Goal: Task Accomplishment & Management: Manage account settings

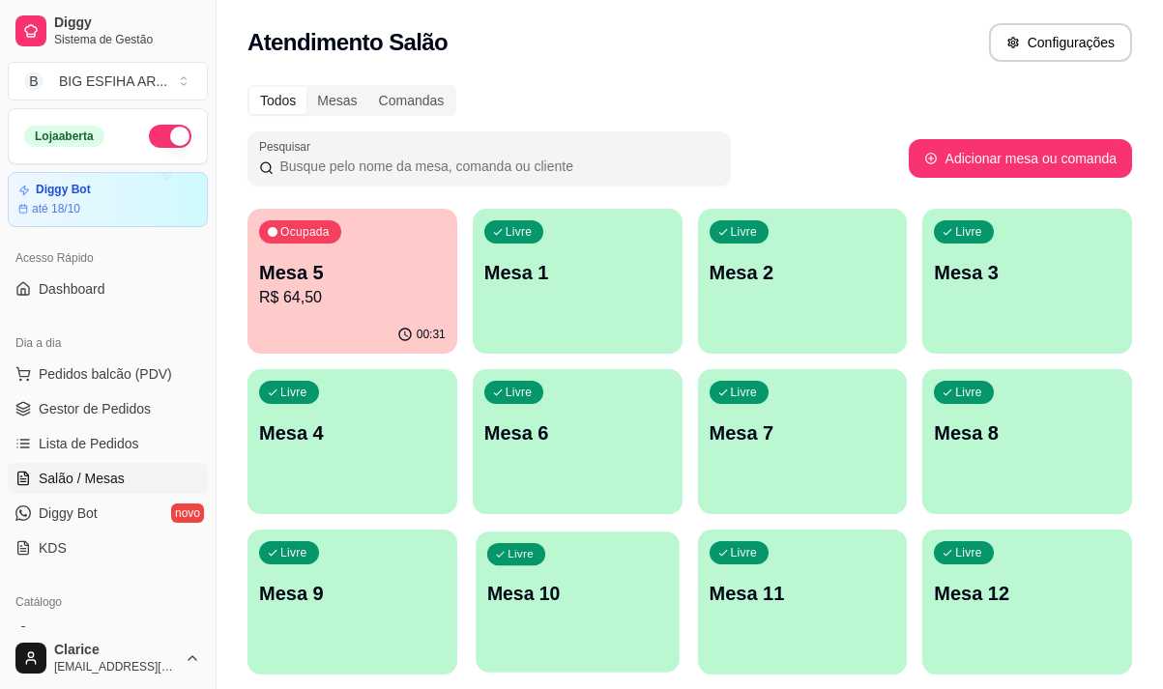
click at [565, 602] on p "Mesa 10" at bounding box center [577, 594] width 181 height 26
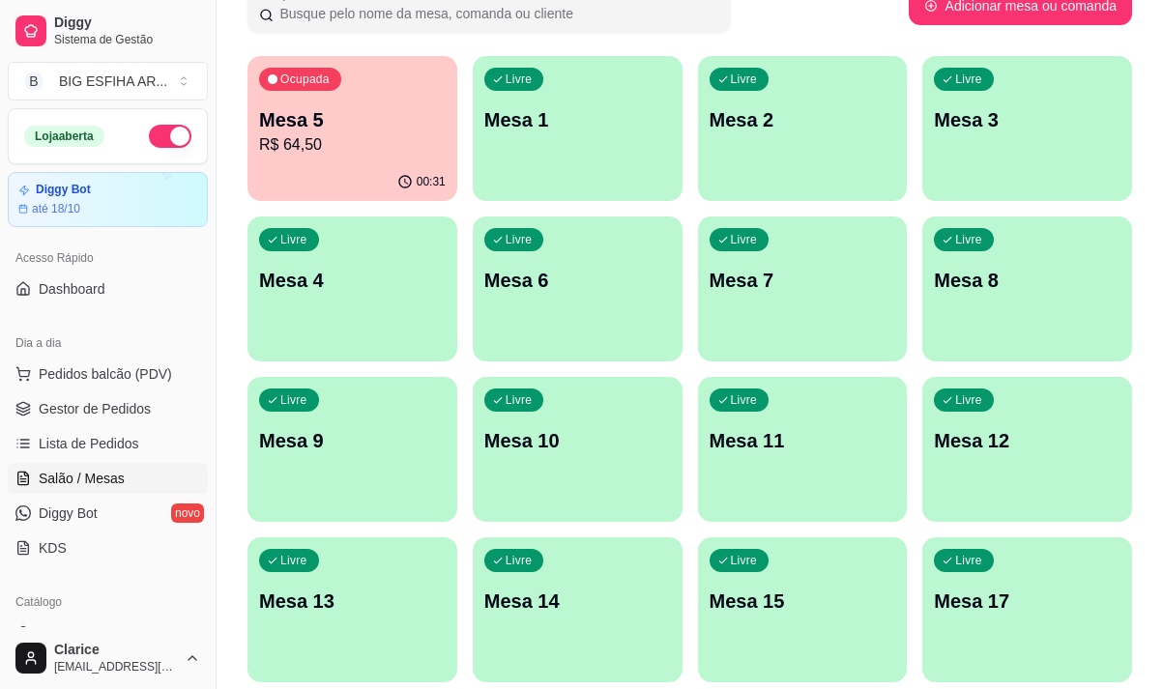
scroll to position [387, 0]
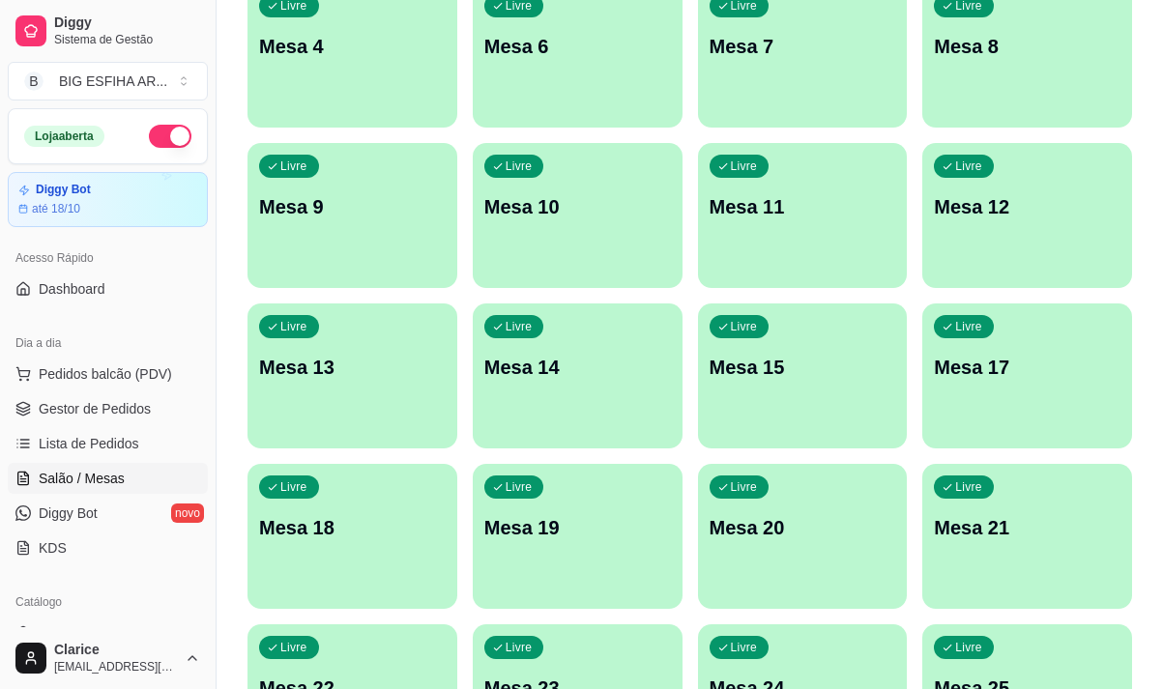
click at [752, 567] on div "Livre Mesa 20" at bounding box center [803, 525] width 210 height 122
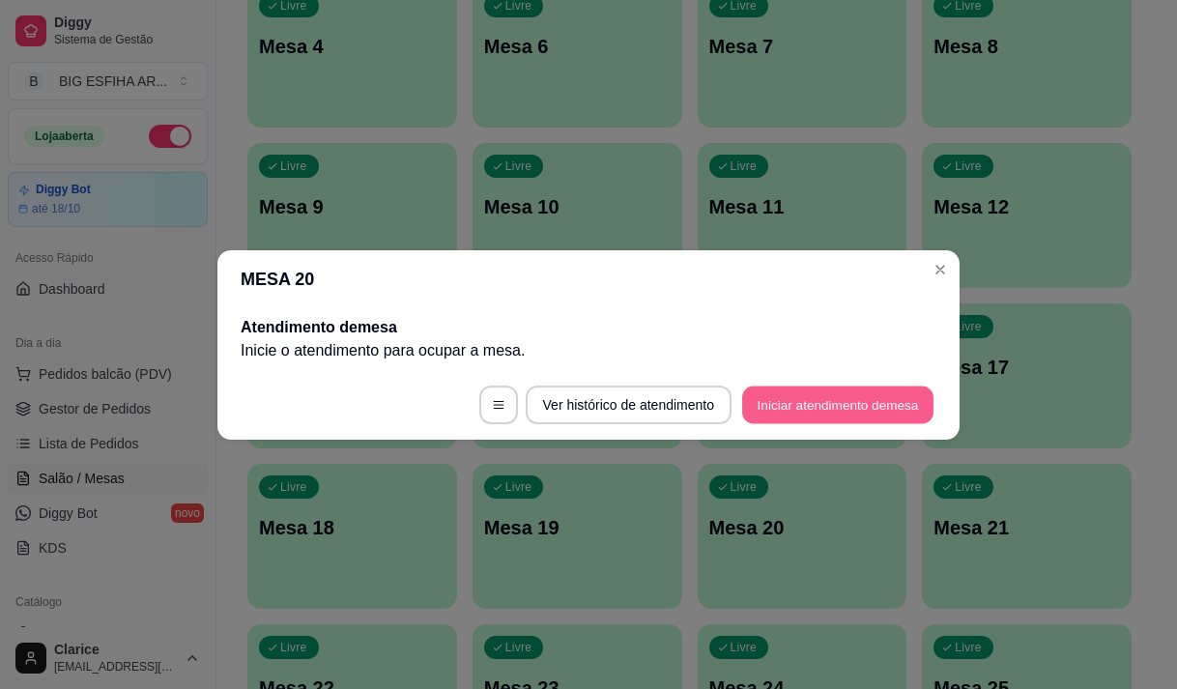
click at [813, 404] on button "Iniciar atendimento de mesa" at bounding box center [837, 405] width 191 height 38
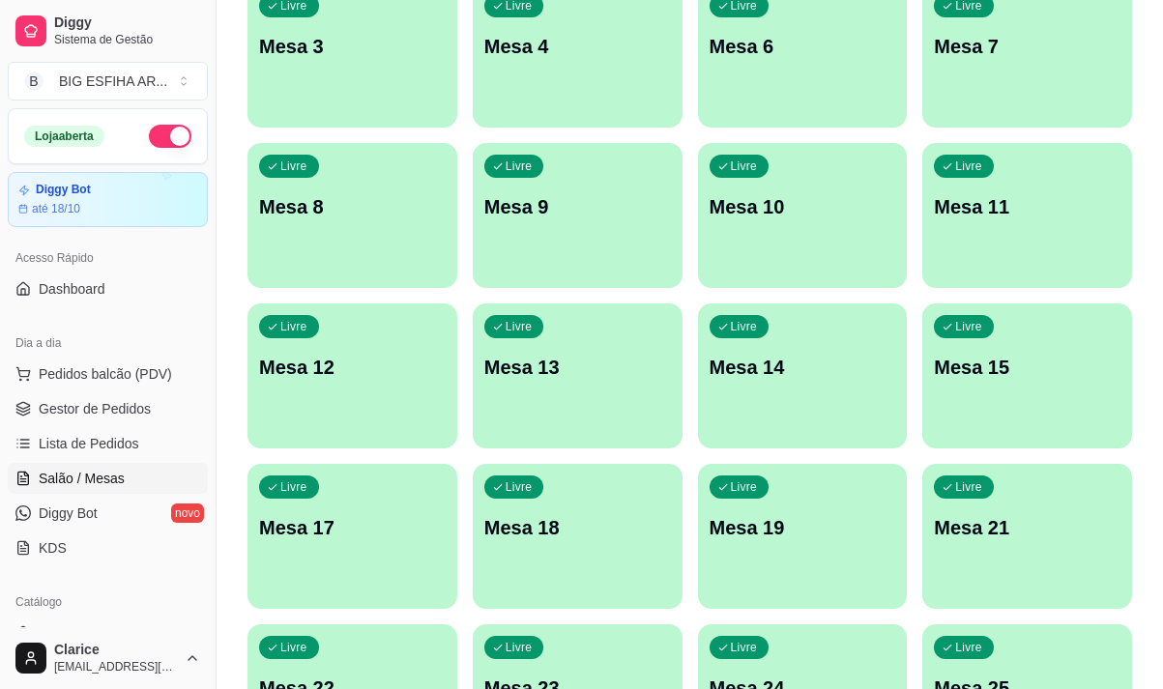
scroll to position [0, 0]
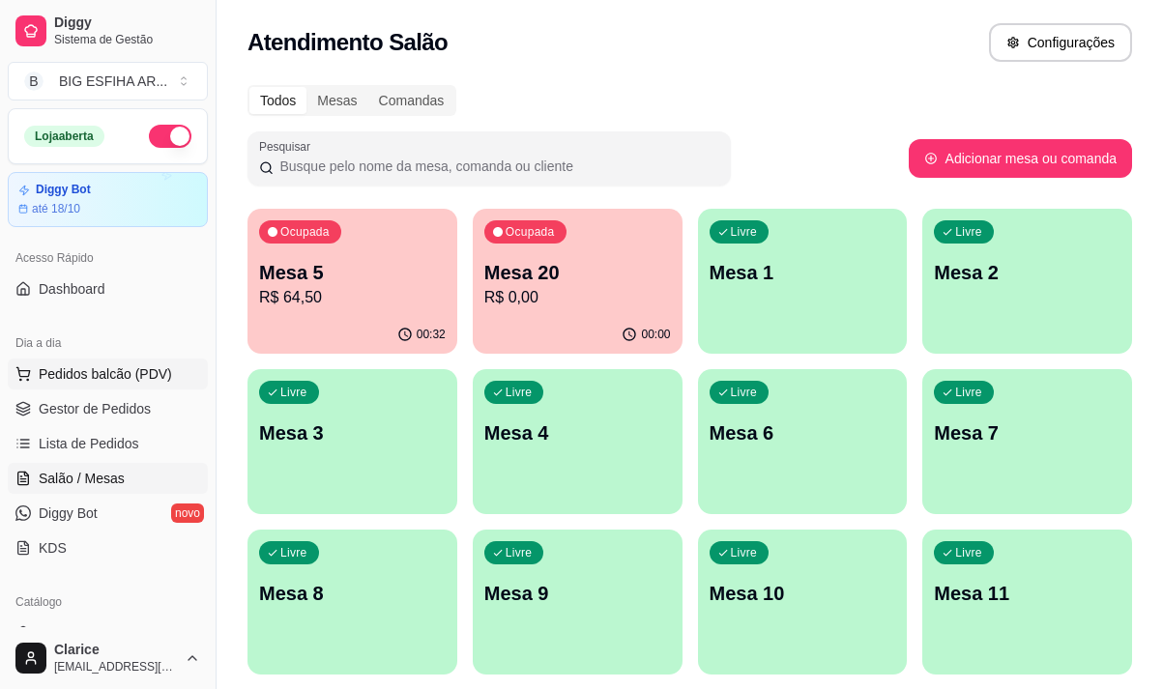
click at [136, 373] on span "Pedidos balcão (PDV)" at bounding box center [105, 373] width 133 height 19
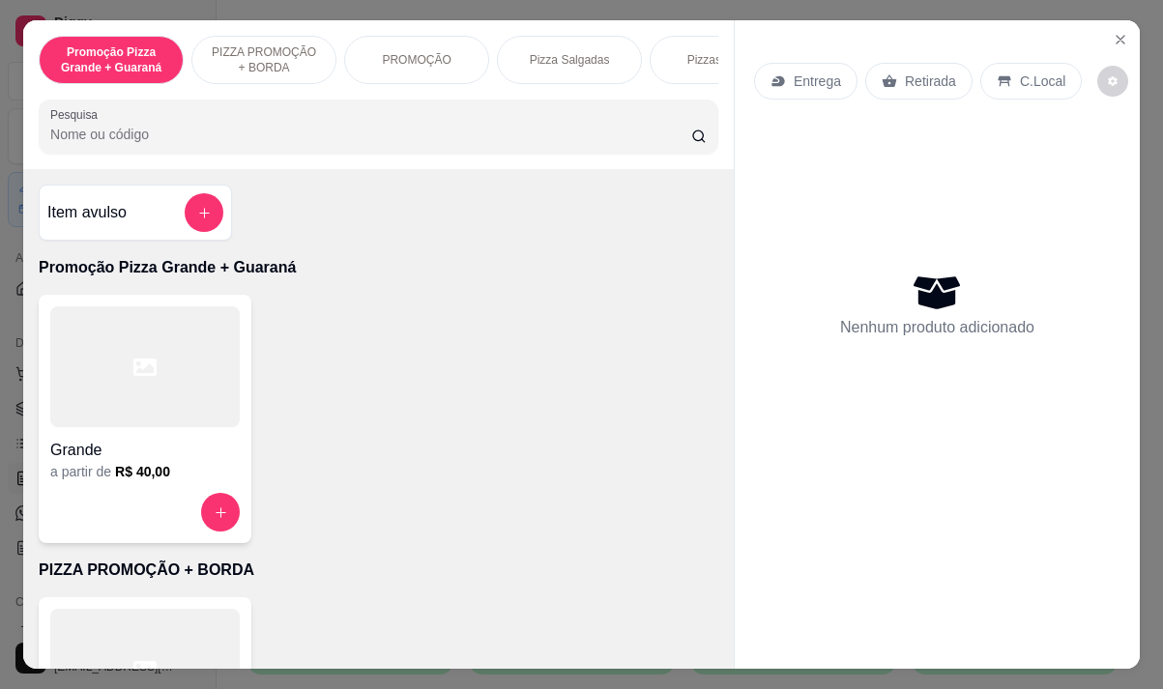
scroll to position [387, 0]
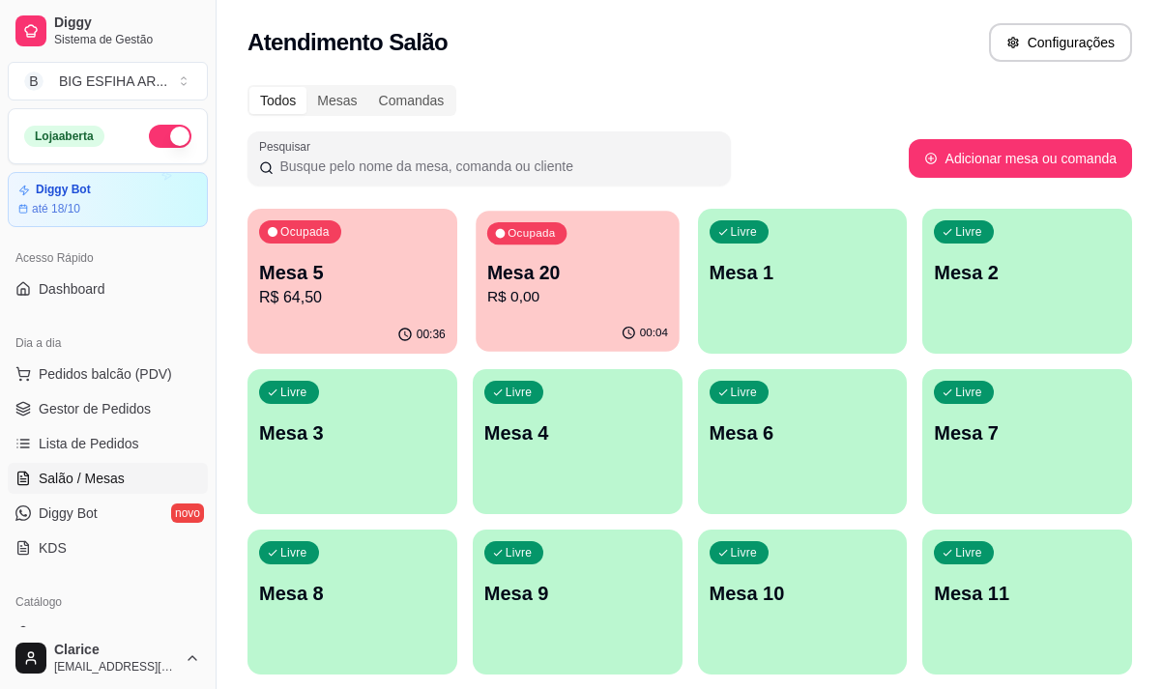
click at [581, 312] on div "Ocupada Mesa 20 R$ 0,00" at bounding box center [576, 263] width 203 height 104
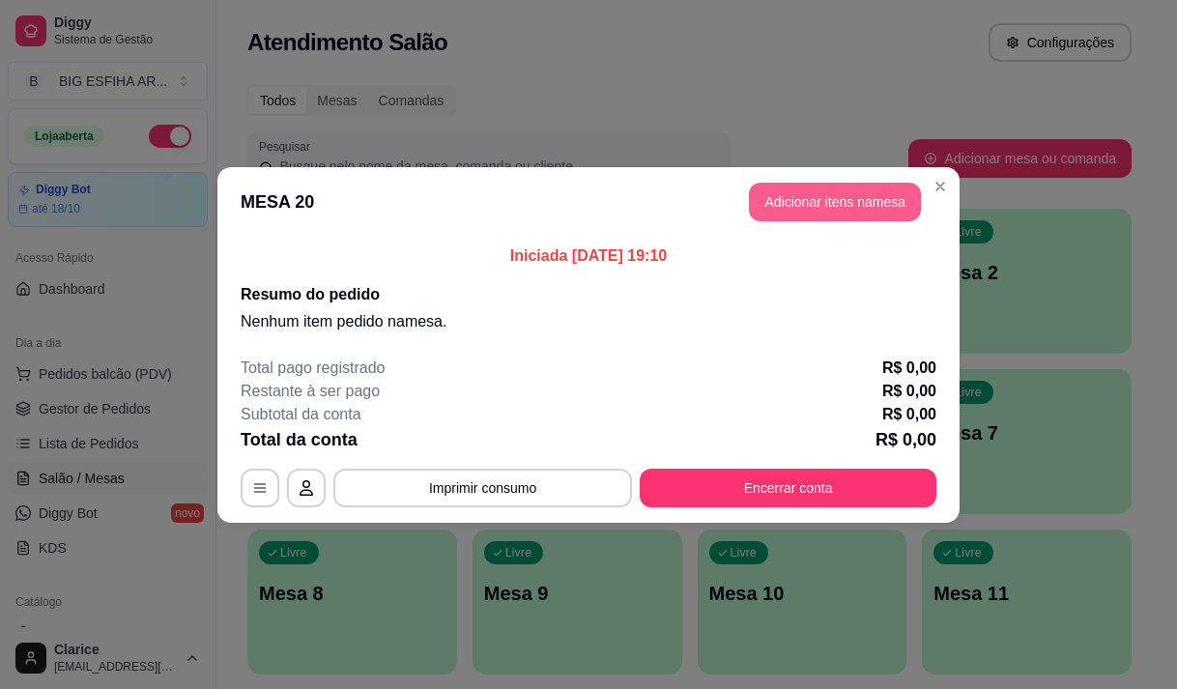
click at [835, 198] on button "Adicionar itens na mesa" at bounding box center [835, 202] width 172 height 39
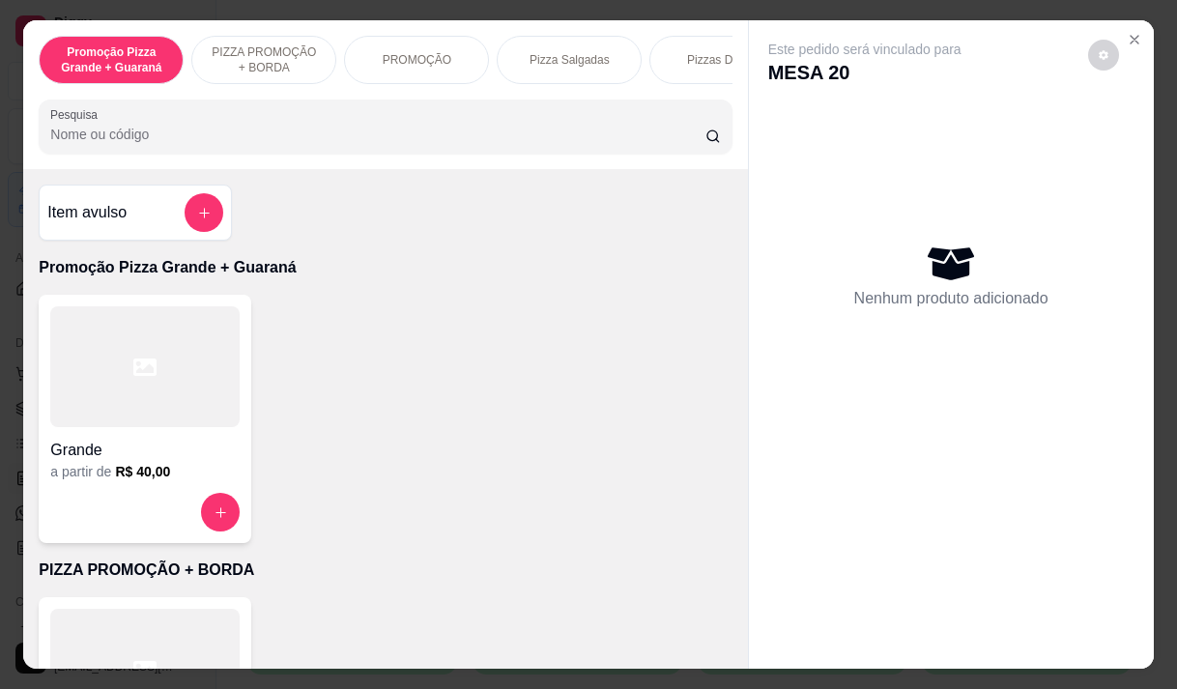
click at [587, 61] on div "Pizza Salgadas" at bounding box center [569, 60] width 145 height 48
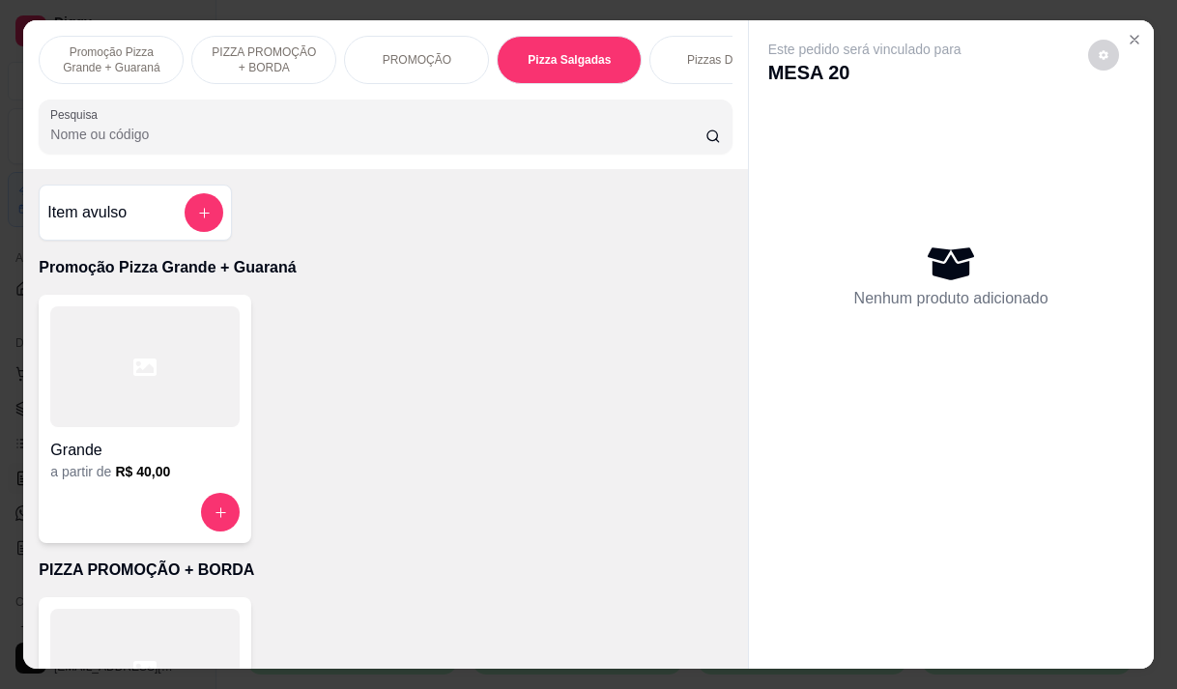
scroll to position [48, 0]
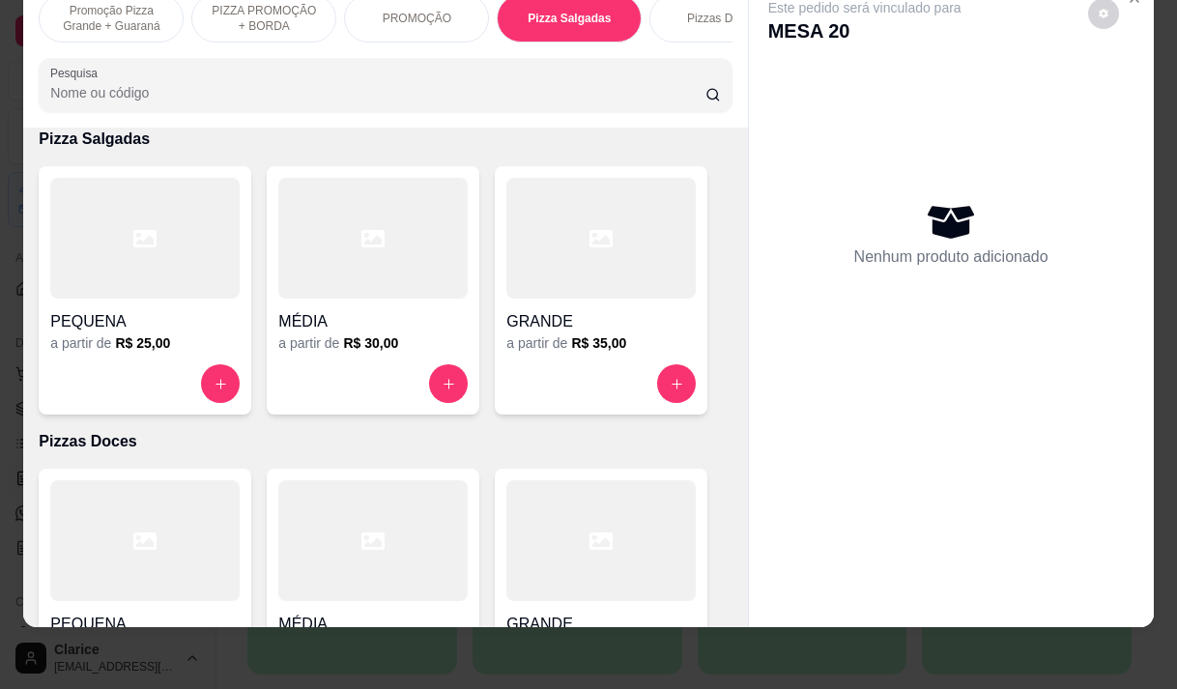
click at [602, 314] on h4 "GRANDE" at bounding box center [600, 321] width 189 height 23
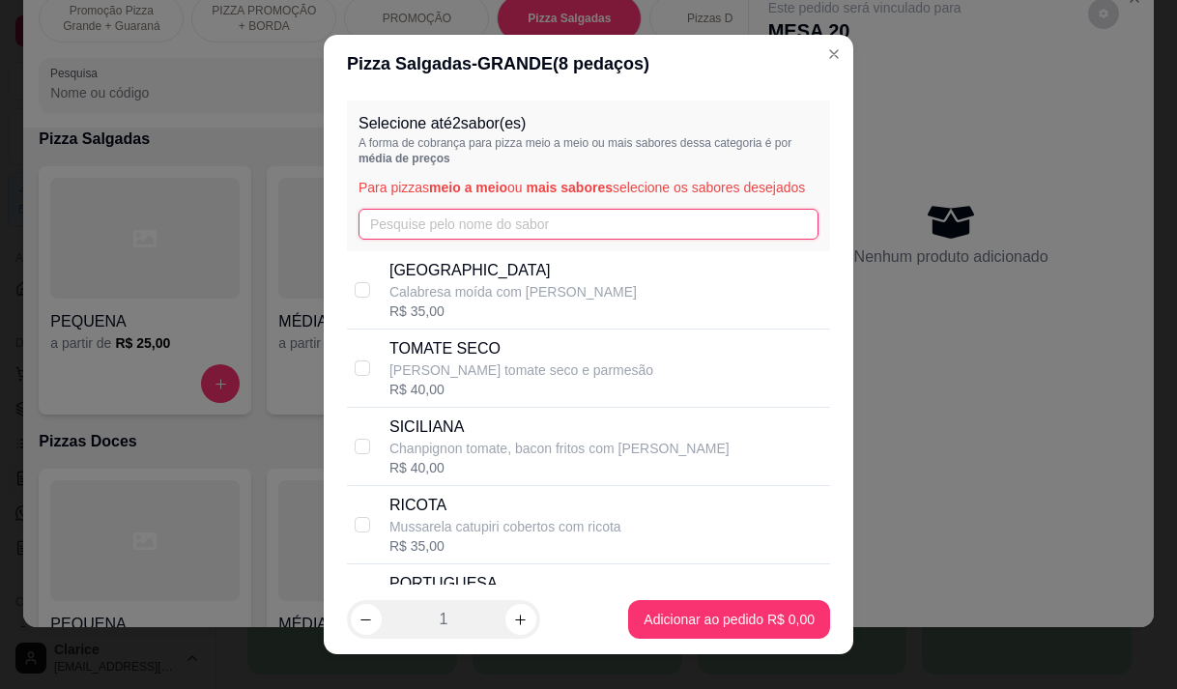
click at [469, 237] on input "text" at bounding box center [589, 224] width 460 height 31
type input "c"
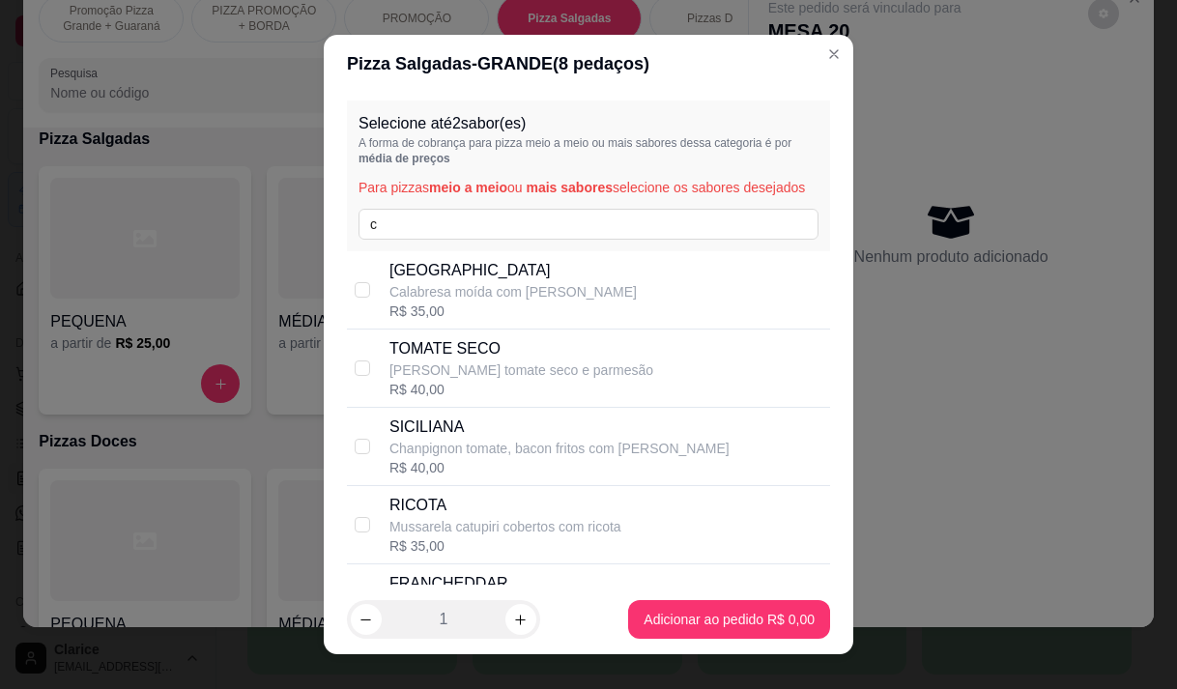
click at [485, 380] on p "[PERSON_NAME] tomate seco e parmesão" at bounding box center [521, 369] width 264 height 19
checkbox input "true"
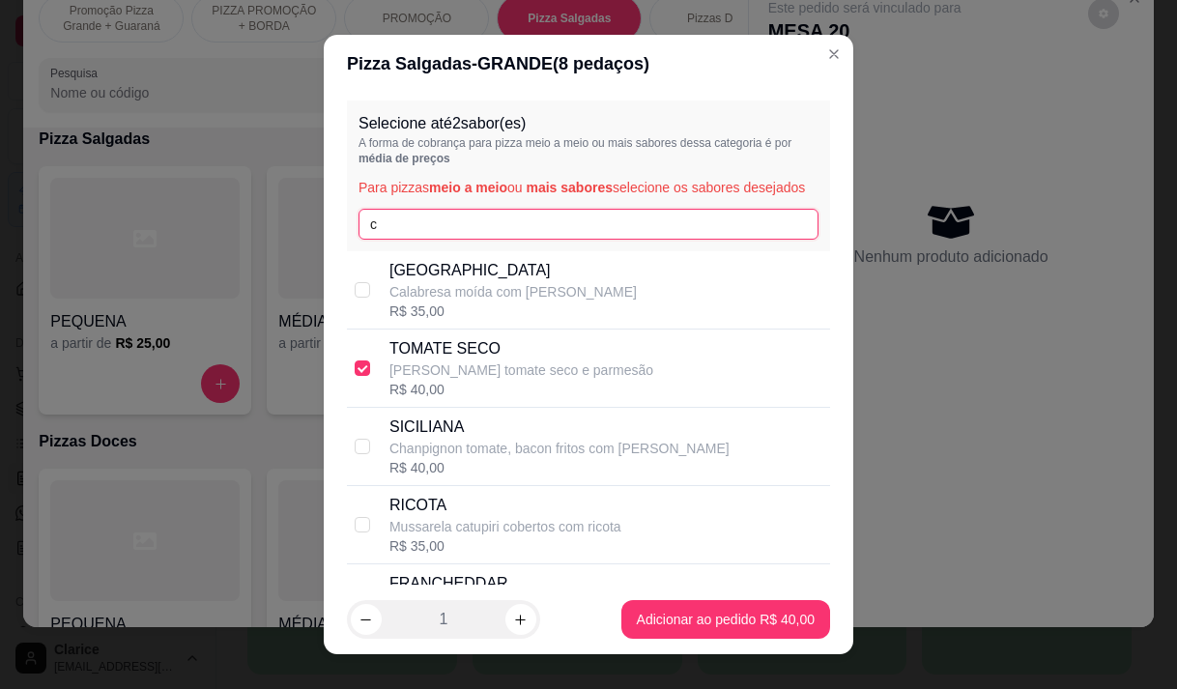
click at [391, 240] on input "c" at bounding box center [589, 224] width 460 height 31
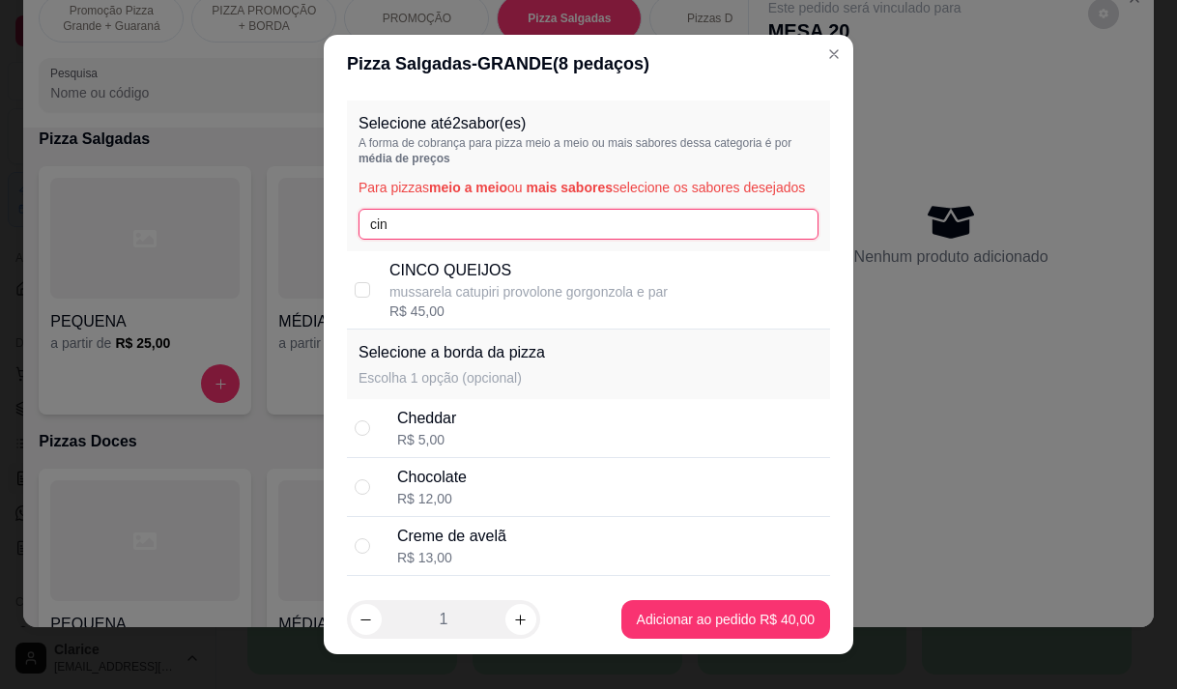
type input "cin"
click at [475, 301] on p "mussarela catupiri provolone gorgonzola e par" at bounding box center [528, 291] width 278 height 19
checkbox input "true"
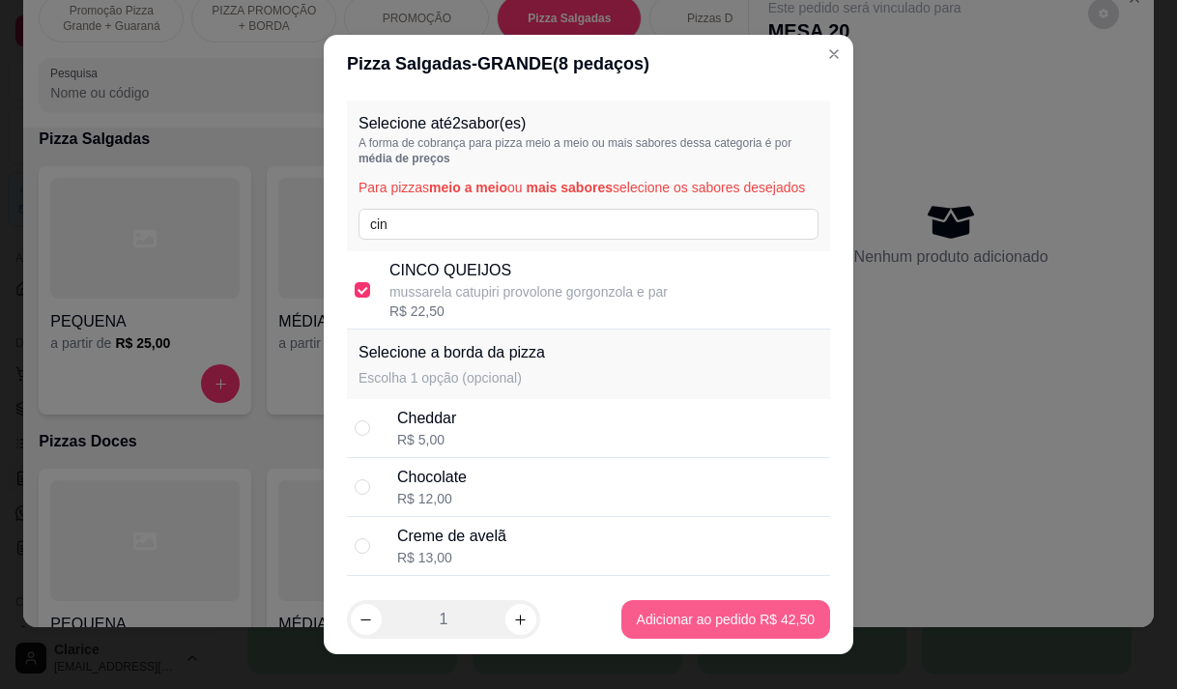
click at [636, 618] on div "Promoção Pizza Grande + Guaraná PIZZA PROMOÇÃO + BORDA PROMOÇÃO Pizza Salgadas …" at bounding box center [588, 344] width 1177 height 689
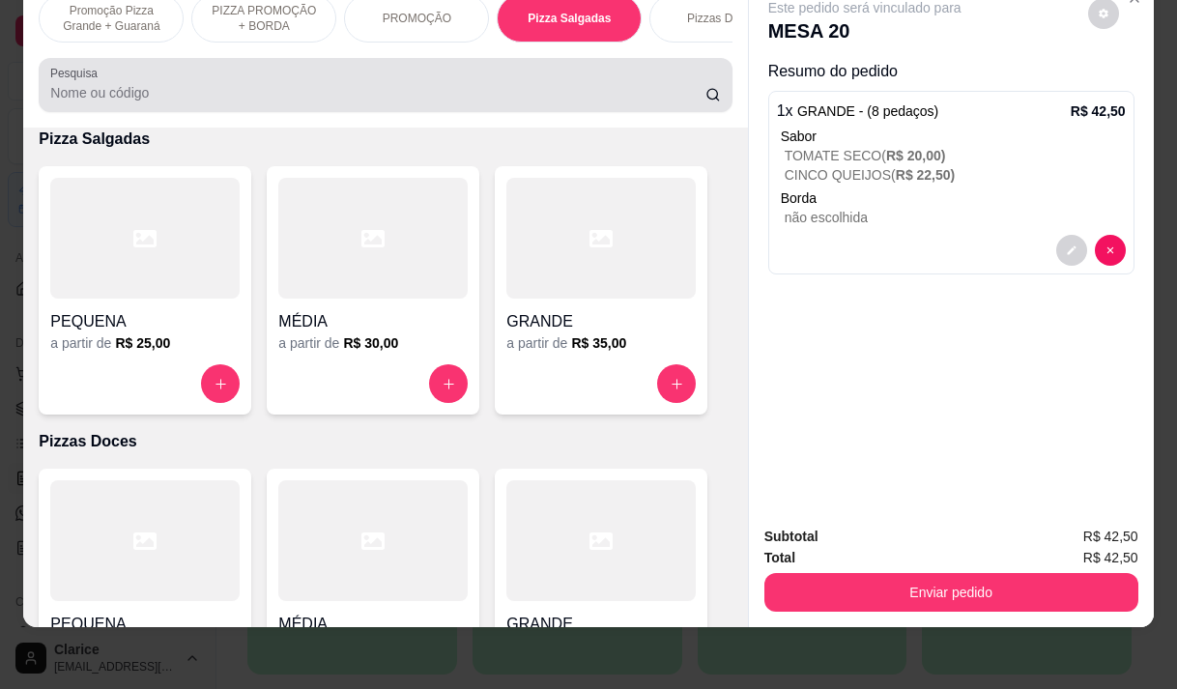
click at [429, 101] on input "Pesquisa" at bounding box center [377, 92] width 655 height 19
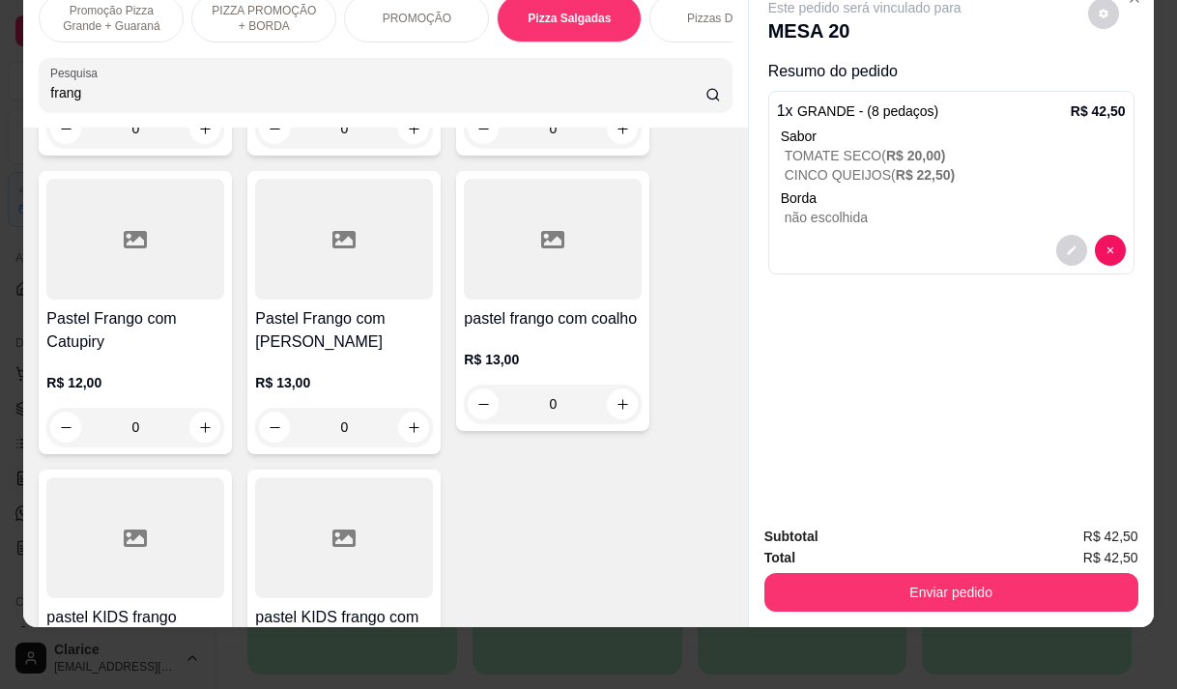
scroll to position [550, 0]
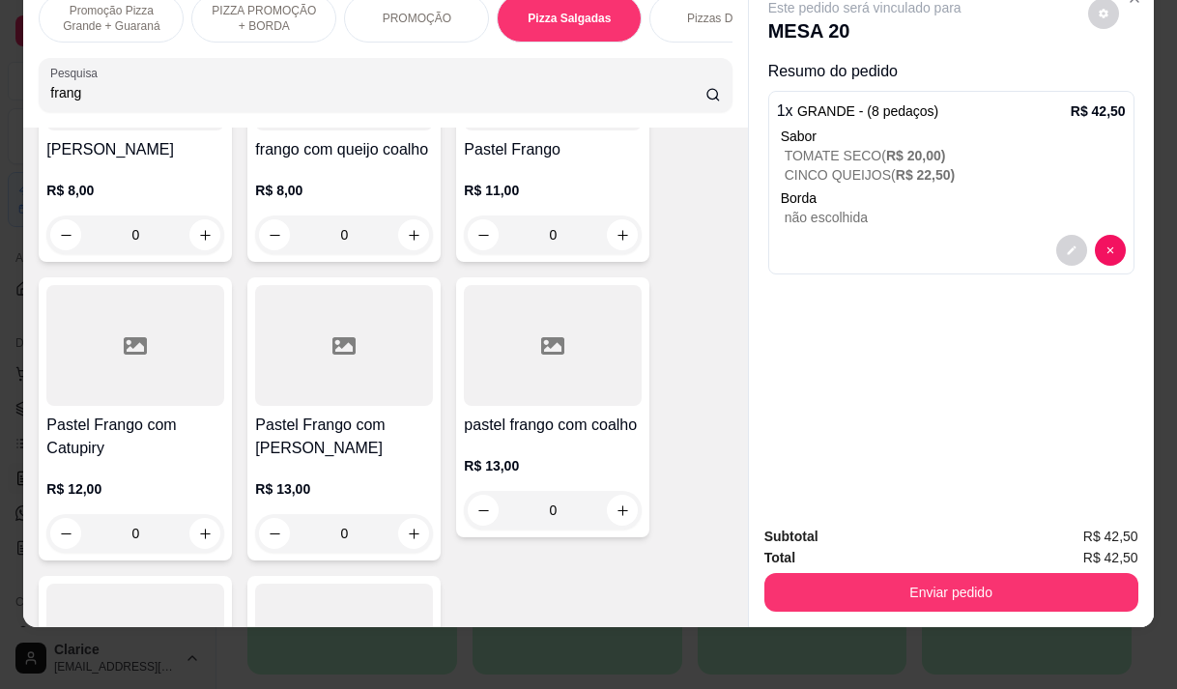
type input "frang"
click at [155, 460] on div "R$ 12,00 0" at bounding box center [135, 506] width 178 height 93
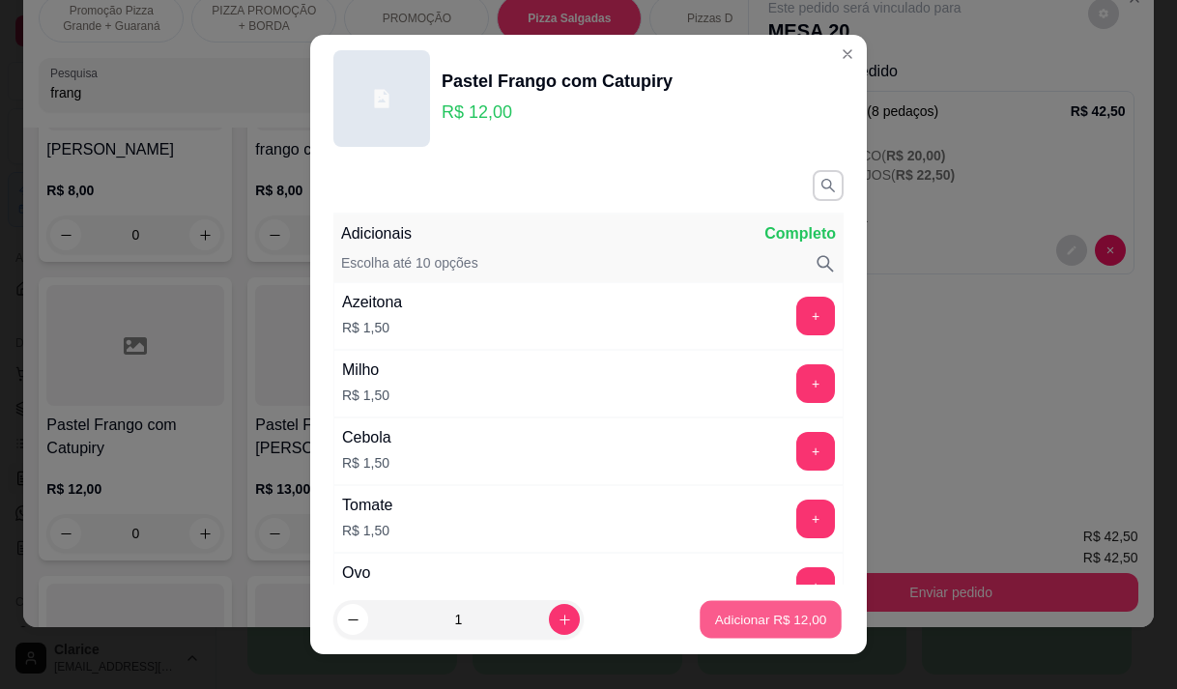
click at [715, 615] on p "Adicionar R$ 12,00" at bounding box center [771, 620] width 112 height 18
type input "1"
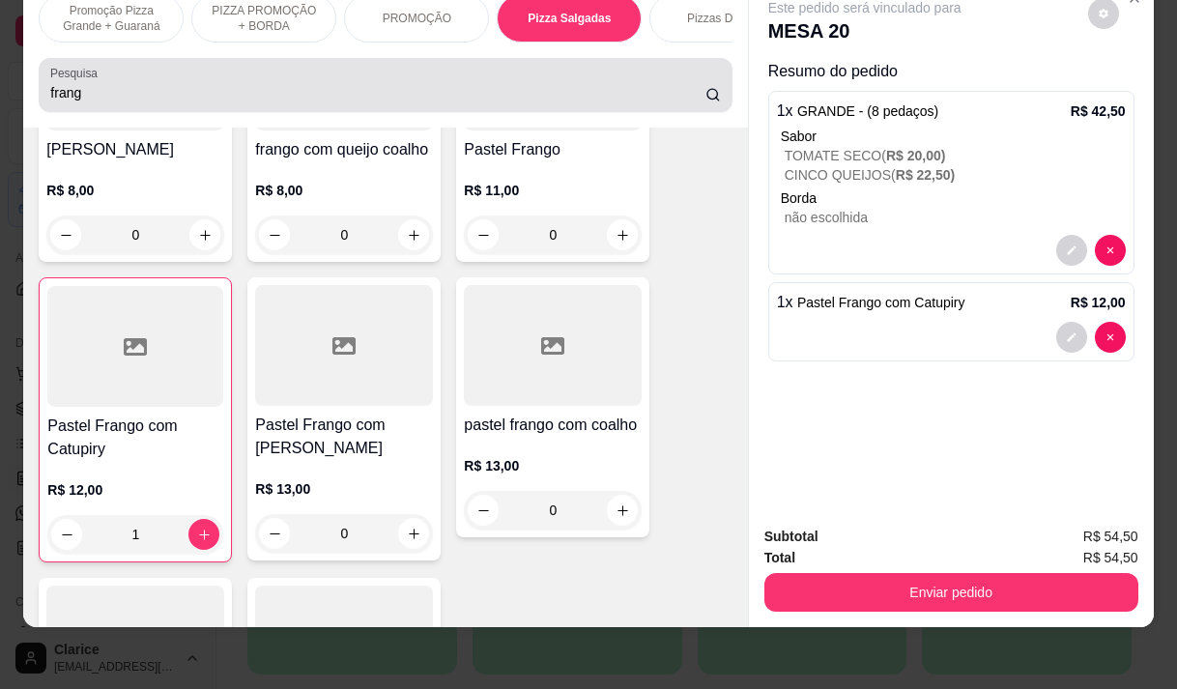
click at [83, 91] on input "frang" at bounding box center [377, 92] width 655 height 19
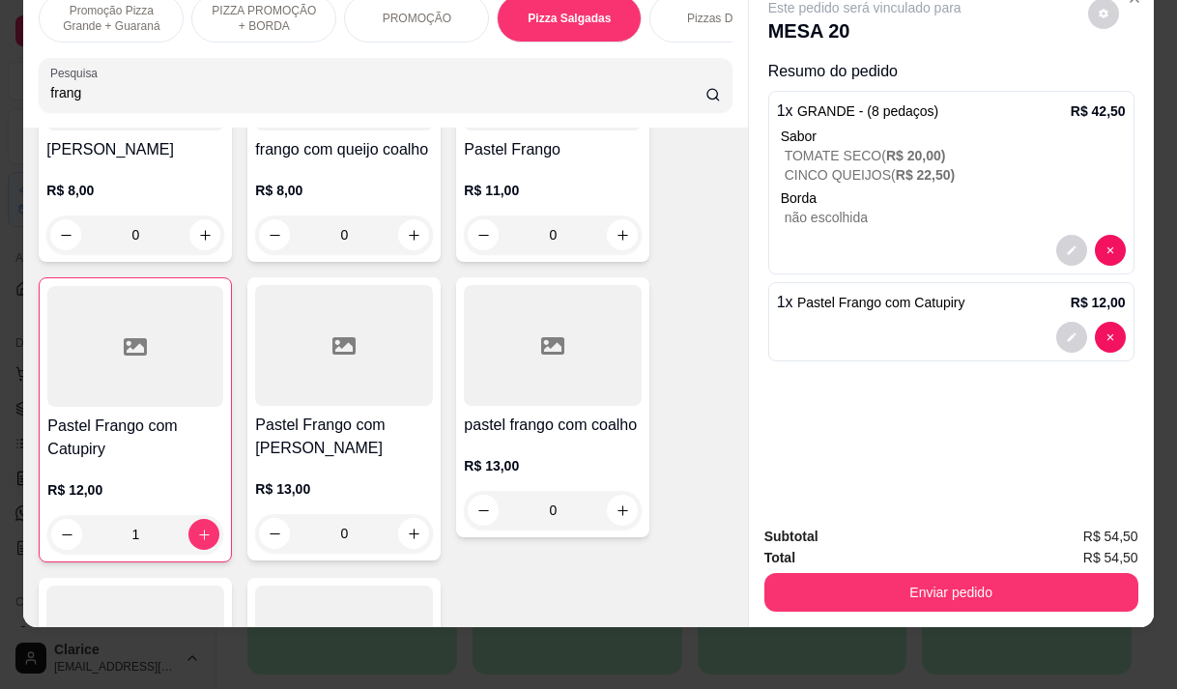
click at [83, 91] on input "frang" at bounding box center [377, 92] width 655 height 19
click at [83, 90] on input "frang" at bounding box center [377, 92] width 655 height 19
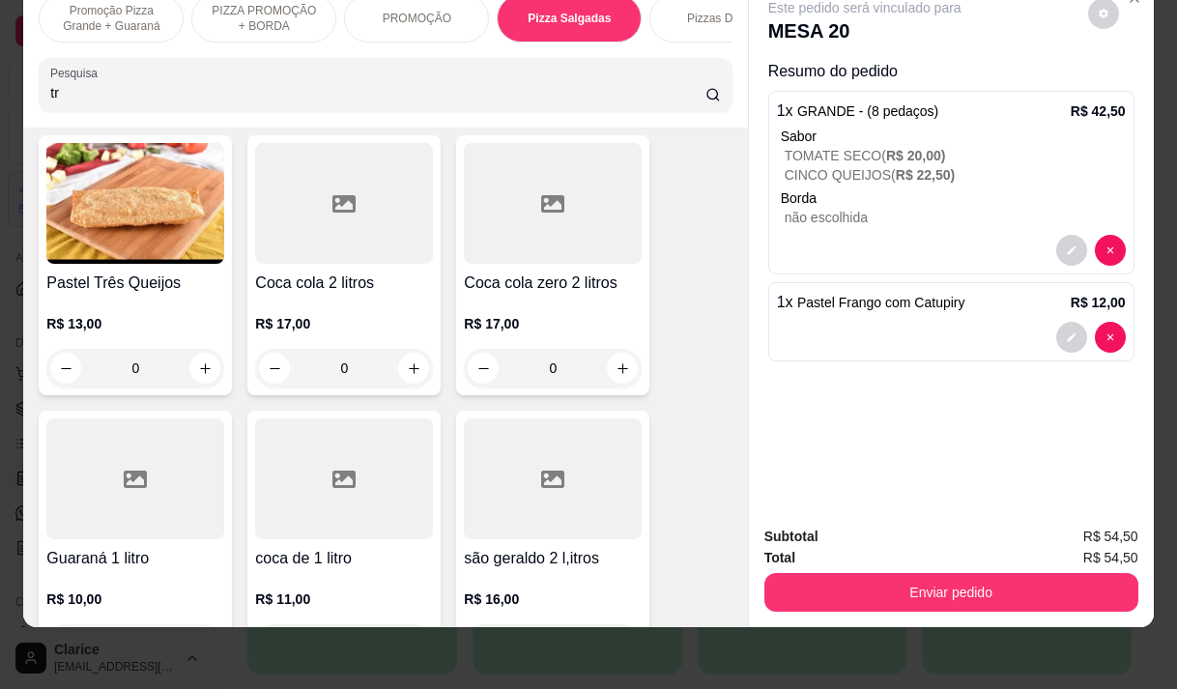
scroll to position [352, 0]
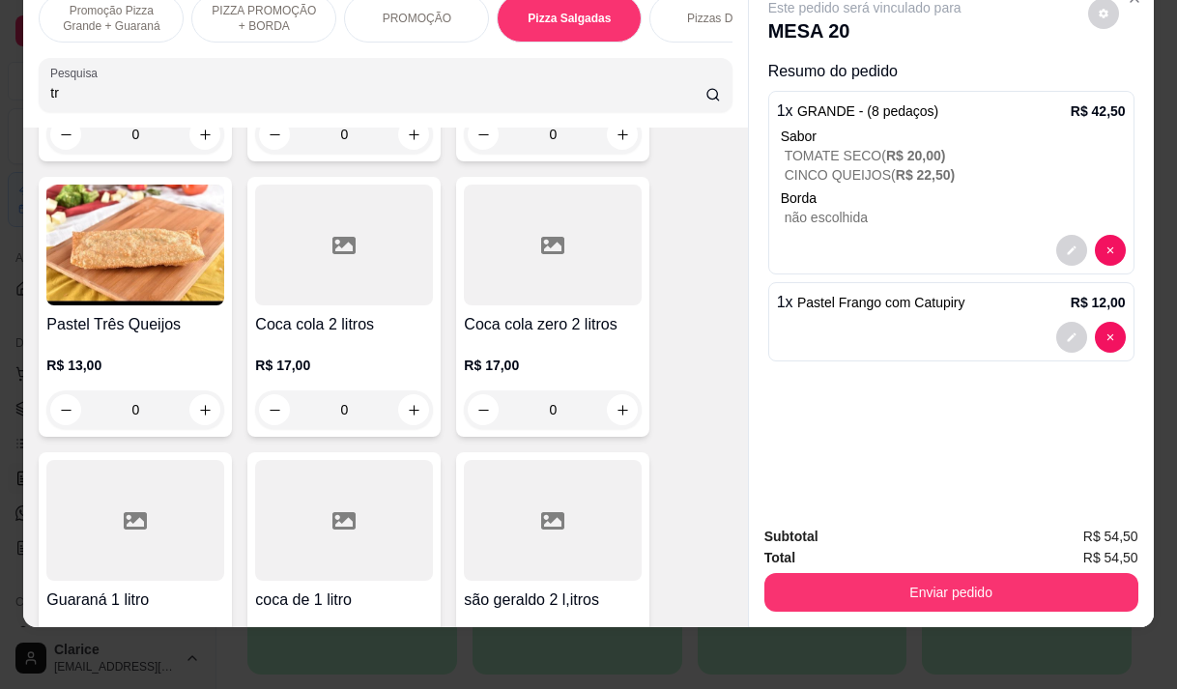
type input "tr"
click at [131, 344] on div "R$ 13,00 0" at bounding box center [135, 382] width 178 height 93
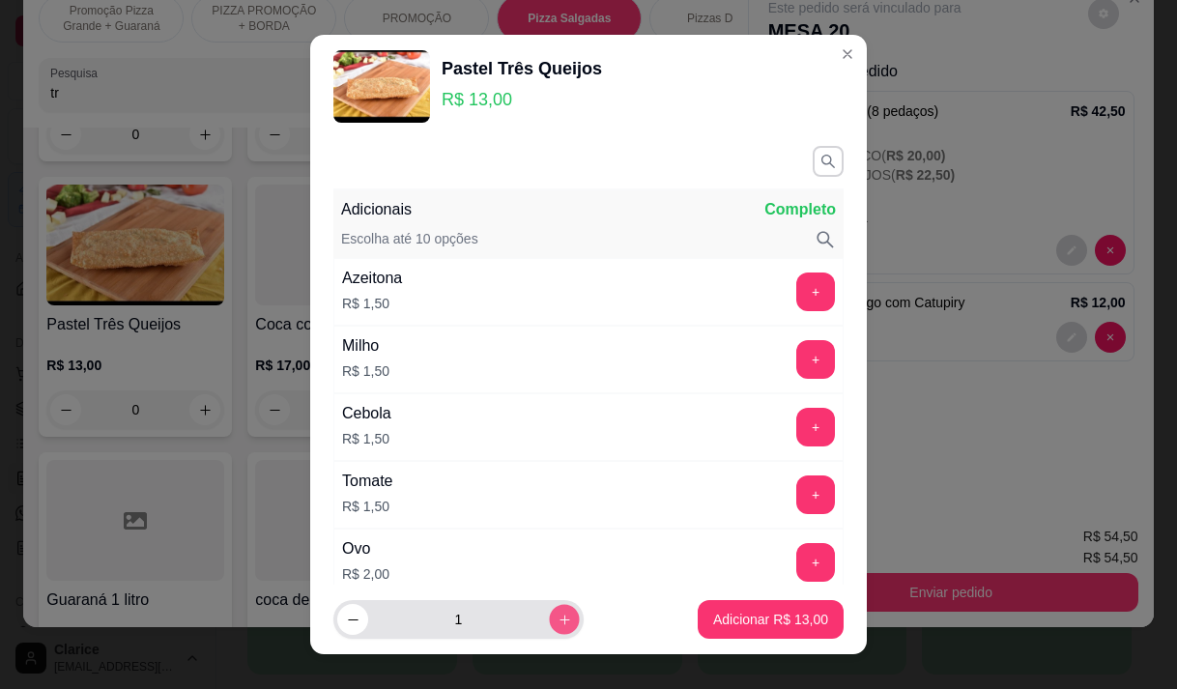
click at [560, 622] on icon "increase-product-quantity" at bounding box center [565, 620] width 10 height 10
type input "2"
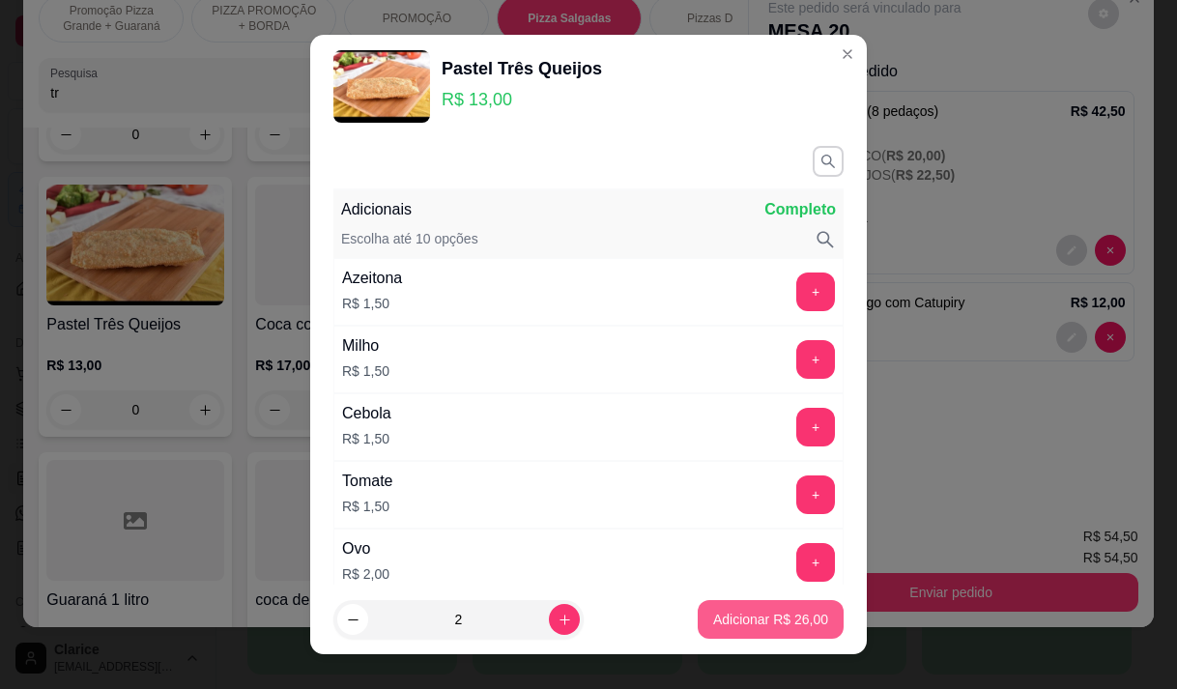
click at [732, 617] on p "Adicionar R$ 26,00" at bounding box center [770, 619] width 115 height 19
type input "2"
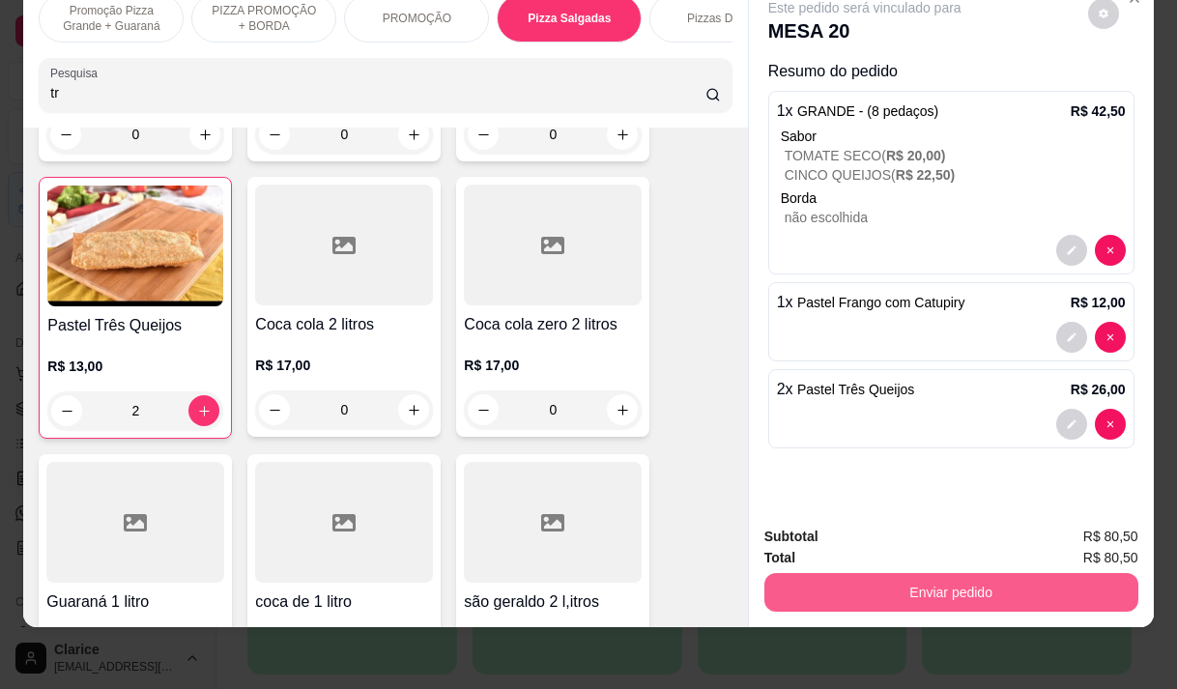
click at [1039, 588] on button "Enviar pedido" at bounding box center [951, 592] width 374 height 39
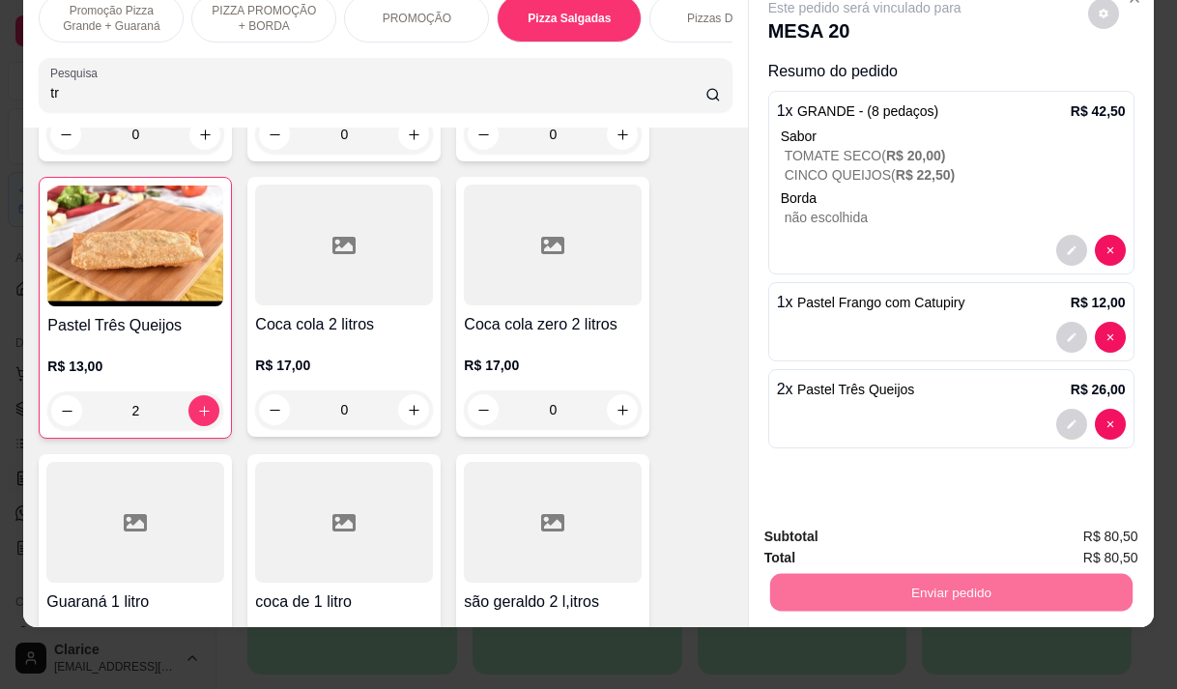
click at [1063, 536] on button "Enviar pedido" at bounding box center [1087, 530] width 109 height 37
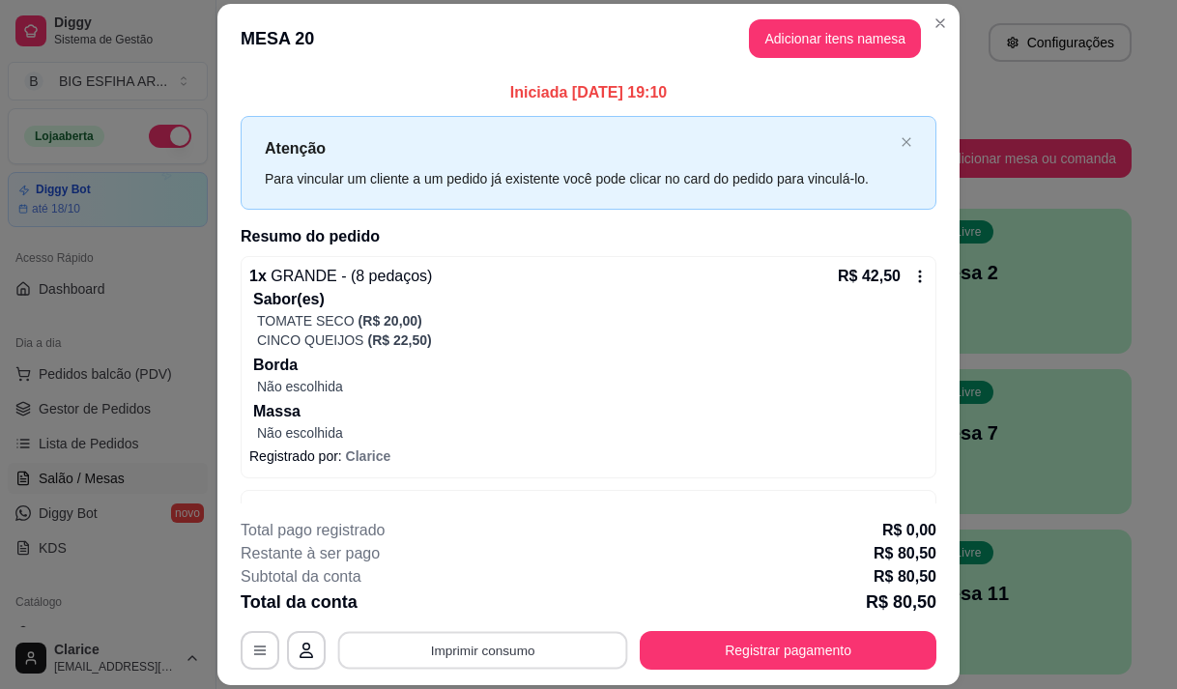
click at [498, 667] on button "Imprimir consumo" at bounding box center [483, 651] width 290 height 38
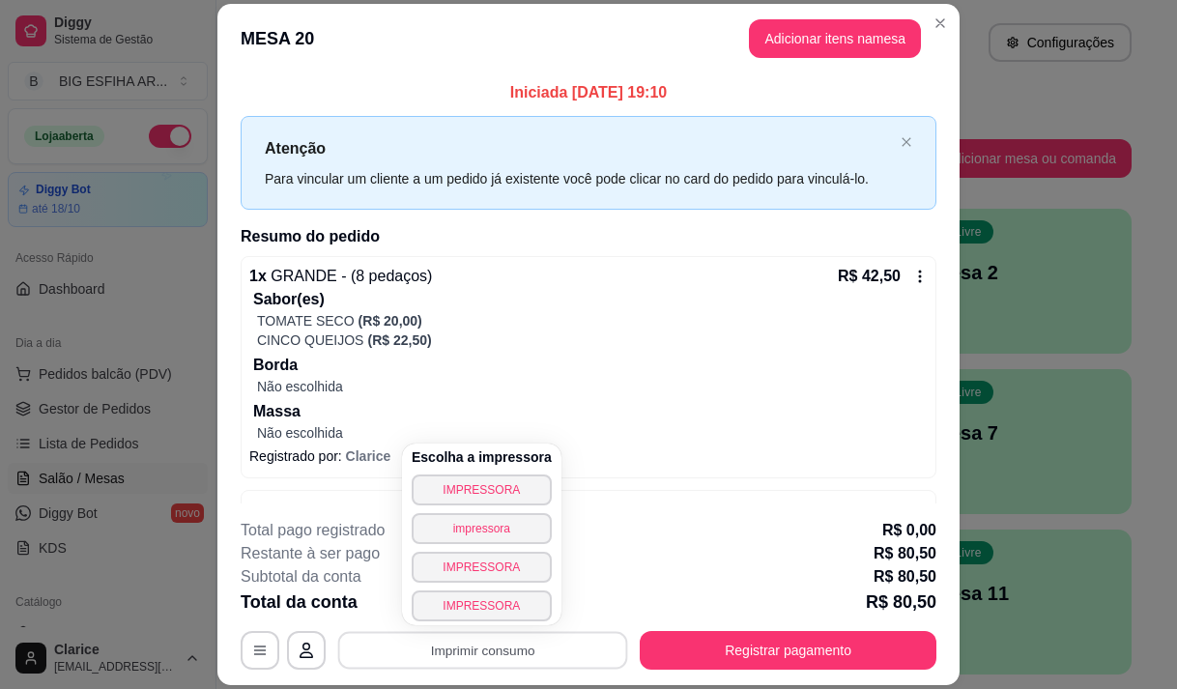
click at [487, 473] on div "Escolha a impressora IMPRESSORA impressora IMPRESSORA IMPRESSORA" at bounding box center [481, 535] width 159 height 182
click at [483, 481] on button "IMPRESSORA" at bounding box center [481, 489] width 135 height 30
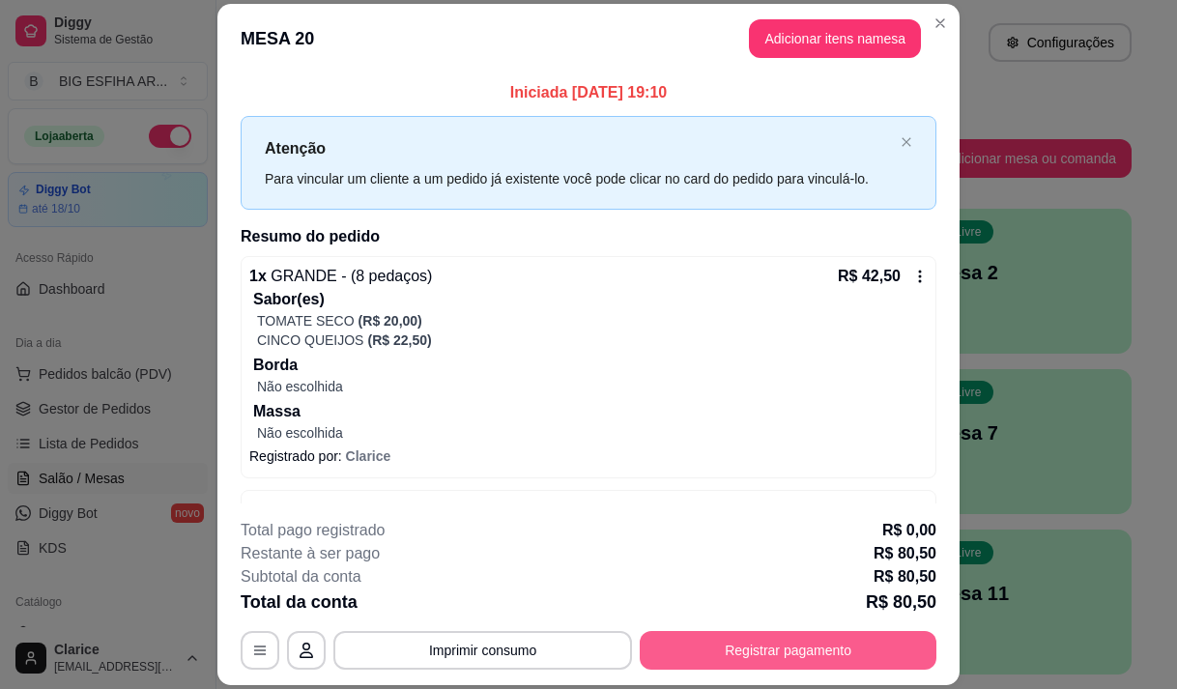
click at [694, 649] on button "Registrar pagamento" at bounding box center [788, 650] width 297 height 39
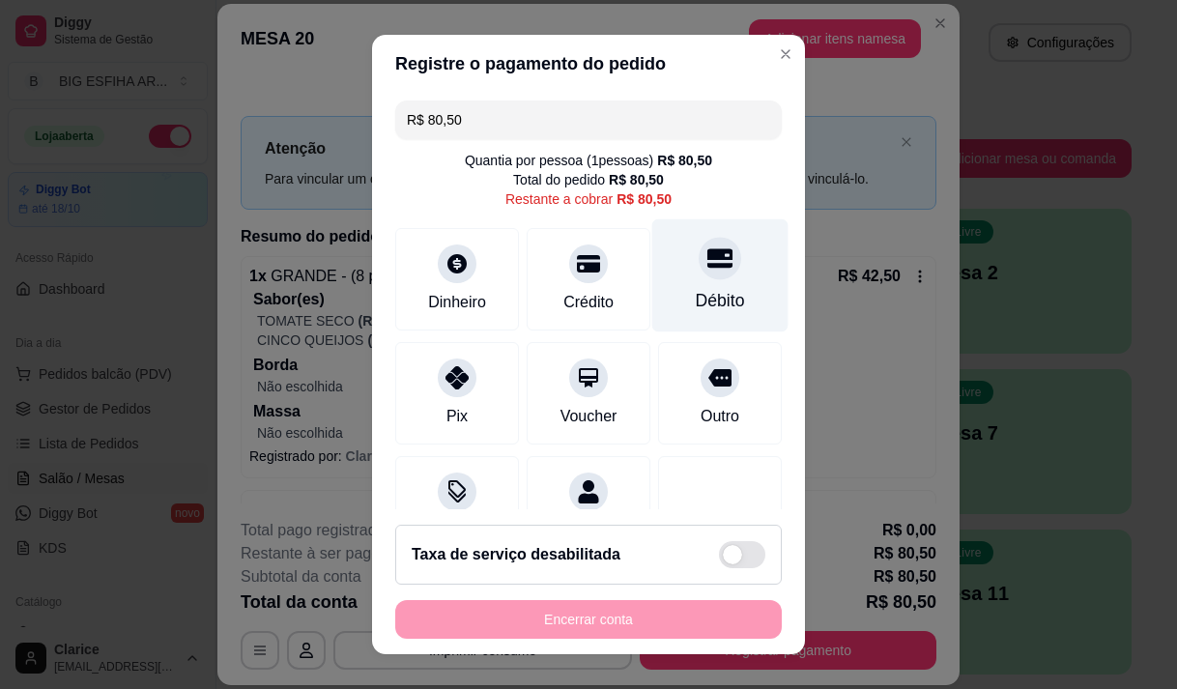
click at [696, 291] on div "Débito" at bounding box center [720, 300] width 49 height 25
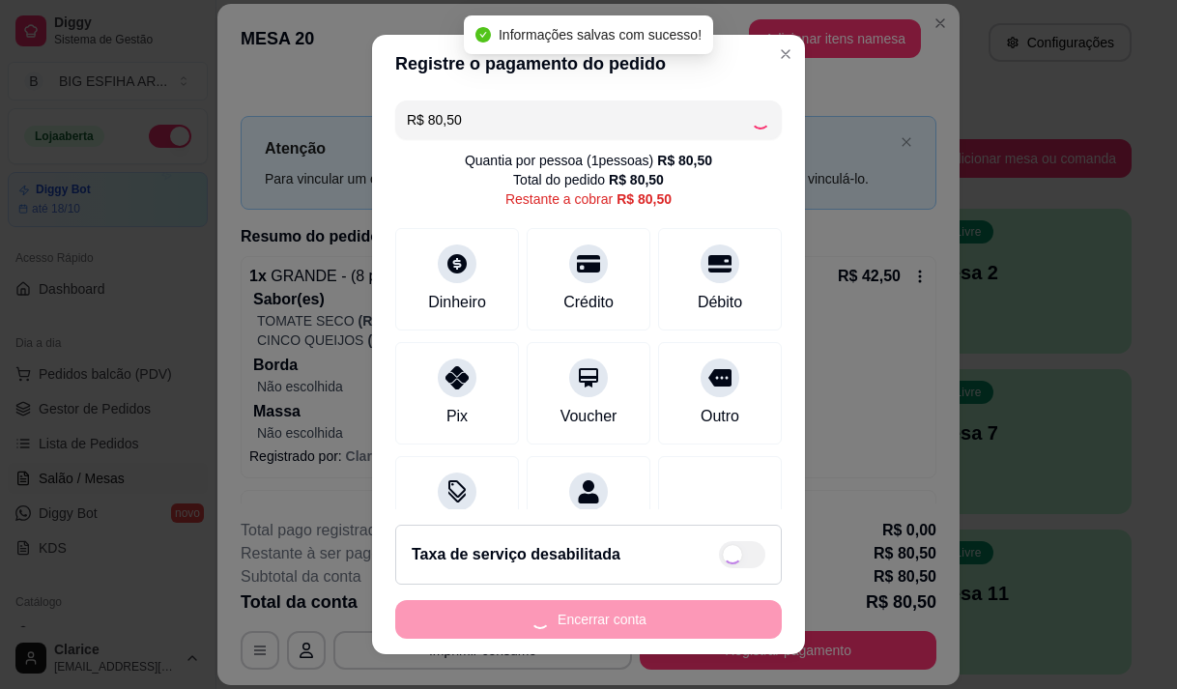
type input "R$ 0,00"
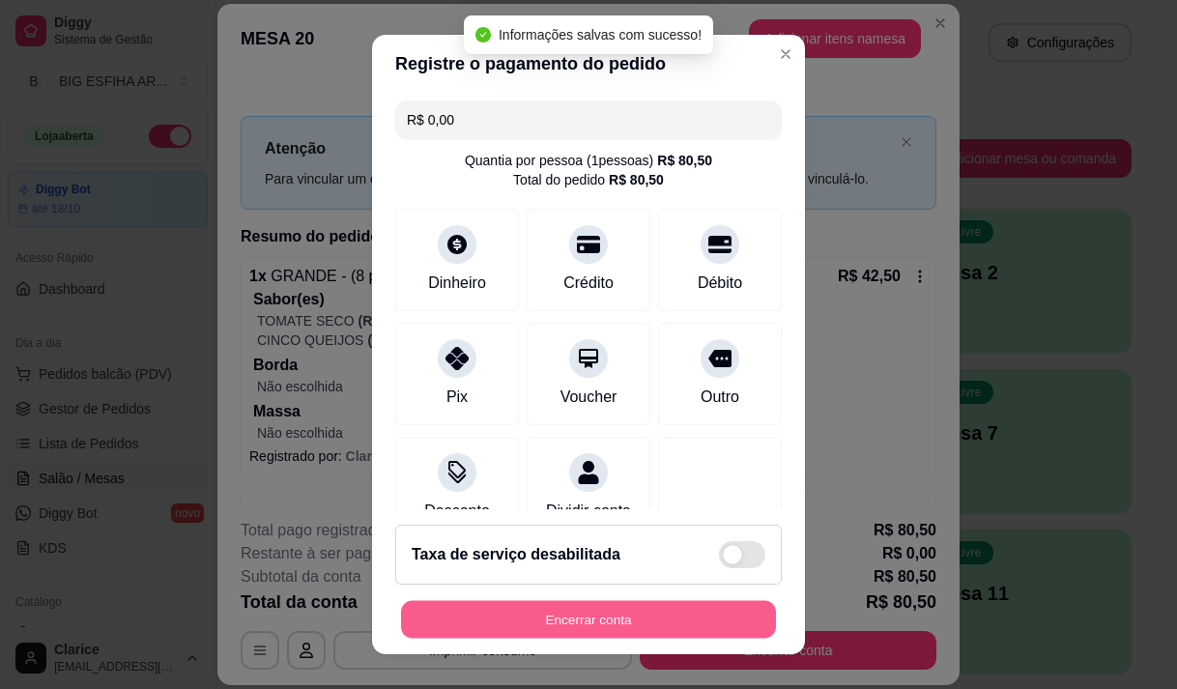
click at [582, 618] on button "Encerrar conta" at bounding box center [588, 620] width 375 height 38
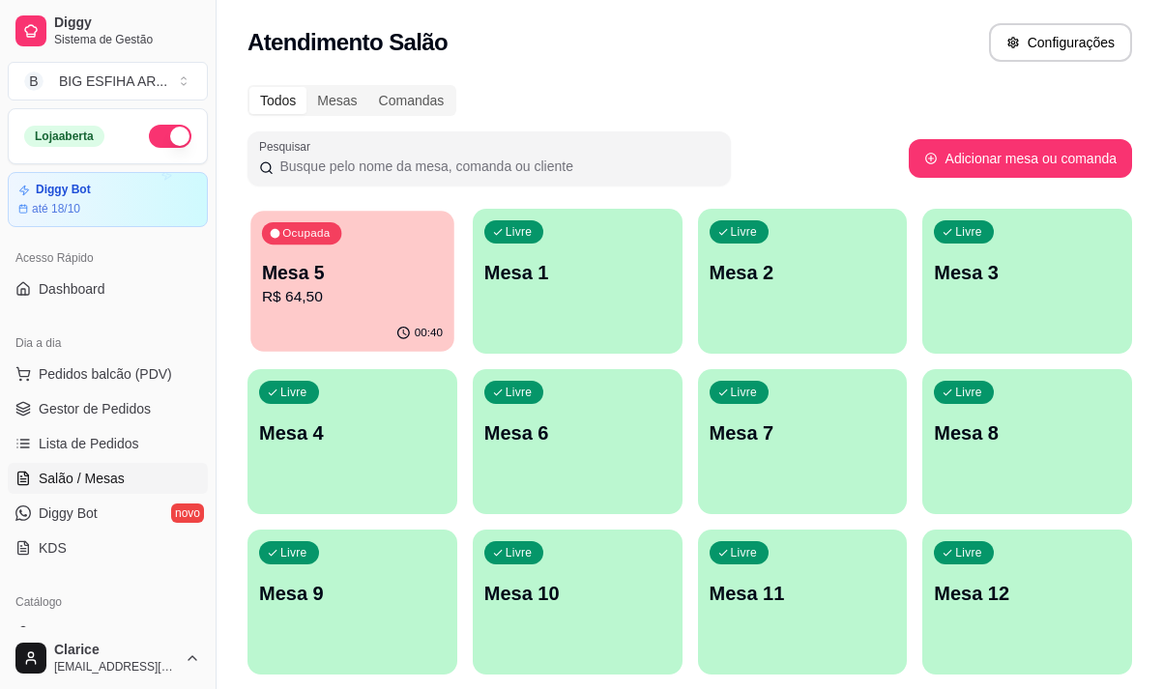
click at [302, 263] on p "Mesa 5" at bounding box center [352, 273] width 181 height 26
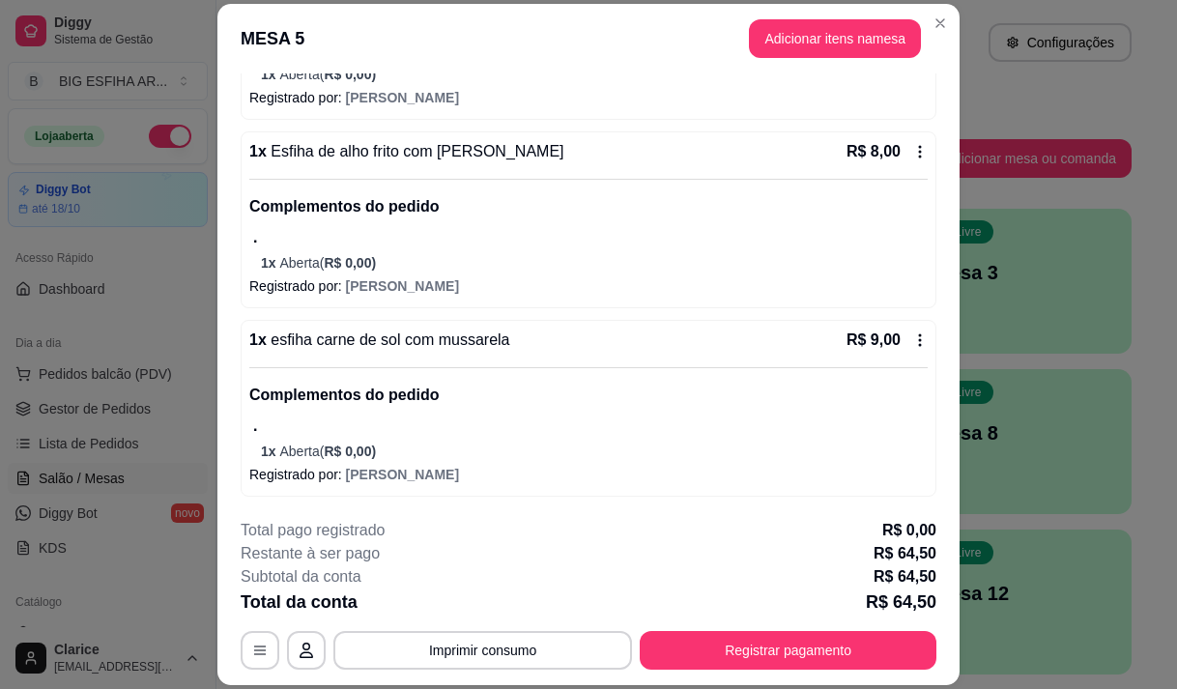
scroll to position [58, 0]
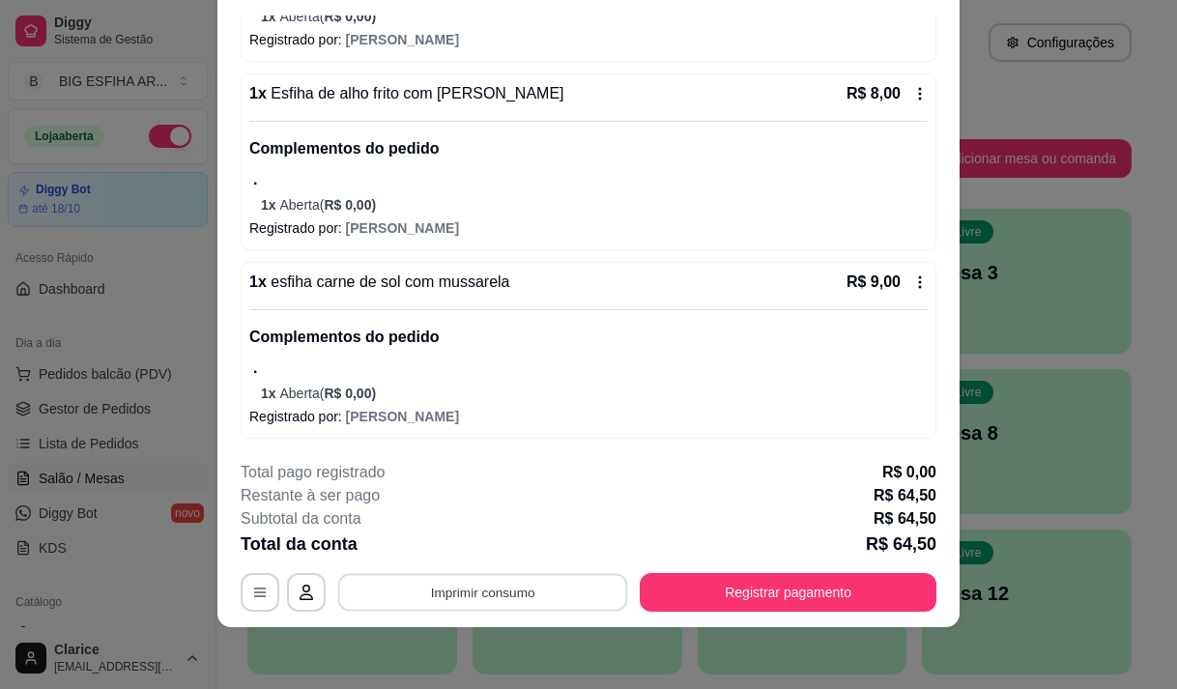
click at [527, 586] on button "Imprimir consumo" at bounding box center [483, 593] width 290 height 38
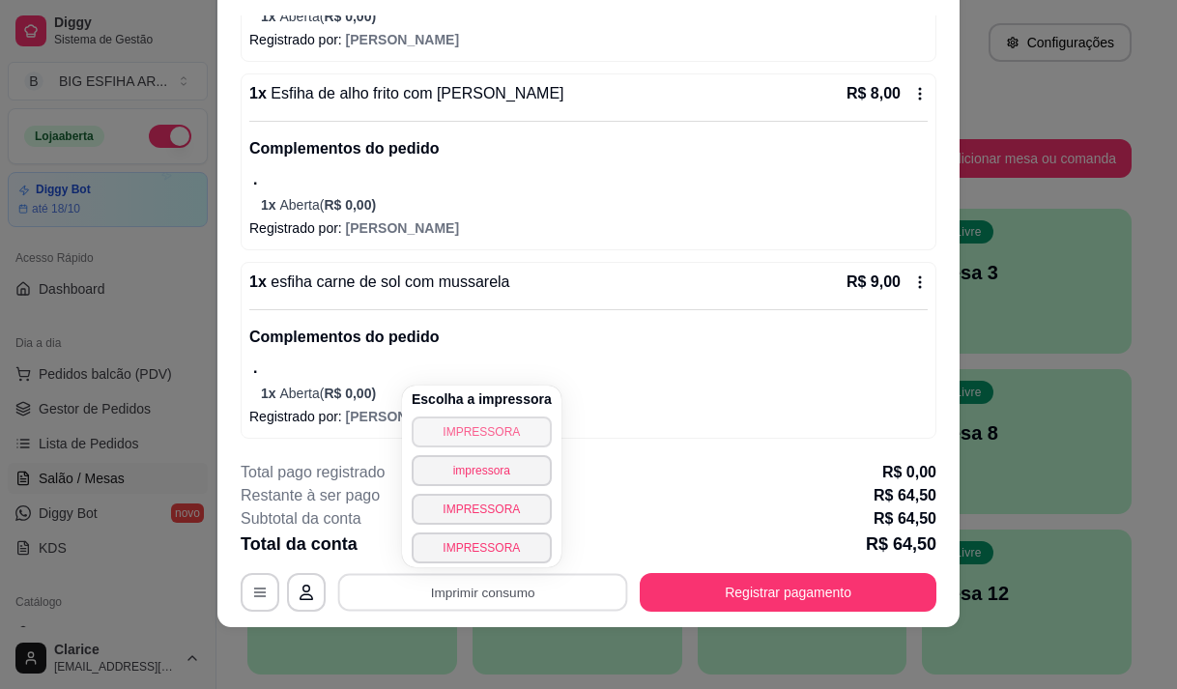
click at [436, 436] on button "IMPRESSORA" at bounding box center [482, 431] width 140 height 31
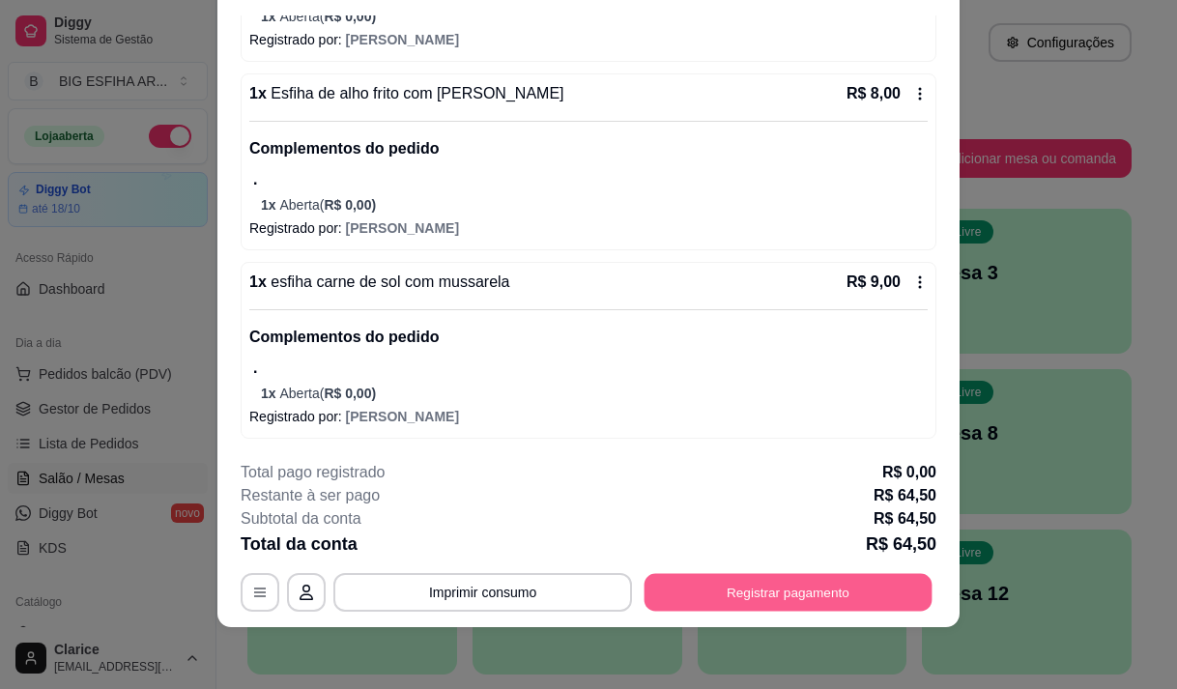
click at [752, 581] on button "Registrar pagamento" at bounding box center [789, 593] width 288 height 38
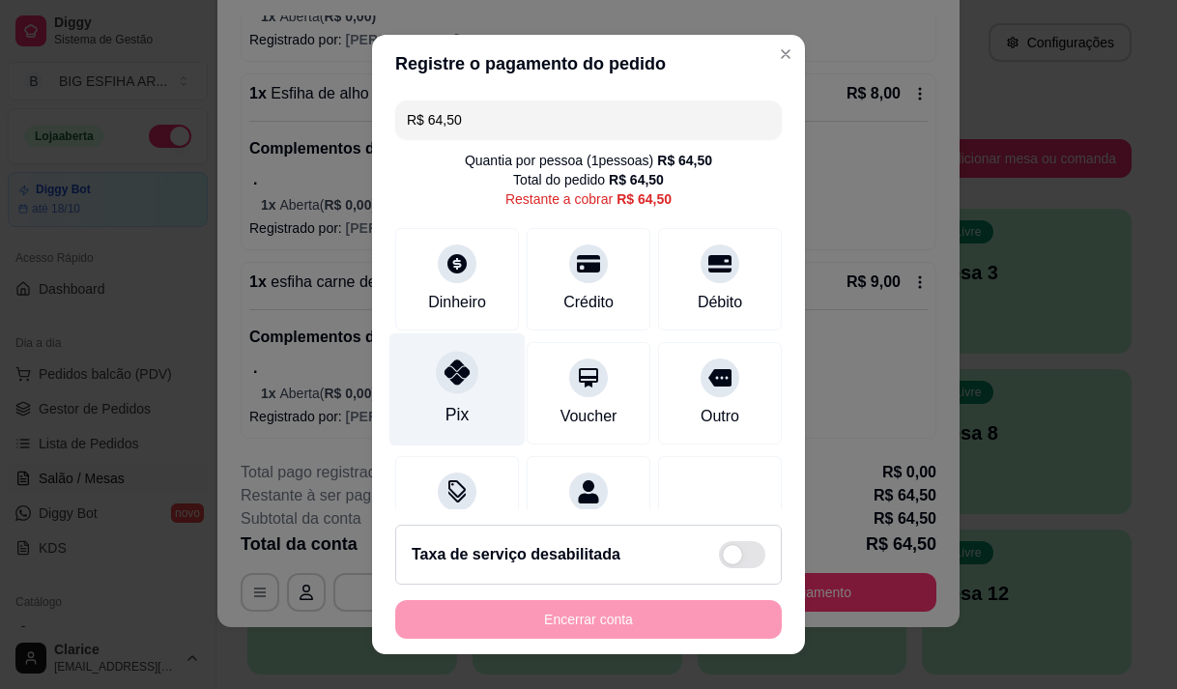
click at [450, 389] on div at bounding box center [457, 372] width 43 height 43
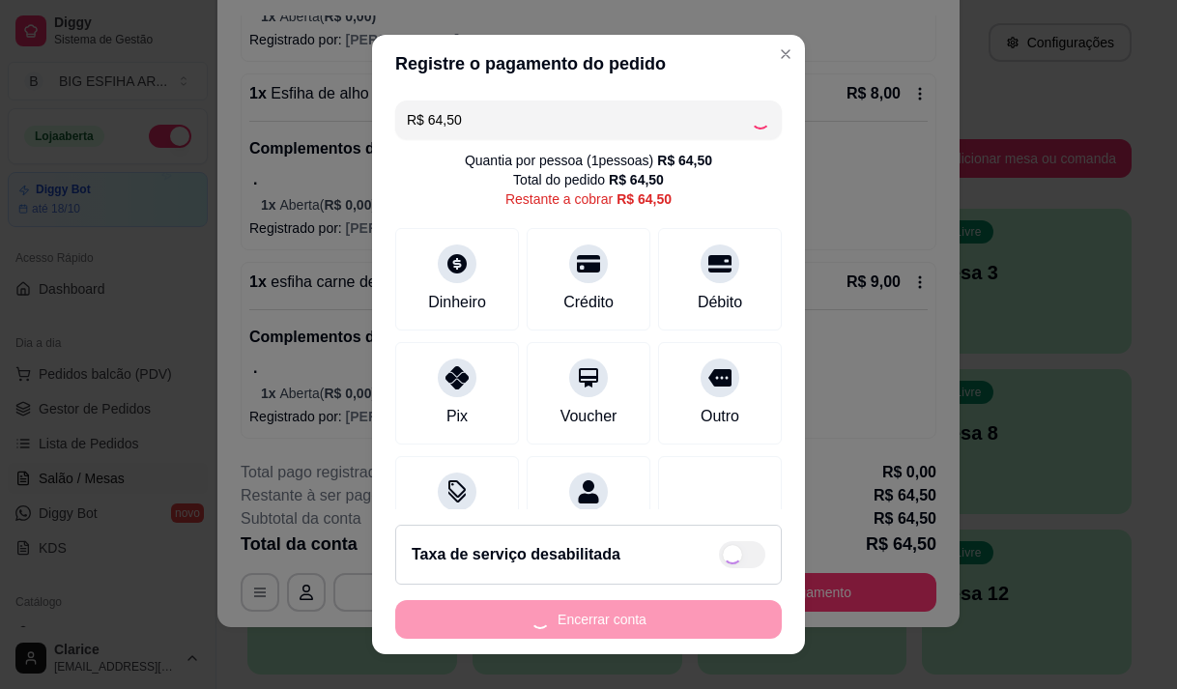
type input "R$ 0,00"
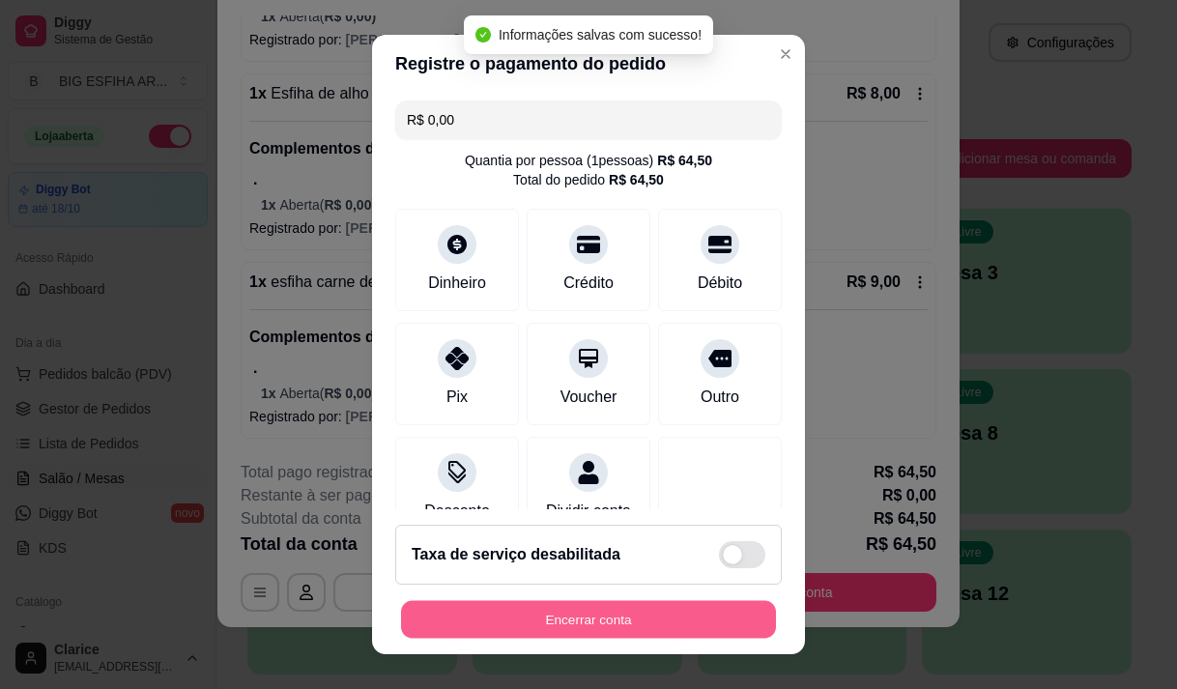
click at [430, 622] on button "Encerrar conta" at bounding box center [588, 620] width 375 height 38
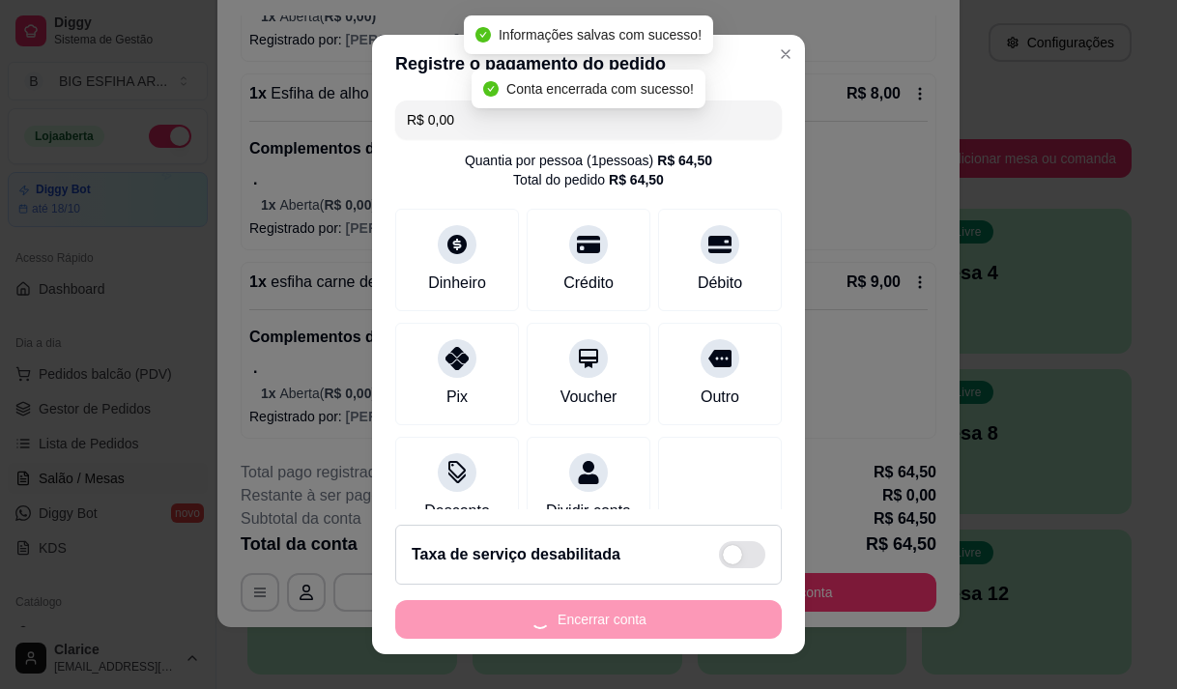
scroll to position [0, 0]
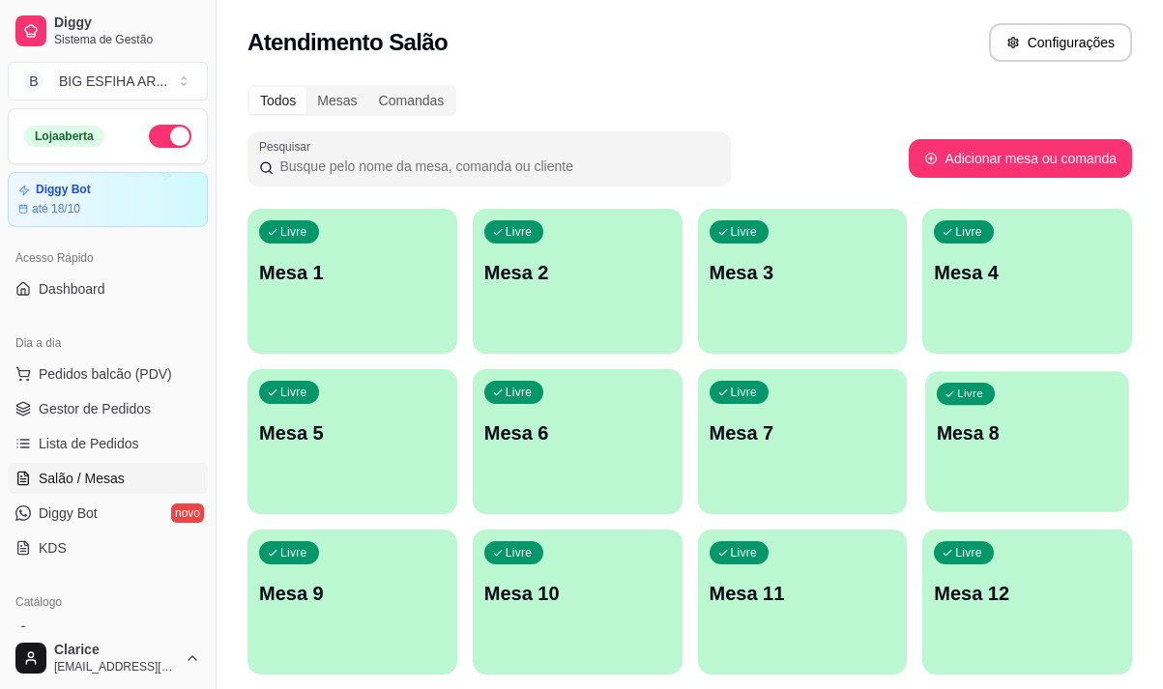
click at [999, 458] on div "Livre Mesa 8" at bounding box center [1027, 430] width 203 height 118
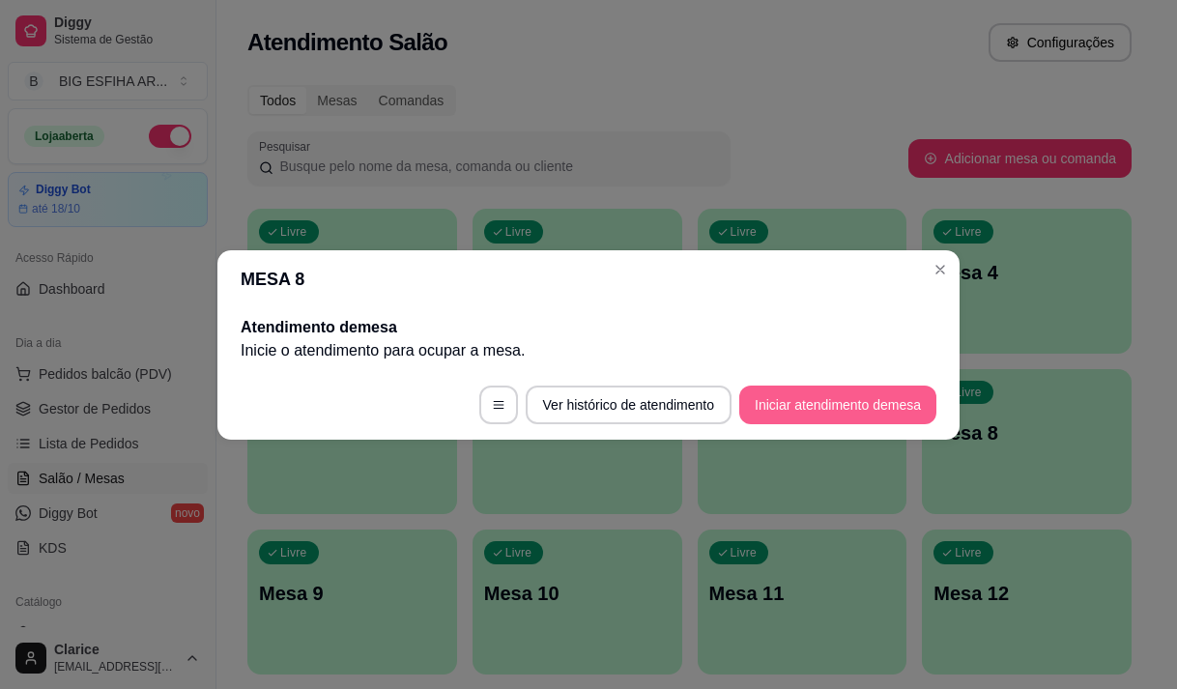
click at [862, 408] on button "Iniciar atendimento de mesa" at bounding box center [837, 405] width 197 height 39
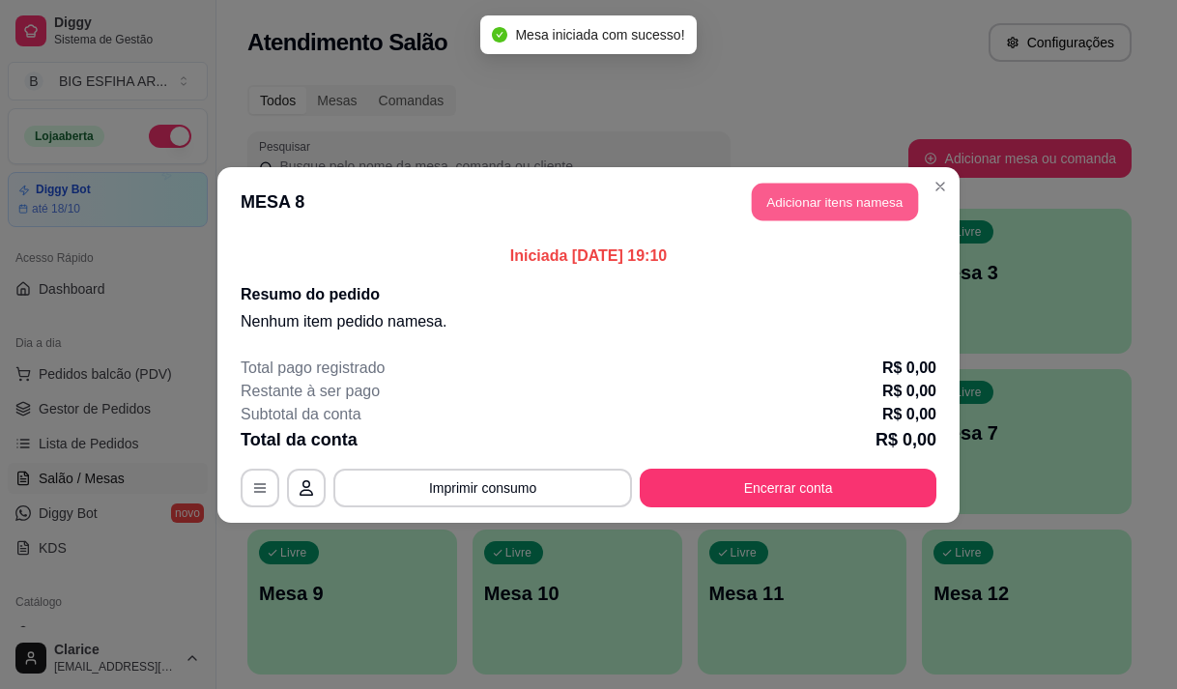
click at [824, 204] on button "Adicionar itens na mesa" at bounding box center [835, 202] width 166 height 38
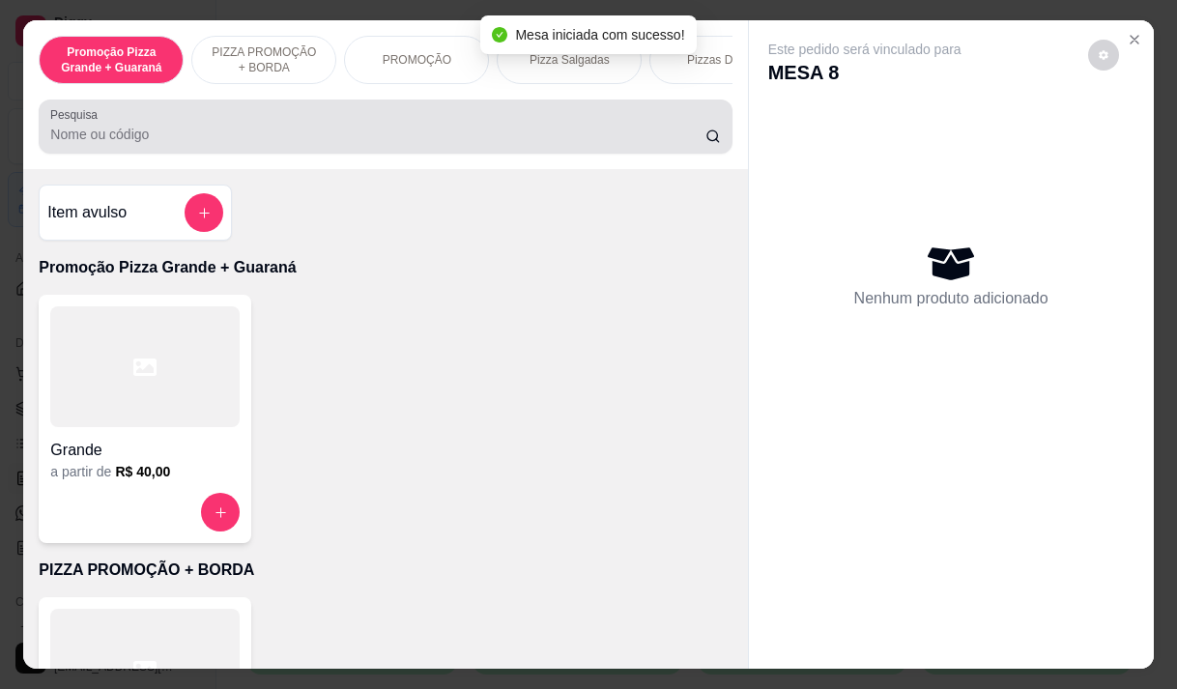
click at [94, 144] on input "Pesquisa" at bounding box center [377, 134] width 655 height 19
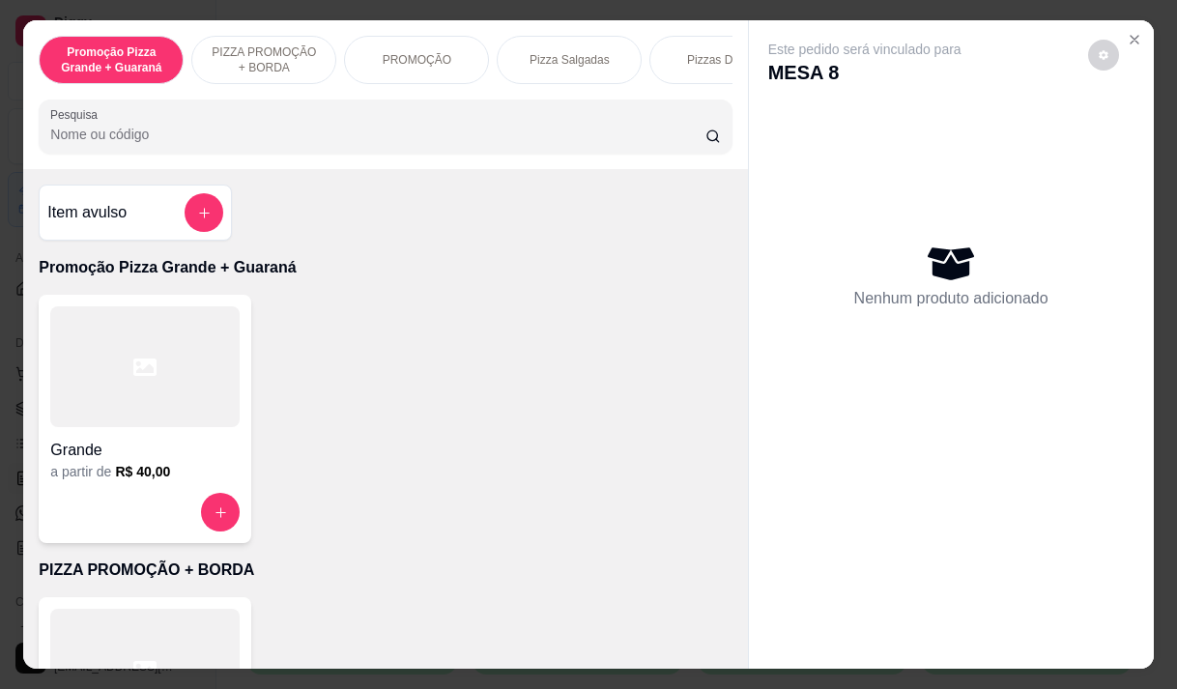
click at [173, 140] on input "Pesquisa" at bounding box center [377, 134] width 655 height 19
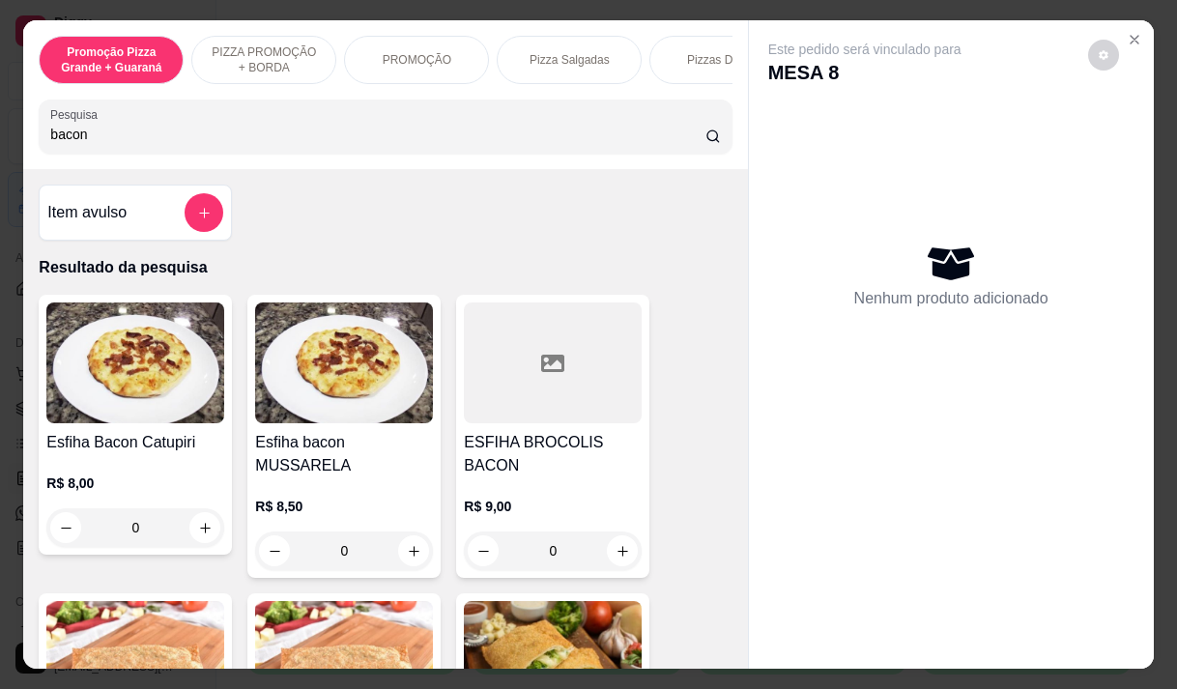
type input "bacon"
click at [297, 416] on img at bounding box center [344, 362] width 178 height 121
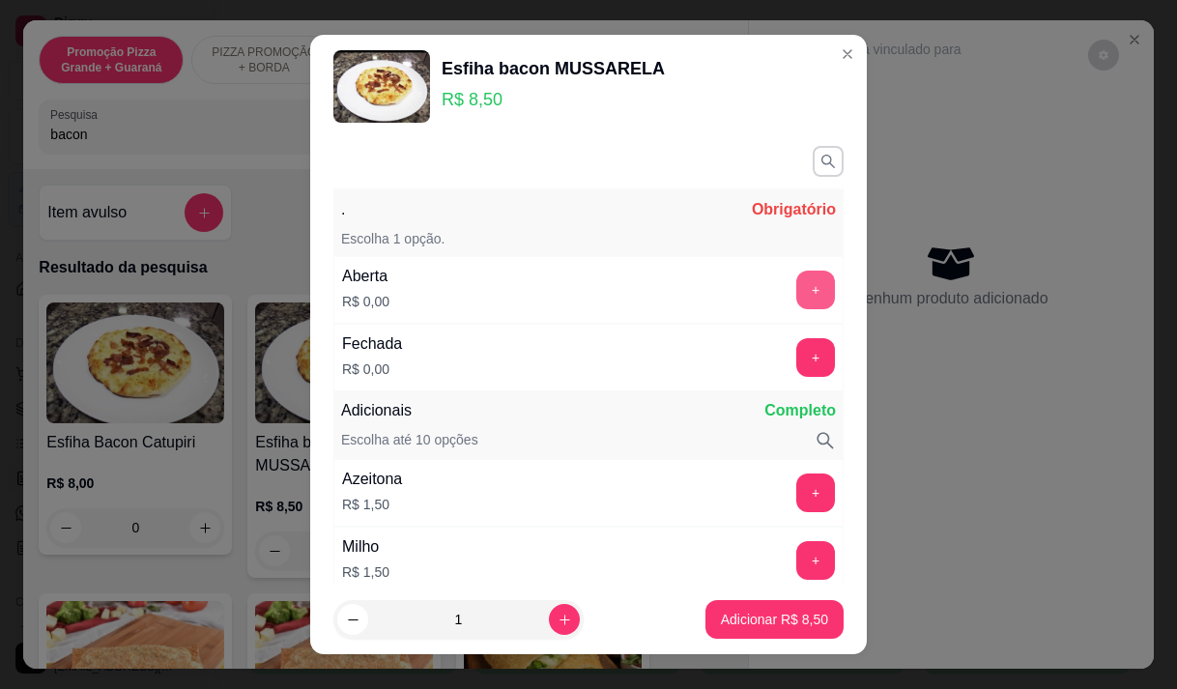
click at [796, 299] on button "+" at bounding box center [815, 290] width 39 height 39
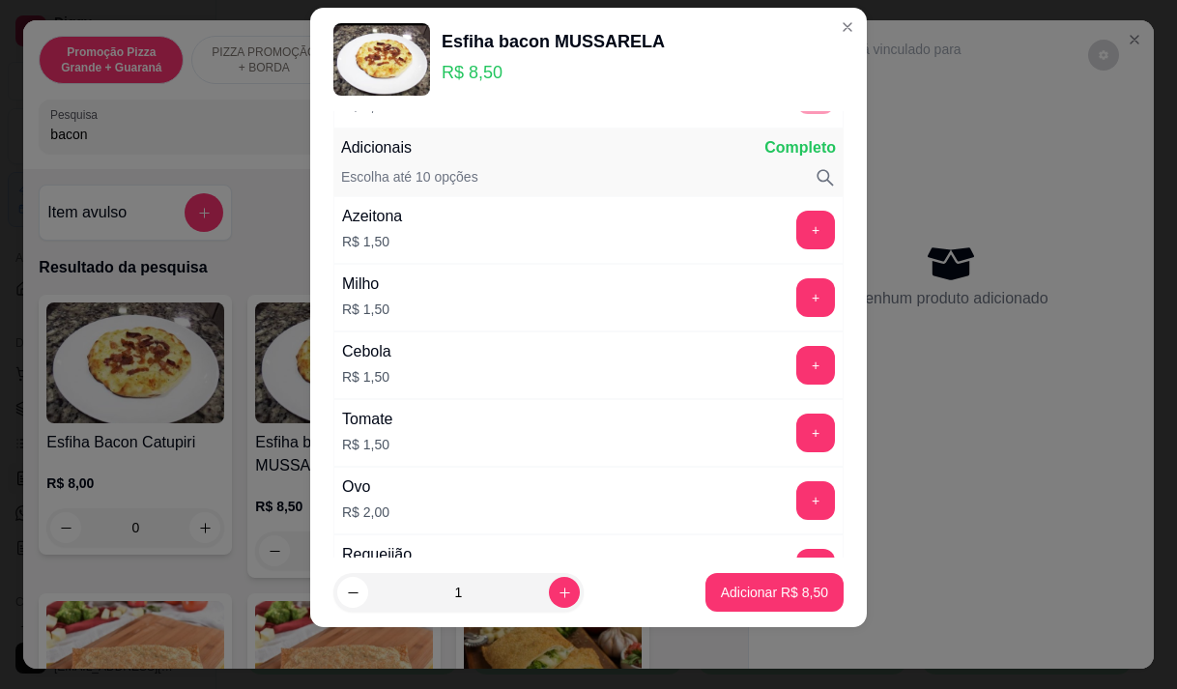
scroll to position [253, 0]
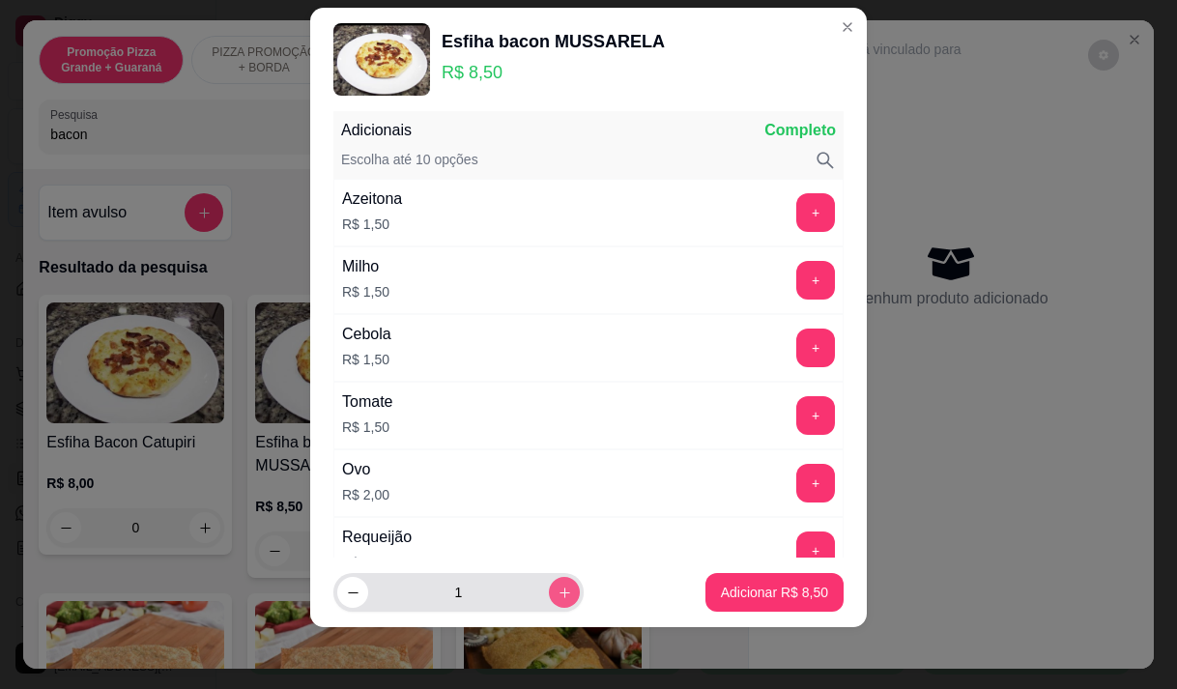
click at [558, 598] on icon "increase-product-quantity" at bounding box center [565, 593] width 14 height 14
type input "2"
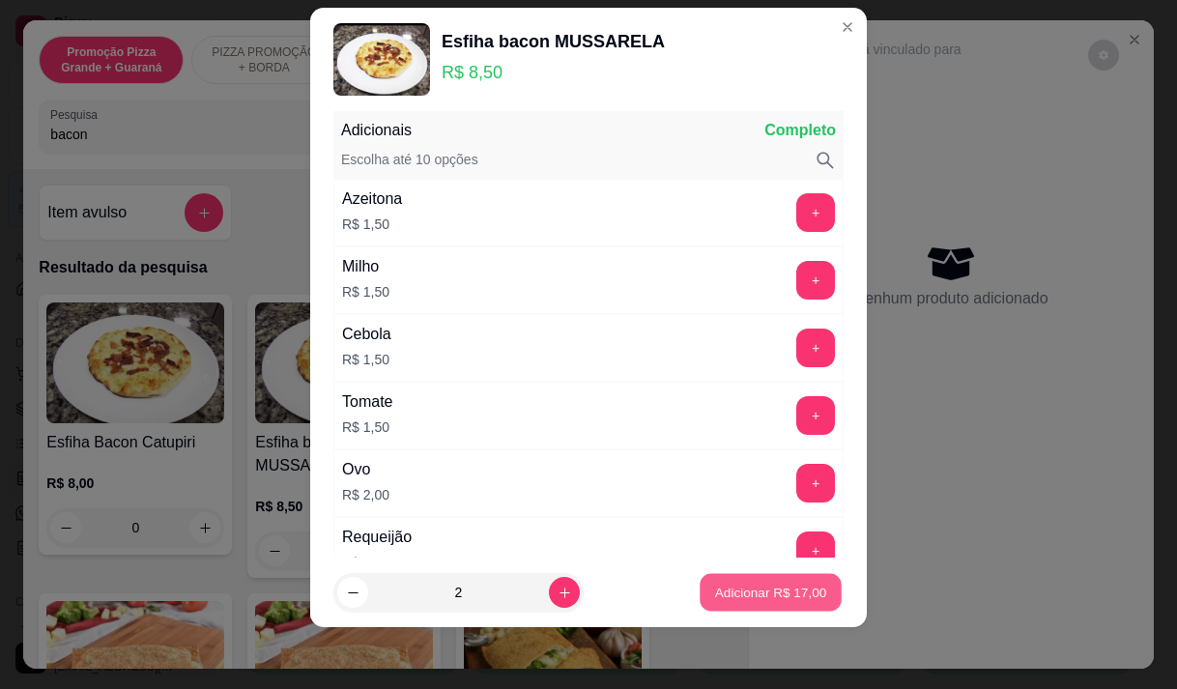
click at [722, 596] on p "Adicionar R$ 17,00" at bounding box center [771, 593] width 112 height 18
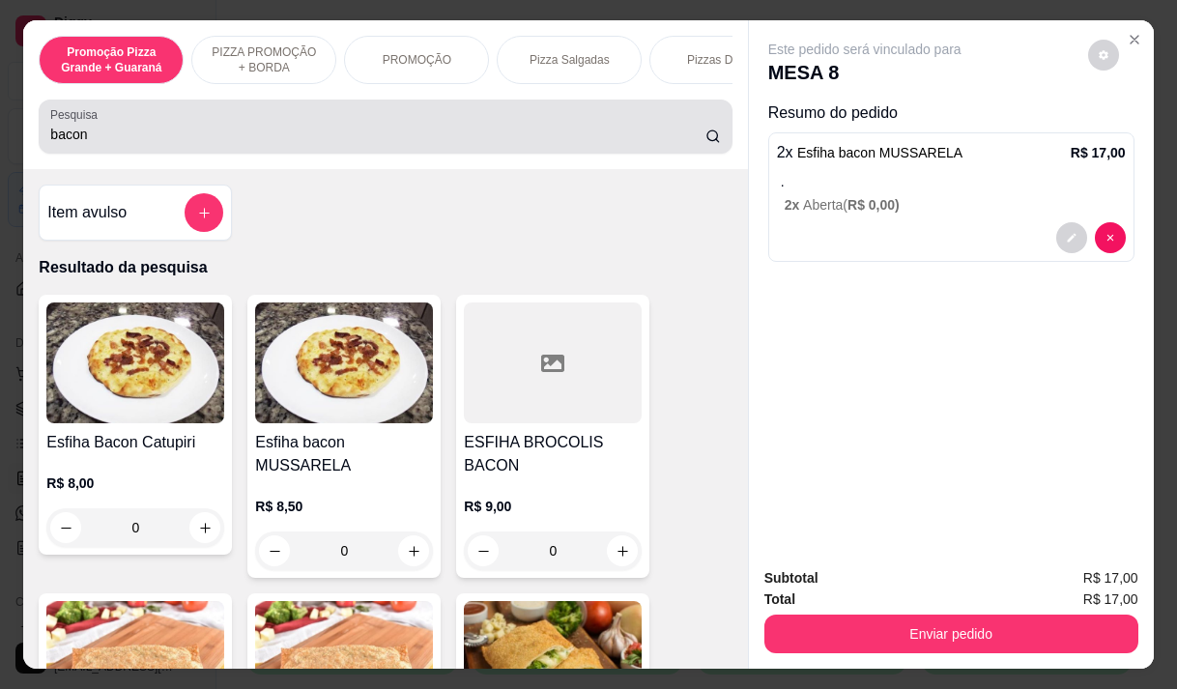
click at [88, 144] on input "bacon" at bounding box center [377, 134] width 655 height 19
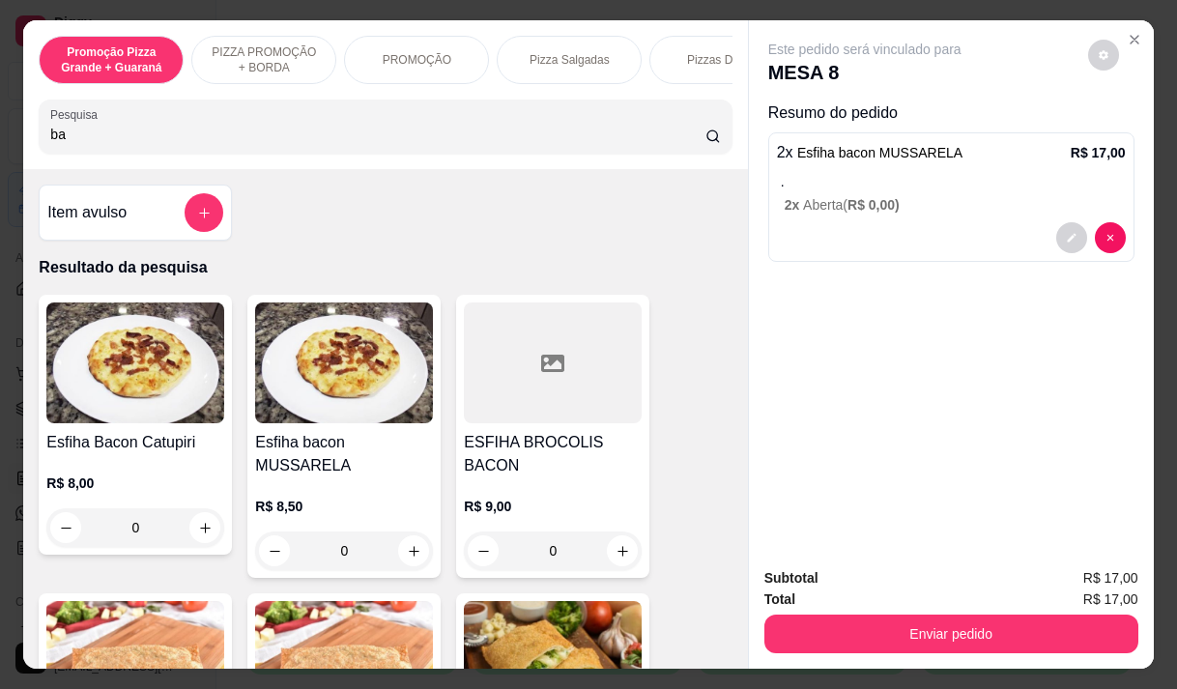
type input "b"
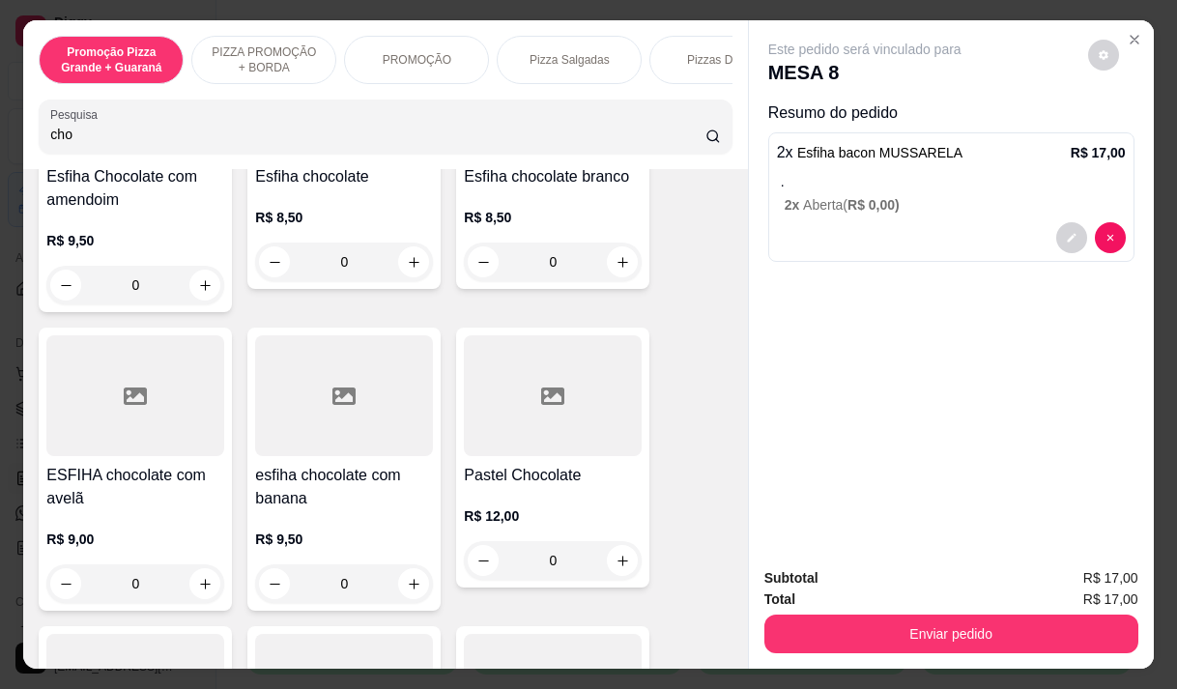
scroll to position [290, 0]
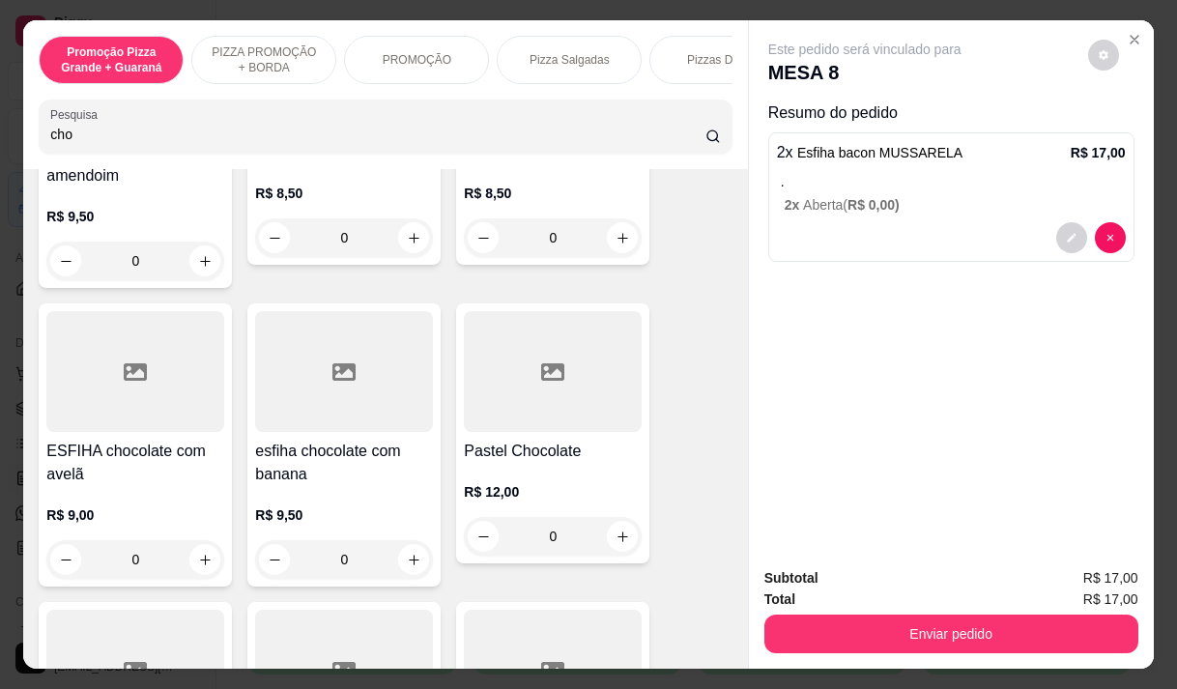
type input "cho"
click at [581, 425] on div at bounding box center [553, 371] width 178 height 121
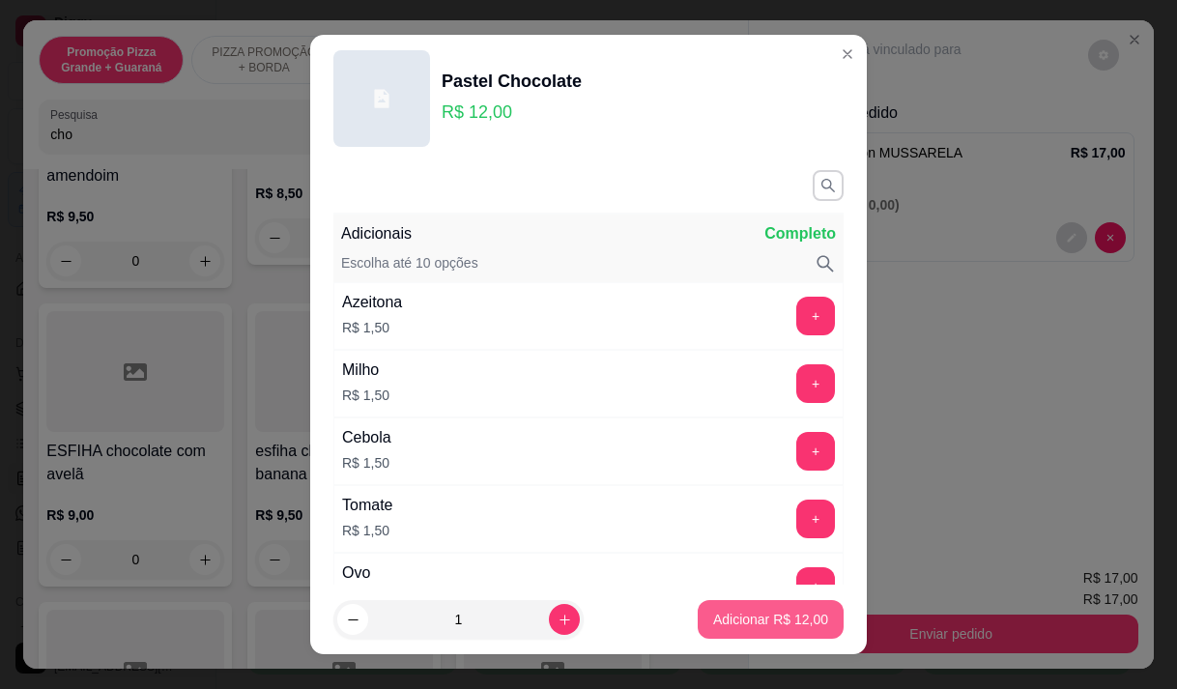
click at [752, 622] on p "Adicionar R$ 12,00" at bounding box center [770, 619] width 115 height 19
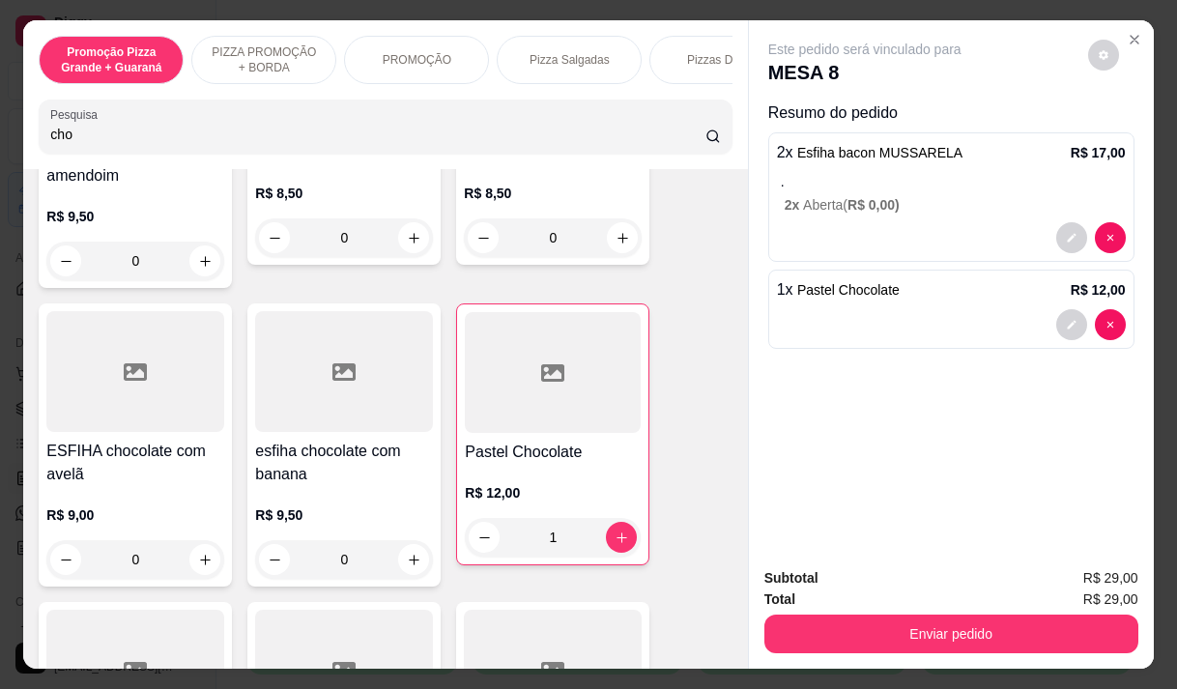
type input "1"
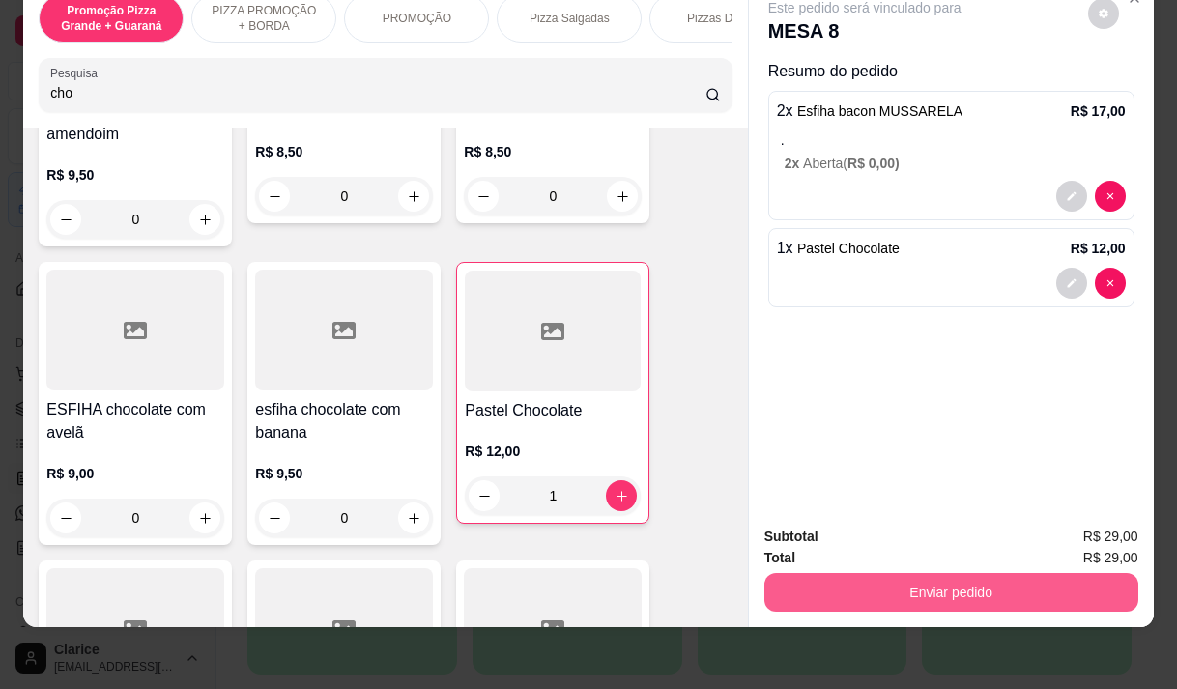
click at [936, 578] on button "Enviar pedido" at bounding box center [951, 592] width 374 height 39
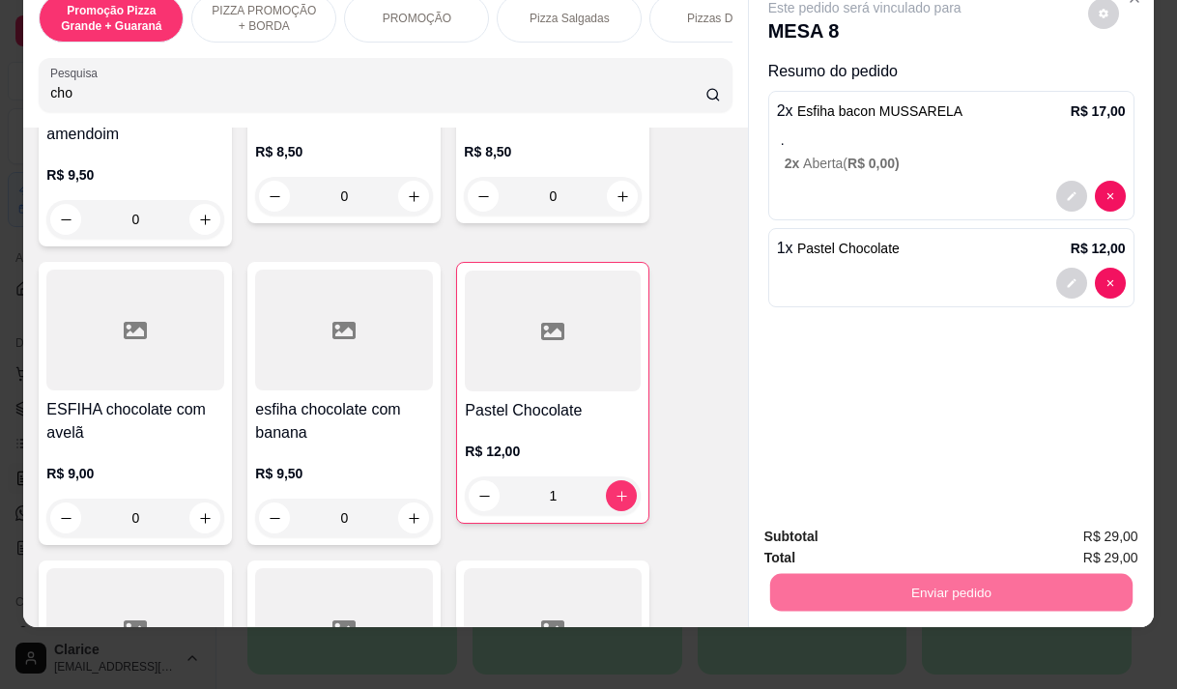
click at [1094, 533] on button "Enviar pedido" at bounding box center [1087, 530] width 109 height 37
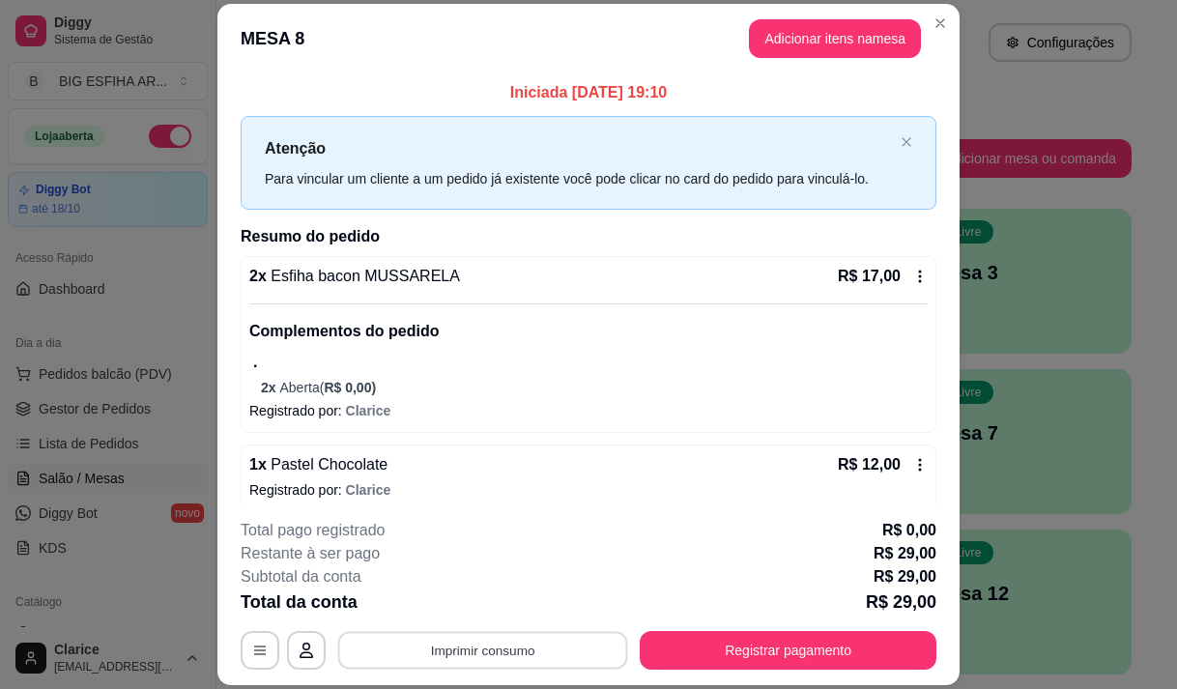
click at [481, 656] on button "Imprimir consumo" at bounding box center [483, 651] width 290 height 38
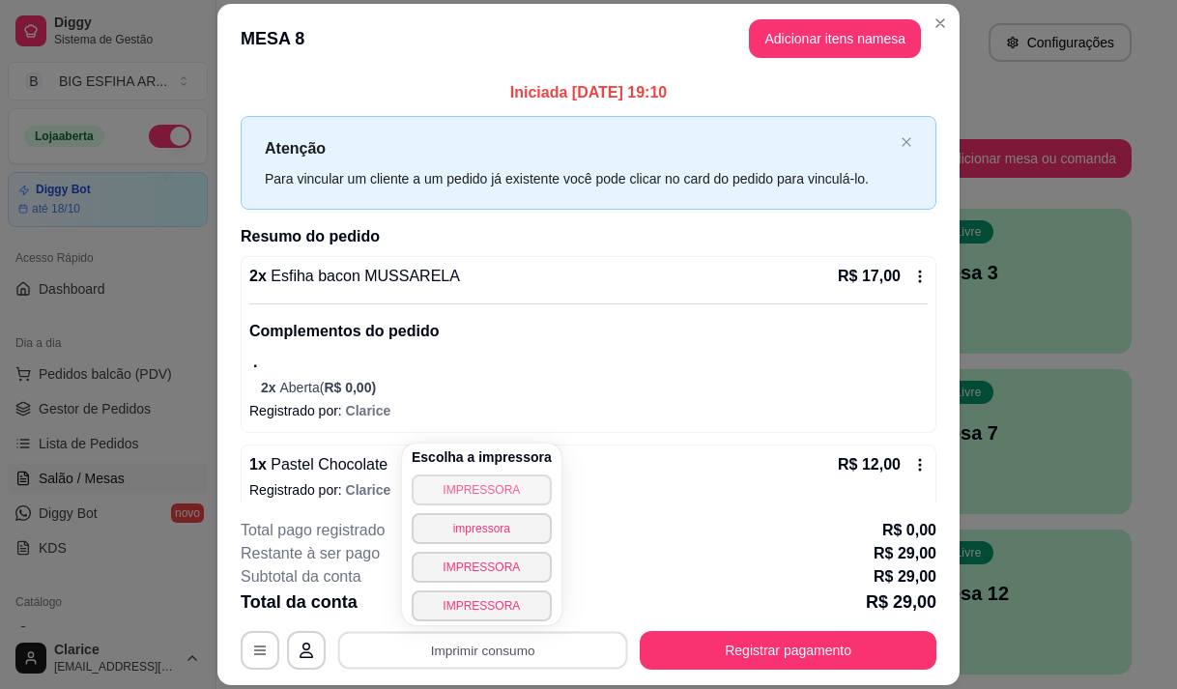
click at [464, 484] on button "IMPRESSORA" at bounding box center [482, 489] width 140 height 31
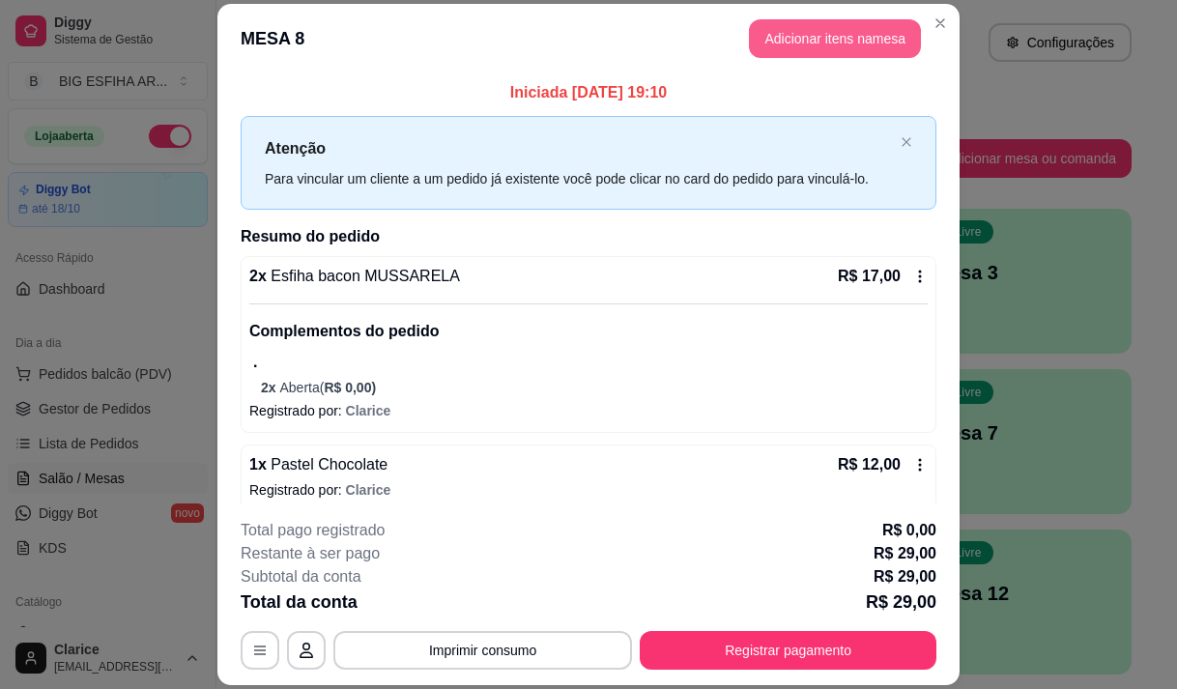
click at [792, 33] on button "Adicionar itens na mesa" at bounding box center [835, 38] width 172 height 39
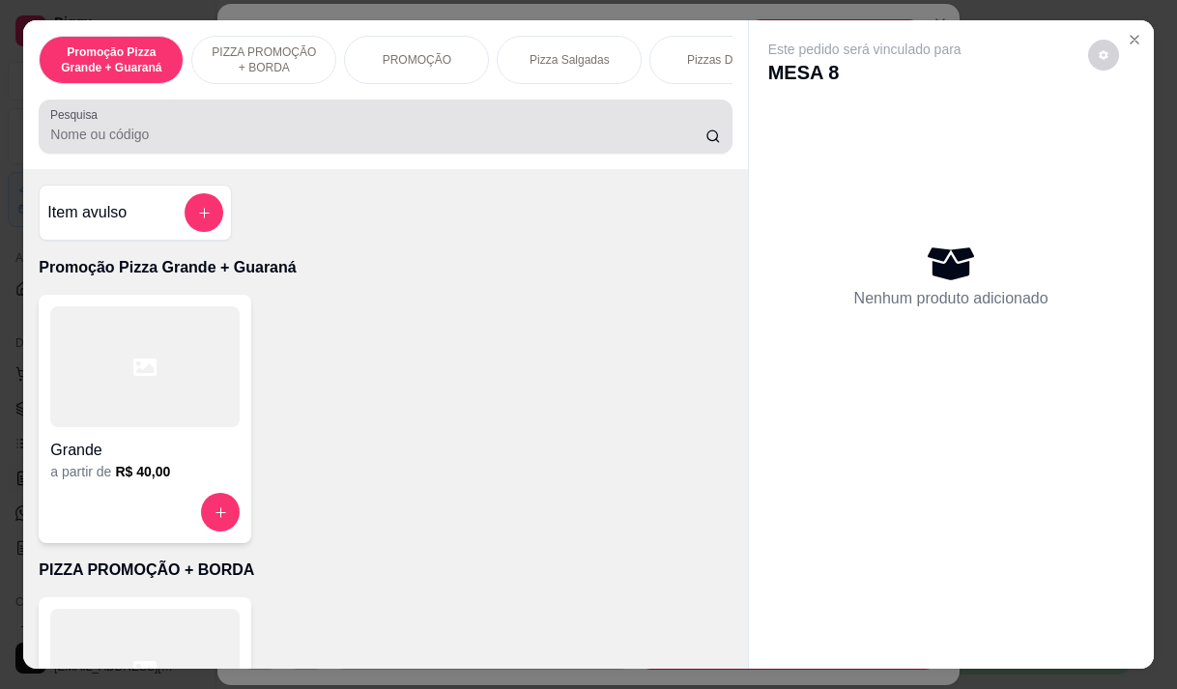
click at [456, 128] on div at bounding box center [385, 126] width 670 height 39
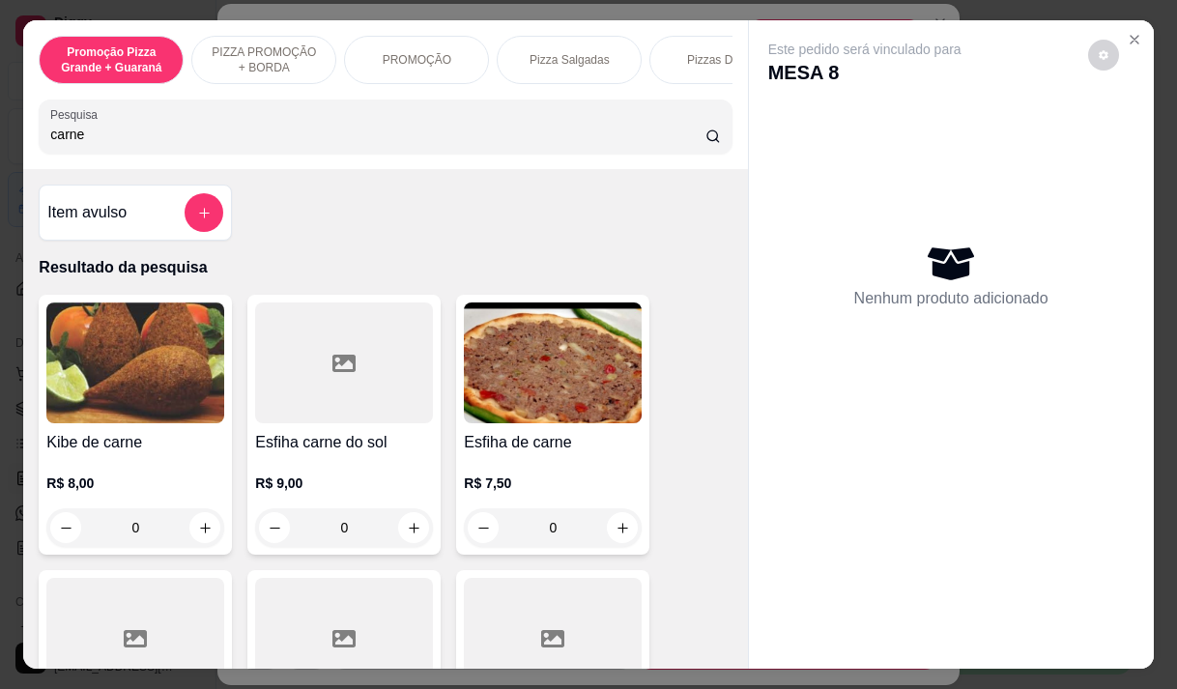
click at [464, 445] on h4 "Esfiha de carne" at bounding box center [553, 442] width 178 height 23
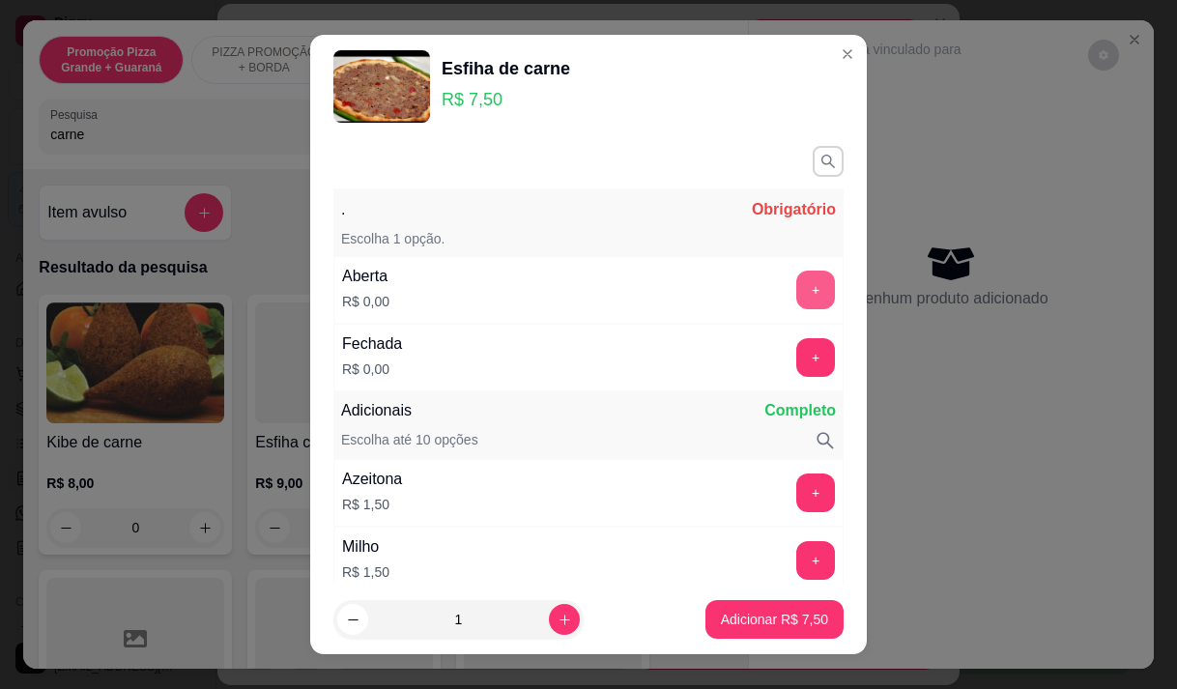
click at [796, 286] on button "+" at bounding box center [815, 290] width 39 height 39
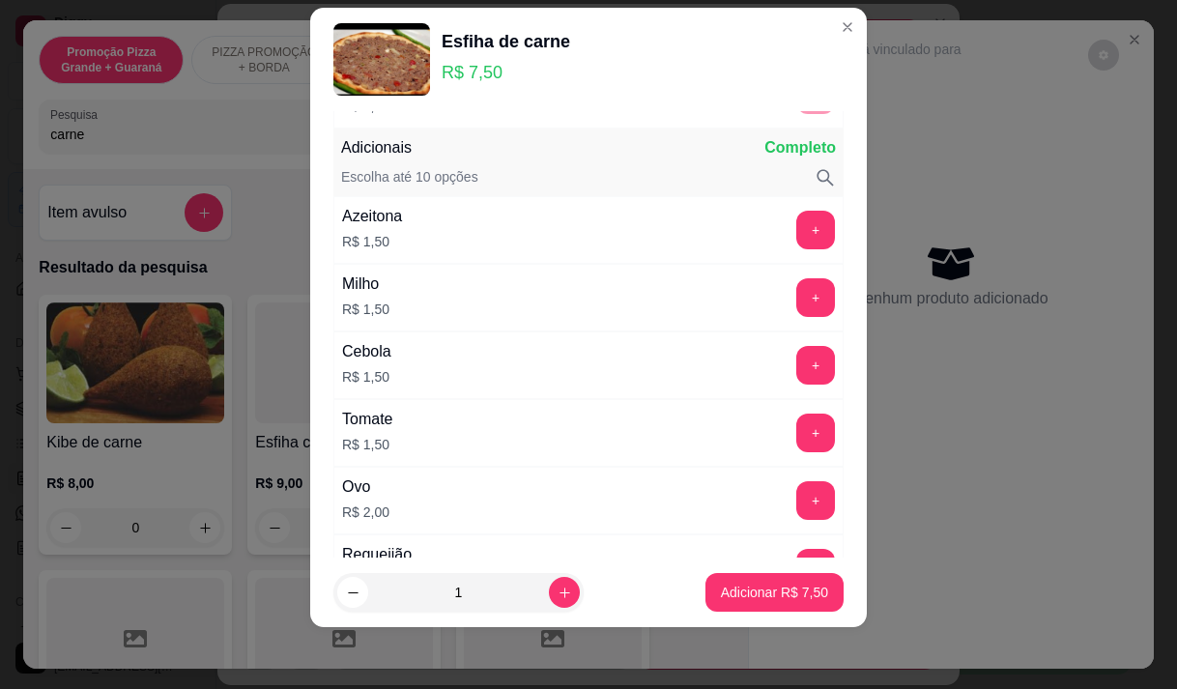
scroll to position [253, 0]
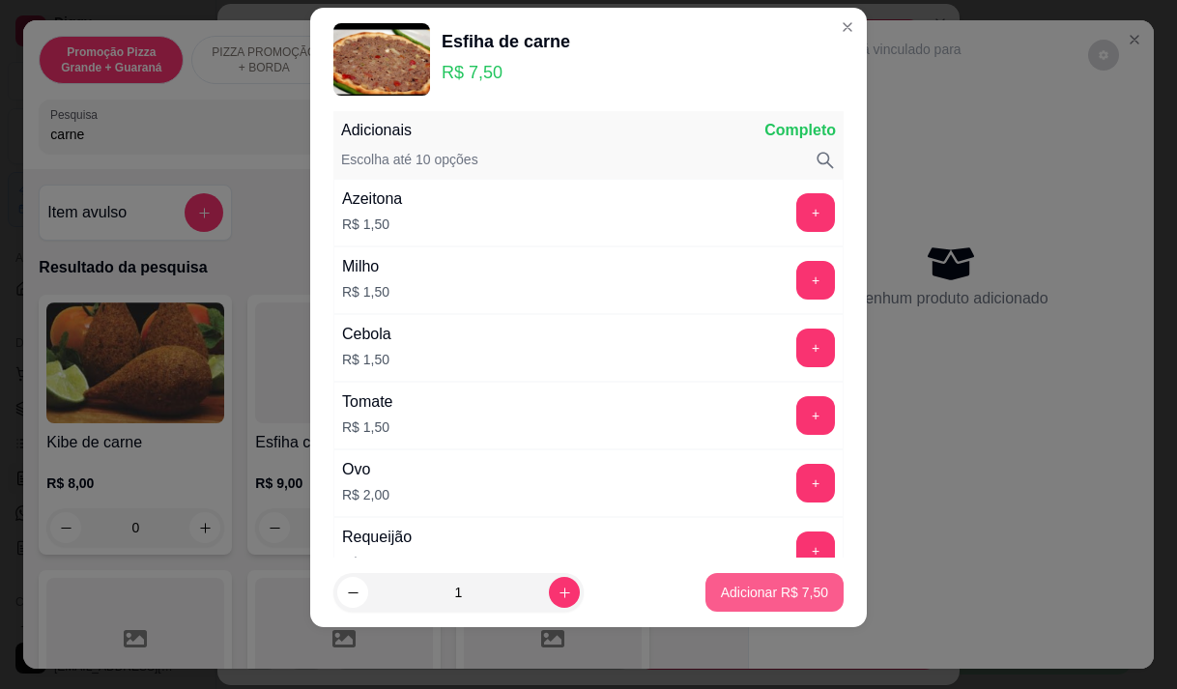
click at [745, 596] on p "Adicionar R$ 7,50" at bounding box center [774, 592] width 107 height 19
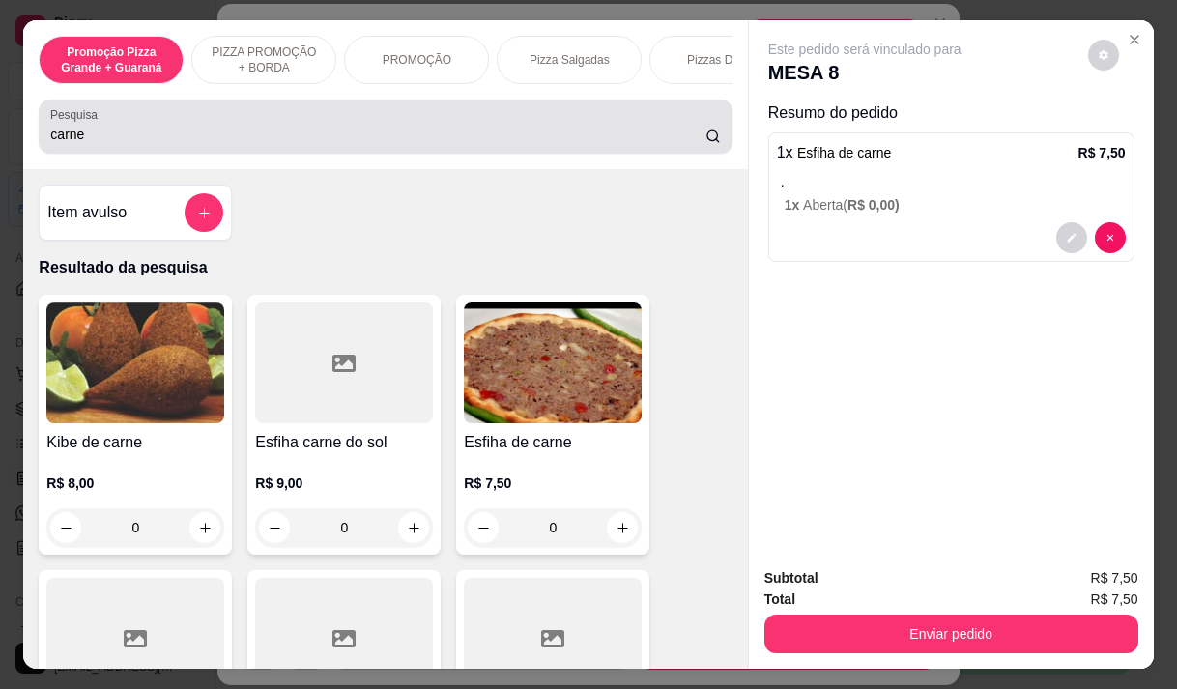
click at [108, 132] on input "carne" at bounding box center [377, 134] width 655 height 19
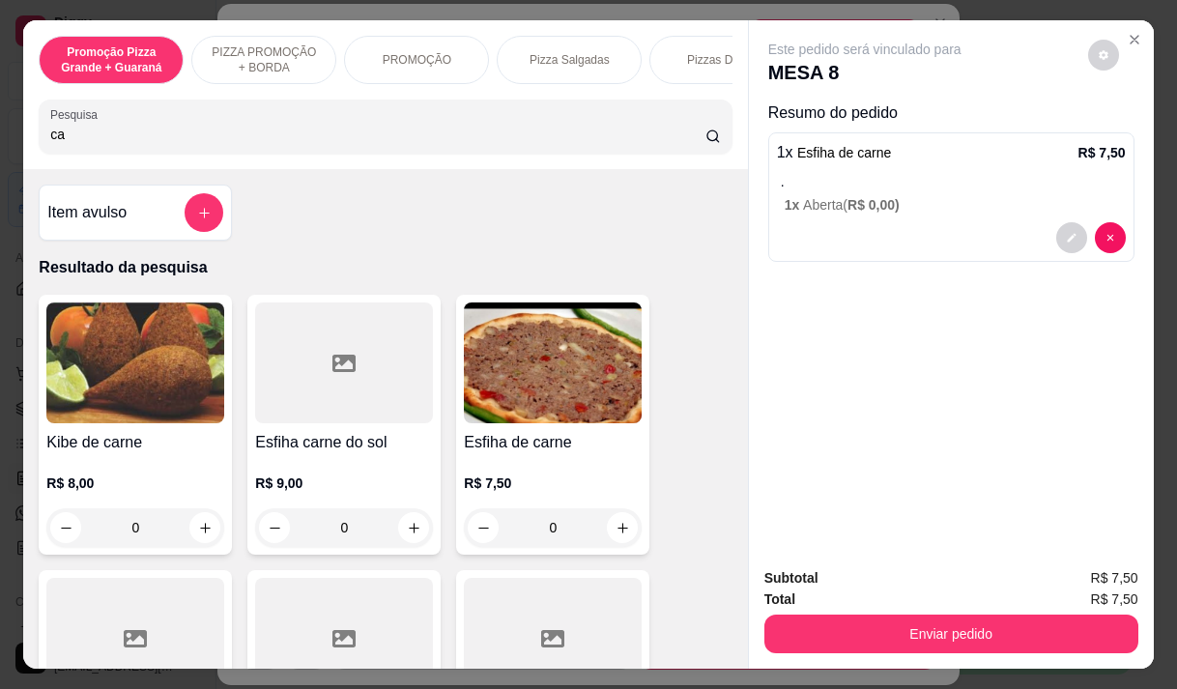
type input "c"
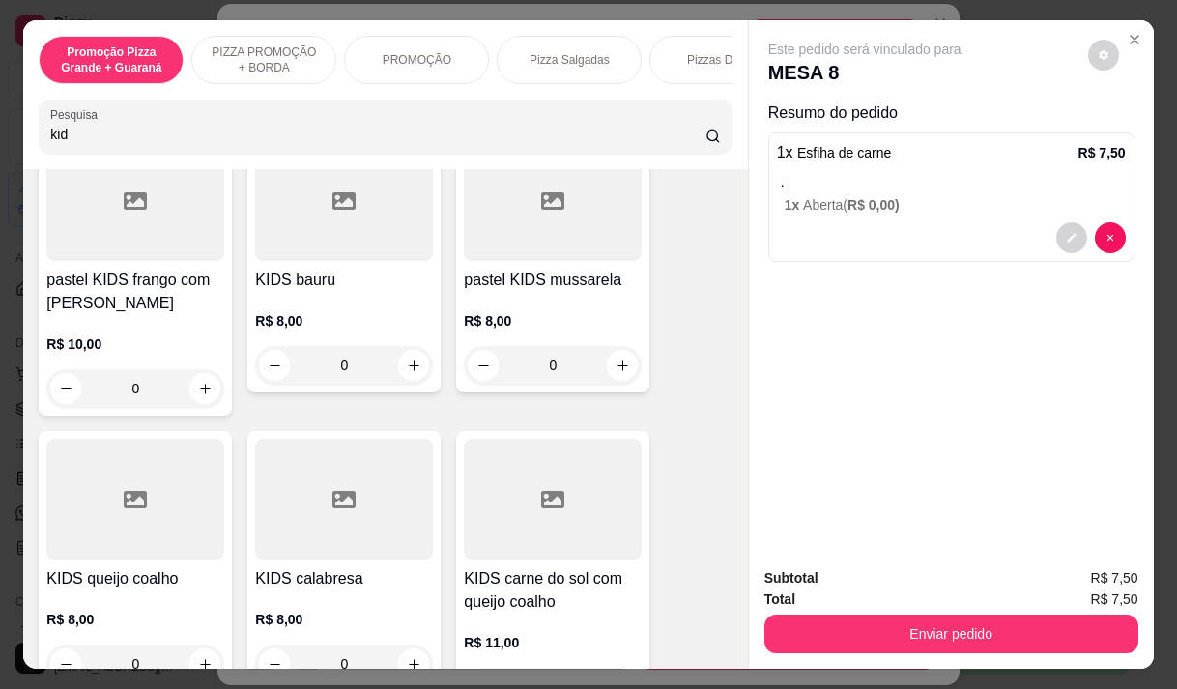
scroll to position [387, 0]
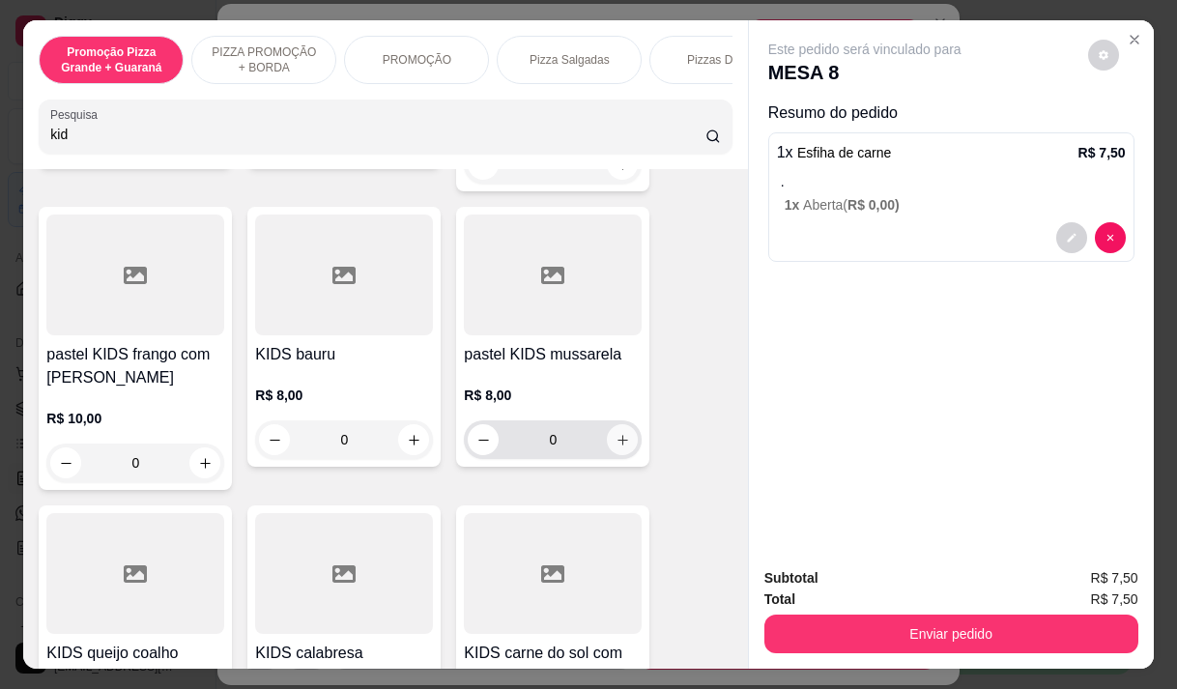
type input "kid"
click at [617, 444] on icon "increase-product-quantity" at bounding box center [623, 440] width 14 height 14
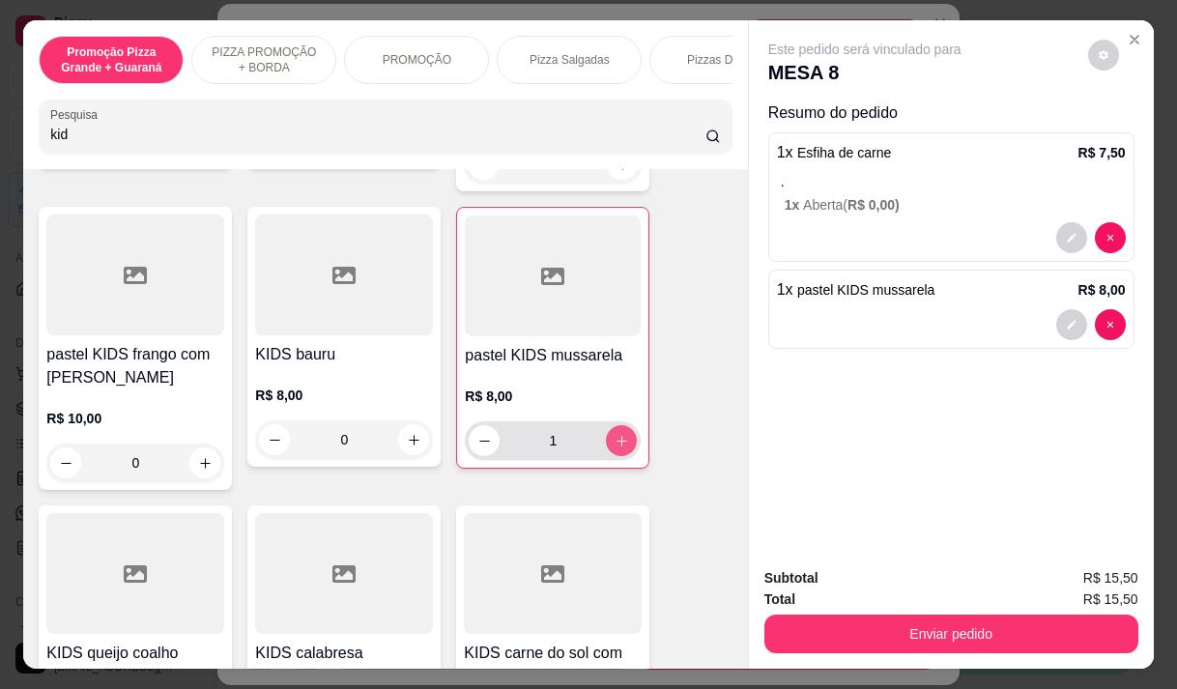
type input "1"
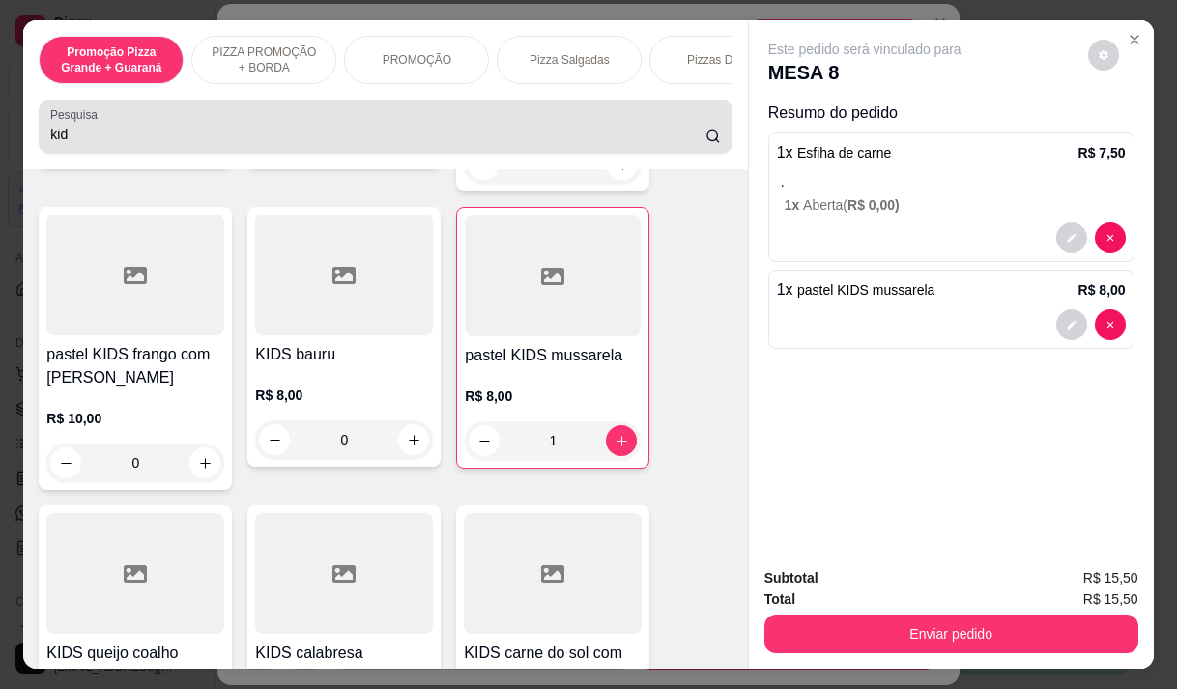
click at [122, 144] on input "kid" at bounding box center [377, 134] width 655 height 19
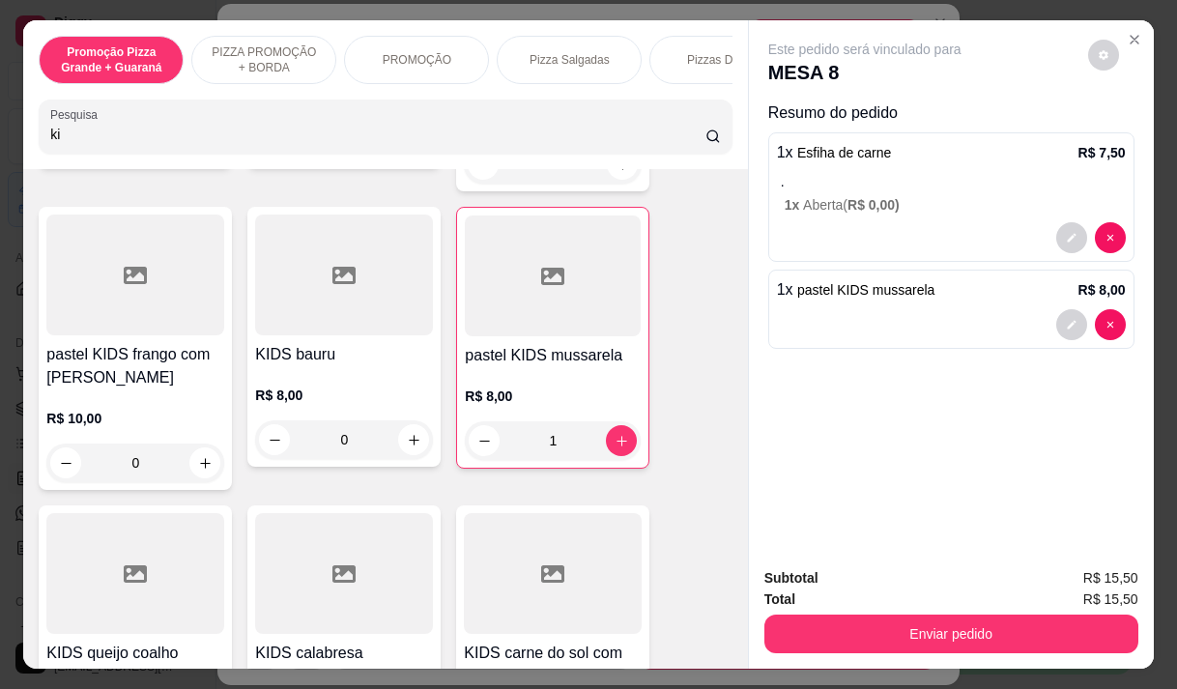
type input "k"
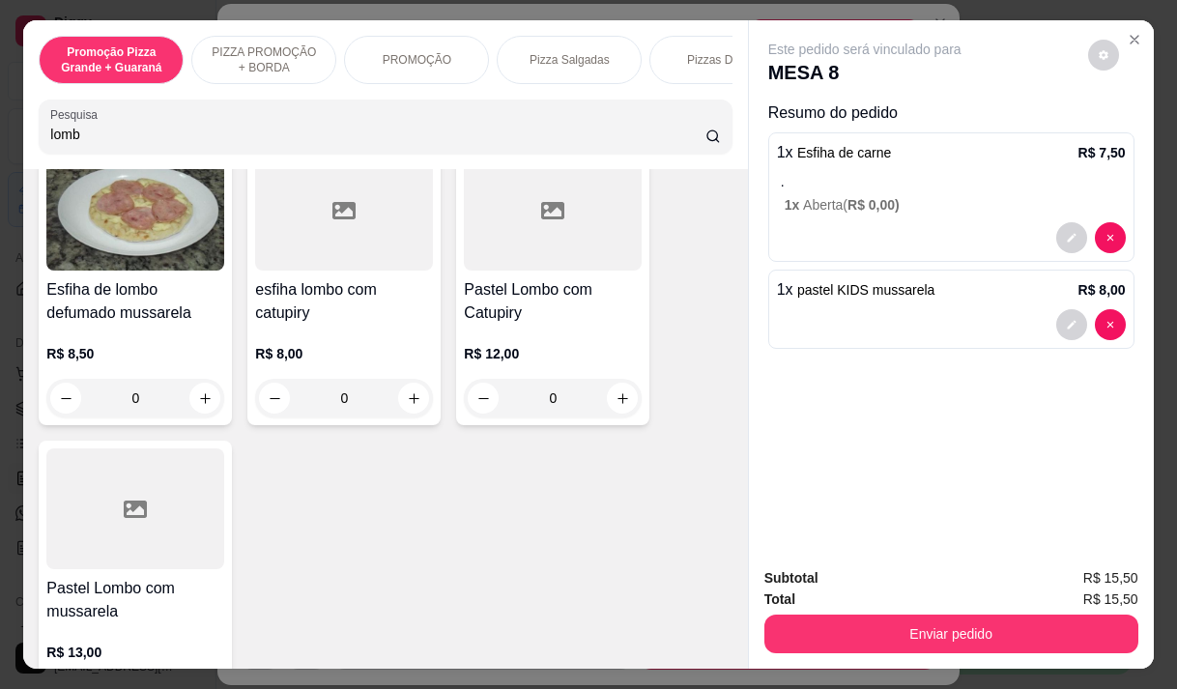
scroll to position [0, 0]
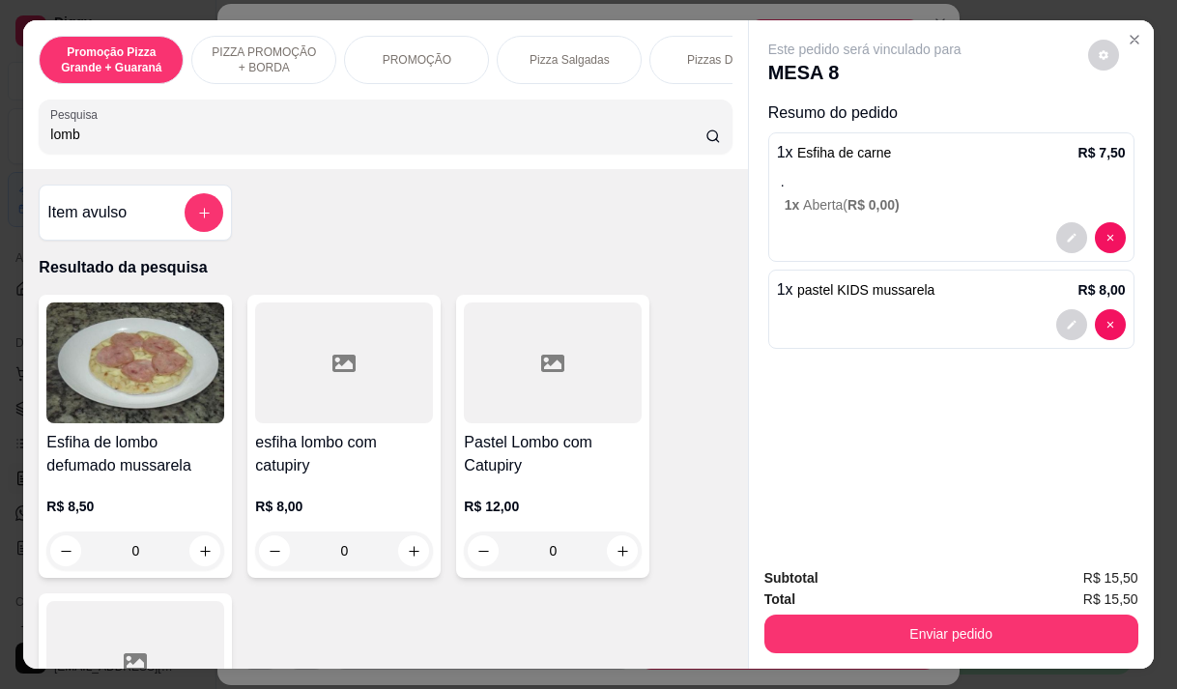
type input "lomb"
click at [301, 392] on div at bounding box center [344, 362] width 178 height 121
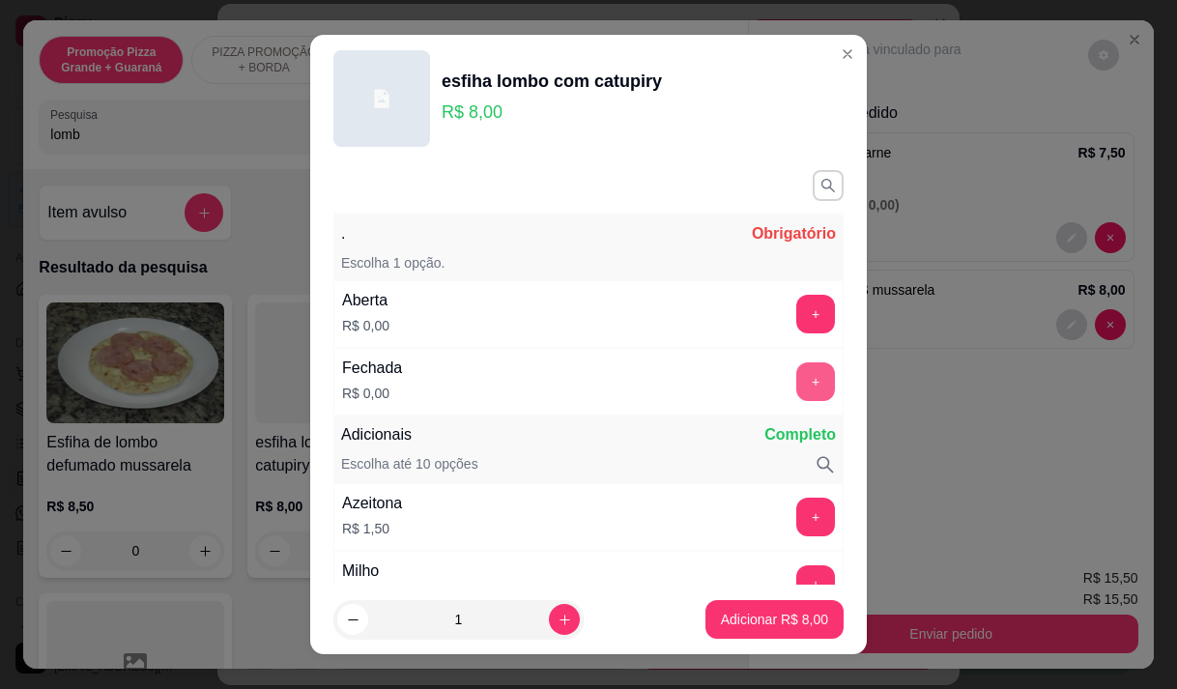
click at [796, 380] on button "+" at bounding box center [815, 381] width 39 height 39
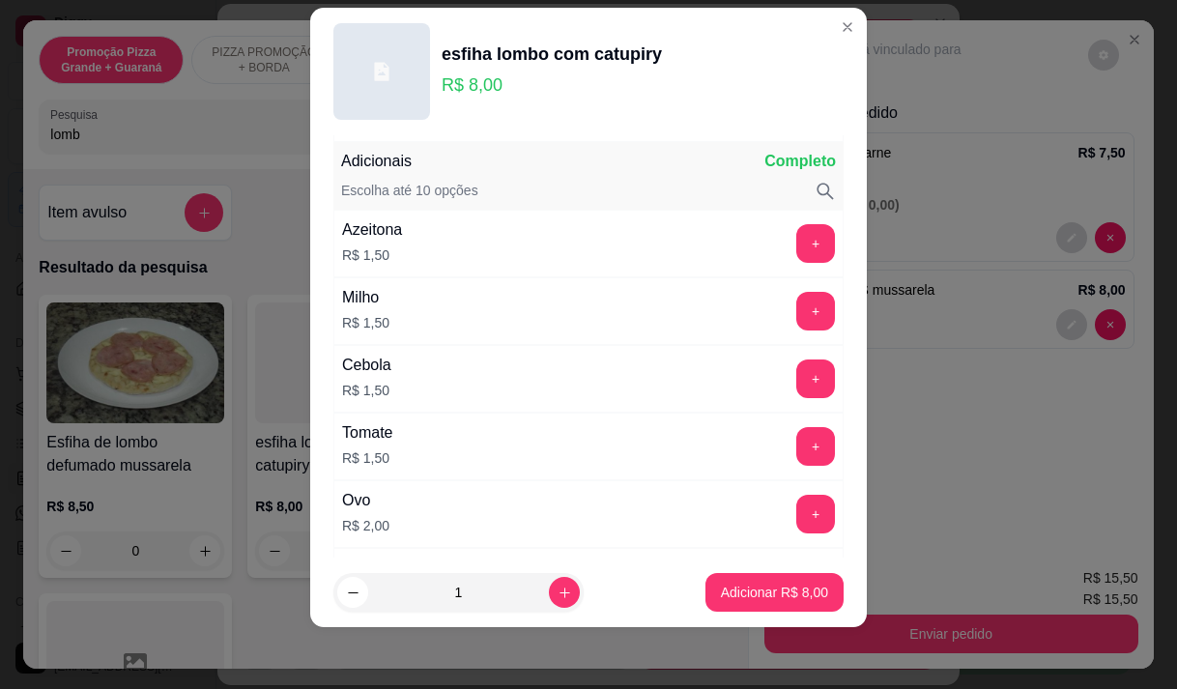
scroll to position [253, 0]
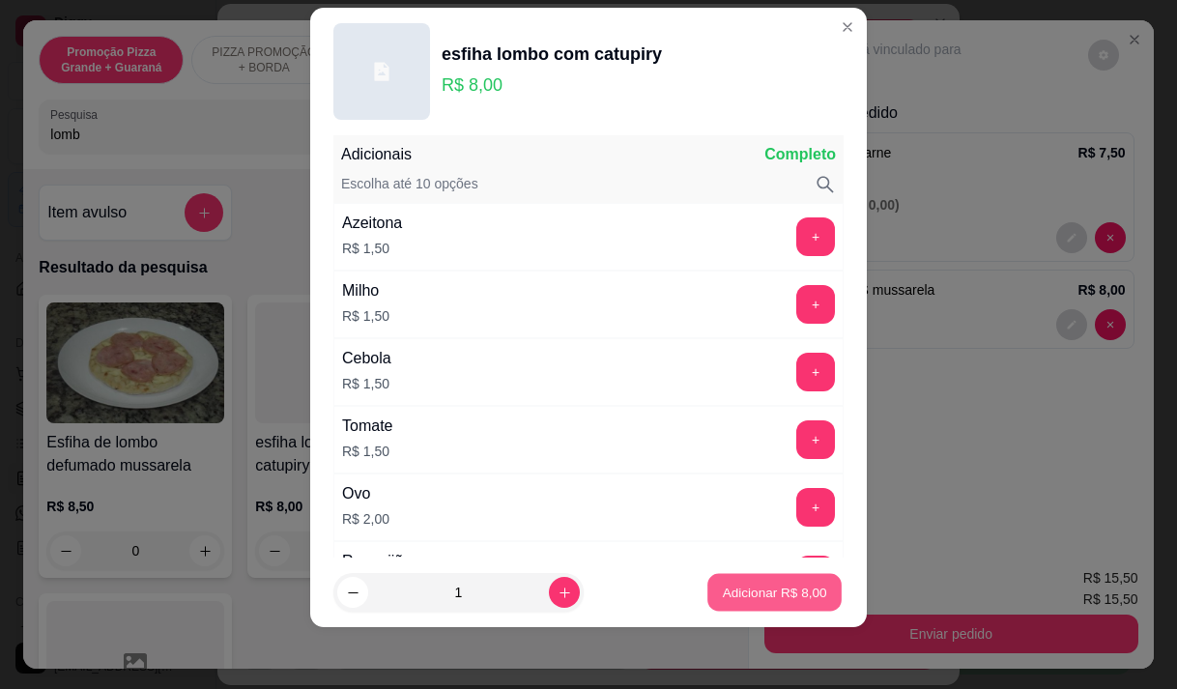
click at [733, 605] on button "Adicionar R$ 8,00" at bounding box center [774, 593] width 134 height 38
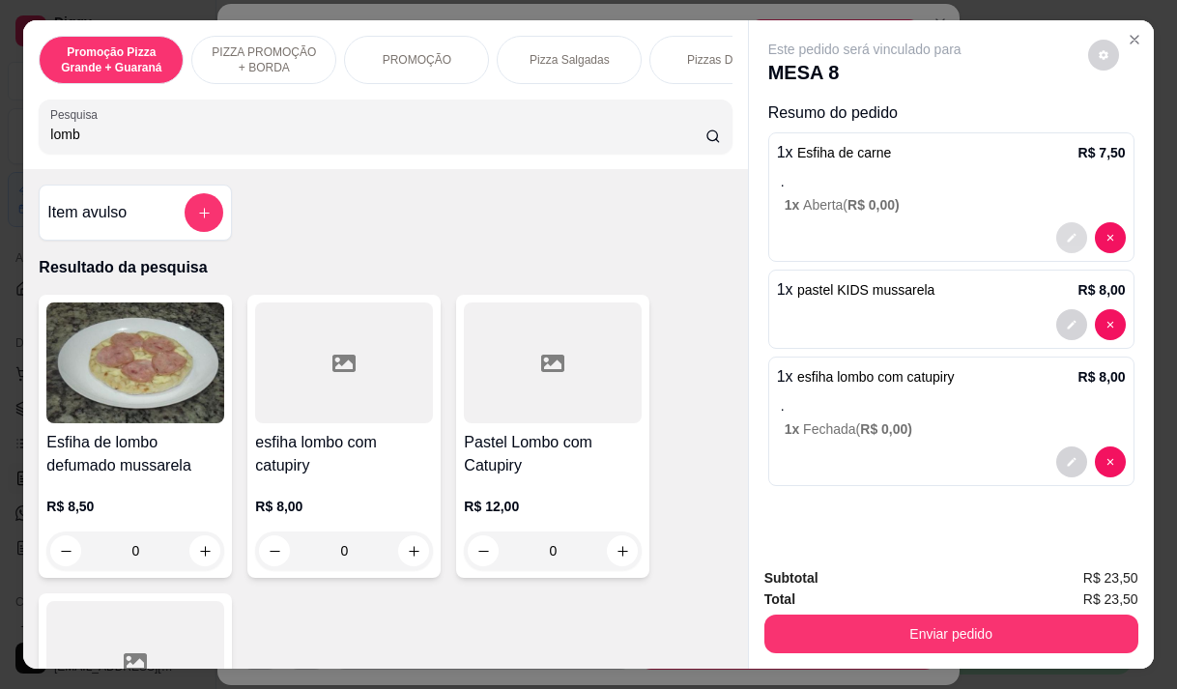
click at [1066, 232] on icon "decrease-product-quantity" at bounding box center [1072, 238] width 12 height 12
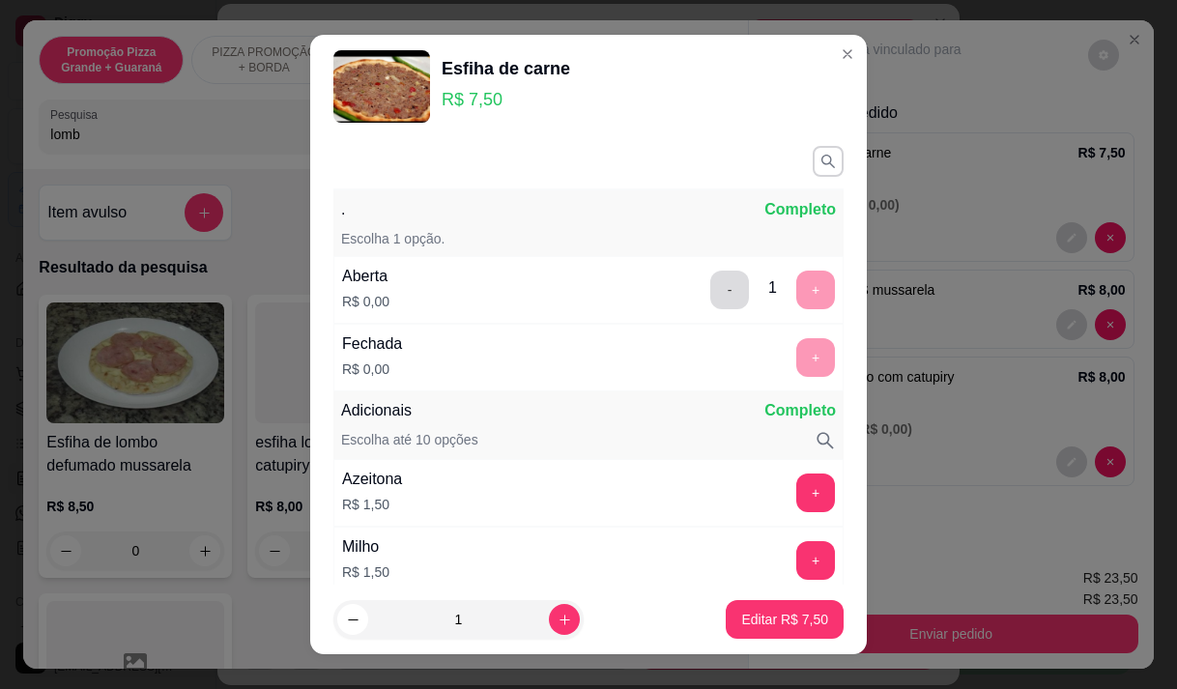
click at [710, 285] on button "-" at bounding box center [729, 290] width 39 height 39
click at [796, 363] on button "+" at bounding box center [815, 357] width 39 height 39
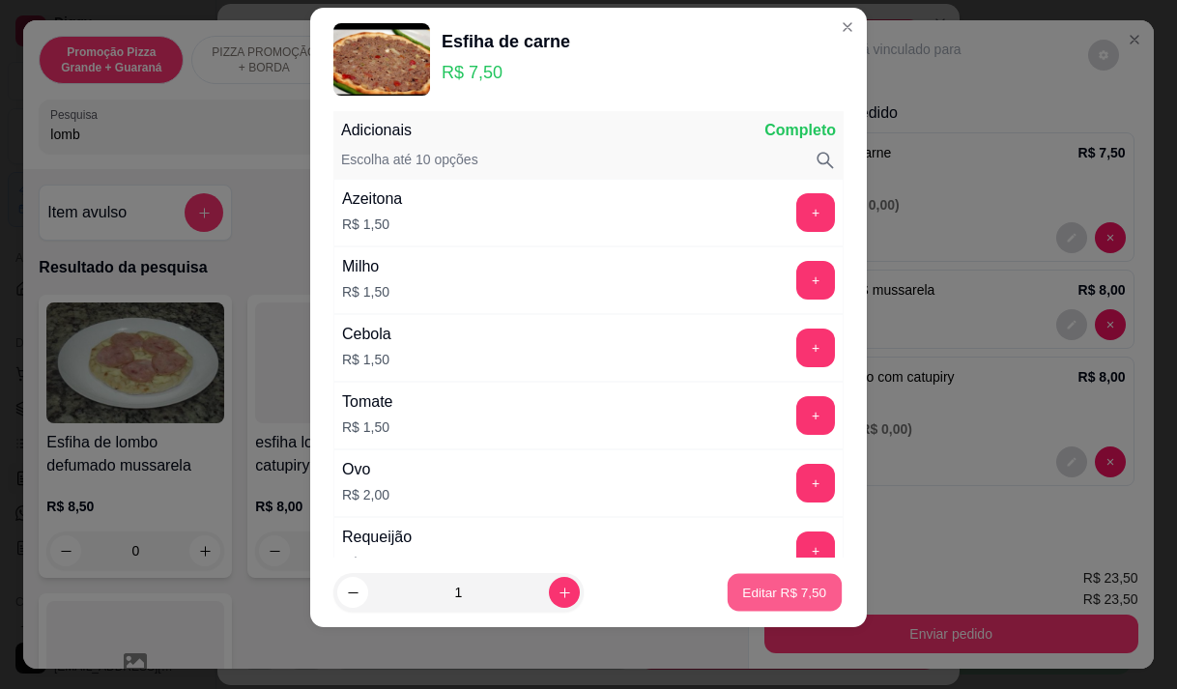
click at [750, 603] on button "Editar R$ 7,50" at bounding box center [785, 593] width 114 height 38
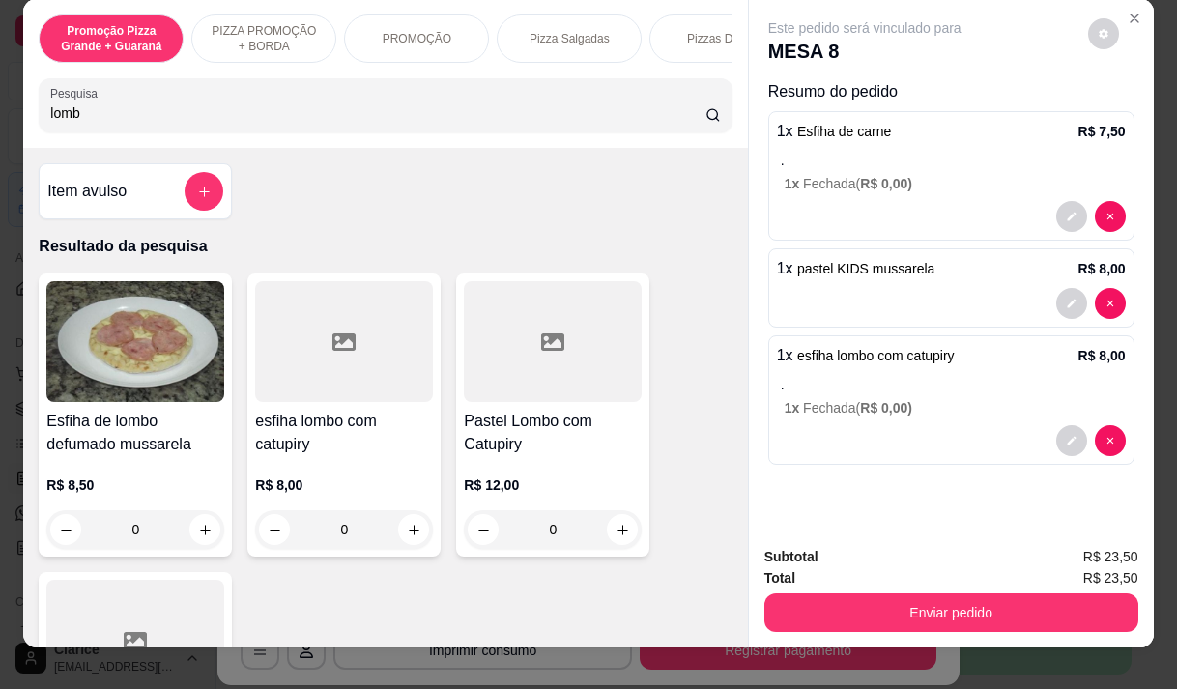
scroll to position [0, 0]
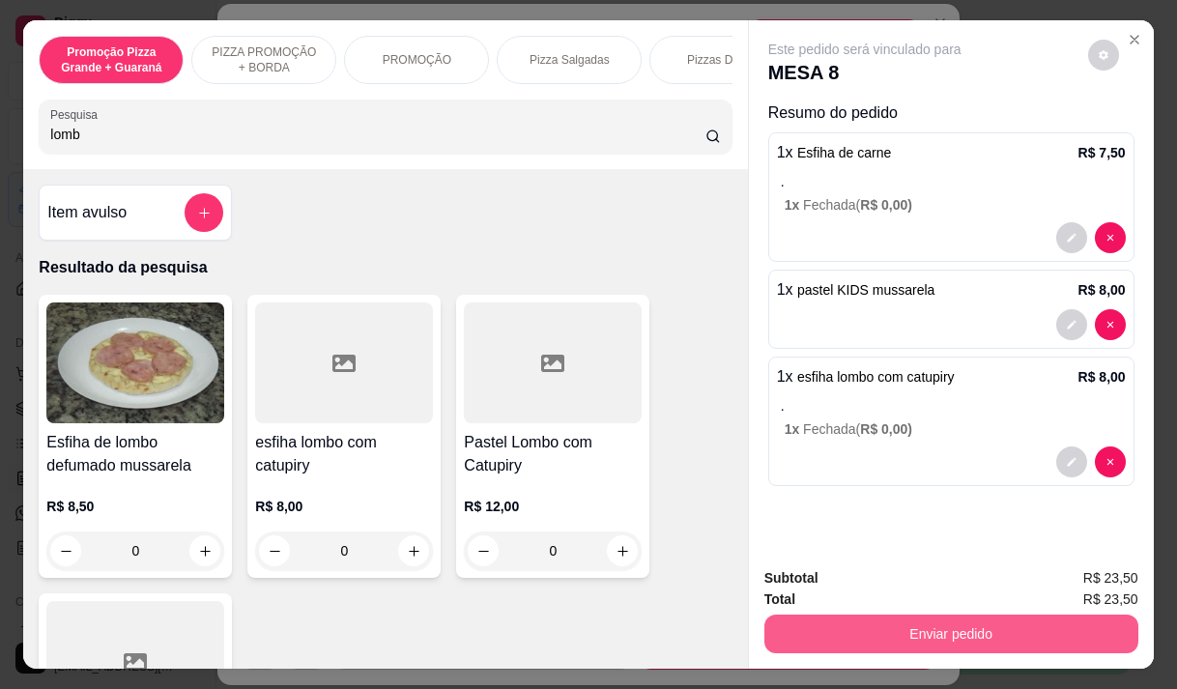
click at [842, 615] on button "Enviar pedido" at bounding box center [951, 634] width 374 height 39
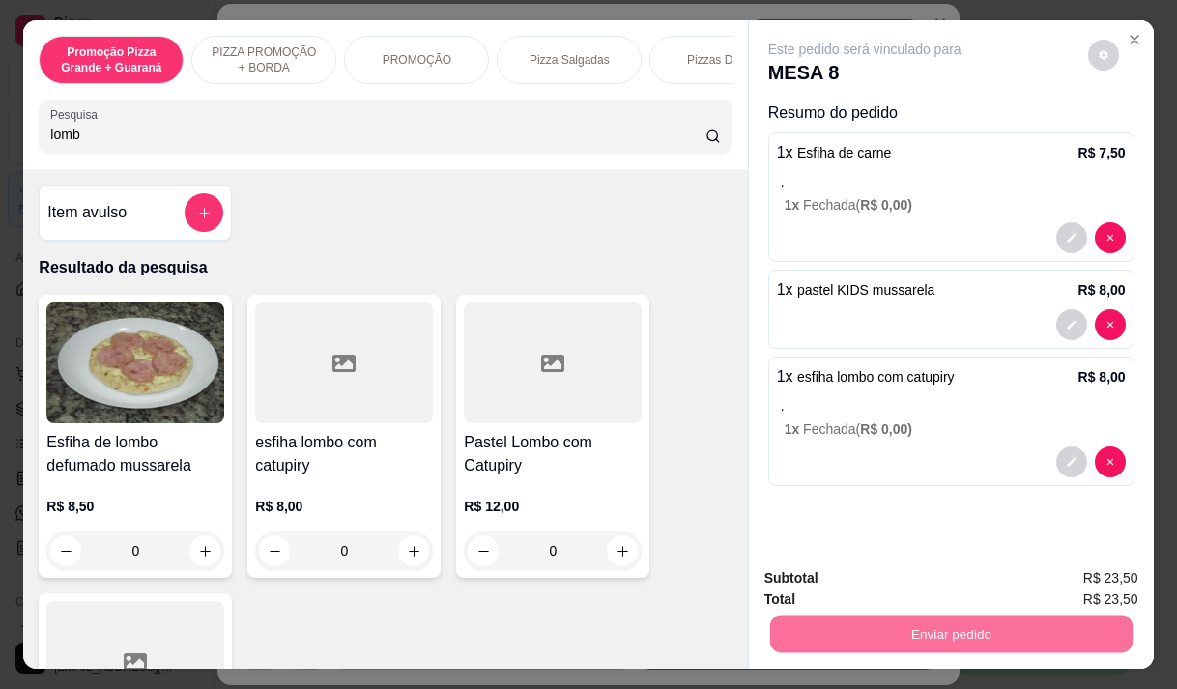
click at [1107, 575] on button "Enviar pedido" at bounding box center [1087, 578] width 109 height 37
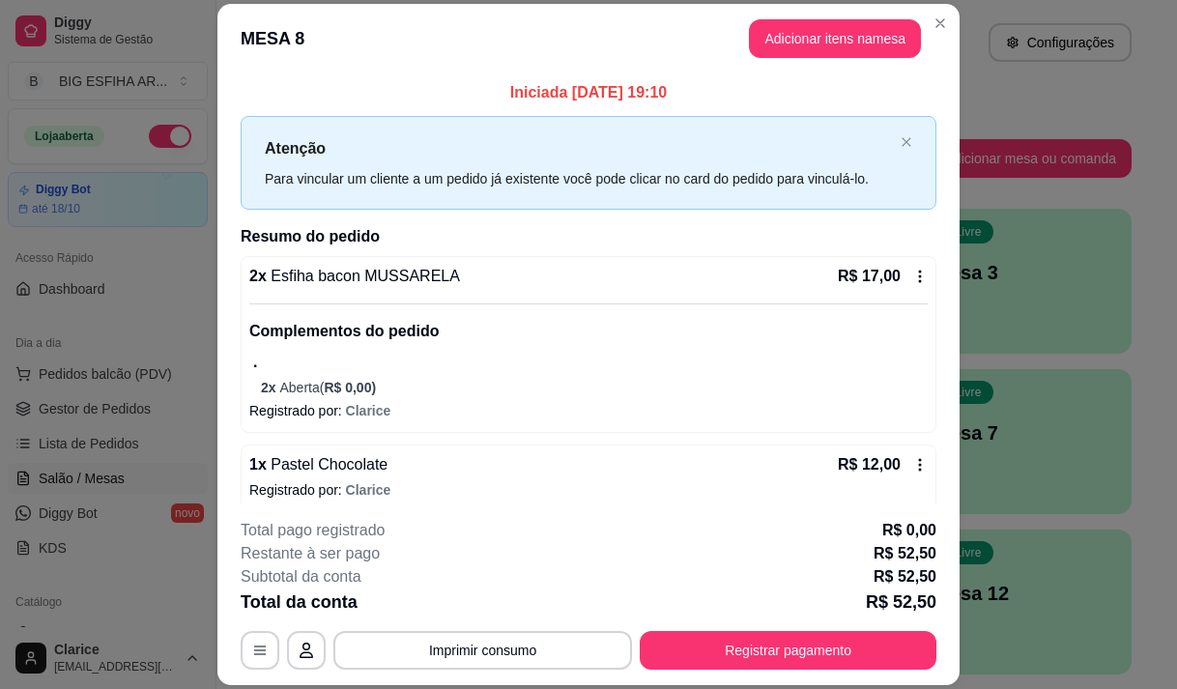
click at [539, 641] on button "Imprimir consumo" at bounding box center [482, 650] width 299 height 39
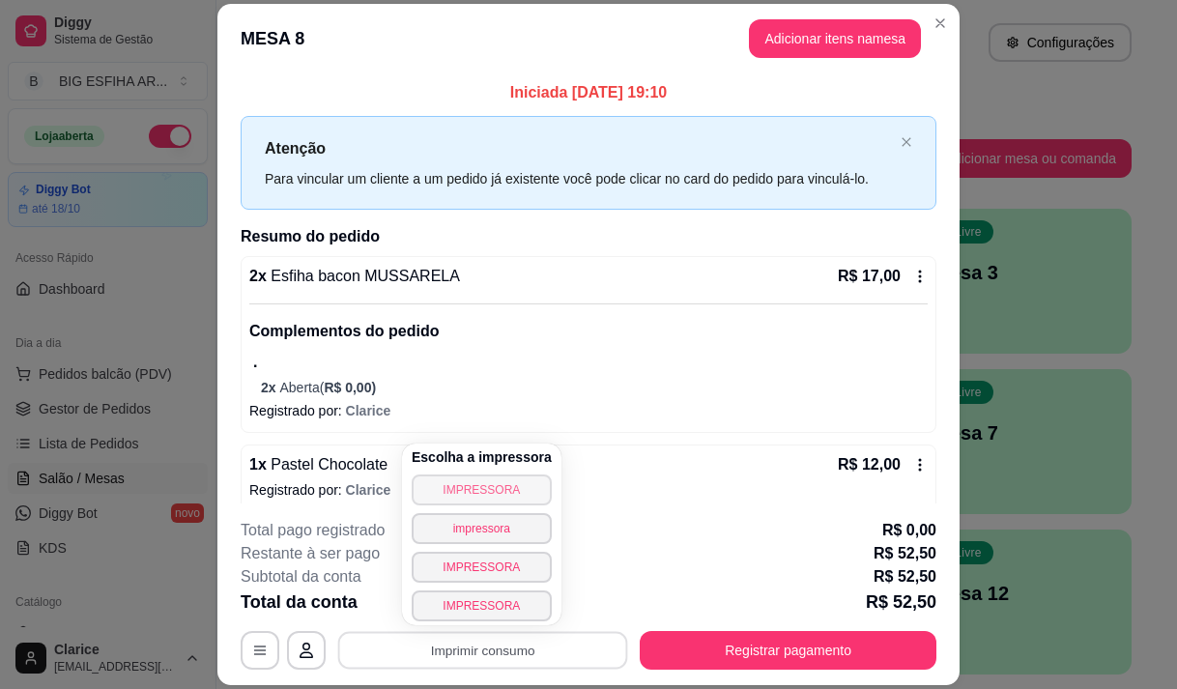
click at [491, 496] on button "IMPRESSORA" at bounding box center [482, 489] width 140 height 31
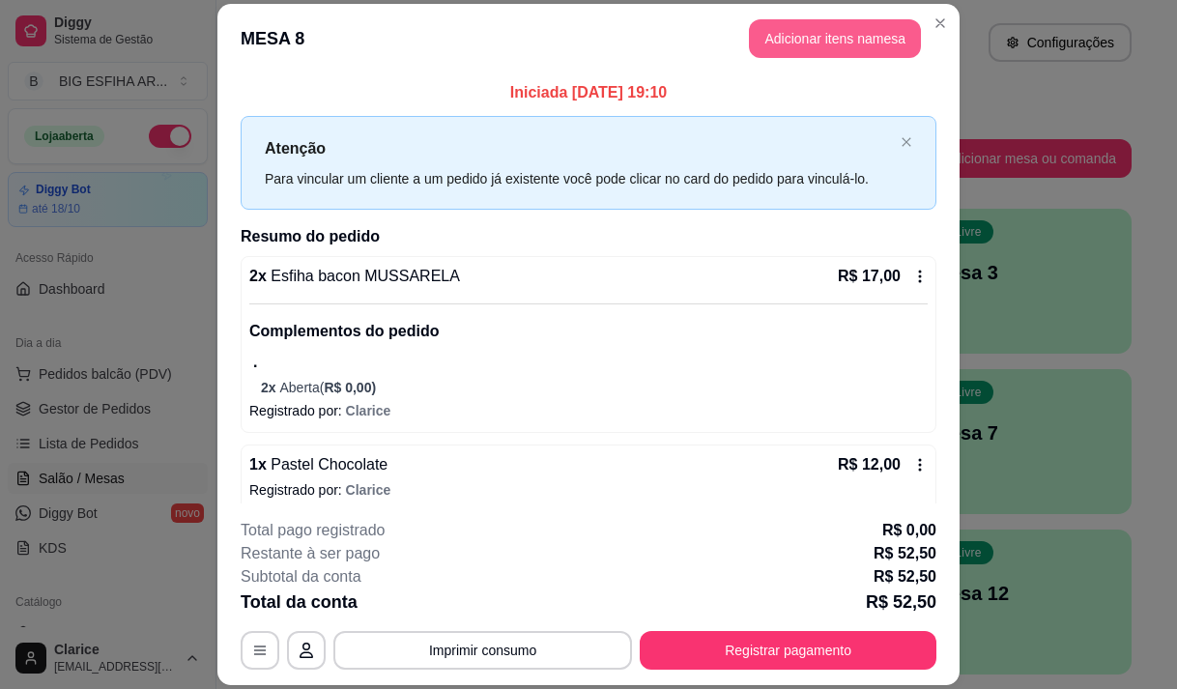
click at [768, 43] on button "Adicionar itens na mesa" at bounding box center [835, 38] width 172 height 39
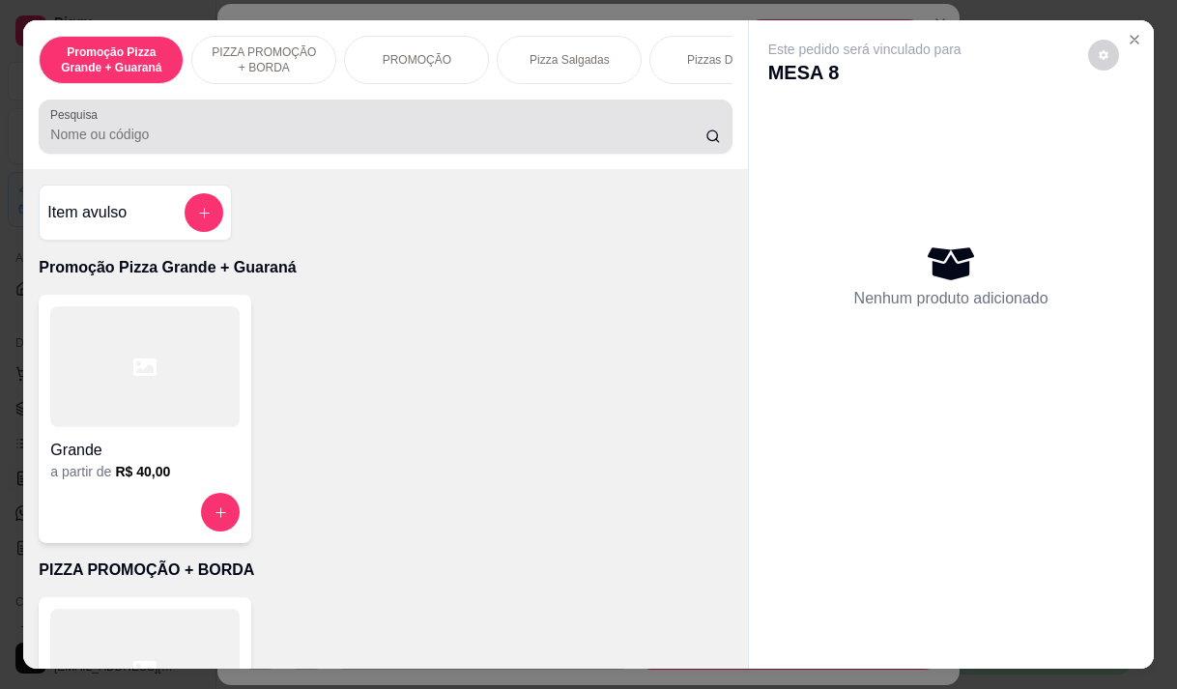
click at [434, 133] on input "Pesquisa" at bounding box center [377, 134] width 655 height 19
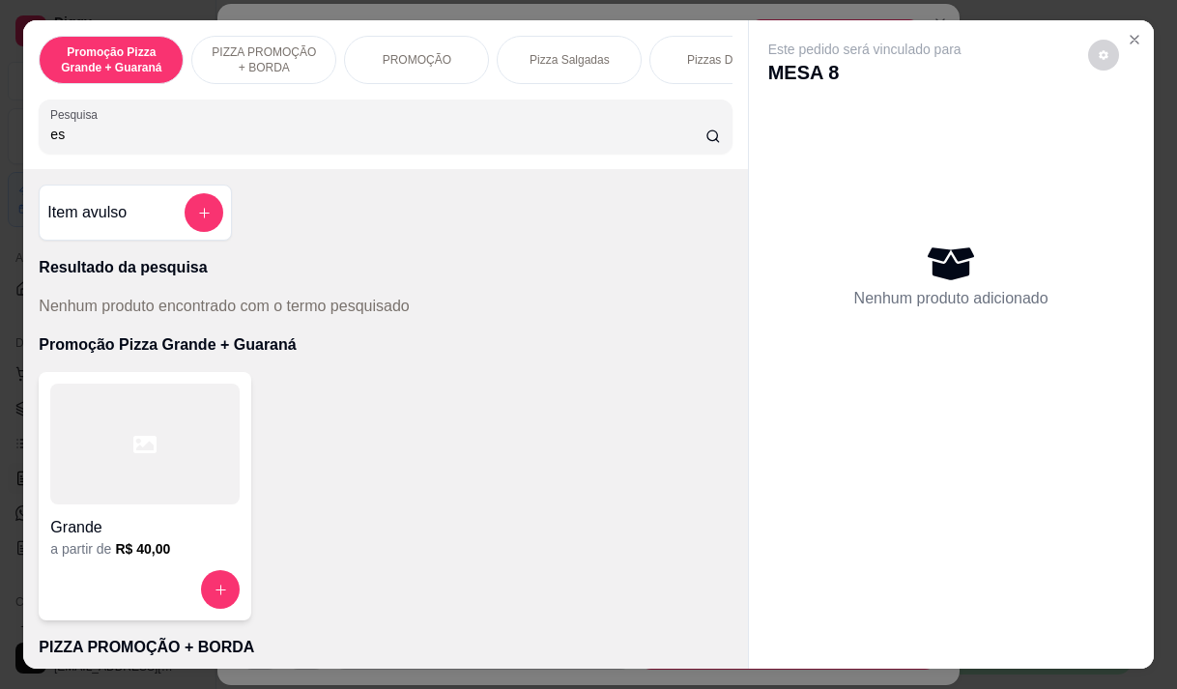
type input "e"
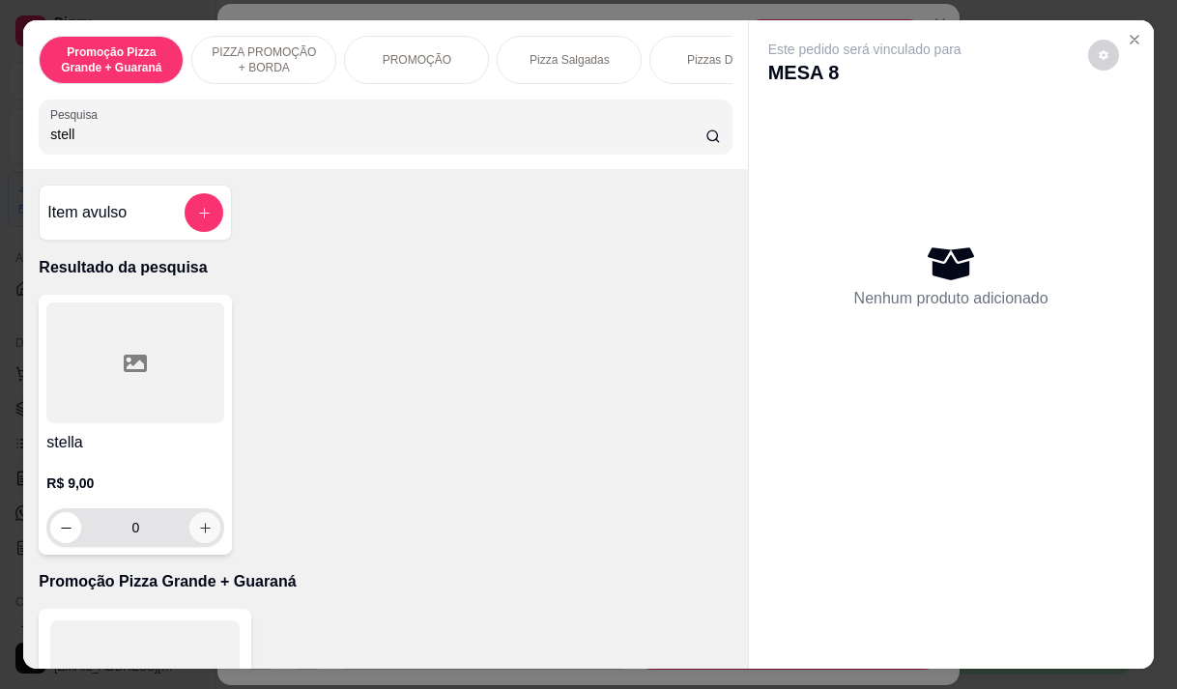
type input "stell"
click at [198, 529] on icon "increase-product-quantity" at bounding box center [205, 528] width 14 height 14
type input "1"
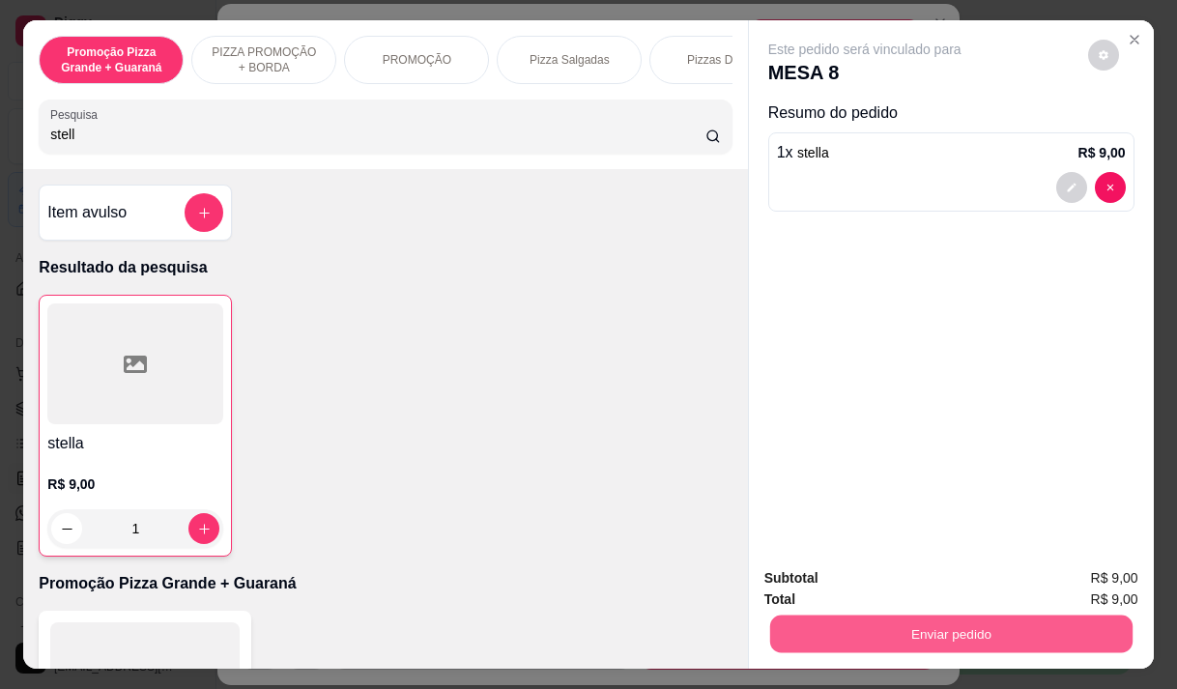
click at [895, 638] on button "Enviar pedido" at bounding box center [950, 634] width 362 height 38
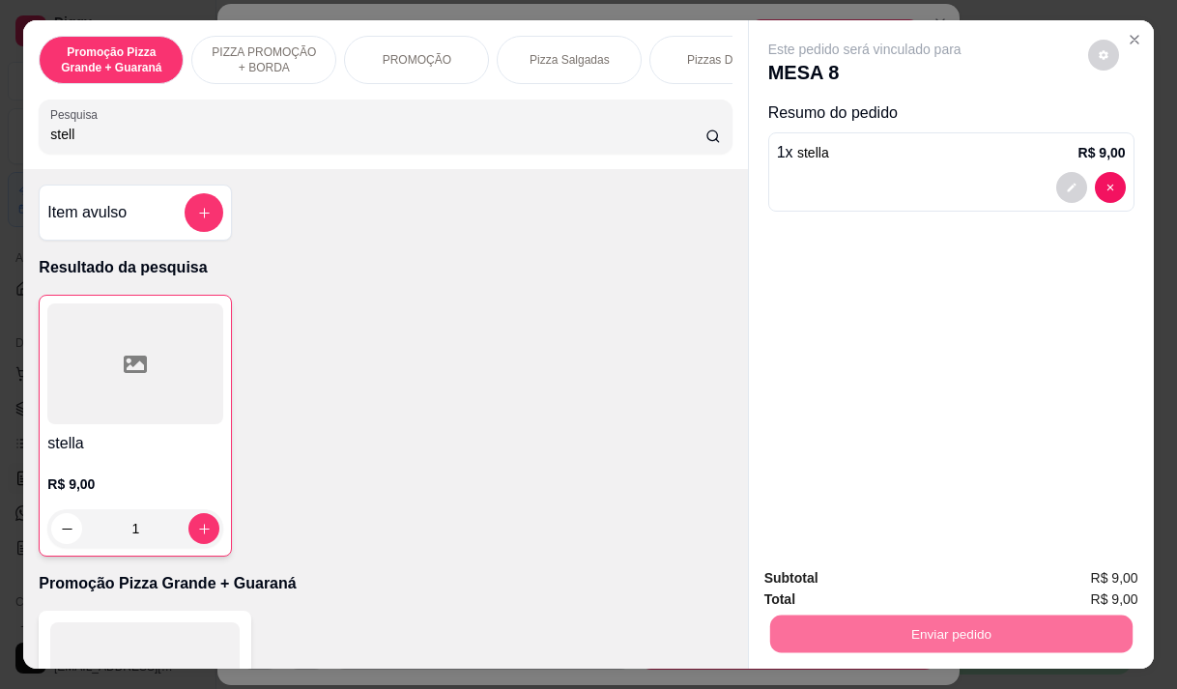
click at [1099, 565] on button "Enviar pedido" at bounding box center [1087, 578] width 109 height 37
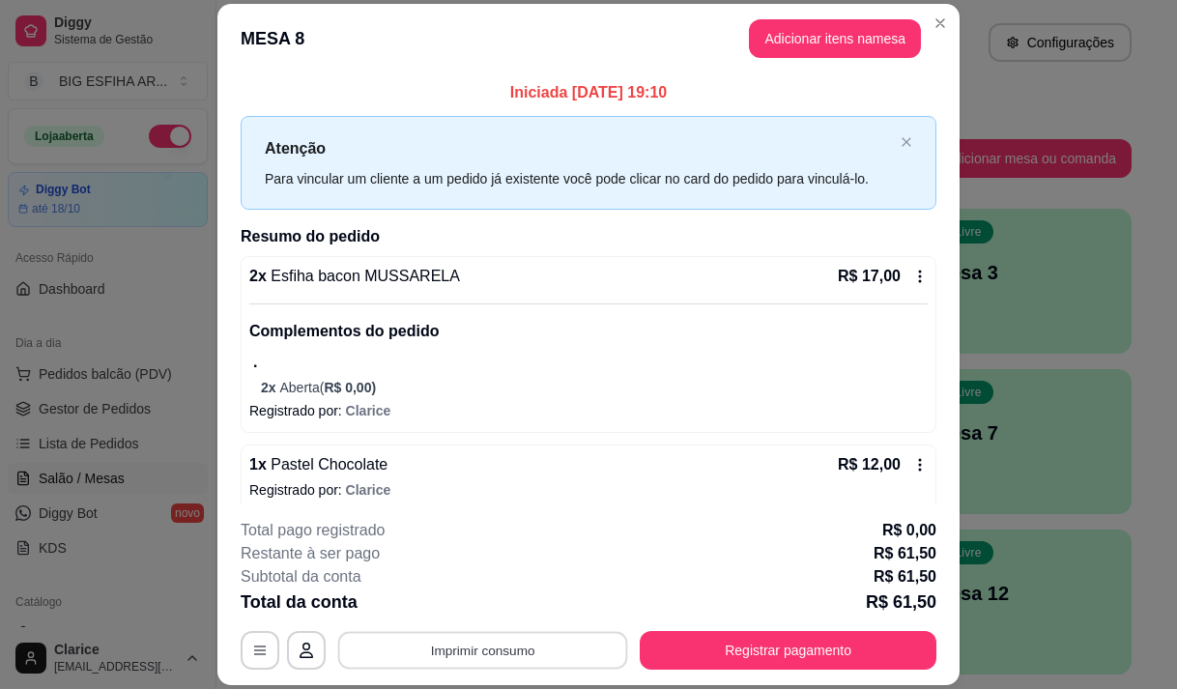
click at [499, 646] on button "Imprimir consumo" at bounding box center [483, 651] width 290 height 38
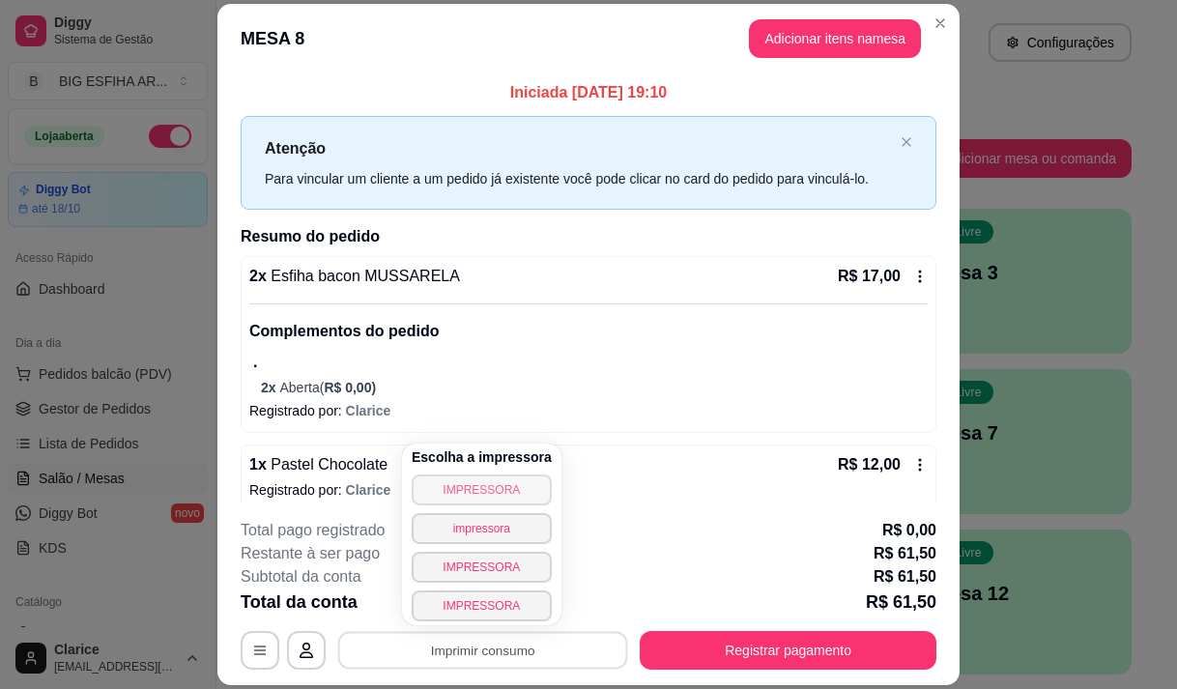
click at [474, 497] on button "IMPRESSORA" at bounding box center [482, 489] width 140 height 31
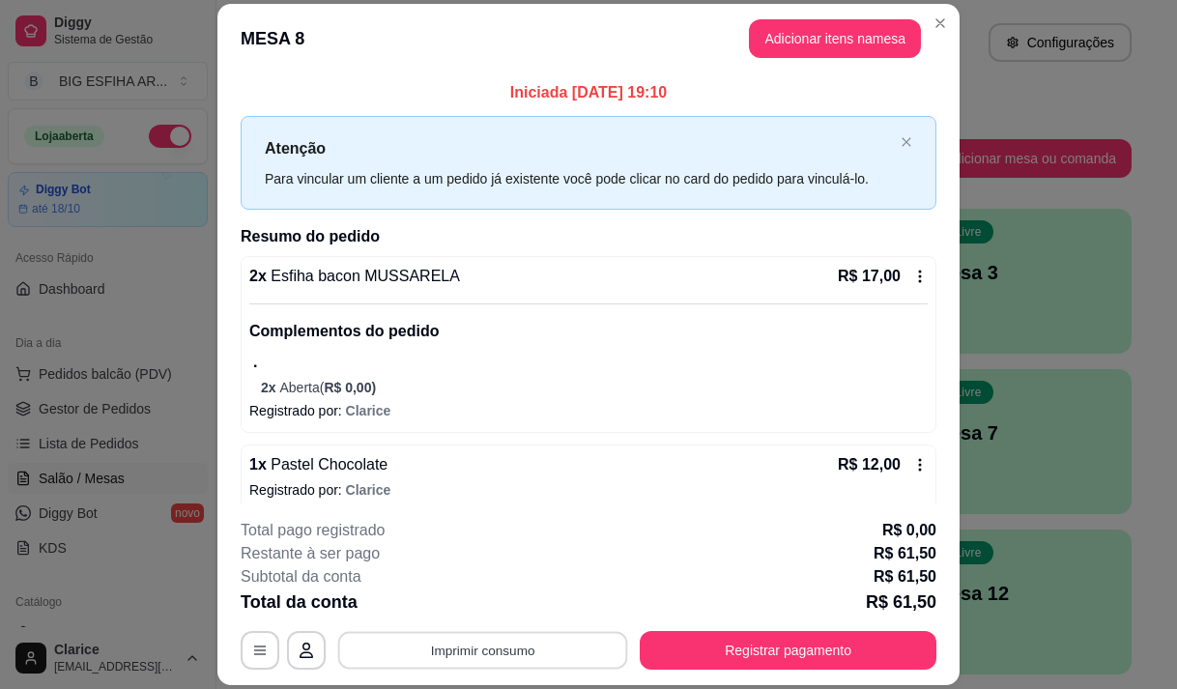
click at [450, 642] on button "Imprimir consumo" at bounding box center [483, 651] width 290 height 38
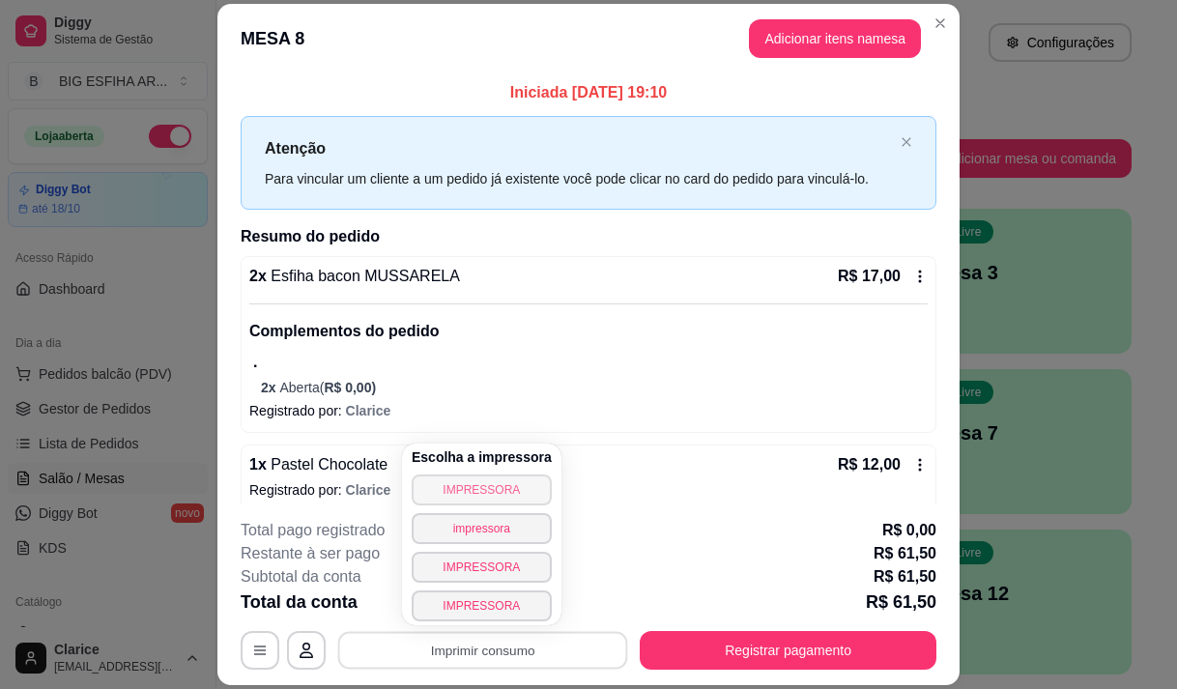
click at [452, 488] on button "IMPRESSORA" at bounding box center [482, 489] width 140 height 31
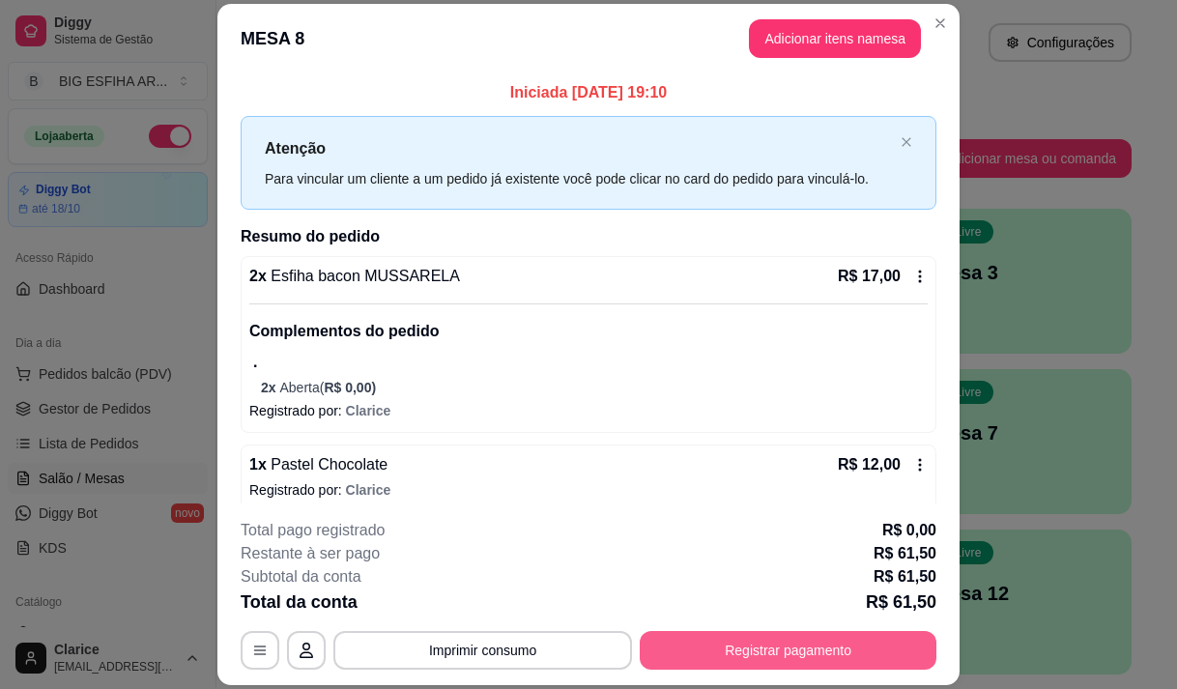
click at [754, 645] on button "Registrar pagamento" at bounding box center [788, 650] width 297 height 39
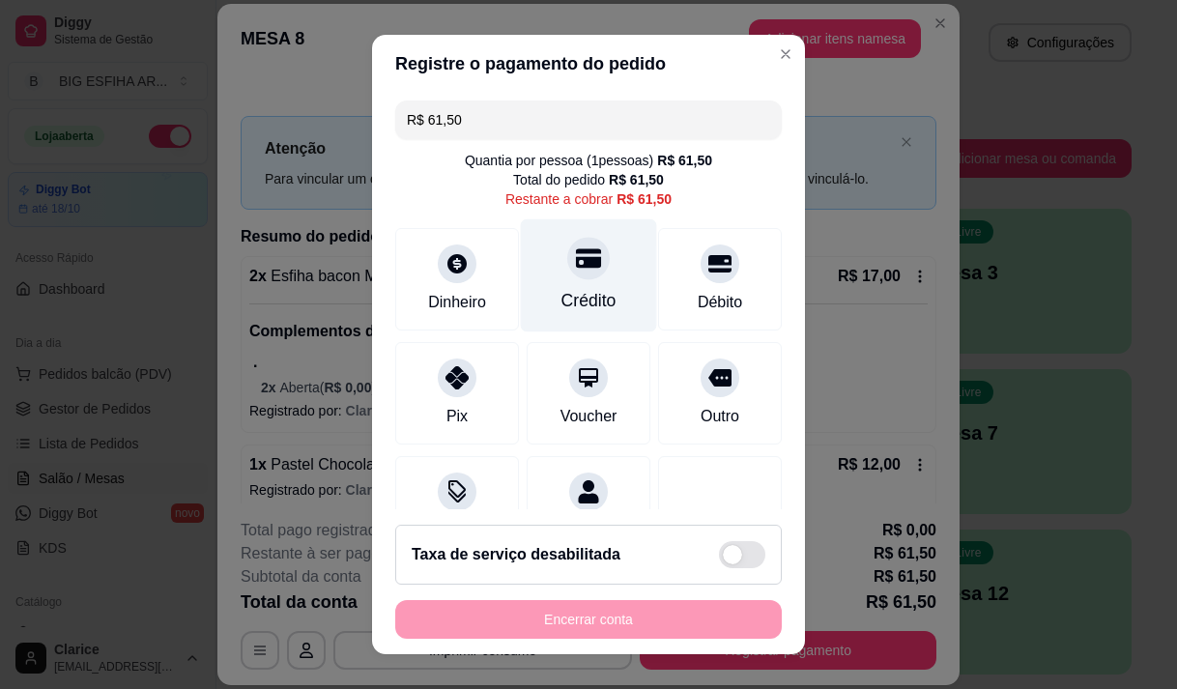
click at [561, 300] on div "Crédito" at bounding box center [588, 300] width 55 height 25
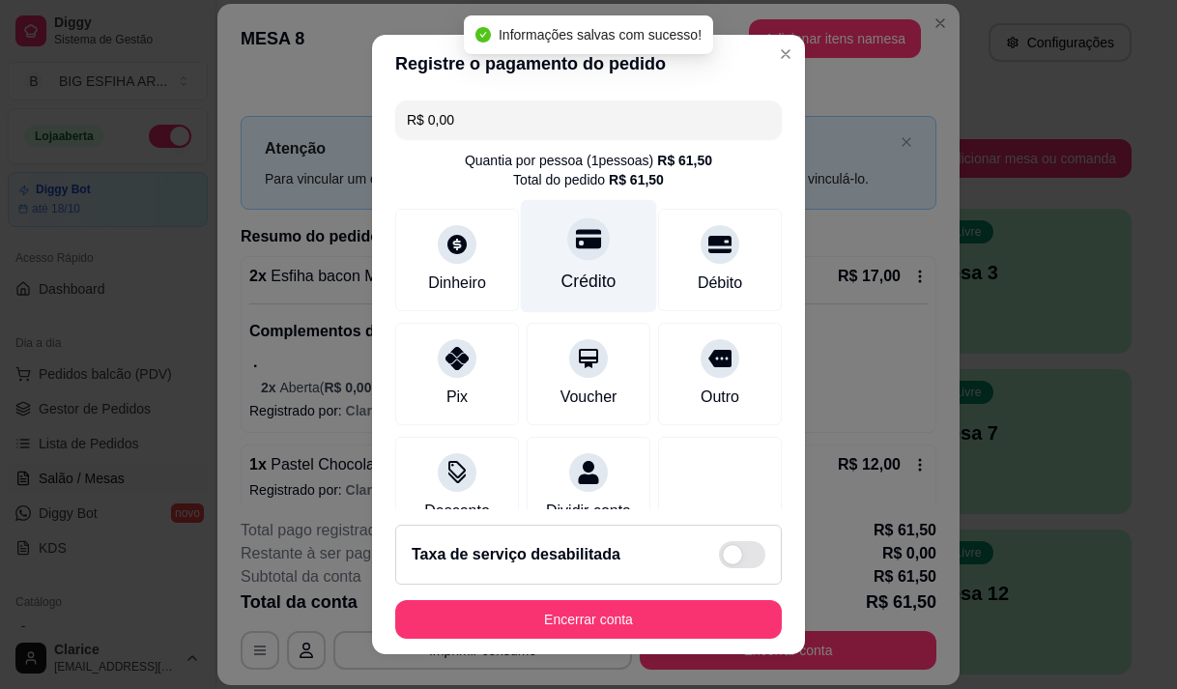
type input "R$ 0,00"
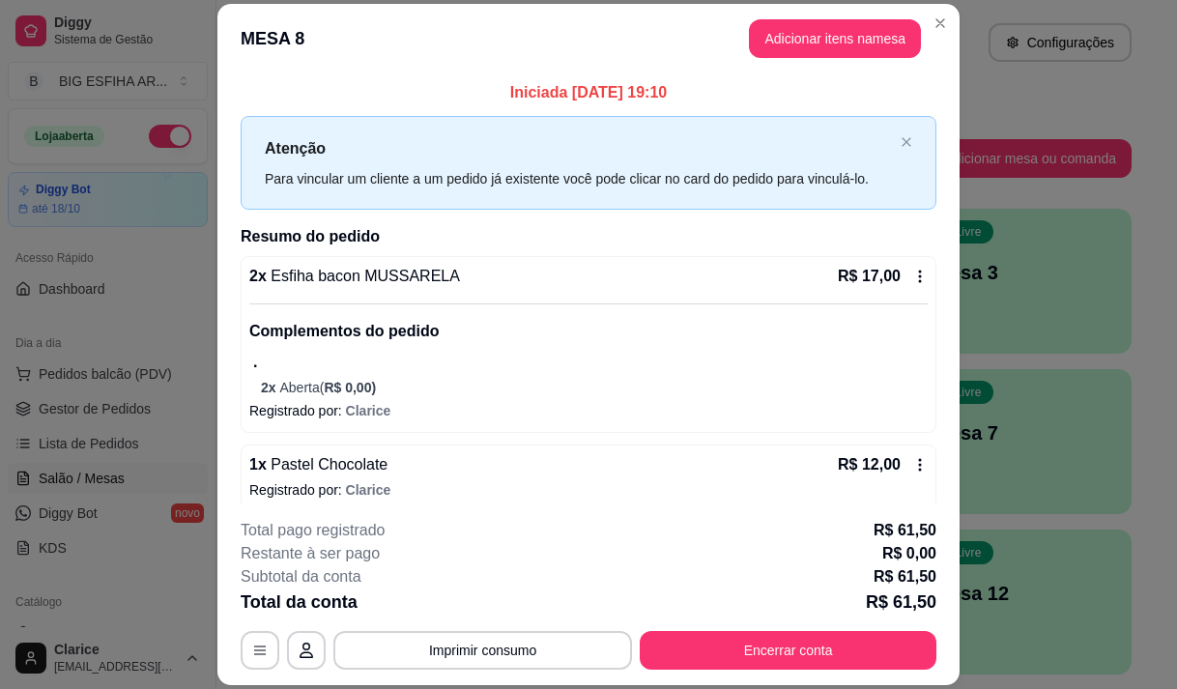
click at [217, 360] on div "Iniciada [DATE] 19:10 Atenção Para vincular um cliente a um pedido já existente…" at bounding box center [588, 288] width 742 height 431
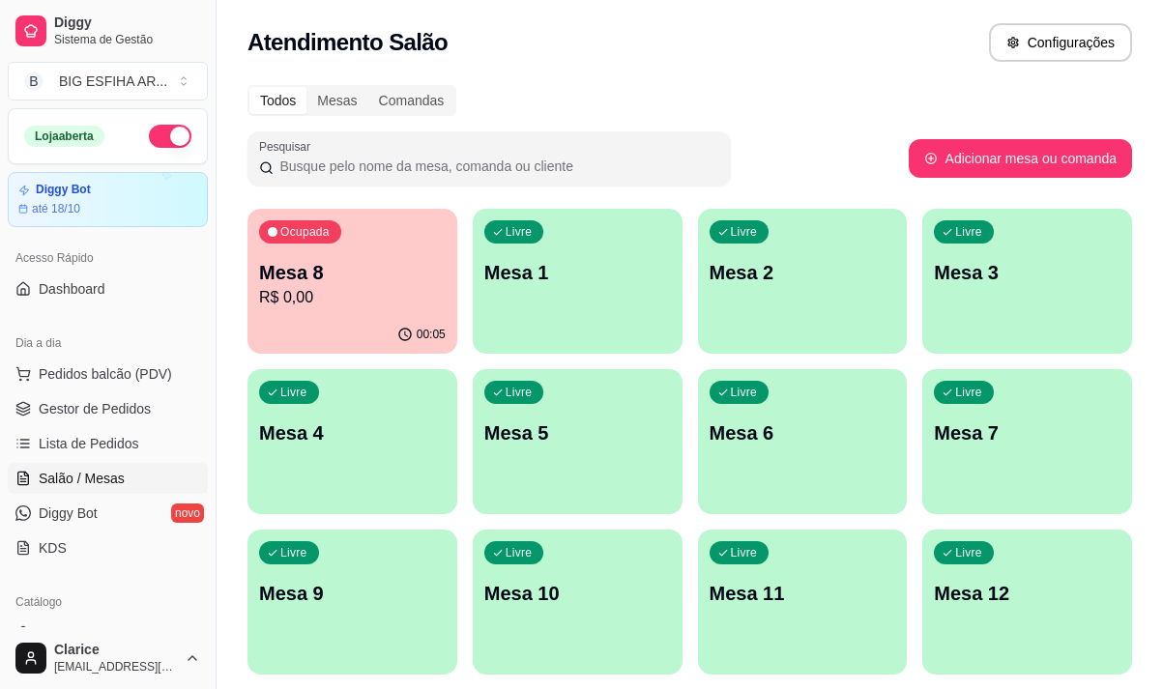
click at [539, 272] on p "Mesa 1" at bounding box center [577, 272] width 187 height 27
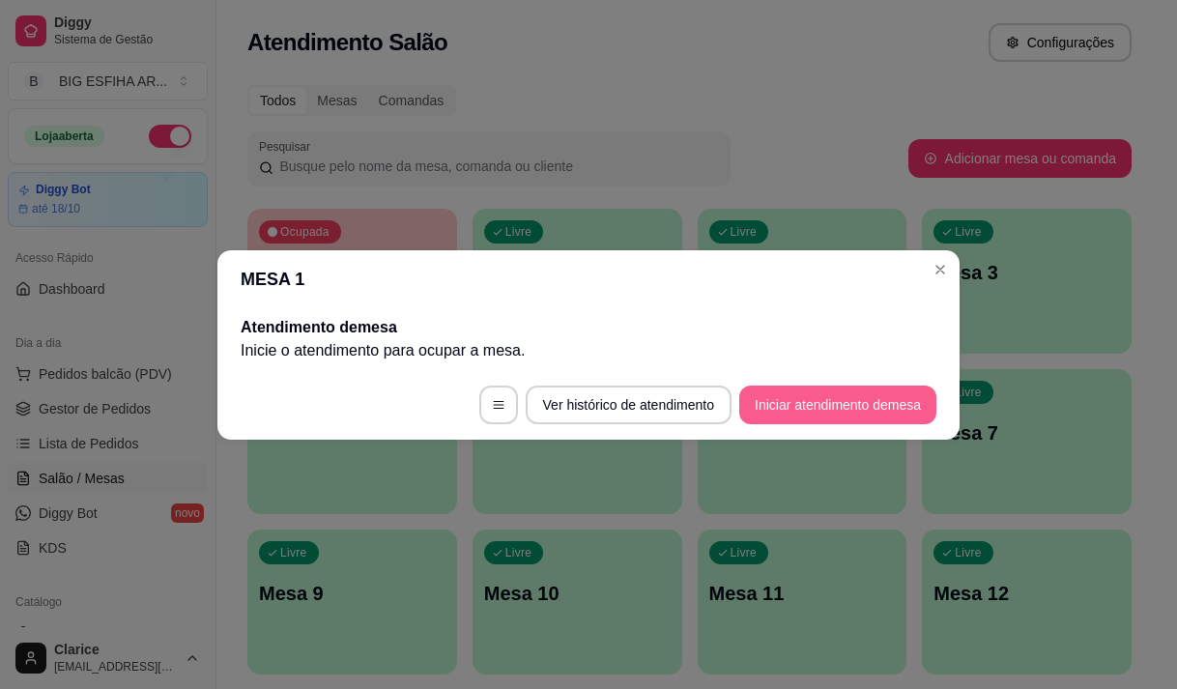
click at [827, 407] on button "Iniciar atendimento de mesa" at bounding box center [837, 405] width 197 height 39
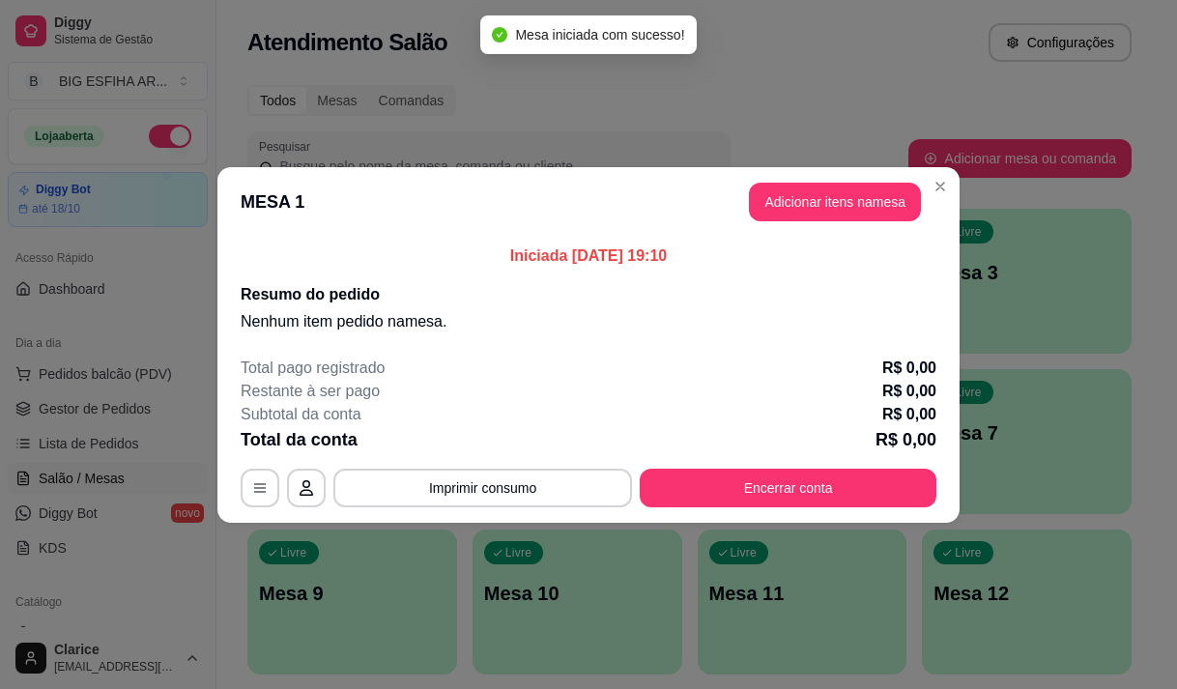
click at [835, 177] on header "MESA 1 Adicionar itens na mesa" at bounding box center [588, 202] width 742 height 70
click at [834, 187] on button "Adicionar itens na mesa" at bounding box center [835, 202] width 172 height 39
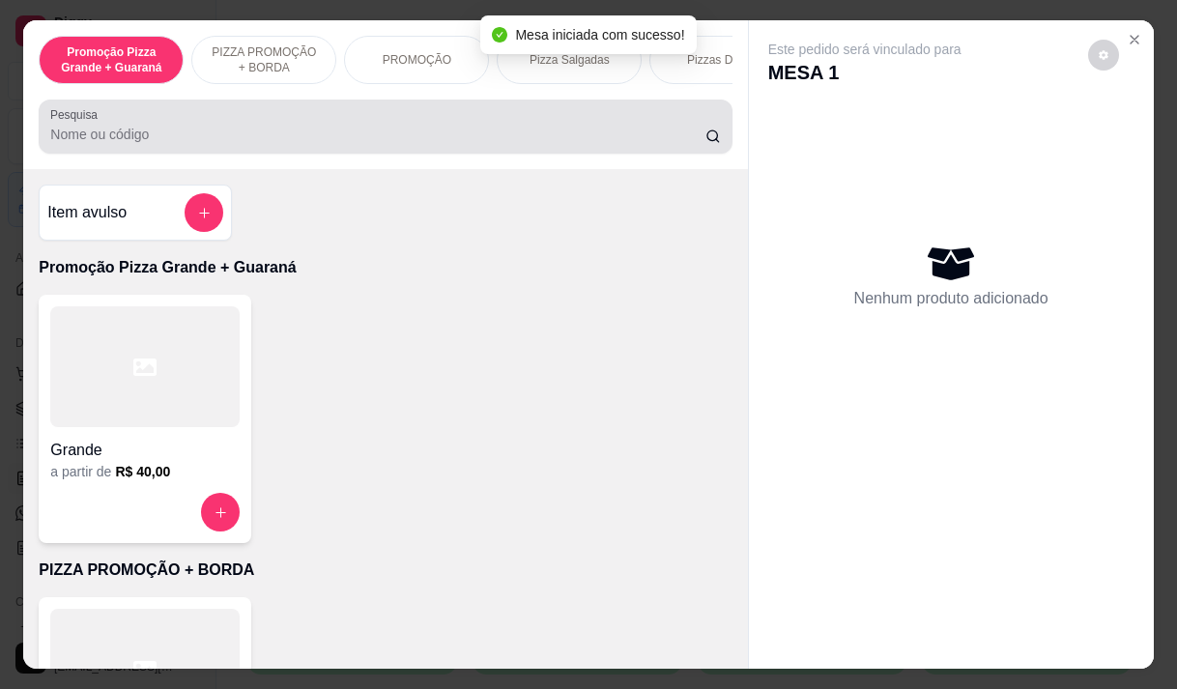
click at [289, 140] on input "Pesquisa" at bounding box center [377, 134] width 655 height 19
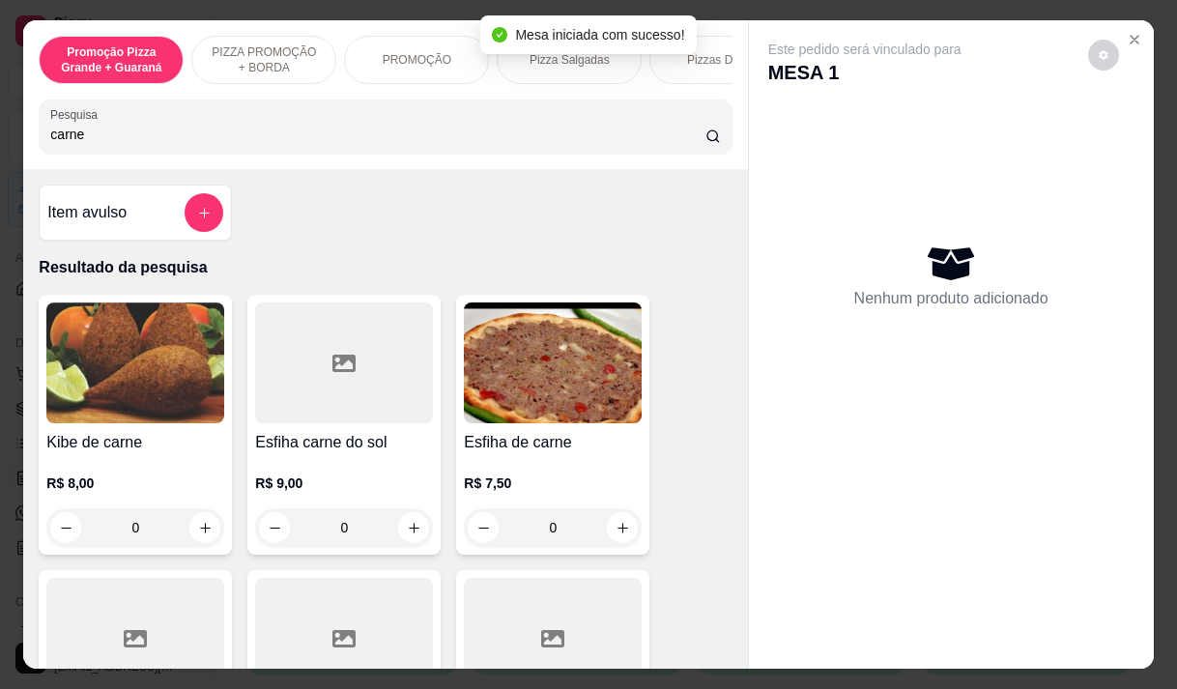
type input "carne"
click at [505, 445] on h4 "Esfiha de carne" at bounding box center [553, 442] width 178 height 23
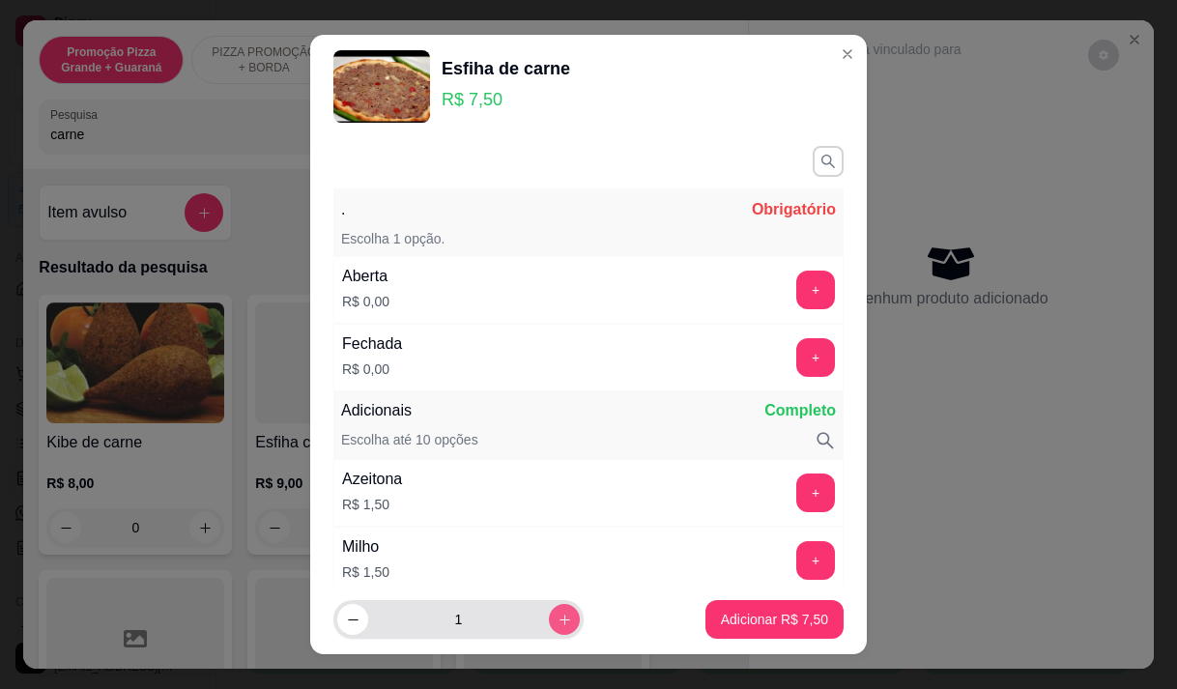
click at [550, 620] on button "increase-product-quantity" at bounding box center [564, 619] width 31 height 31
click at [550, 620] on button "increase-product-quantity" at bounding box center [564, 620] width 30 height 30
type input "3"
click at [796, 285] on button "+" at bounding box center [815, 290] width 39 height 39
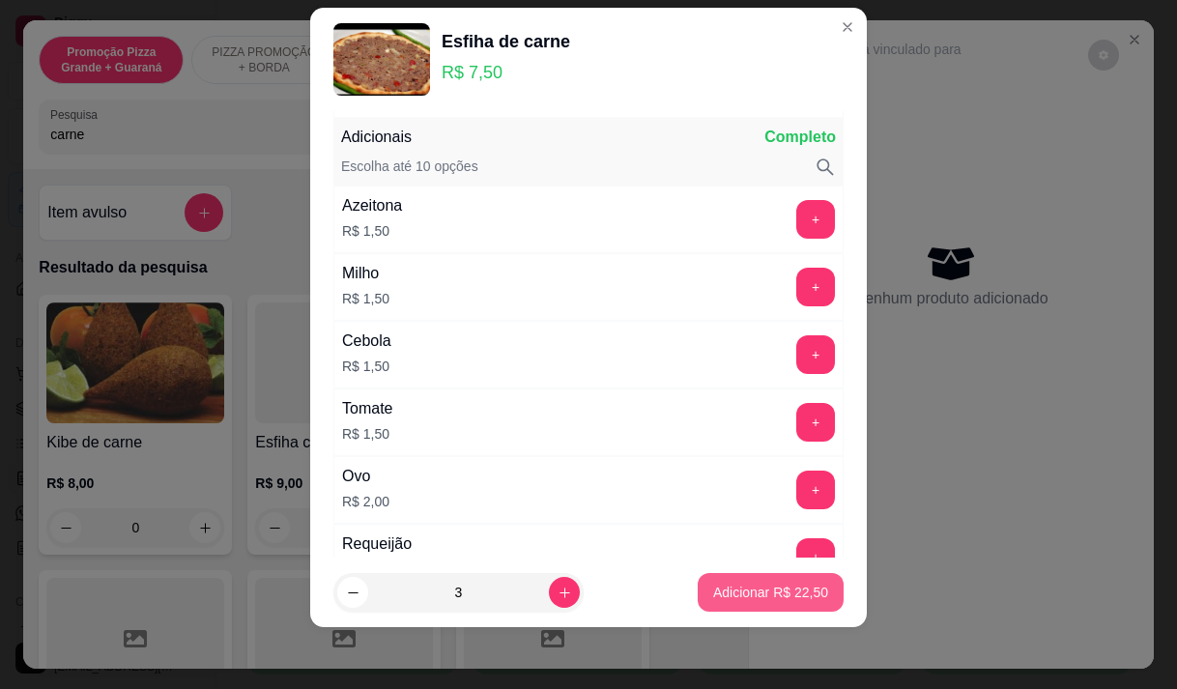
scroll to position [253, 0]
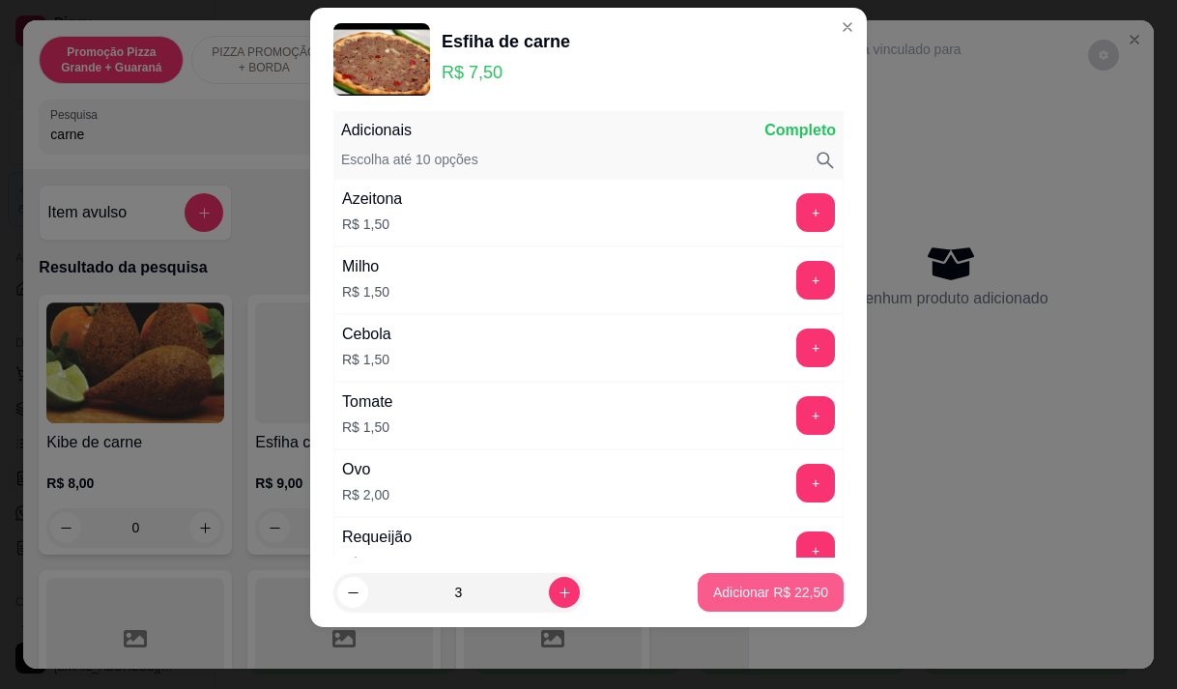
click at [761, 591] on p "Adicionar R$ 22,50" at bounding box center [770, 592] width 115 height 19
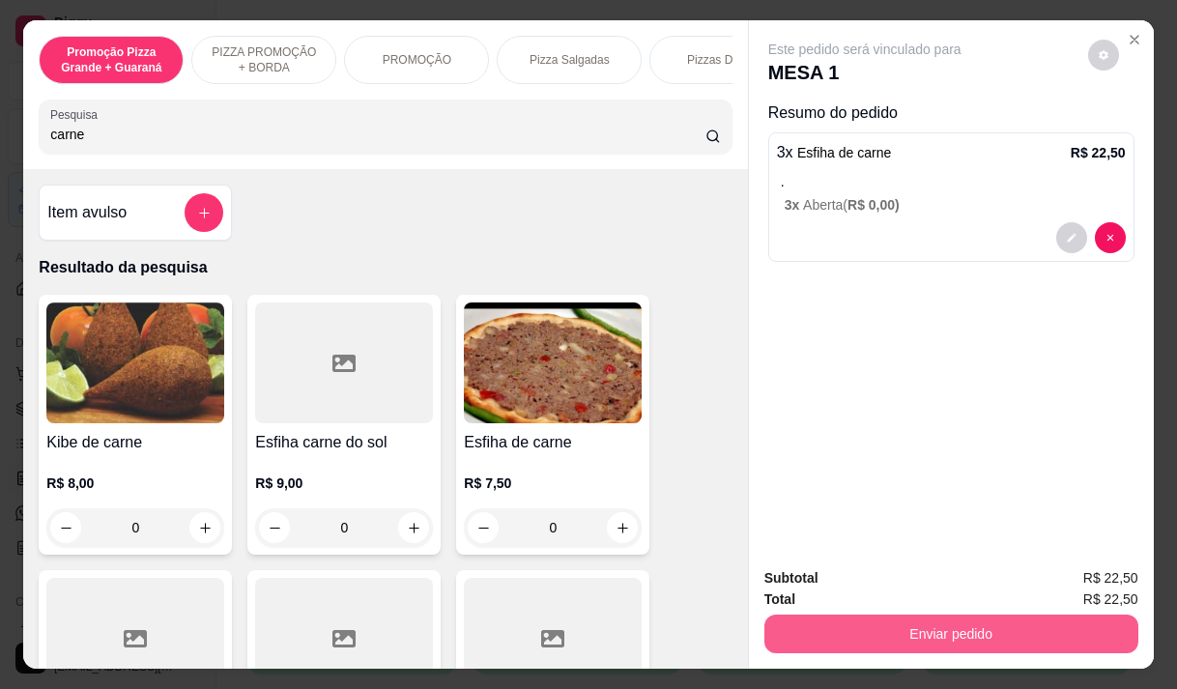
click at [975, 631] on button "Enviar pedido" at bounding box center [951, 634] width 374 height 39
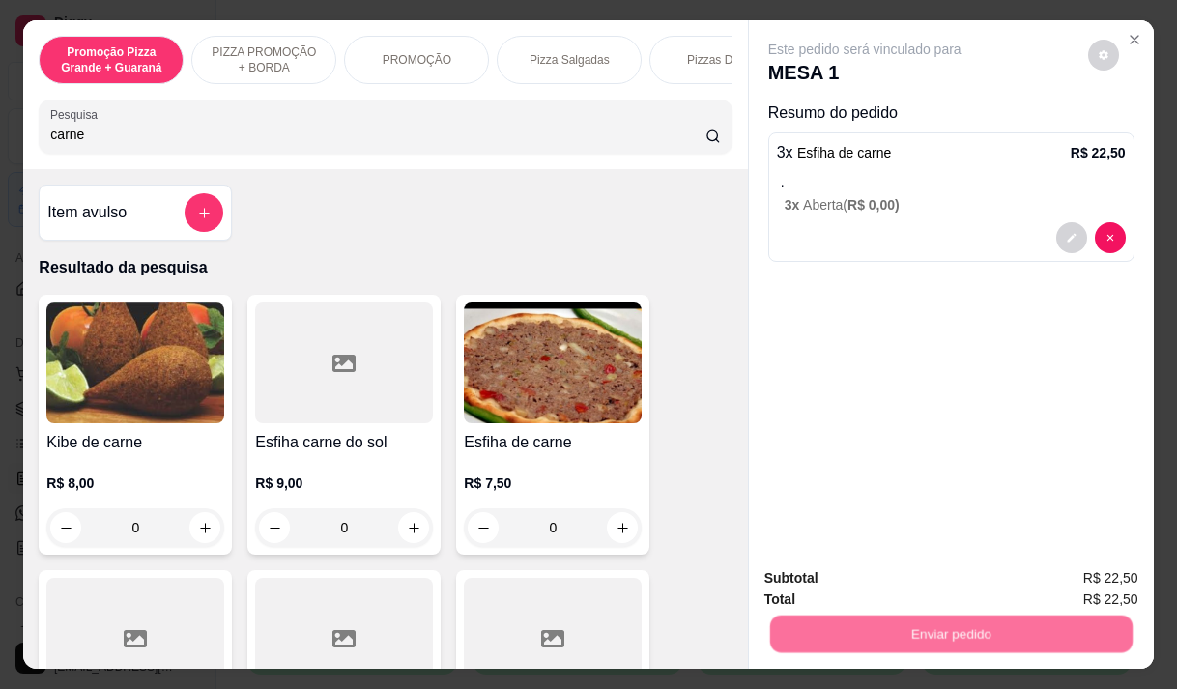
click at [1062, 575] on button "Enviar pedido" at bounding box center [1087, 578] width 109 height 37
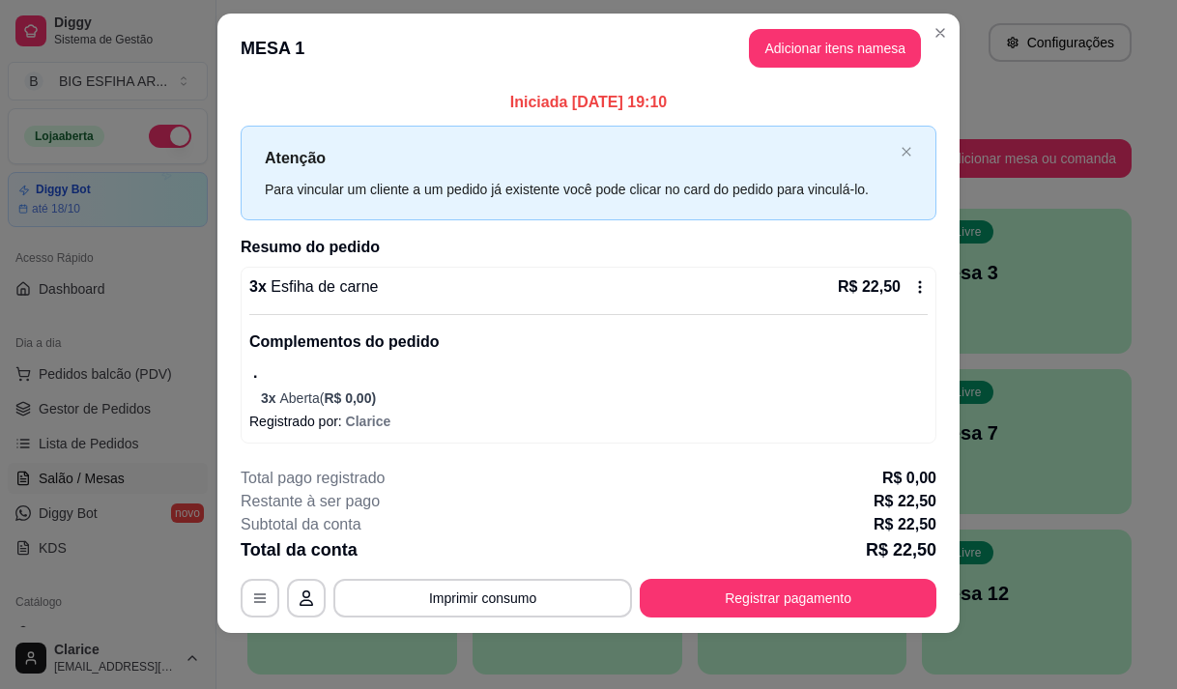
scroll to position [27, 0]
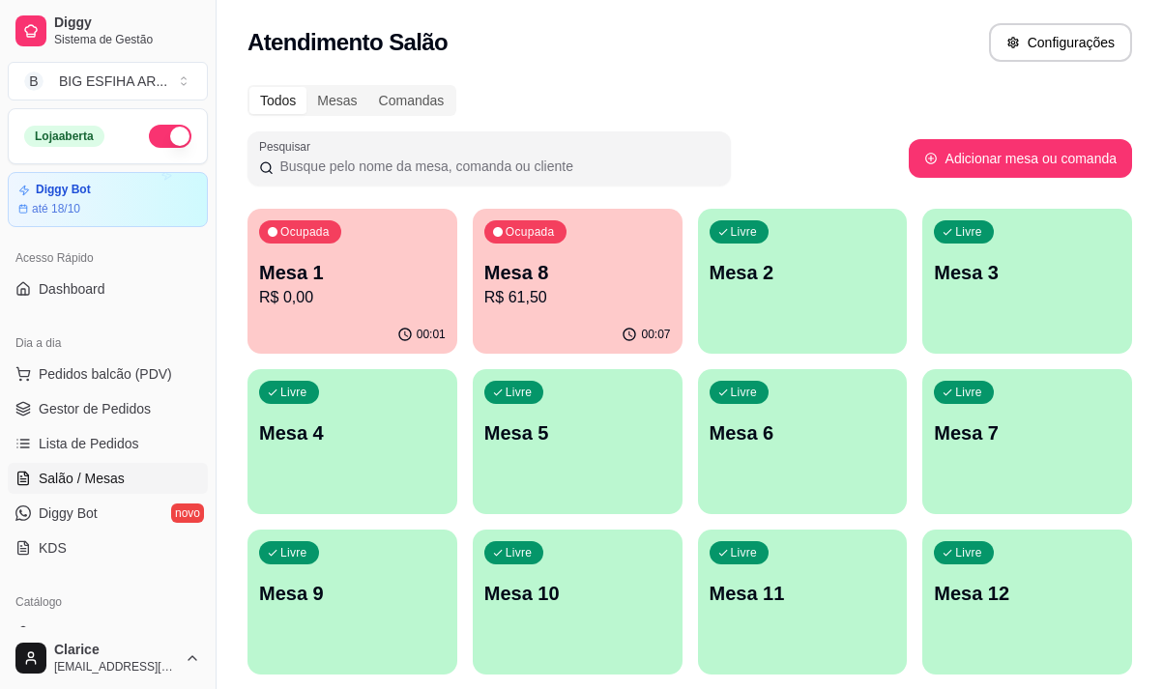
click at [606, 299] on p "R$ 61,50" at bounding box center [577, 297] width 187 height 23
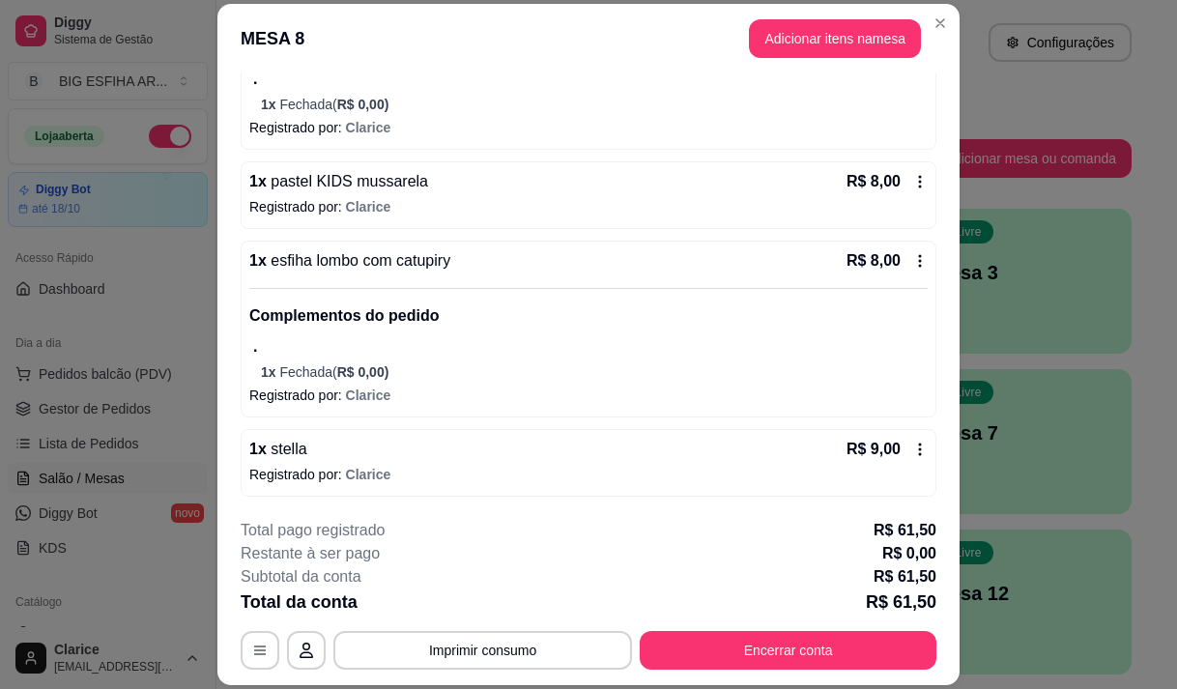
scroll to position [58, 0]
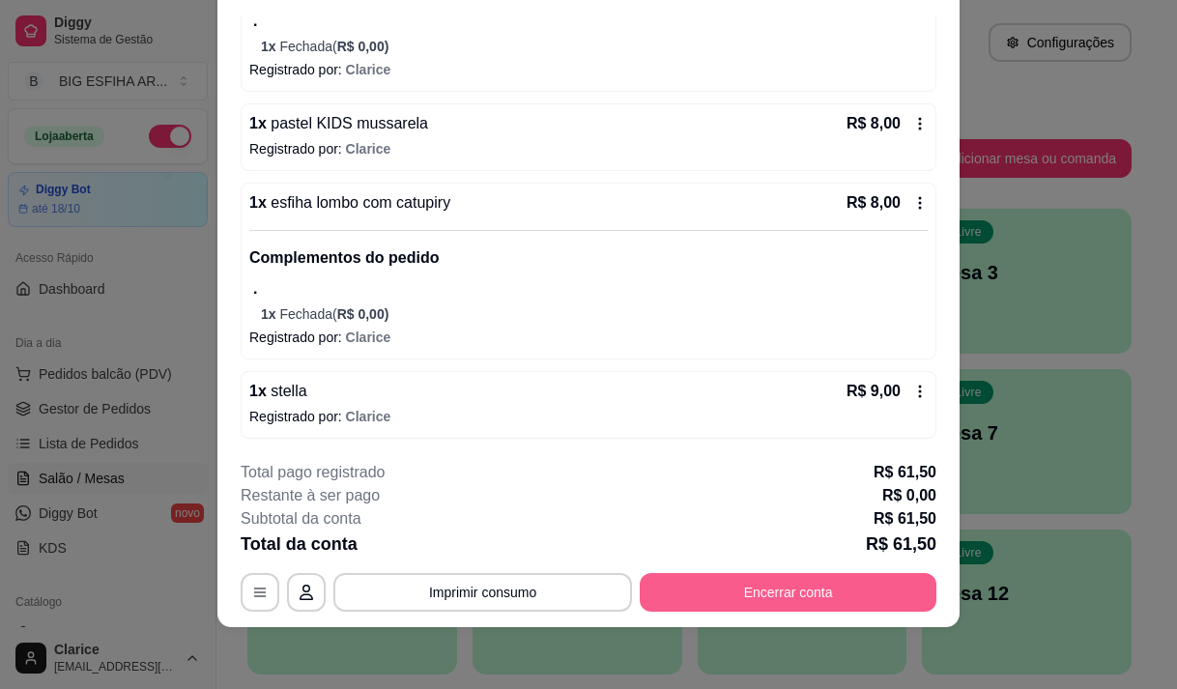
click at [733, 597] on button "Encerrar conta" at bounding box center [788, 592] width 297 height 39
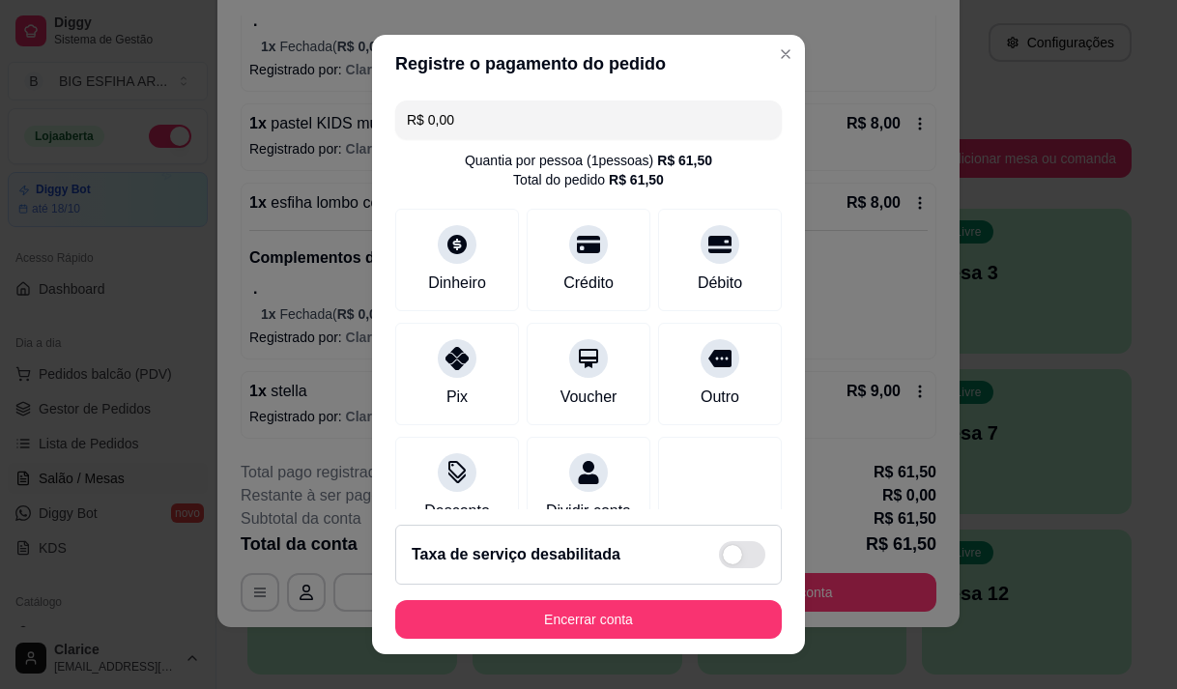
scroll to position [160, 0]
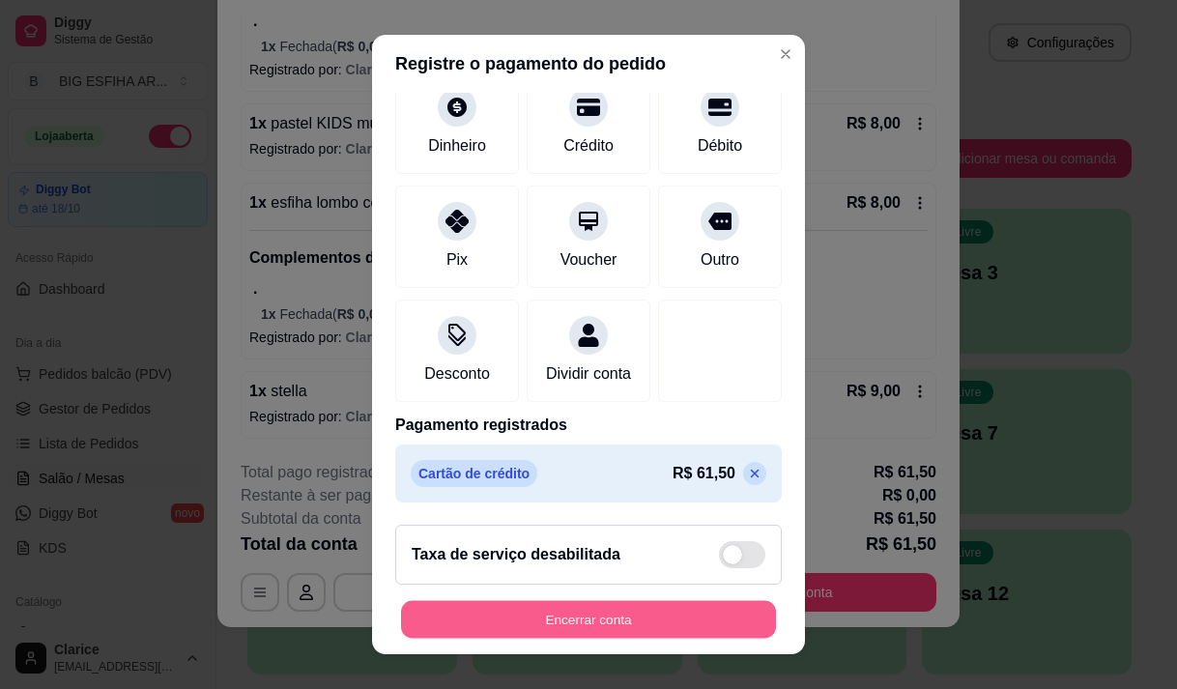
click at [680, 624] on button "Encerrar conta" at bounding box center [588, 620] width 375 height 38
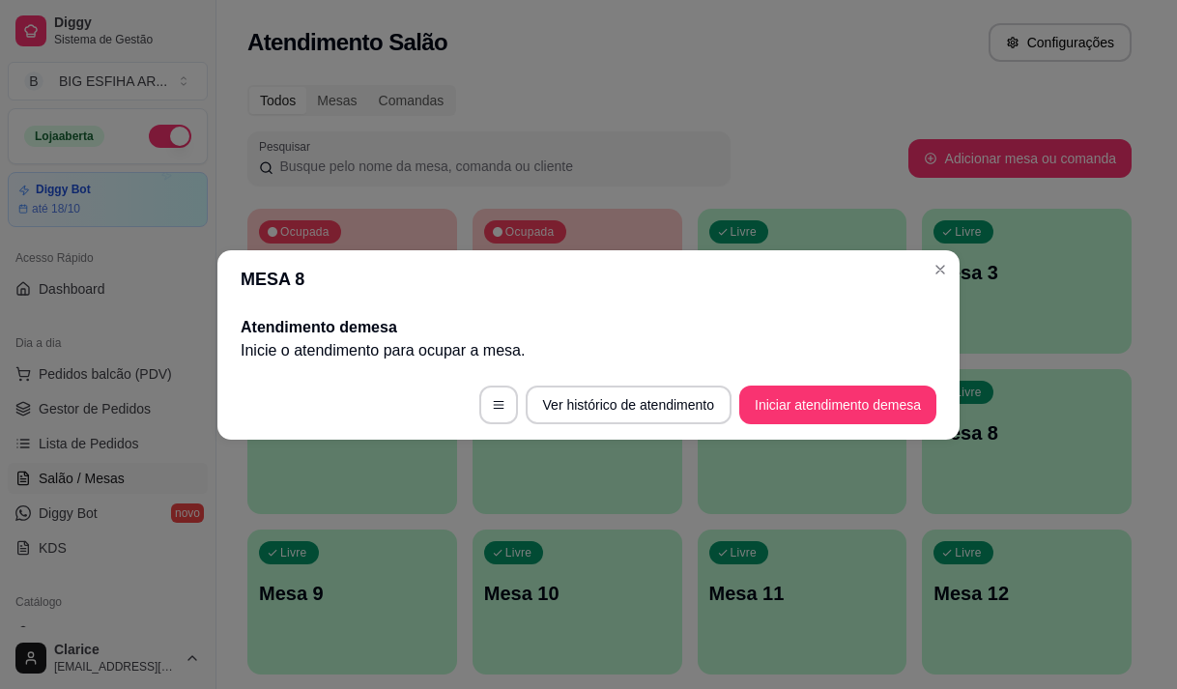
scroll to position [0, 0]
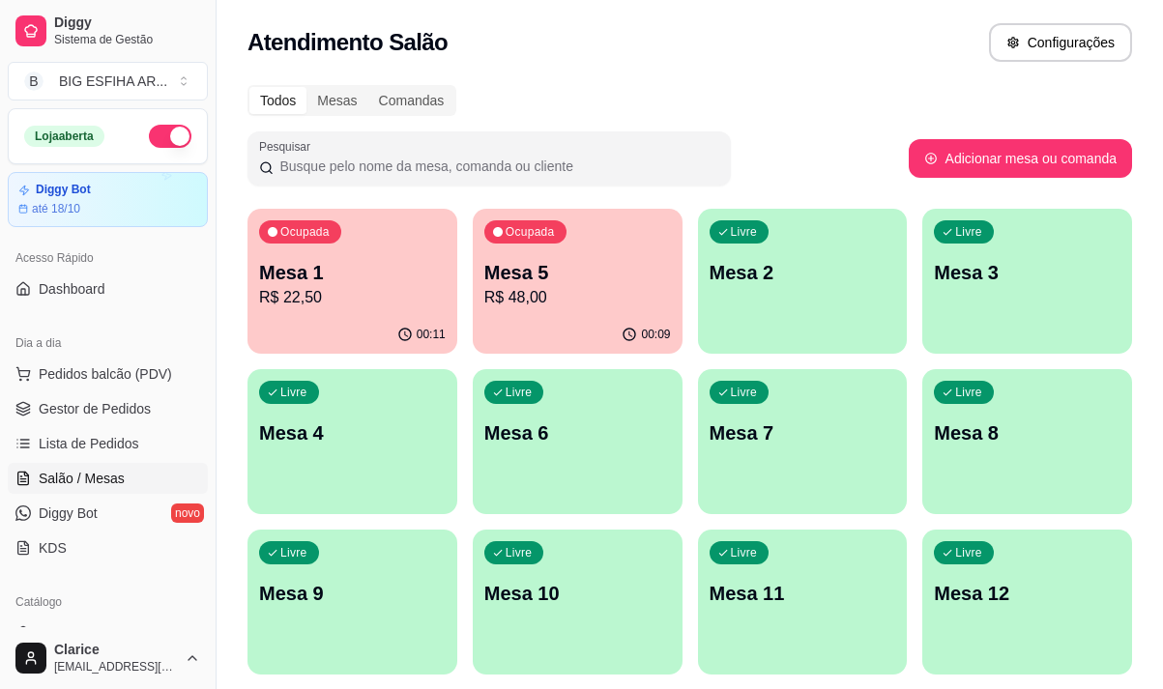
click at [476, 311] on div "Ocupada Mesa 5 R$ 48,00" at bounding box center [578, 262] width 210 height 107
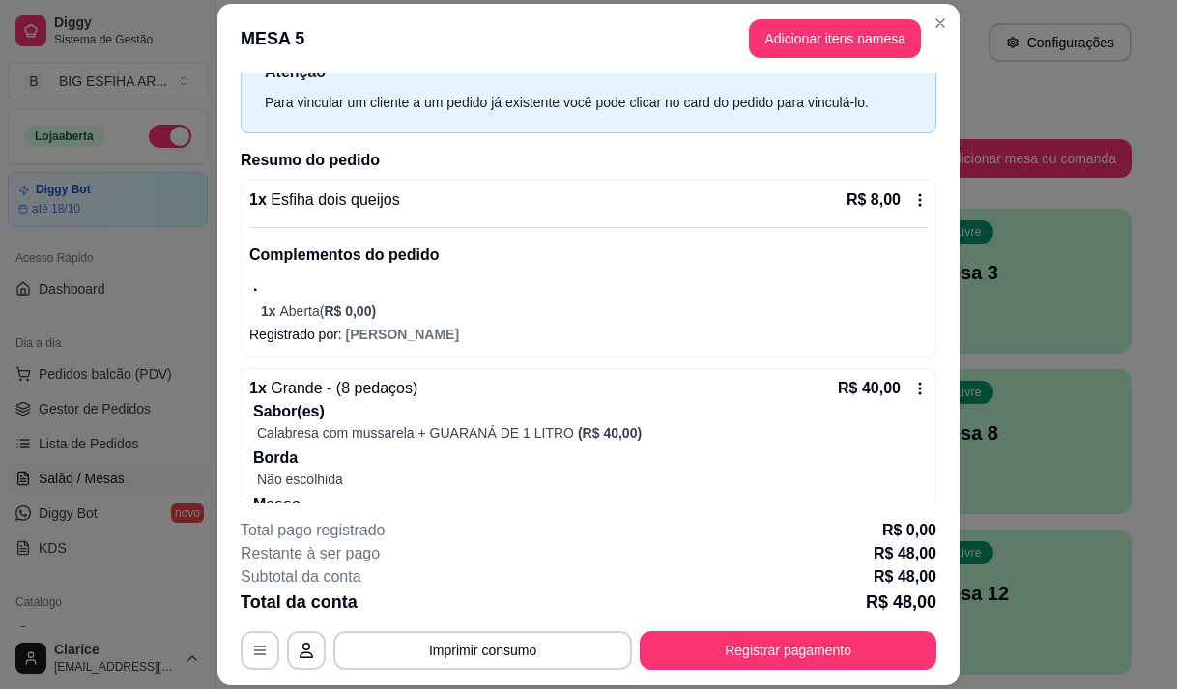
scroll to position [151, 0]
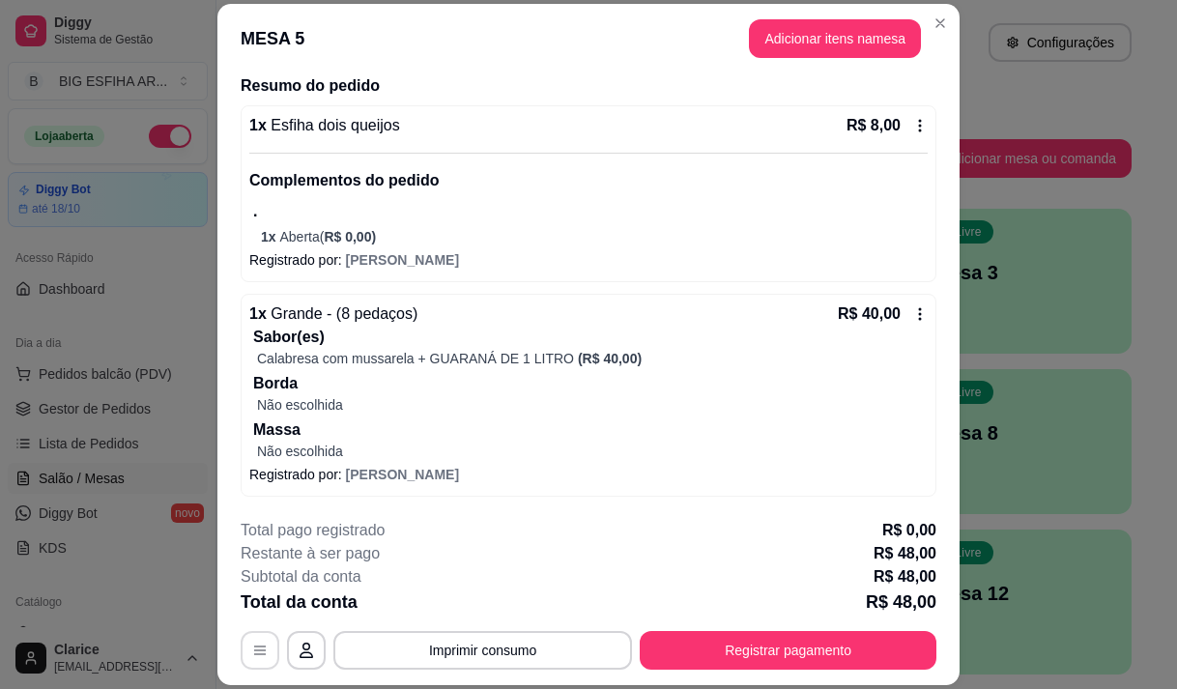
click at [255, 652] on icon "button" at bounding box center [259, 650] width 15 height 15
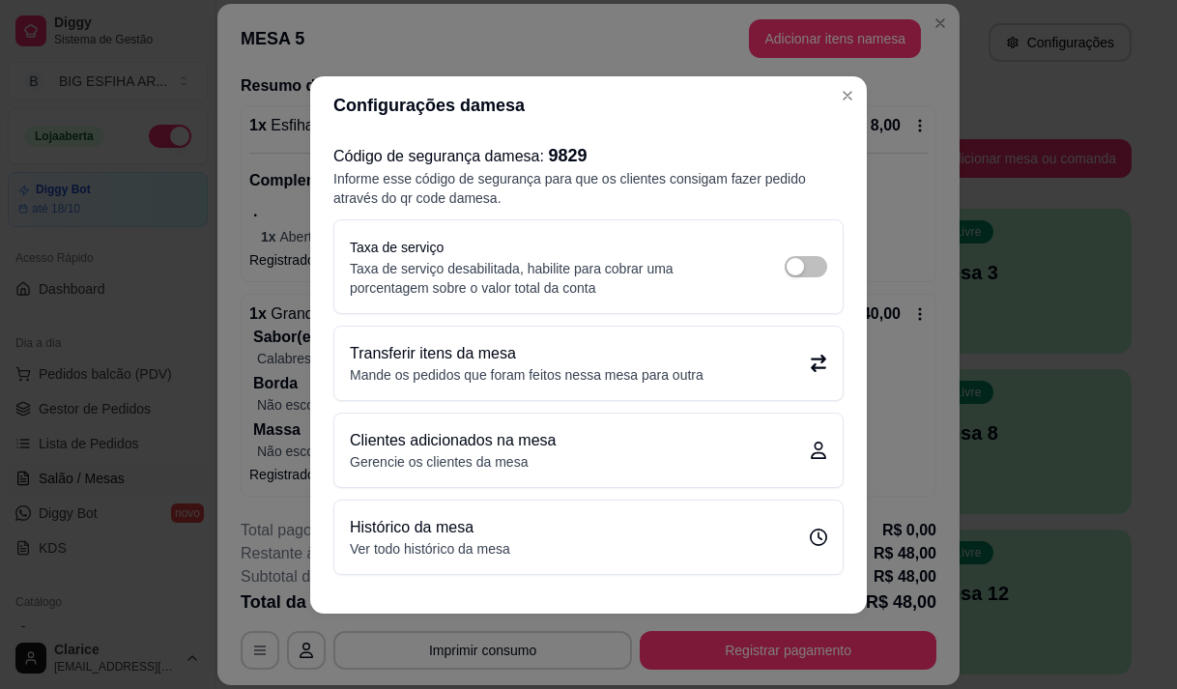
click at [463, 345] on p "Transferir itens da mesa" at bounding box center [527, 353] width 354 height 23
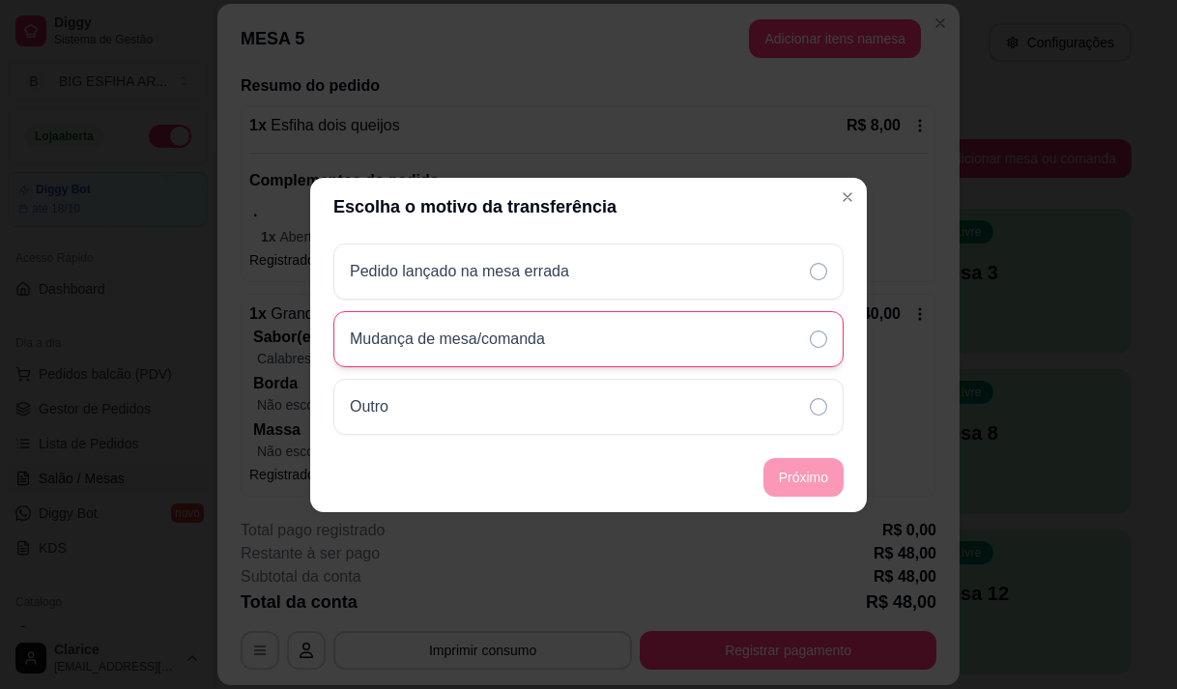
click at [627, 326] on div "Mudança de mesa/comanda" at bounding box center [588, 339] width 510 height 56
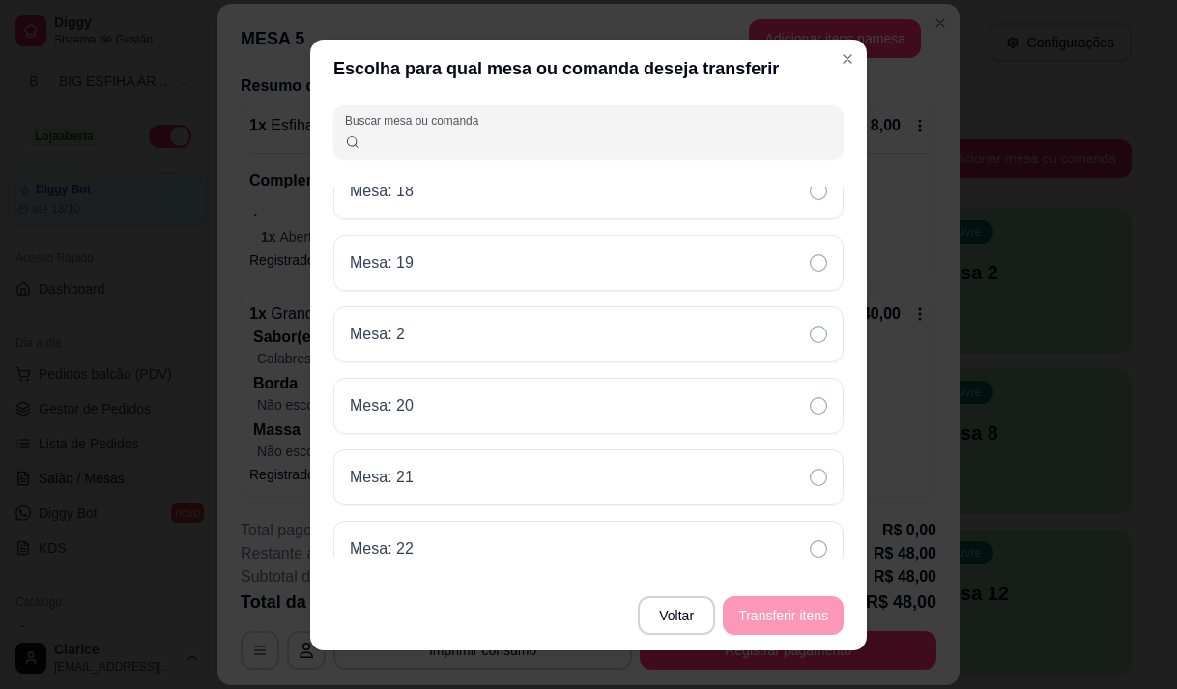
scroll to position [506, 0]
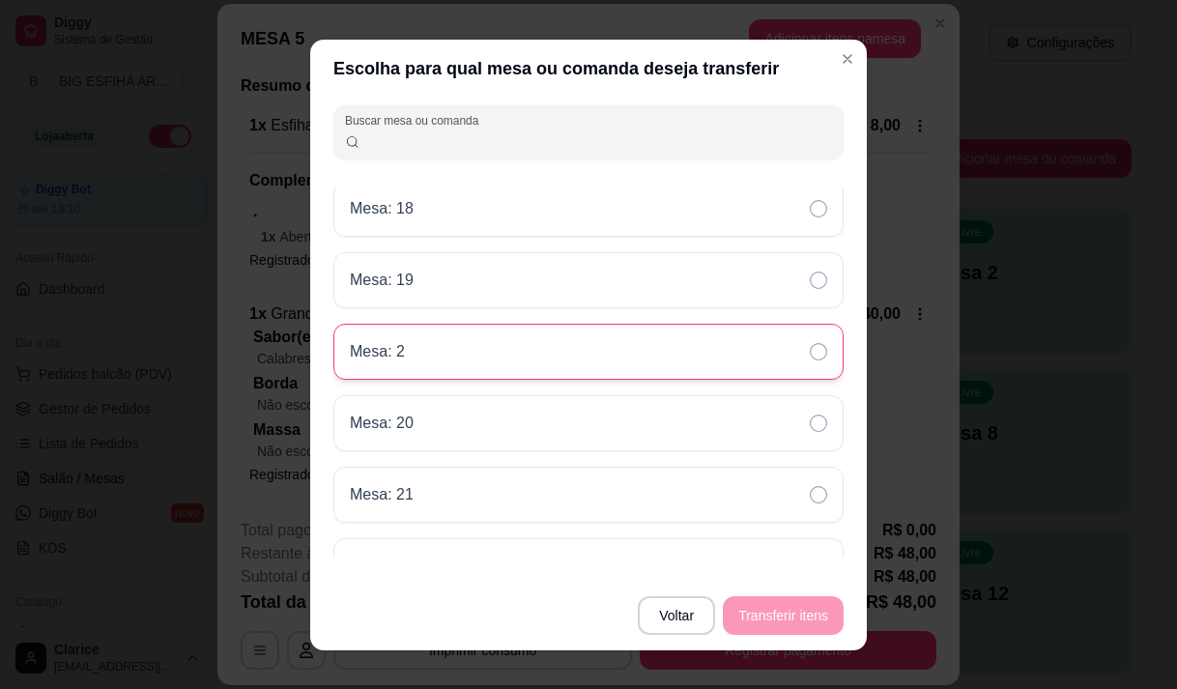
click at [704, 345] on div "Mesa: 2" at bounding box center [588, 352] width 510 height 56
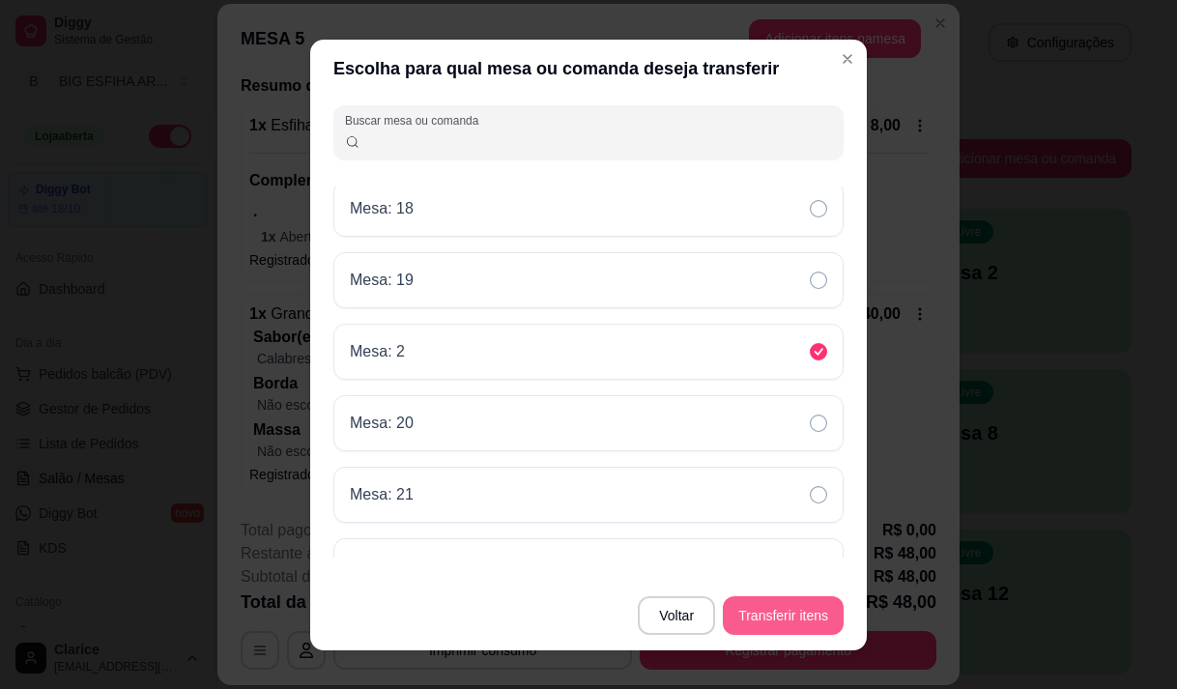
click at [767, 617] on button "Transferir itens" at bounding box center [783, 615] width 121 height 39
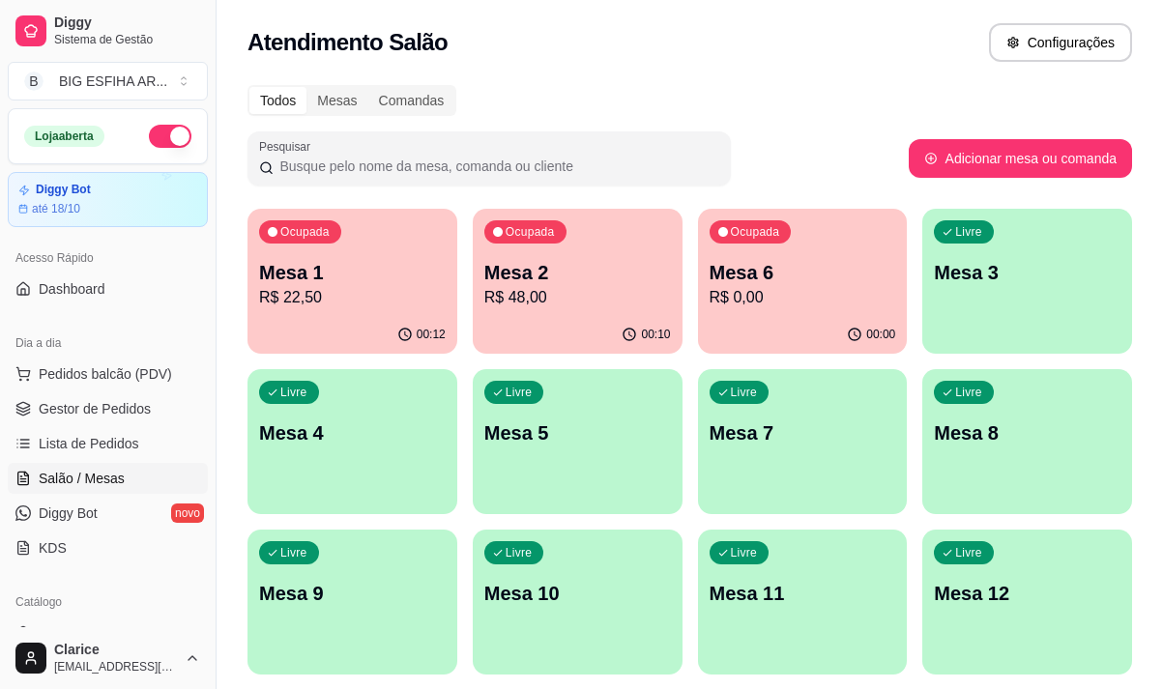
click at [553, 311] on div "Ocupada Mesa 2 R$ 48,00" at bounding box center [578, 262] width 210 height 107
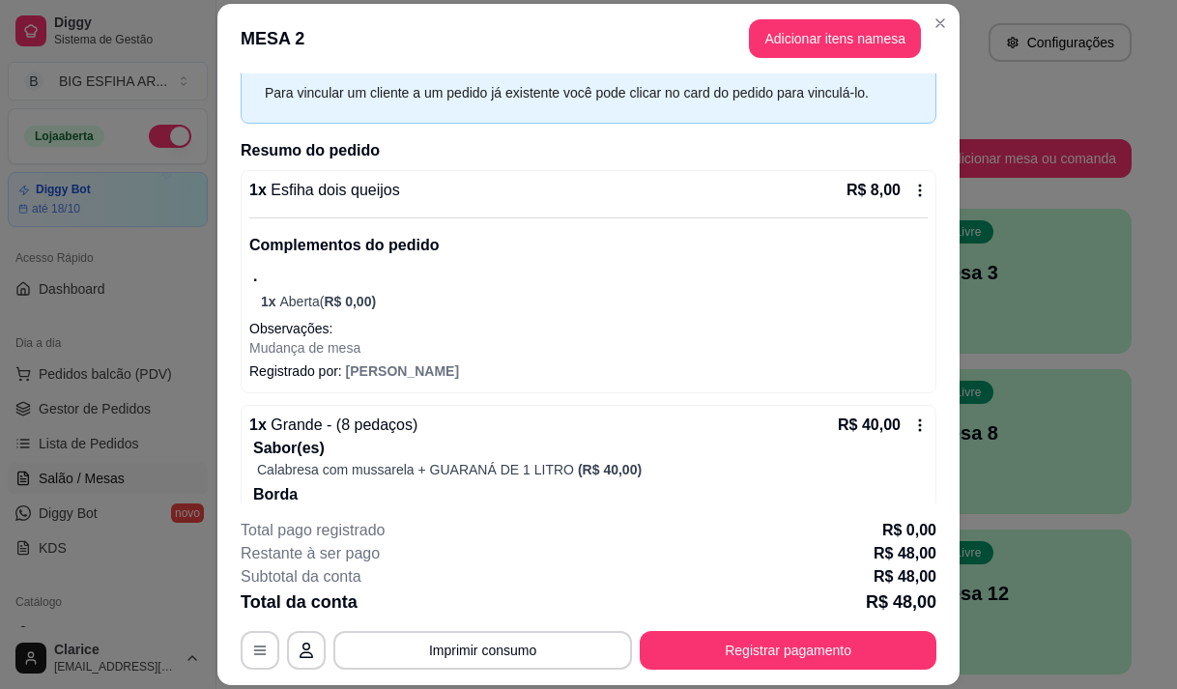
scroll to position [244, 0]
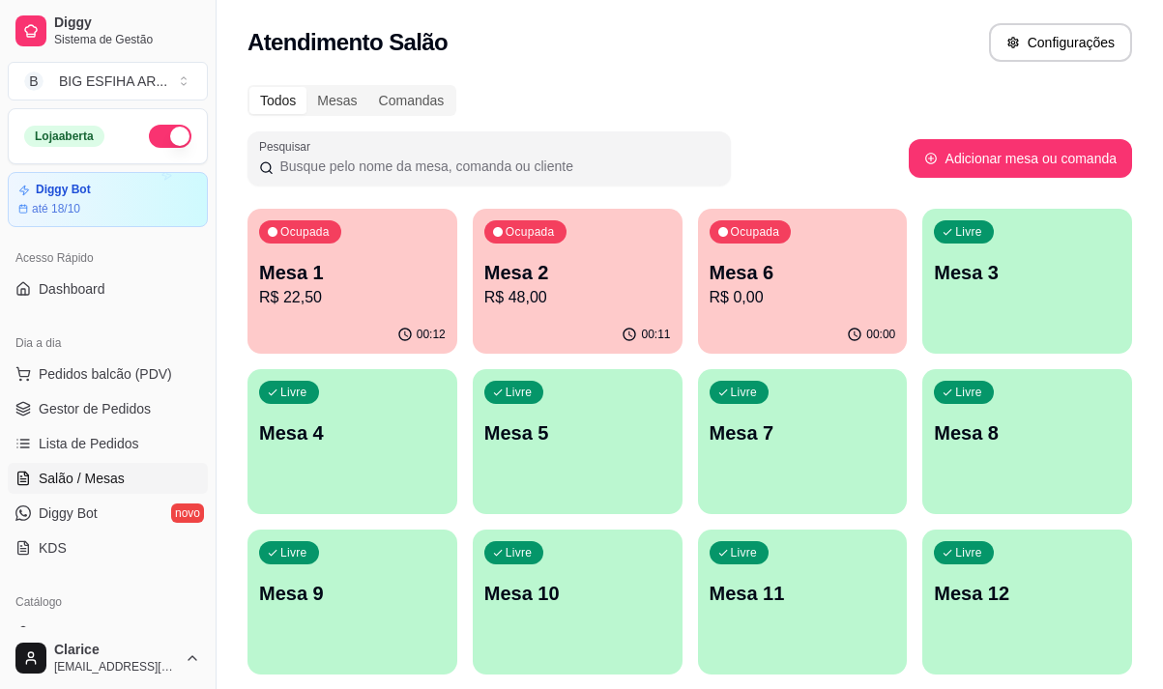
click at [821, 288] on p "R$ 0,00" at bounding box center [802, 297] width 187 height 23
click at [567, 310] on div "Ocupada Mesa 2 R$ 48,00" at bounding box center [576, 263] width 203 height 104
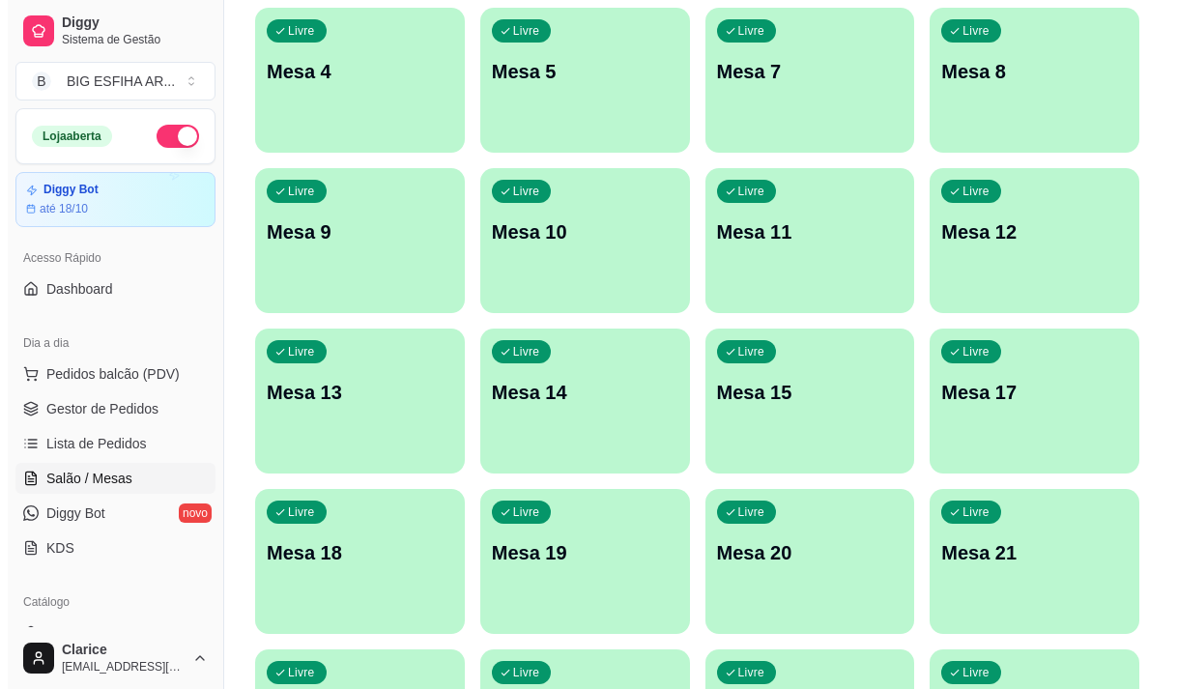
scroll to position [387, 0]
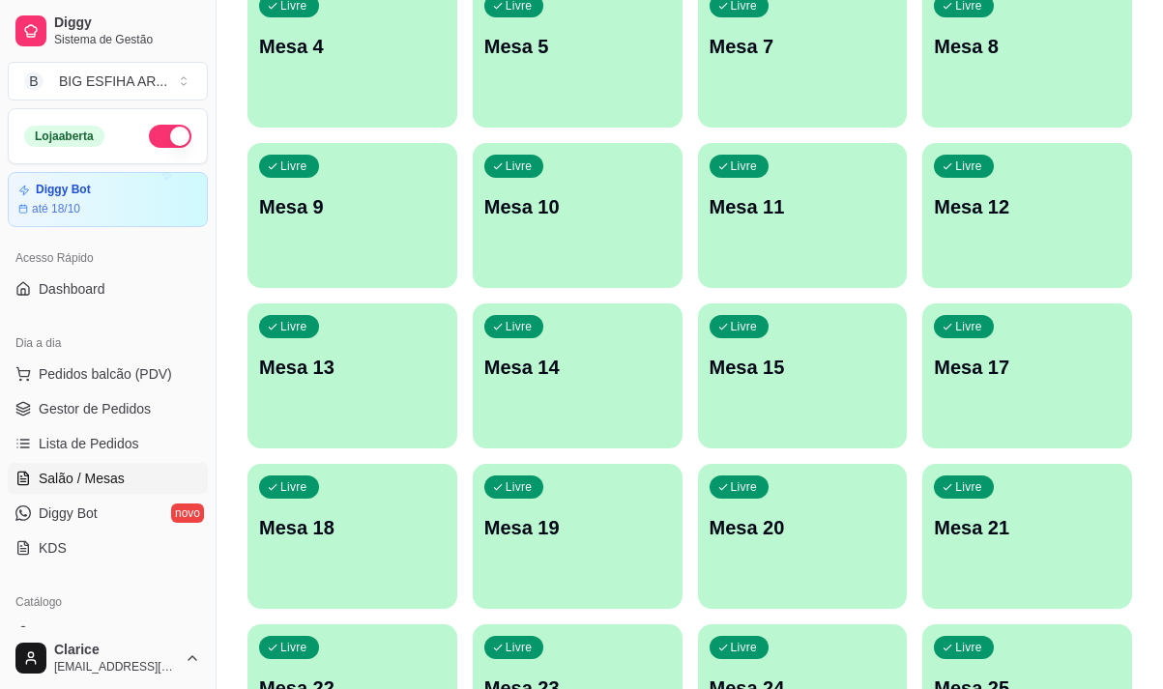
click at [592, 399] on div "Livre Mesa 14" at bounding box center [578, 364] width 210 height 122
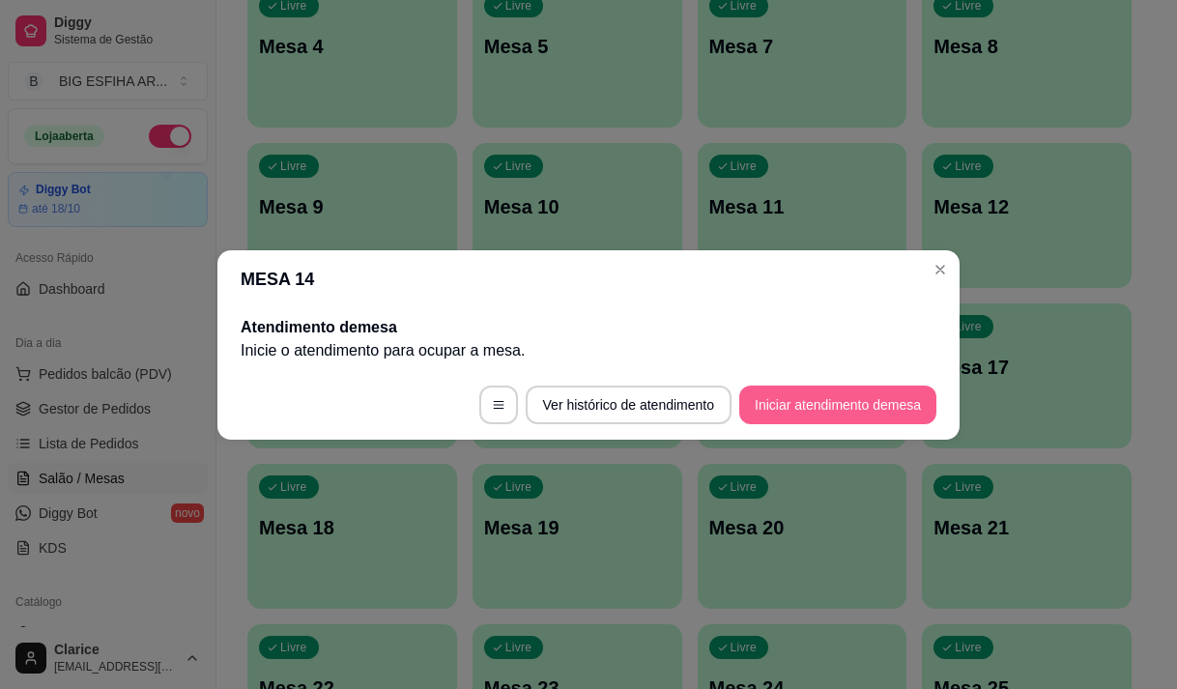
click at [768, 397] on button "Iniciar atendimento de mesa" at bounding box center [837, 405] width 197 height 39
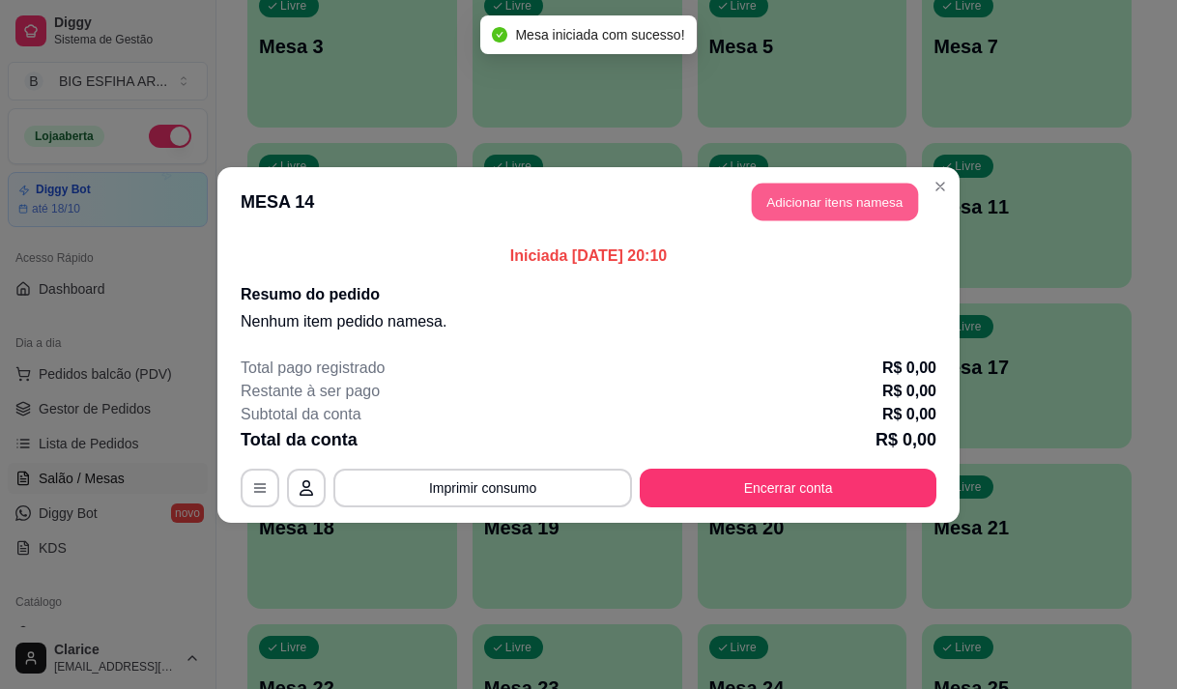
click at [791, 196] on button "Adicionar itens na mesa" at bounding box center [835, 202] width 166 height 38
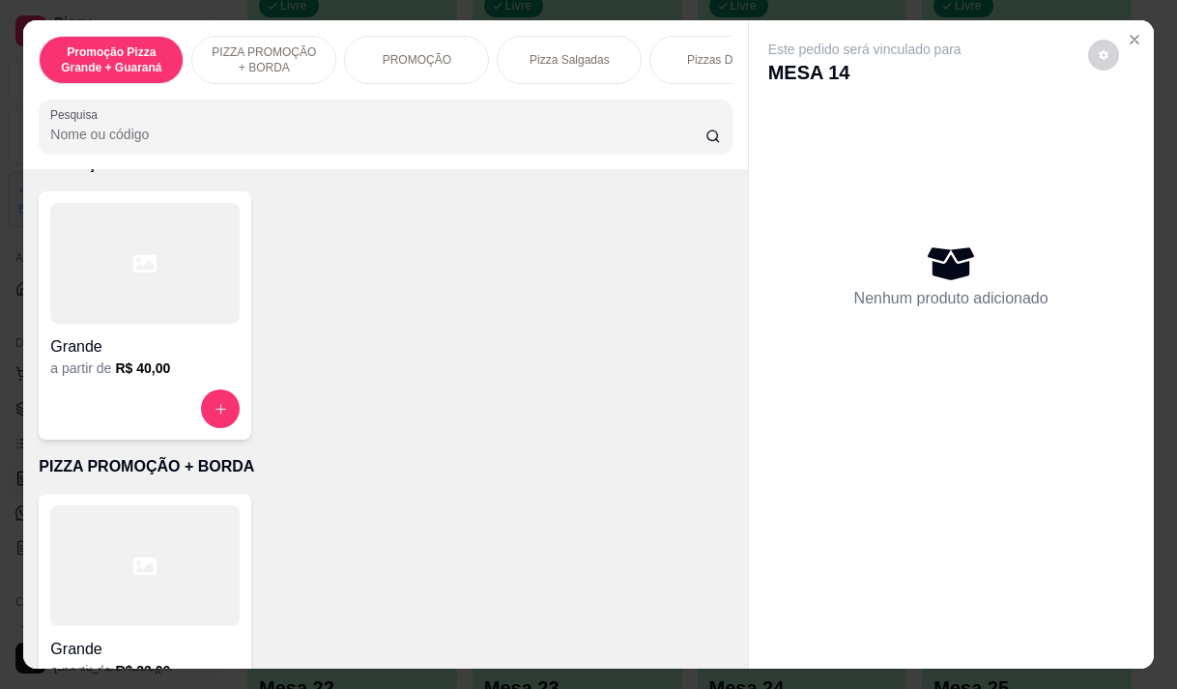
scroll to position [290, 0]
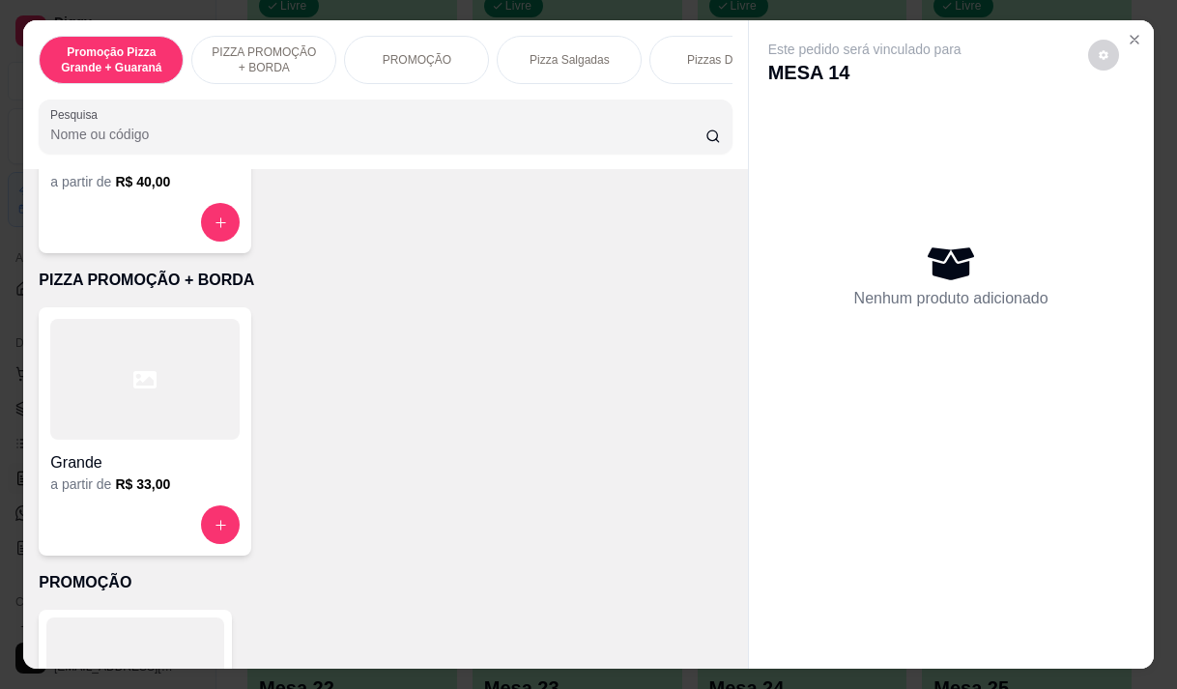
click at [111, 448] on div "Grande" at bounding box center [144, 457] width 189 height 35
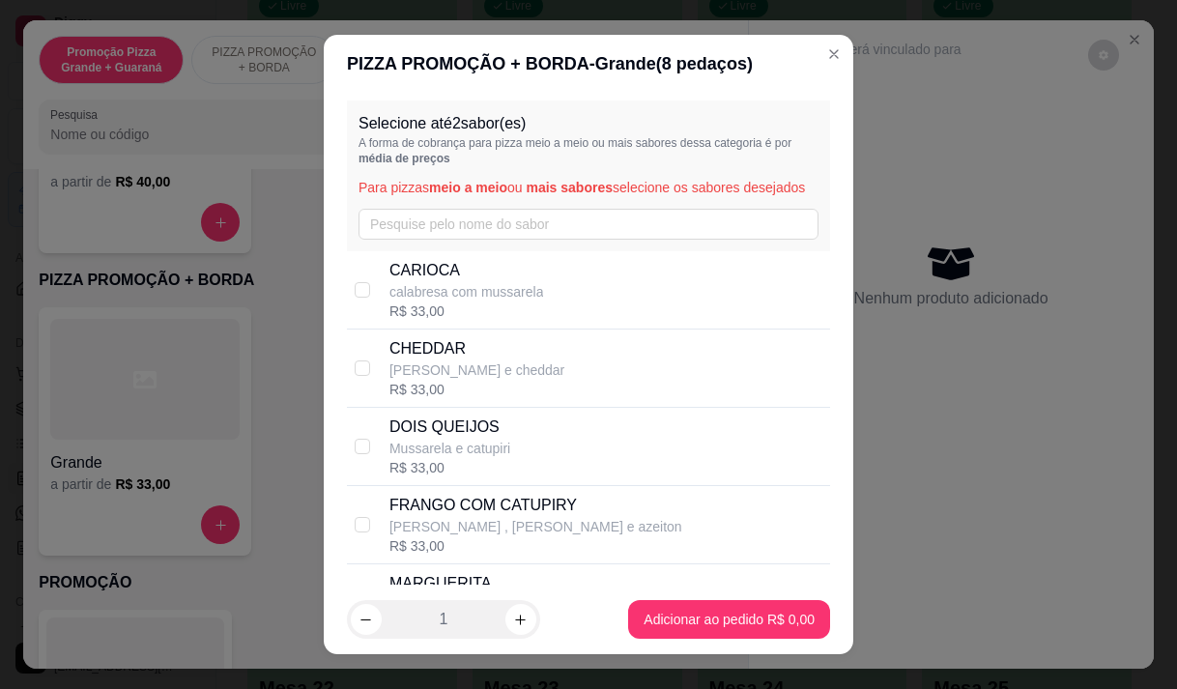
click at [563, 308] on div "CARIOCA calabresa com mussarela R$ 33,00" at bounding box center [605, 290] width 433 height 62
checkbox input "true"
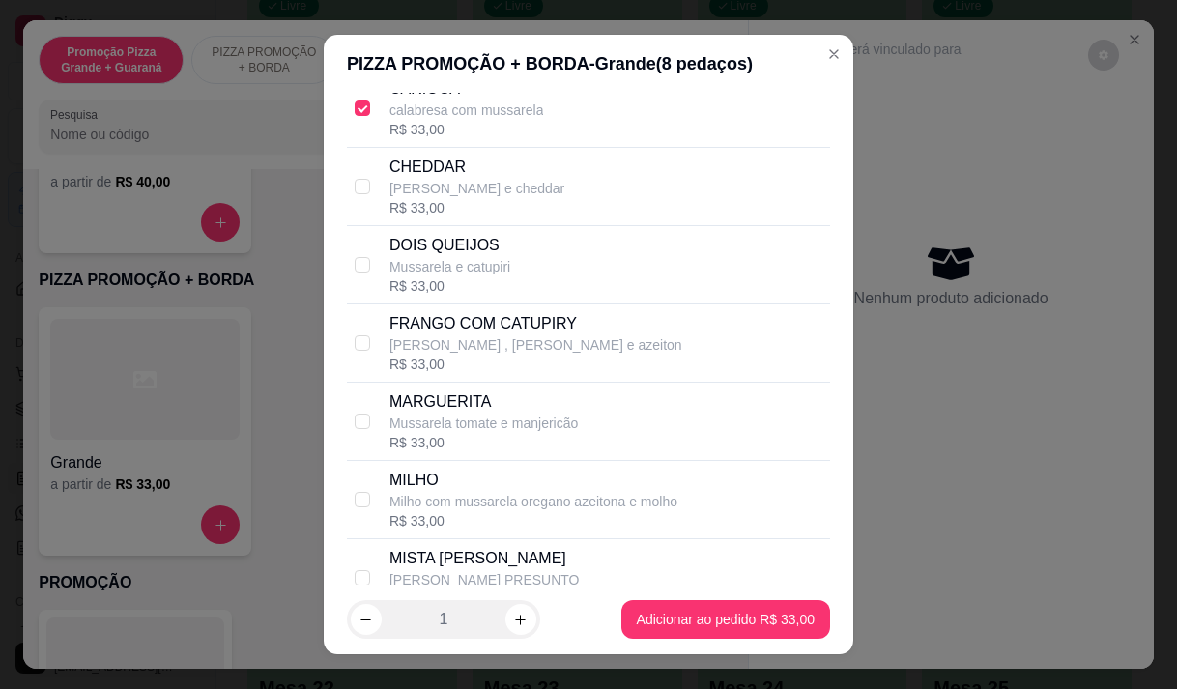
scroll to position [193, 0]
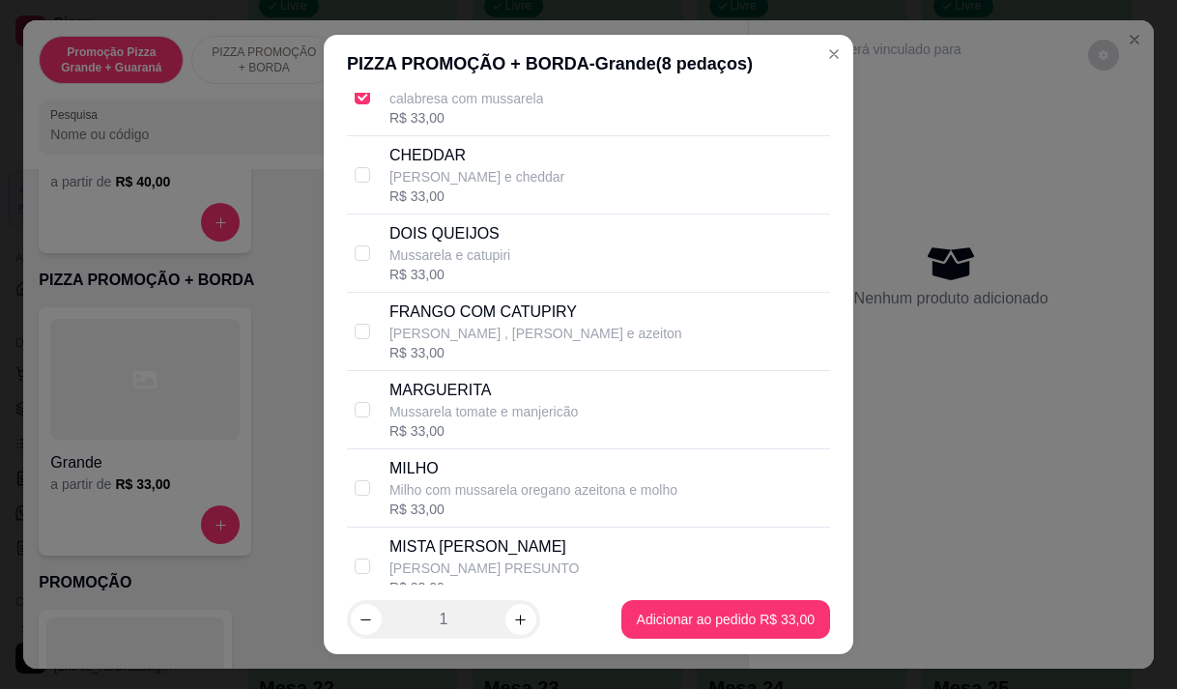
click at [542, 402] on p "MARGUERITA" at bounding box center [483, 390] width 188 height 23
checkbox input "true"
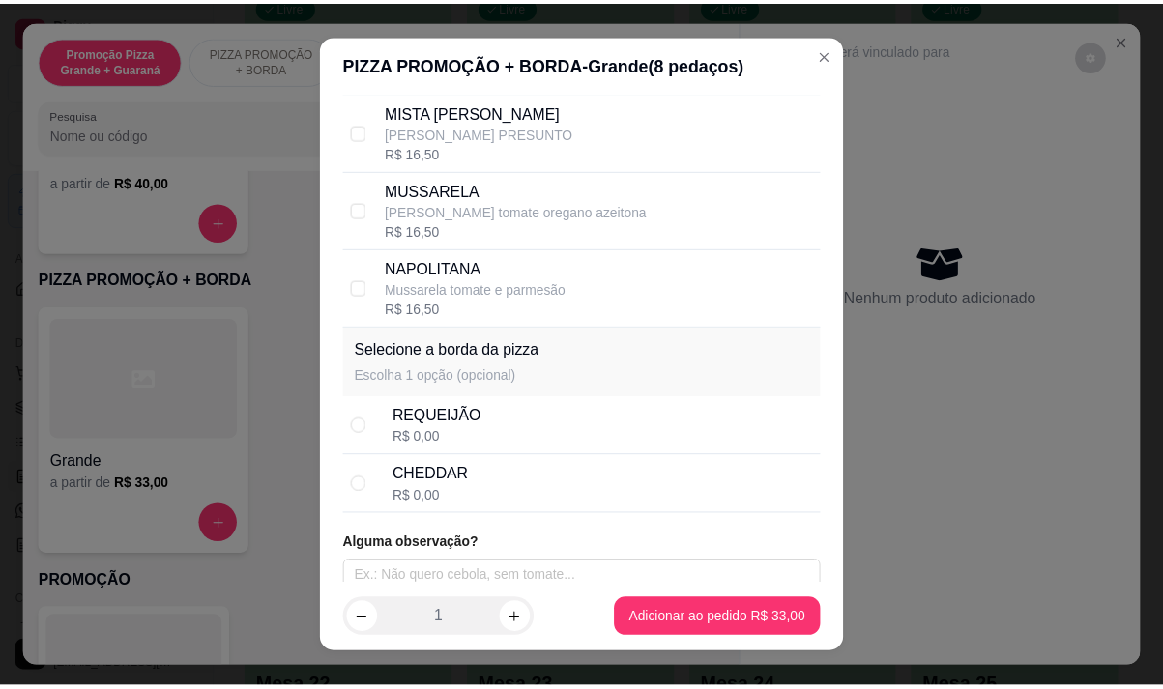
scroll to position [662, 0]
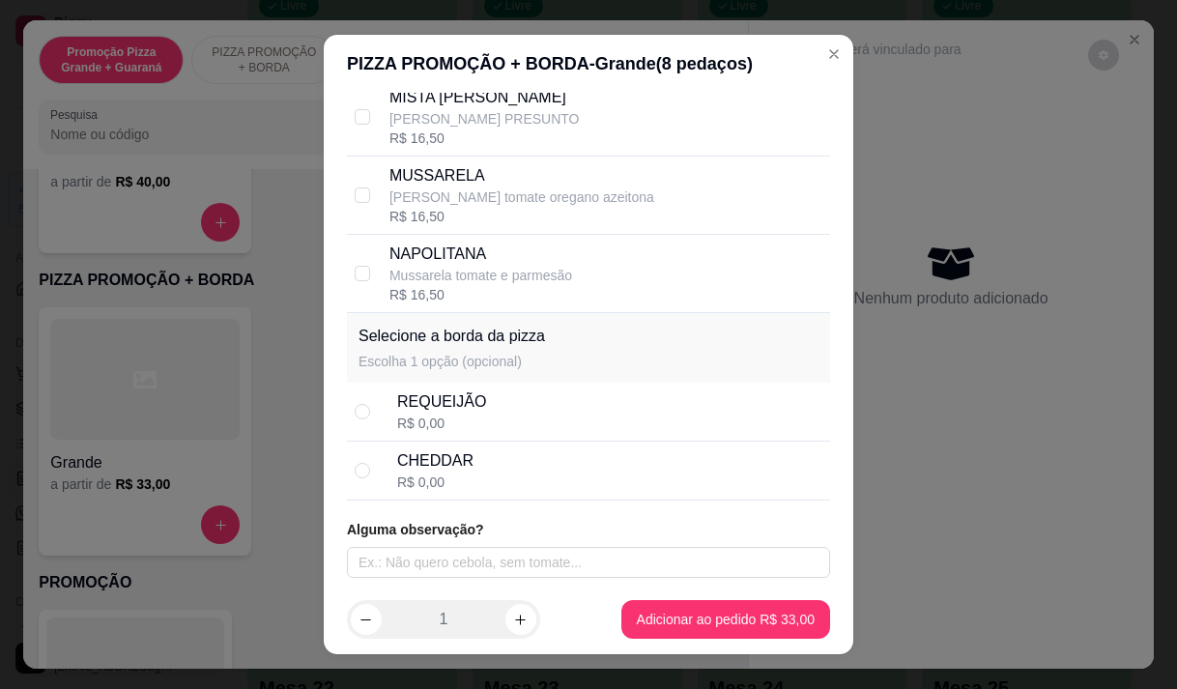
click at [536, 460] on div "CHEDDAR R$ 0,00" at bounding box center [609, 470] width 425 height 43
radio input "true"
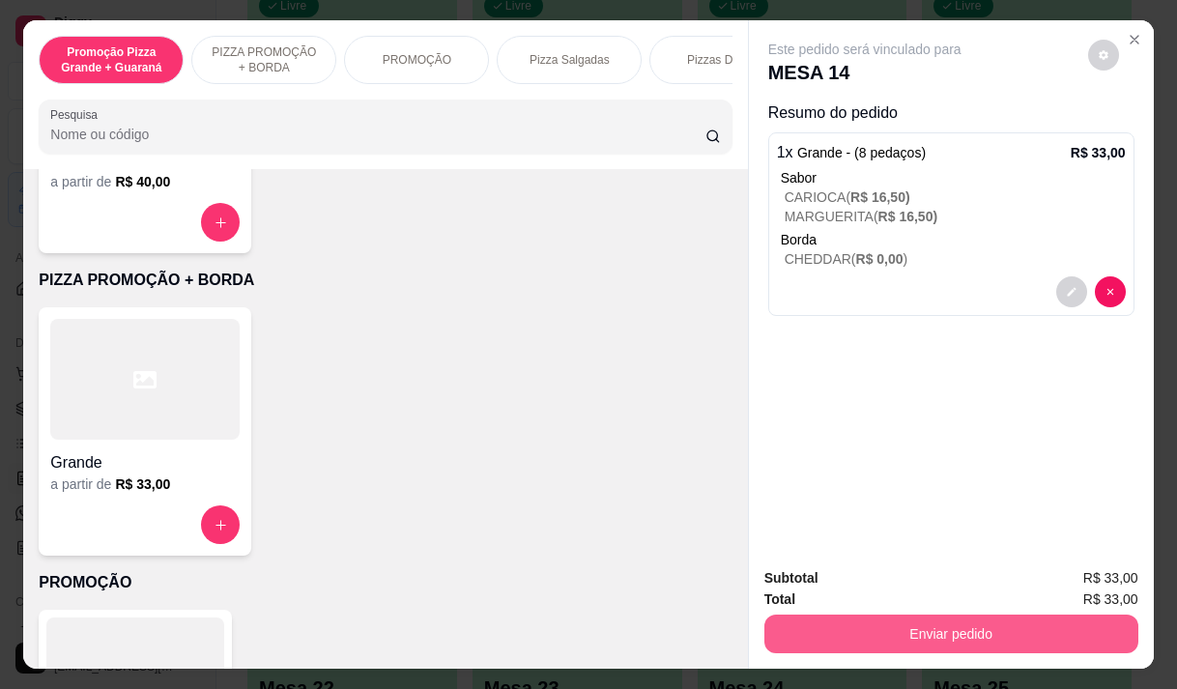
click at [969, 617] on button "Enviar pedido" at bounding box center [951, 634] width 374 height 39
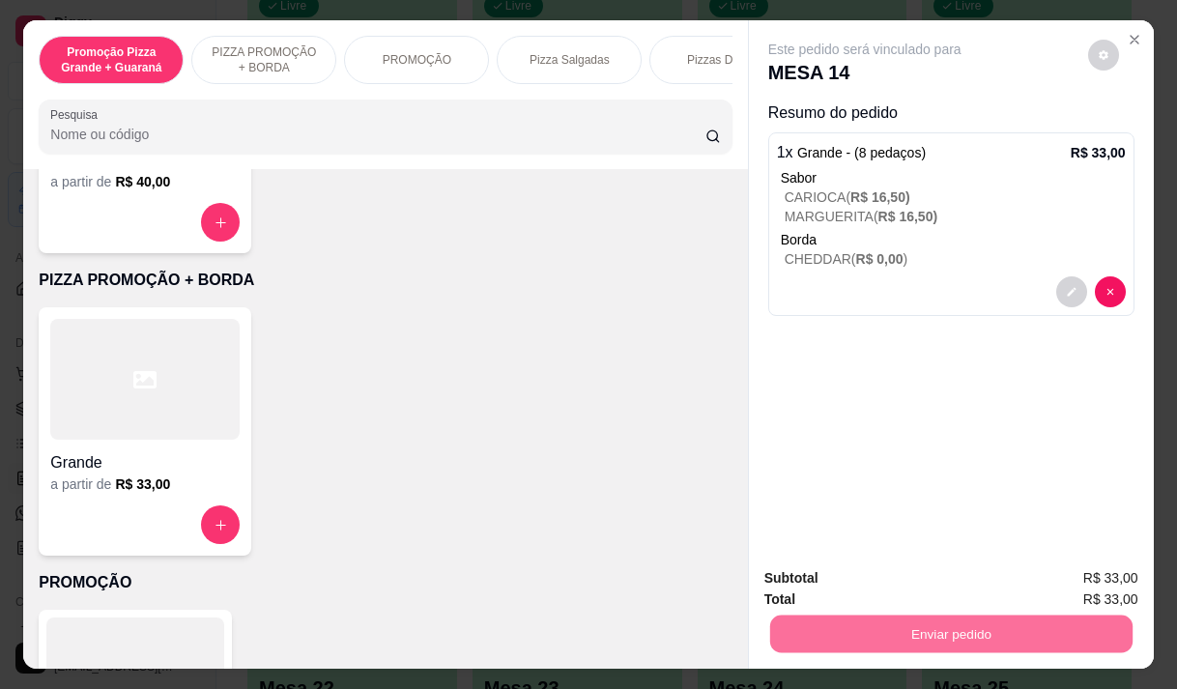
click at [1062, 588] on button "Enviar pedido" at bounding box center [1088, 578] width 106 height 36
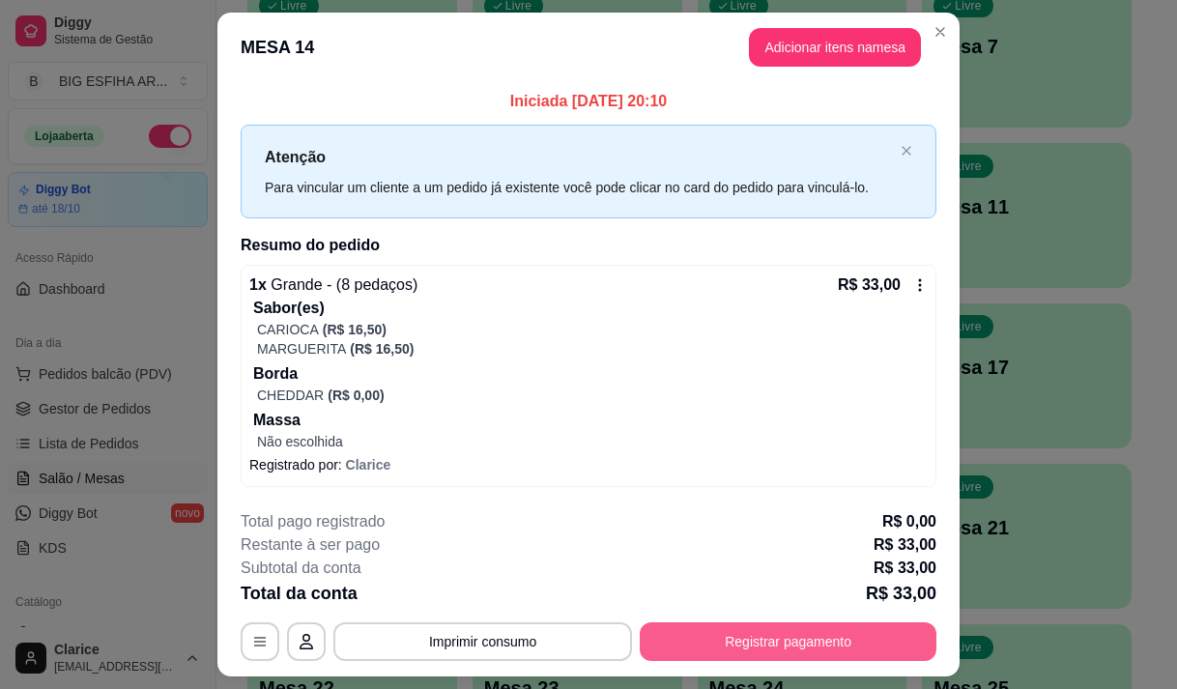
click at [718, 646] on button "Registrar pagamento" at bounding box center [788, 641] width 297 height 39
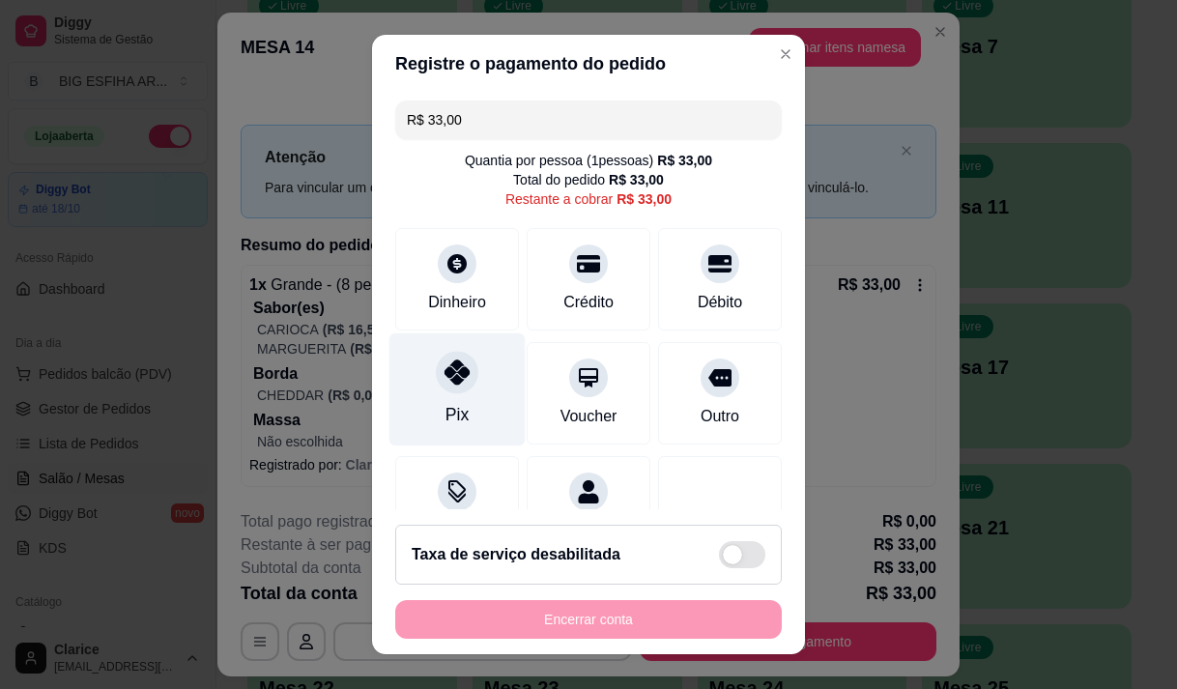
click at [422, 393] on div "Pix" at bounding box center [457, 388] width 136 height 113
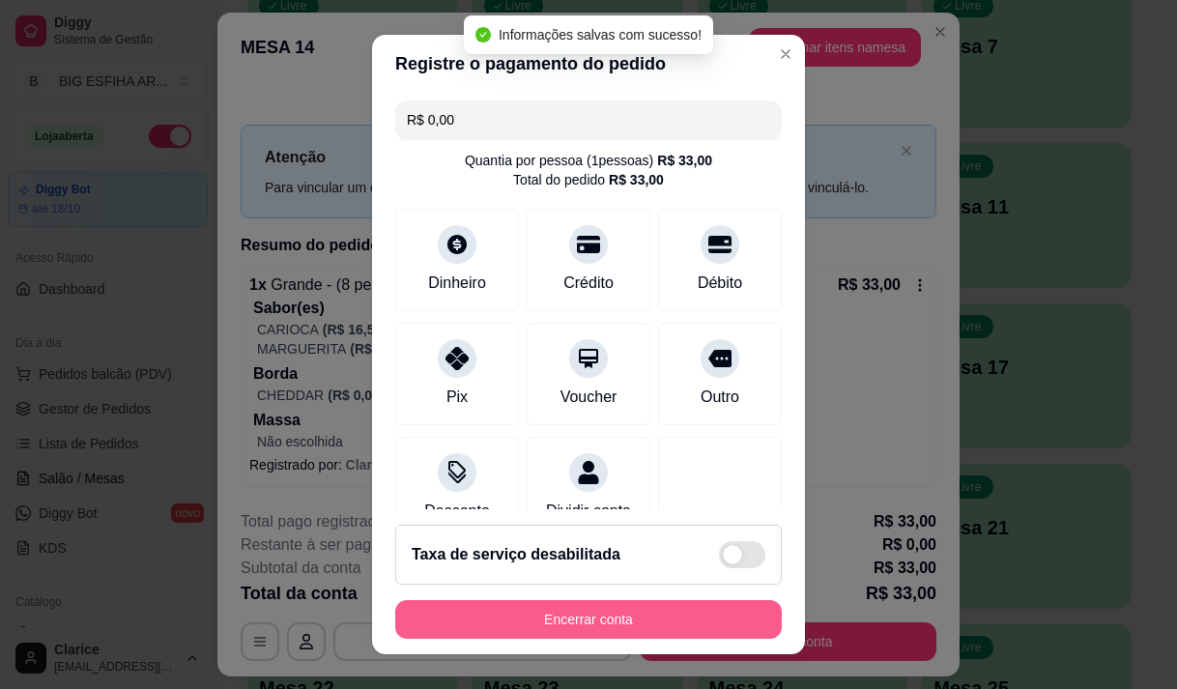
type input "R$ 0,00"
click at [503, 615] on button "Encerrar conta" at bounding box center [588, 620] width 375 height 38
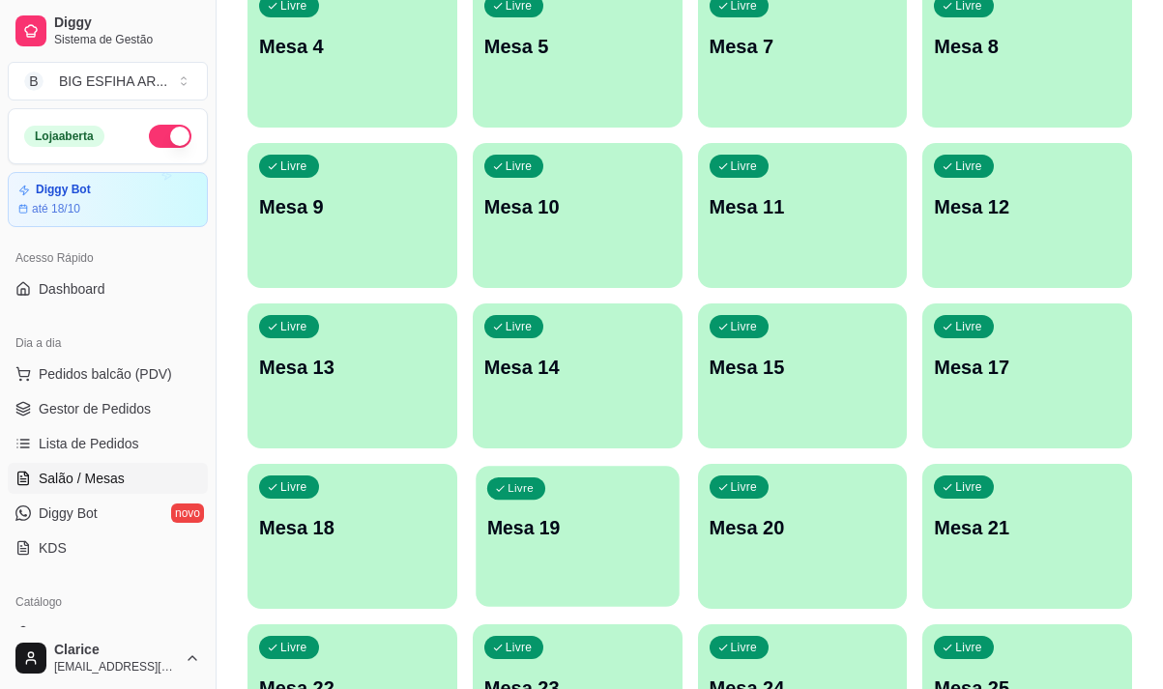
click at [516, 549] on div "Livre Mesa 19" at bounding box center [576, 525] width 203 height 118
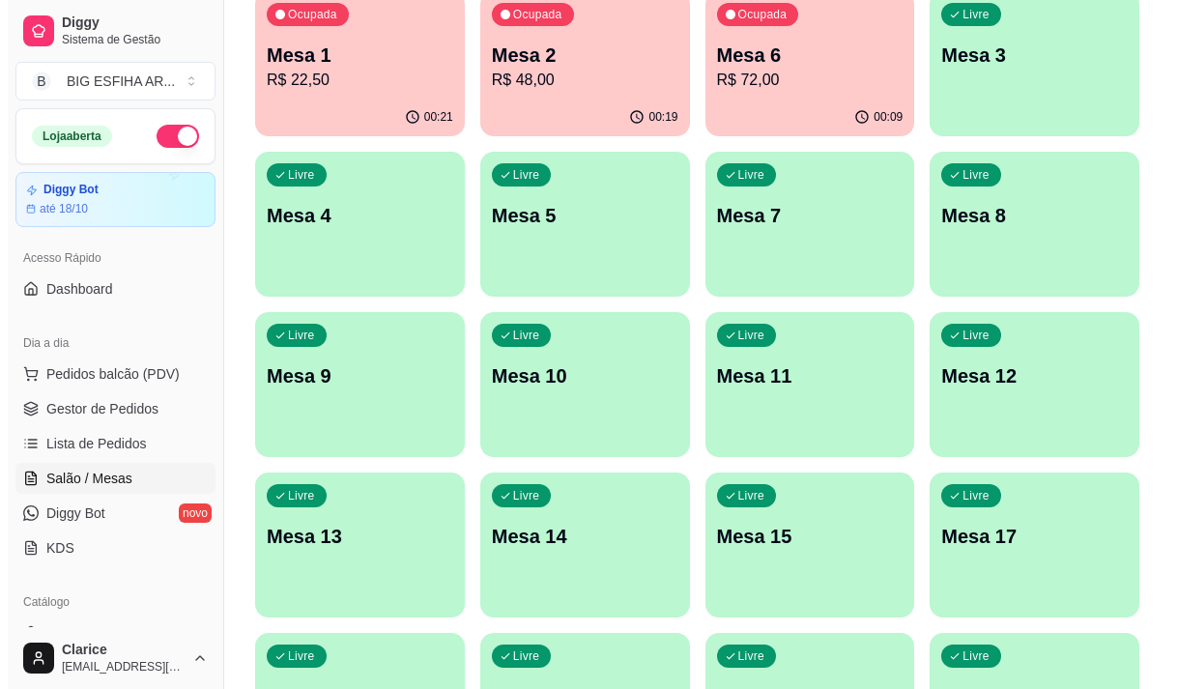
scroll to position [0, 0]
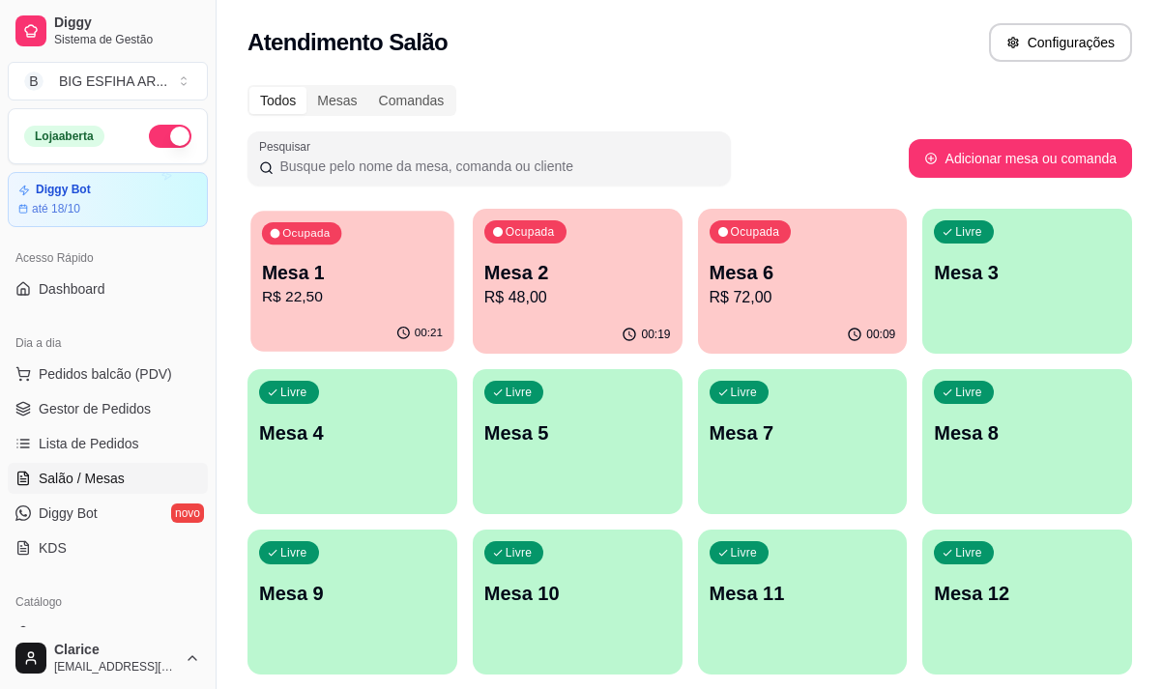
click at [342, 308] on p "R$ 22,50" at bounding box center [352, 297] width 181 height 22
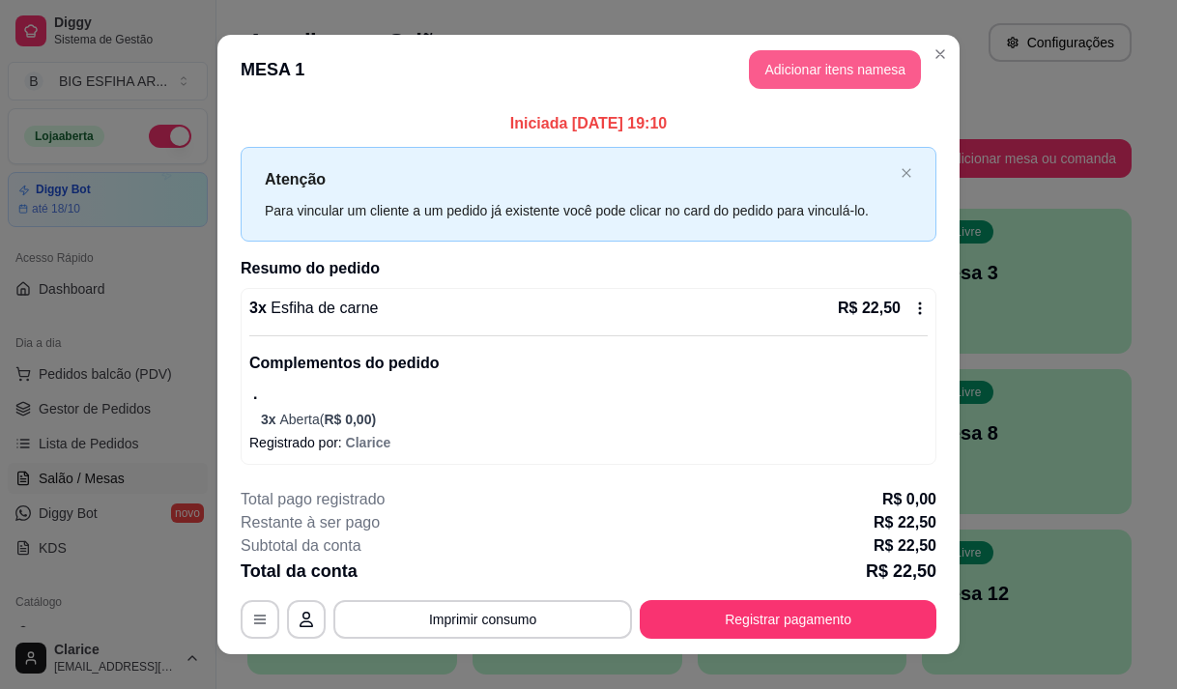
click at [837, 60] on button "Adicionar itens na mesa" at bounding box center [835, 69] width 172 height 39
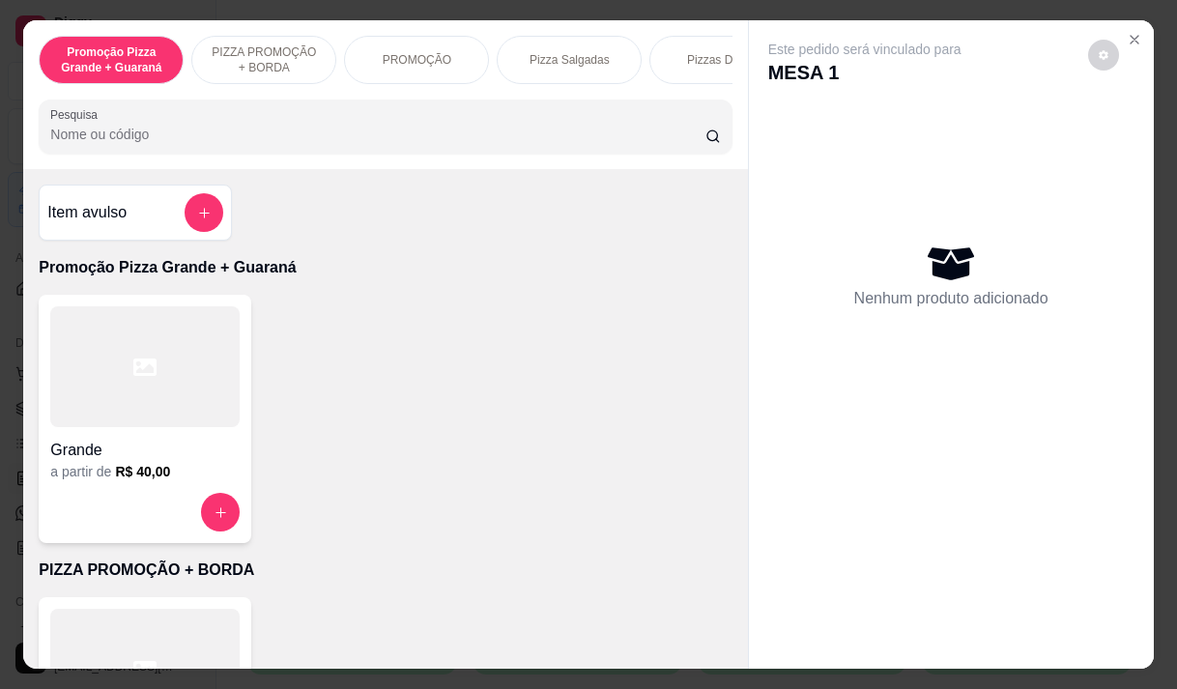
click at [515, 144] on input "Pesquisa" at bounding box center [377, 134] width 655 height 19
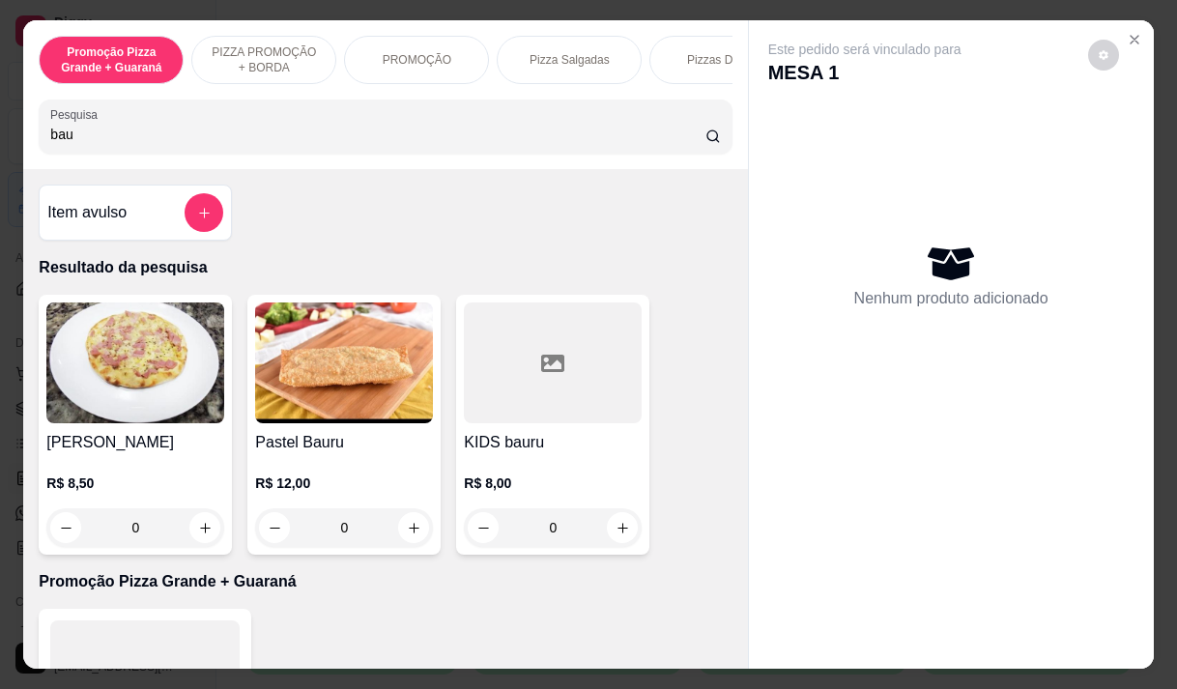
type input "bau"
click at [168, 443] on h4 "[PERSON_NAME]" at bounding box center [135, 442] width 178 height 23
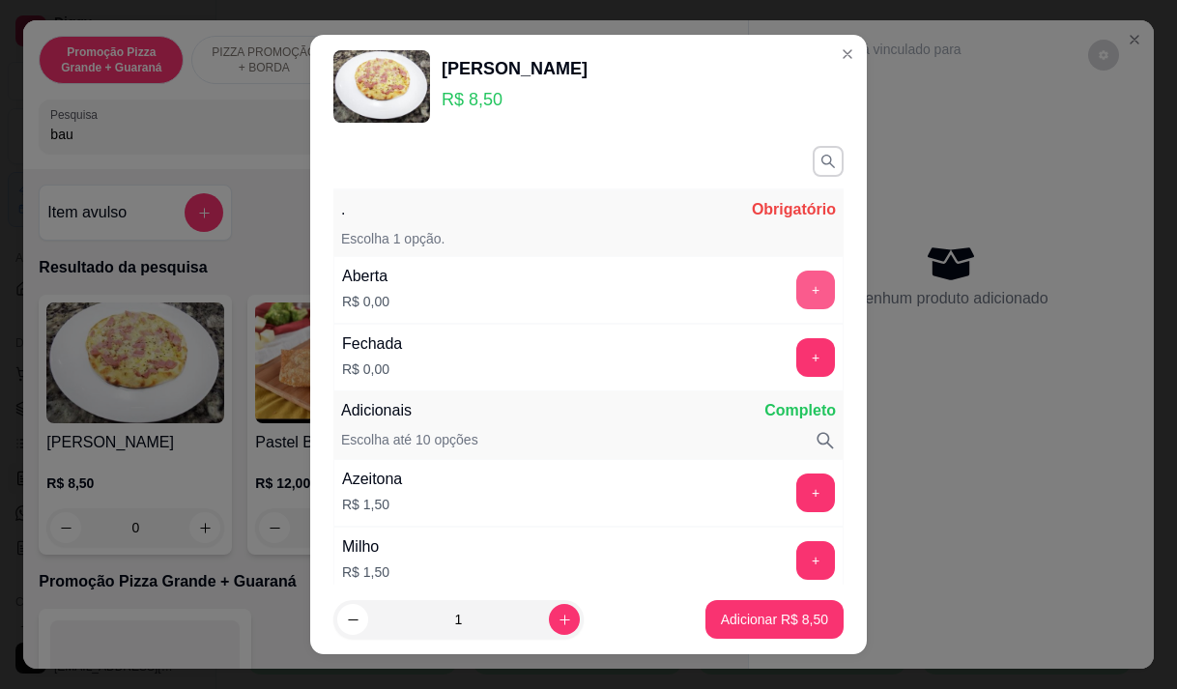
click at [796, 287] on button "+" at bounding box center [815, 290] width 39 height 39
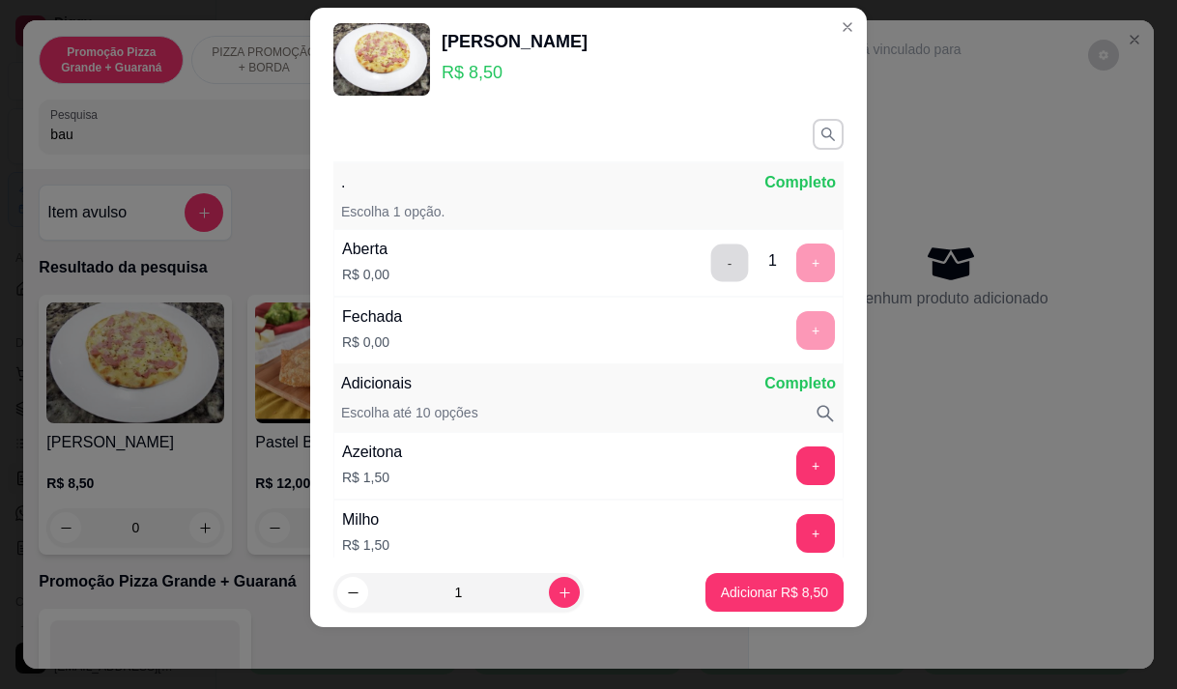
click at [711, 268] on button "-" at bounding box center [730, 263] width 38 height 38
click at [796, 330] on button "+" at bounding box center [815, 330] width 39 height 39
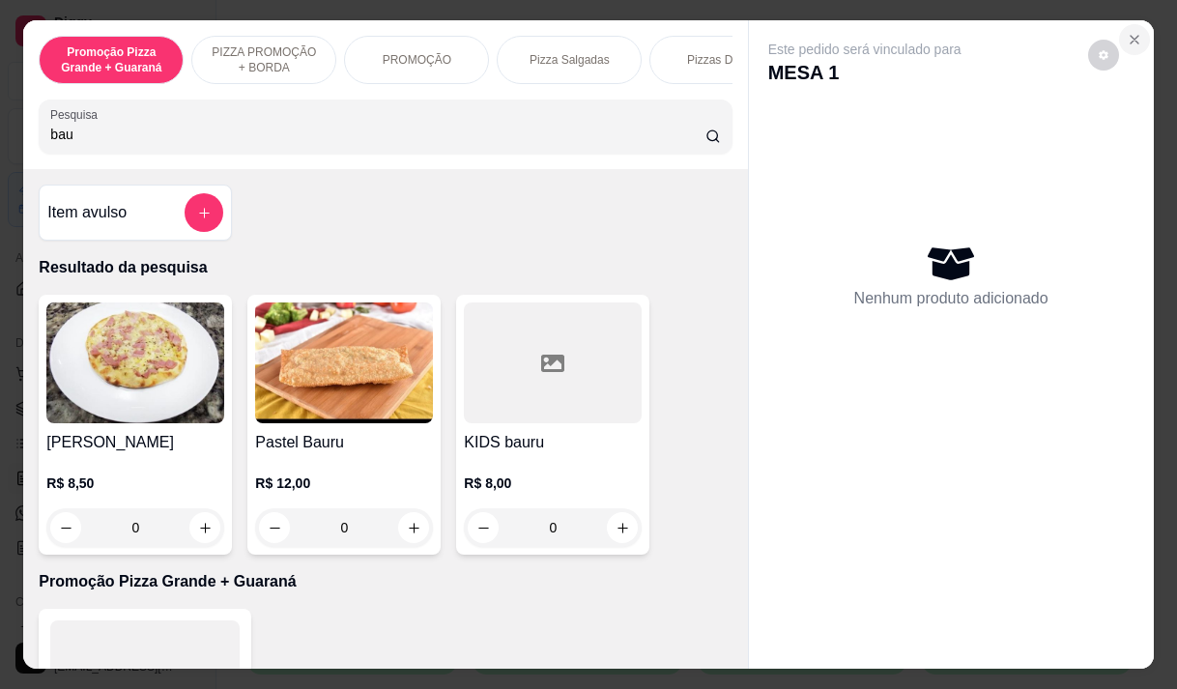
click at [1131, 36] on icon "Close" at bounding box center [1135, 40] width 8 height 8
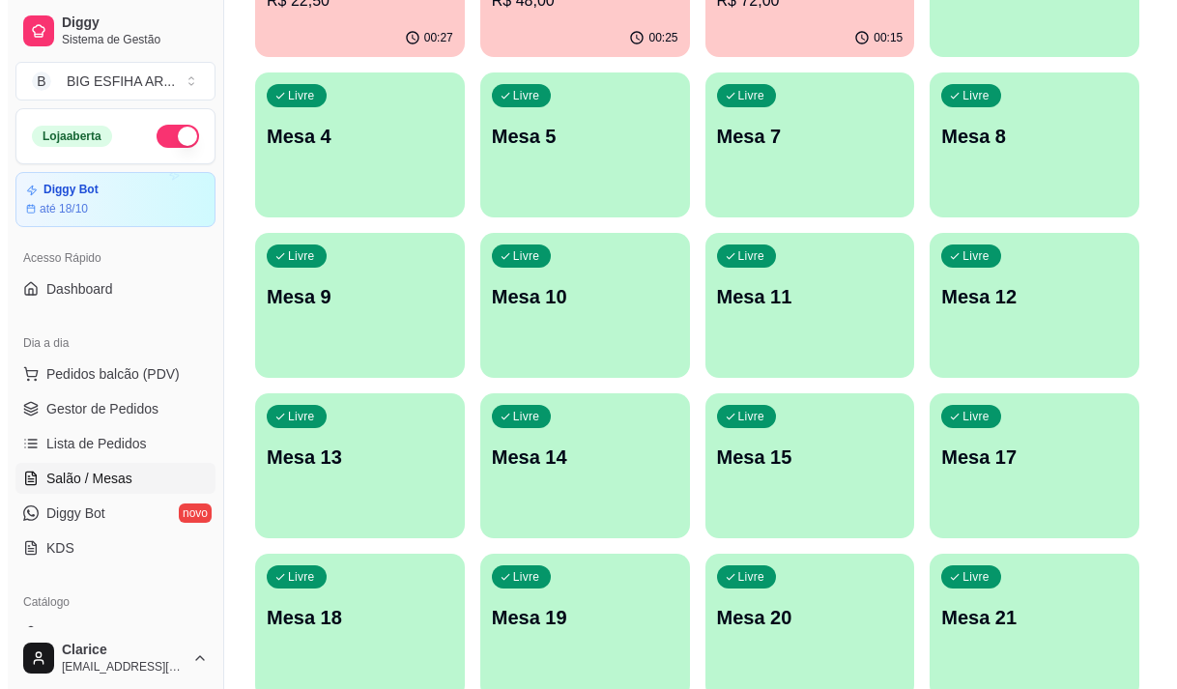
scroll to position [387, 0]
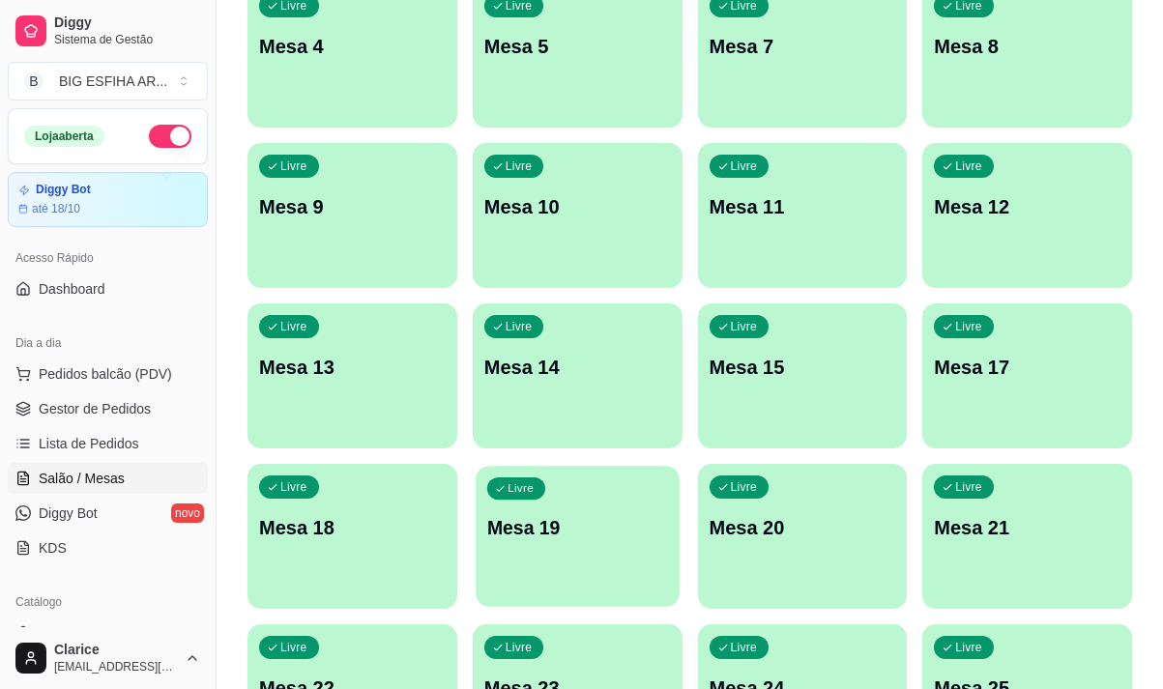
click at [573, 503] on div "Livre Mesa 19" at bounding box center [576, 525] width 203 height 118
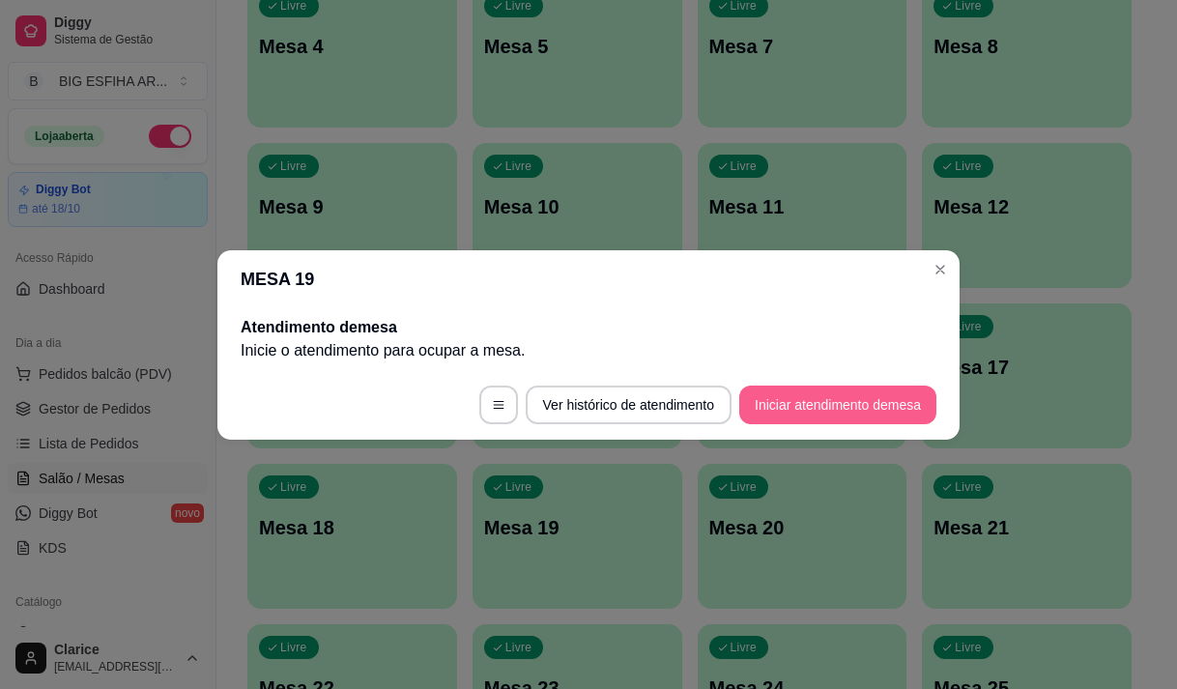
click at [783, 406] on button "Iniciar atendimento de mesa" at bounding box center [837, 405] width 197 height 39
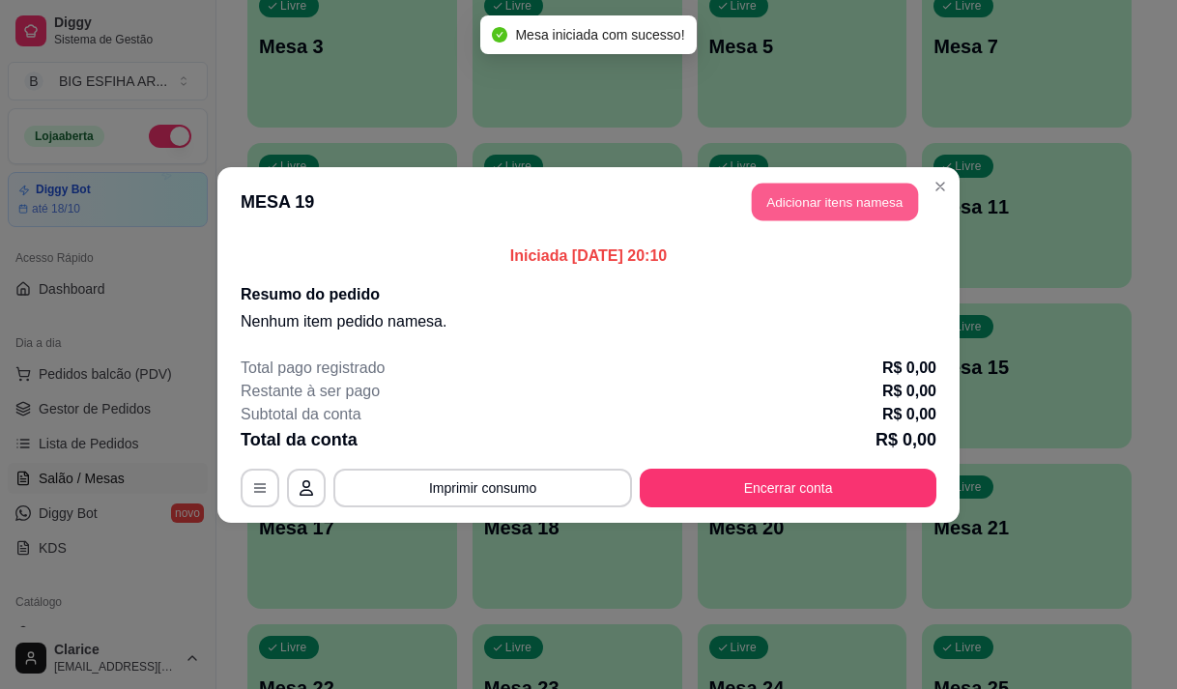
click at [777, 191] on button "Adicionar itens na mesa" at bounding box center [835, 202] width 166 height 38
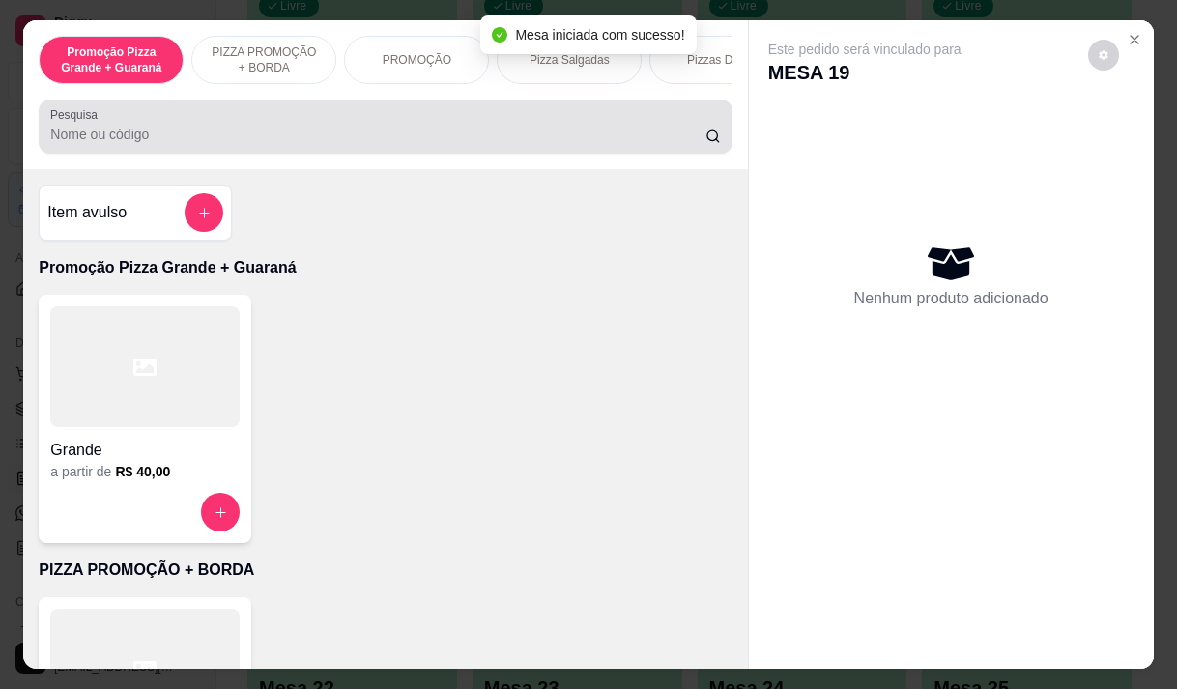
click at [356, 134] on input "Pesquisa" at bounding box center [377, 134] width 655 height 19
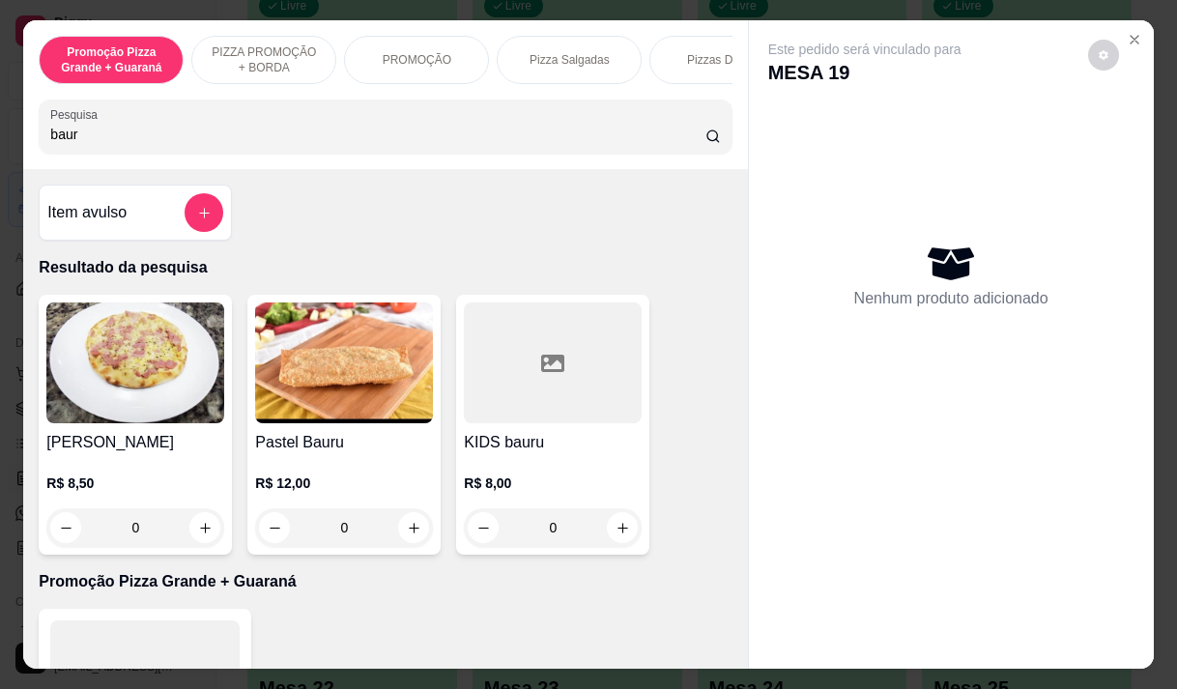
type input "baur"
click at [93, 461] on div "R$ 8,50 0" at bounding box center [135, 500] width 178 height 93
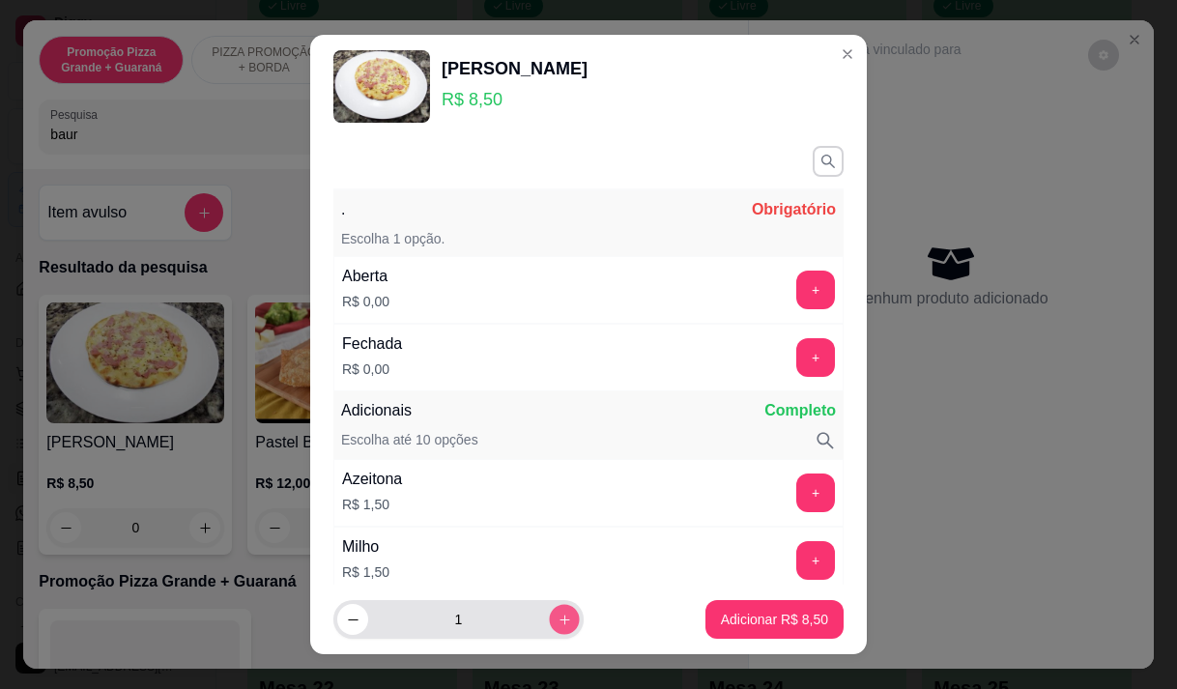
click at [558, 618] on icon "increase-product-quantity" at bounding box center [565, 620] width 14 height 14
type input "2"
click at [796, 278] on button "+" at bounding box center [815, 290] width 39 height 39
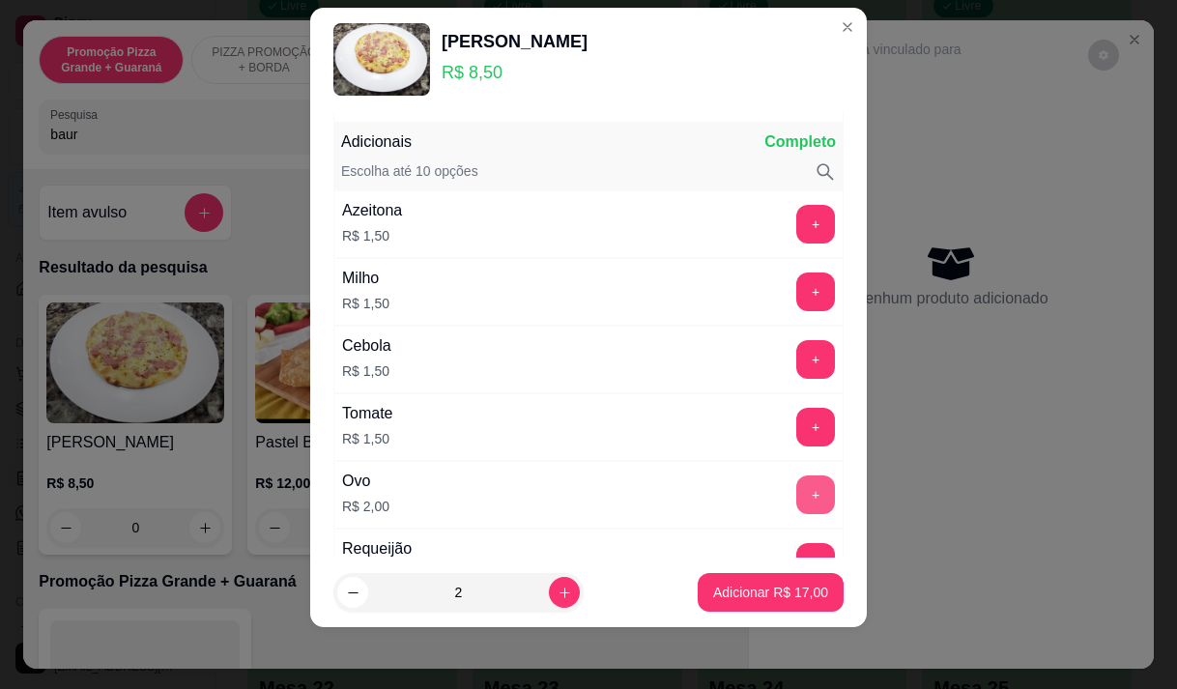
scroll to position [253, 0]
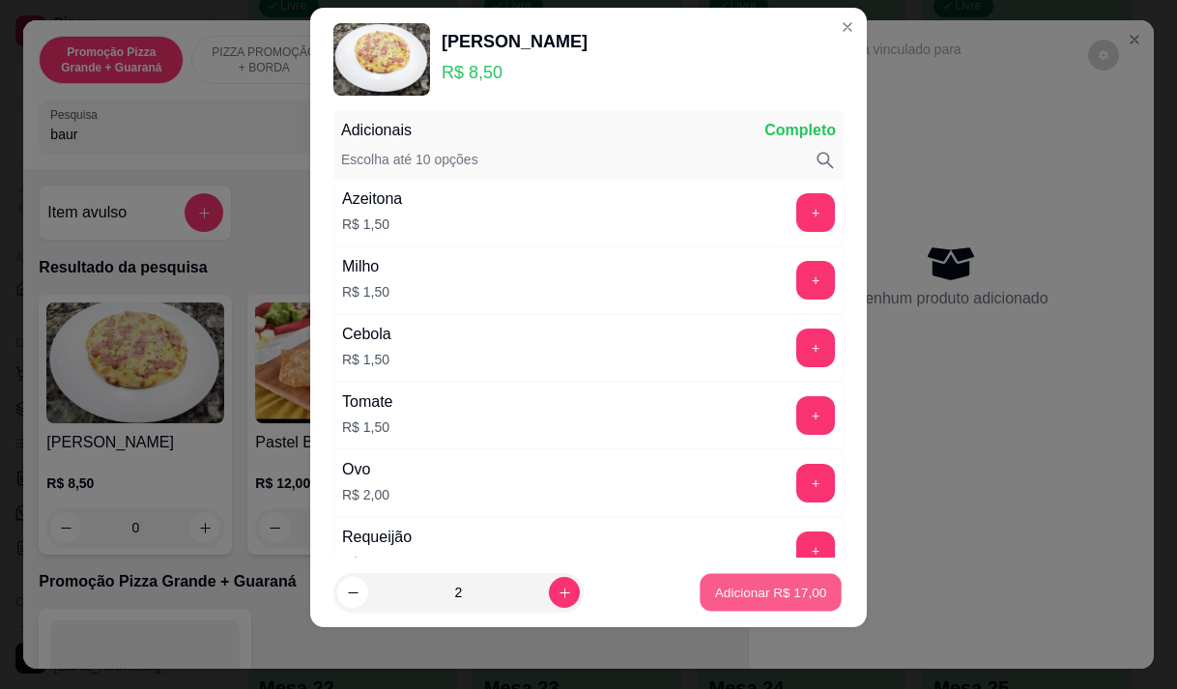
click at [755, 594] on p "Adicionar R$ 17,00" at bounding box center [771, 593] width 112 height 18
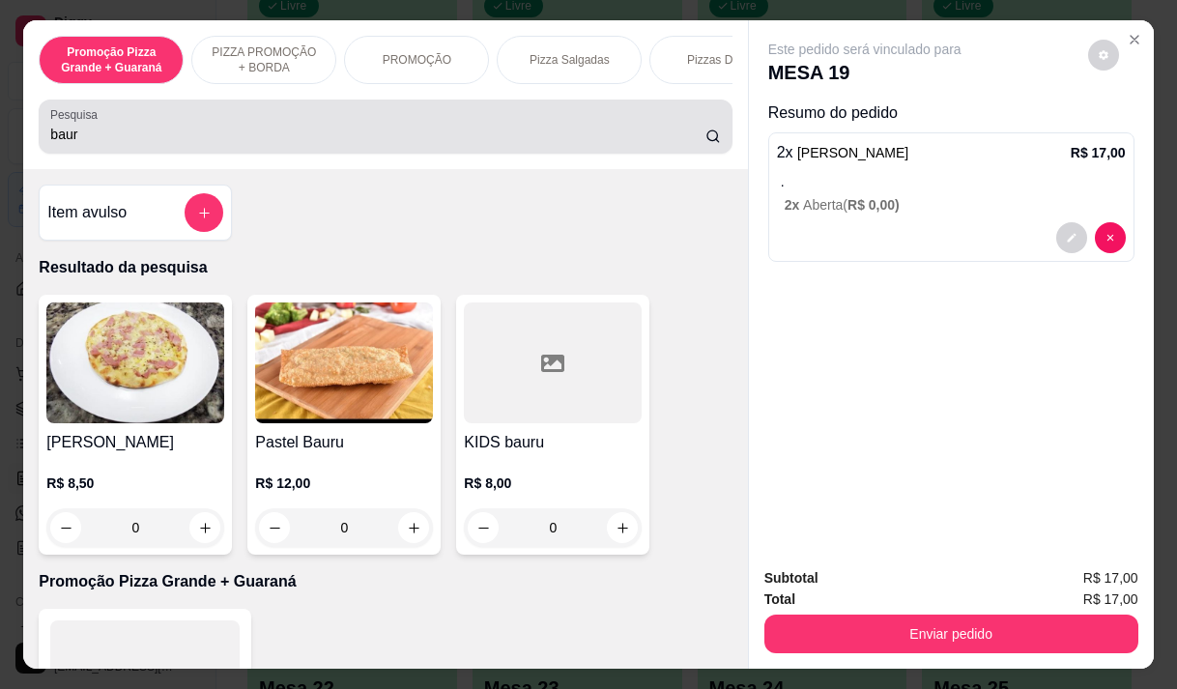
click at [72, 143] on input "baur" at bounding box center [377, 134] width 655 height 19
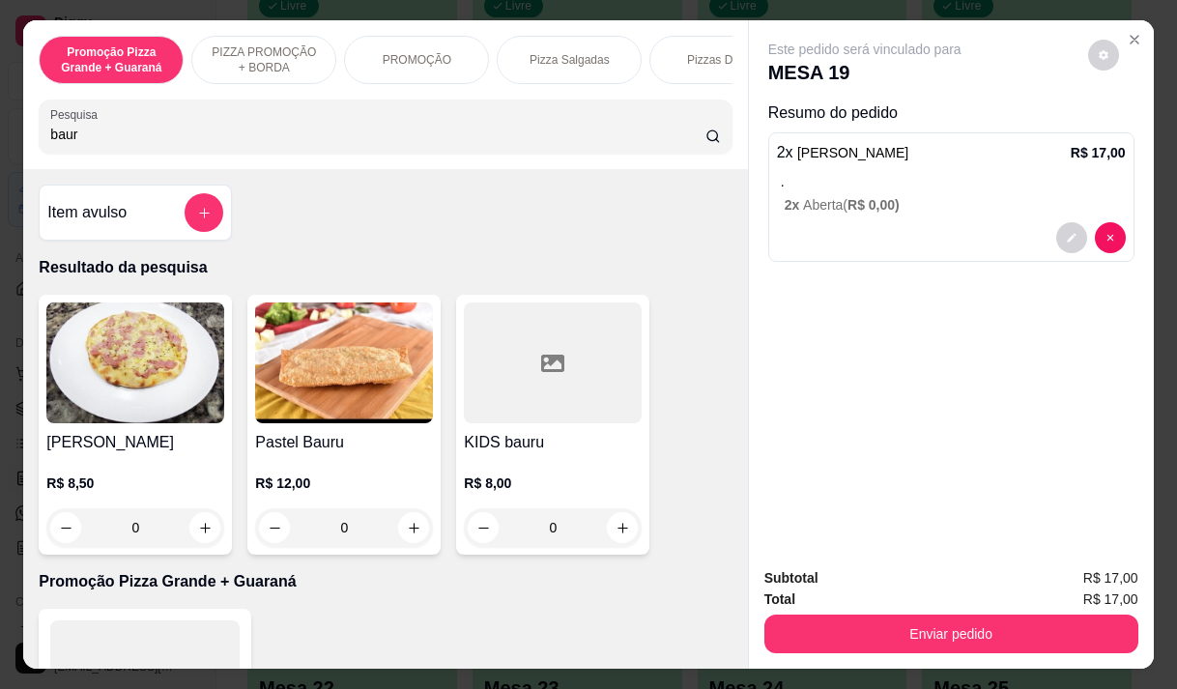
click at [72, 143] on input "baur" at bounding box center [377, 134] width 655 height 19
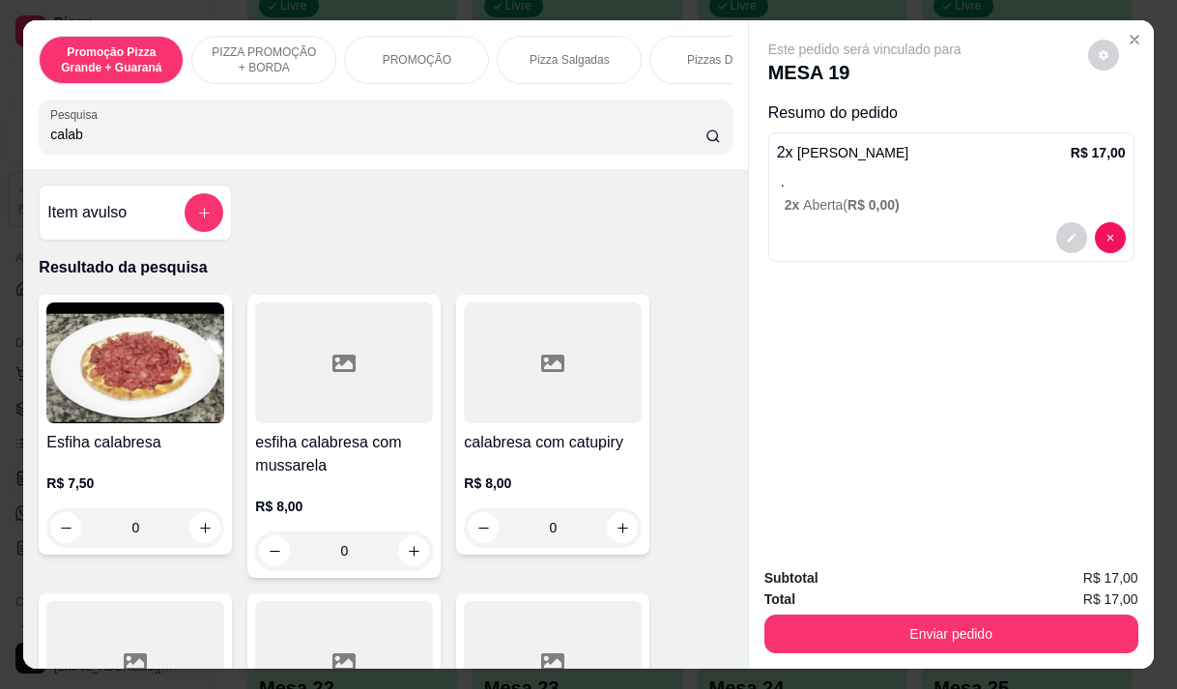
type input "calab"
click at [284, 469] on h4 "esfiha calabresa com mussarela" at bounding box center [344, 454] width 178 height 46
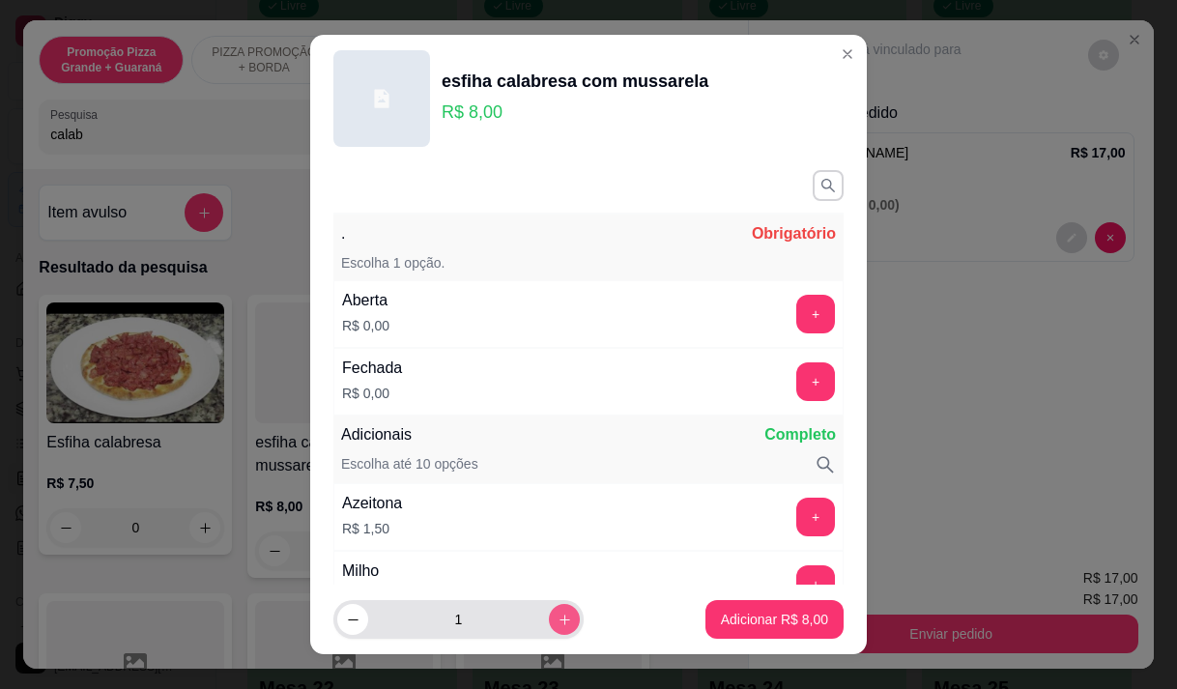
click at [558, 620] on icon "increase-product-quantity" at bounding box center [565, 620] width 14 height 14
click at [558, 619] on icon "increase-product-quantity" at bounding box center [565, 620] width 14 height 14
type input "3"
click at [796, 304] on button "+" at bounding box center [815, 314] width 39 height 39
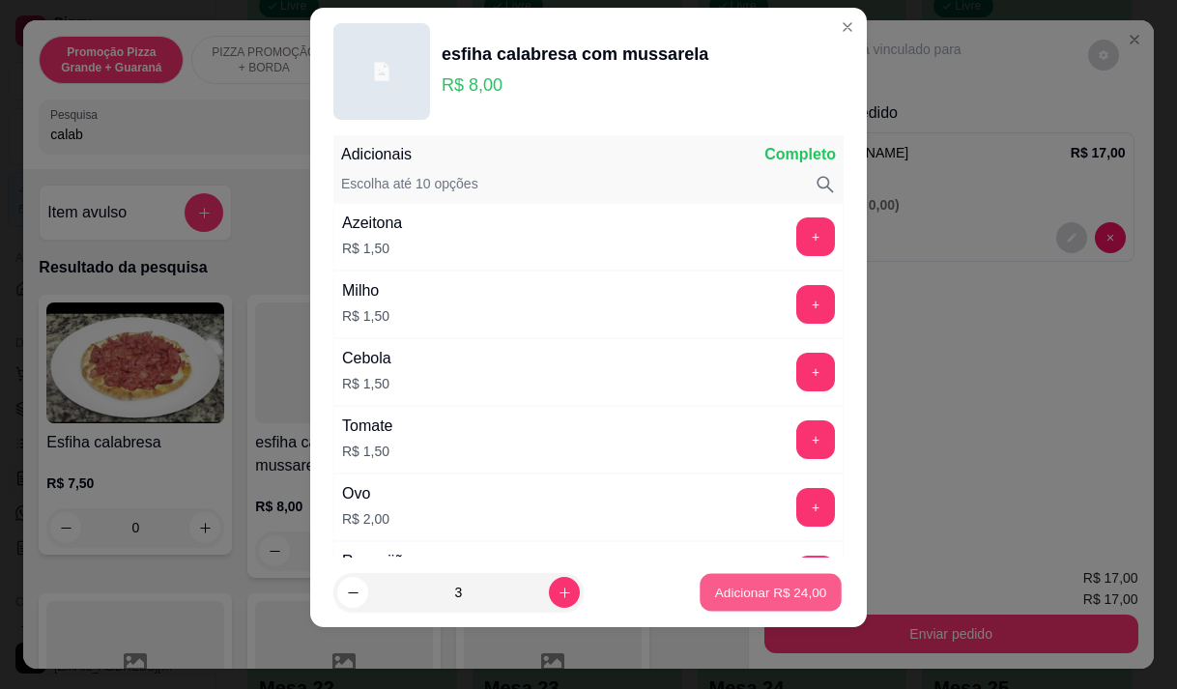
click at [782, 596] on p "Adicionar R$ 24,00" at bounding box center [771, 593] width 112 height 18
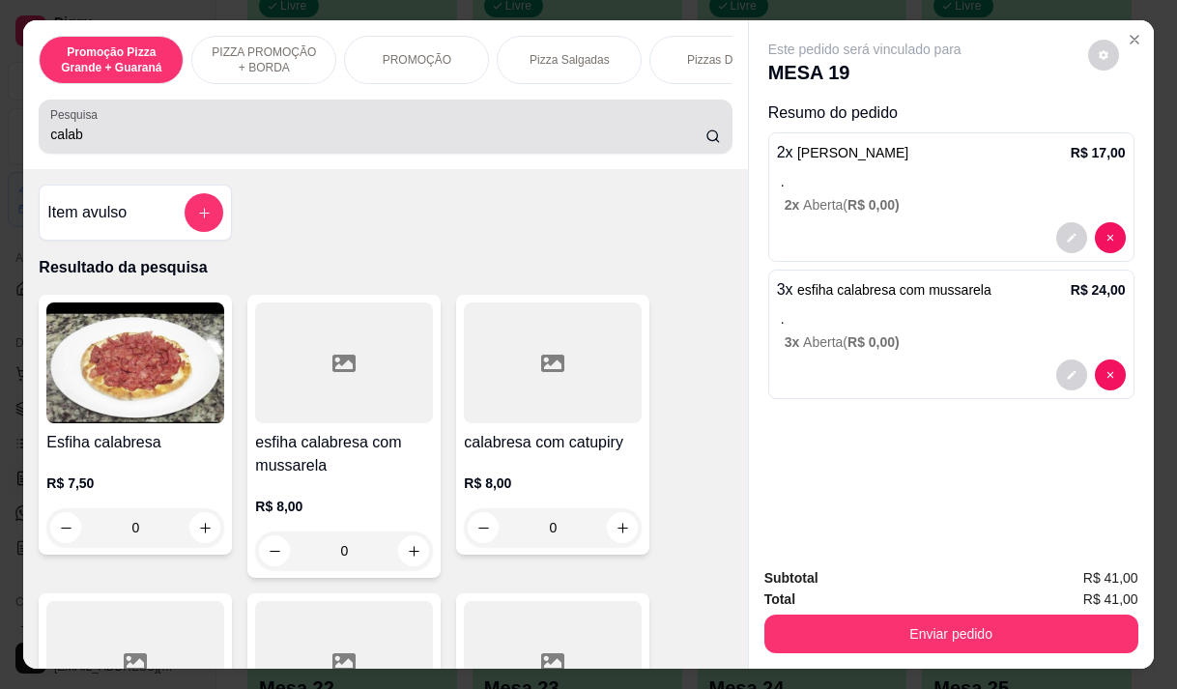
click at [87, 144] on input "calab" at bounding box center [377, 134] width 655 height 19
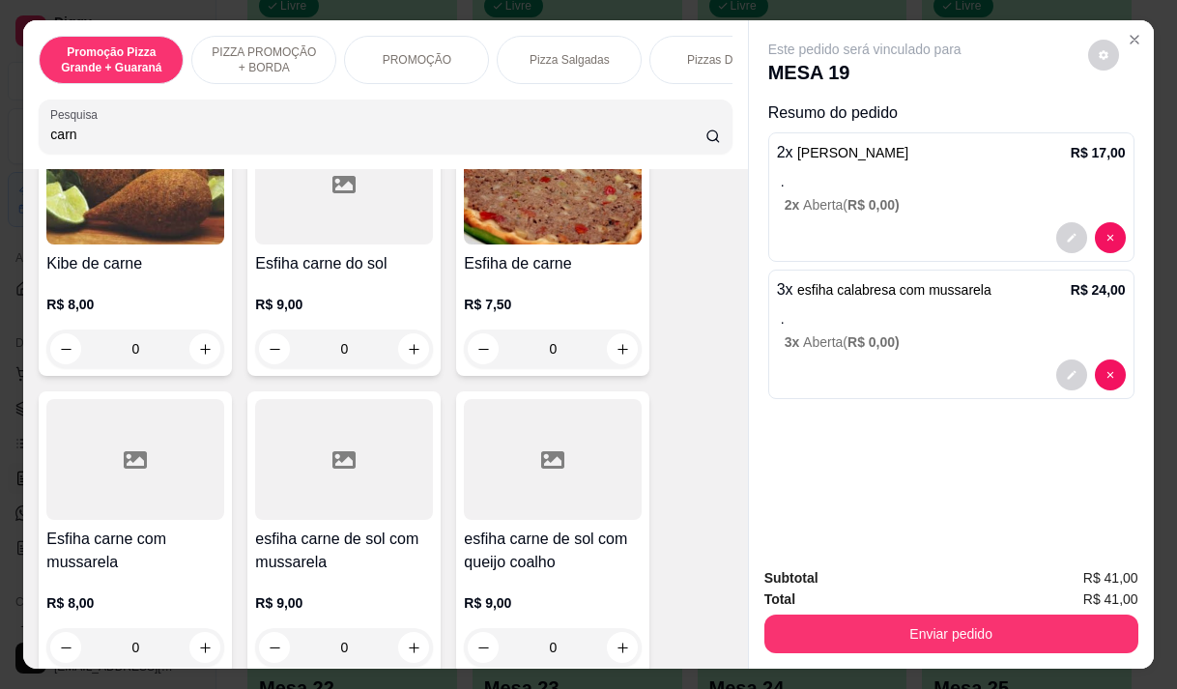
scroll to position [193, 0]
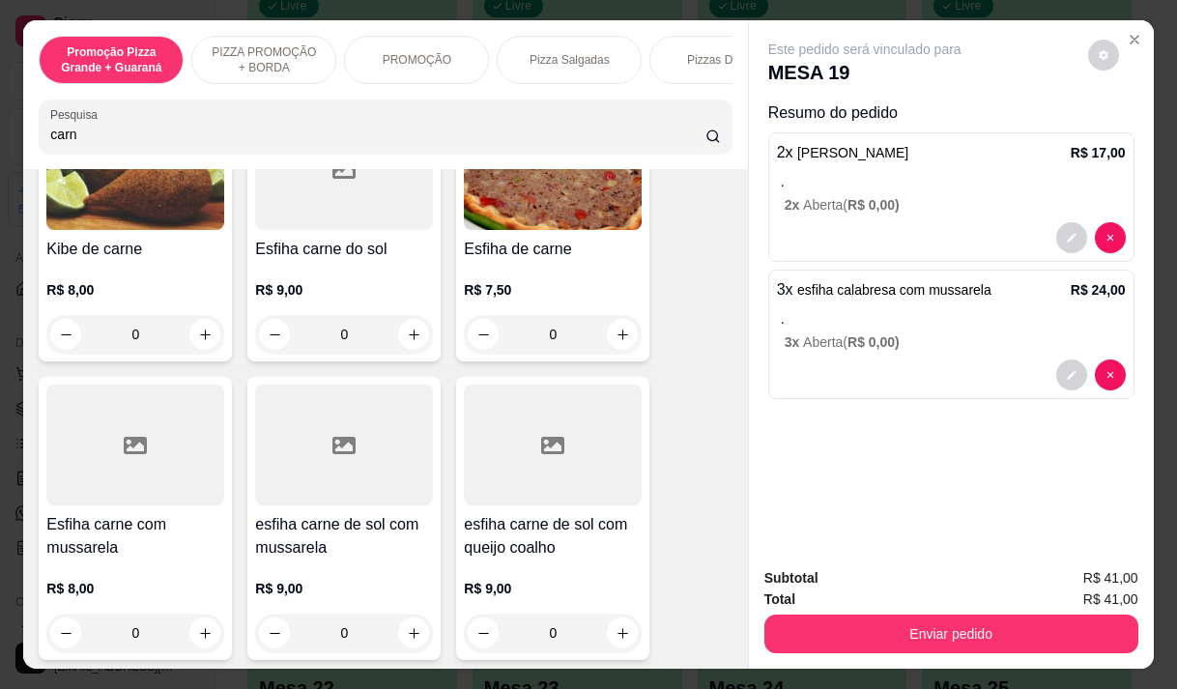
type input "carn"
click at [130, 594] on p "R$ 8,00" at bounding box center [135, 588] width 178 height 19
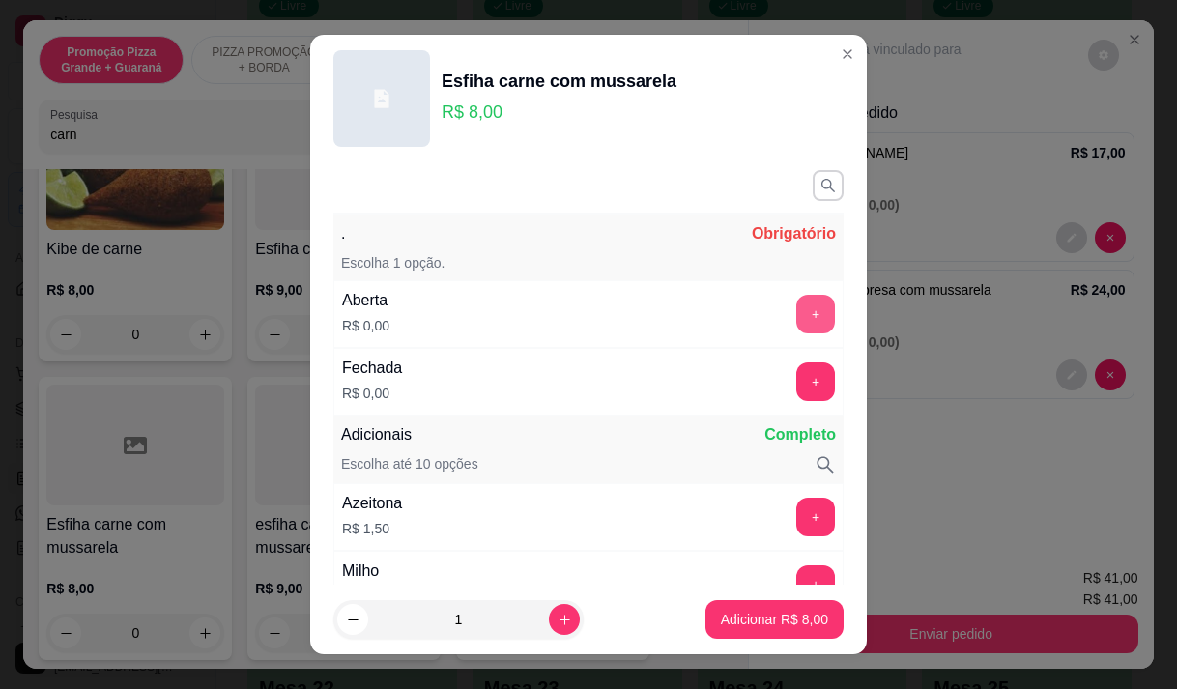
click at [796, 307] on button "+" at bounding box center [815, 314] width 39 height 39
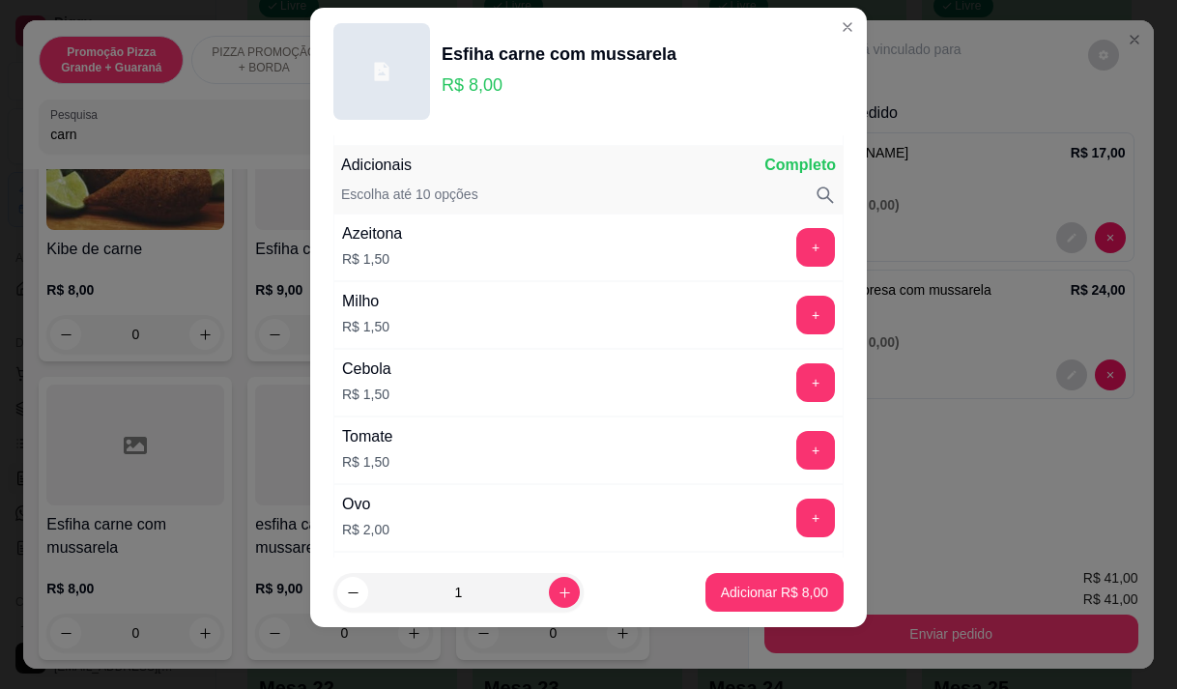
scroll to position [253, 0]
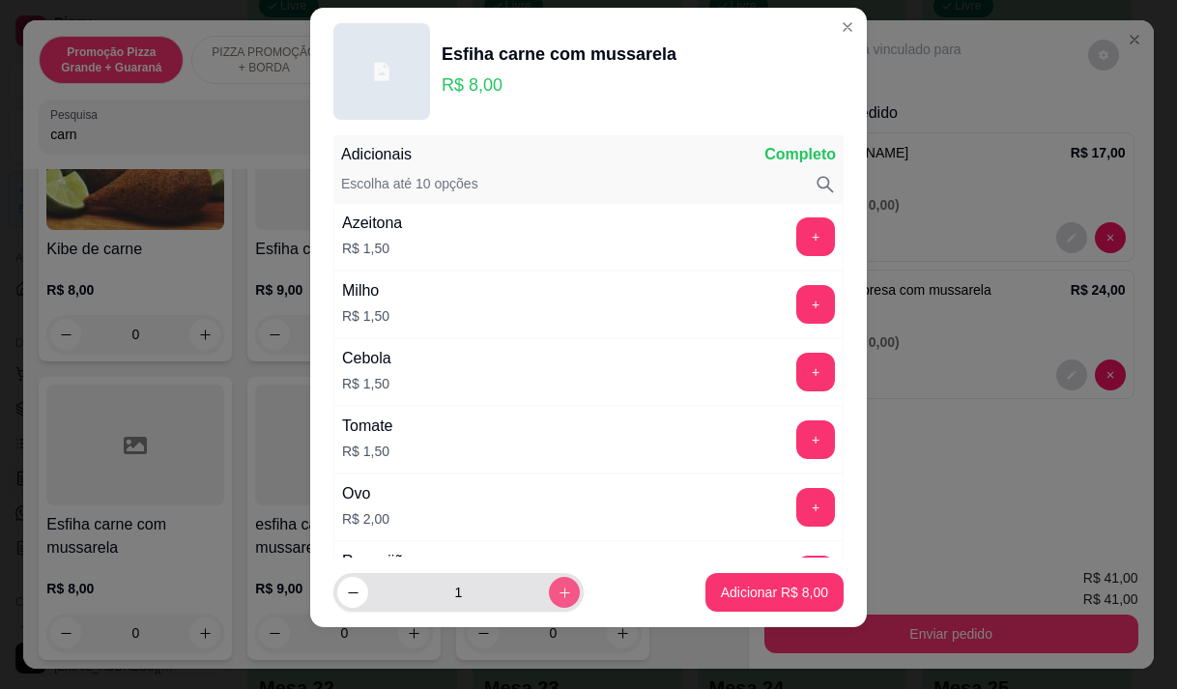
click at [549, 602] on button "increase-product-quantity" at bounding box center [564, 592] width 31 height 31
type input "2"
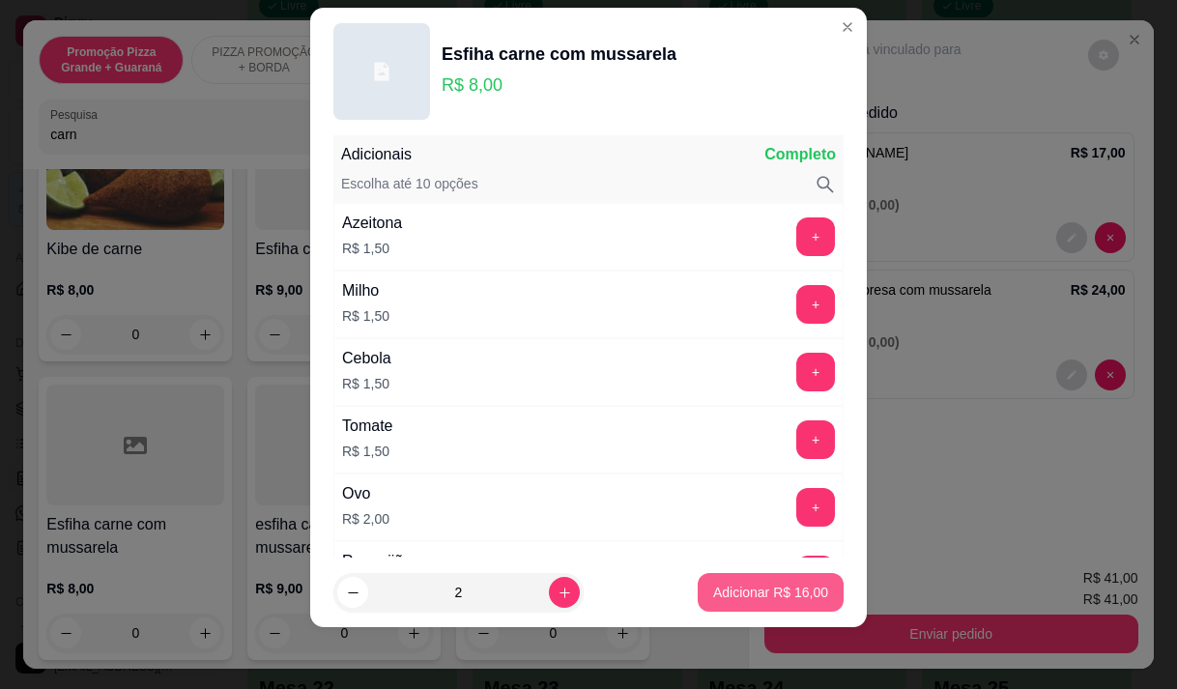
click at [713, 596] on p "Adicionar R$ 16,00" at bounding box center [770, 592] width 115 height 19
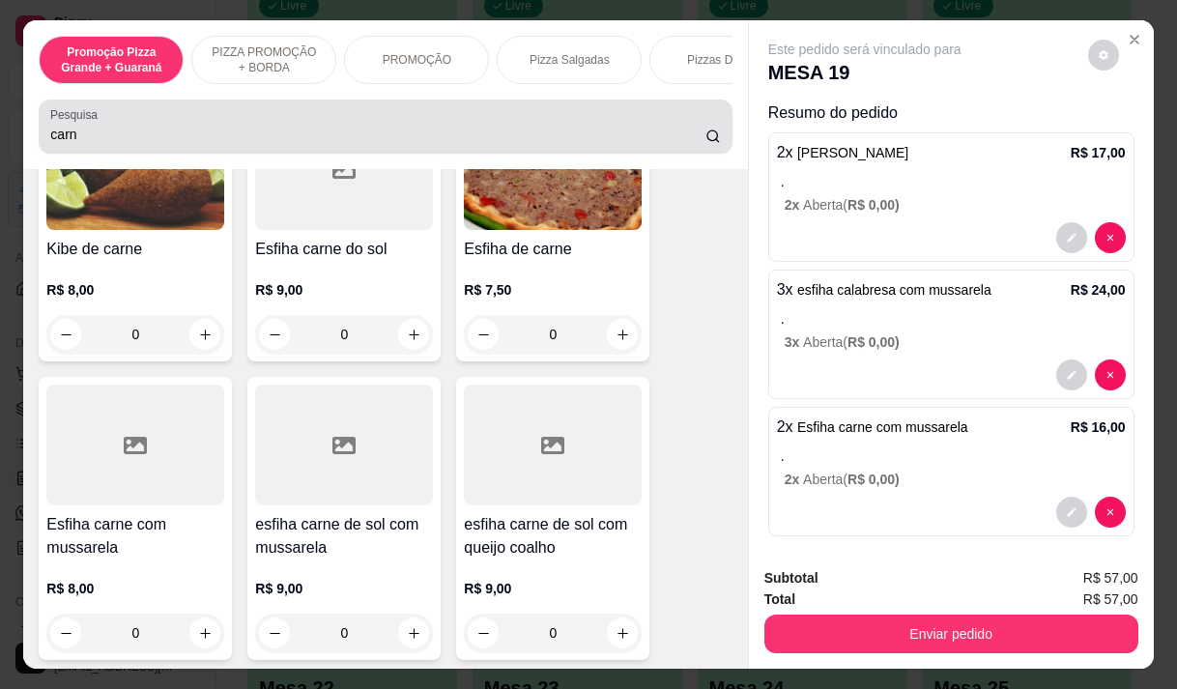
click at [78, 141] on input "carn" at bounding box center [377, 134] width 655 height 19
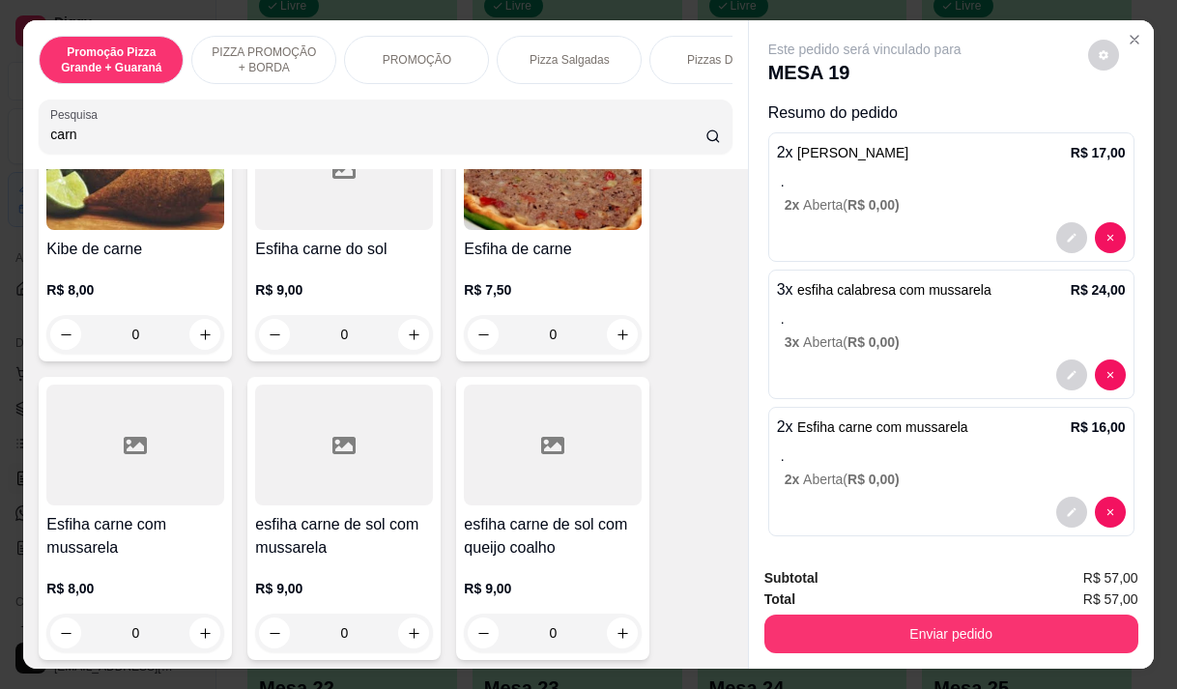
click at [78, 141] on input "carn" at bounding box center [377, 134] width 655 height 19
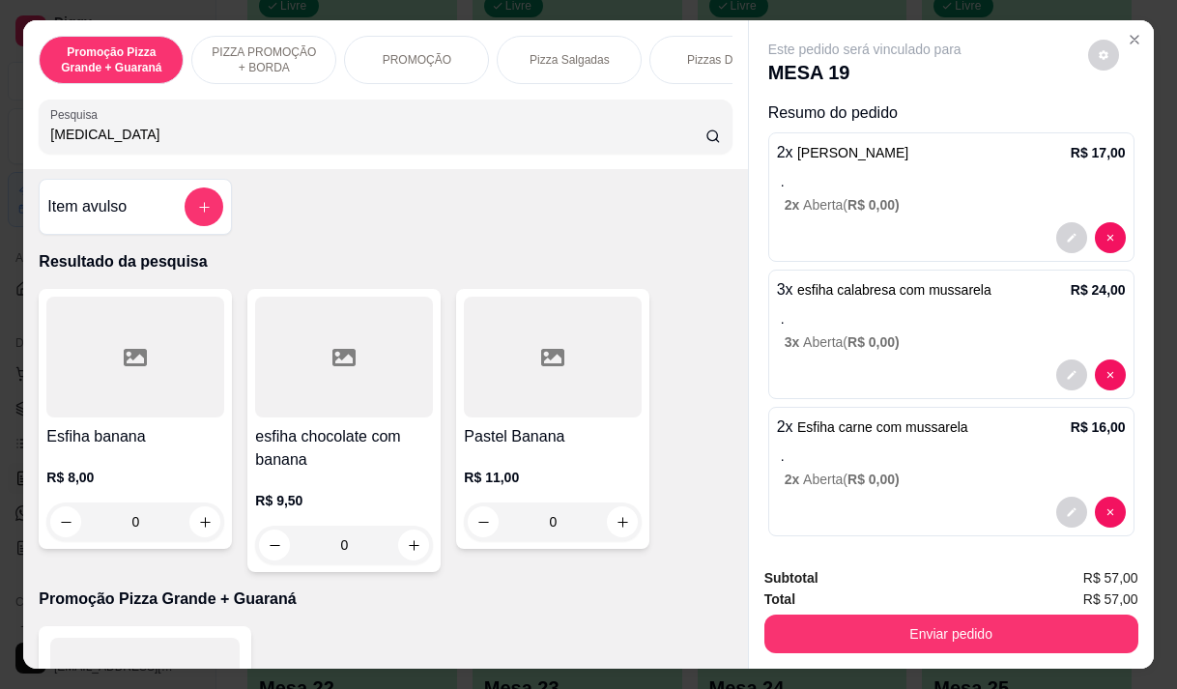
scroll to position [0, 0]
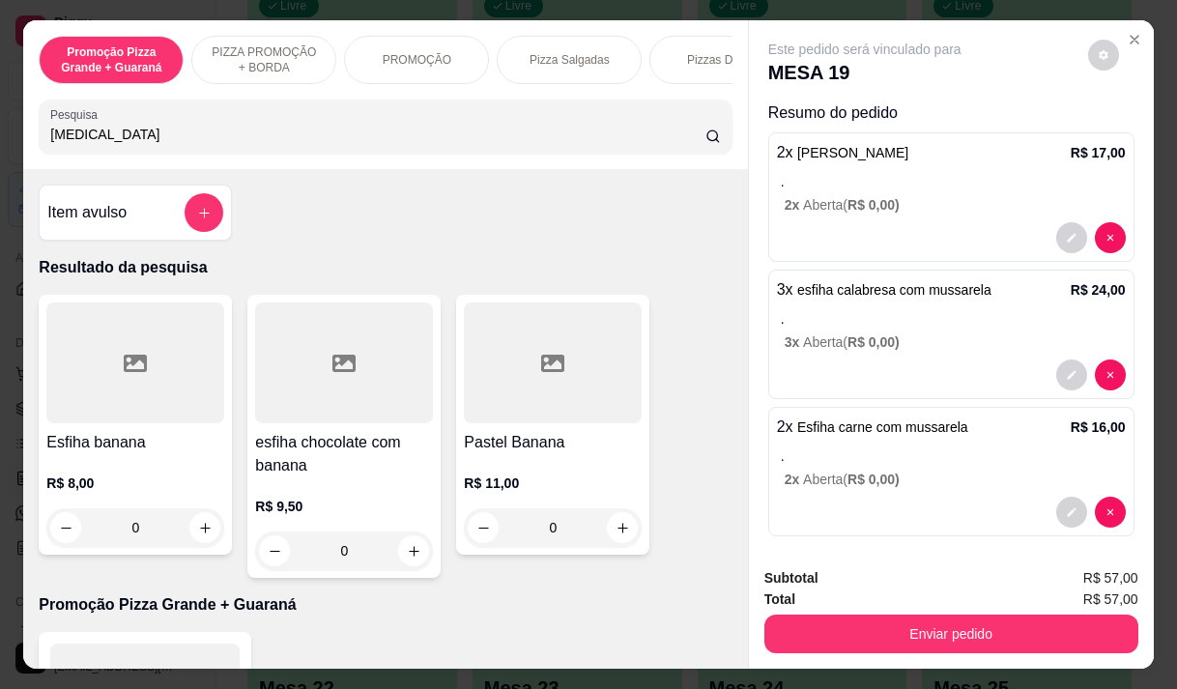
type input "[MEDICAL_DATA]"
click at [123, 493] on p "R$ 8,00" at bounding box center [135, 483] width 178 height 19
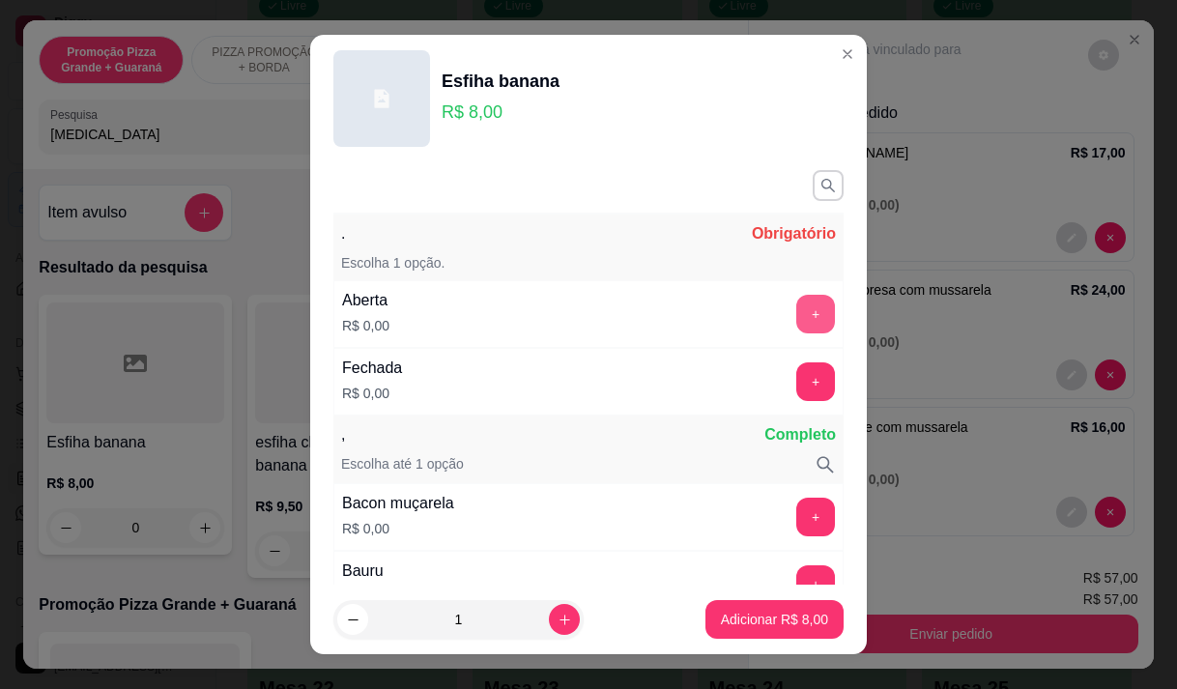
click at [796, 311] on button "+" at bounding box center [815, 314] width 39 height 39
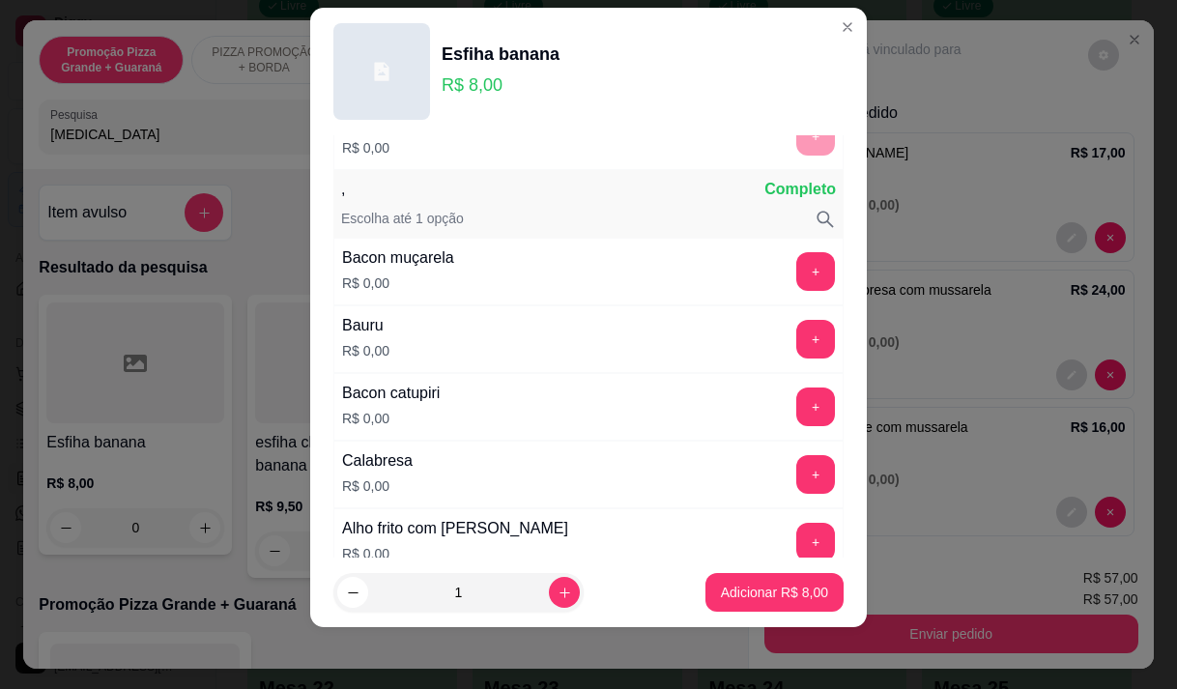
scroll to position [253, 0]
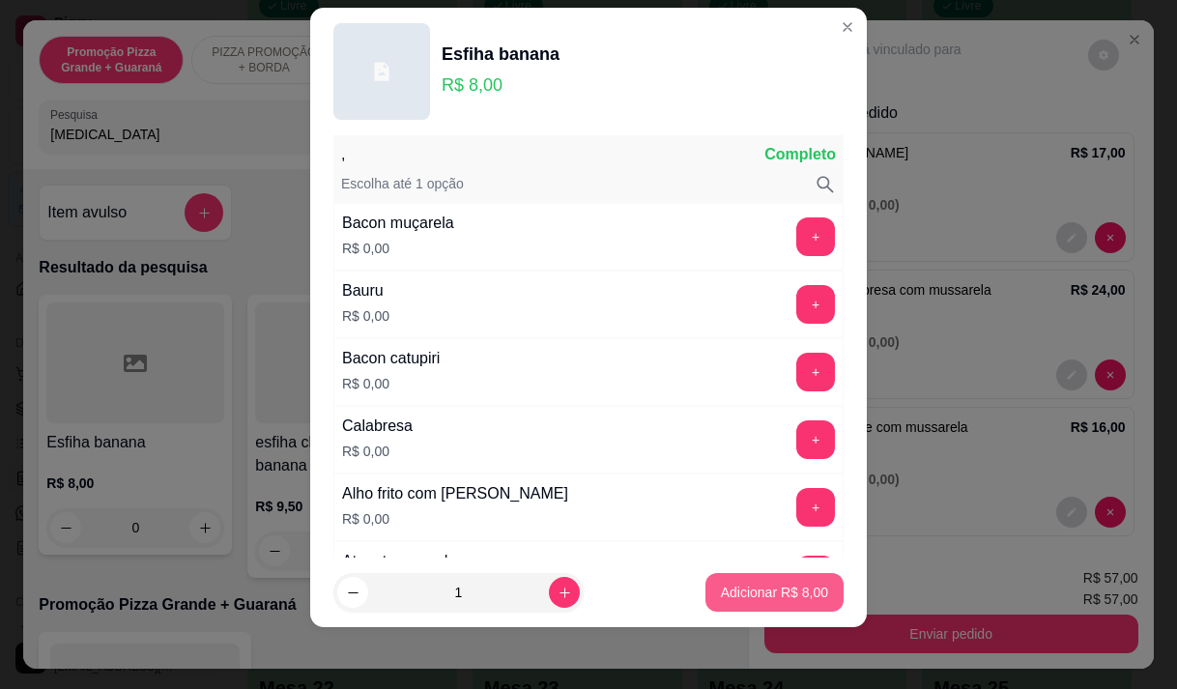
click at [759, 577] on button "Adicionar R$ 8,00" at bounding box center [774, 592] width 138 height 39
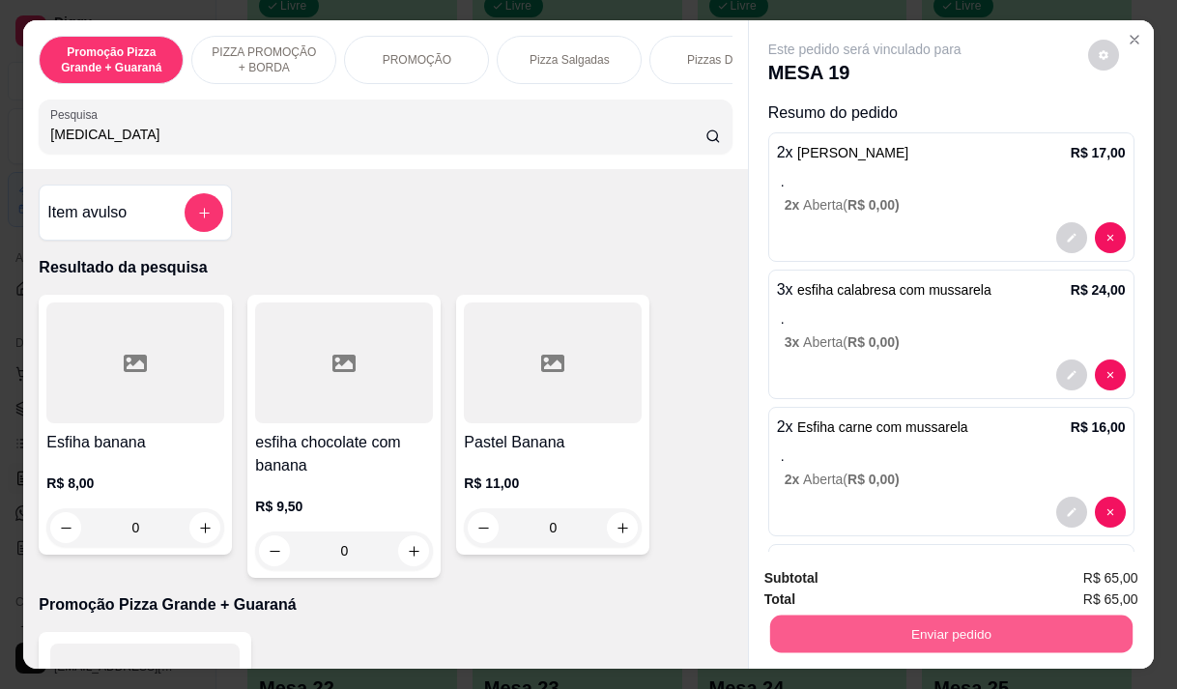
click at [976, 632] on button "Enviar pedido" at bounding box center [950, 634] width 362 height 38
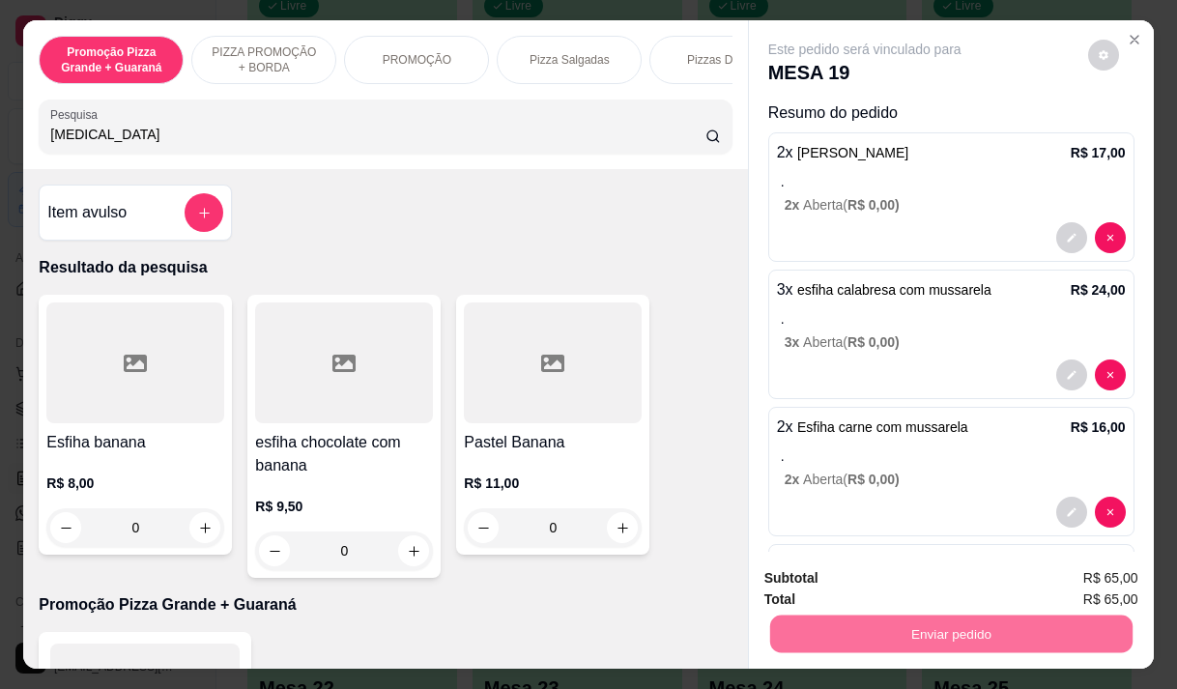
click at [1117, 575] on button "Enviar pedido" at bounding box center [1088, 578] width 106 height 36
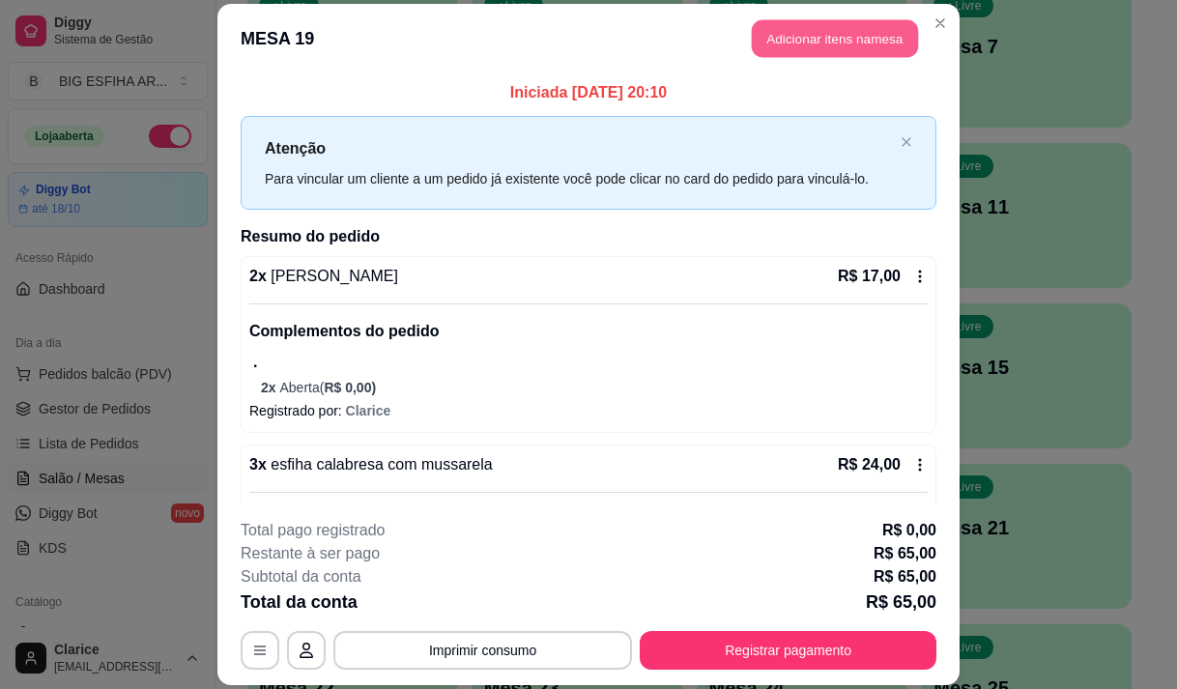
click at [781, 29] on button "Adicionar itens na mesa" at bounding box center [835, 38] width 166 height 38
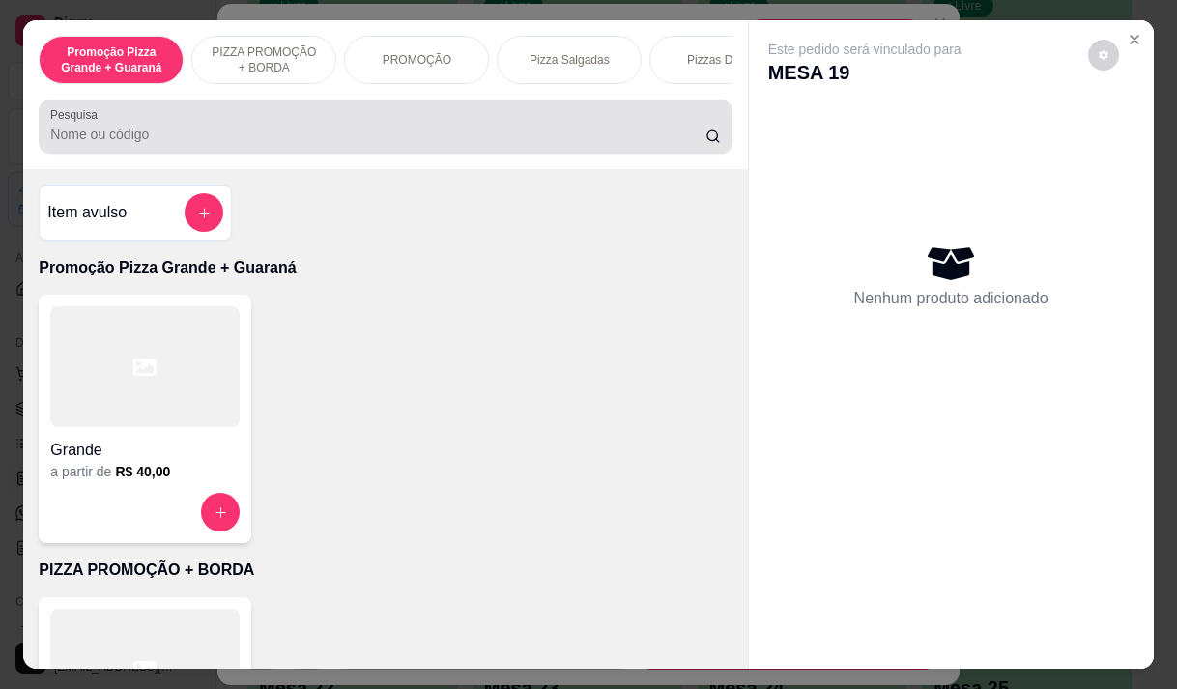
click at [556, 131] on input "Pesquisa" at bounding box center [377, 134] width 655 height 19
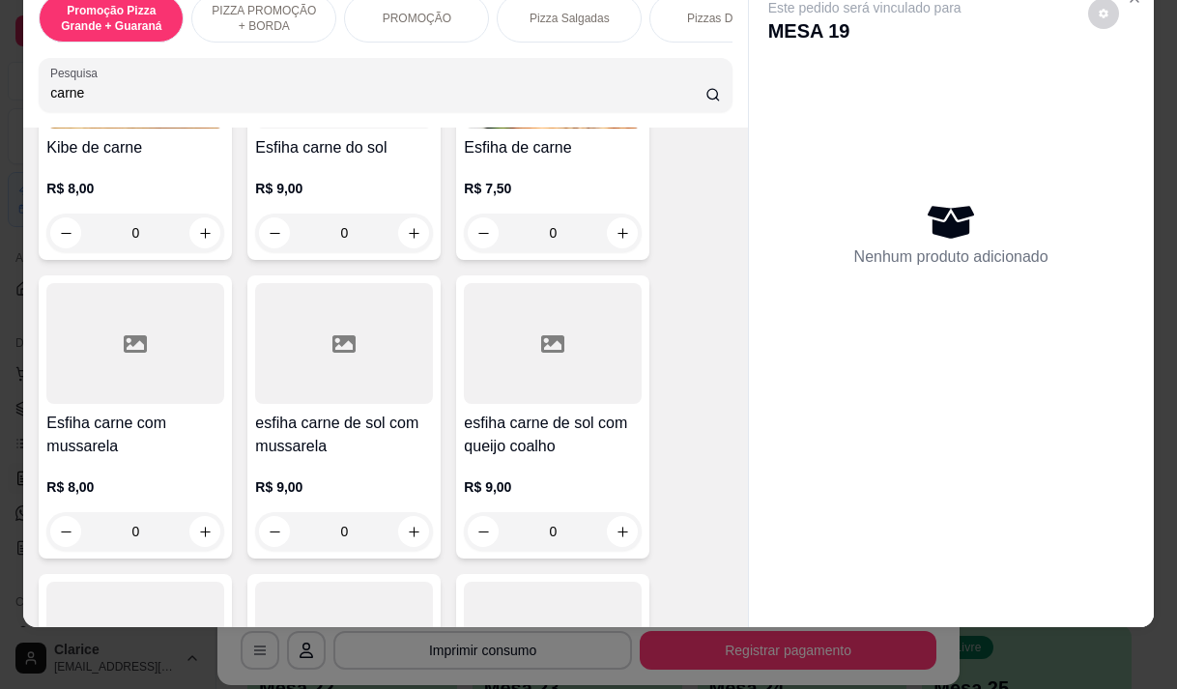
scroll to position [290, 0]
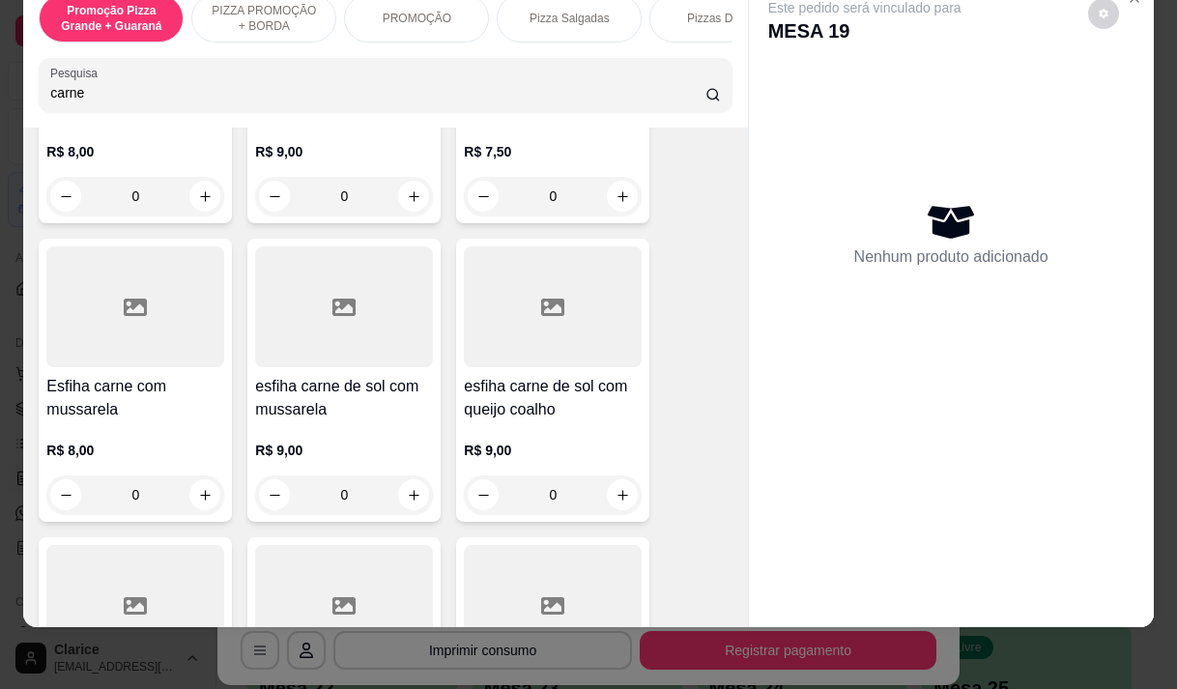
type input "carne"
click at [108, 416] on h4 "Esfiha carne com mussarela" at bounding box center [135, 398] width 178 height 46
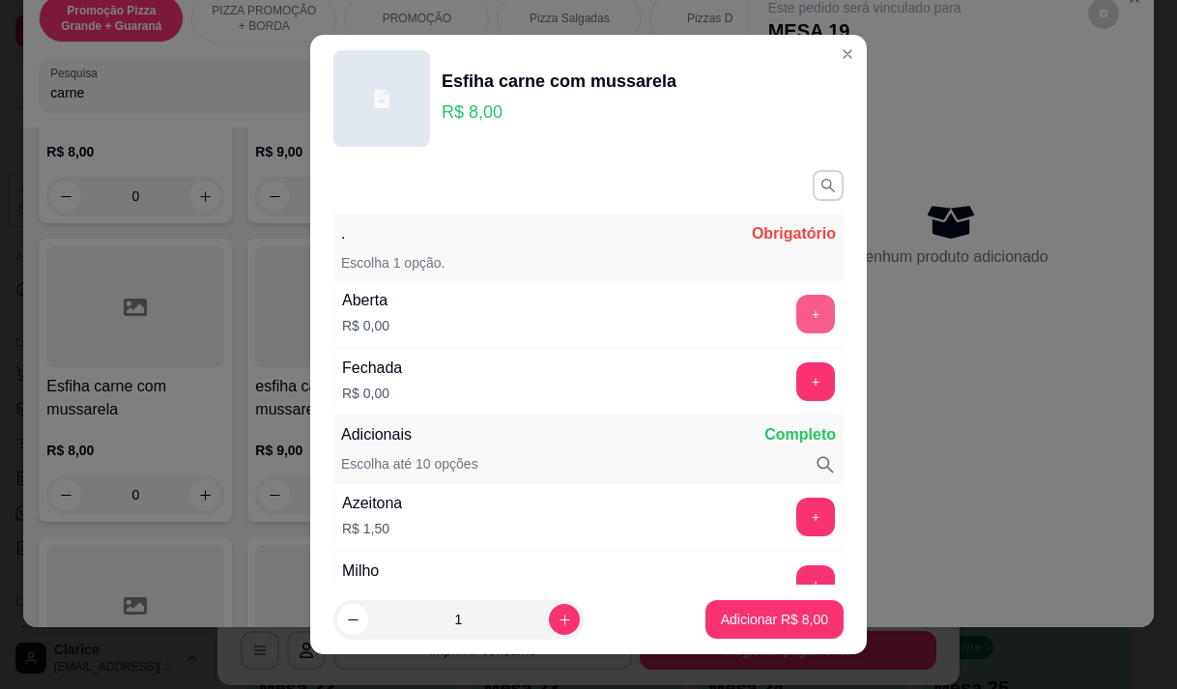
click at [796, 330] on button "+" at bounding box center [815, 314] width 39 height 39
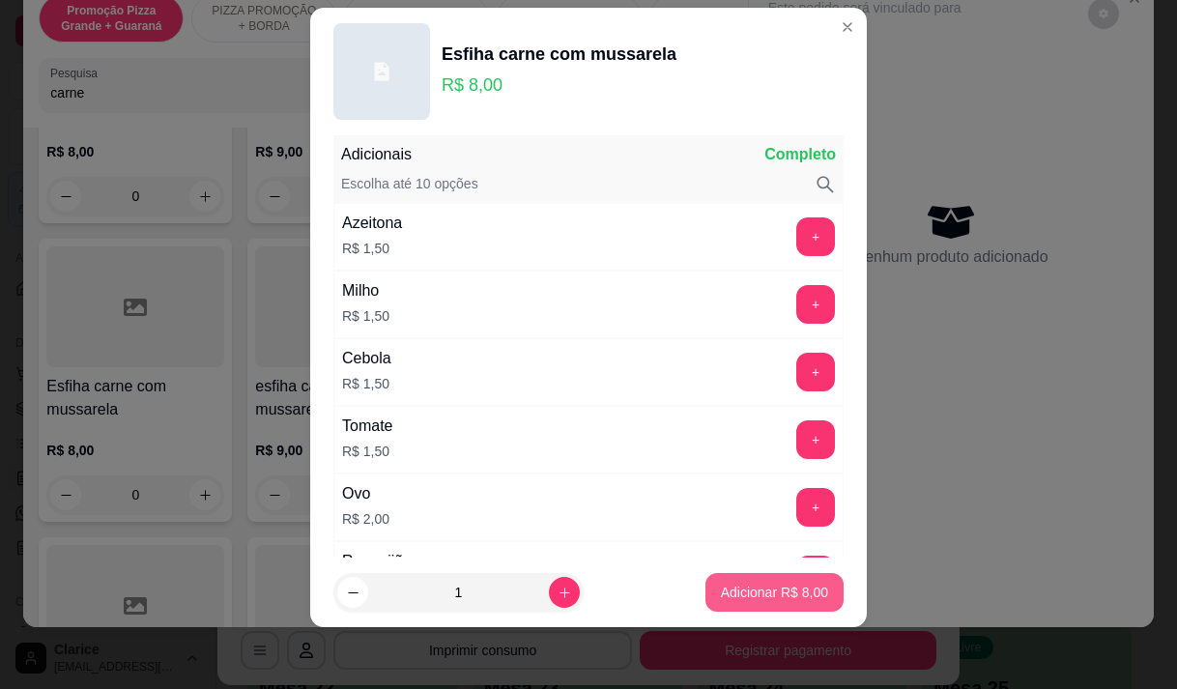
click at [755, 593] on p "Adicionar R$ 8,00" at bounding box center [774, 592] width 107 height 19
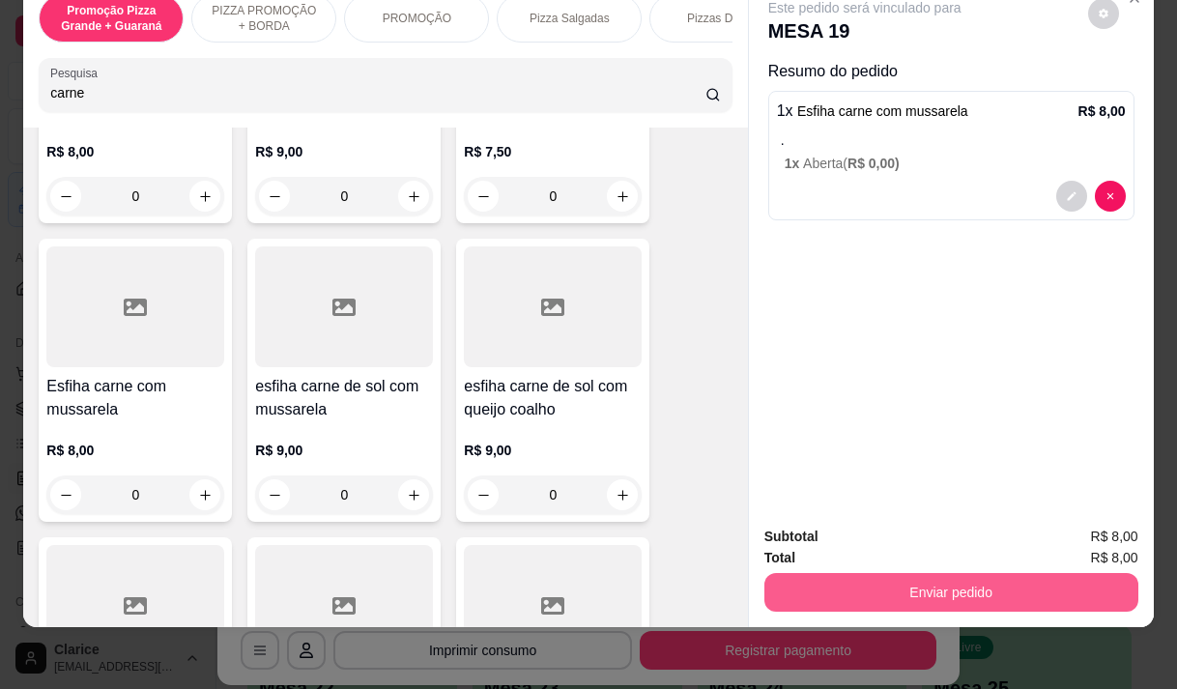
click at [894, 573] on button "Enviar pedido" at bounding box center [951, 592] width 374 height 39
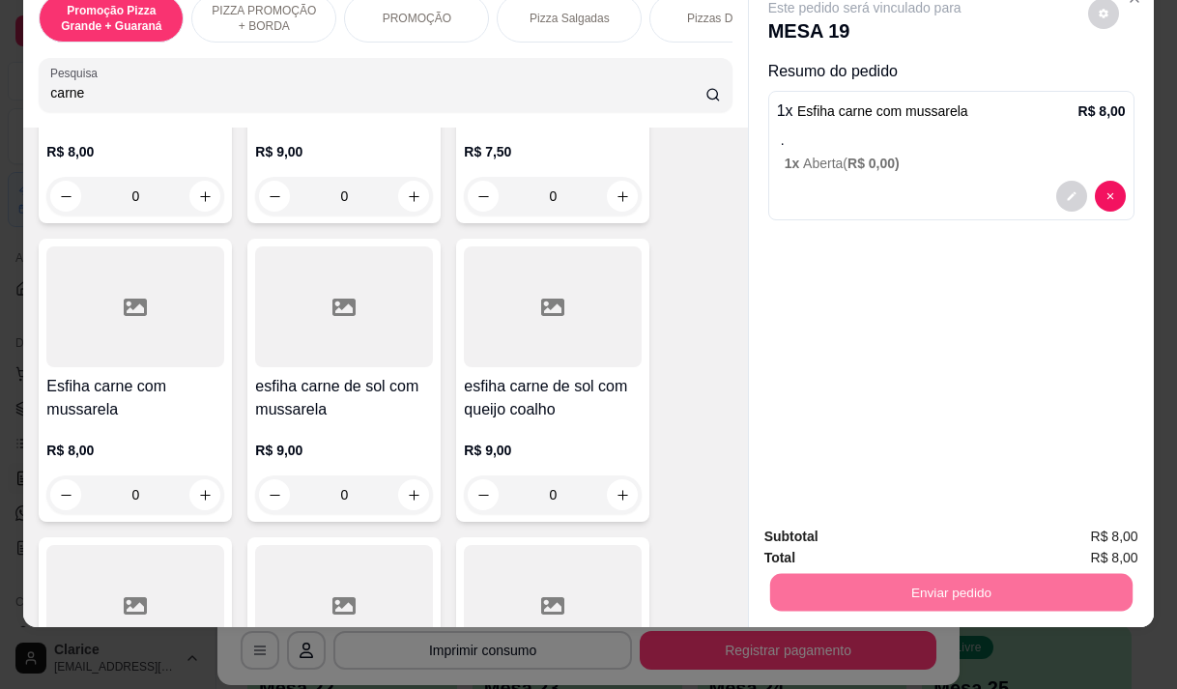
click at [1114, 538] on button "Enviar pedido" at bounding box center [1087, 530] width 109 height 37
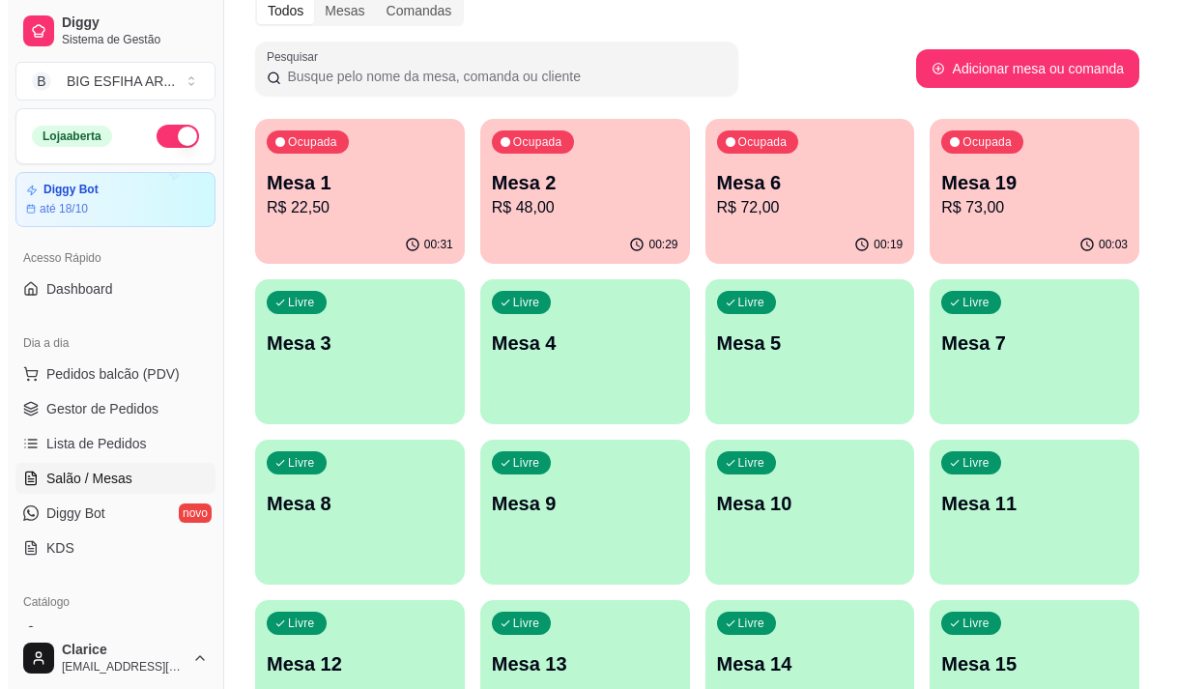
scroll to position [193, 0]
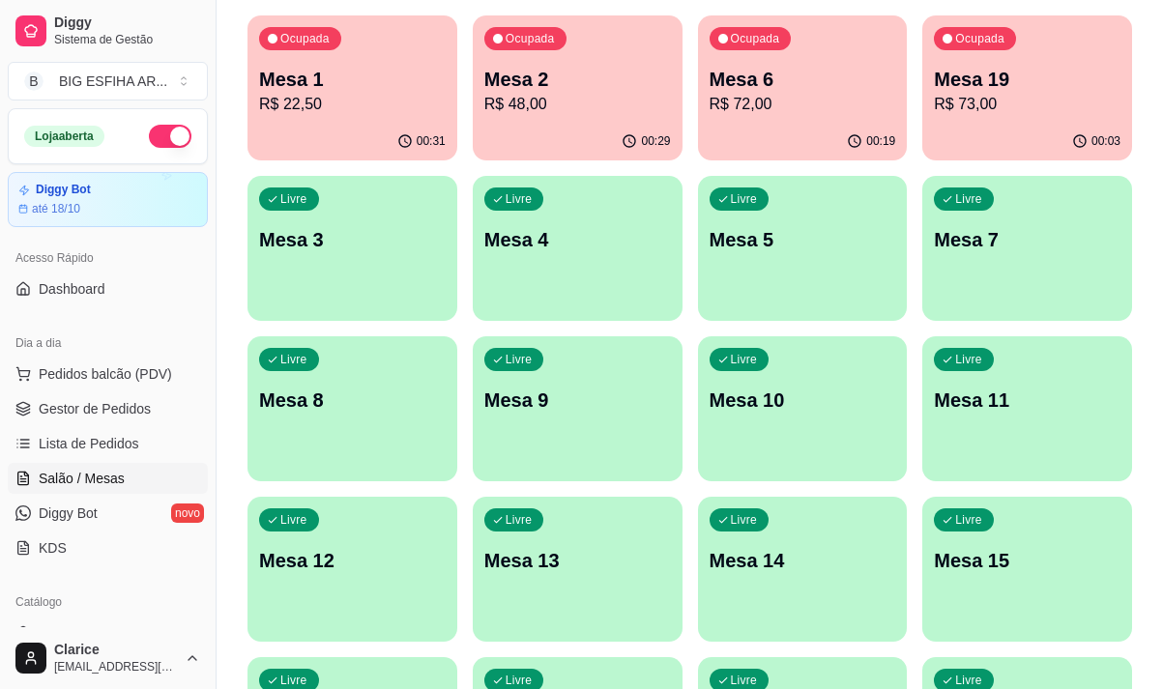
click at [828, 468] on div "button" at bounding box center [803, 469] width 210 height 23
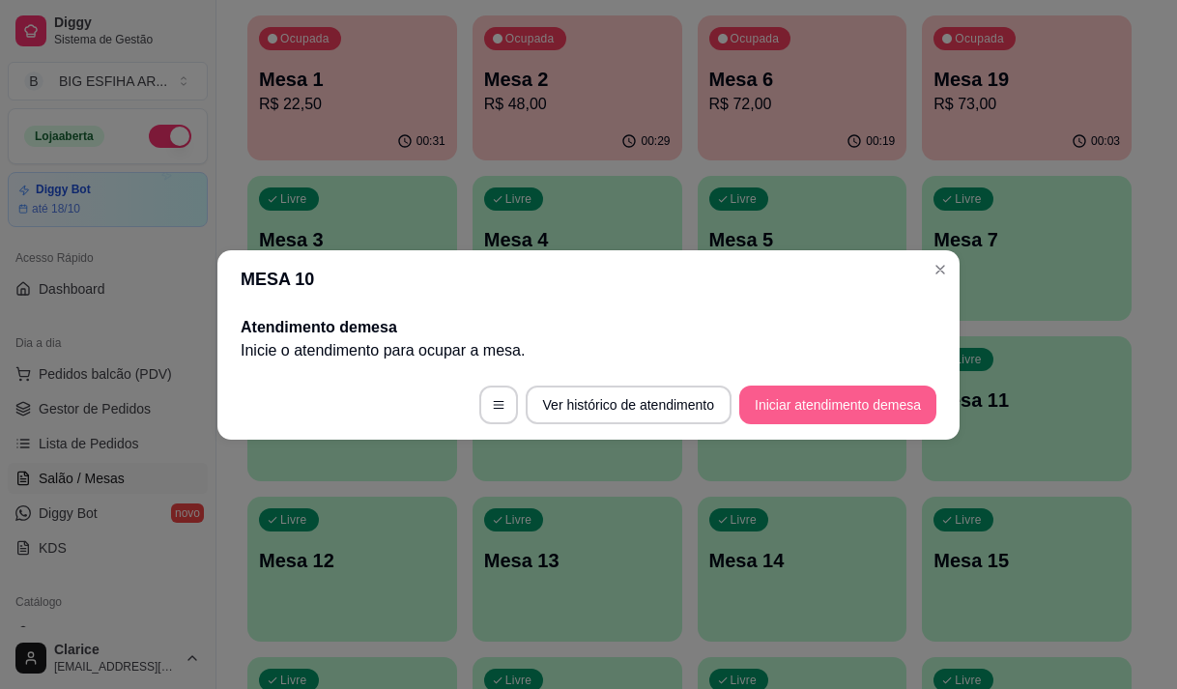
click at [828, 408] on button "Iniciar atendimento de mesa" at bounding box center [837, 405] width 197 height 39
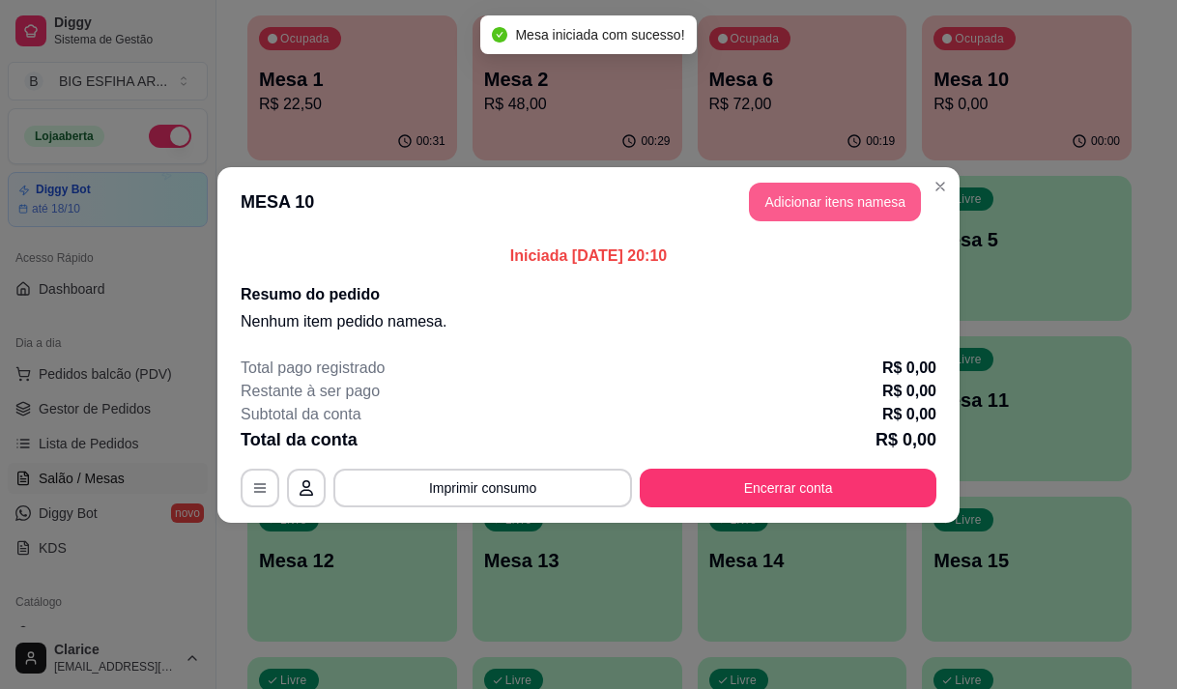
click at [852, 206] on button "Adicionar itens na mesa" at bounding box center [835, 202] width 172 height 39
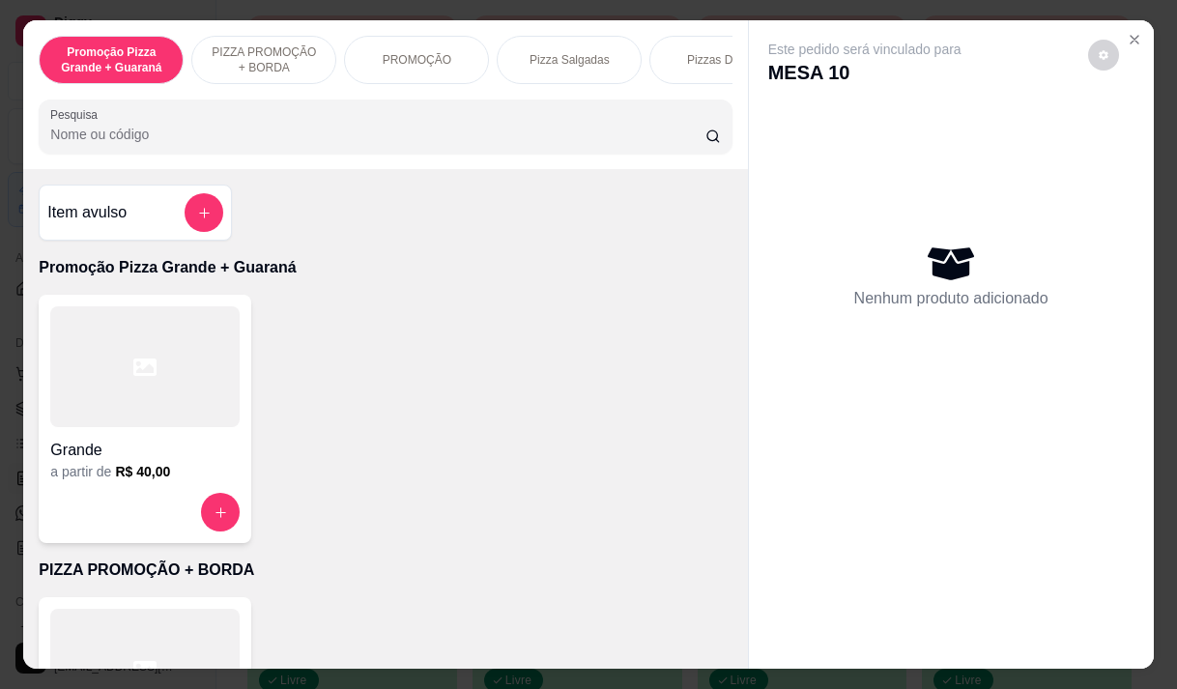
click at [91, 135] on input "Pesquisa" at bounding box center [377, 134] width 655 height 19
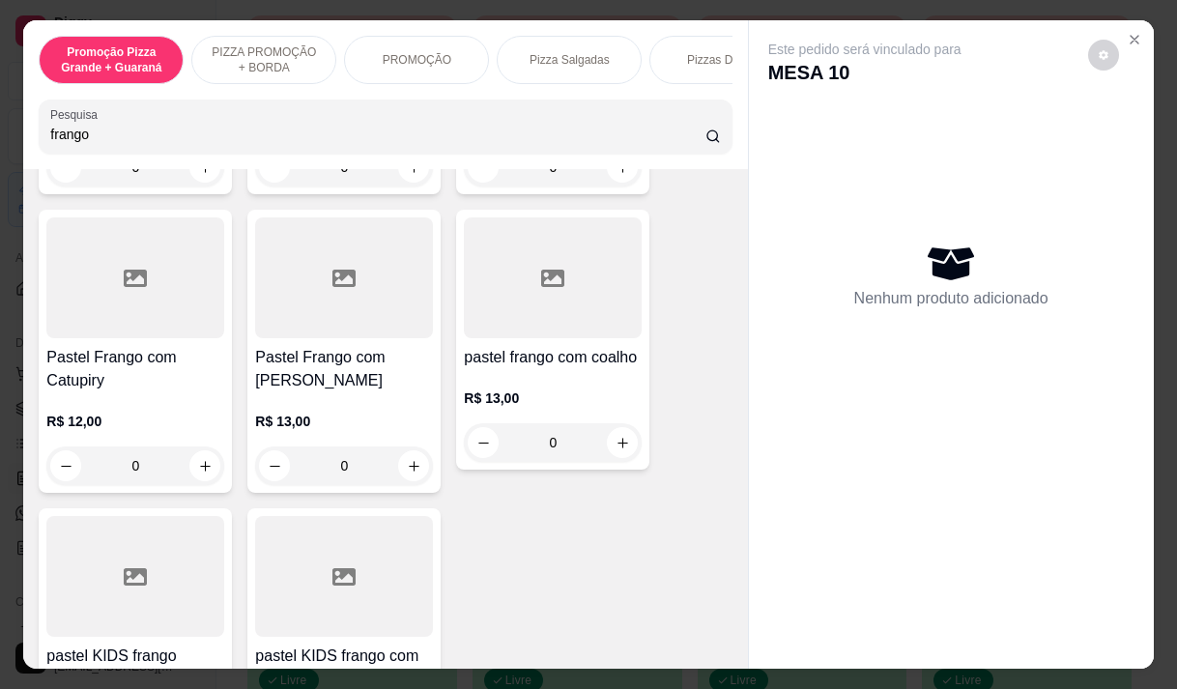
scroll to position [773, 0]
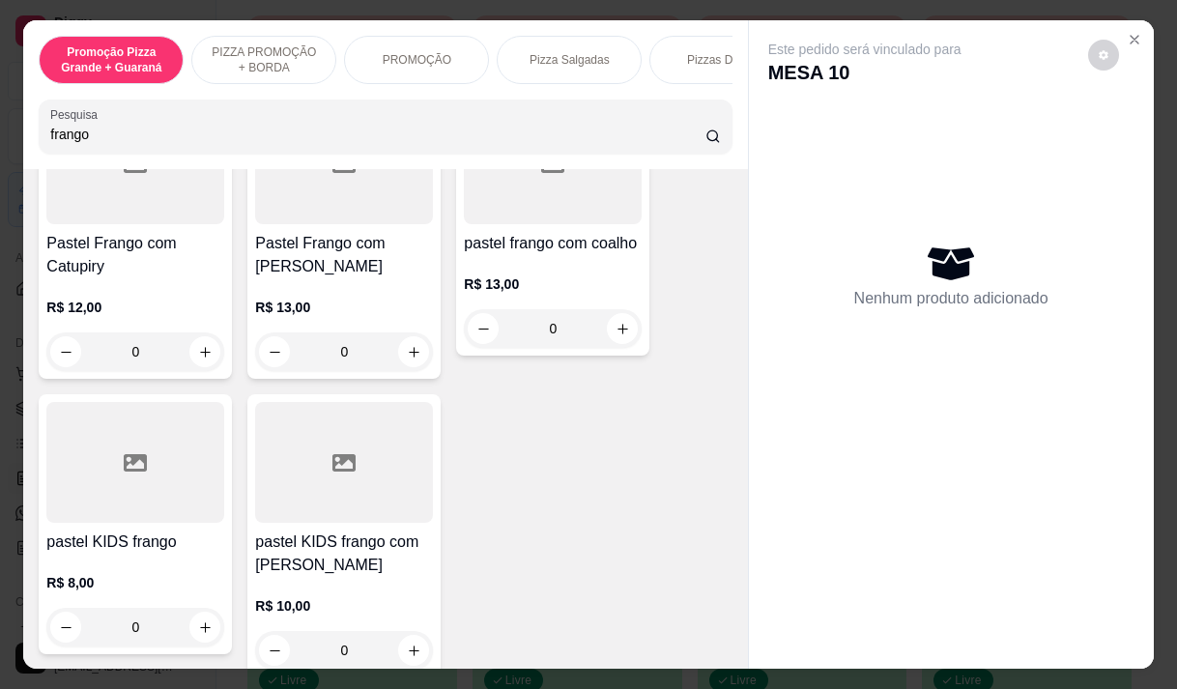
click at [99, 144] on input "frango" at bounding box center [377, 134] width 655 height 19
type input "f"
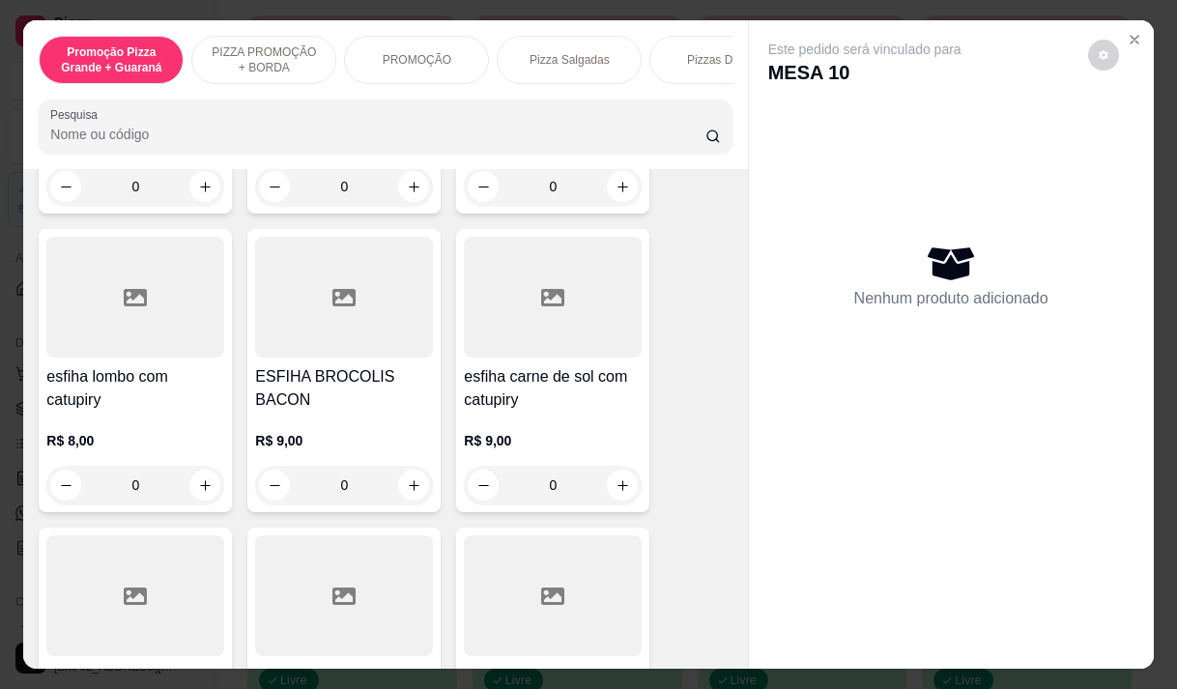
scroll to position [5582, 0]
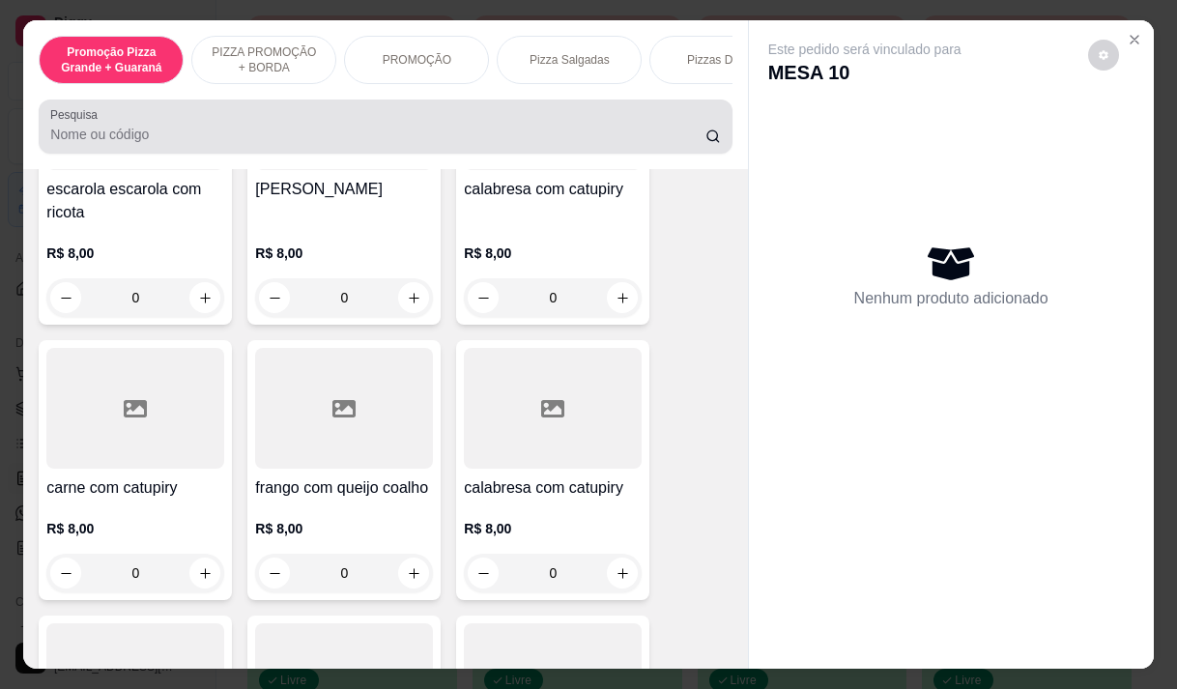
click at [87, 134] on input "Pesquisa" at bounding box center [377, 134] width 655 height 19
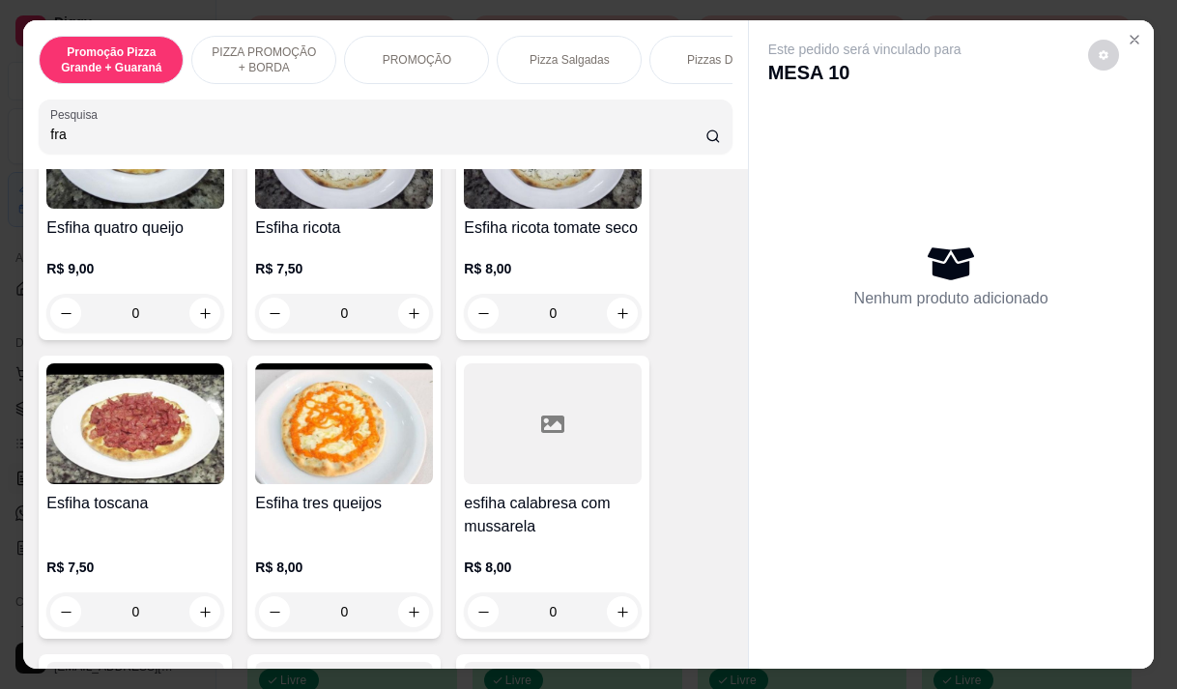
scroll to position [6768, 0]
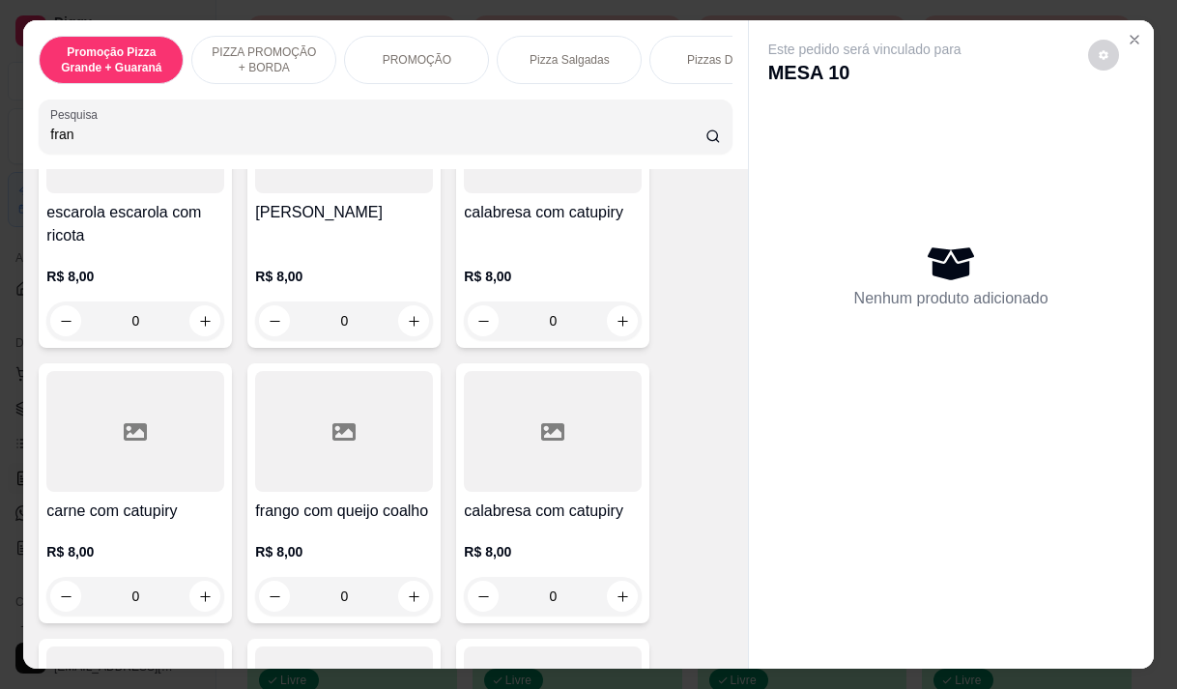
type input "fran"
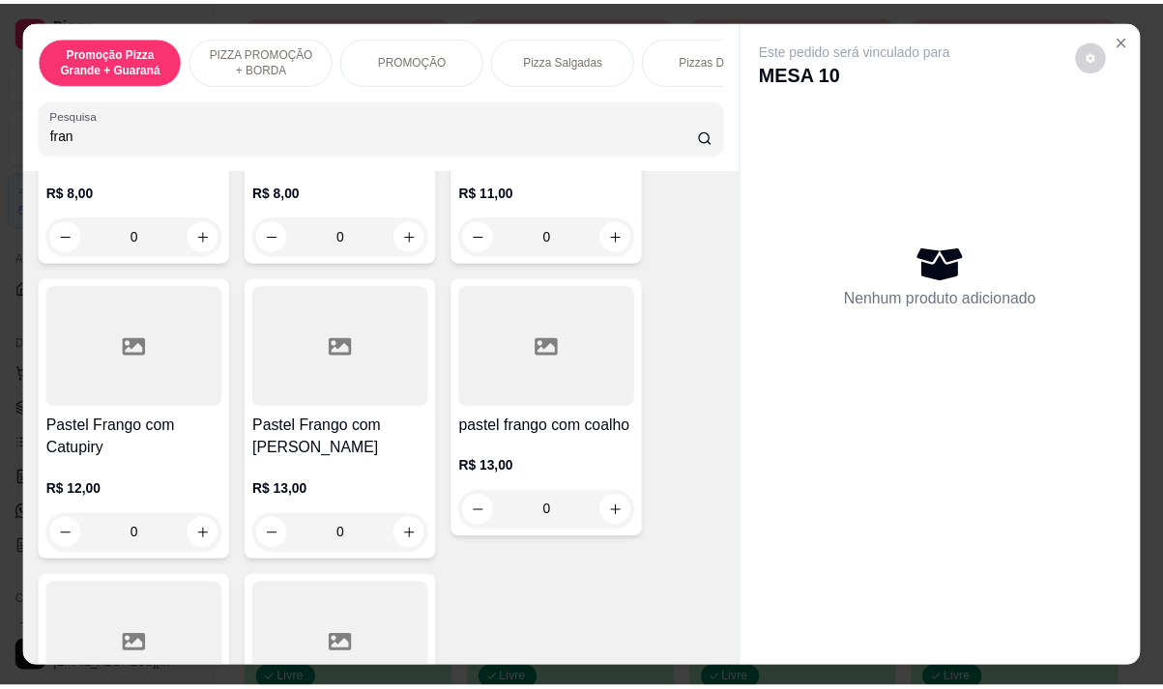
scroll to position [607, 0]
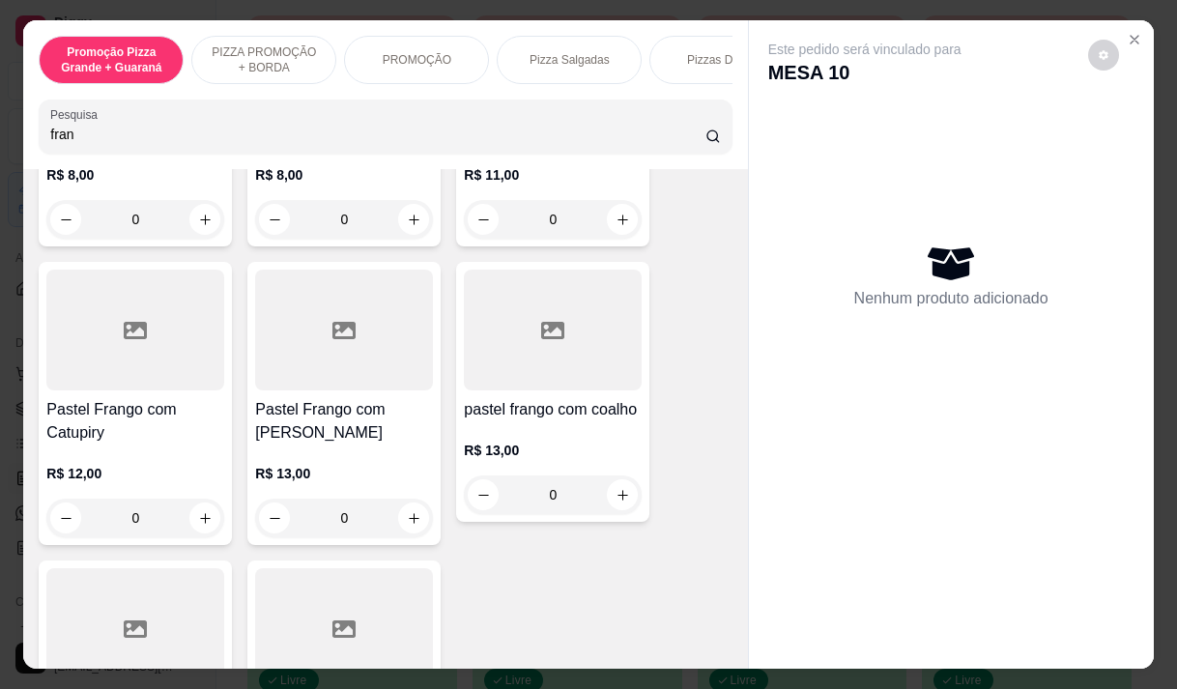
click at [200, 499] on div "0" at bounding box center [135, 518] width 178 height 39
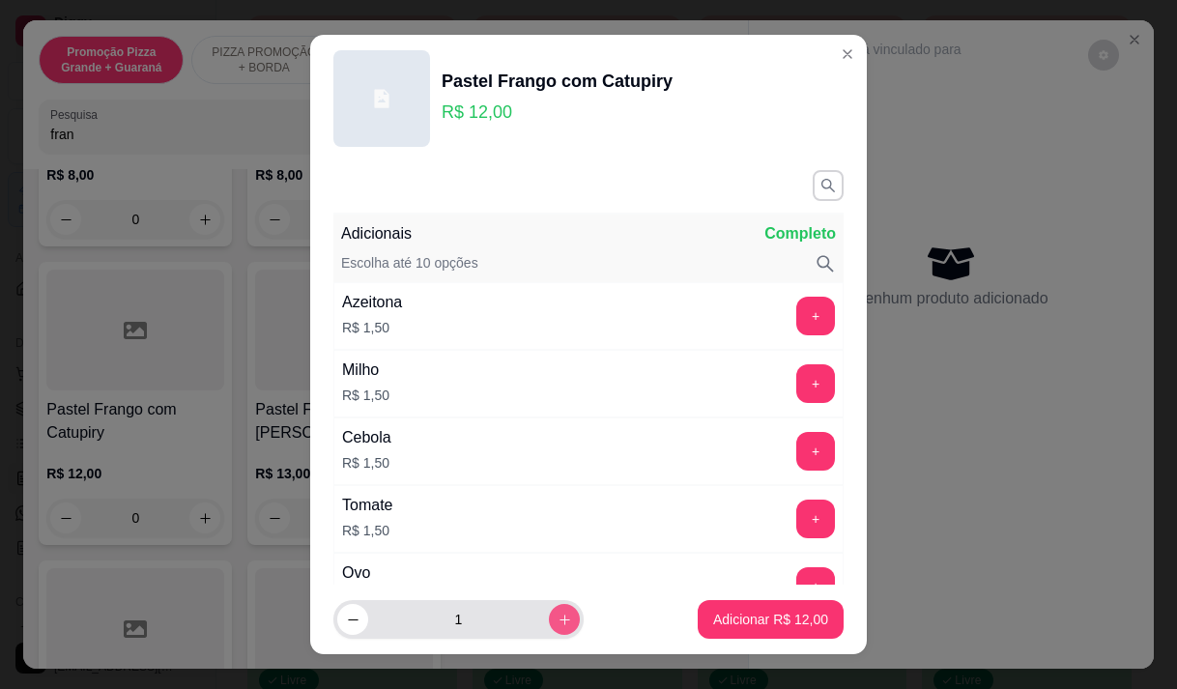
click at [549, 630] on button "increase-product-quantity" at bounding box center [564, 619] width 31 height 31
type input "2"
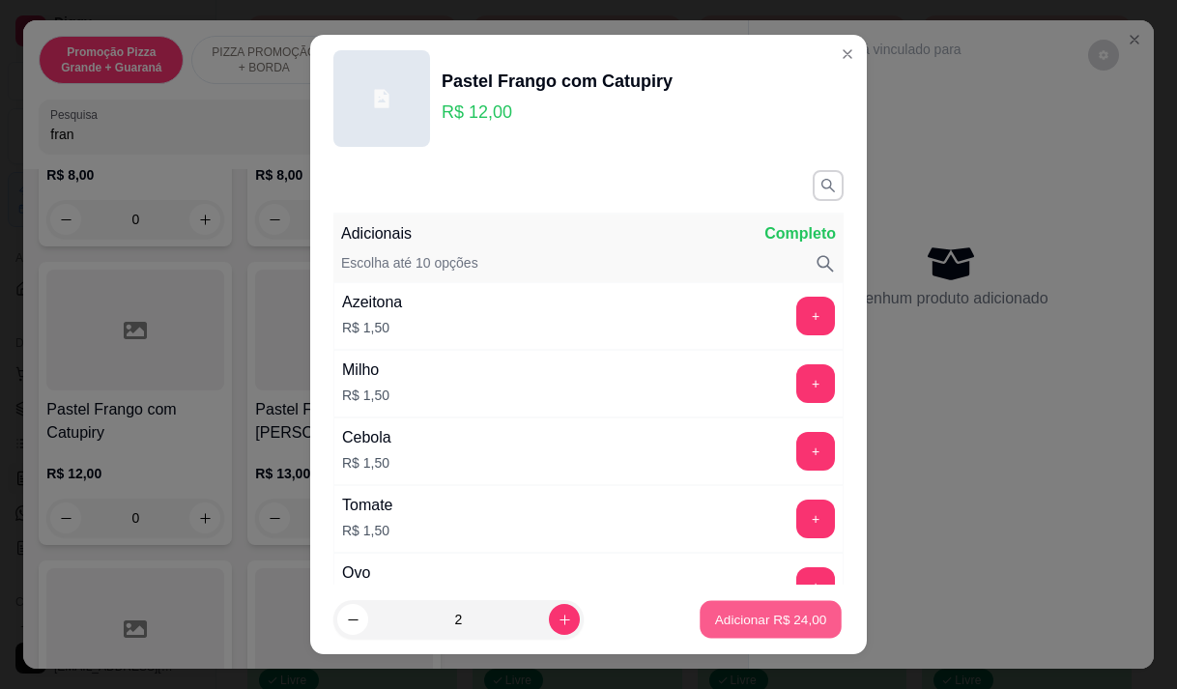
click at [716, 624] on p "Adicionar R$ 24,00" at bounding box center [771, 620] width 112 height 18
type input "2"
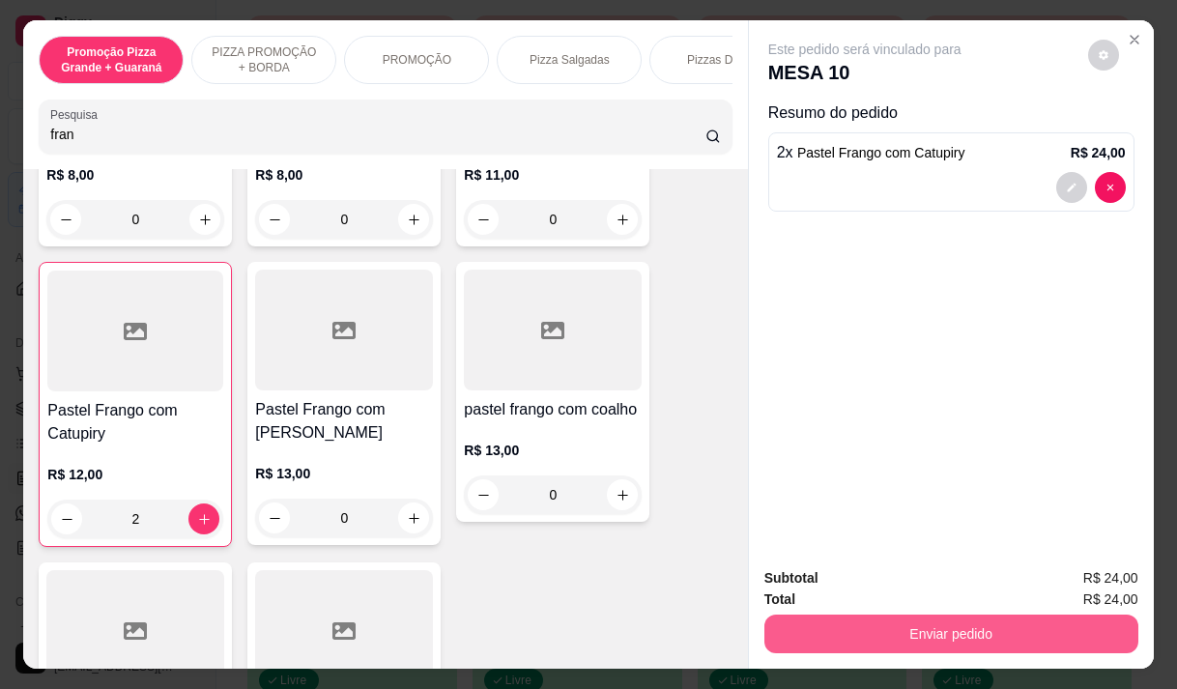
click at [923, 615] on button "Enviar pedido" at bounding box center [951, 634] width 374 height 39
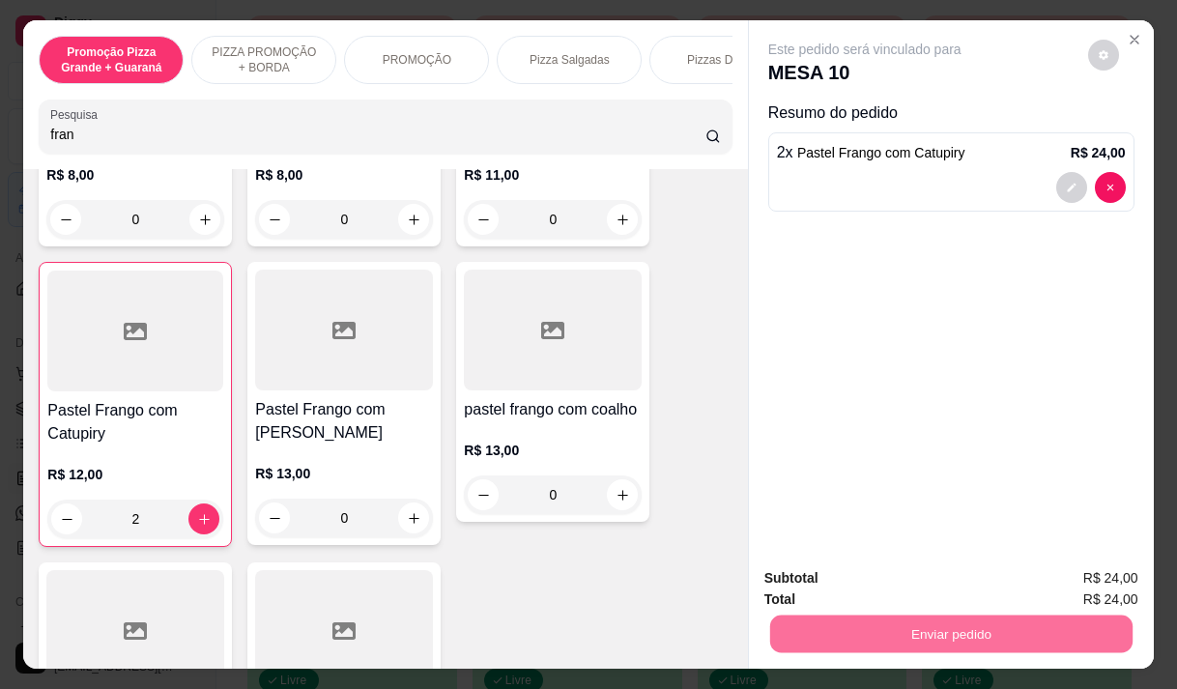
click at [1077, 580] on button "Enviar pedido" at bounding box center [1087, 578] width 109 height 37
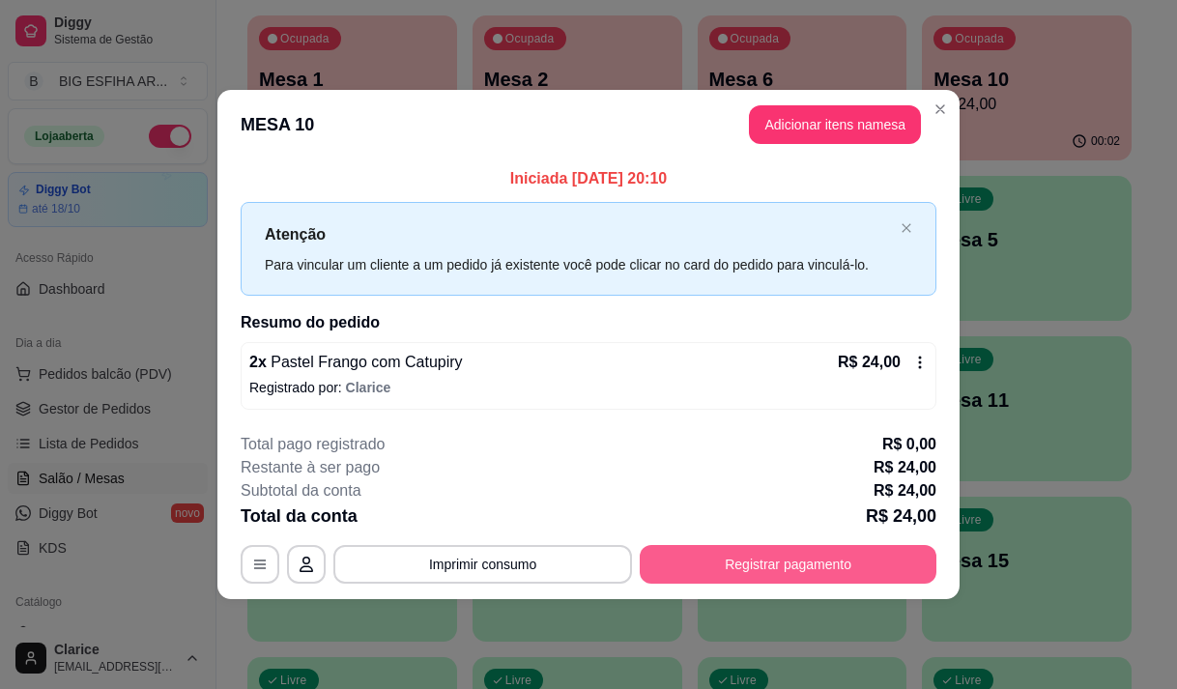
click at [786, 549] on button "Registrar pagamento" at bounding box center [788, 564] width 297 height 39
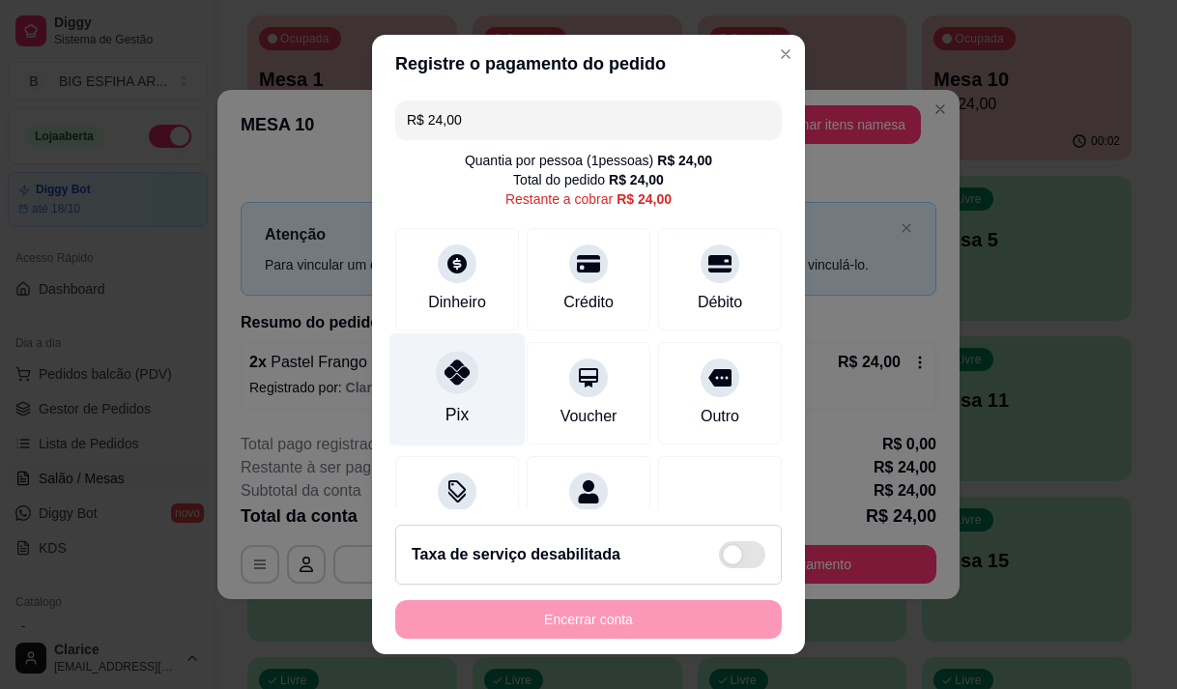
click at [472, 400] on div "Pix" at bounding box center [457, 388] width 136 height 113
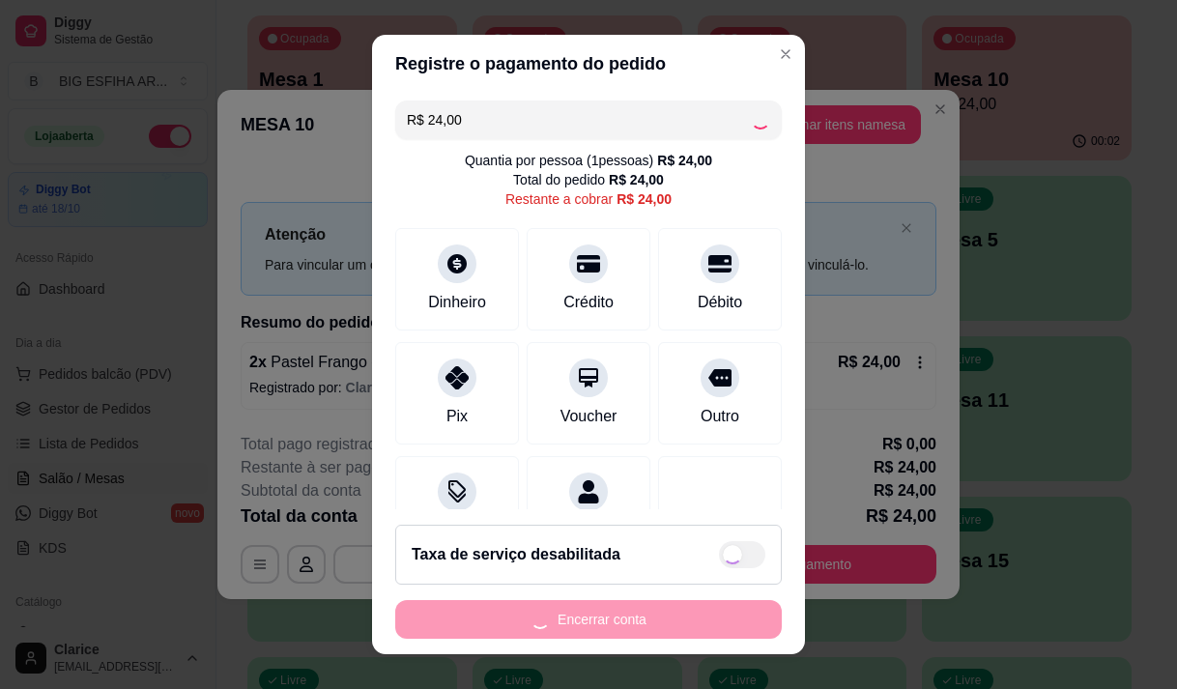
type input "R$ 0,00"
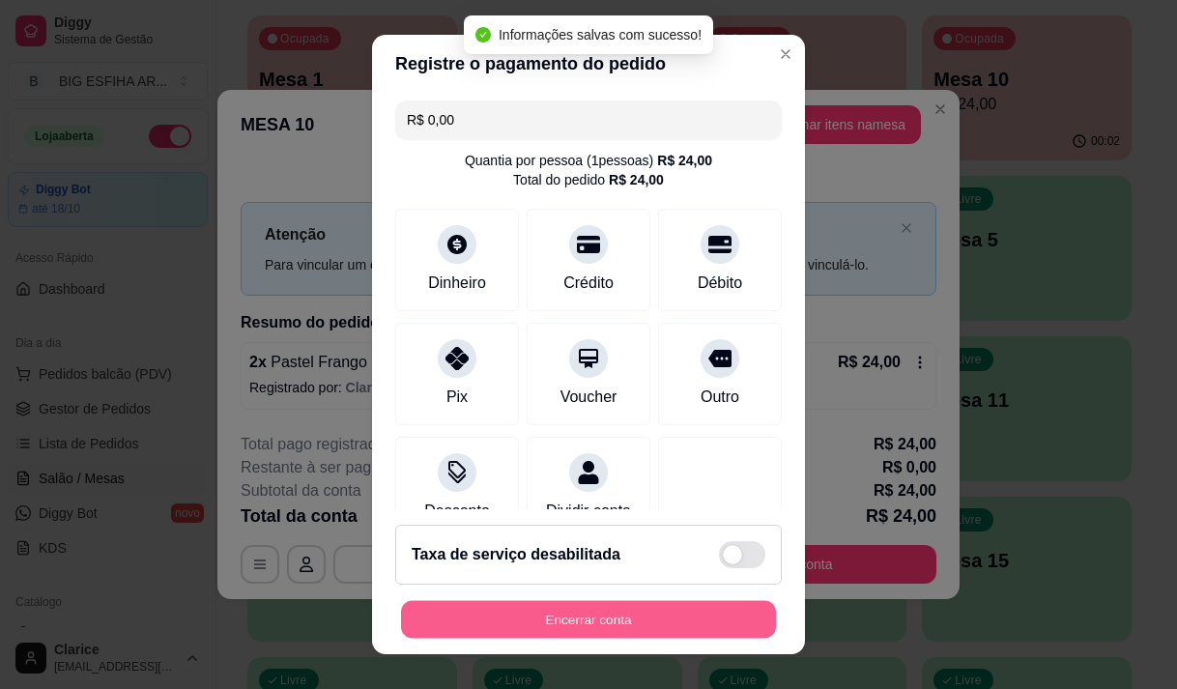
click at [516, 611] on button "Encerrar conta" at bounding box center [588, 620] width 375 height 38
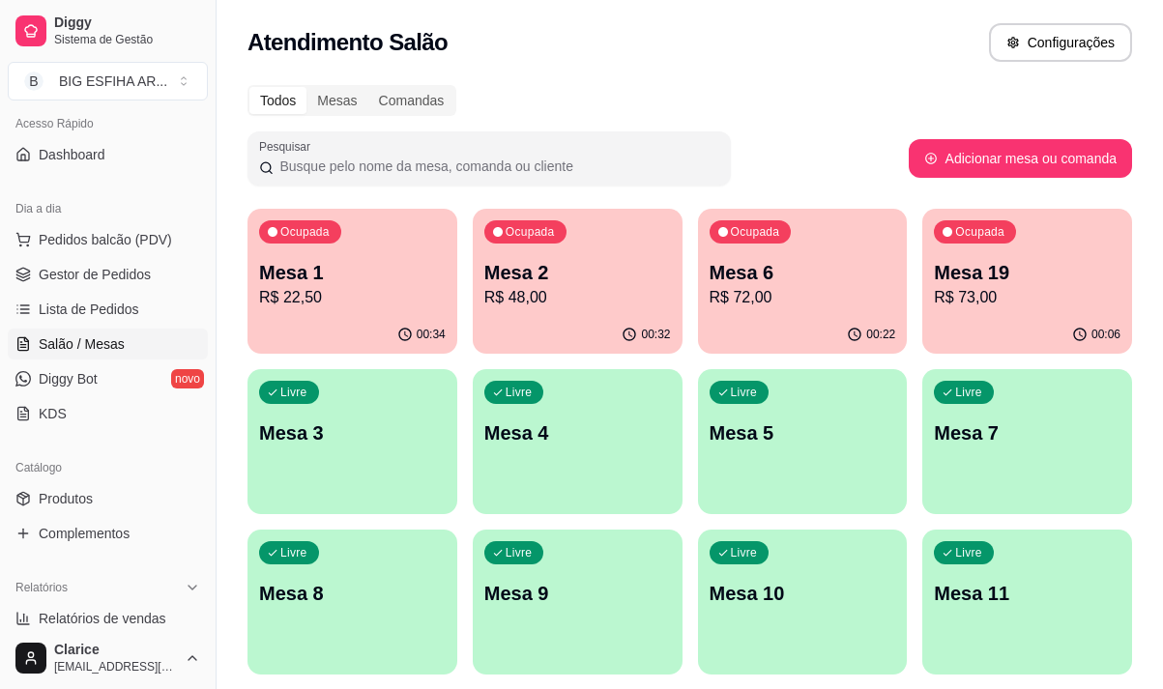
scroll to position [193, 0]
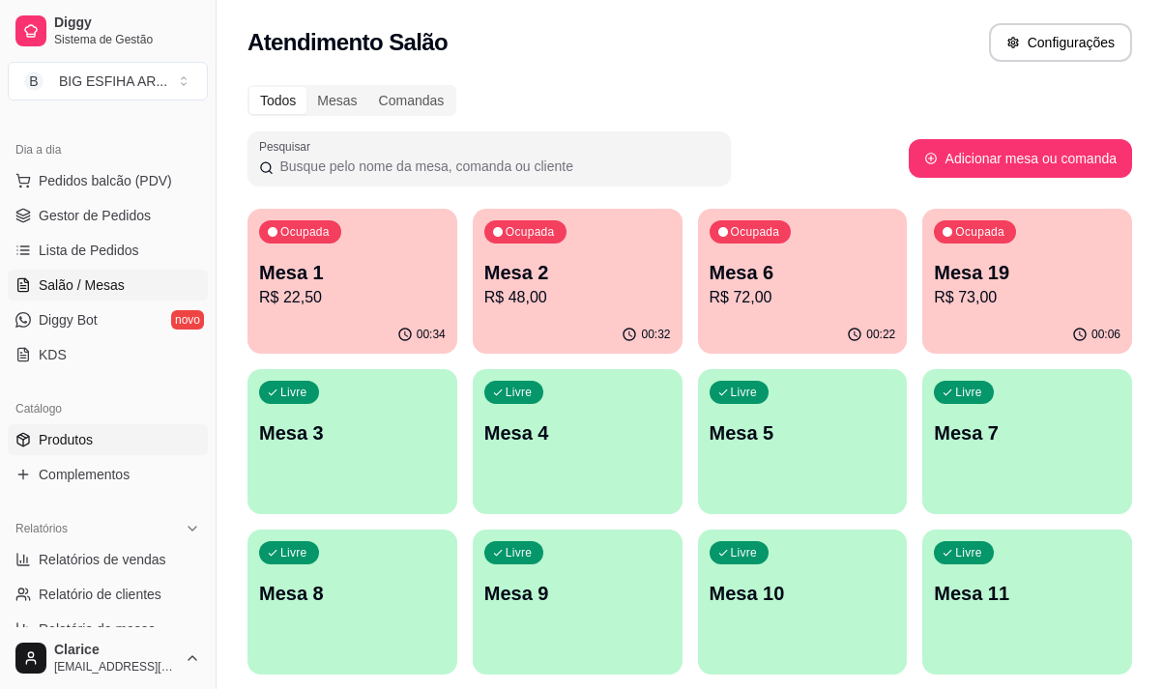
click at [74, 442] on span "Produtos" at bounding box center [66, 439] width 54 height 19
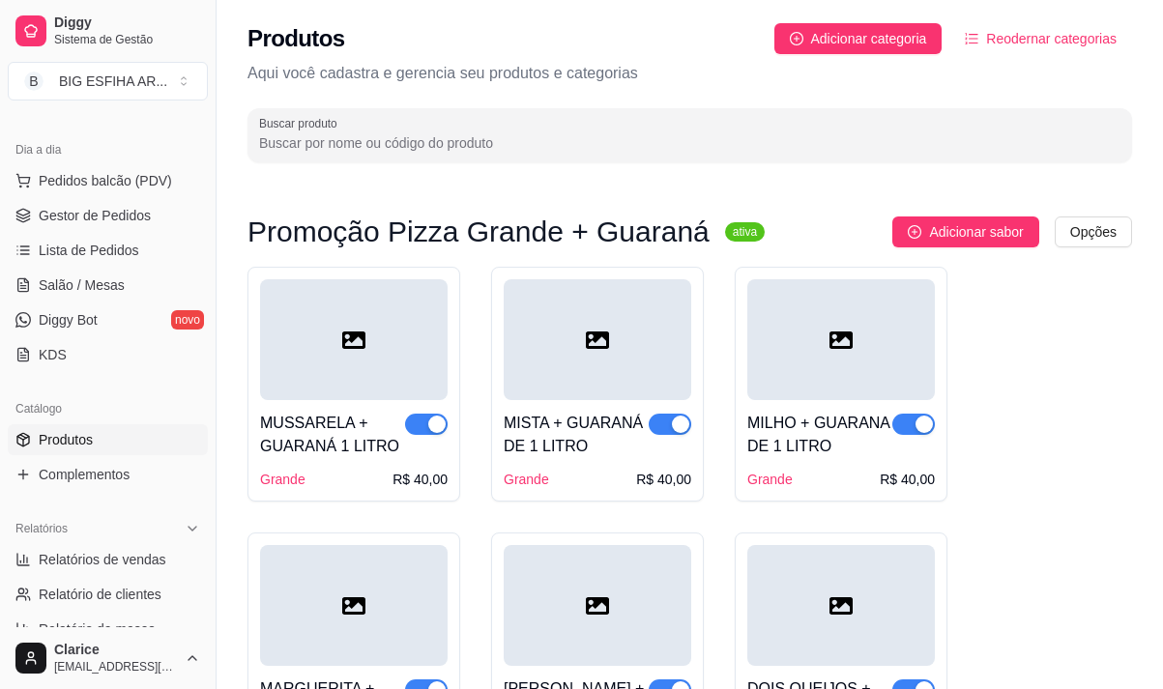
click at [381, 138] on input "Buscar produto" at bounding box center [689, 142] width 861 height 19
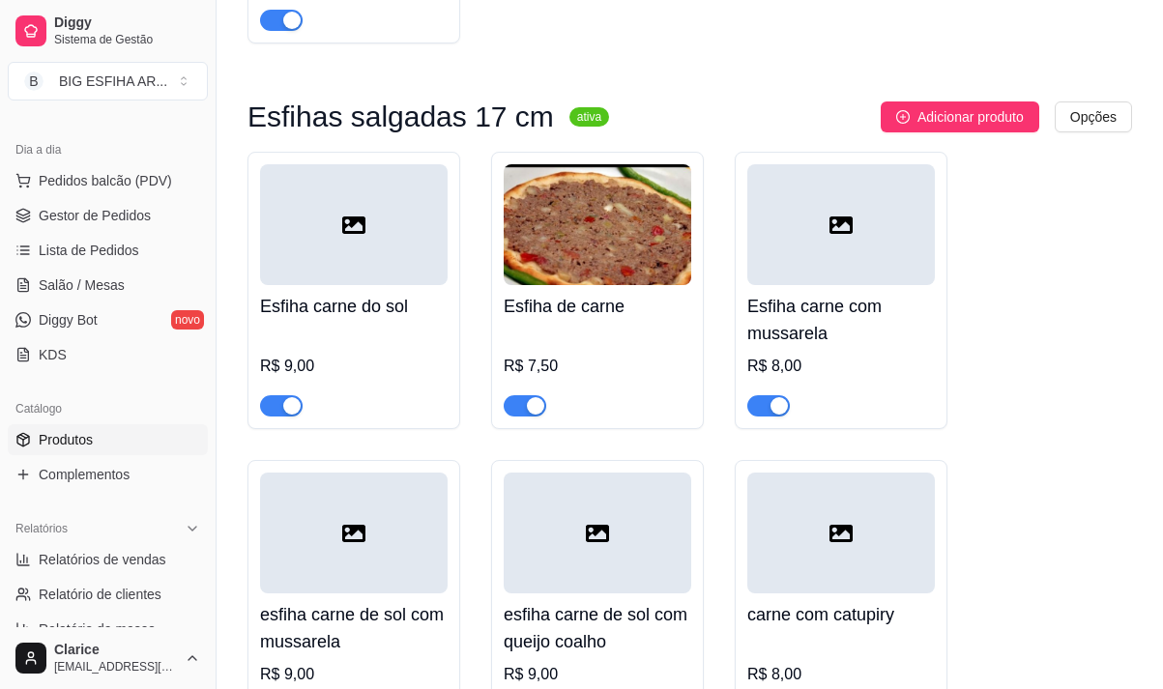
scroll to position [870, 0]
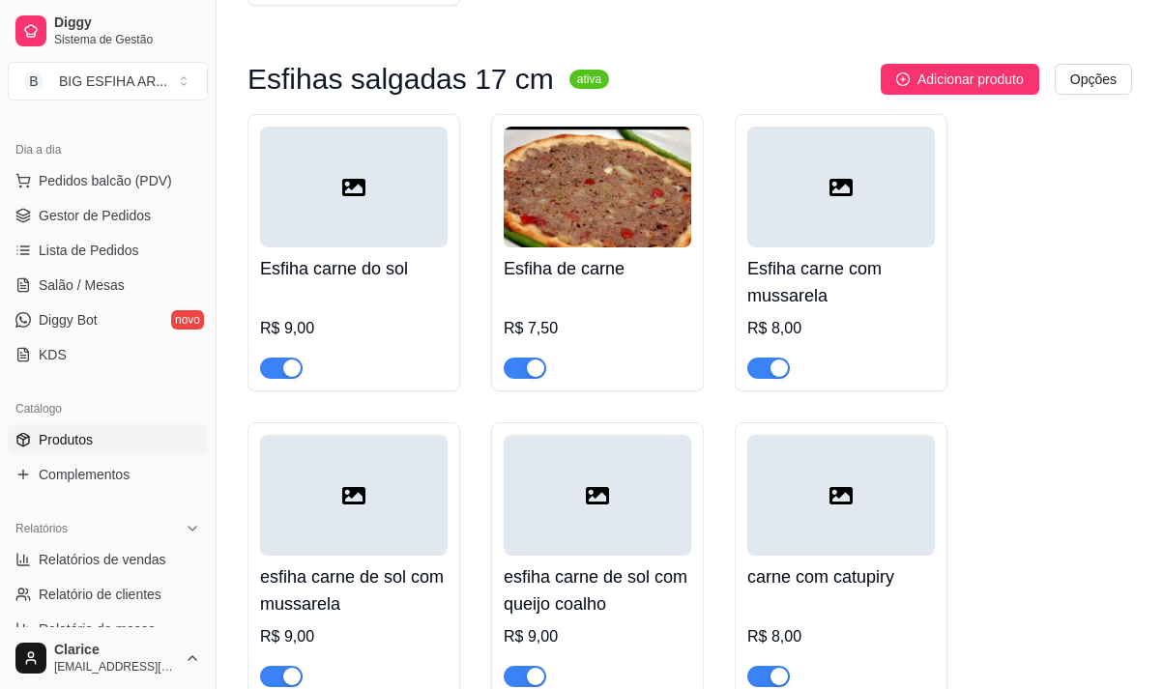
type input "carn"
click at [520, 371] on span "button" at bounding box center [524, 368] width 43 height 21
click at [773, 377] on div "button" at bounding box center [778, 367] width 17 height 17
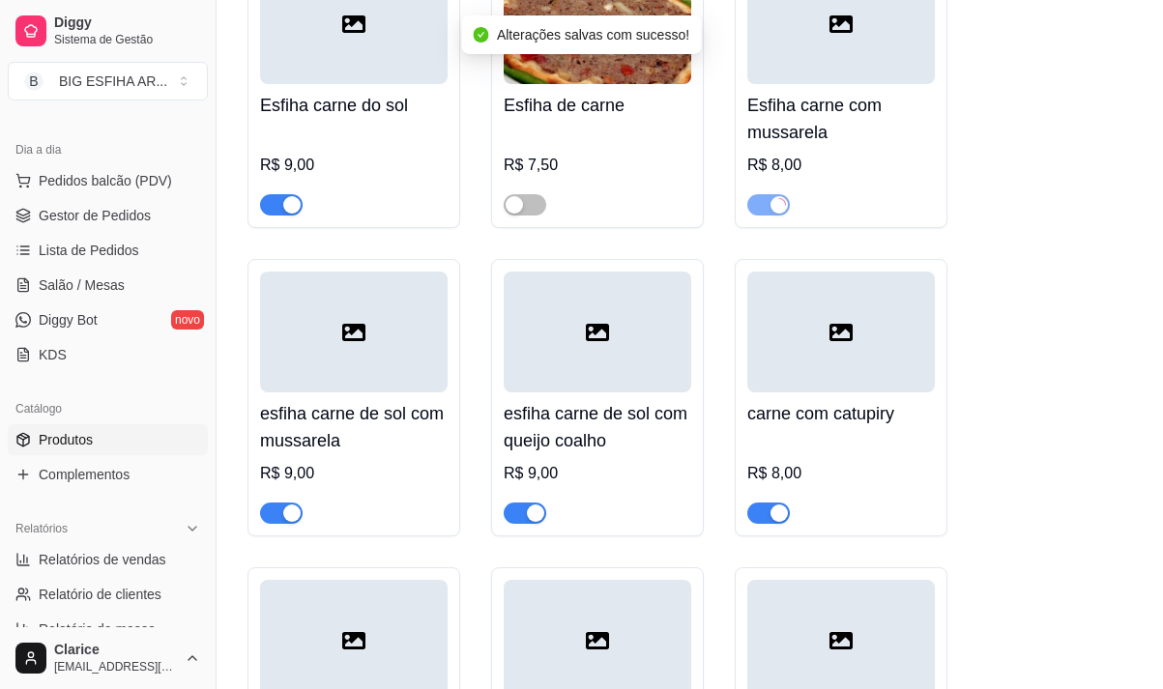
scroll to position [1063, 0]
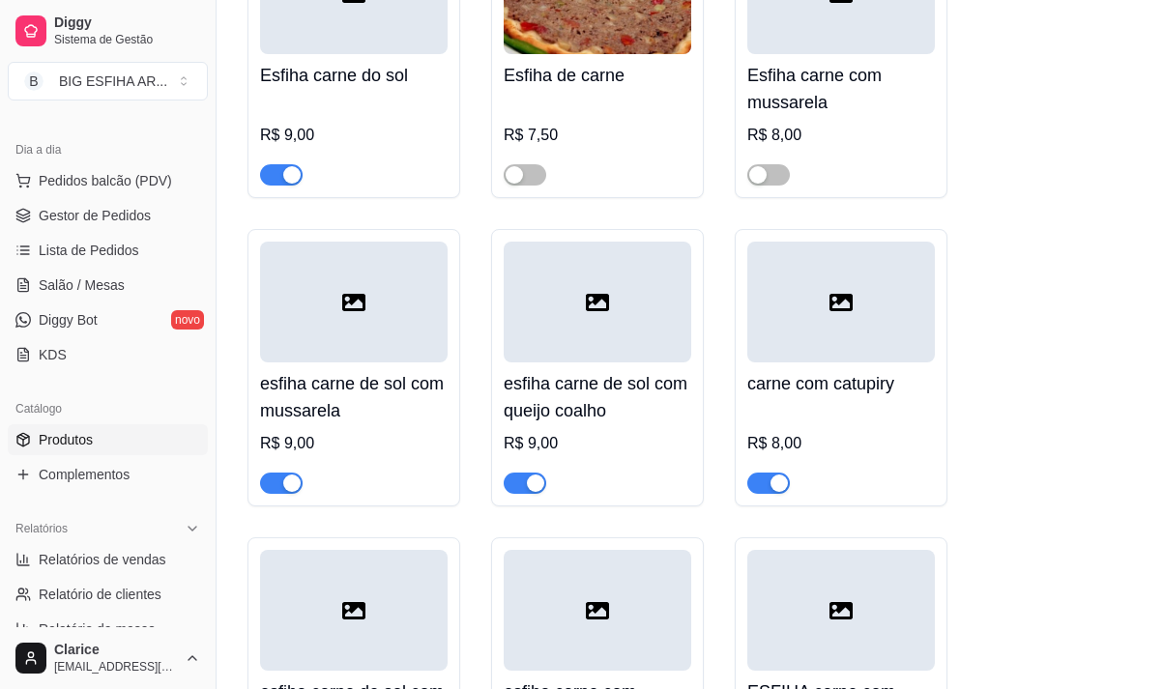
click at [767, 482] on span "button" at bounding box center [768, 483] width 43 height 21
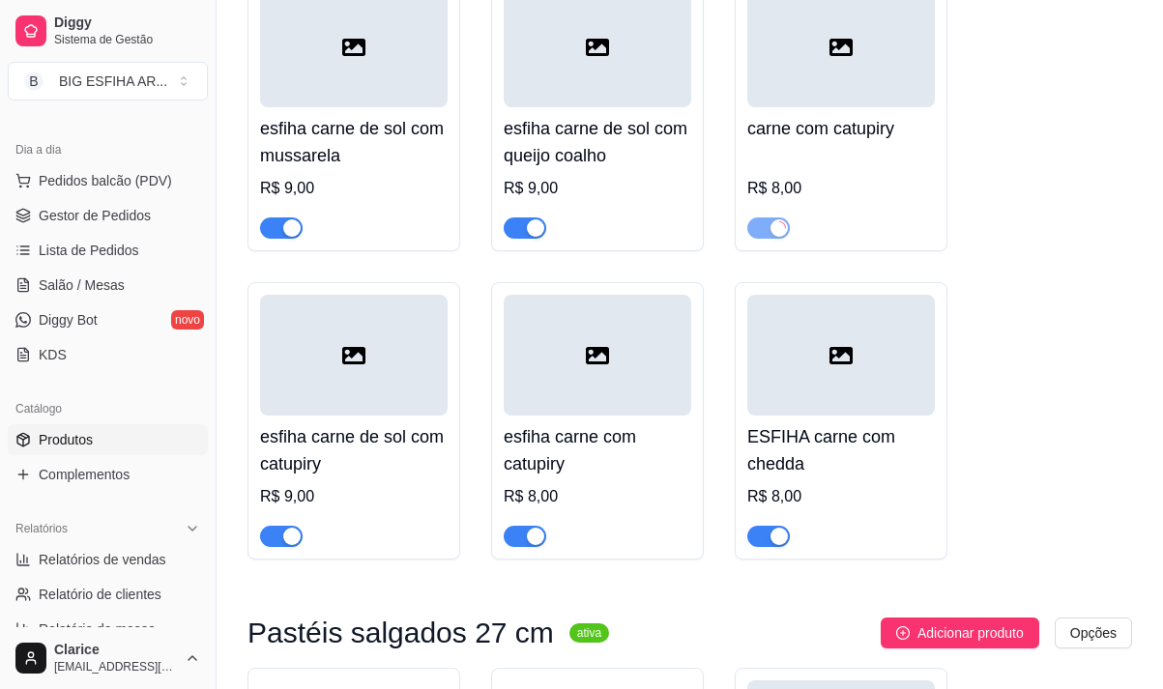
scroll to position [1353, 0]
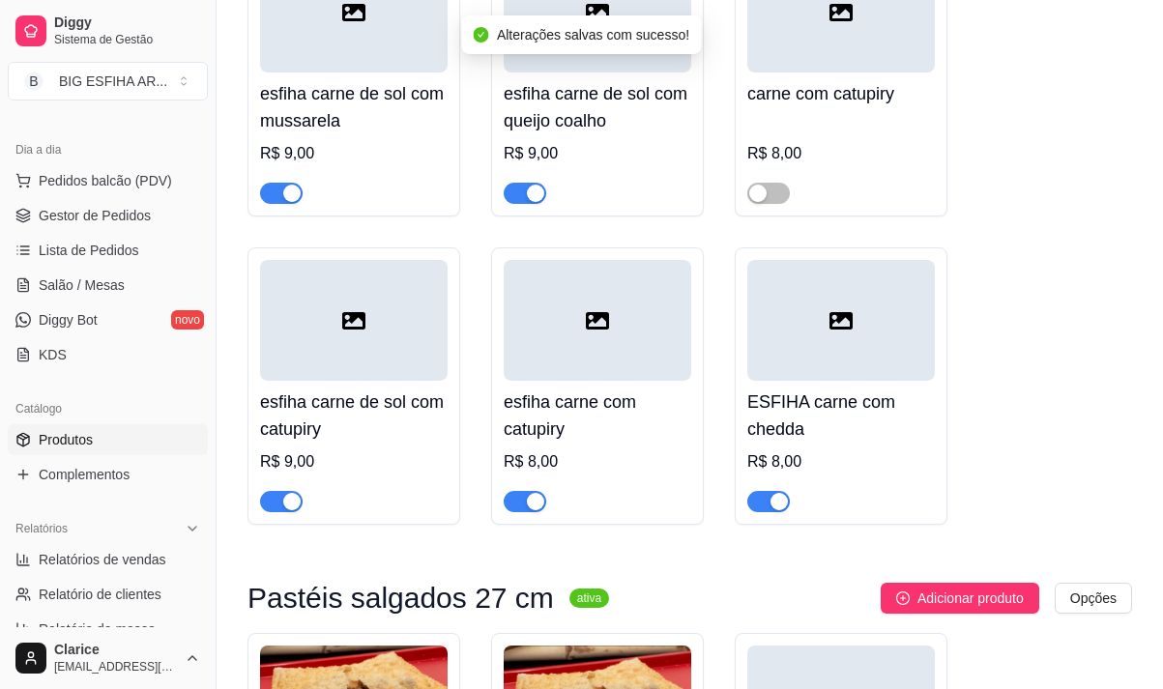
click at [527, 502] on button "button" at bounding box center [524, 501] width 43 height 21
click at [763, 504] on span "button" at bounding box center [768, 501] width 43 height 21
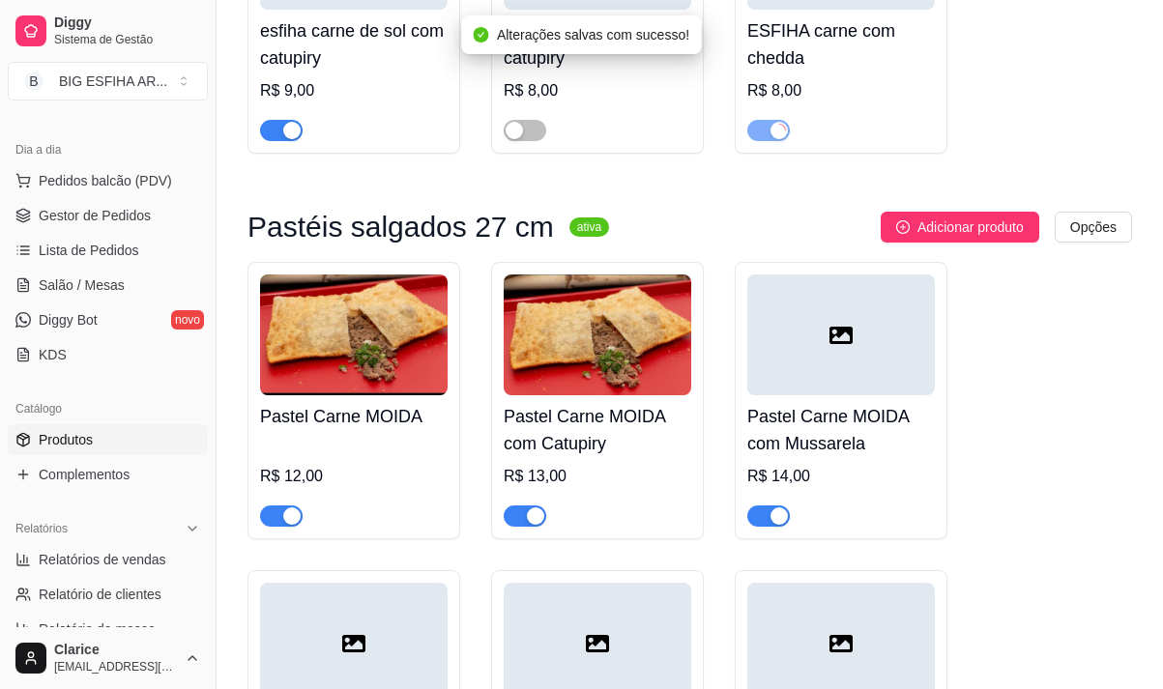
scroll to position [1739, 0]
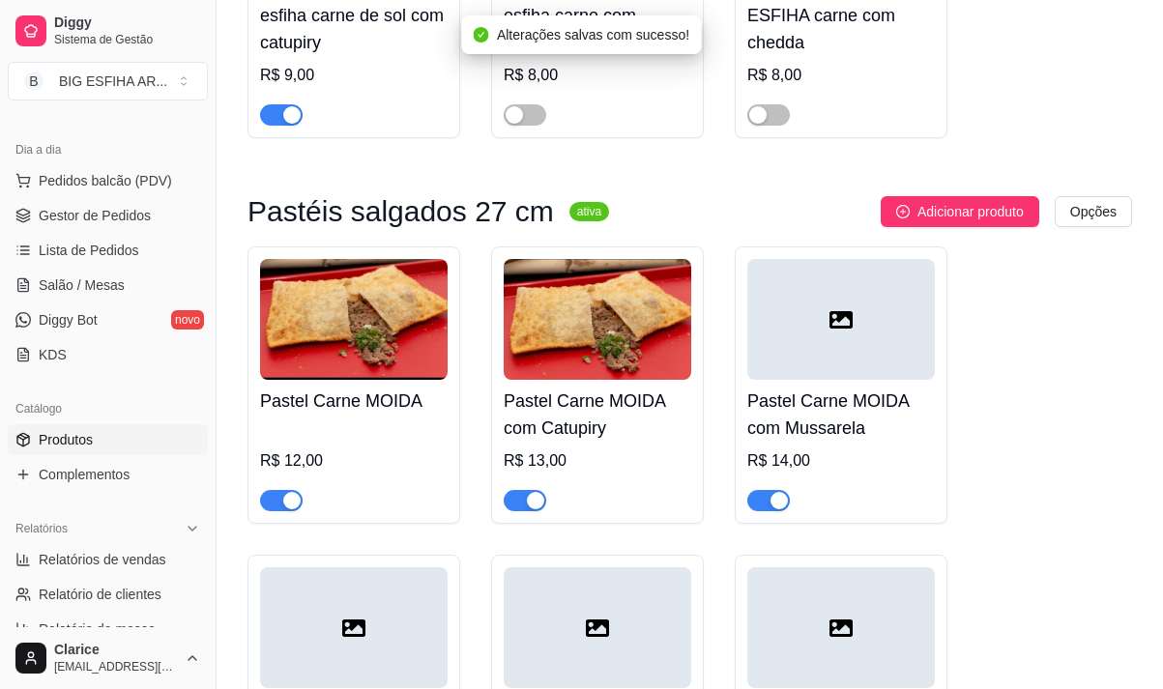
click at [524, 498] on span "button" at bounding box center [524, 500] width 43 height 21
click at [273, 504] on span "button" at bounding box center [281, 500] width 43 height 21
click at [771, 507] on div "button" at bounding box center [778, 500] width 17 height 17
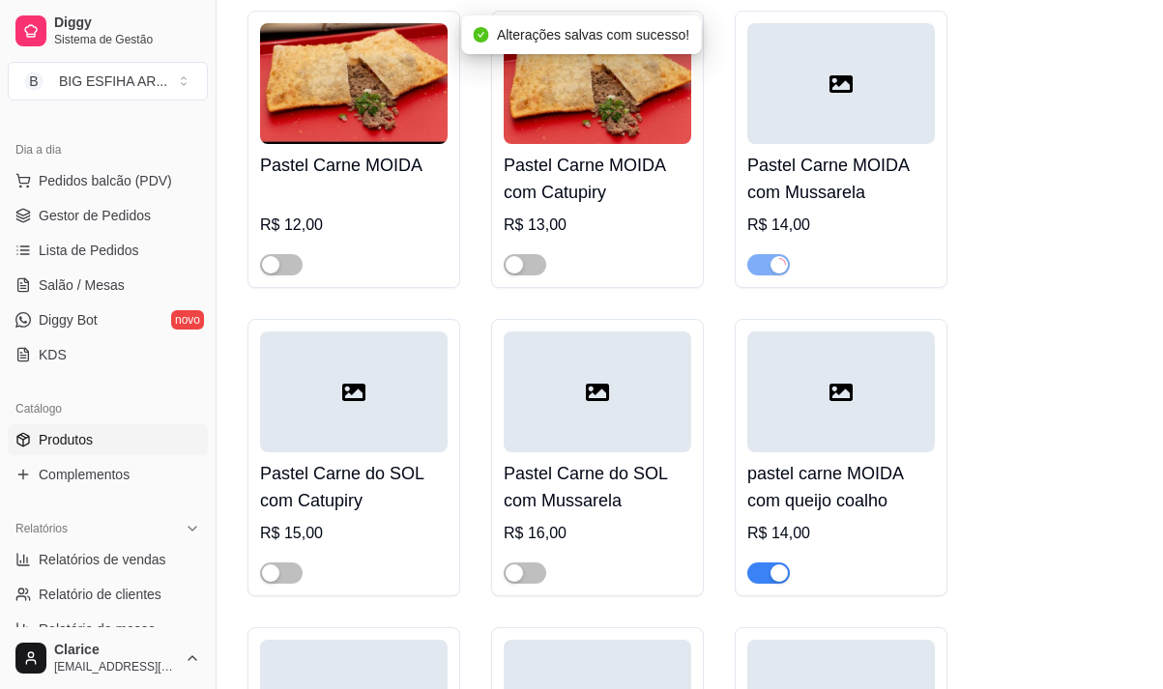
scroll to position [2029, 0]
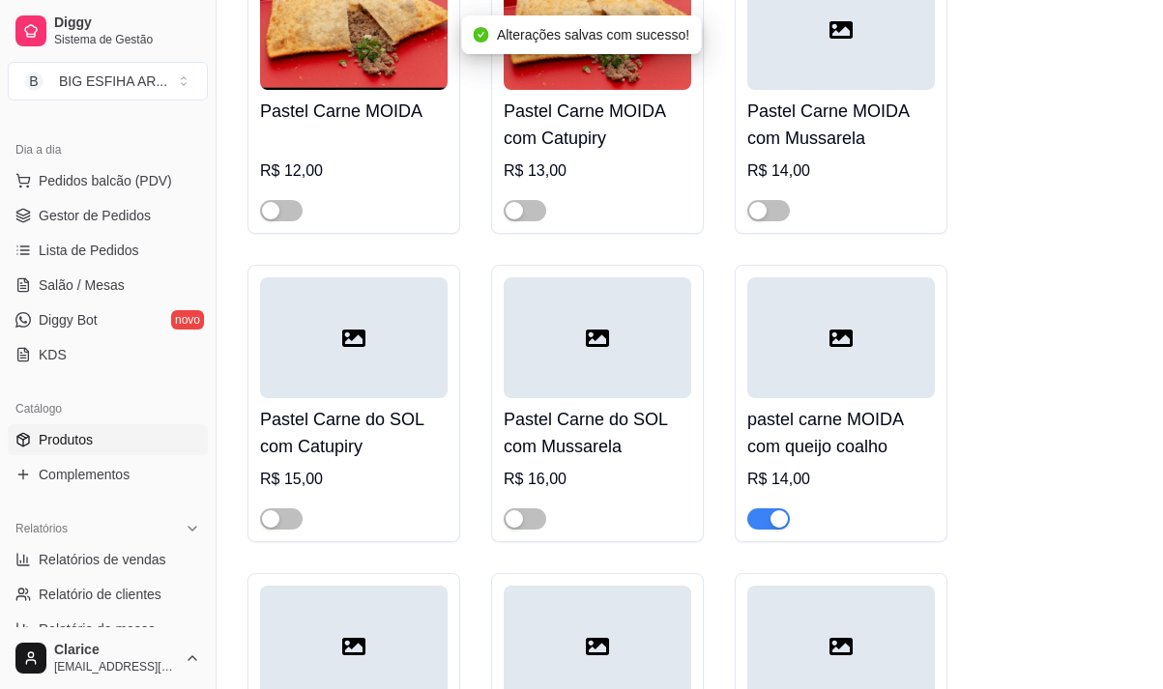
click at [763, 525] on span "button" at bounding box center [768, 518] width 43 height 21
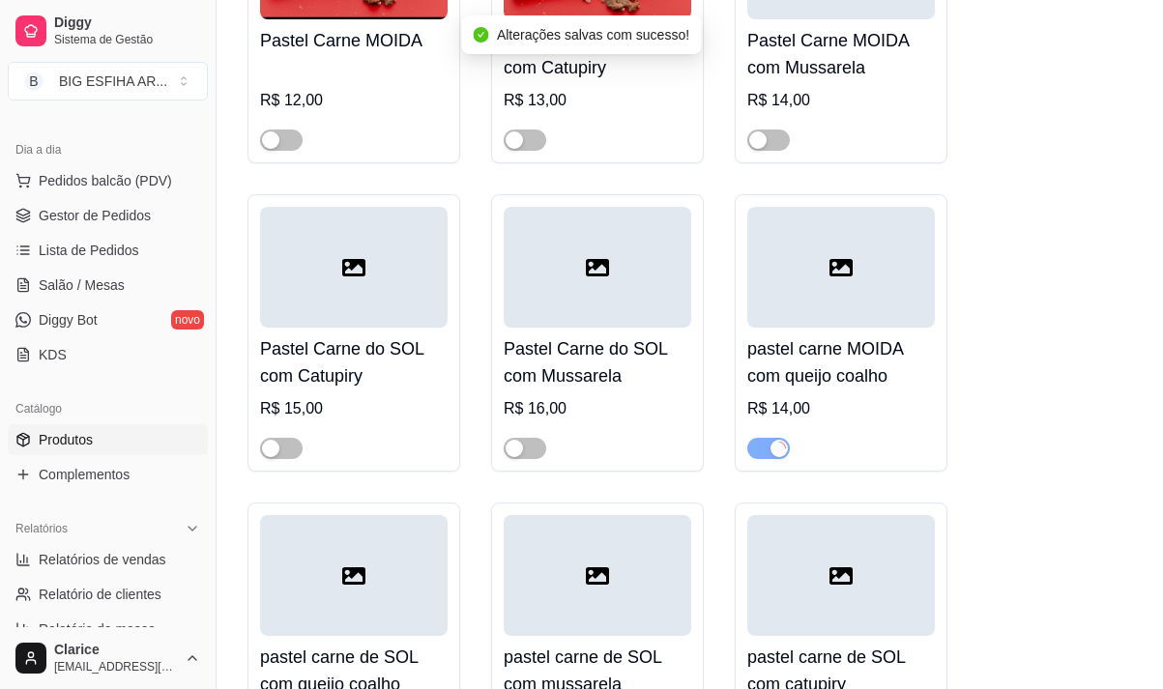
scroll to position [2223, 0]
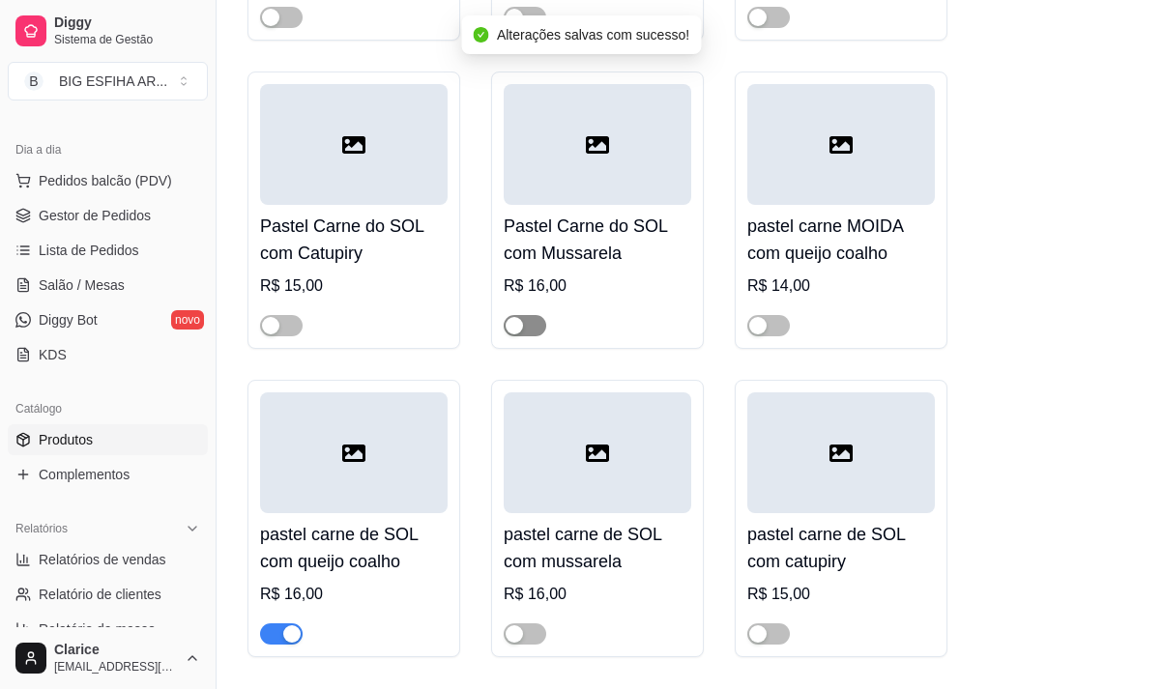
click at [533, 333] on span "button" at bounding box center [524, 325] width 43 height 21
click at [281, 336] on span "button" at bounding box center [281, 325] width 43 height 21
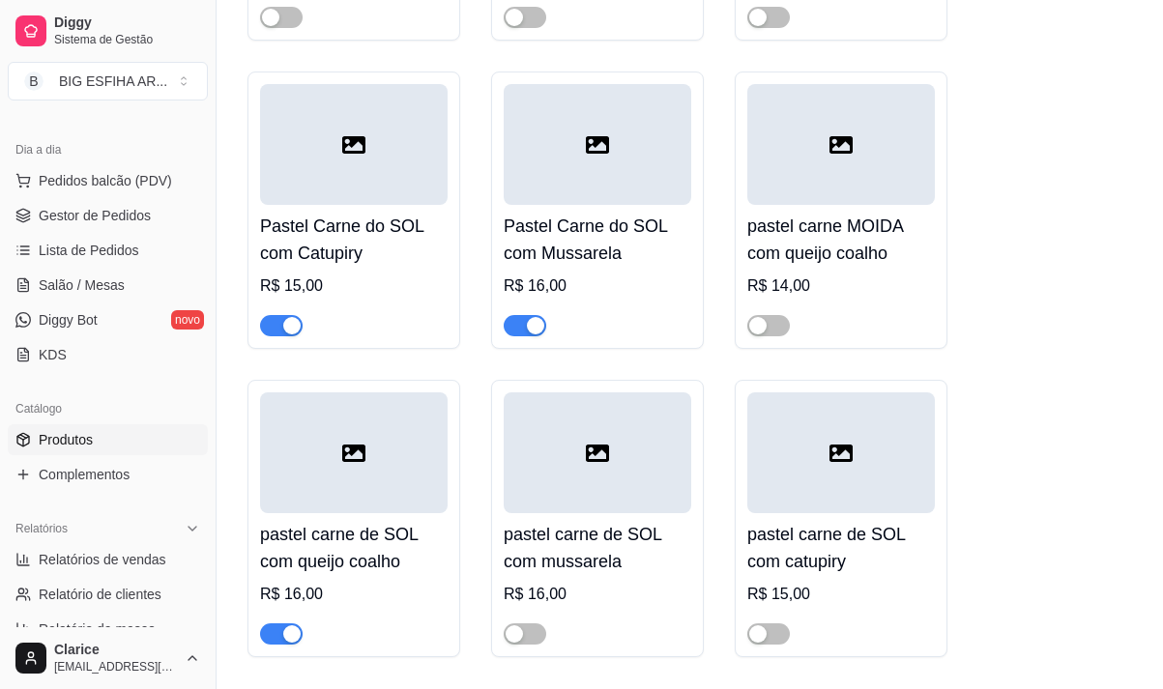
click at [181, 105] on div "Diggy Sistema de Gestão B BIG ESFIHA AR ..." at bounding box center [107, 54] width 215 height 108
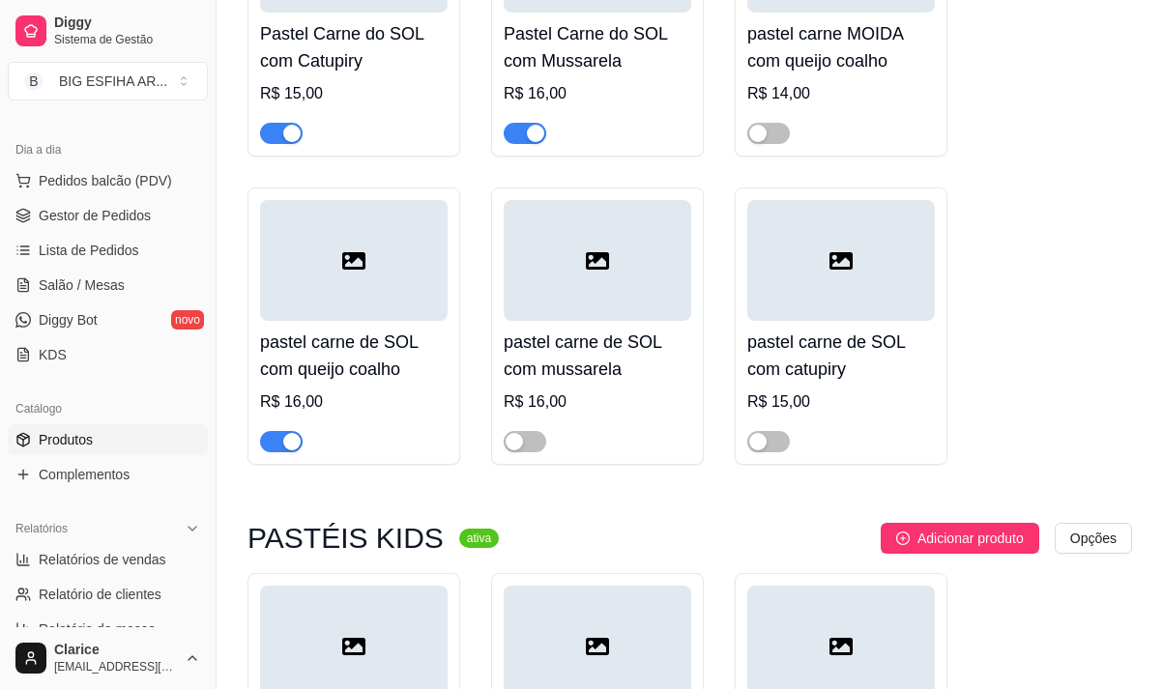
scroll to position [2416, 0]
click at [531, 450] on span "button" at bounding box center [524, 440] width 43 height 21
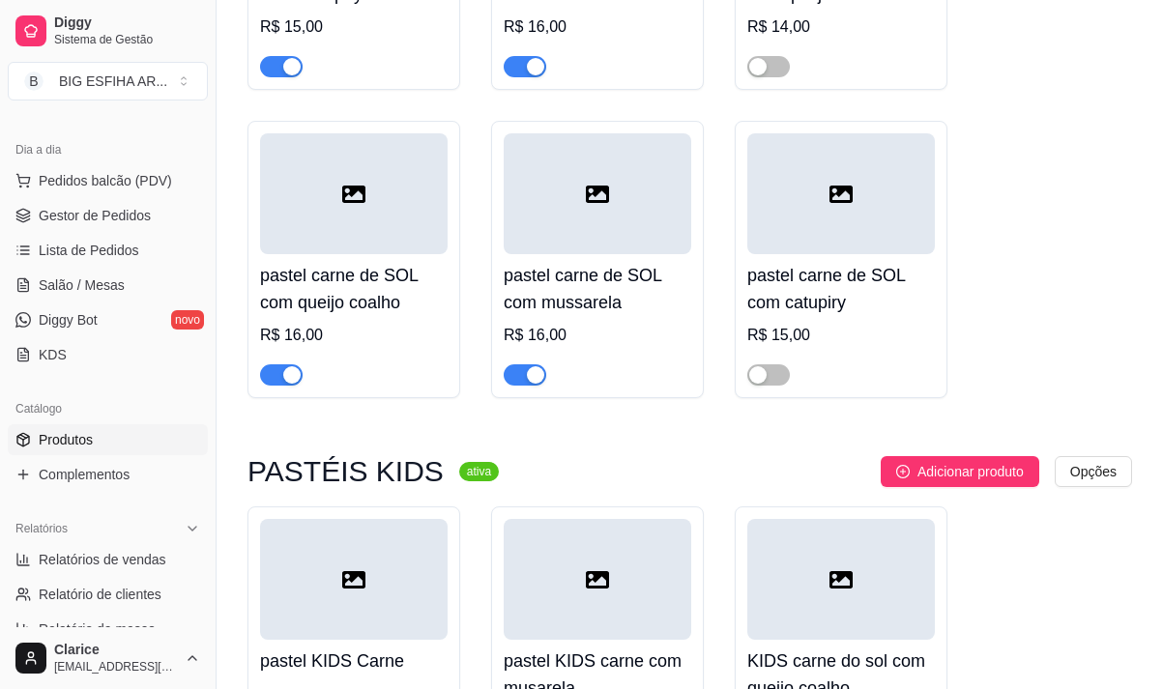
scroll to position [2512, 0]
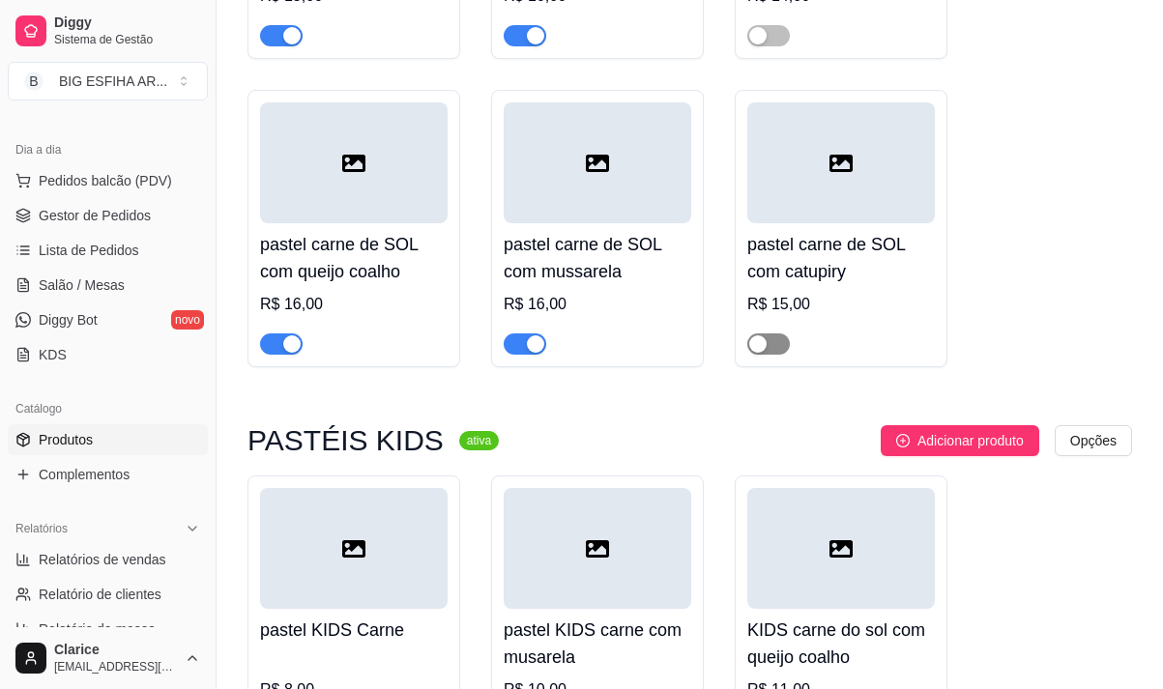
click at [777, 346] on span "button" at bounding box center [768, 343] width 43 height 21
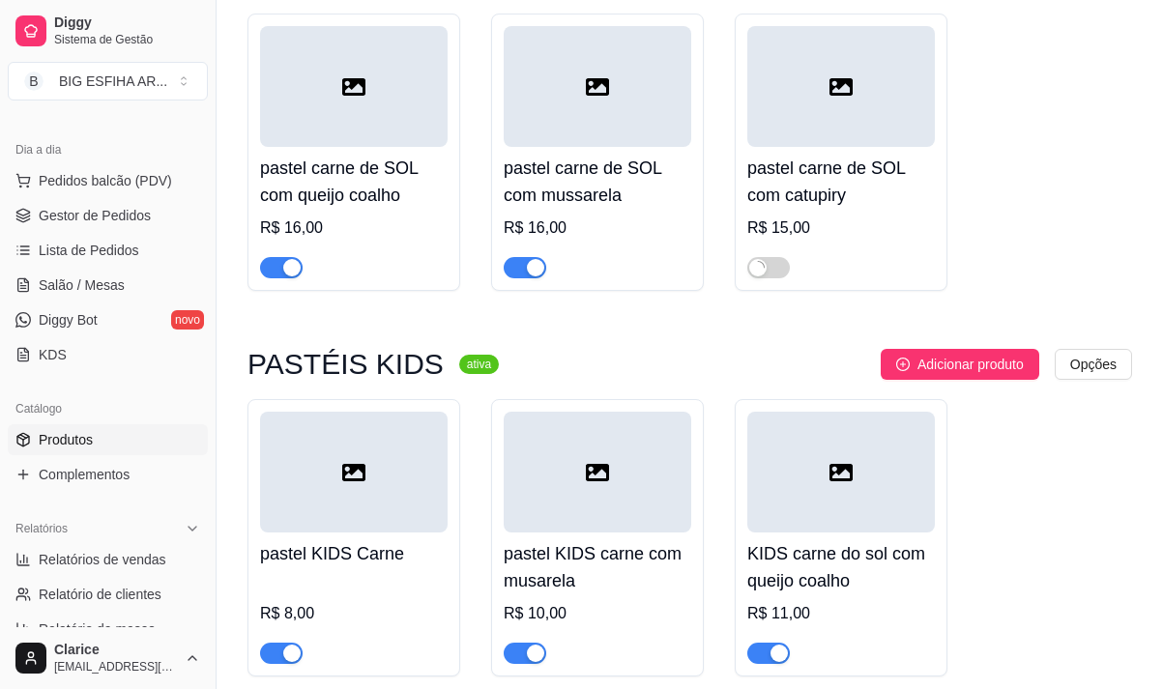
scroll to position [2683, 0]
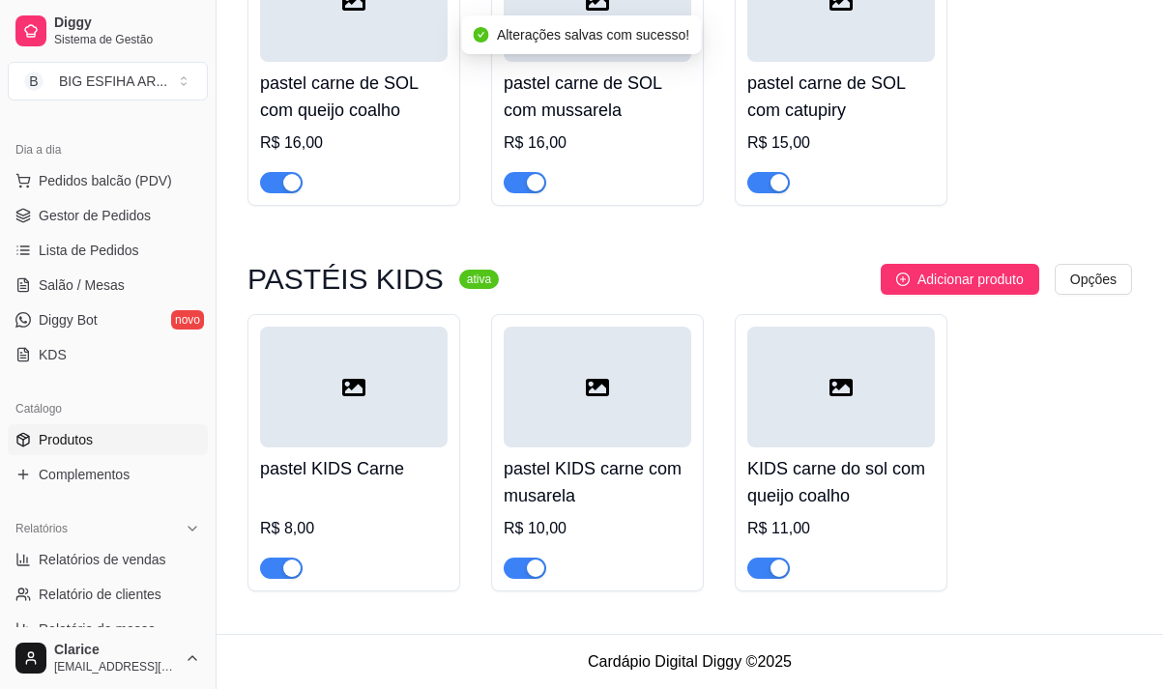
click at [270, 565] on span "button" at bounding box center [281, 568] width 43 height 21
click at [528, 565] on div "button" at bounding box center [535, 568] width 17 height 17
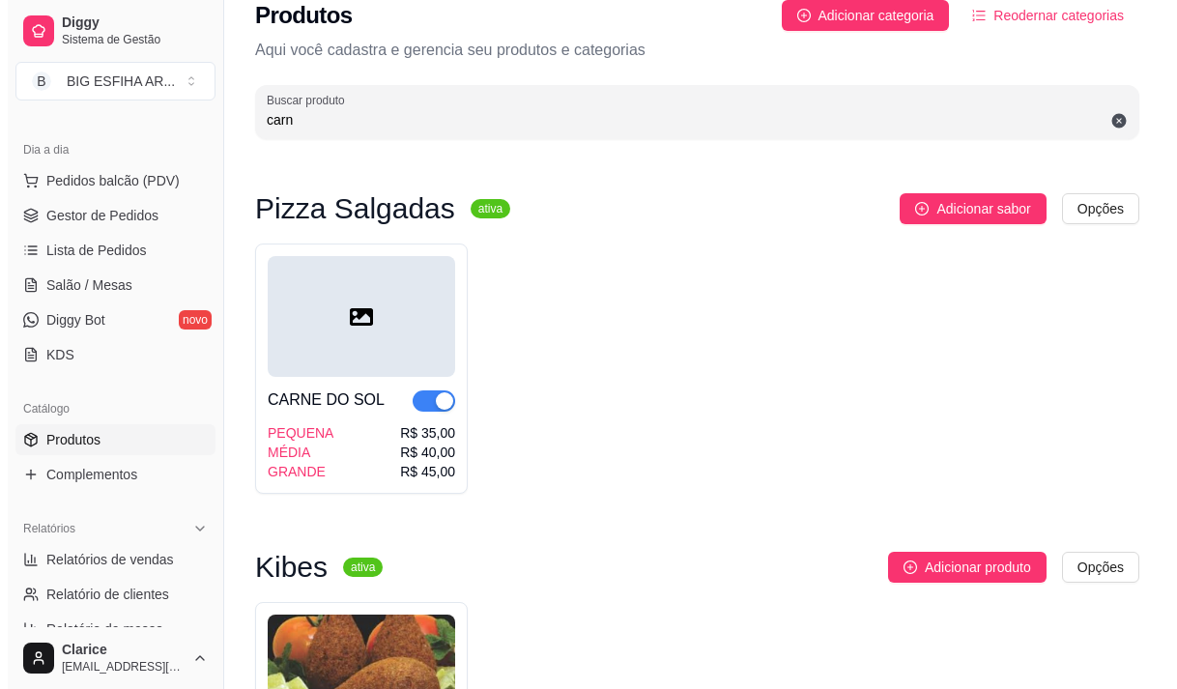
scroll to position [0, 0]
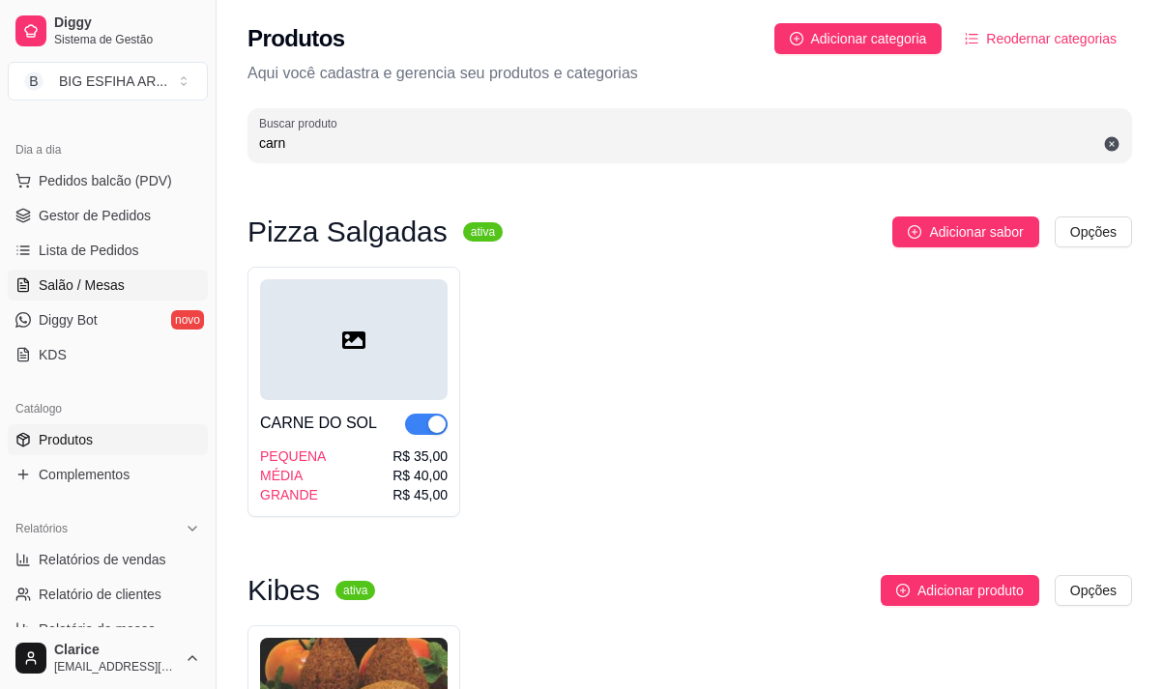
click at [45, 276] on link "Salão / Mesas" at bounding box center [108, 285] width 200 height 31
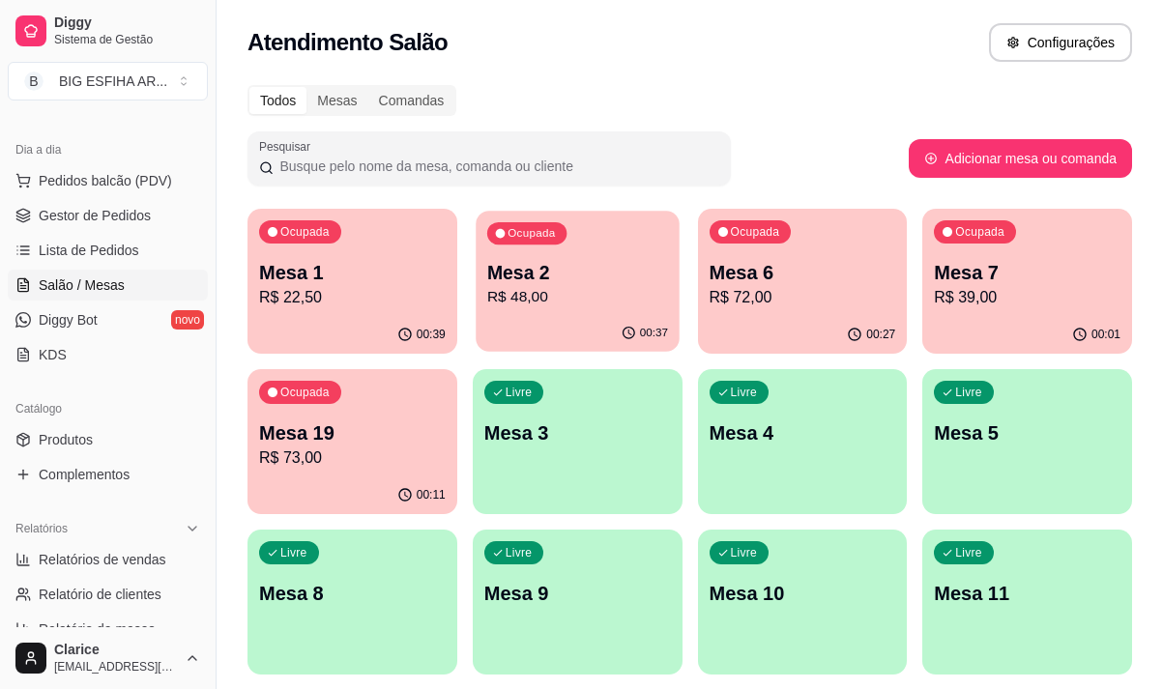
click at [585, 292] on p "R$ 48,00" at bounding box center [577, 297] width 181 height 22
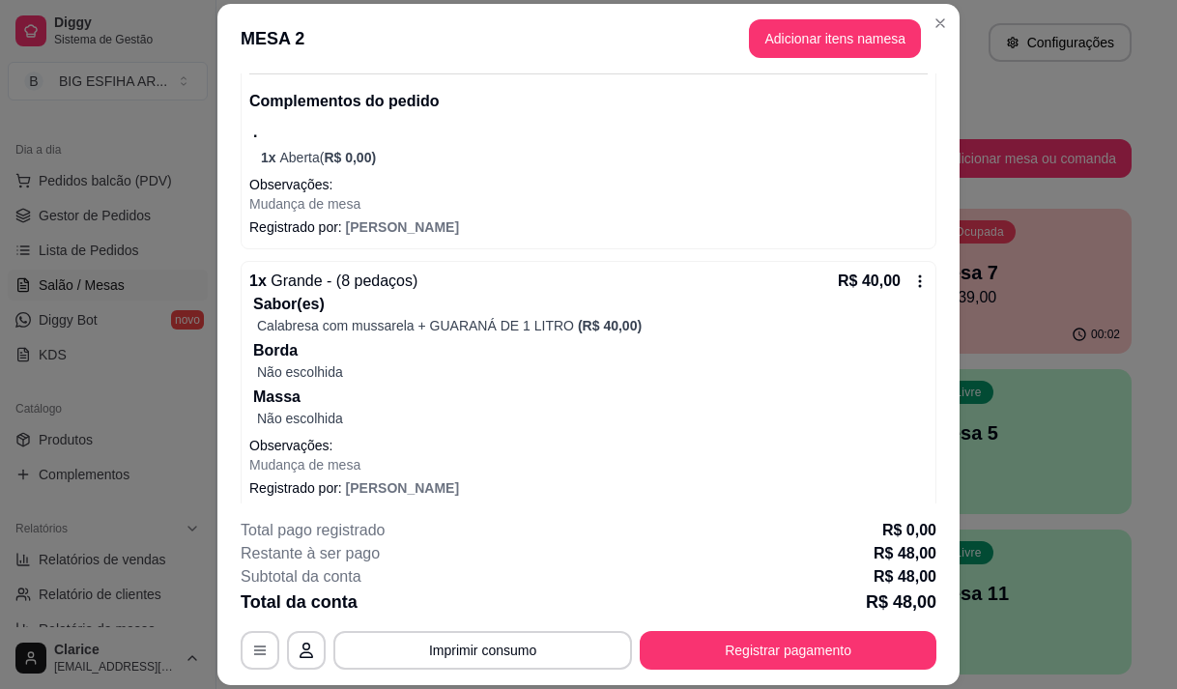
scroll to position [244, 0]
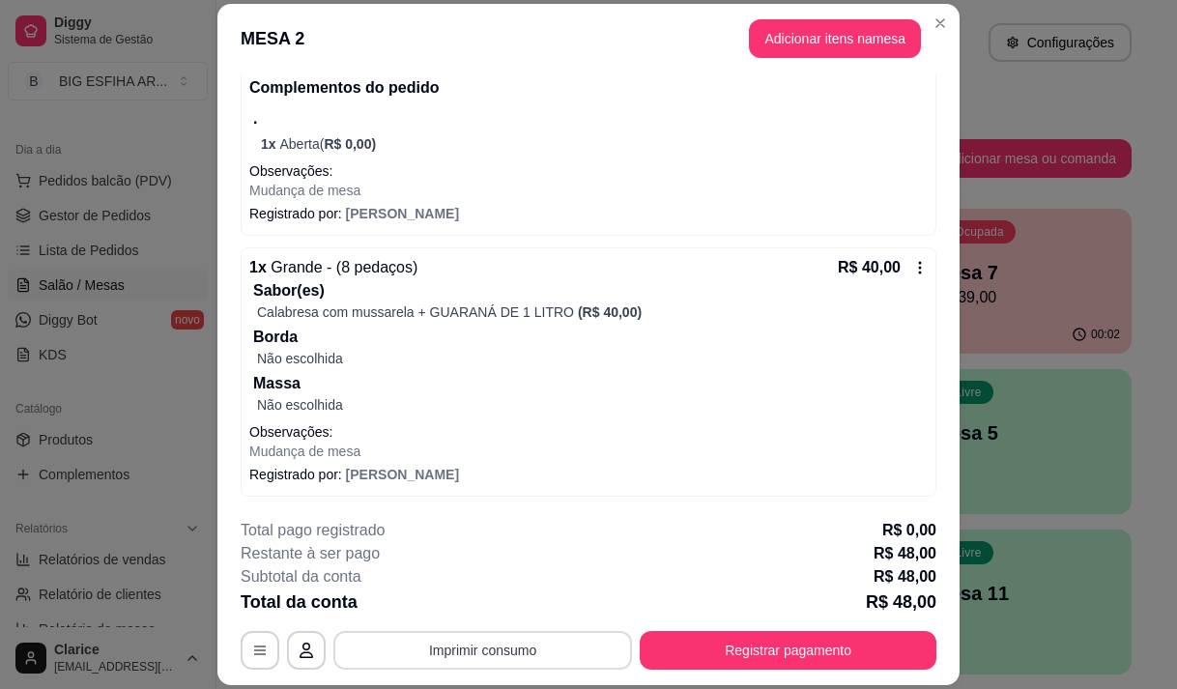
click at [454, 641] on button "Imprimir consumo" at bounding box center [482, 650] width 299 height 39
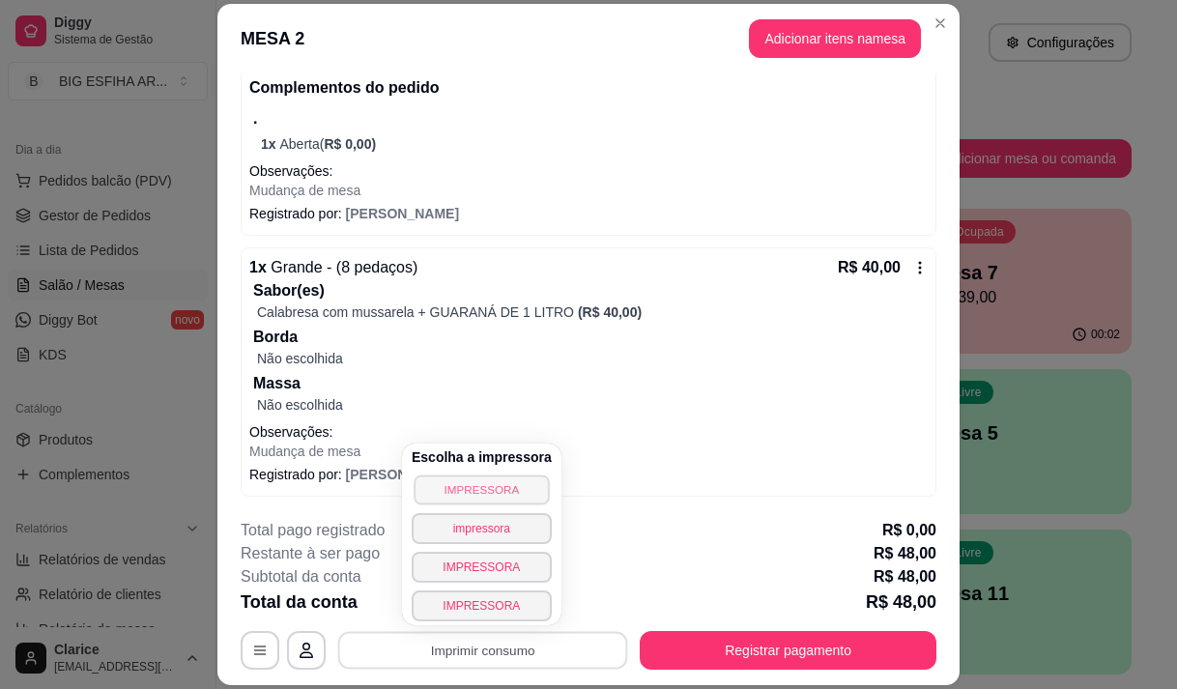
click at [501, 494] on button "IMPRESSORA" at bounding box center [481, 489] width 135 height 30
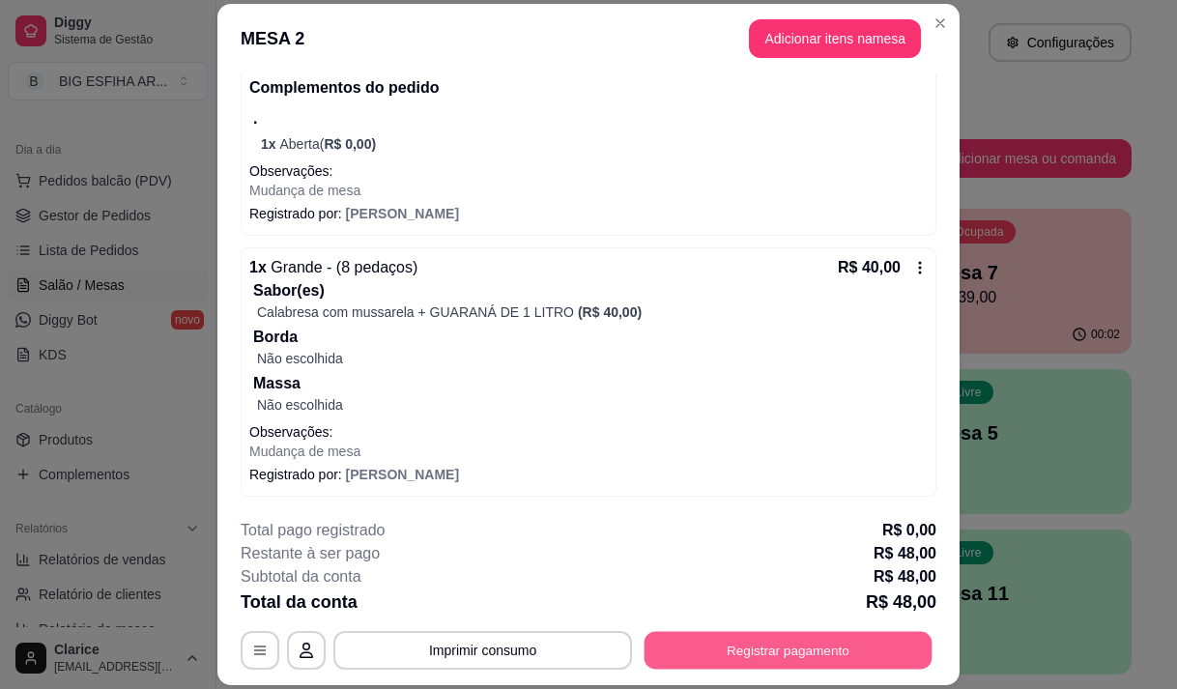
click at [682, 643] on button "Registrar pagamento" at bounding box center [789, 651] width 288 height 38
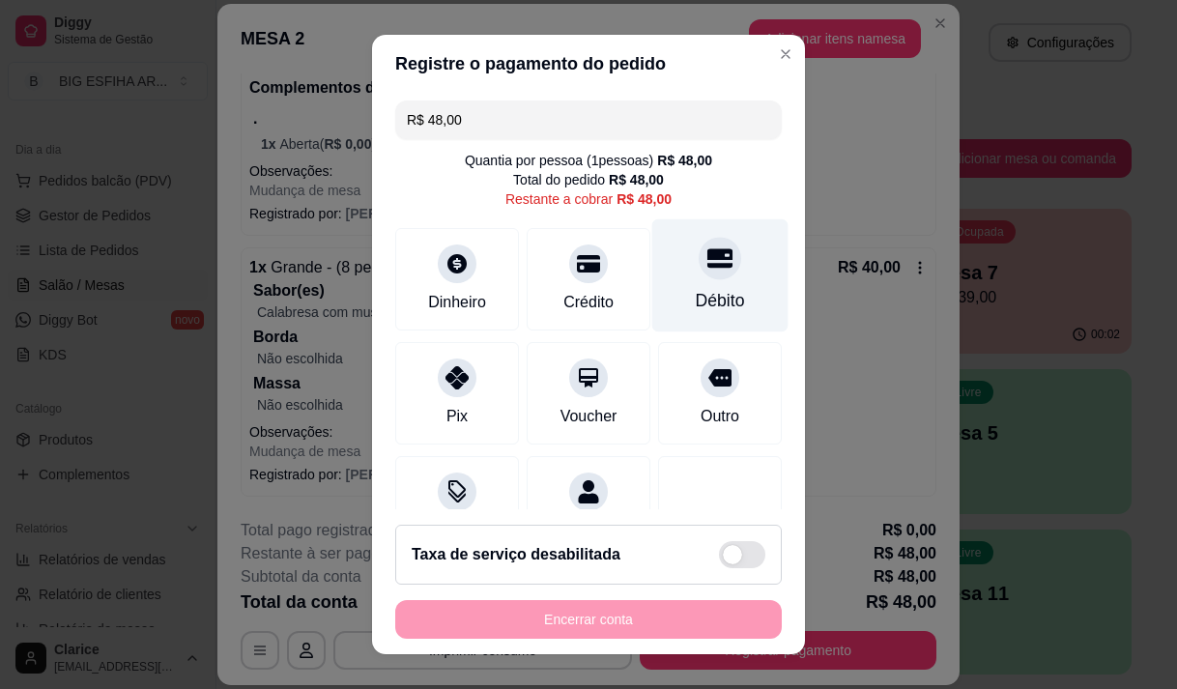
click at [654, 286] on div "Débito" at bounding box center [720, 274] width 136 height 113
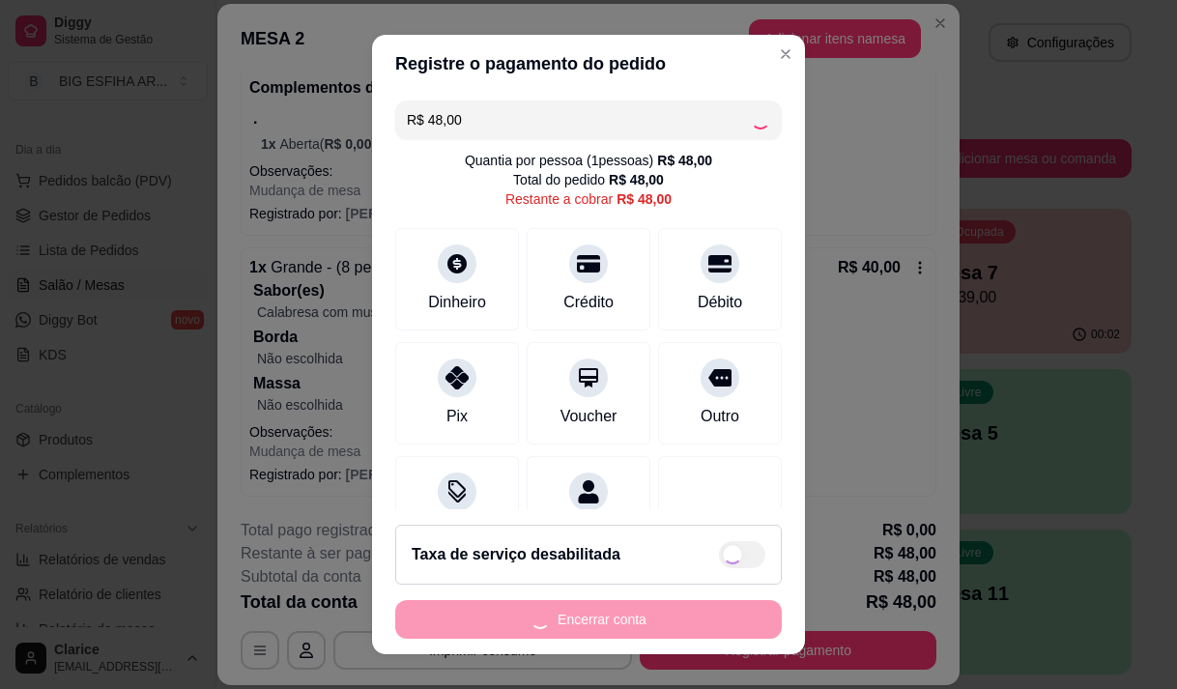
type input "R$ 0,00"
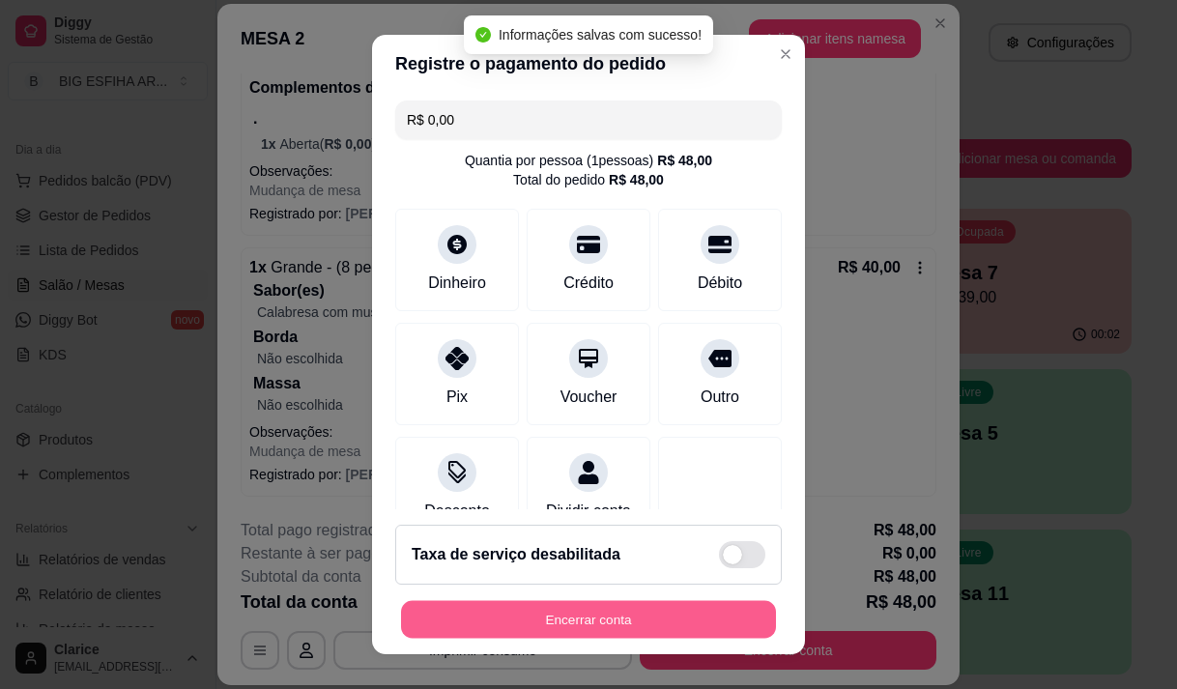
click at [556, 623] on button "Encerrar conta" at bounding box center [588, 620] width 375 height 38
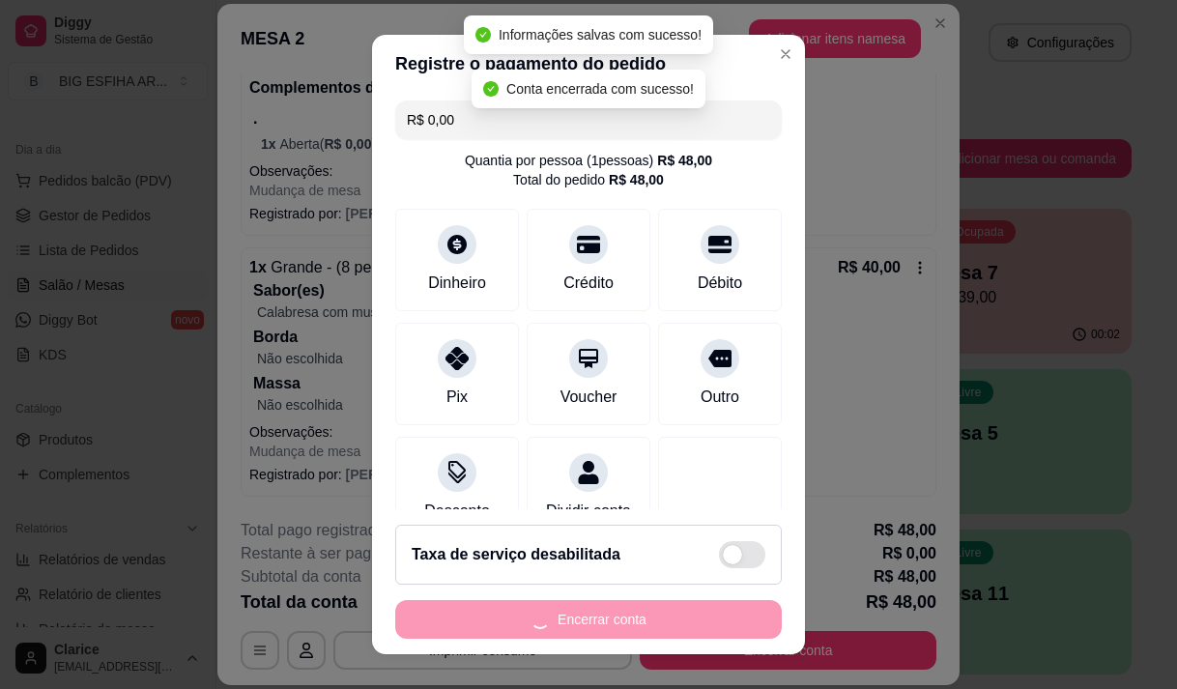
scroll to position [0, 0]
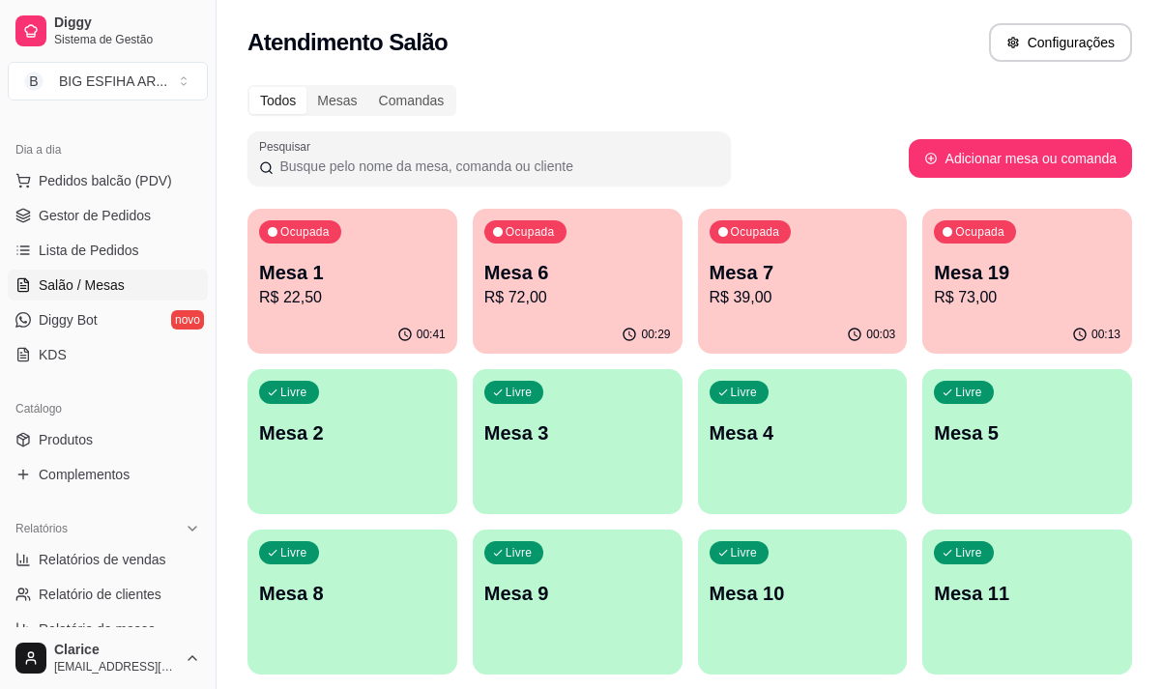
click at [574, 288] on p "R$ 72,00" at bounding box center [577, 297] width 187 height 23
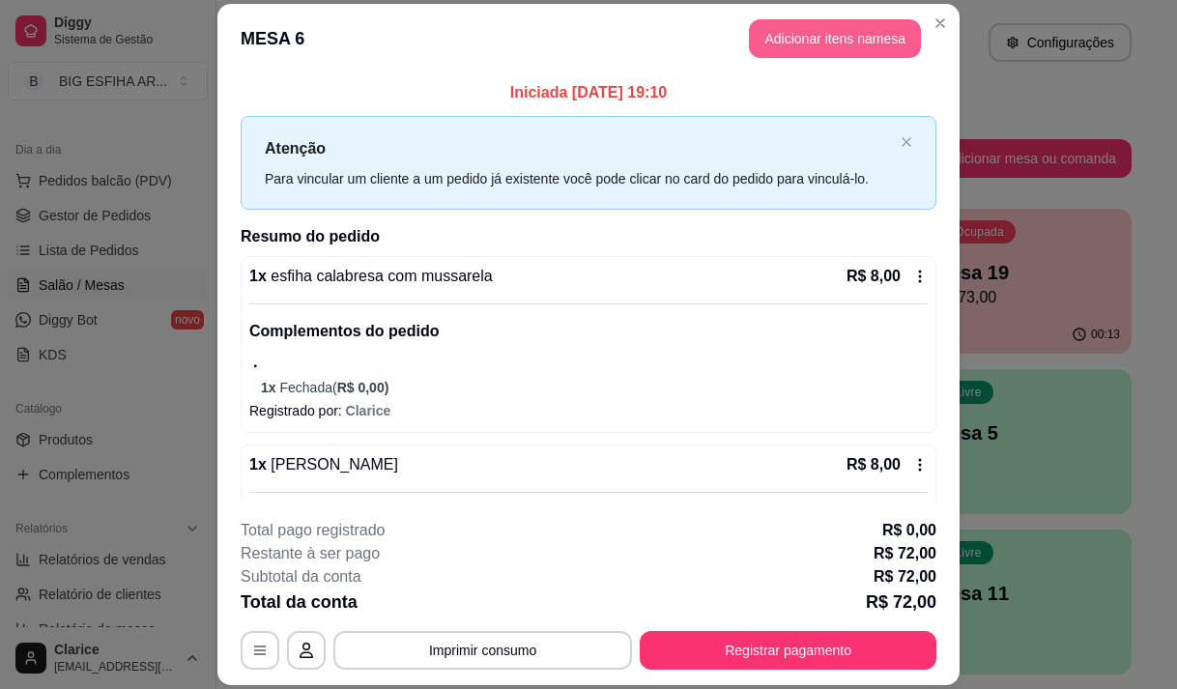
click at [823, 37] on button "Adicionar itens na mesa" at bounding box center [835, 38] width 172 height 39
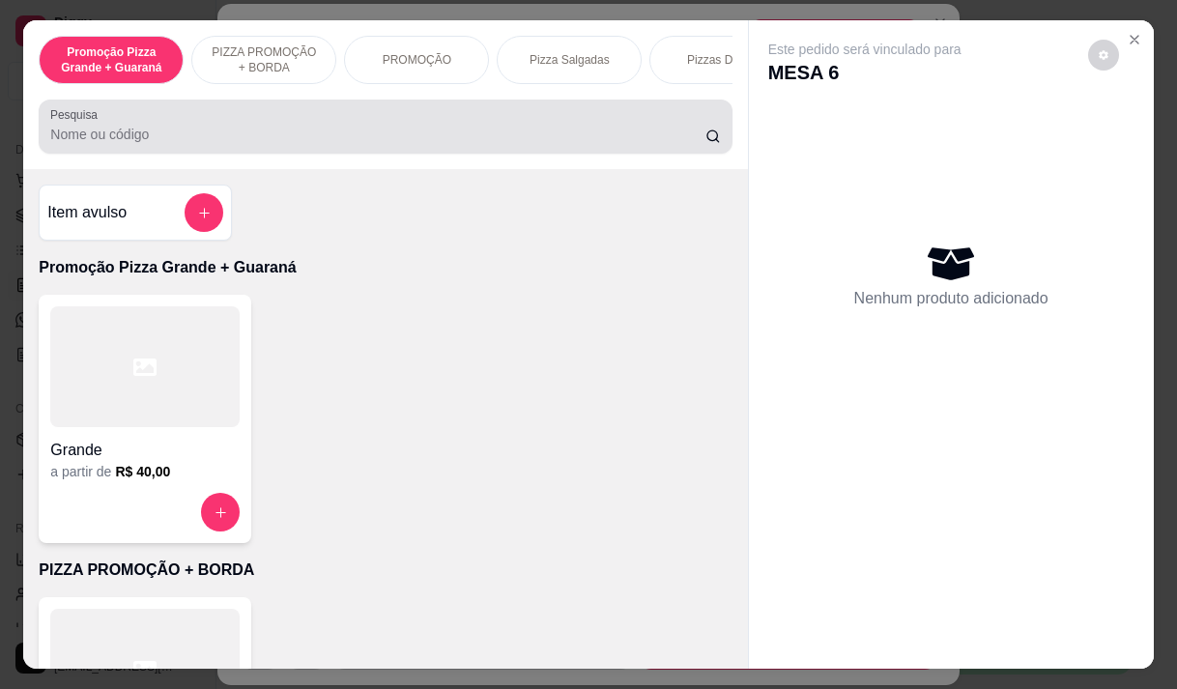
click at [492, 144] on input "Pesquisa" at bounding box center [377, 134] width 655 height 19
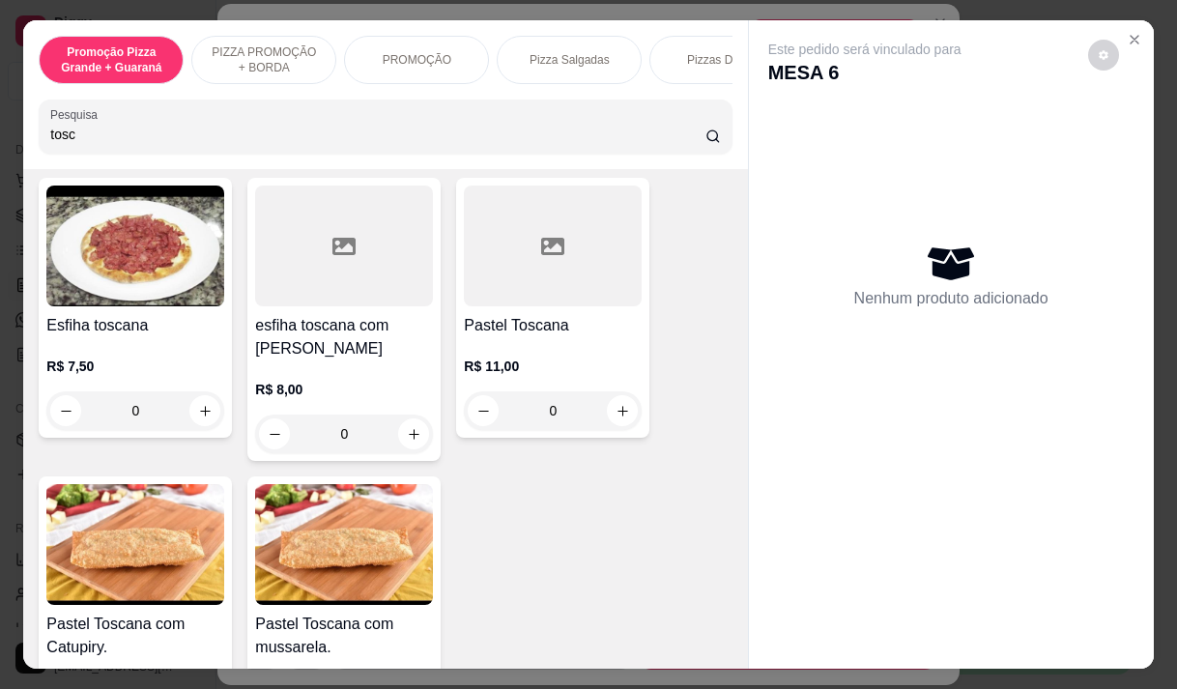
scroll to position [97, 0]
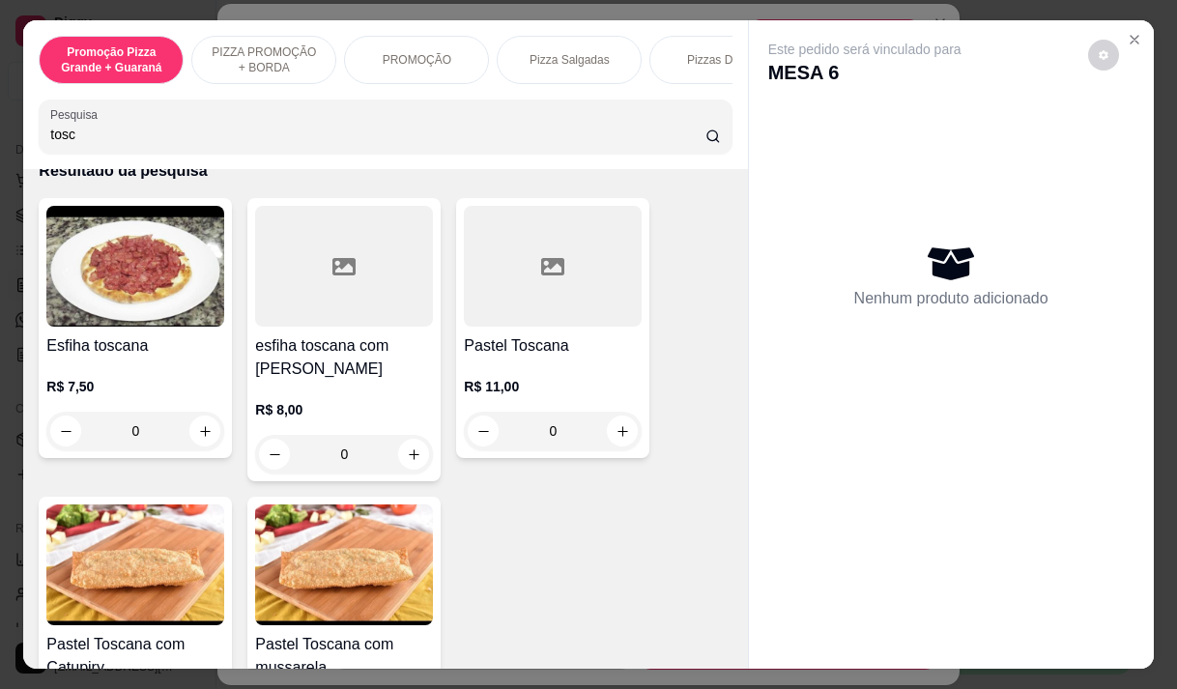
type input "tosc"
click at [302, 374] on h4 "esfiha toscana com [PERSON_NAME]" at bounding box center [344, 357] width 178 height 46
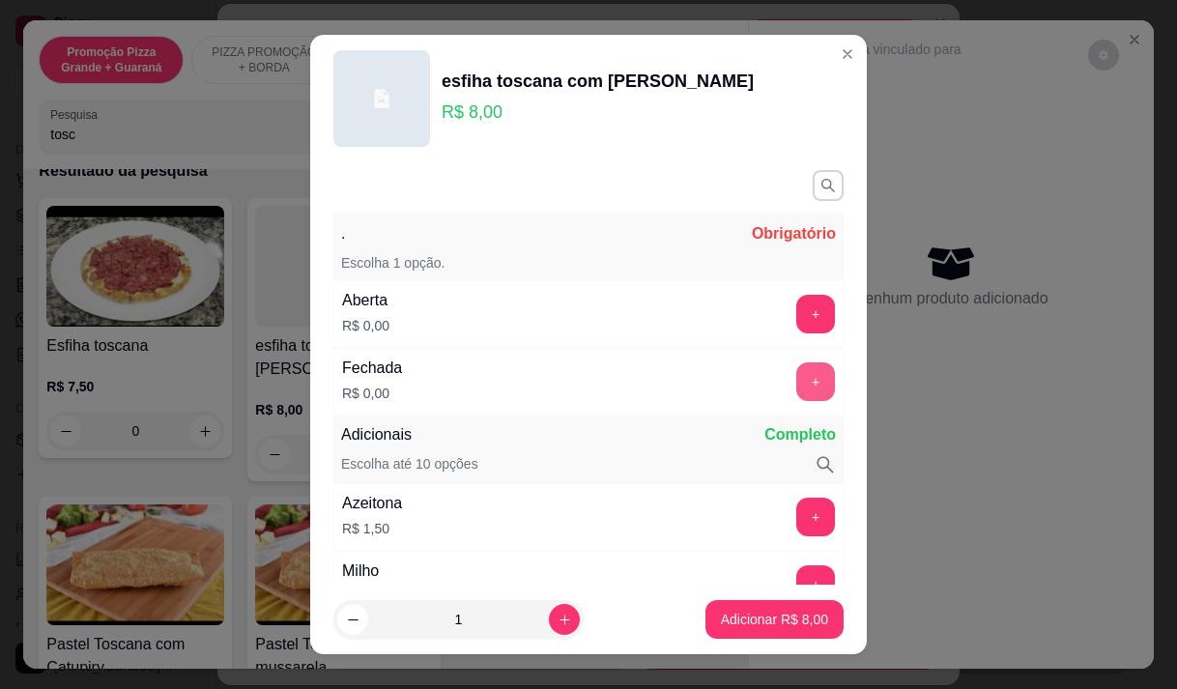
click at [796, 383] on button "+" at bounding box center [815, 381] width 39 height 39
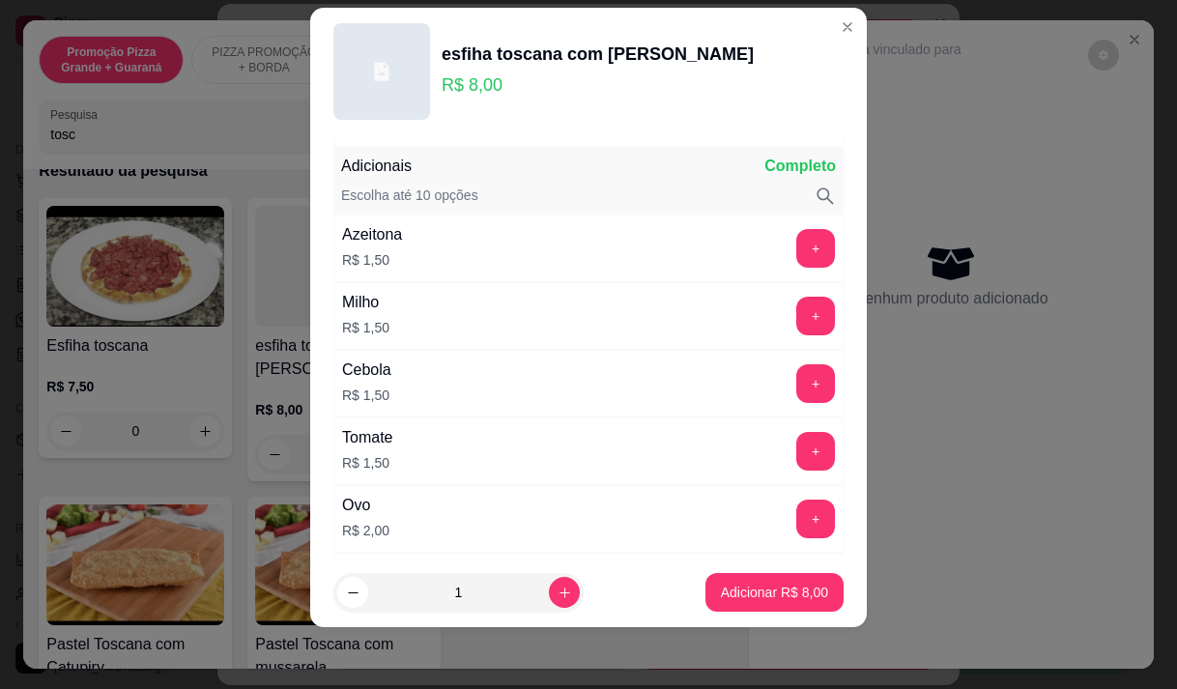
scroll to position [253, 0]
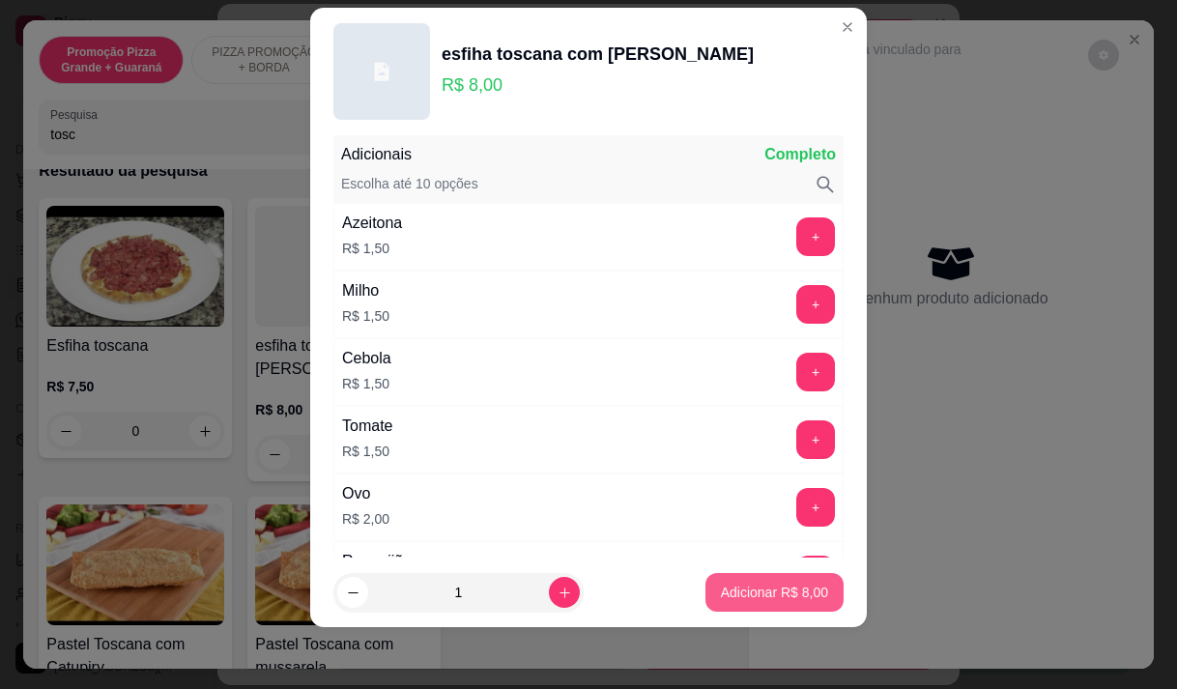
click at [722, 584] on p "Adicionar R$ 8,00" at bounding box center [774, 592] width 107 height 19
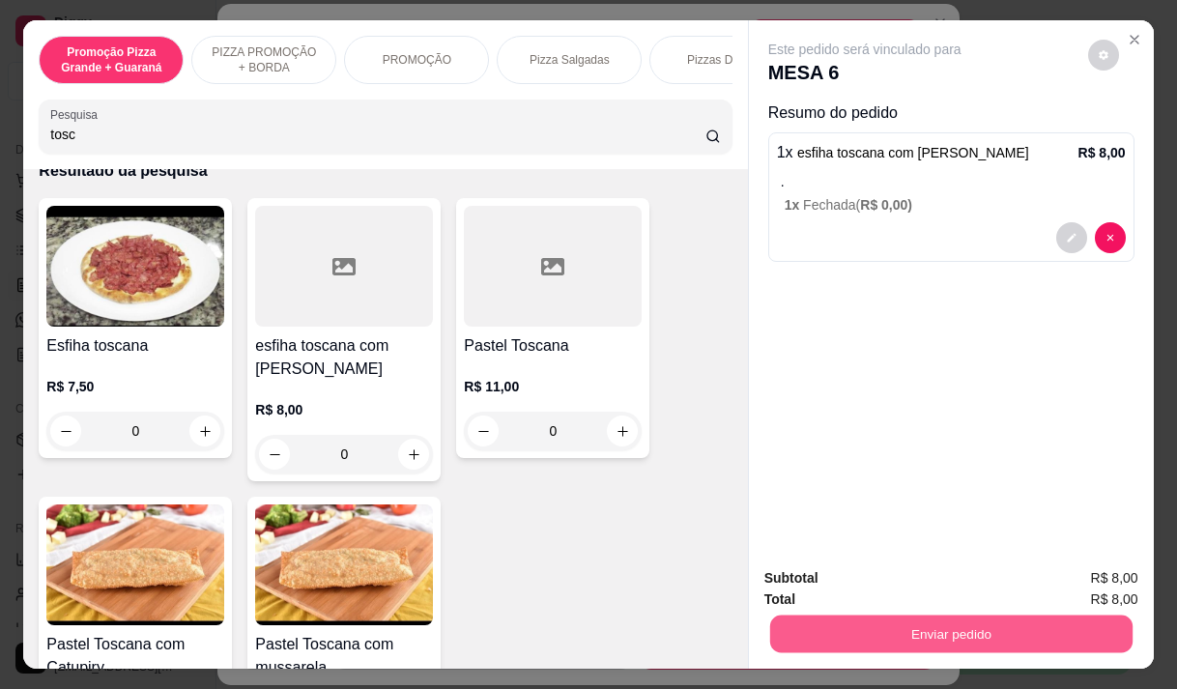
click at [1014, 632] on button "Enviar pedido" at bounding box center [950, 634] width 362 height 38
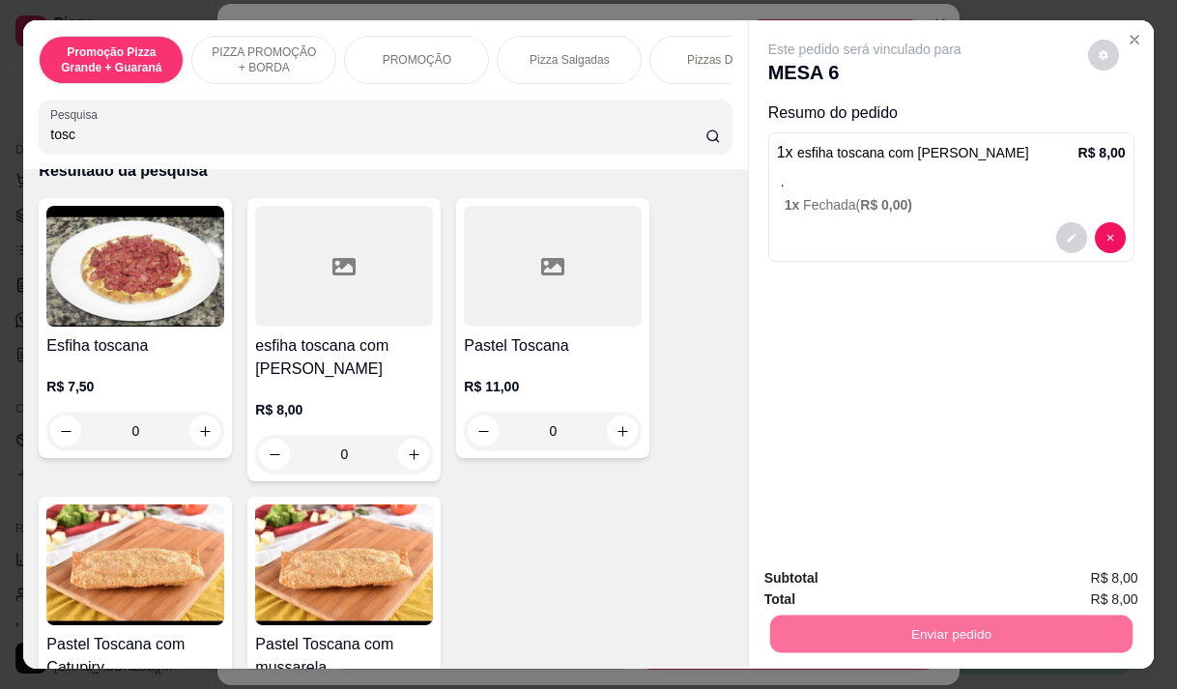
click at [1119, 578] on button "Enviar pedido" at bounding box center [1088, 578] width 106 height 36
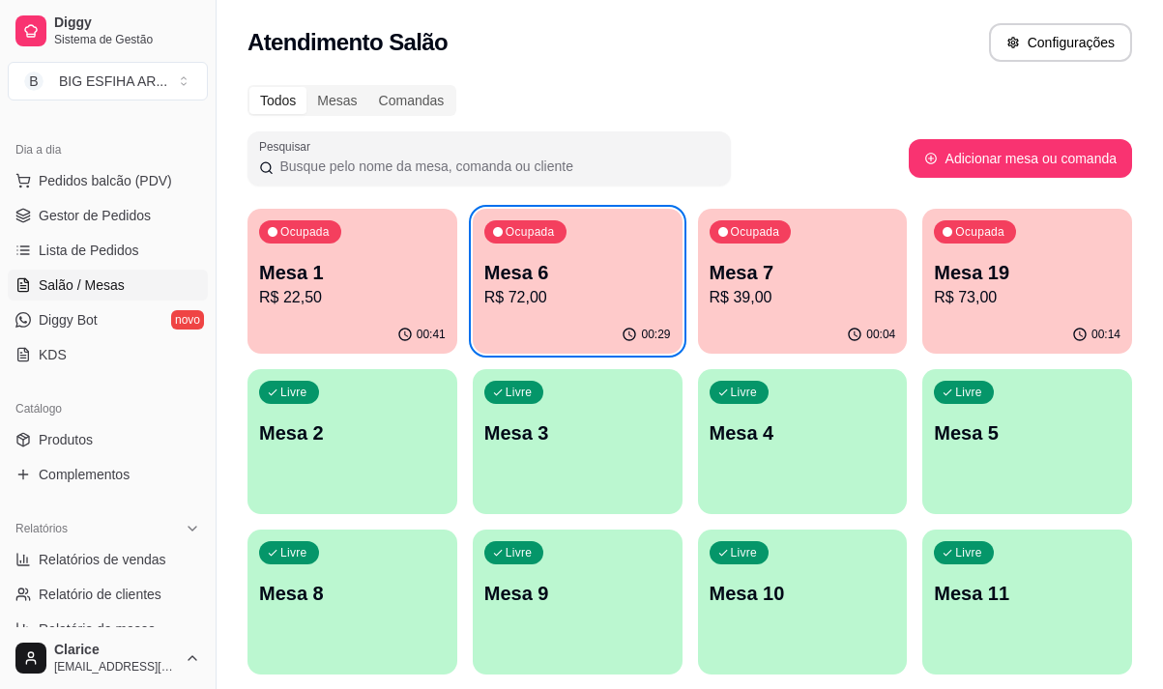
click at [289, 297] on p "R$ 22,50" at bounding box center [352, 297] width 187 height 23
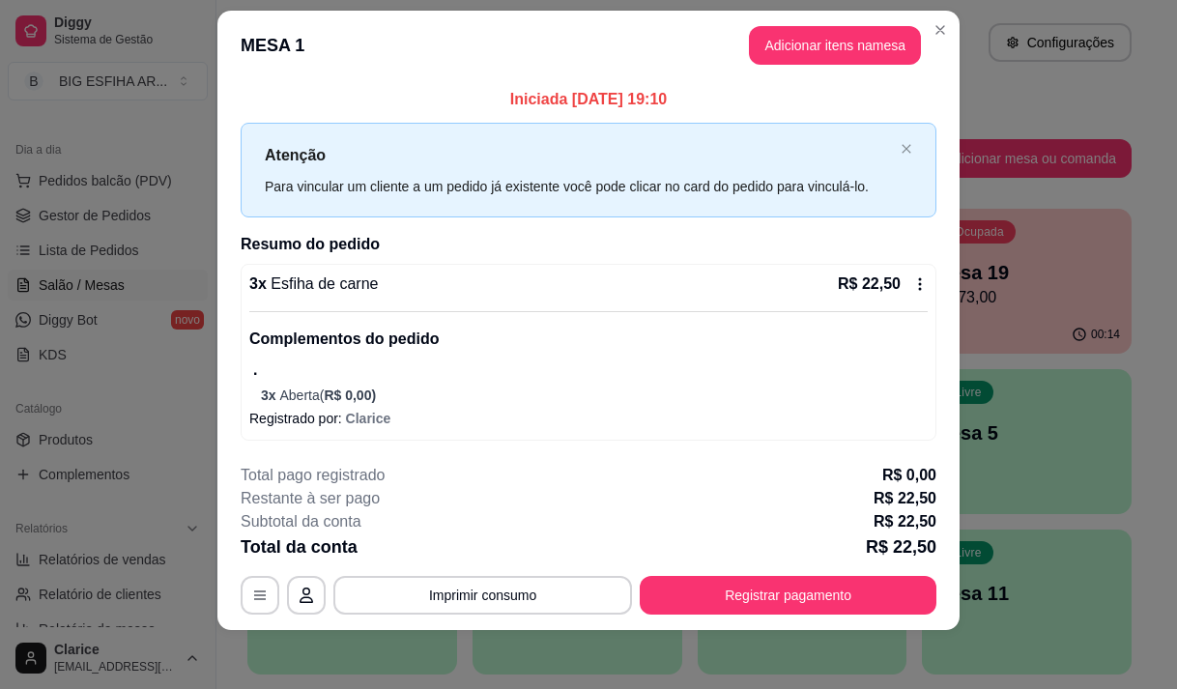
scroll to position [27, 0]
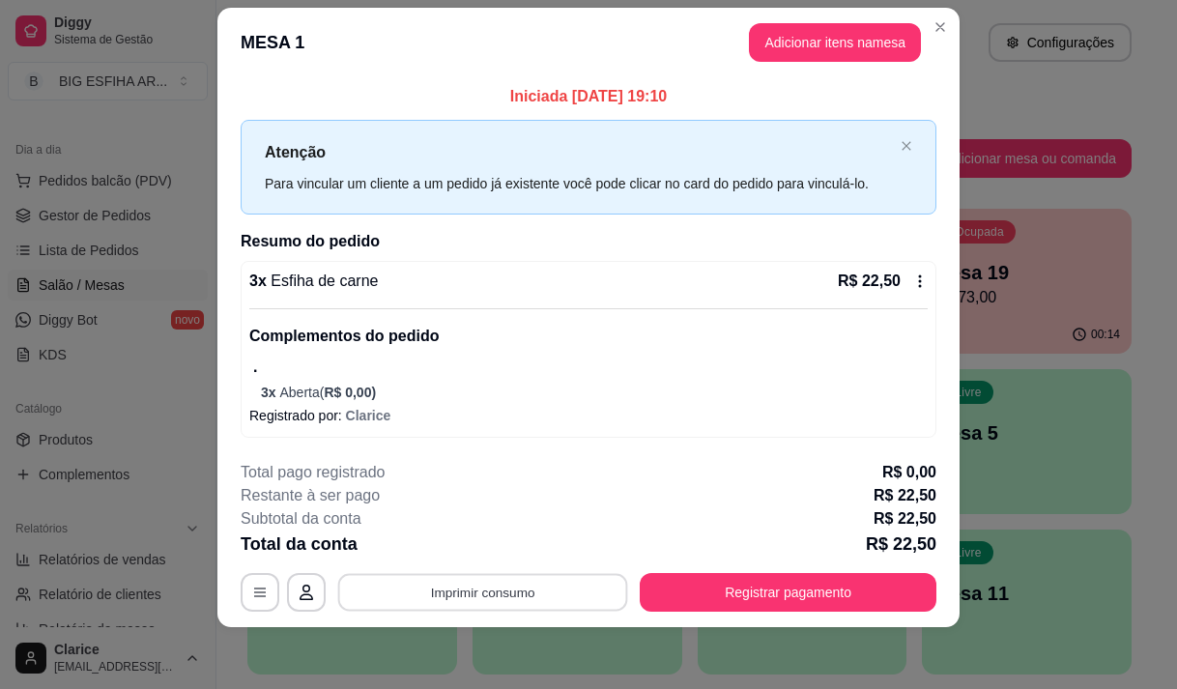
click at [534, 578] on button "Imprimir consumo" at bounding box center [483, 592] width 290 height 38
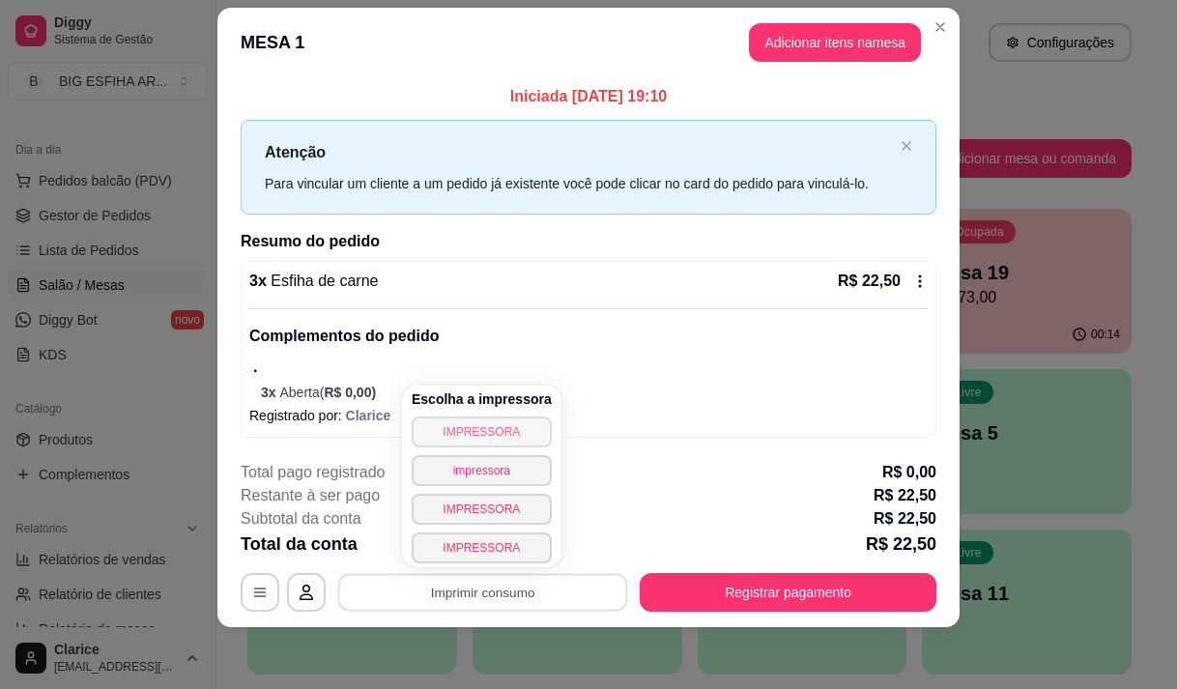
click at [495, 427] on button "IMPRESSORA" at bounding box center [482, 431] width 140 height 31
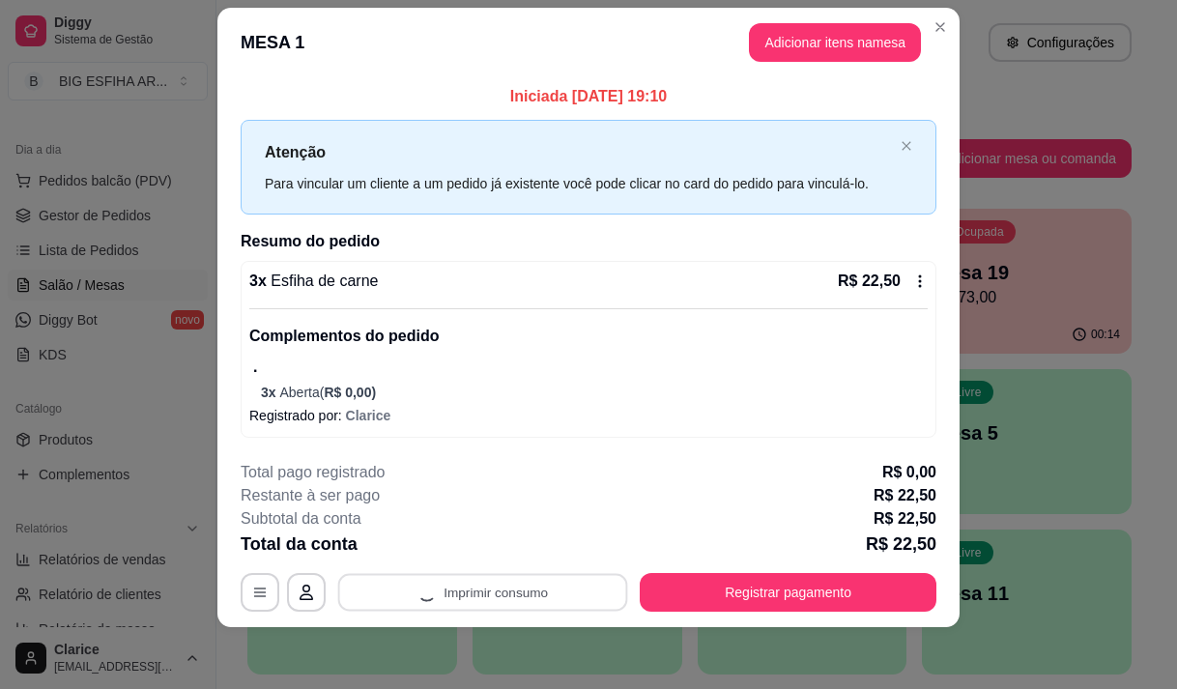
click at [707, 575] on button "Registrar pagamento" at bounding box center [788, 592] width 297 height 39
click at [739, 609] on button "Registrar pagamento" at bounding box center [788, 592] width 297 height 39
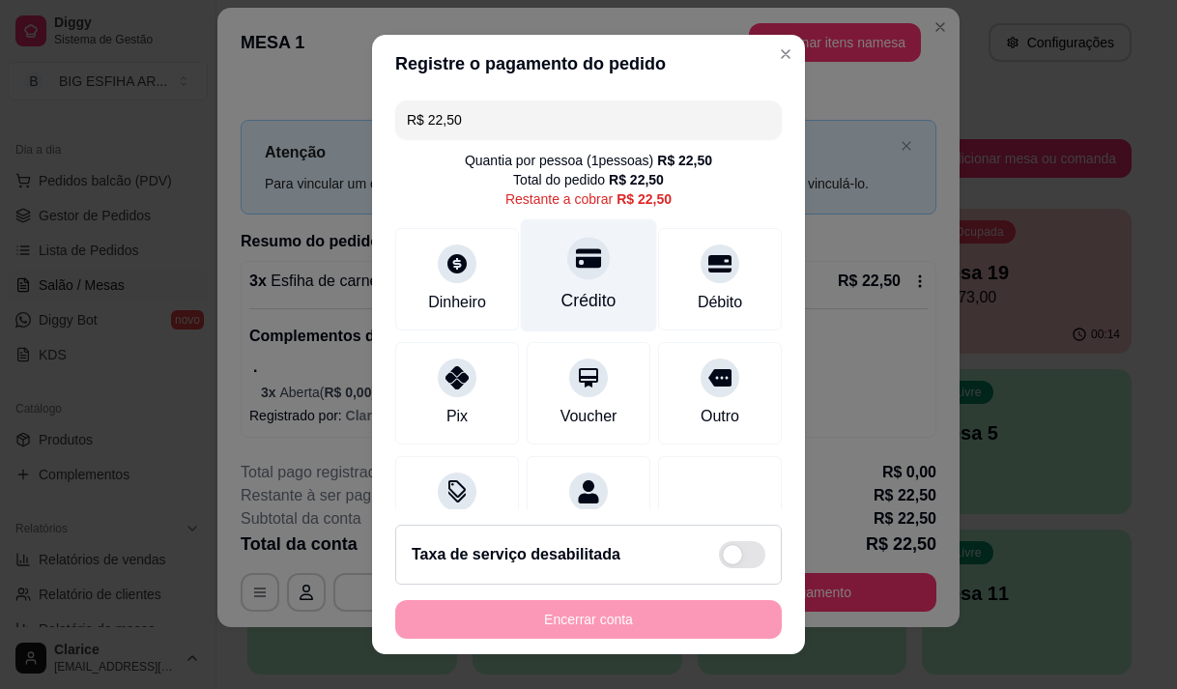
click at [560, 284] on div "Crédito" at bounding box center [589, 274] width 136 height 113
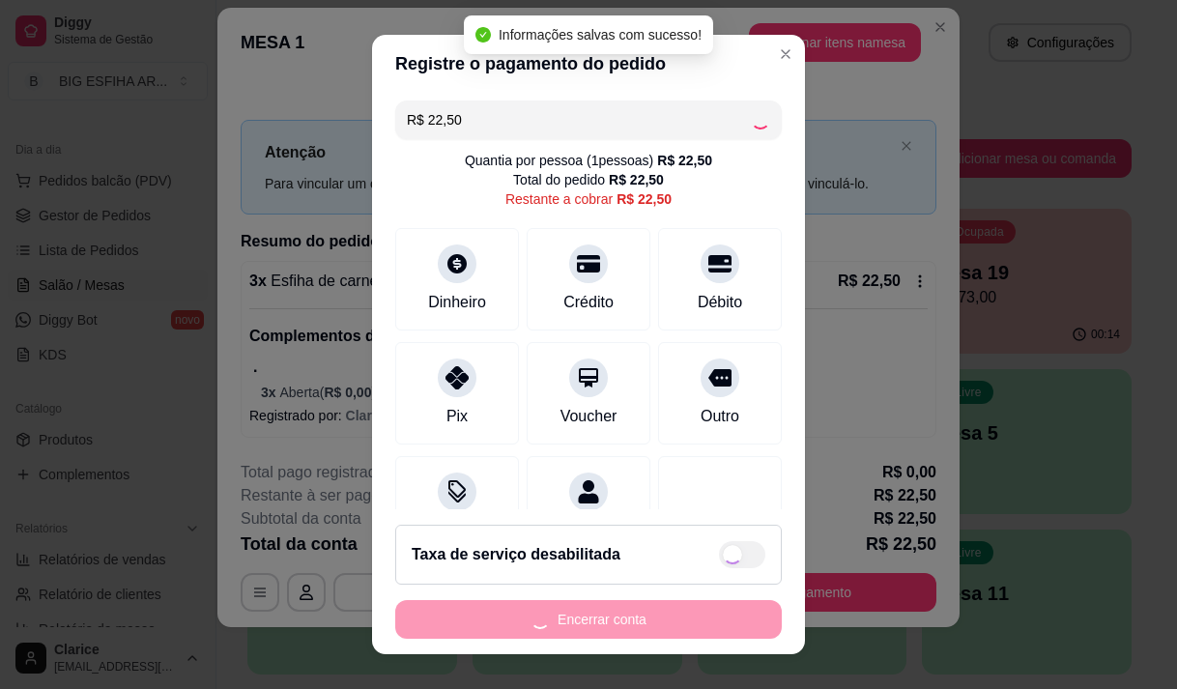
type input "R$ 0,00"
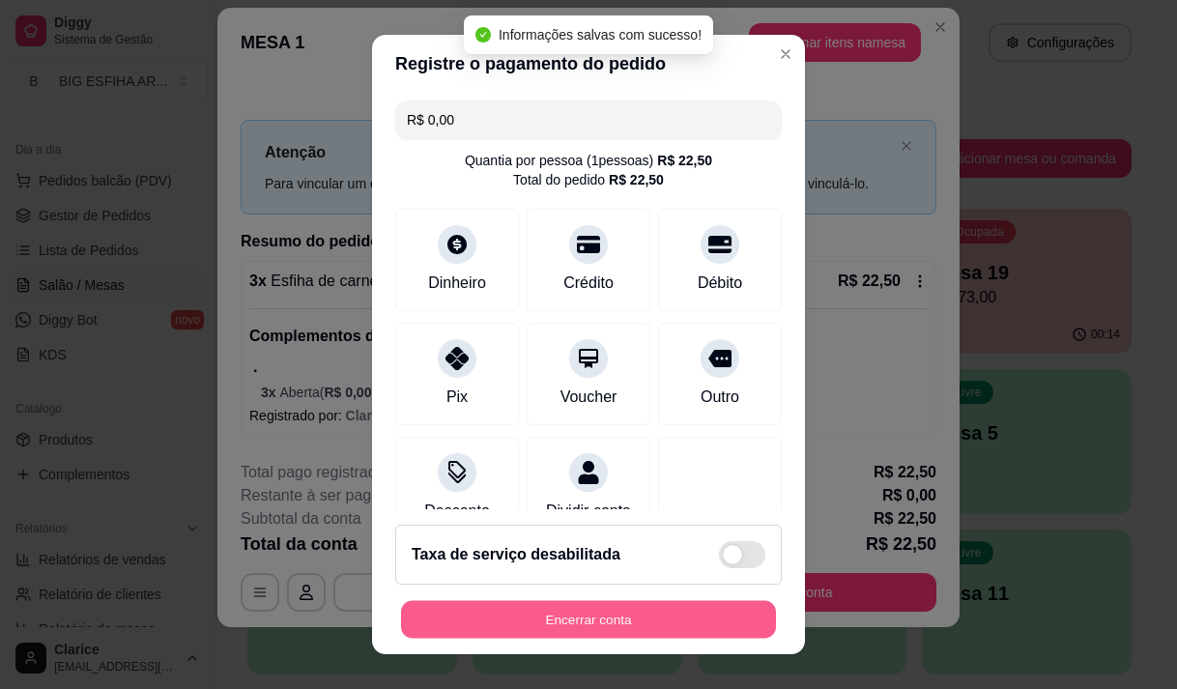
click at [593, 611] on button "Encerrar conta" at bounding box center [588, 620] width 375 height 38
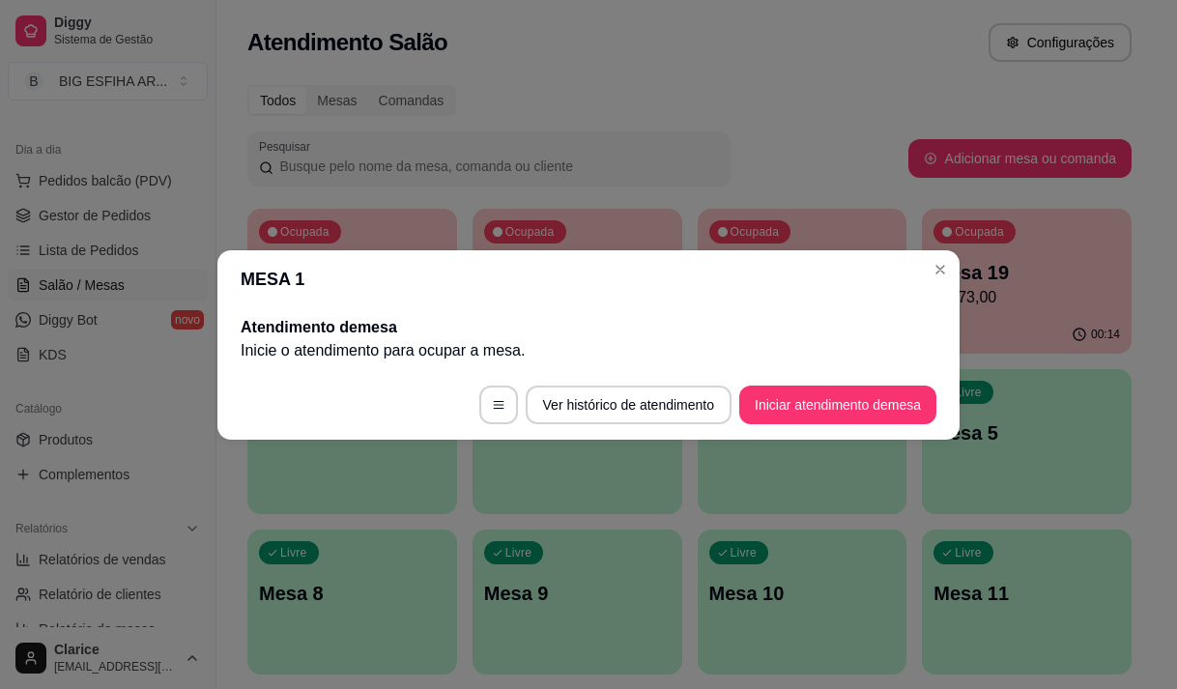
scroll to position [0, 0]
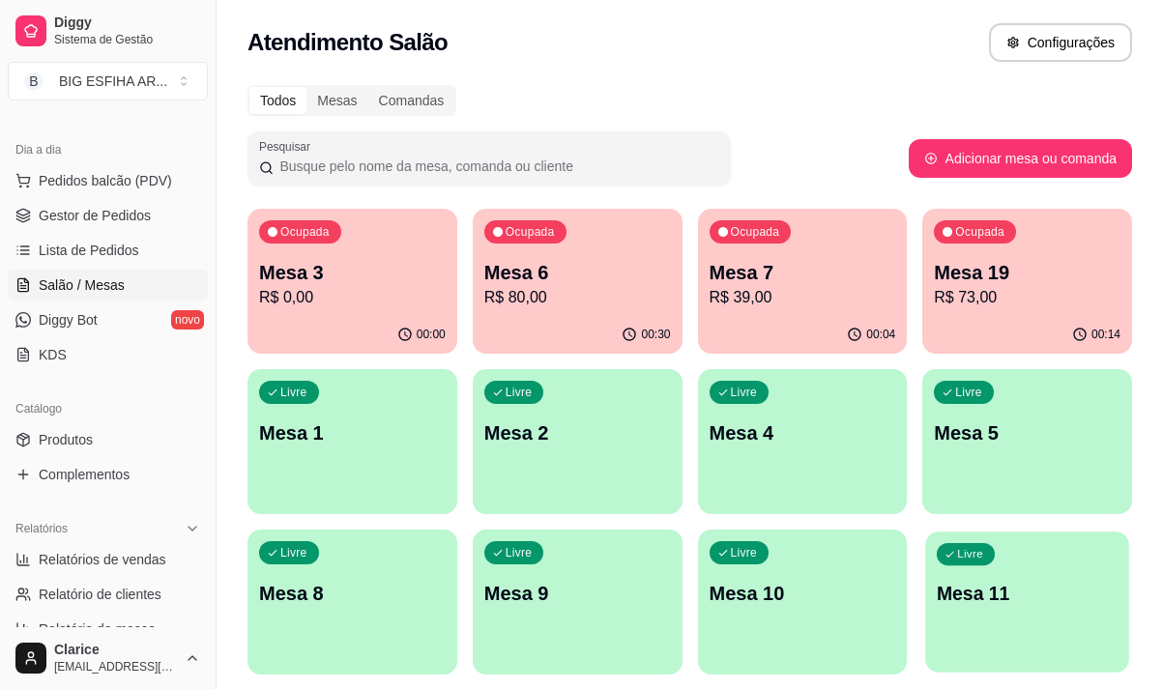
click at [1001, 616] on div "Livre Mesa 11" at bounding box center [1027, 590] width 203 height 118
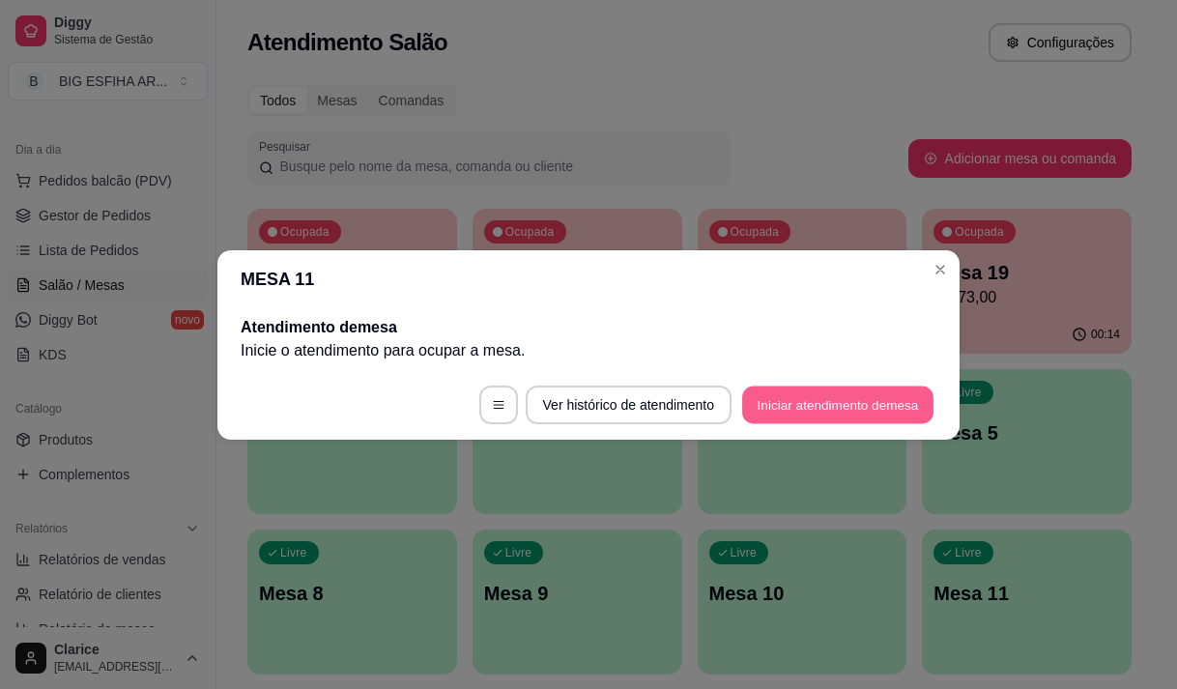
click at [825, 400] on button "Iniciar atendimento de mesa" at bounding box center [837, 405] width 191 height 38
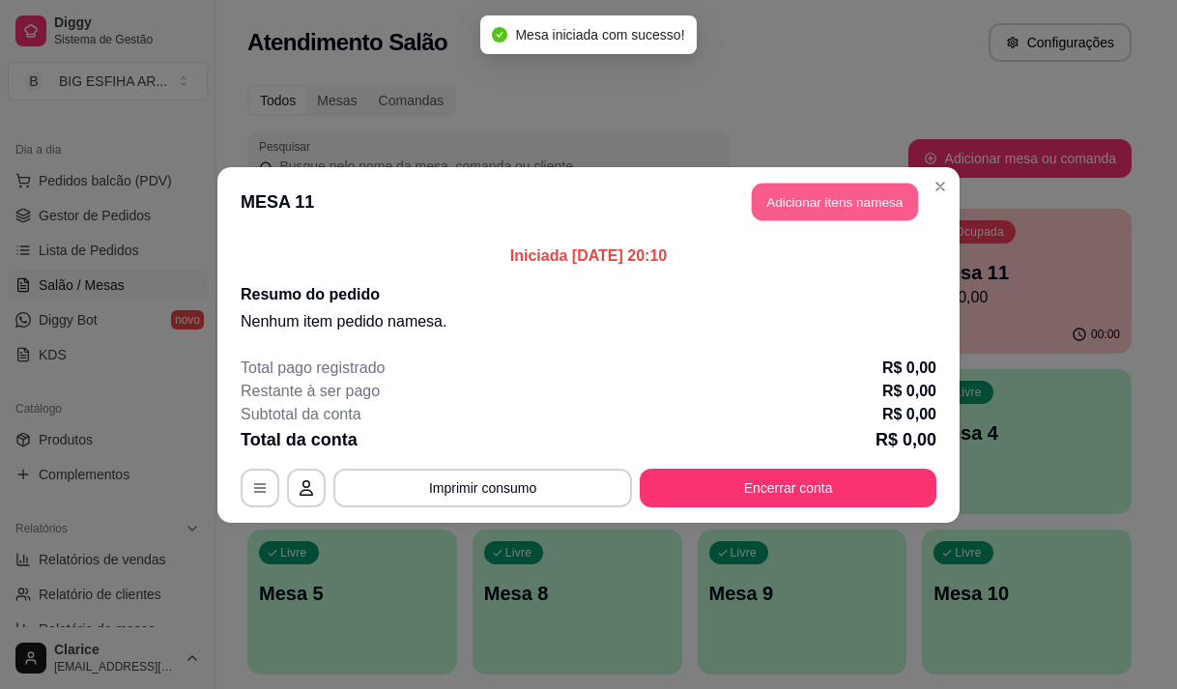
click at [787, 201] on button "Adicionar itens na mesa" at bounding box center [835, 202] width 166 height 38
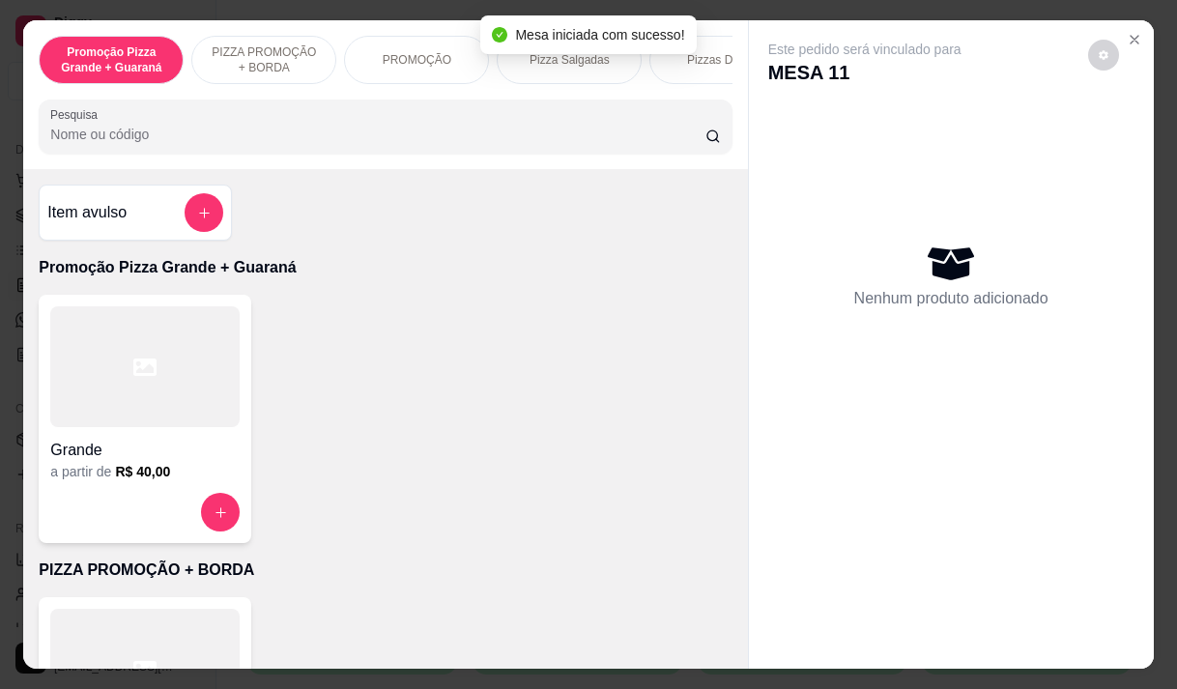
click at [145, 120] on div at bounding box center [385, 126] width 670 height 39
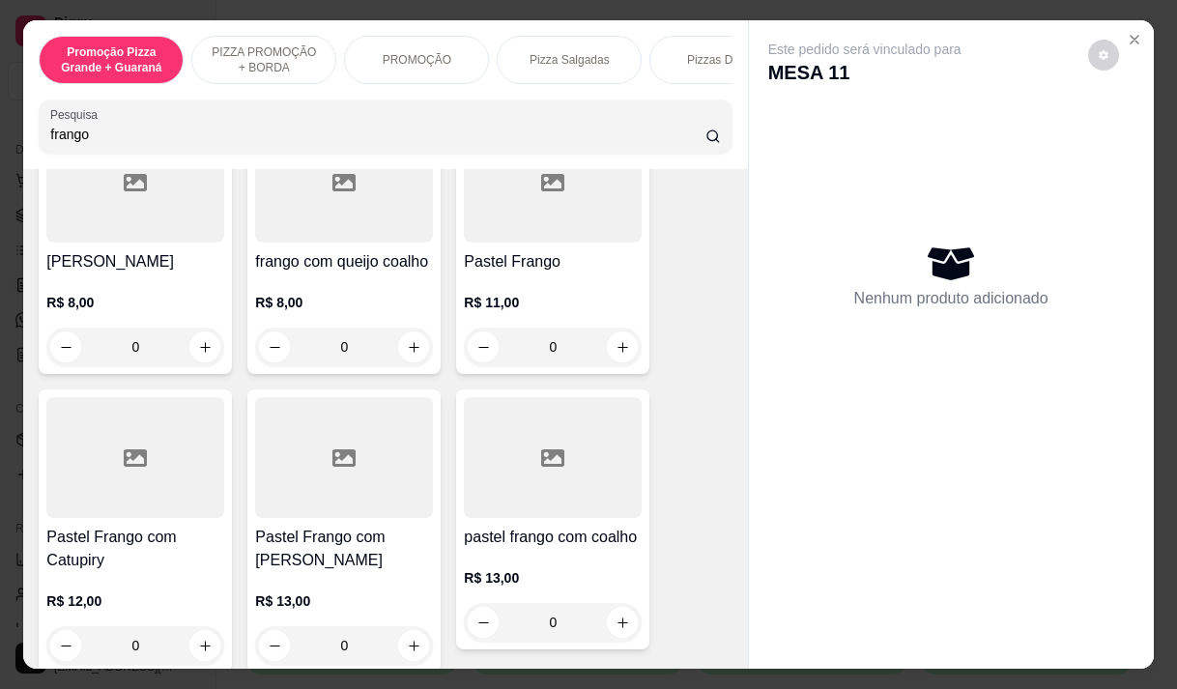
scroll to position [483, 0]
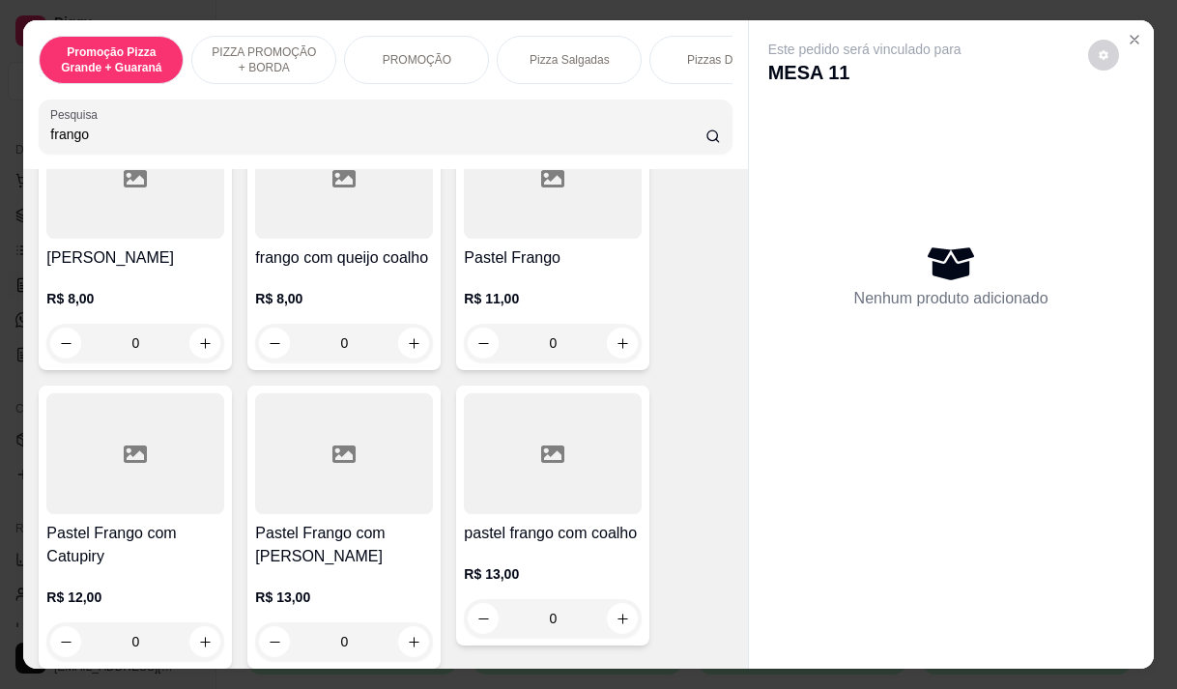
type input "frango"
click at [297, 568] on div "R$ 13,00 0" at bounding box center [344, 614] width 178 height 93
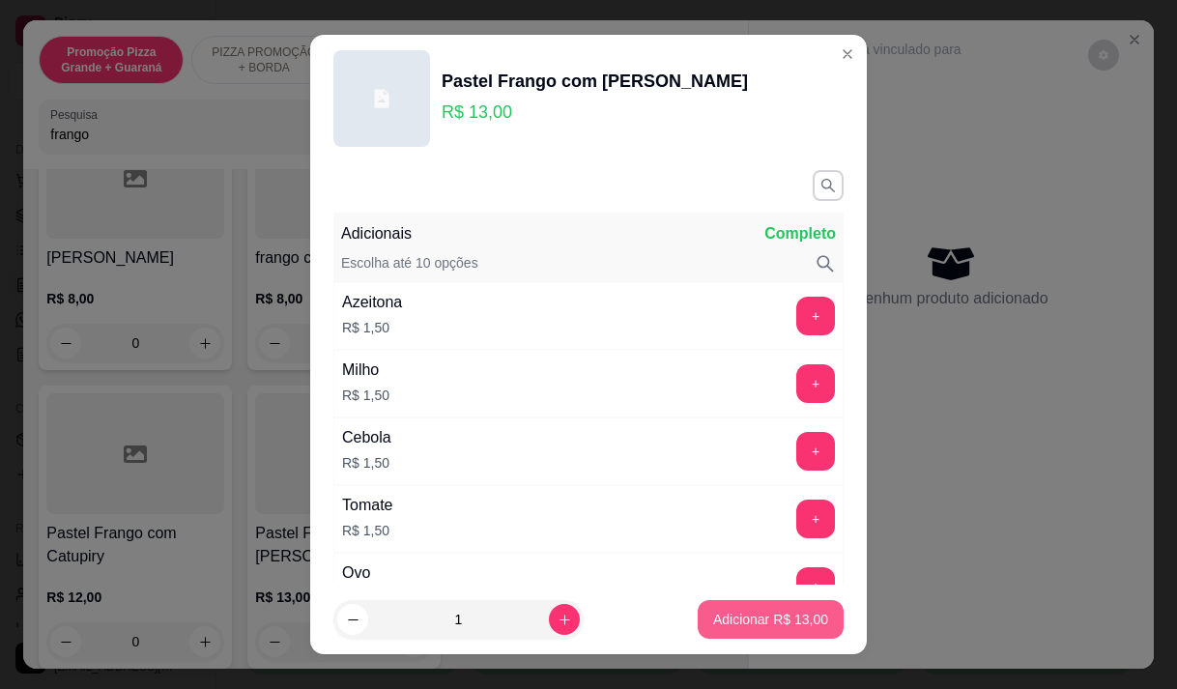
click at [750, 629] on button "Adicionar R$ 13,00" at bounding box center [771, 619] width 146 height 39
type input "1"
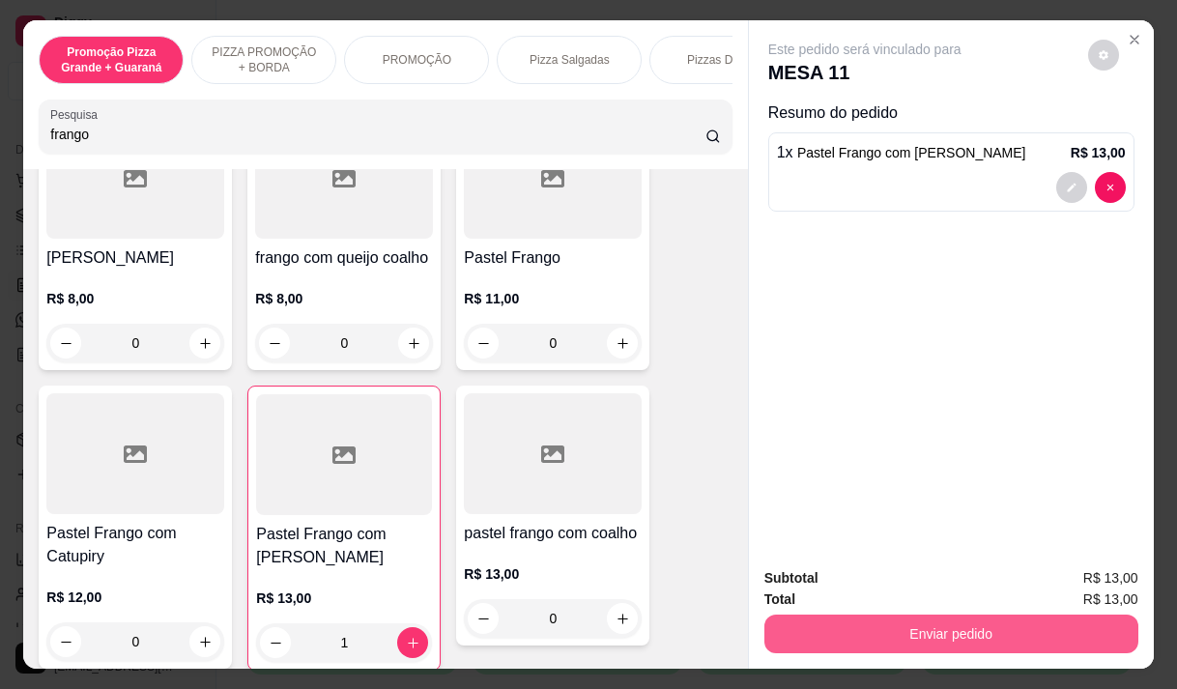
click at [959, 635] on button "Enviar pedido" at bounding box center [951, 634] width 374 height 39
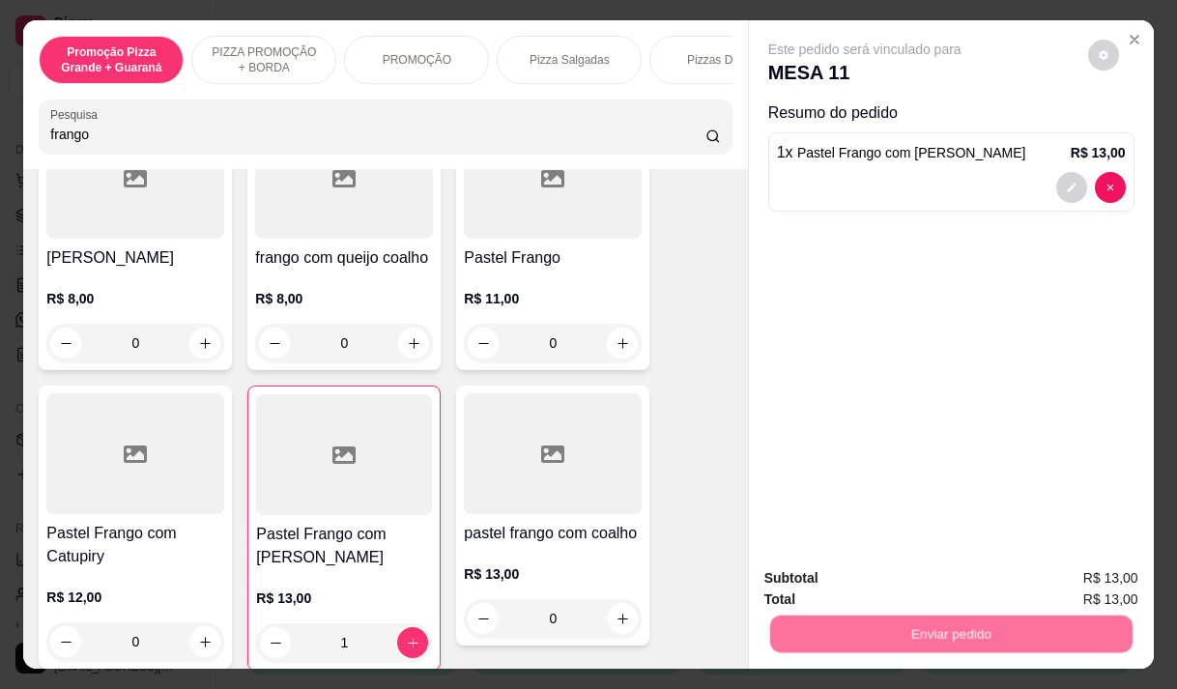
click at [1080, 571] on button "Enviar pedido" at bounding box center [1087, 578] width 109 height 37
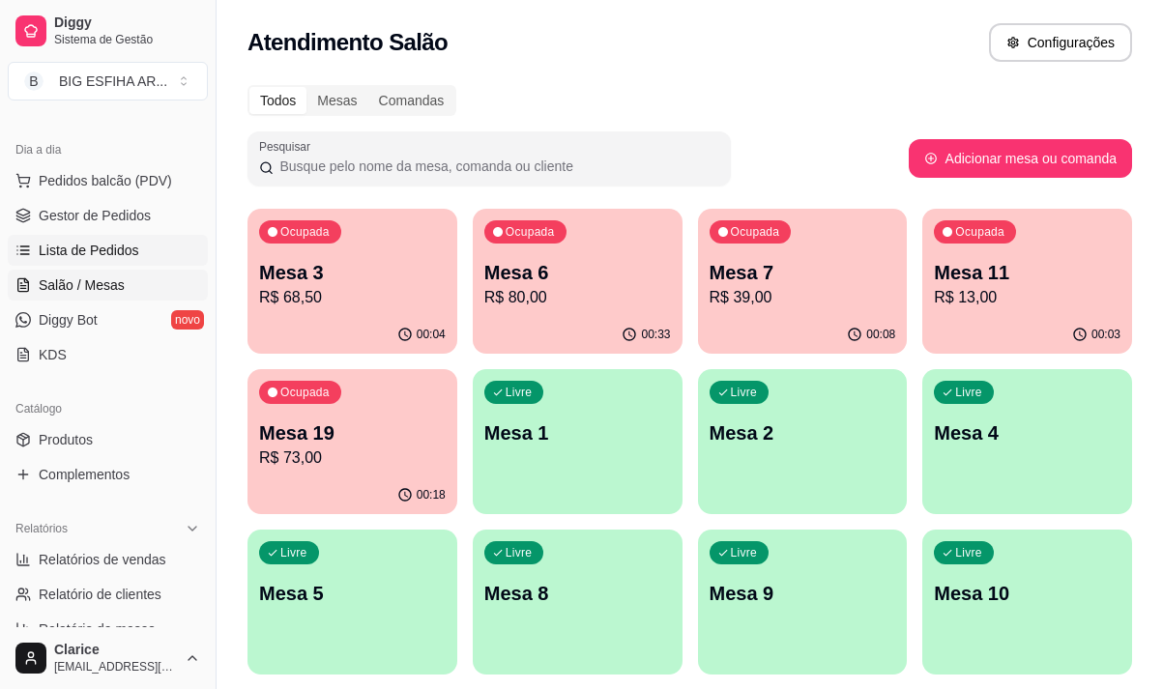
click at [100, 249] on span "Lista de Pedidos" at bounding box center [89, 250] width 100 height 19
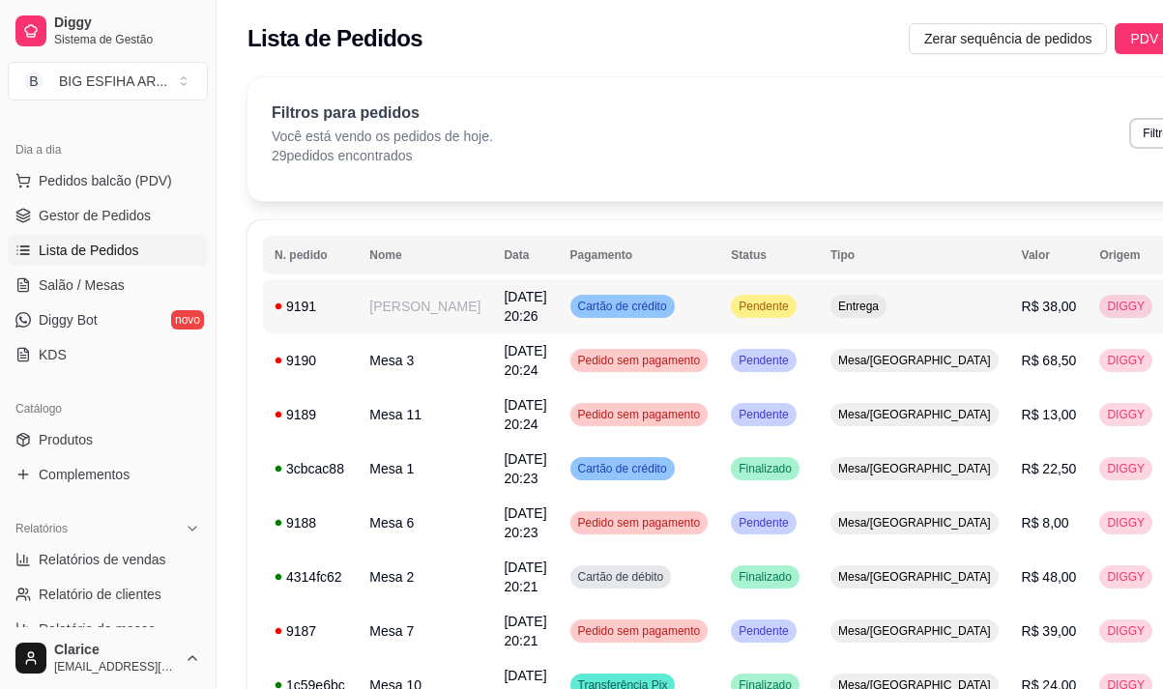
click at [398, 300] on td "[PERSON_NAME]" at bounding box center [425, 306] width 134 height 54
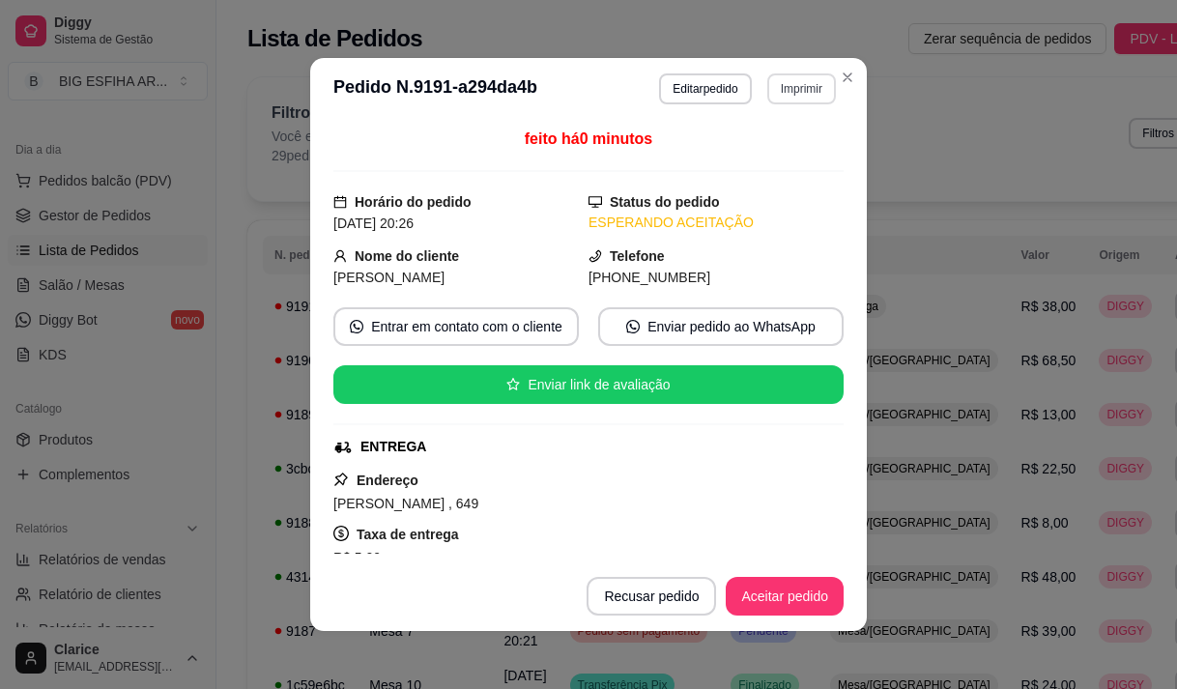
click at [789, 92] on button "Imprimir" at bounding box center [801, 88] width 69 height 31
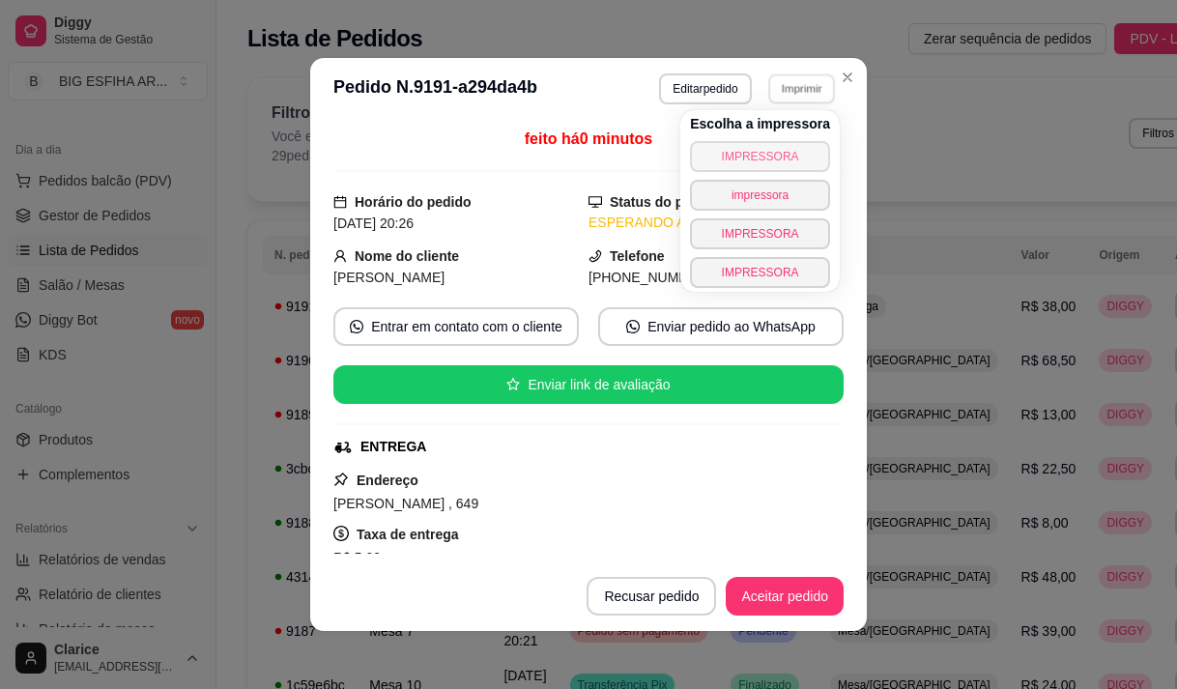
click at [776, 149] on button "IMPRESSORA" at bounding box center [760, 156] width 140 height 31
click at [756, 600] on button "Aceitar pedido" at bounding box center [785, 596] width 118 height 39
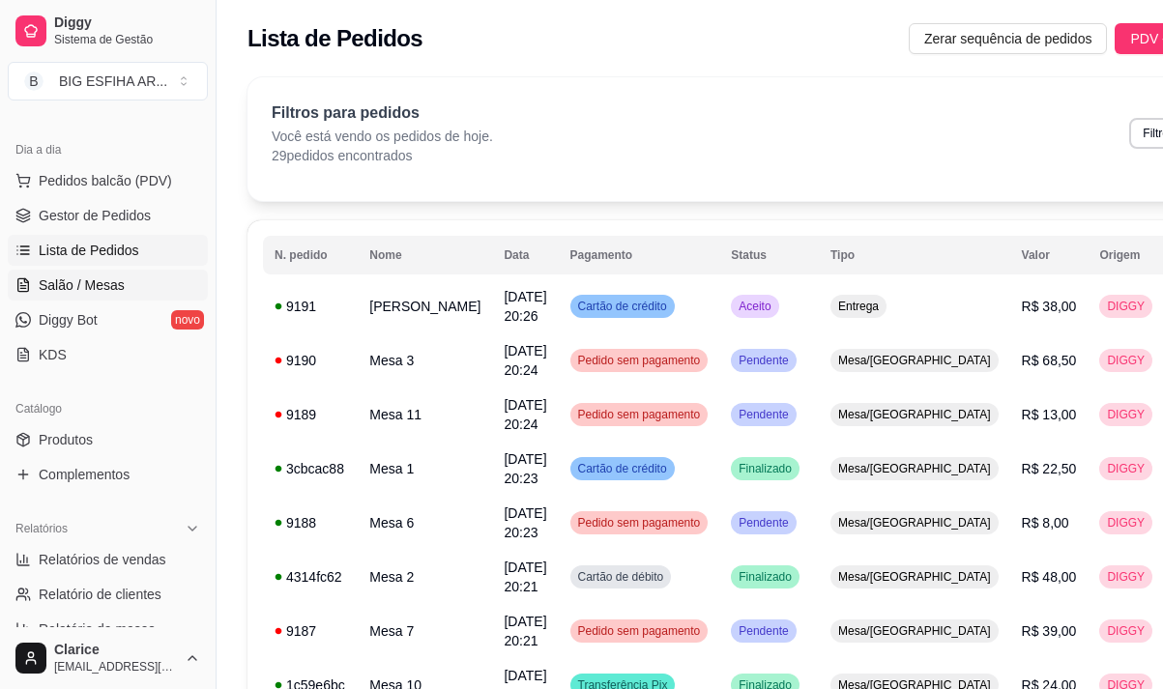
click at [68, 283] on span "Salão / Mesas" at bounding box center [82, 284] width 86 height 19
click at [69, 283] on span "Salão / Mesas" at bounding box center [82, 284] width 86 height 19
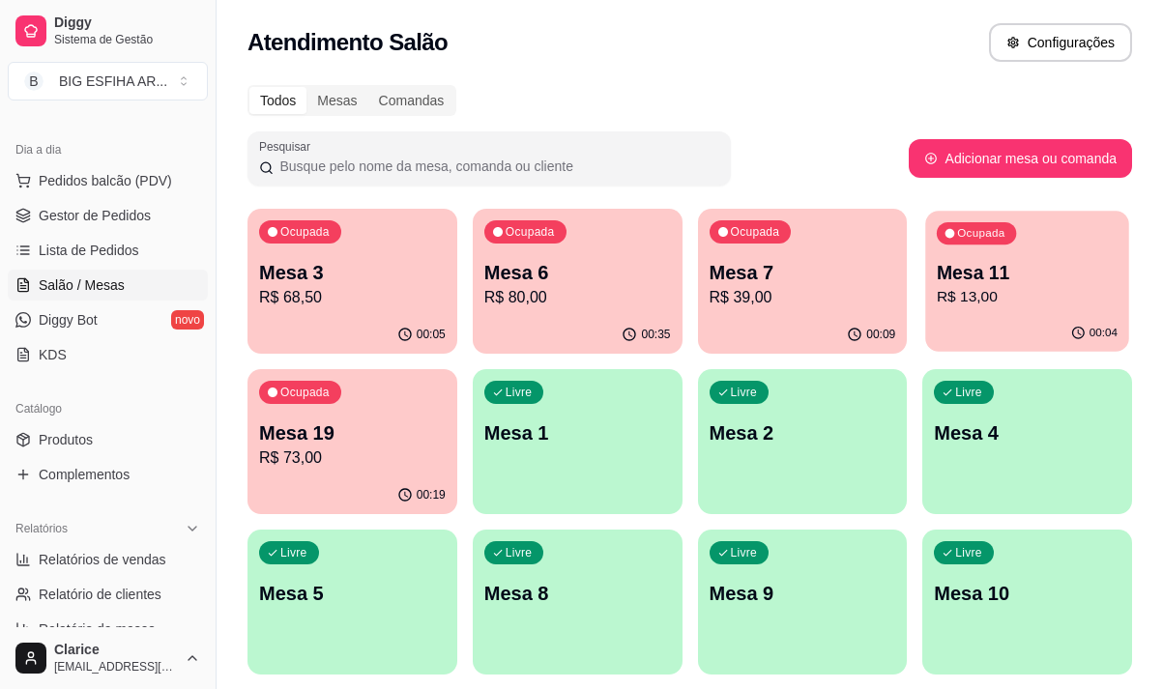
click at [1044, 300] on p "R$ 13,00" at bounding box center [1026, 297] width 181 height 22
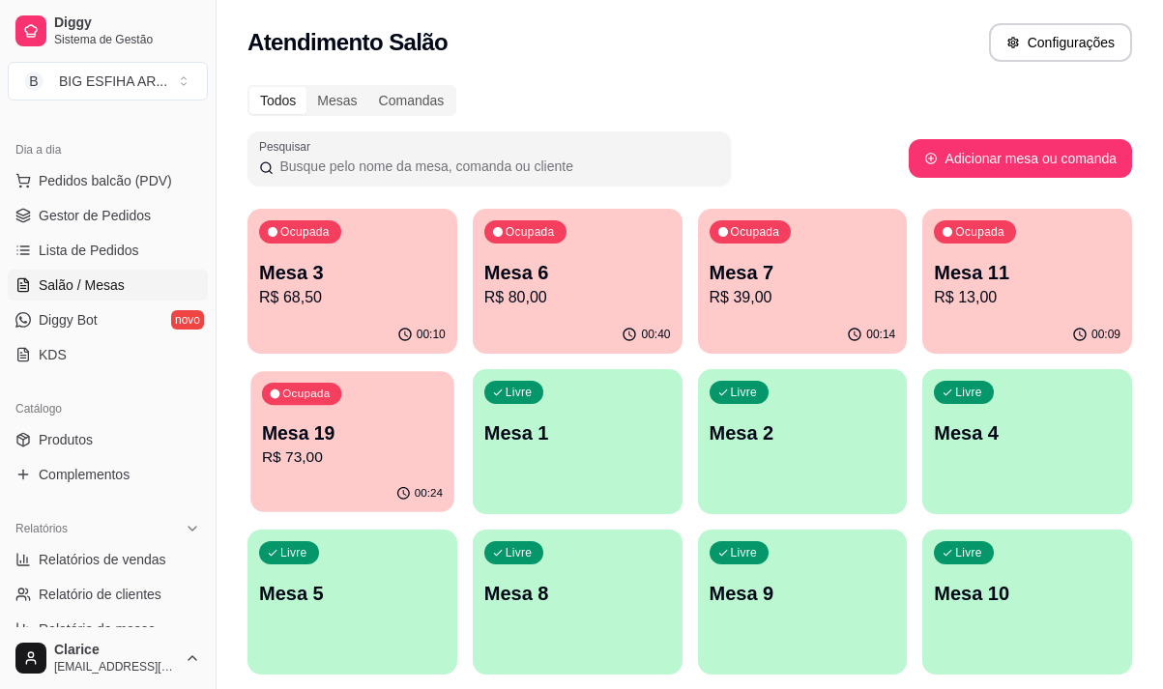
click at [367, 481] on div "00:24" at bounding box center [351, 493] width 203 height 37
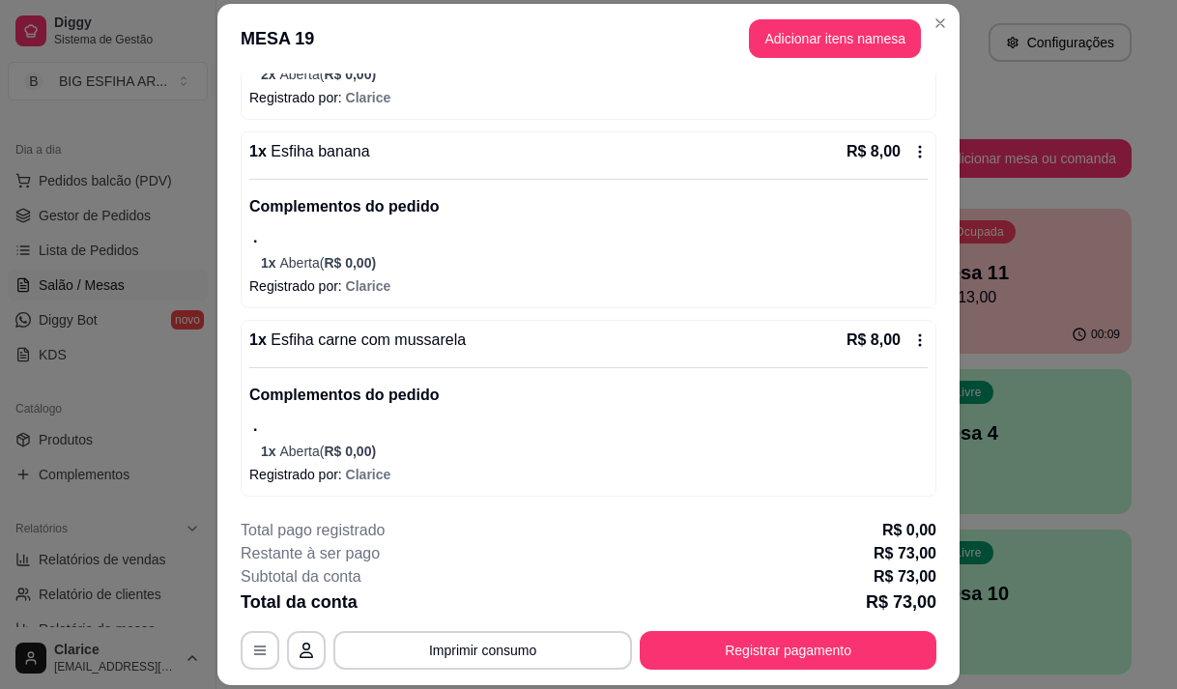
scroll to position [304, 0]
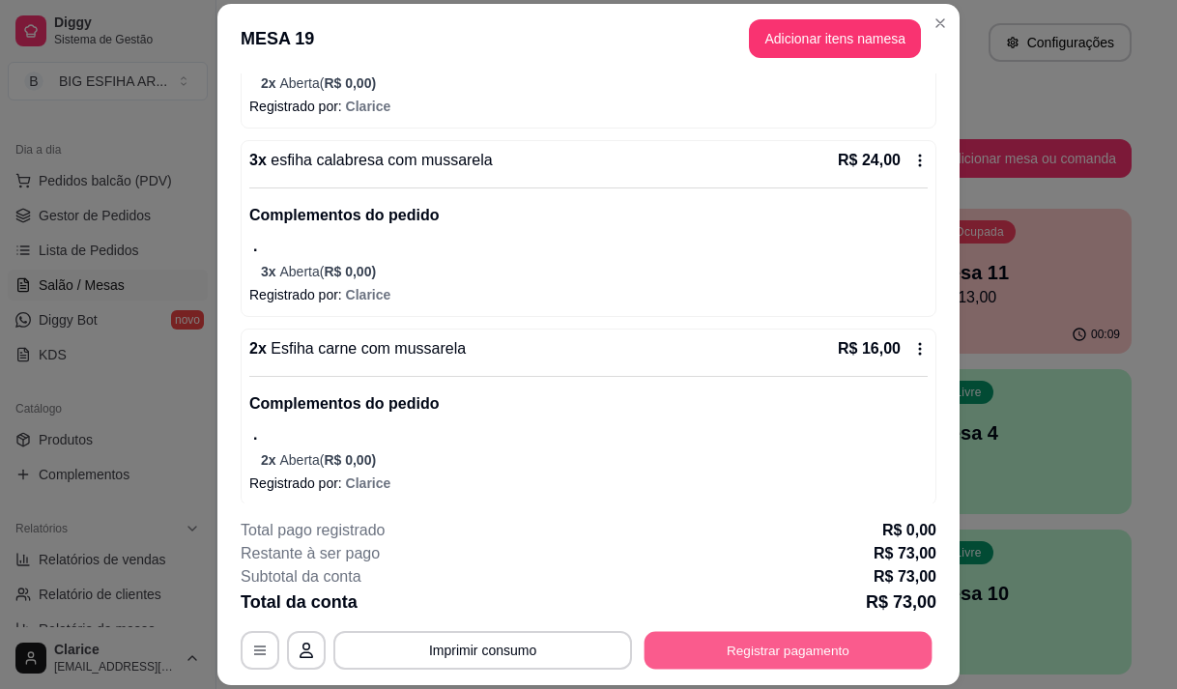
click at [743, 637] on button "Registrar pagamento" at bounding box center [789, 651] width 288 height 38
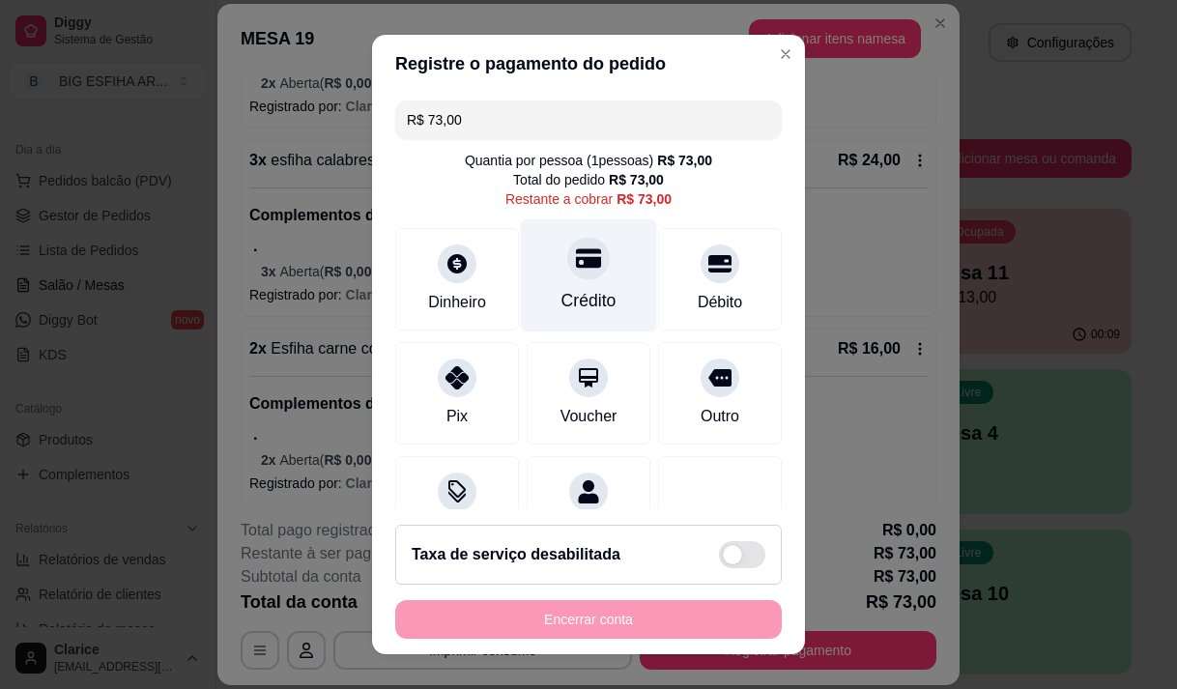
click at [536, 261] on div "Crédito" at bounding box center [589, 274] width 136 height 113
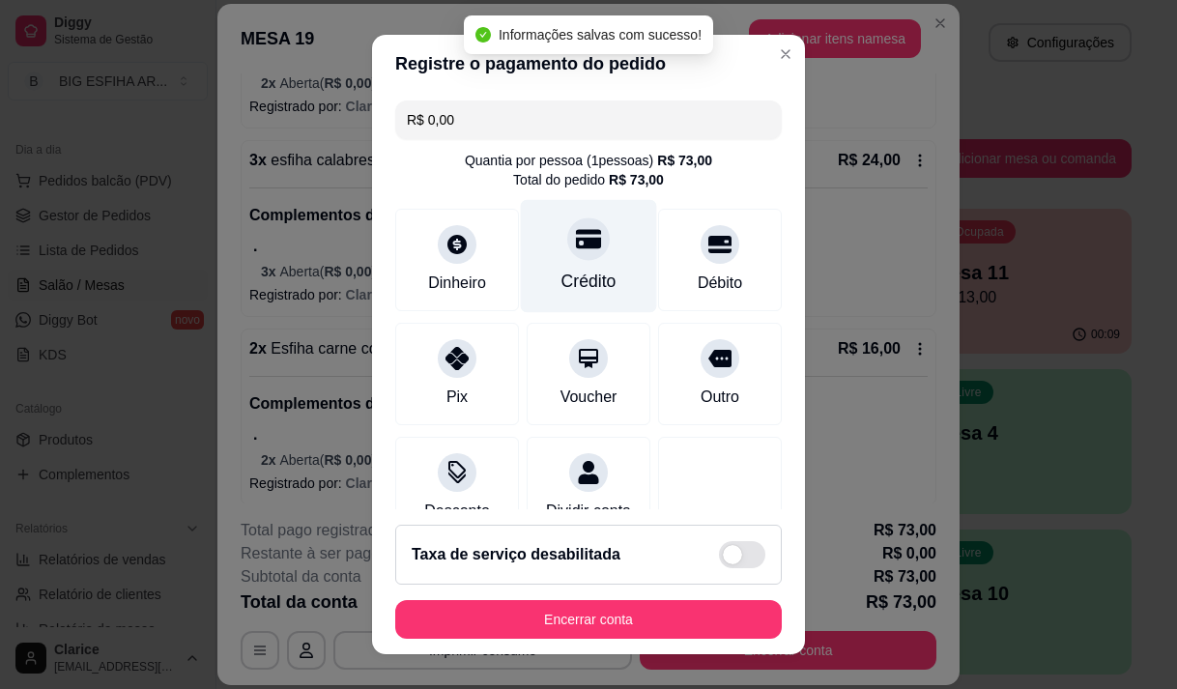
type input "R$ 0,00"
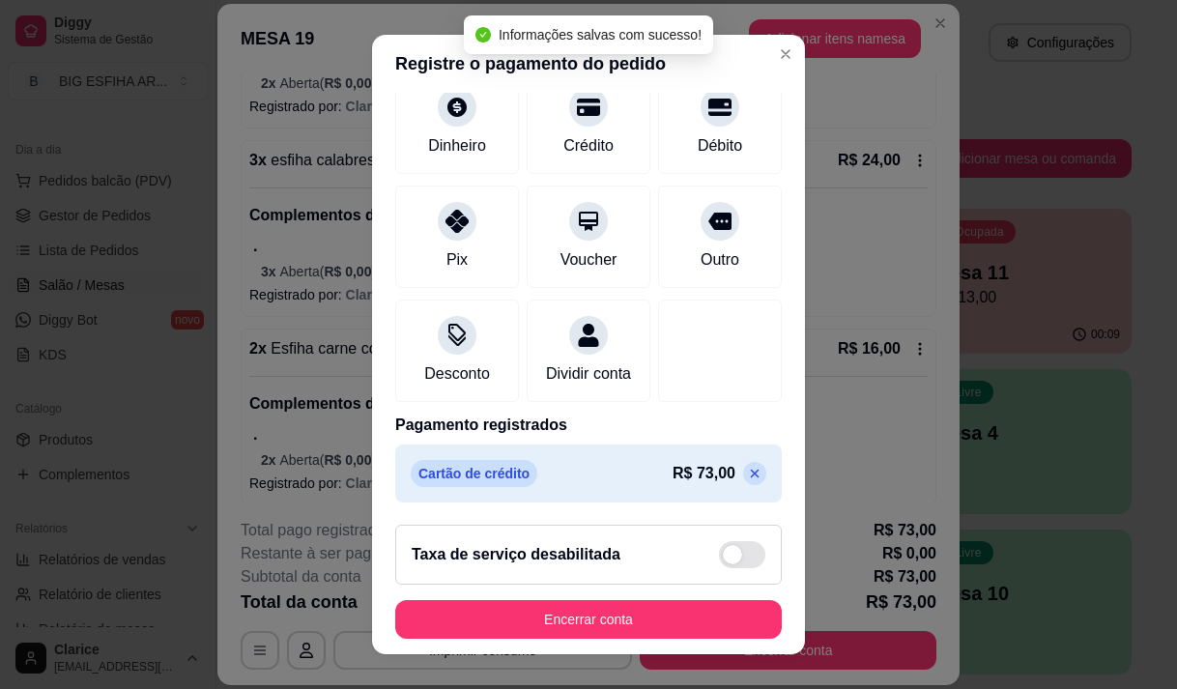
scroll to position [160, 0]
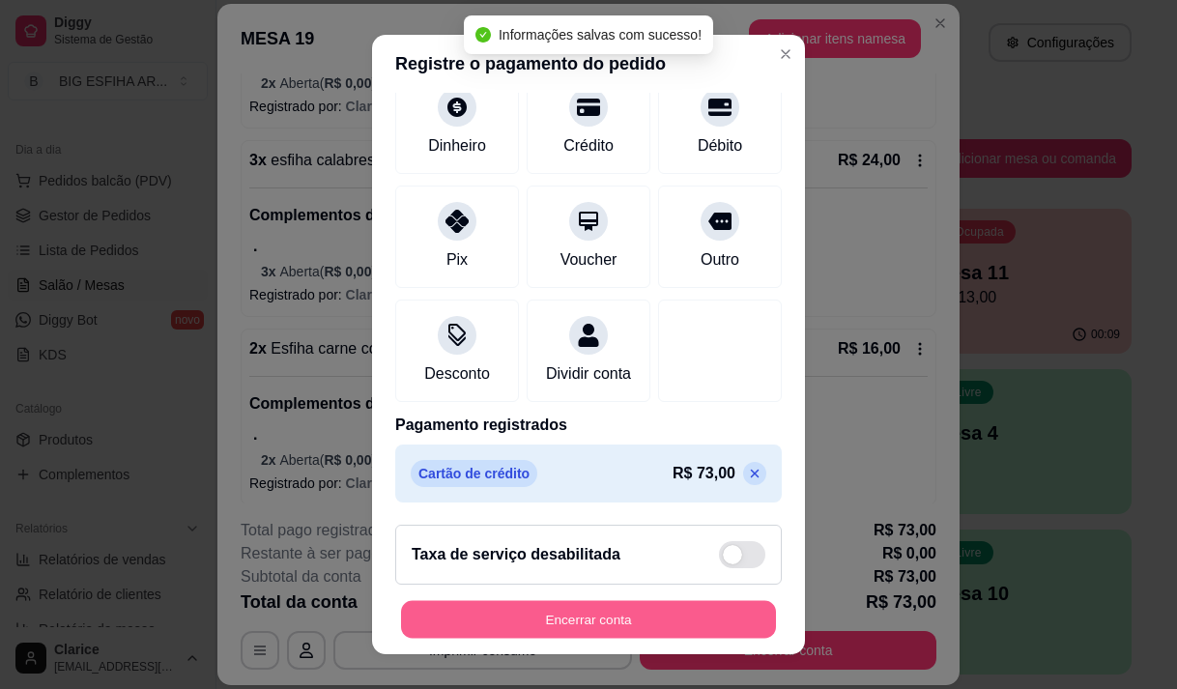
click at [535, 621] on button "Encerrar conta" at bounding box center [588, 620] width 375 height 38
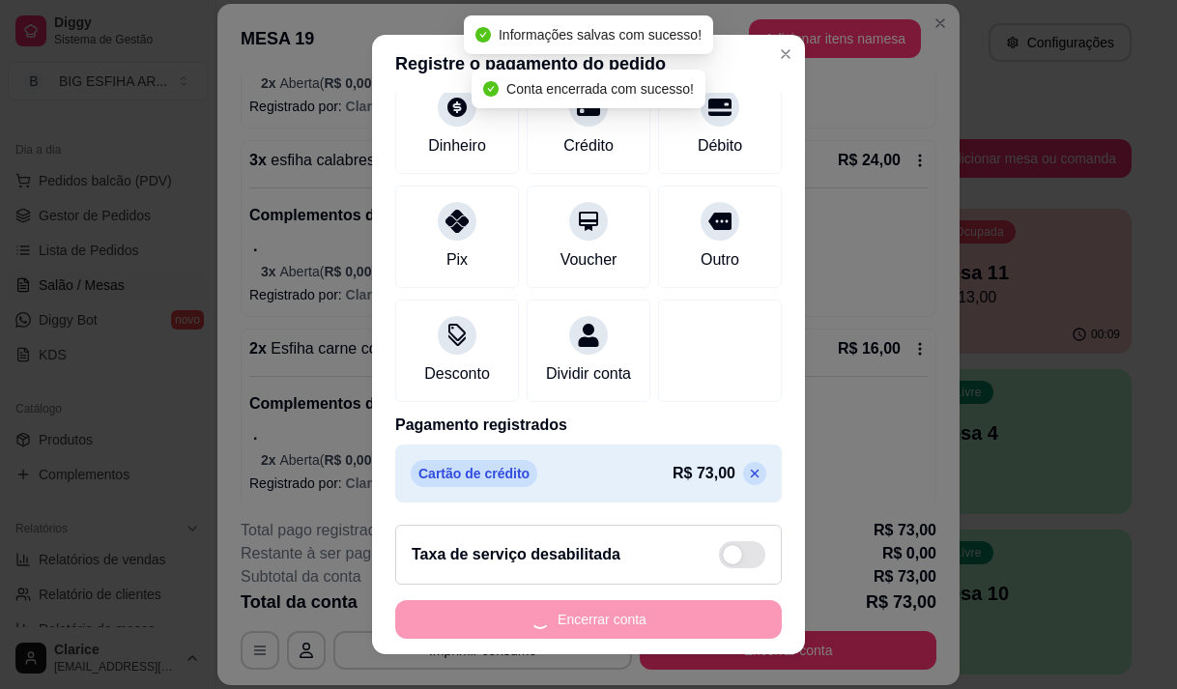
scroll to position [0, 0]
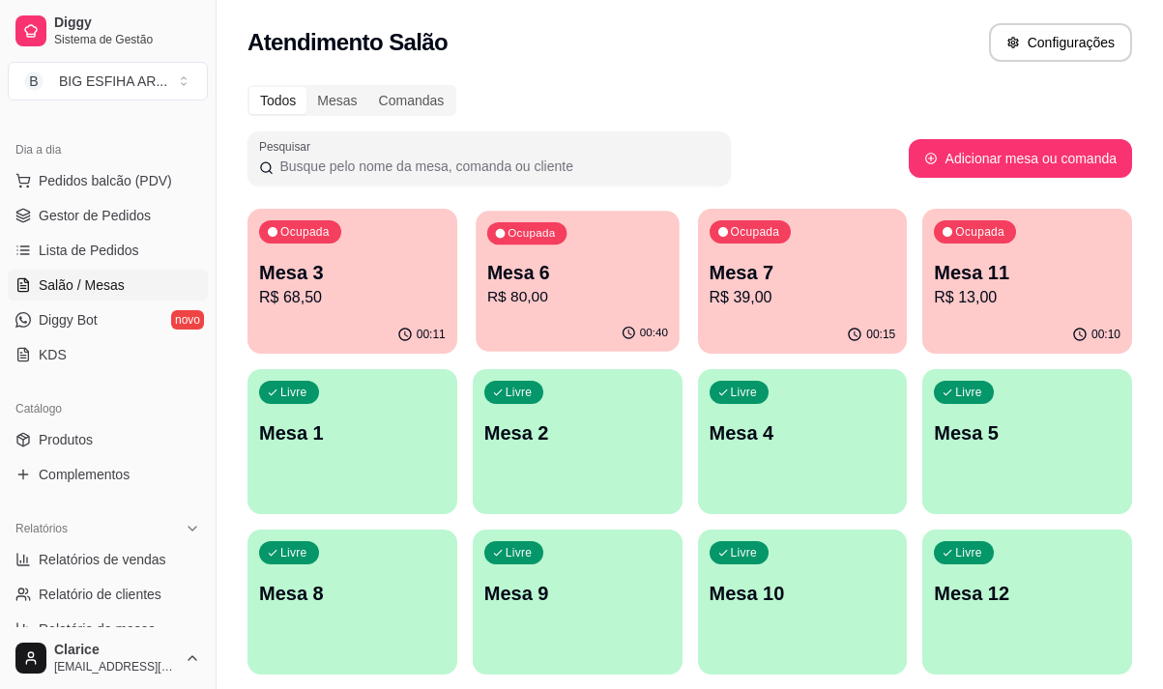
click at [565, 335] on div "00:40" at bounding box center [576, 333] width 203 height 37
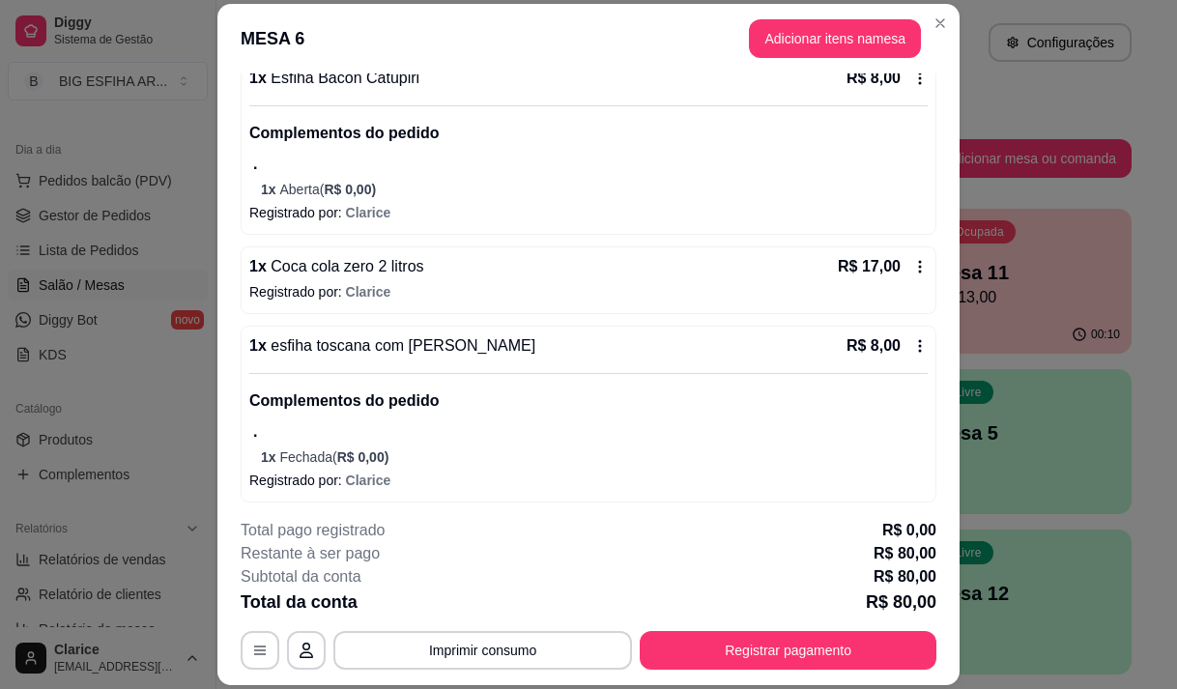
scroll to position [1192, 0]
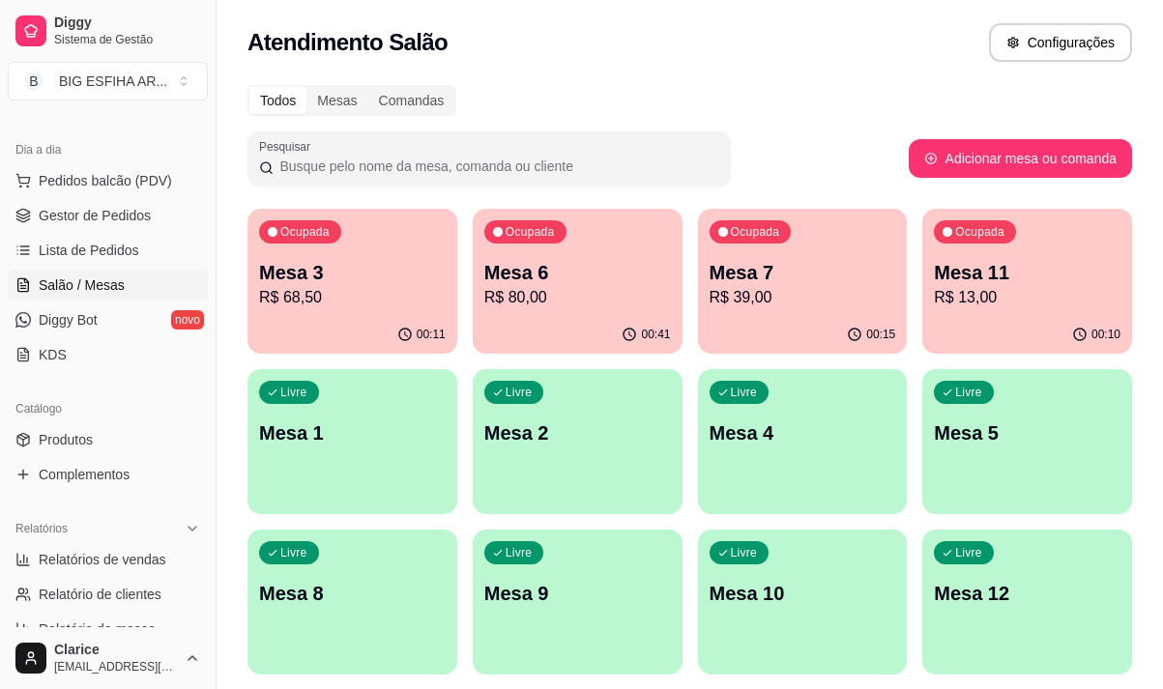
click at [340, 301] on p "R$ 68,50" at bounding box center [352, 297] width 187 height 23
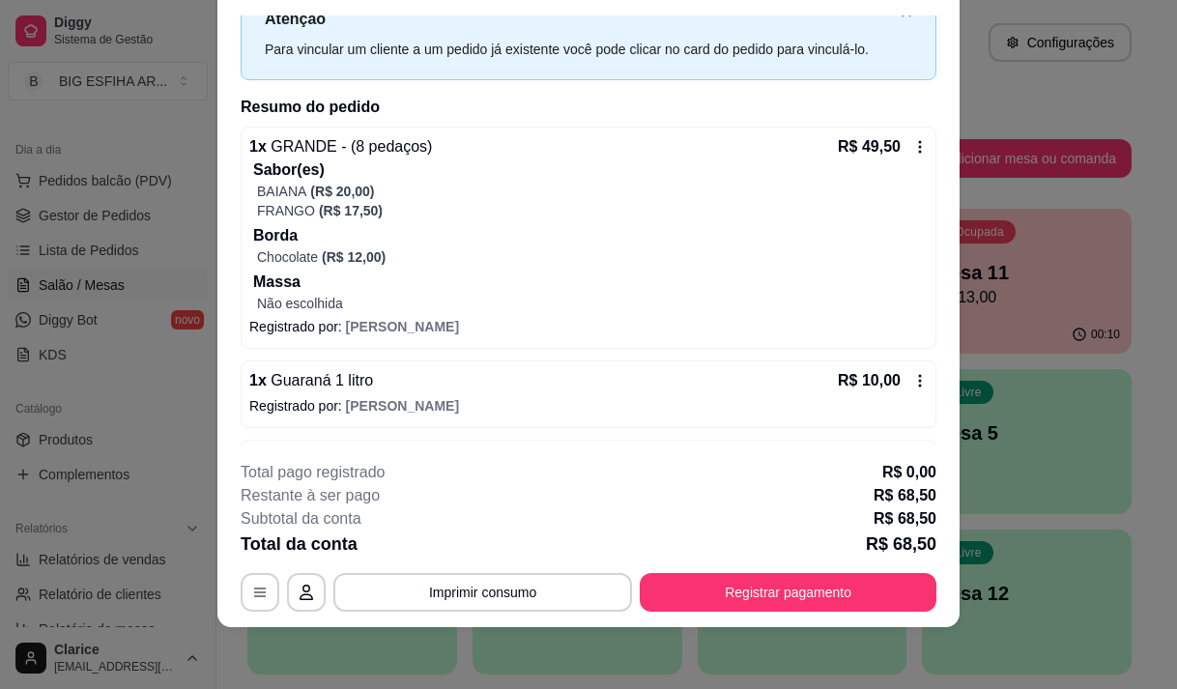
scroll to position [140, 0]
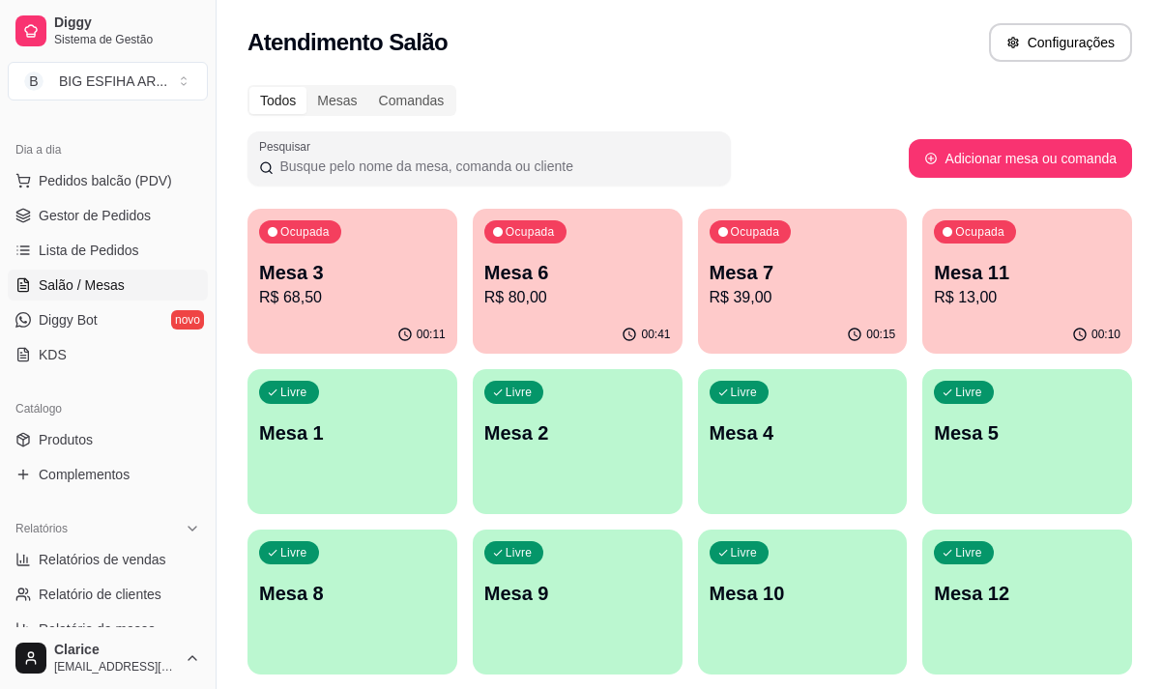
click at [823, 313] on div "Ocupada Mesa 7 R$ 39,00" at bounding box center [803, 262] width 210 height 107
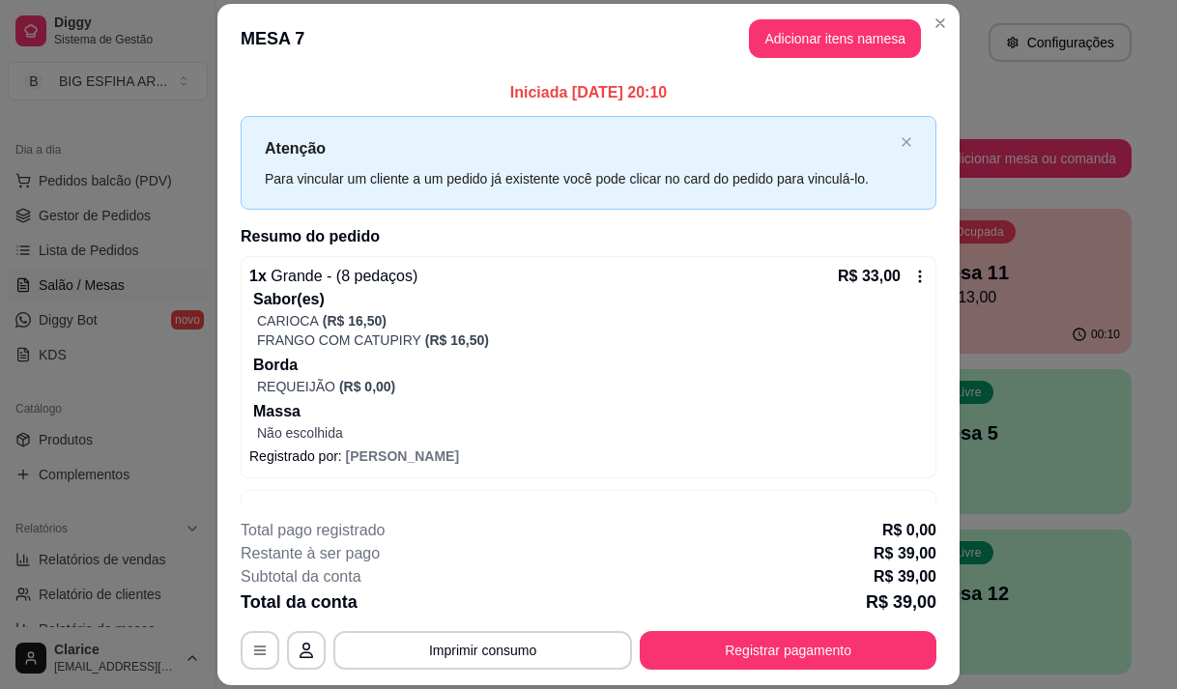
scroll to position [61, 0]
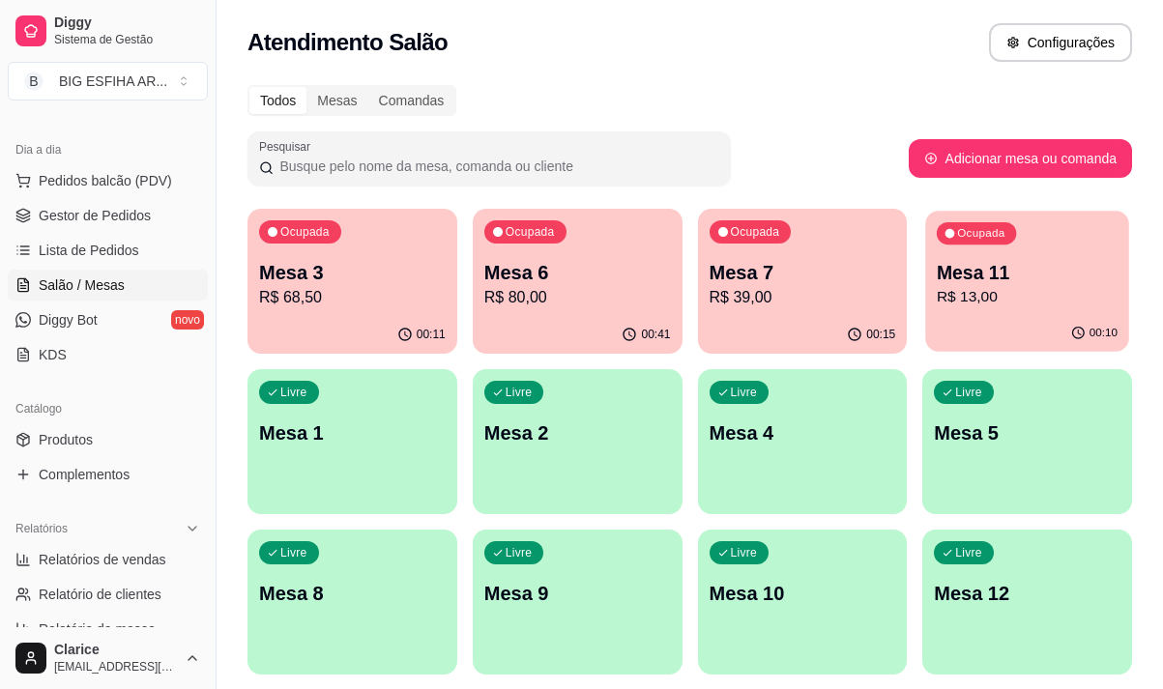
click at [983, 296] on p "R$ 13,00" at bounding box center [1026, 297] width 181 height 22
click at [546, 301] on p "R$ 80,00" at bounding box center [577, 297] width 187 height 23
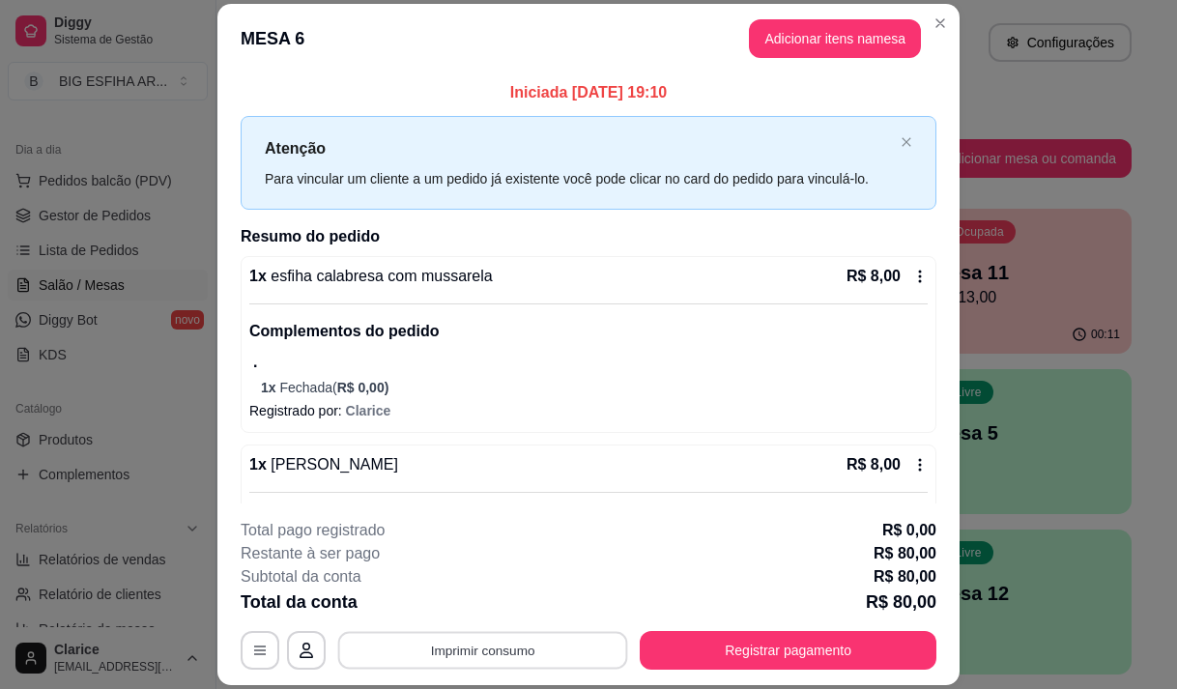
click at [404, 649] on button "Imprimir consumo" at bounding box center [483, 651] width 290 height 38
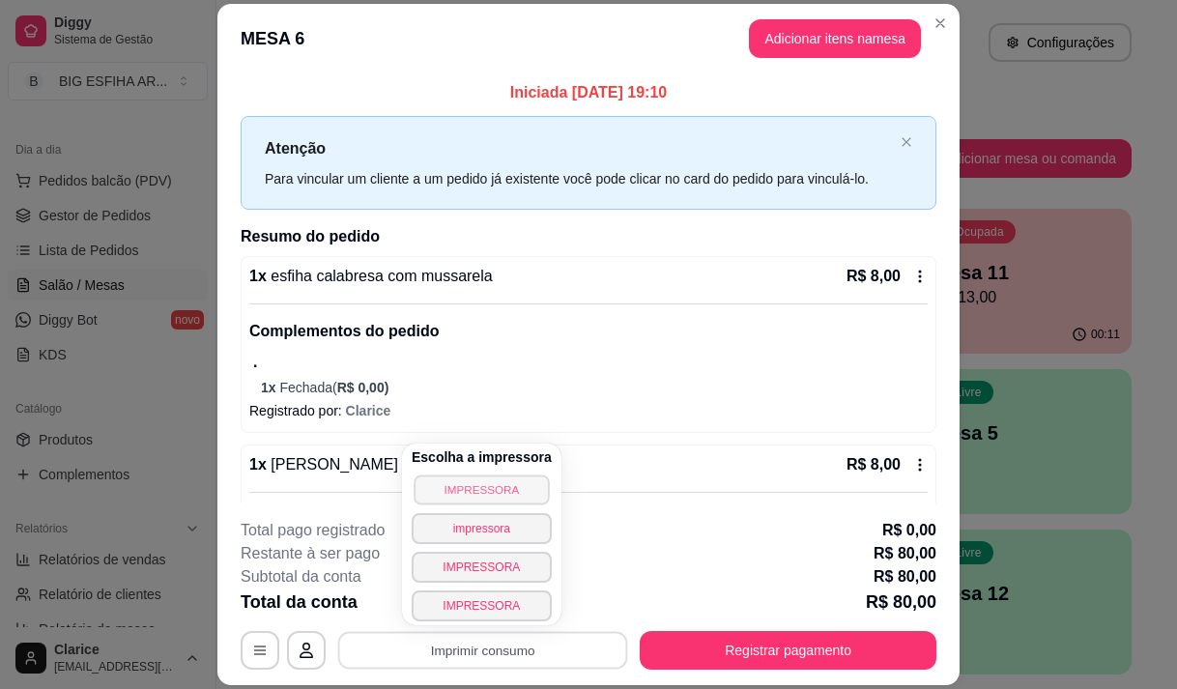
click at [489, 493] on button "IMPRESSORA" at bounding box center [481, 489] width 135 height 30
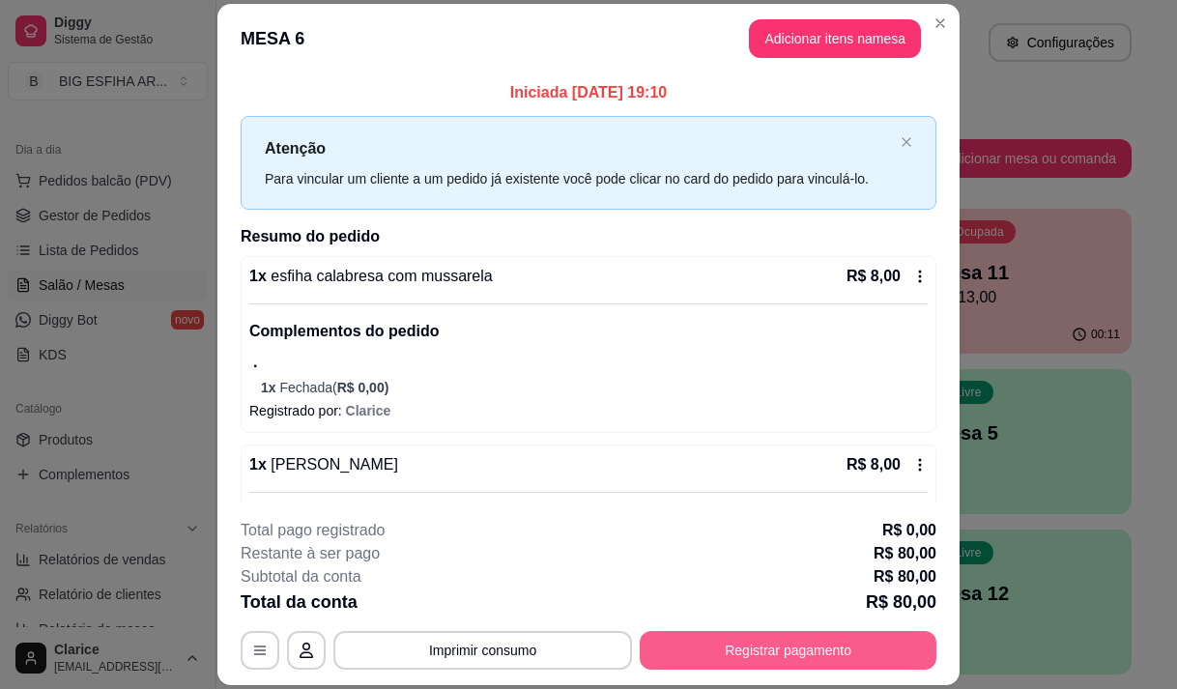
click at [718, 652] on button "Registrar pagamento" at bounding box center [788, 650] width 297 height 39
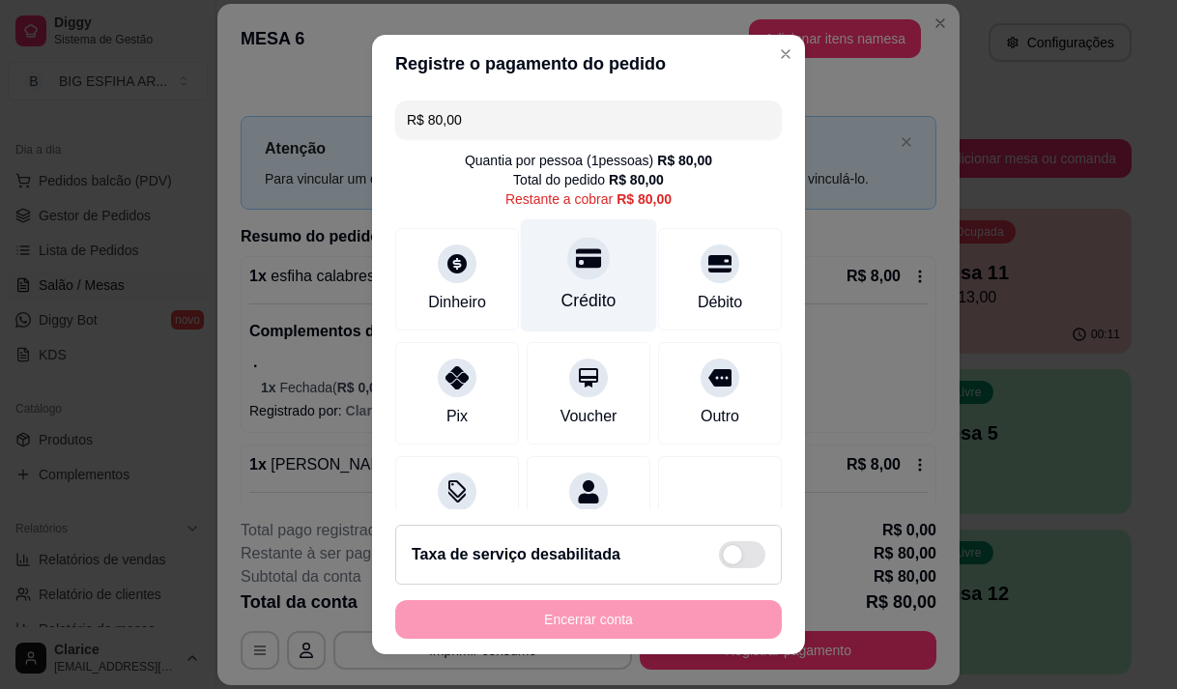
click at [566, 297] on div "Crédito" at bounding box center [588, 300] width 55 height 25
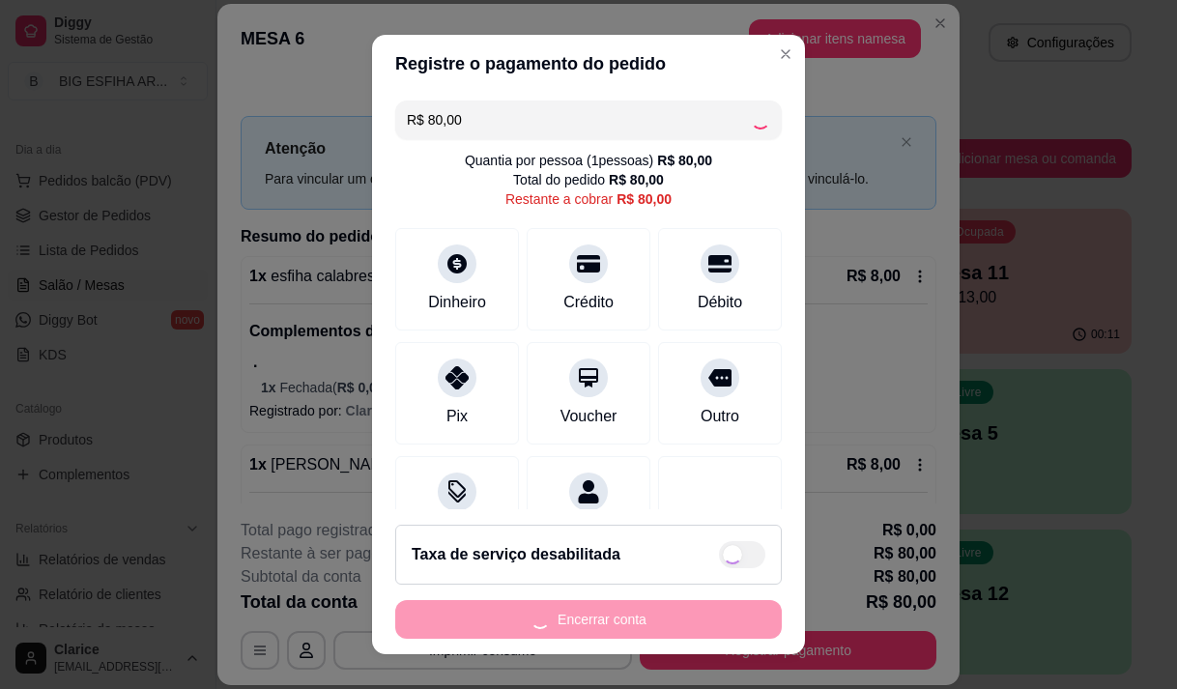
type input "R$ 0,00"
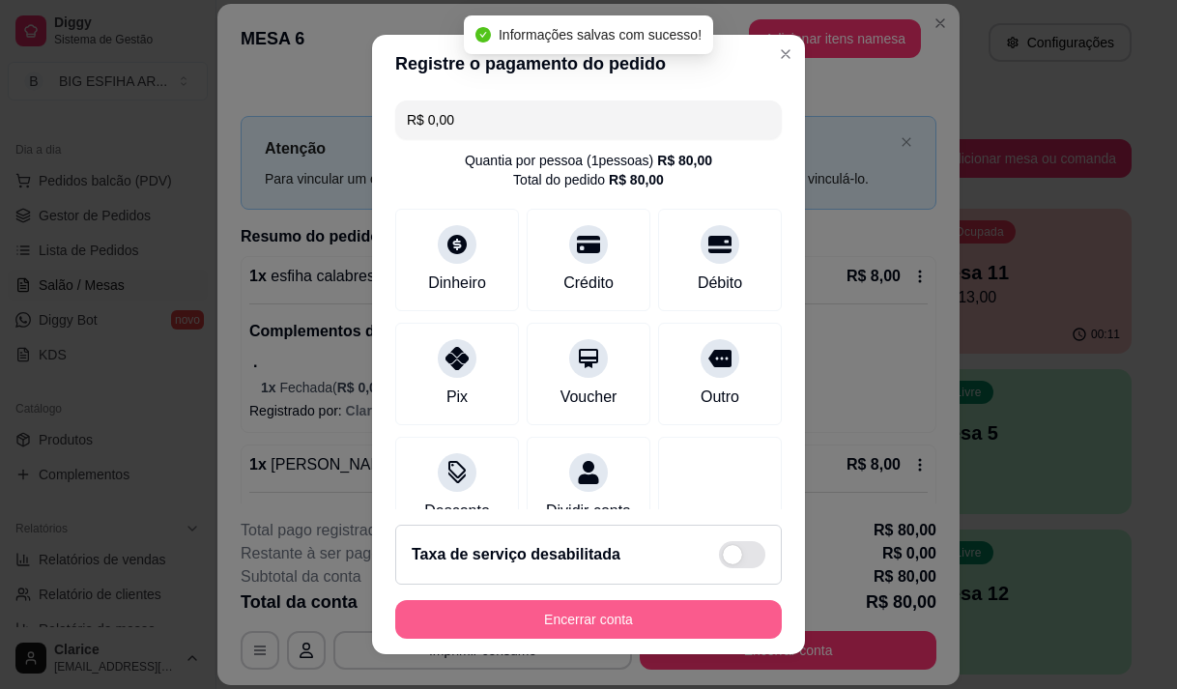
click at [569, 615] on button "Encerrar conta" at bounding box center [588, 619] width 387 height 39
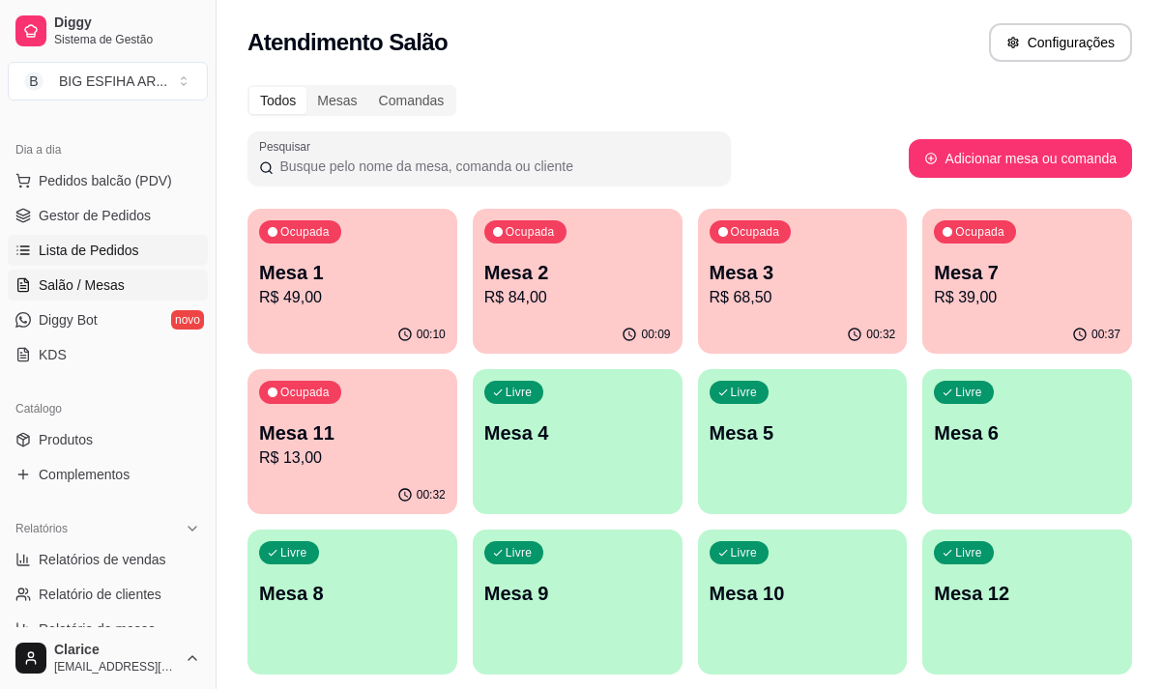
click at [98, 254] on span "Lista de Pedidos" at bounding box center [89, 250] width 100 height 19
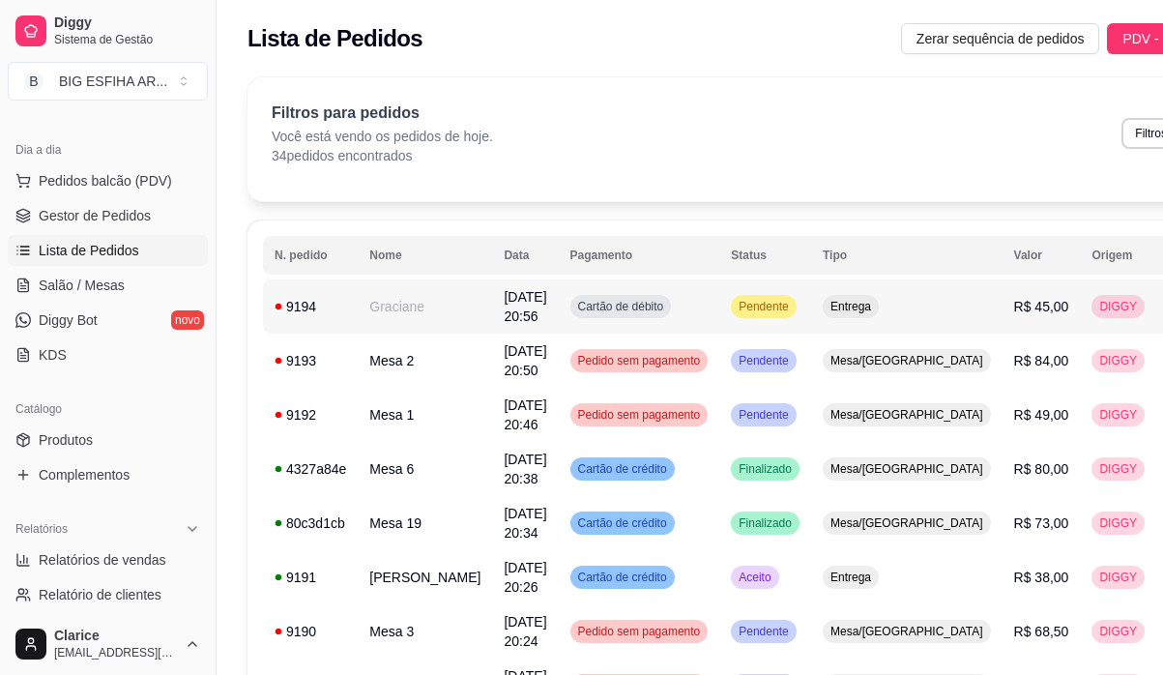
click at [503, 314] on span "[DATE] 20:56" at bounding box center [524, 306] width 43 height 35
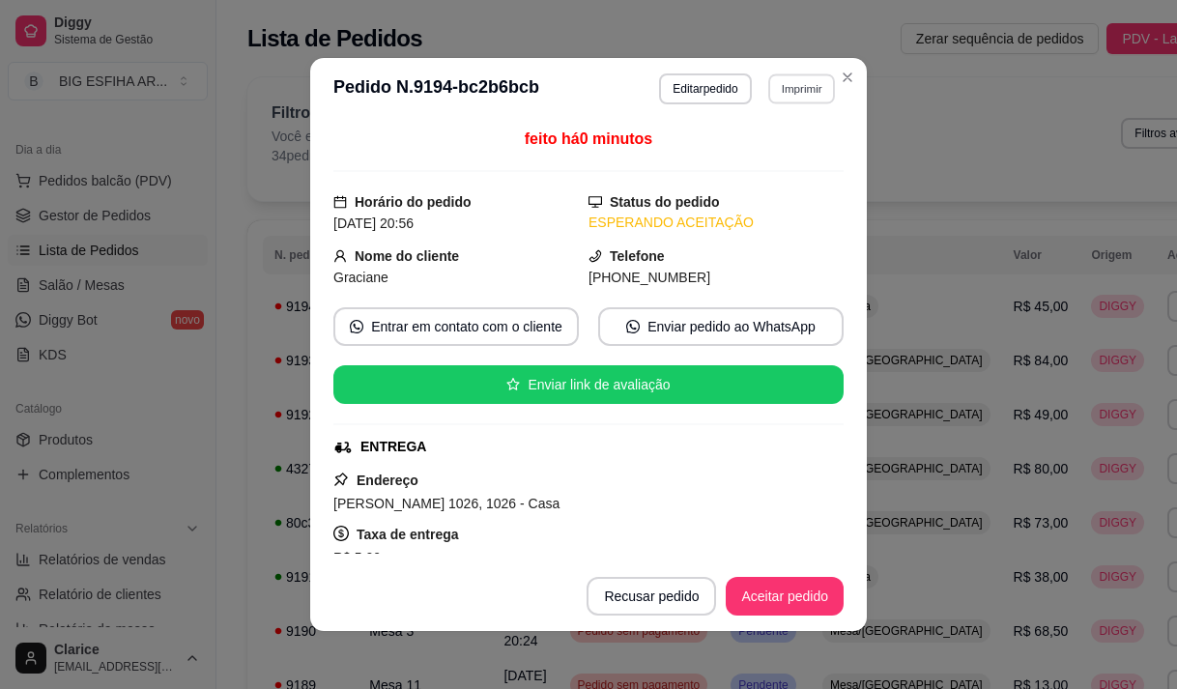
click at [794, 88] on button "Imprimir" at bounding box center [801, 88] width 67 height 30
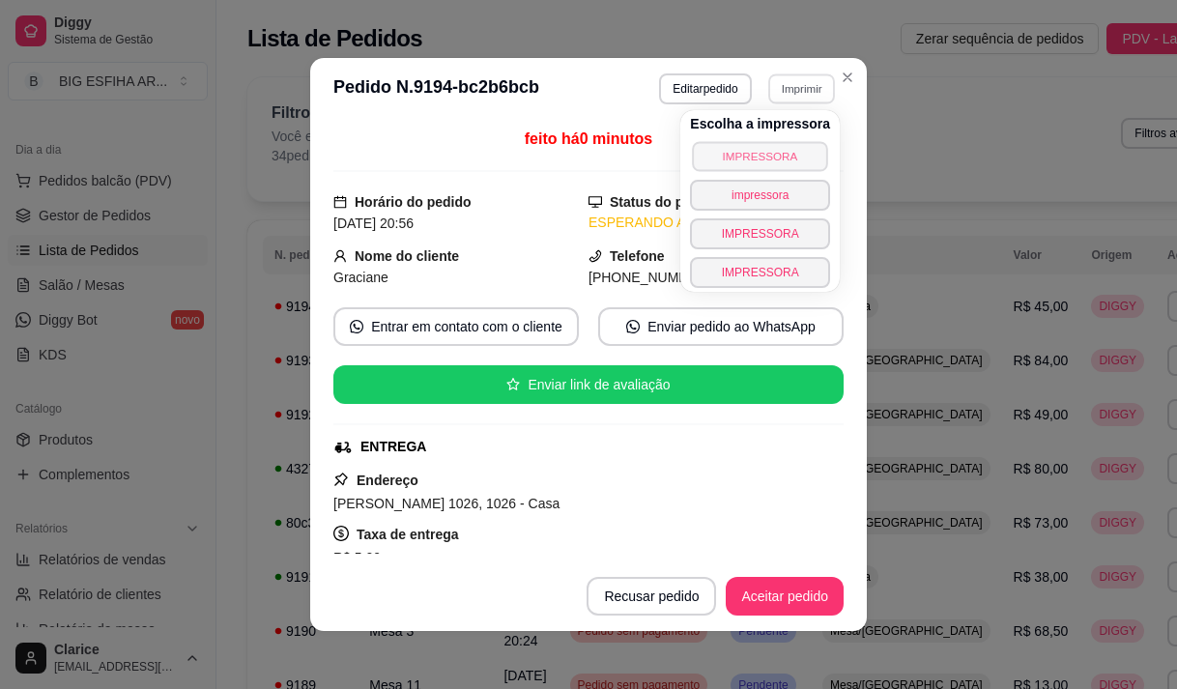
click at [779, 146] on button "IMPRESSORA" at bounding box center [759, 156] width 135 height 30
click at [768, 600] on button "Aceitar pedido" at bounding box center [785, 597] width 114 height 38
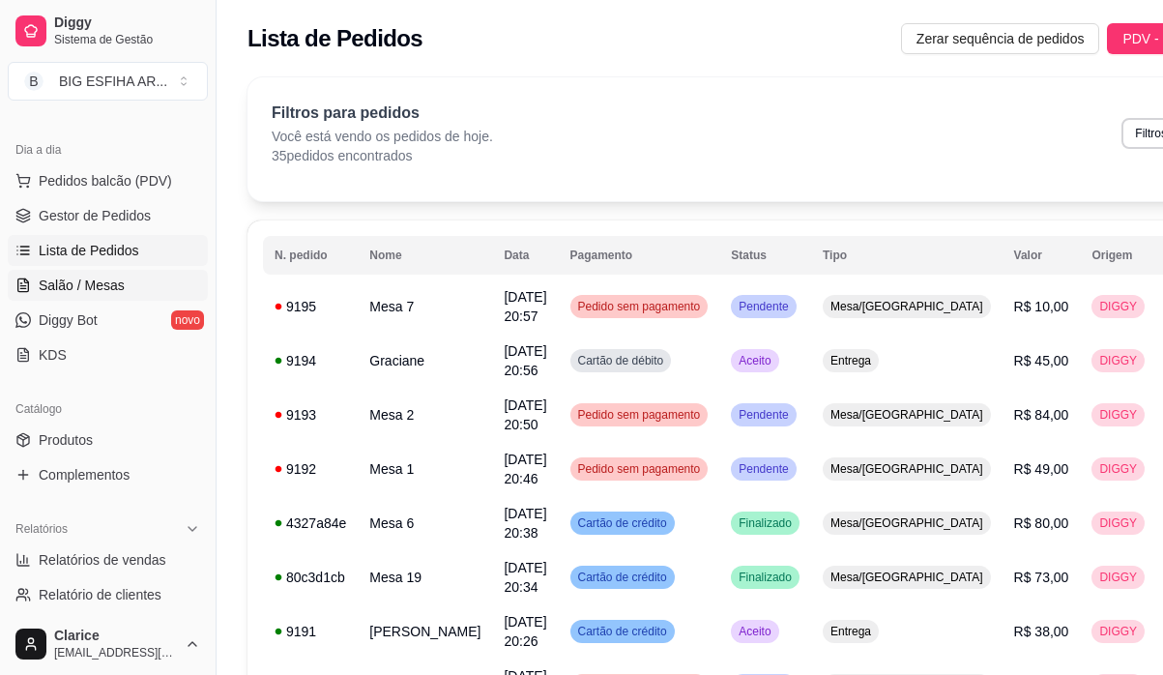
click at [87, 283] on span "Salão / Mesas" at bounding box center [82, 284] width 86 height 19
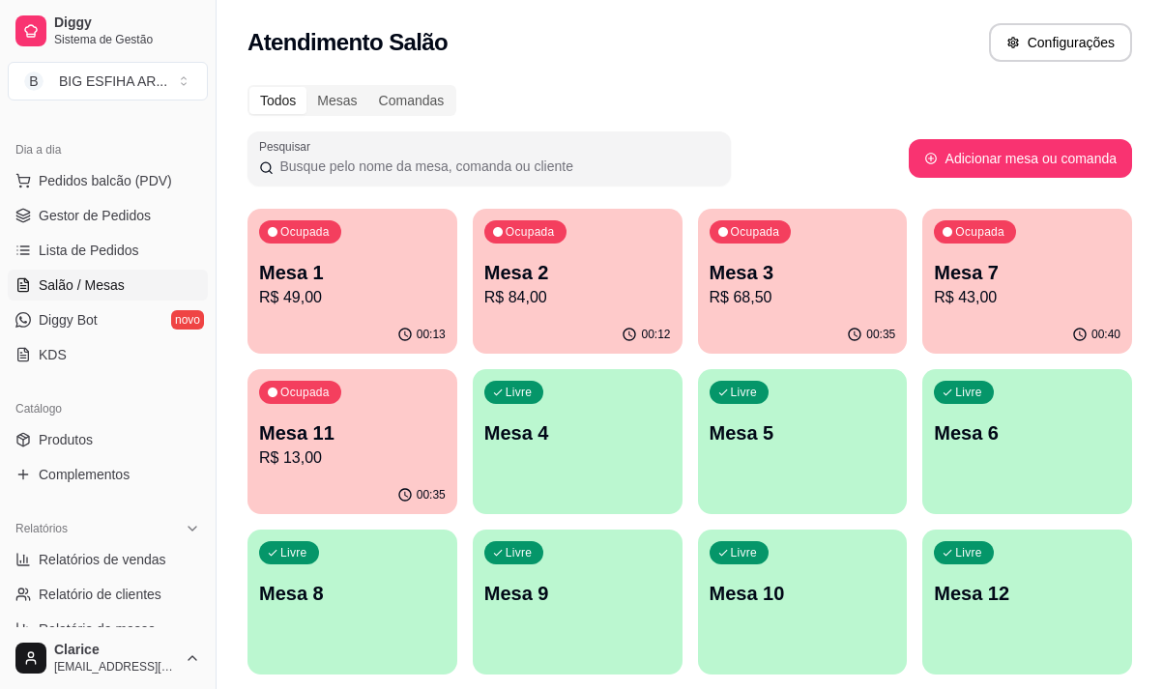
click at [359, 487] on div "00:35" at bounding box center [352, 495] width 210 height 38
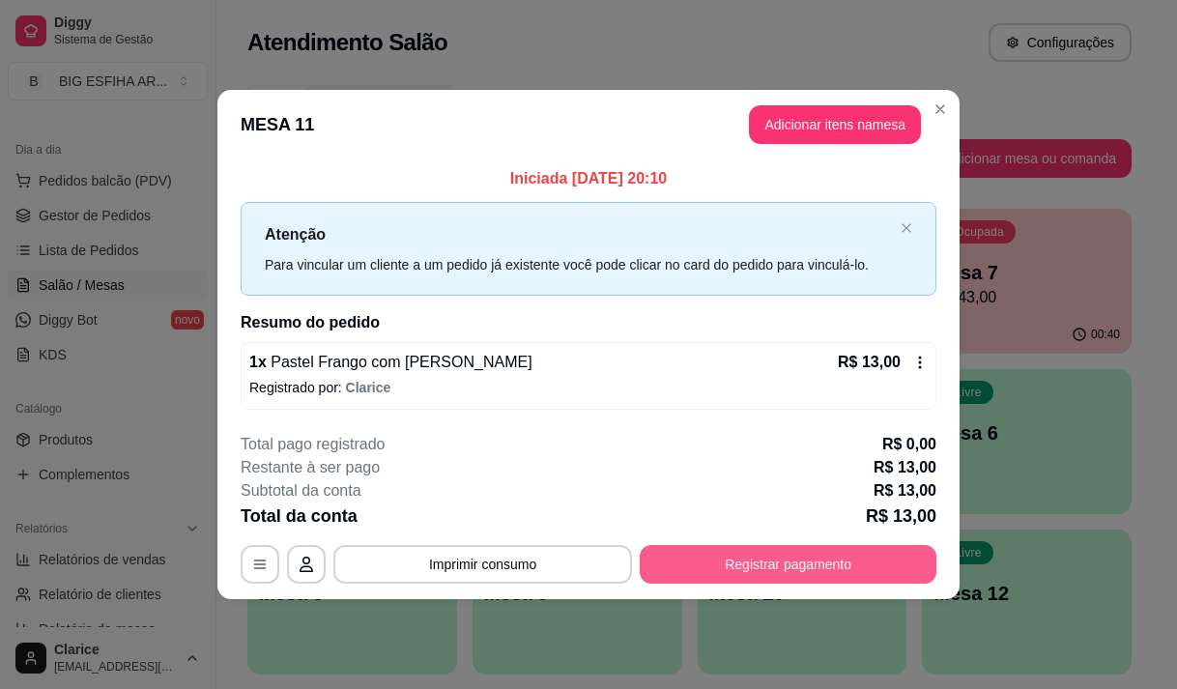
click at [774, 562] on button "Registrar pagamento" at bounding box center [788, 564] width 297 height 39
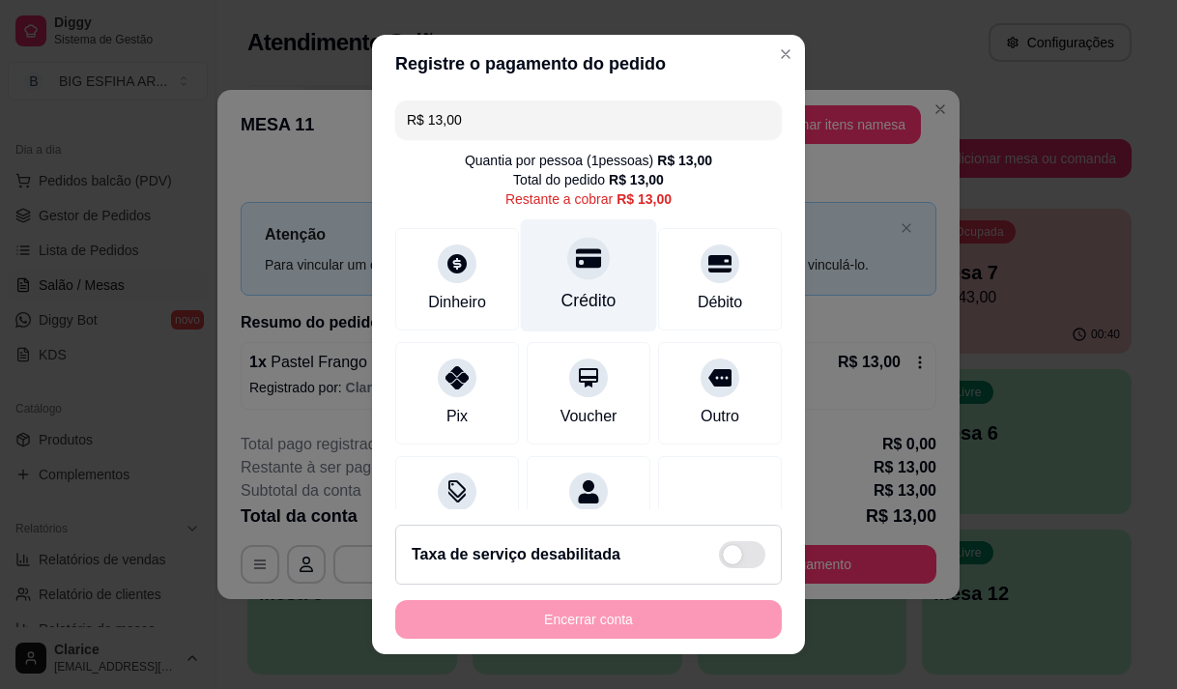
click at [567, 298] on div "Crédito" at bounding box center [588, 300] width 55 height 25
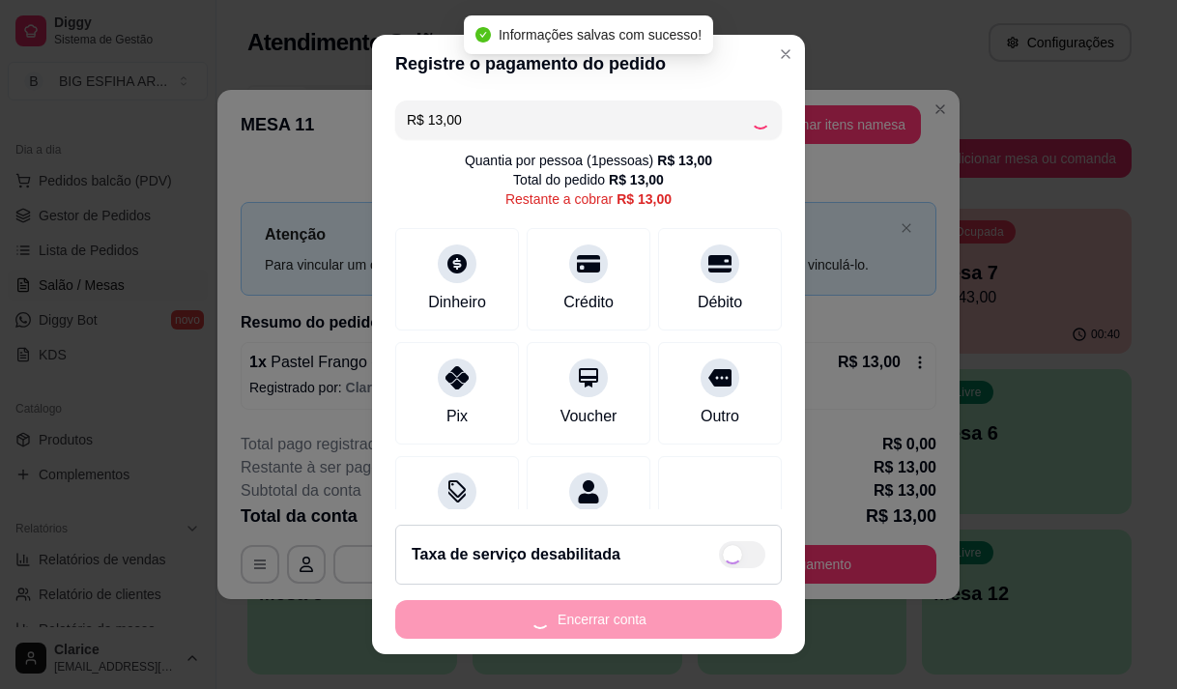
type input "R$ 0,00"
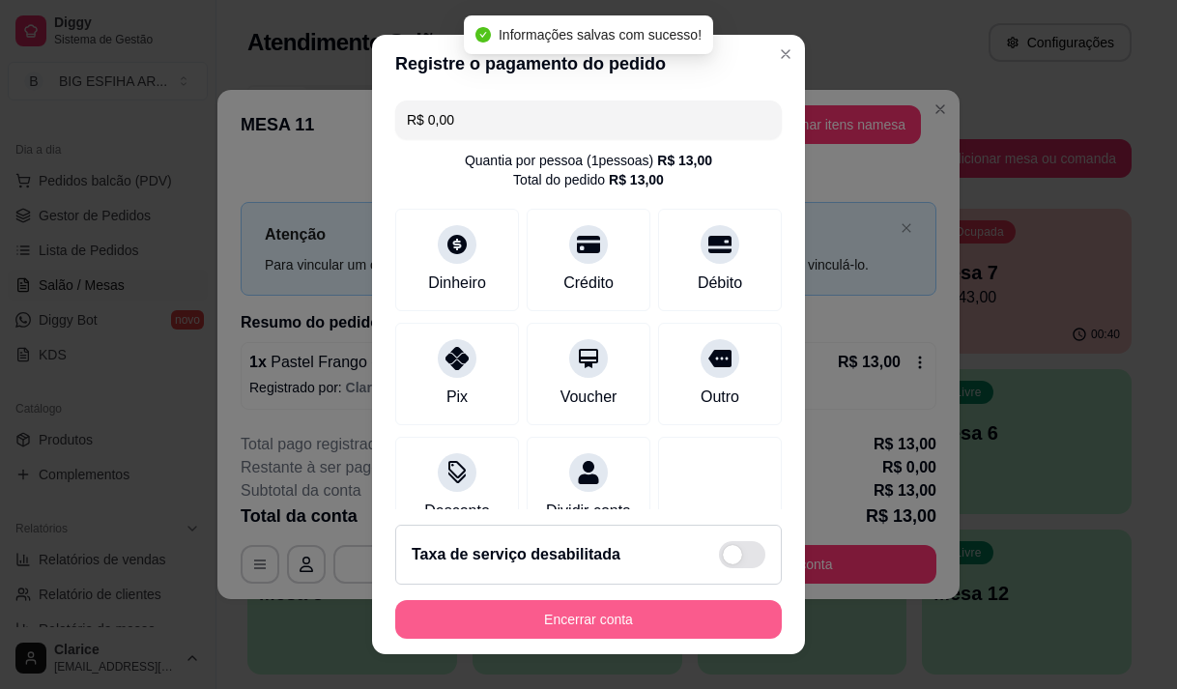
click at [577, 622] on button "Encerrar conta" at bounding box center [588, 619] width 387 height 39
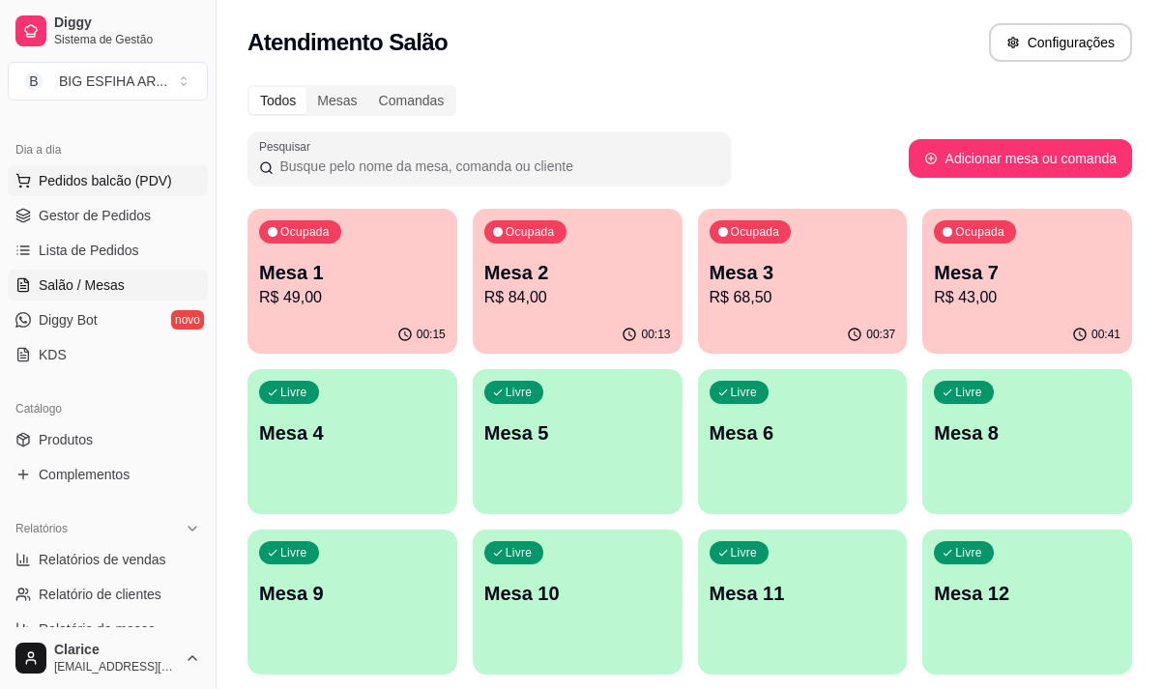
click at [114, 170] on button "Pedidos balcão (PDV)" at bounding box center [108, 180] width 200 height 31
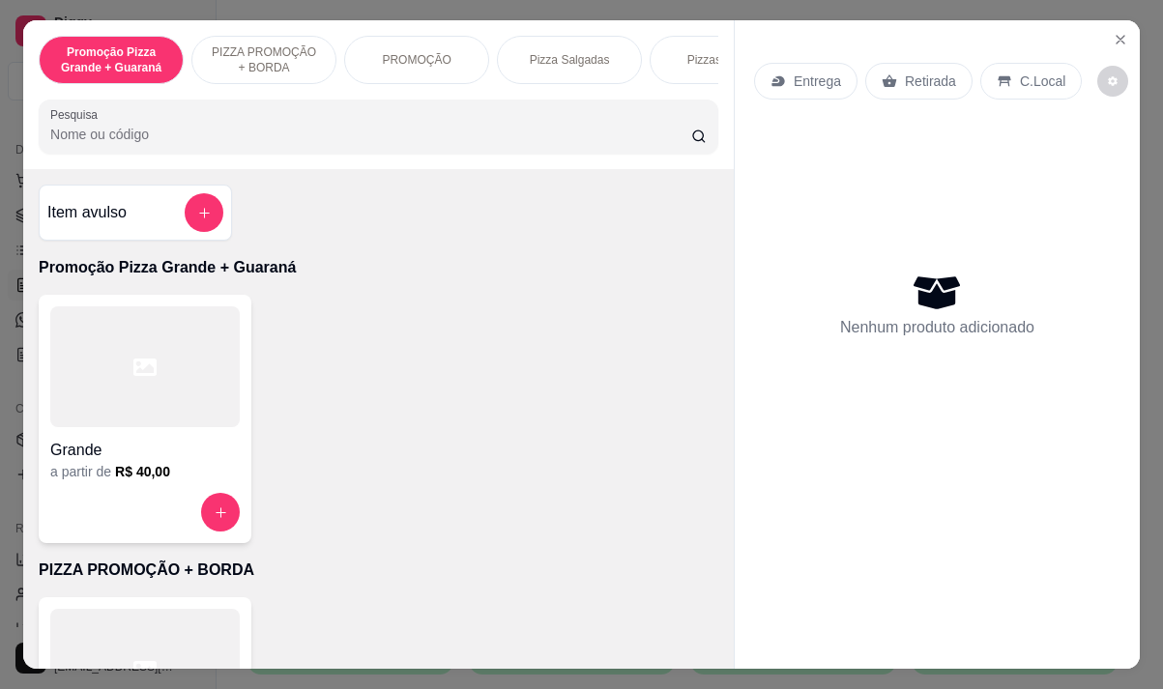
click at [800, 63] on div "Entrega" at bounding box center [805, 81] width 103 height 37
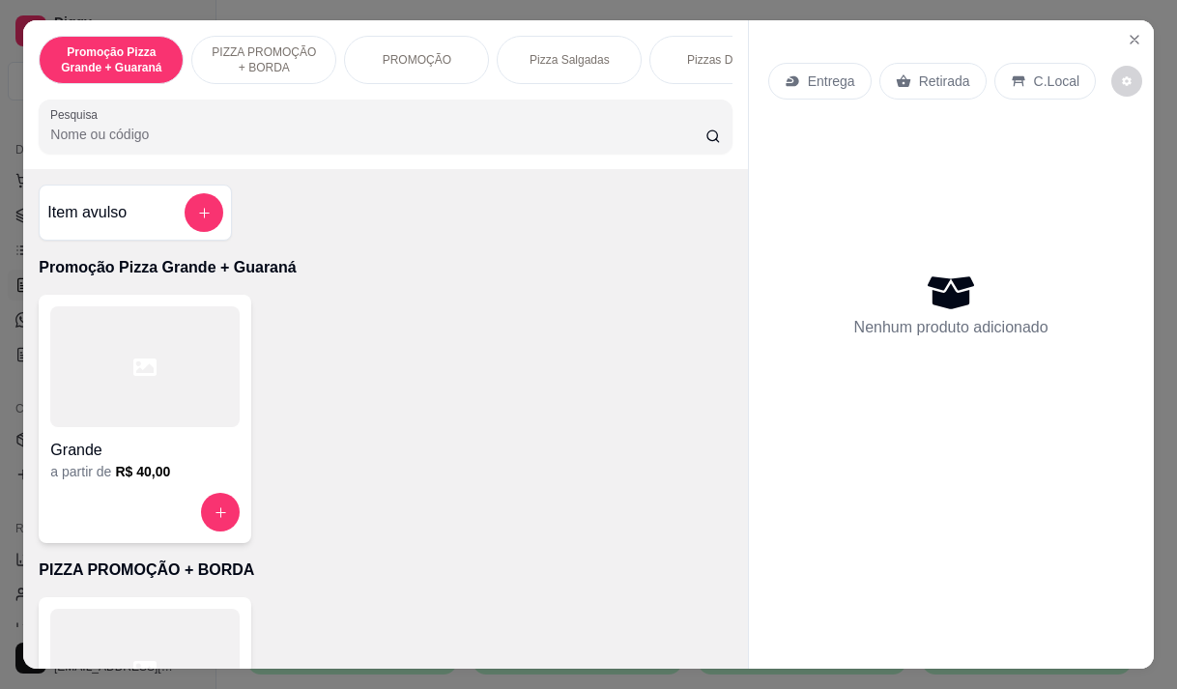
click at [790, 77] on icon at bounding box center [792, 81] width 13 height 11
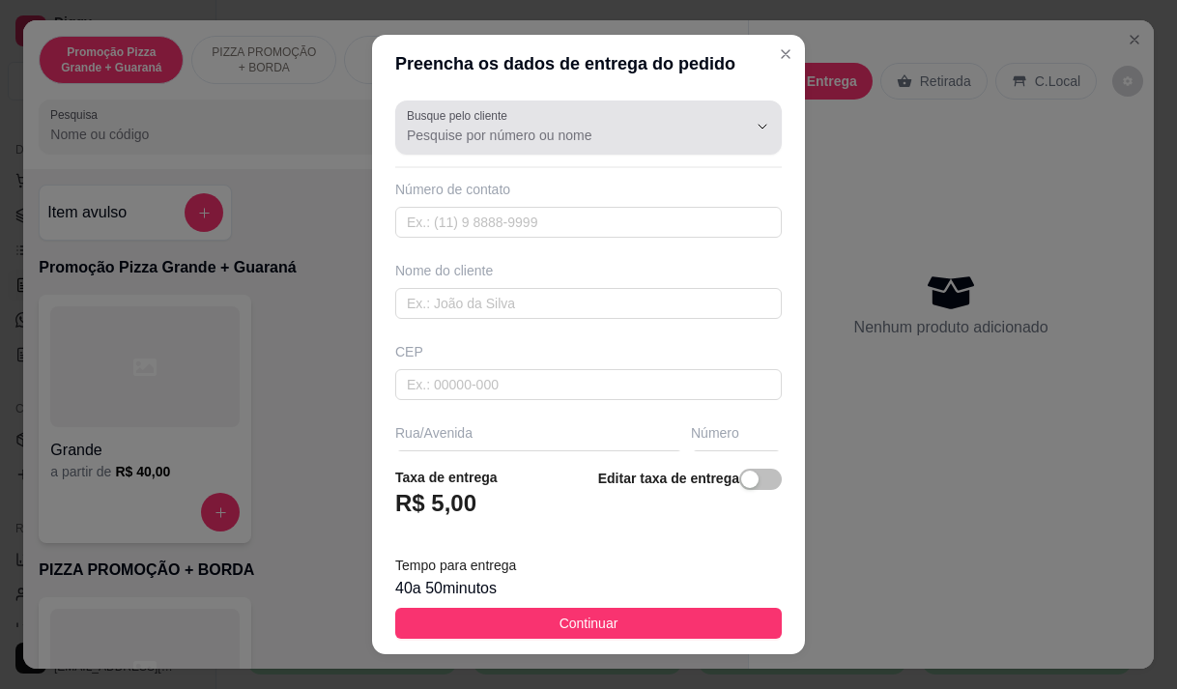
click at [471, 120] on label "Busque pelo cliente" at bounding box center [460, 115] width 107 height 16
click at [471, 126] on input "Busque pelo cliente" at bounding box center [561, 135] width 309 height 19
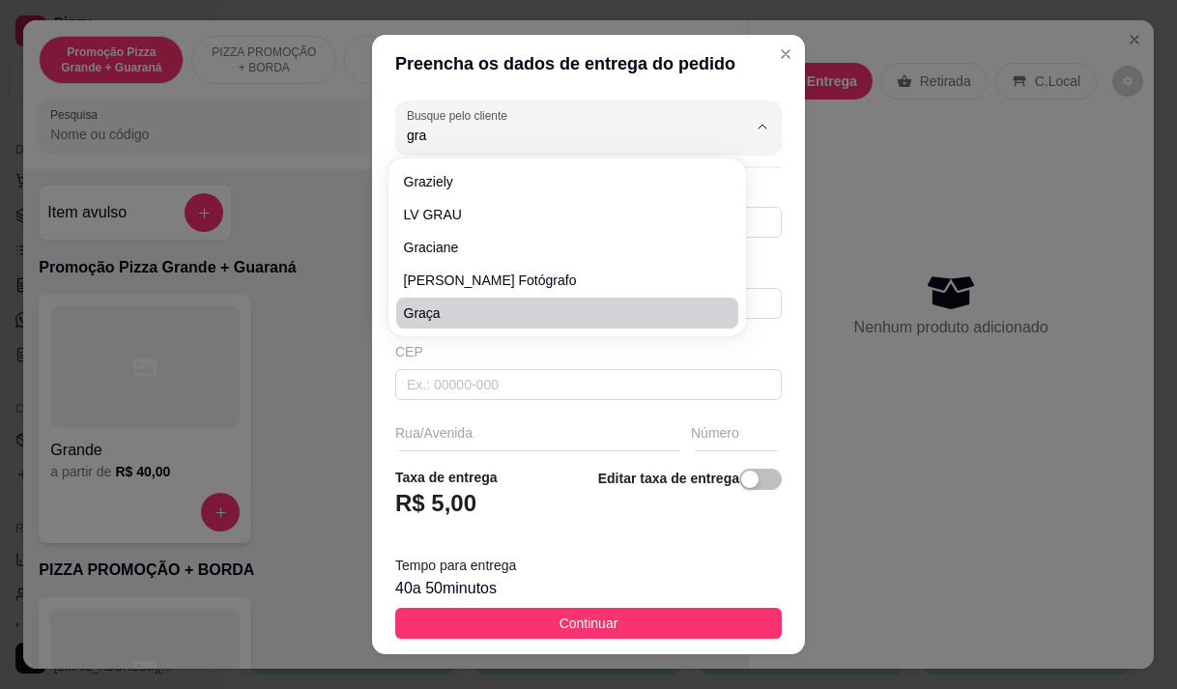
click at [413, 315] on span "graça" at bounding box center [557, 312] width 307 height 19
type input "graça"
type input "558599254863"
type input "graça"
type input "Padre guerra 2078"
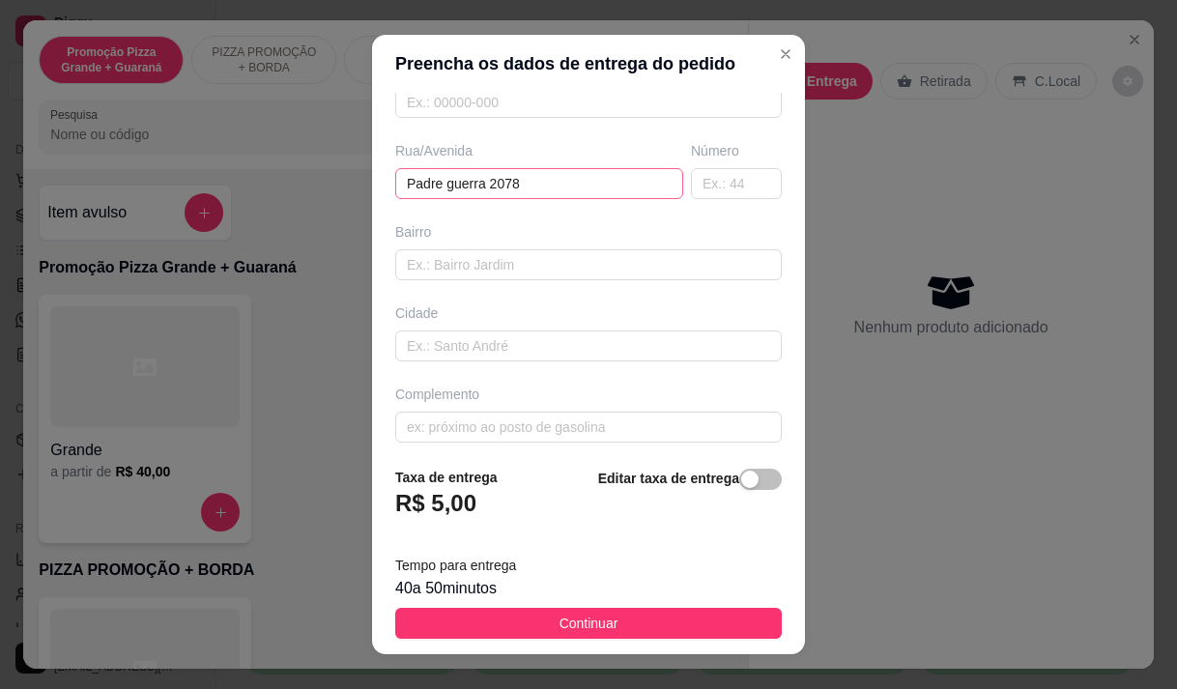
scroll to position [290, 0]
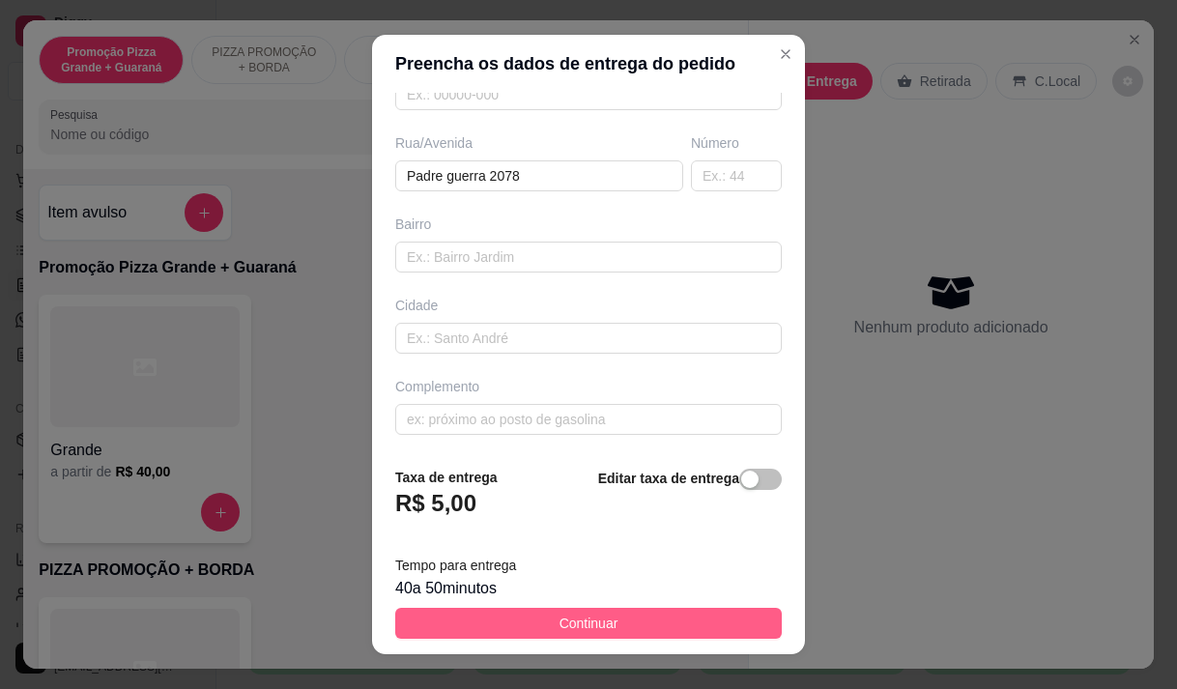
type input "graça"
click at [477, 630] on button "Continuar" at bounding box center [588, 623] width 387 height 31
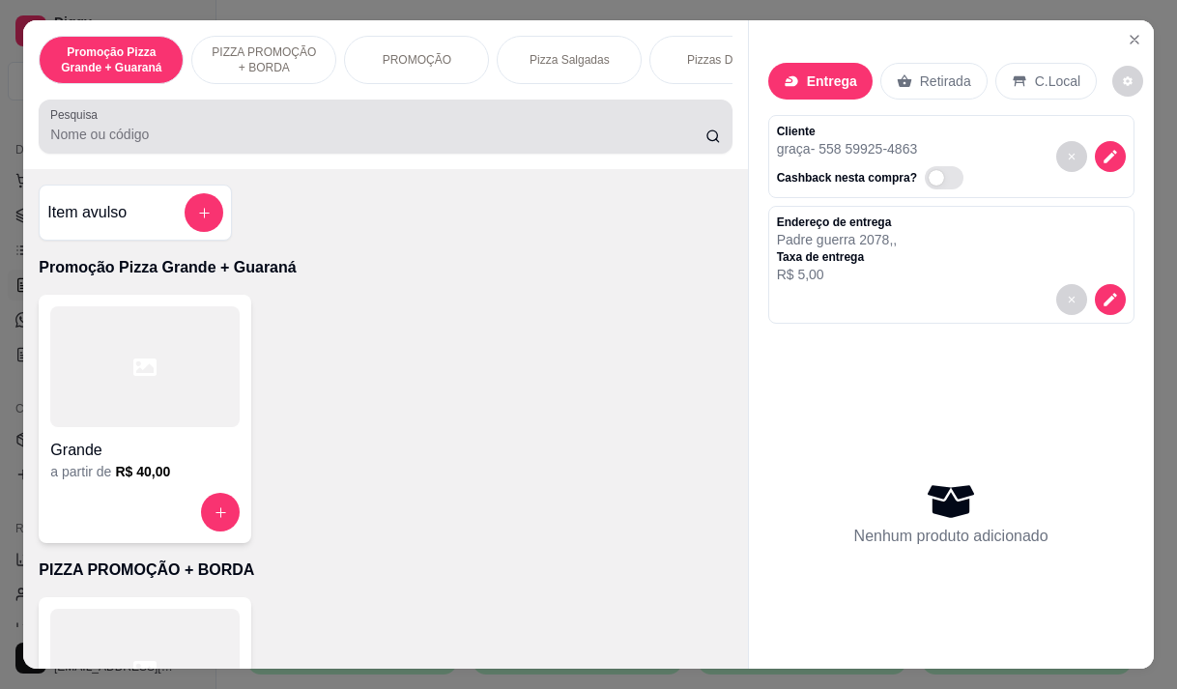
click at [330, 116] on div at bounding box center [385, 126] width 670 height 39
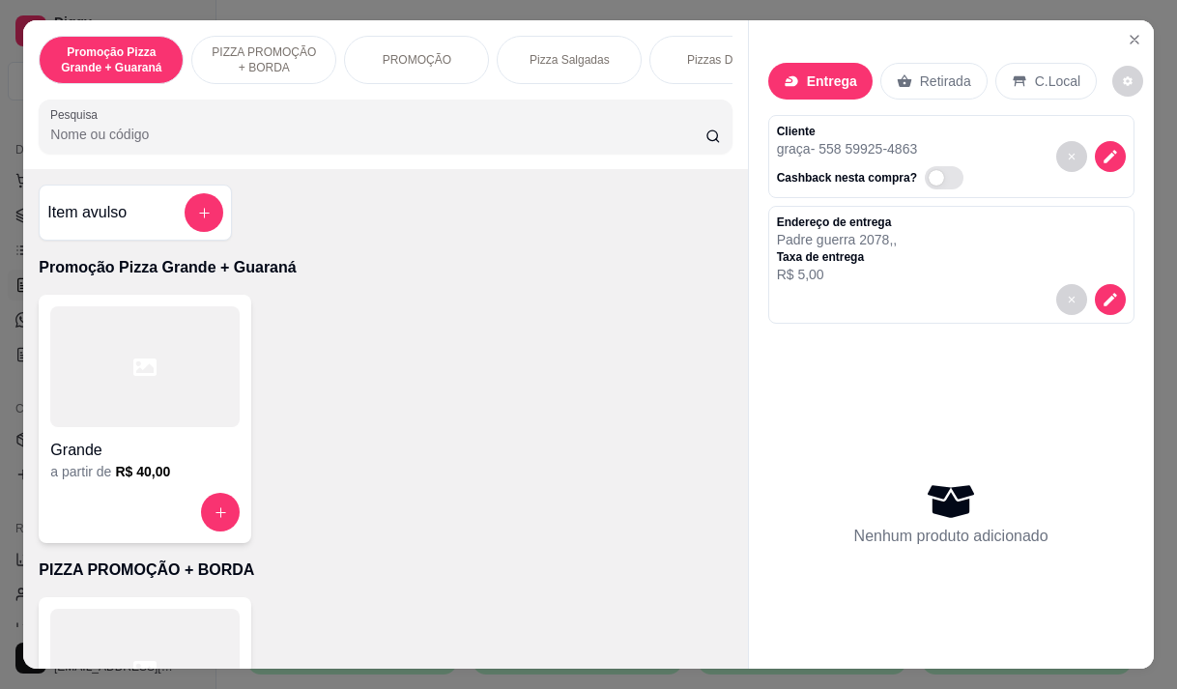
click at [324, 143] on input "Pesquisa" at bounding box center [377, 134] width 655 height 19
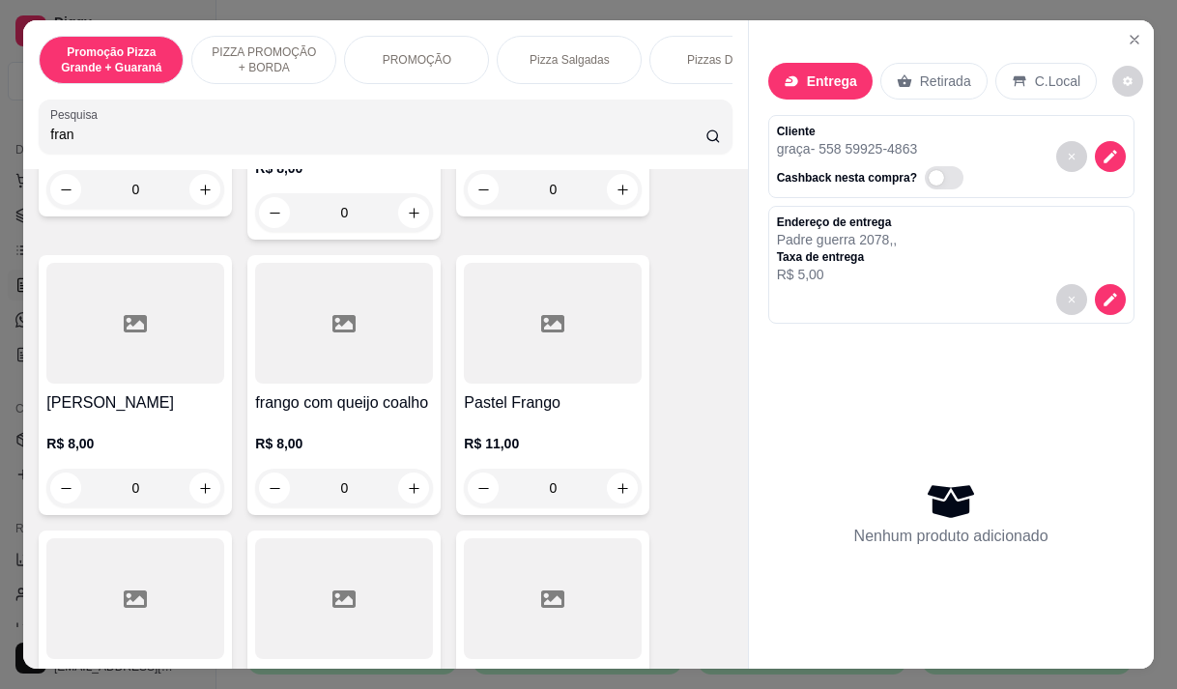
scroll to position [483, 0]
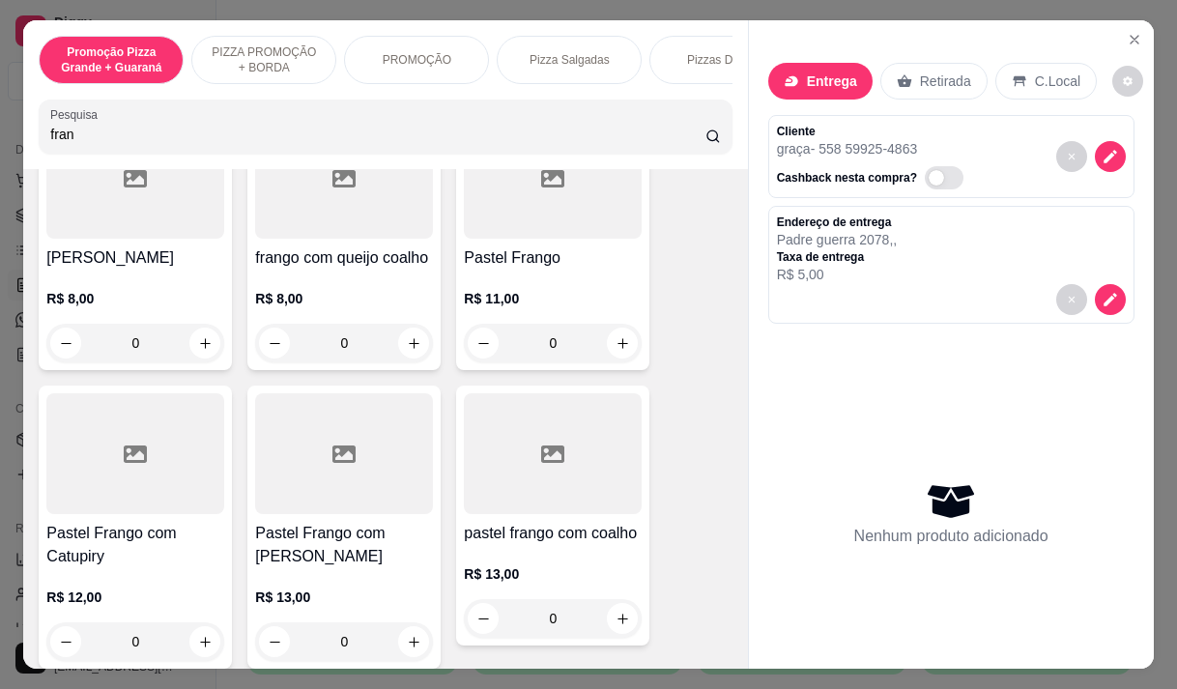
type input "fran"
click at [479, 270] on div "R$ 11,00 0" at bounding box center [553, 316] width 178 height 93
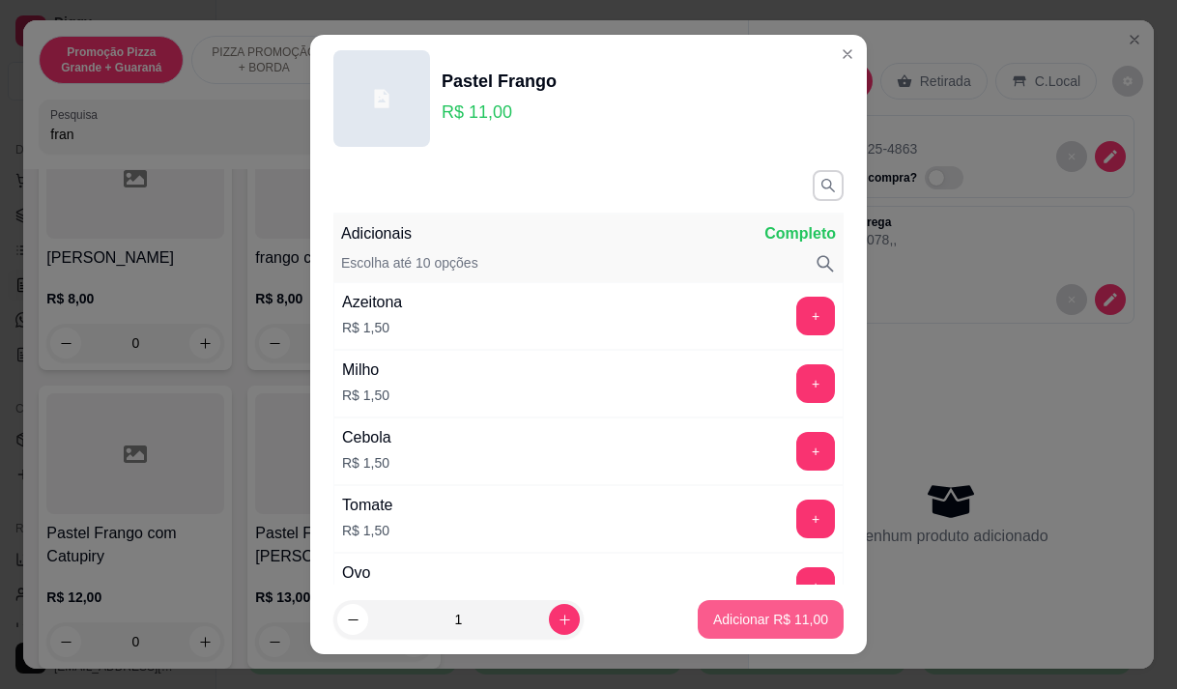
click at [732, 625] on p "Adicionar R$ 11,00" at bounding box center [770, 619] width 115 height 19
type input "1"
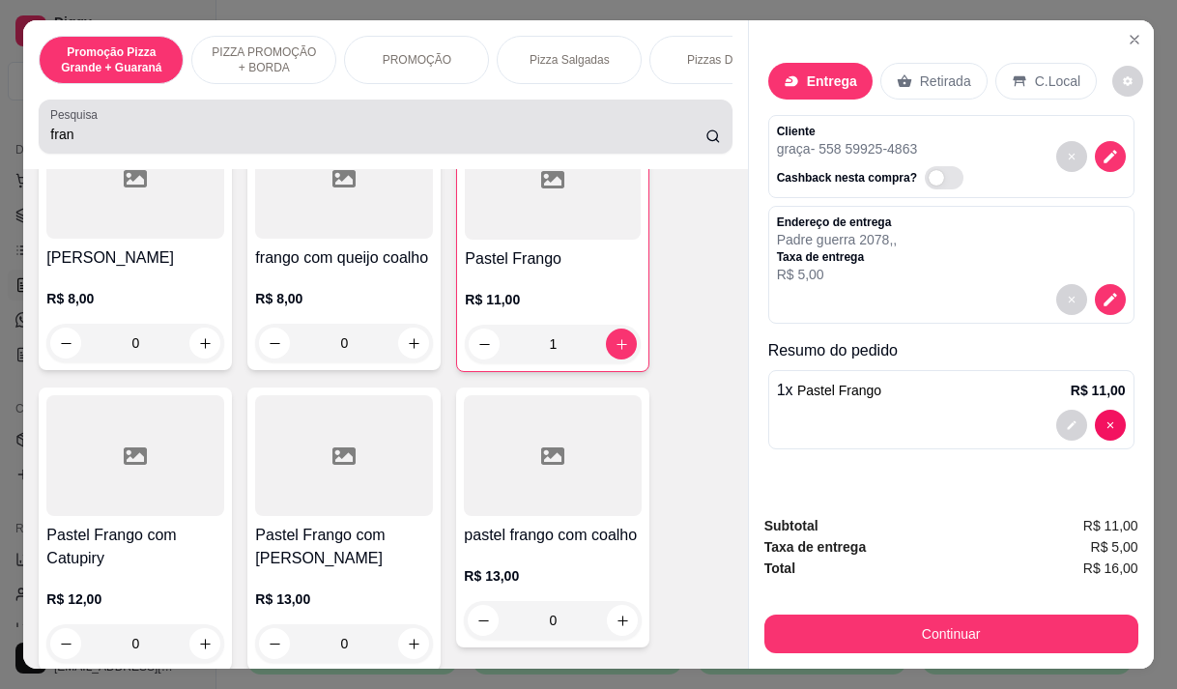
click at [55, 141] on input "fran" at bounding box center [377, 134] width 655 height 19
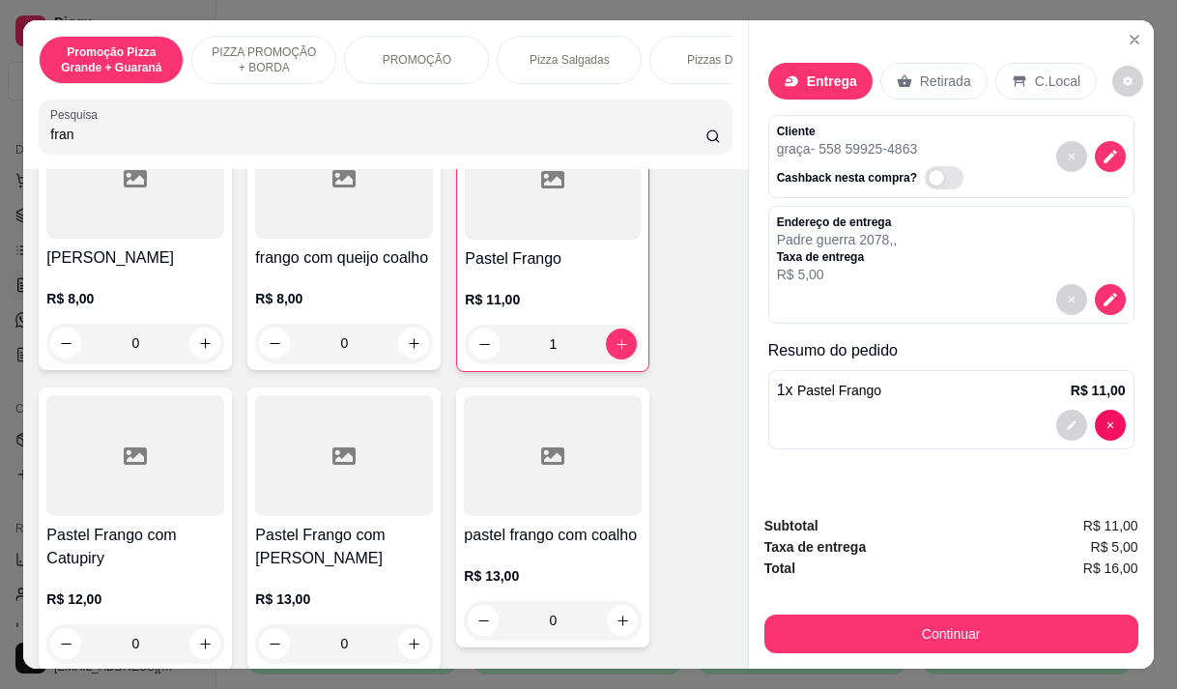
click at [55, 141] on input "fran" at bounding box center [377, 134] width 655 height 19
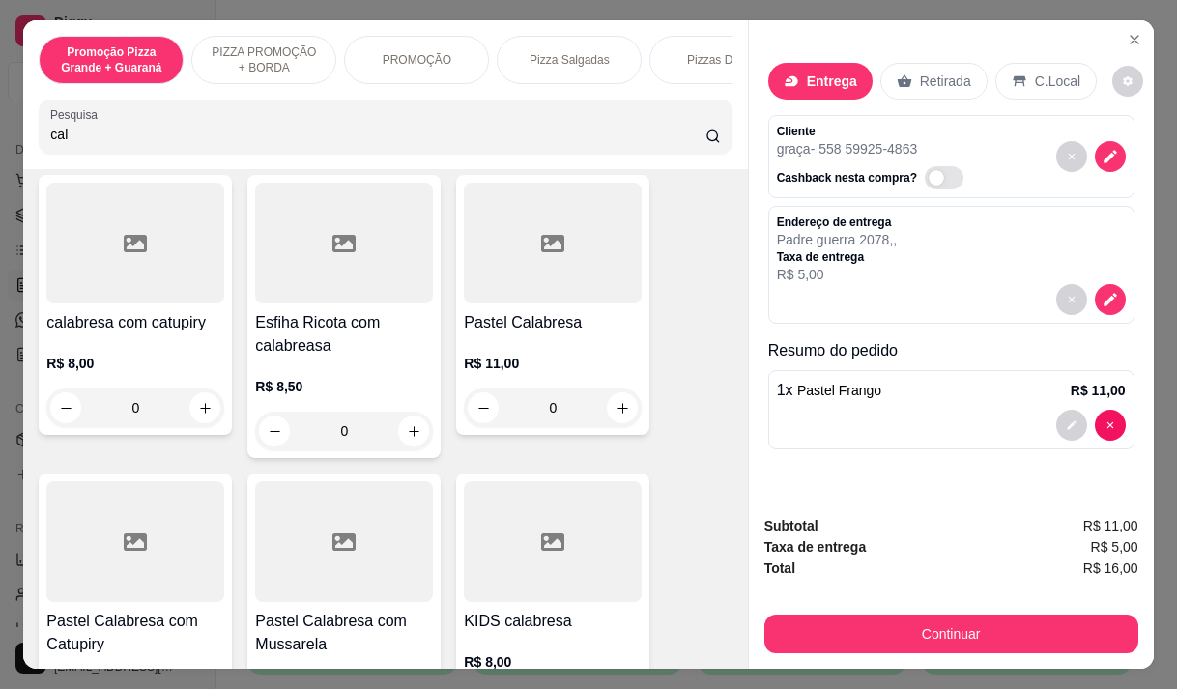
scroll to position [340, 0]
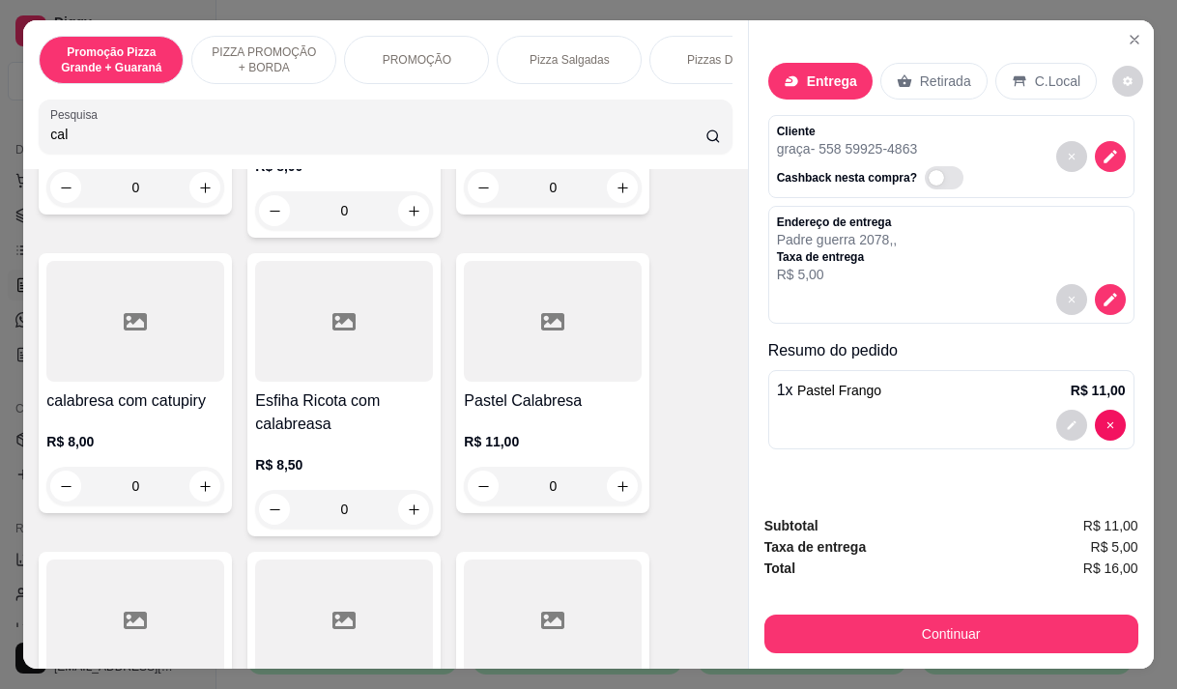
type input "cal"
click at [531, 400] on h4 "Pastel Calabresa" at bounding box center [553, 400] width 178 height 23
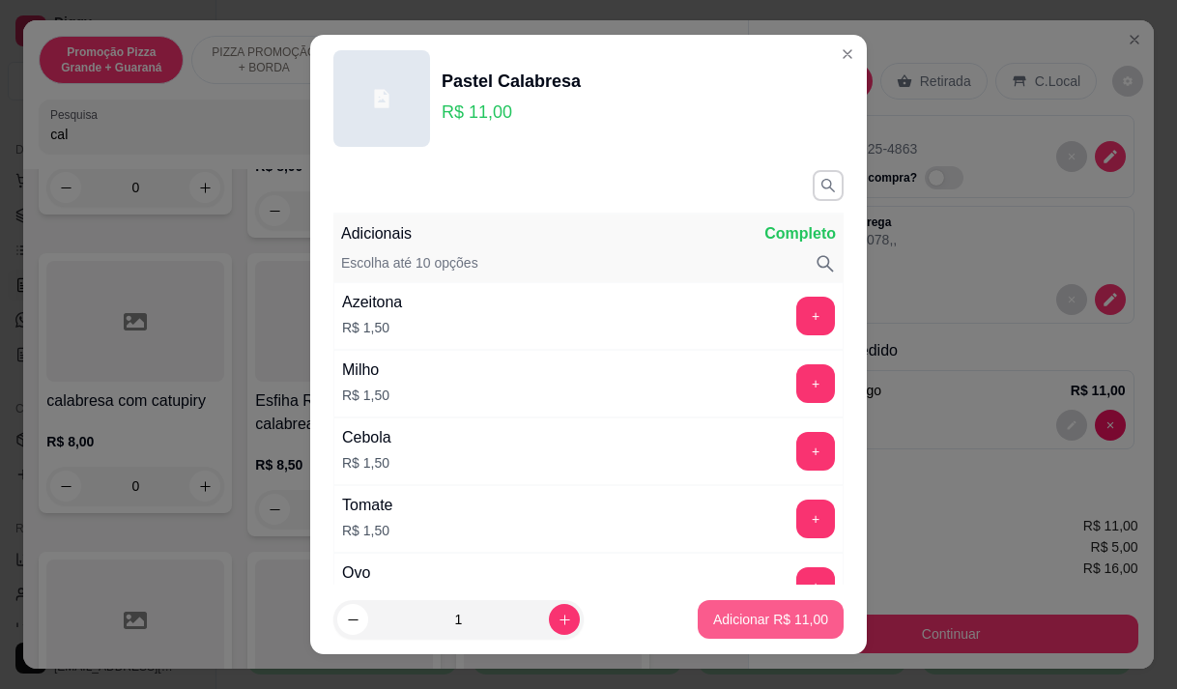
click at [785, 609] on button "Adicionar R$ 11,00" at bounding box center [771, 619] width 146 height 39
type input "1"
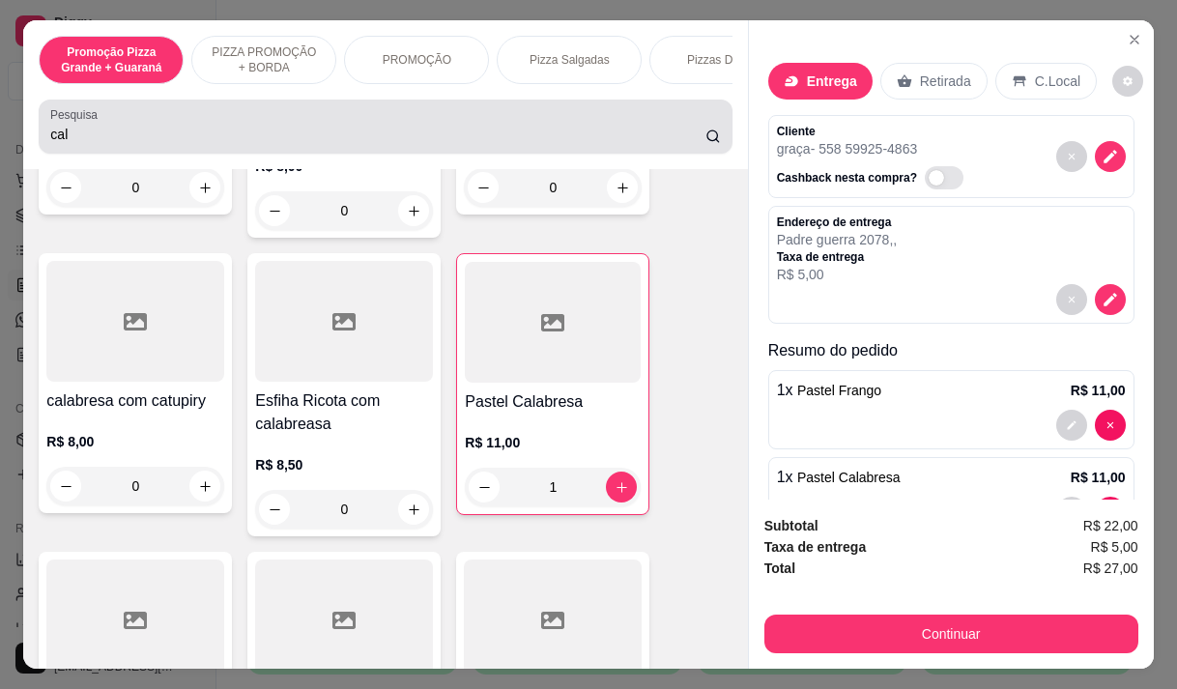
click at [83, 141] on input "cal" at bounding box center [377, 134] width 655 height 19
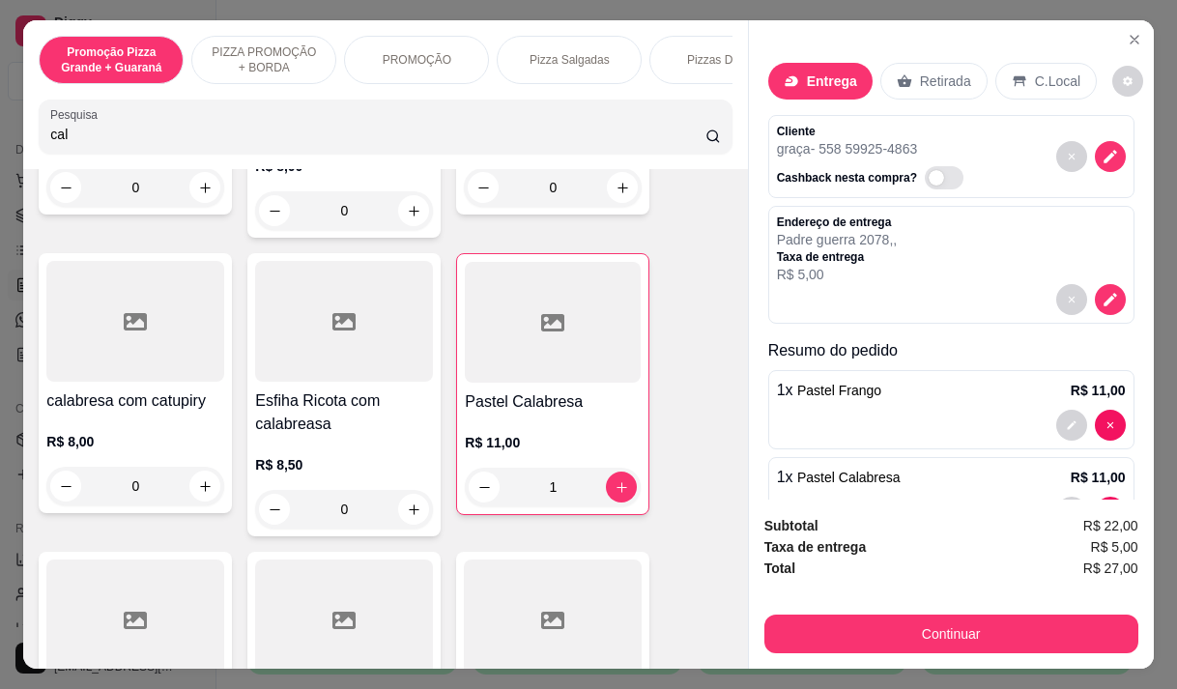
click at [83, 141] on input "cal" at bounding box center [377, 134] width 655 height 19
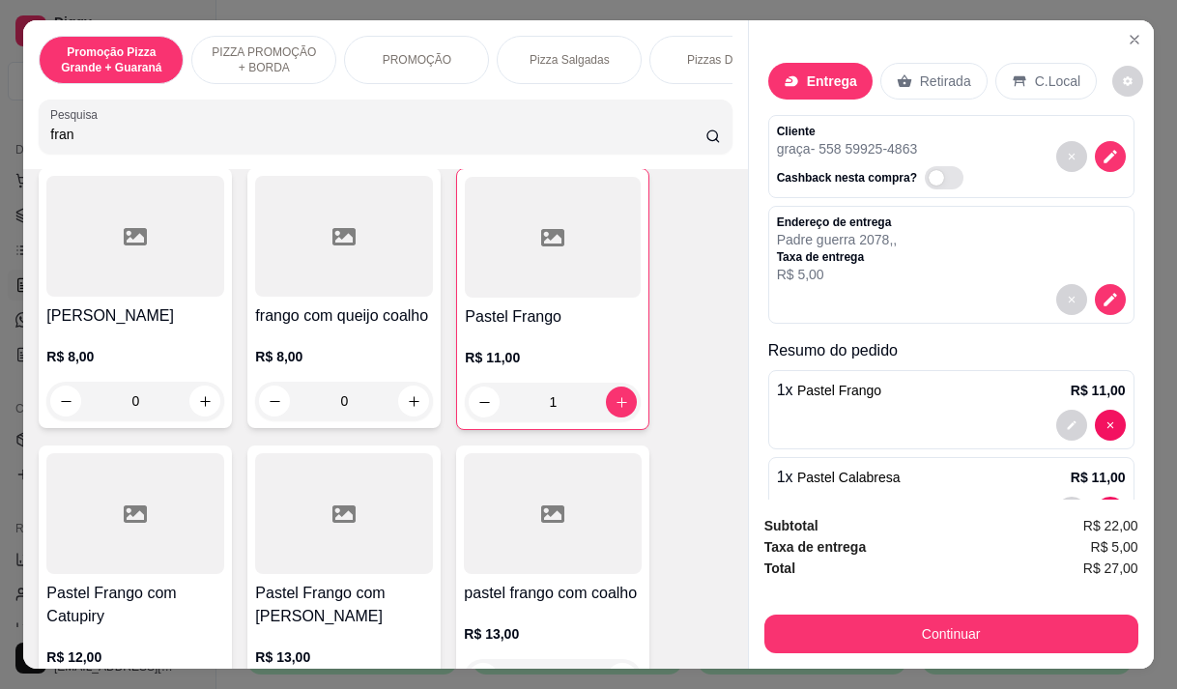
scroll to position [176, 0]
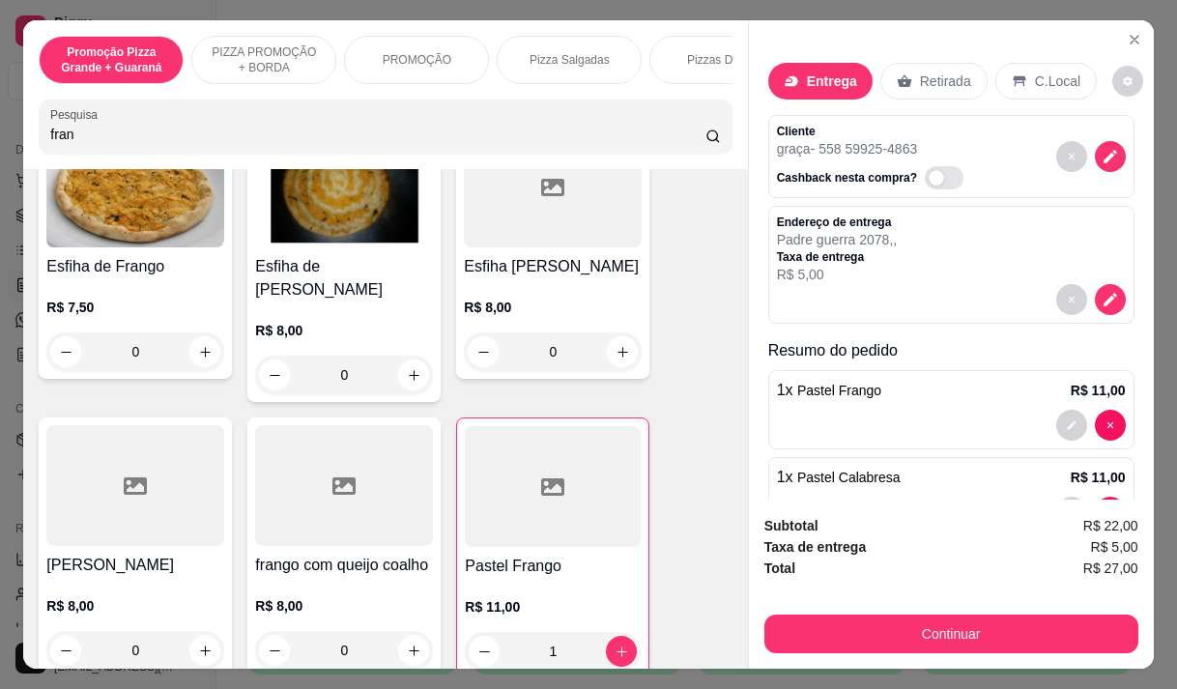
type input "fran"
click at [109, 302] on div "R$ 7,50 0" at bounding box center [135, 324] width 178 height 93
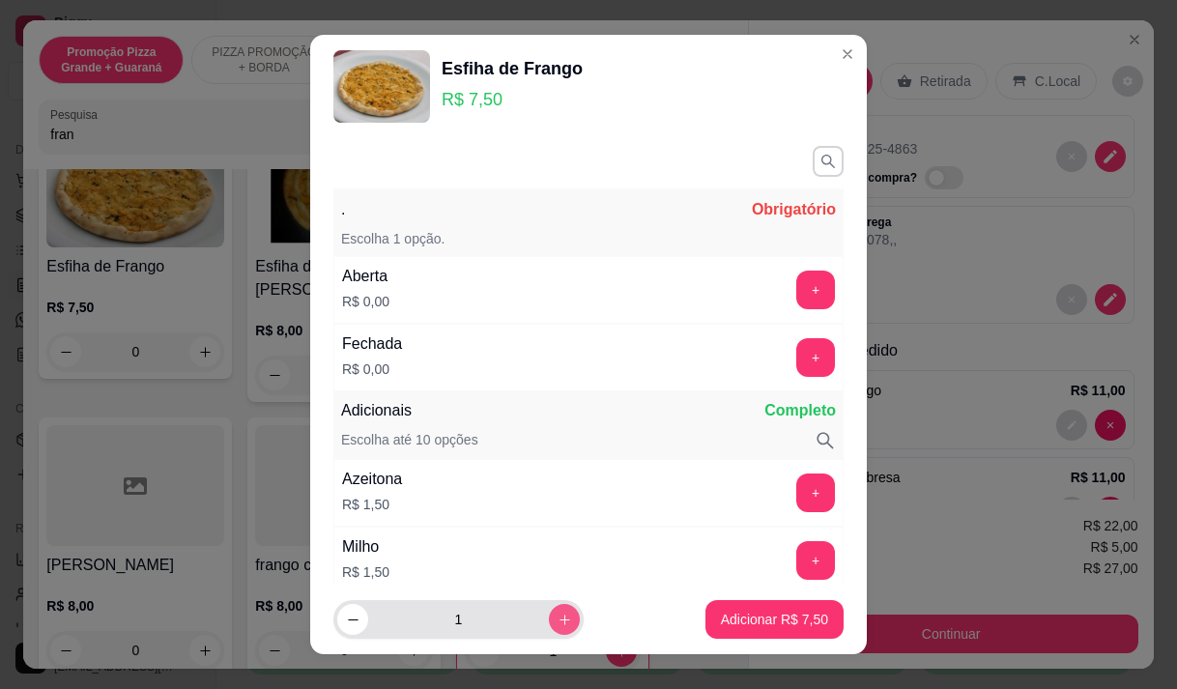
click at [560, 619] on icon "increase-product-quantity" at bounding box center [565, 620] width 11 height 11
type input "2"
click at [797, 364] on button "+" at bounding box center [816, 357] width 38 height 38
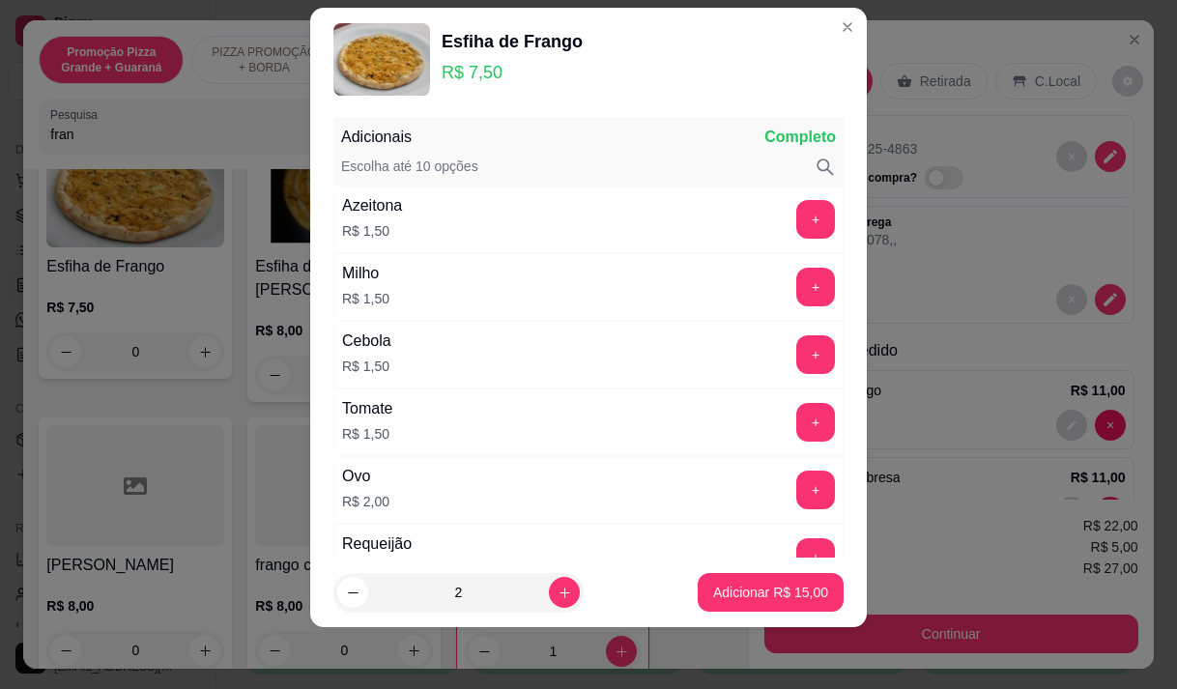
scroll to position [253, 0]
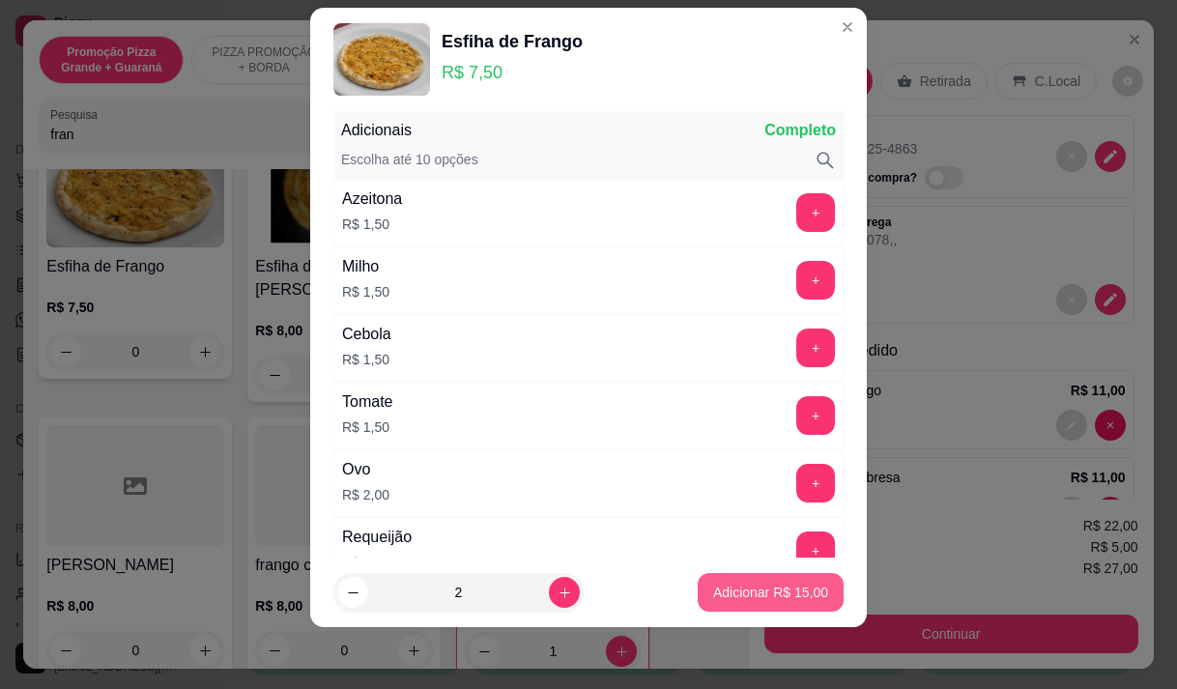
click at [729, 588] on p "Adicionar R$ 15,00" at bounding box center [770, 592] width 115 height 19
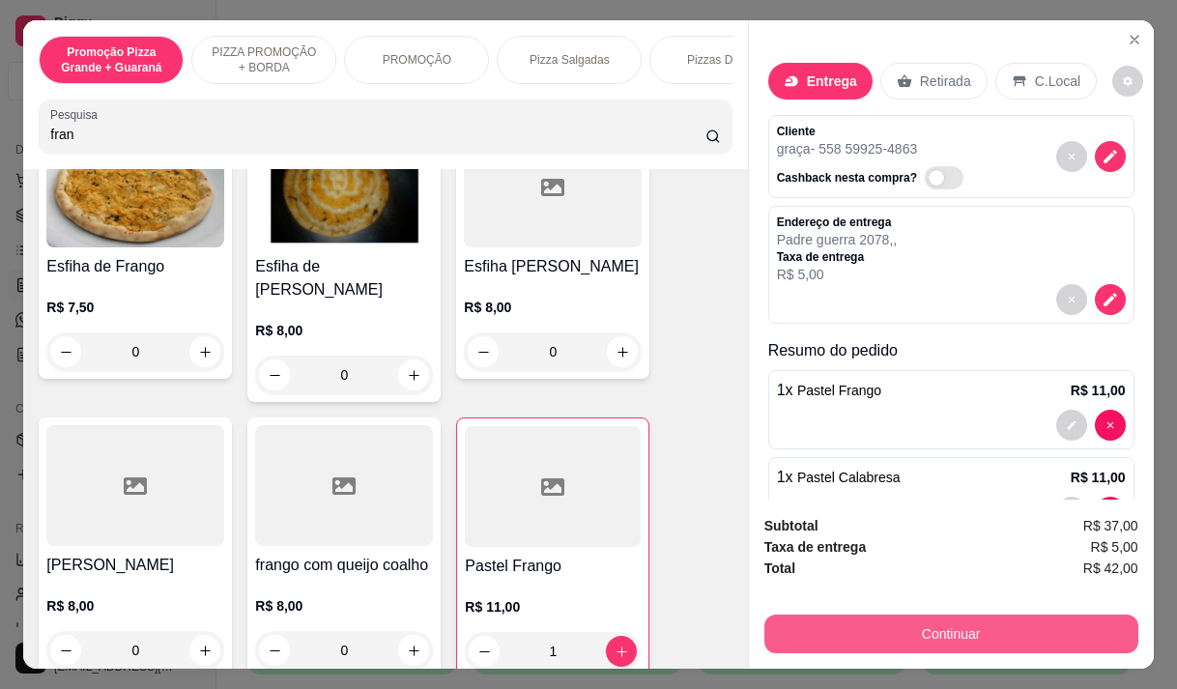
click at [926, 623] on button "Continuar" at bounding box center [951, 634] width 374 height 39
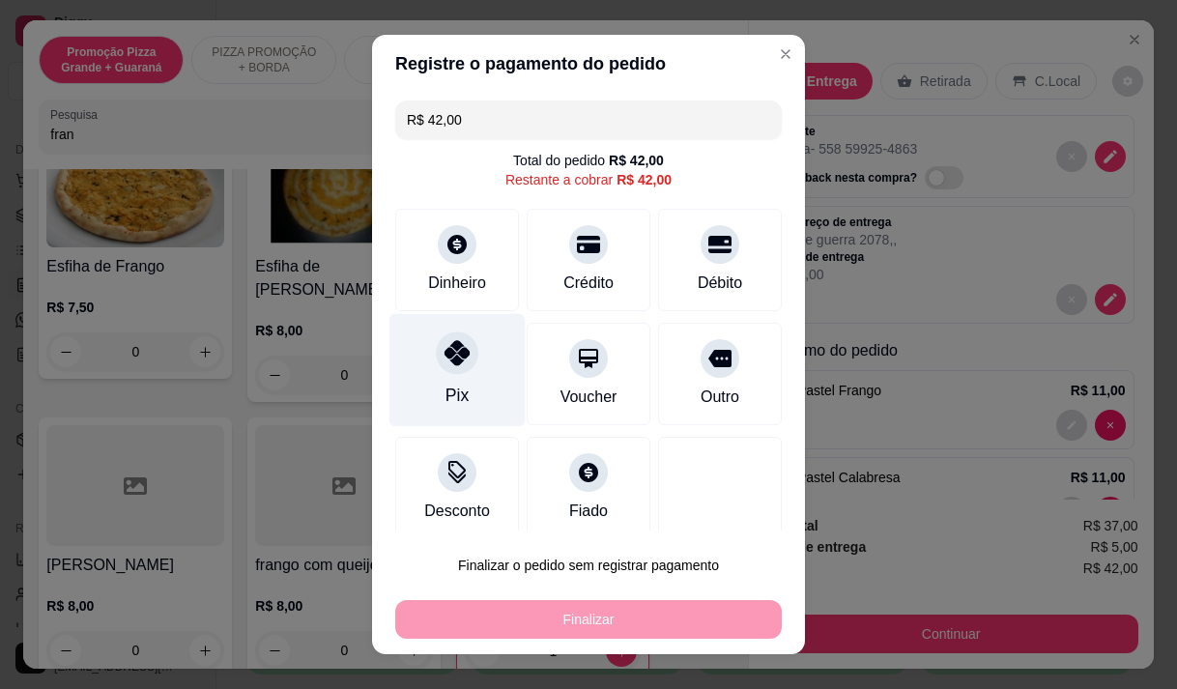
click at [444, 370] on div at bounding box center [457, 352] width 43 height 43
type input "R$ 0,00"
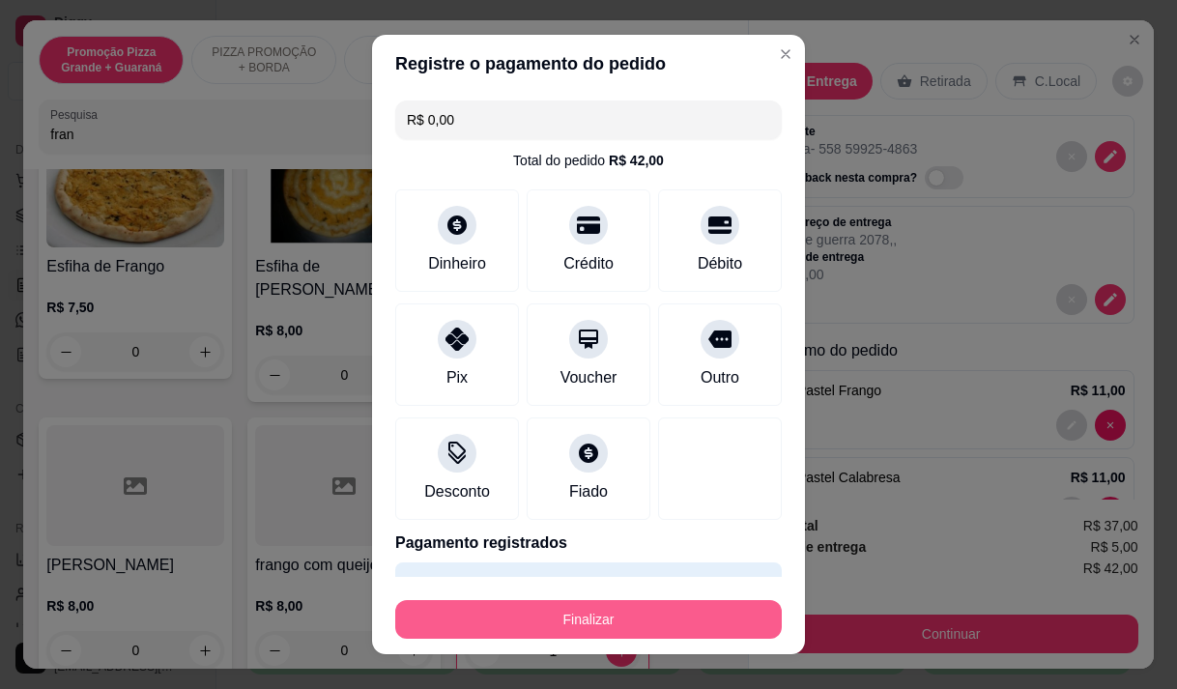
click at [540, 627] on button "Finalizar" at bounding box center [588, 619] width 387 height 39
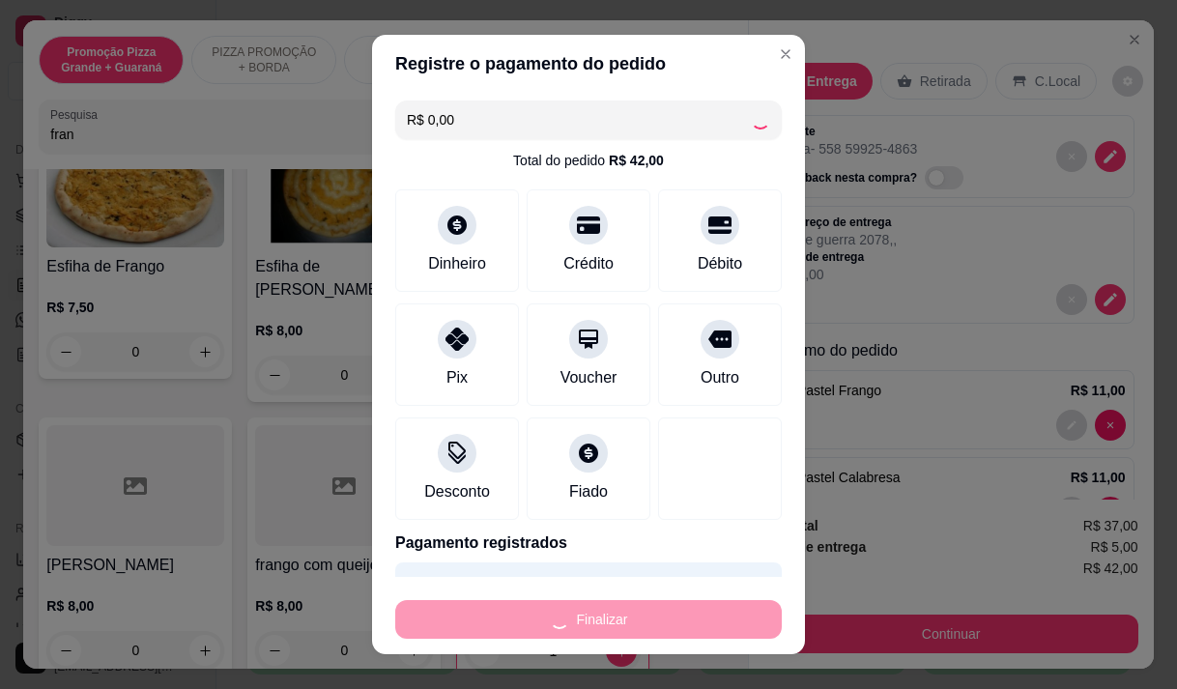
type input "0"
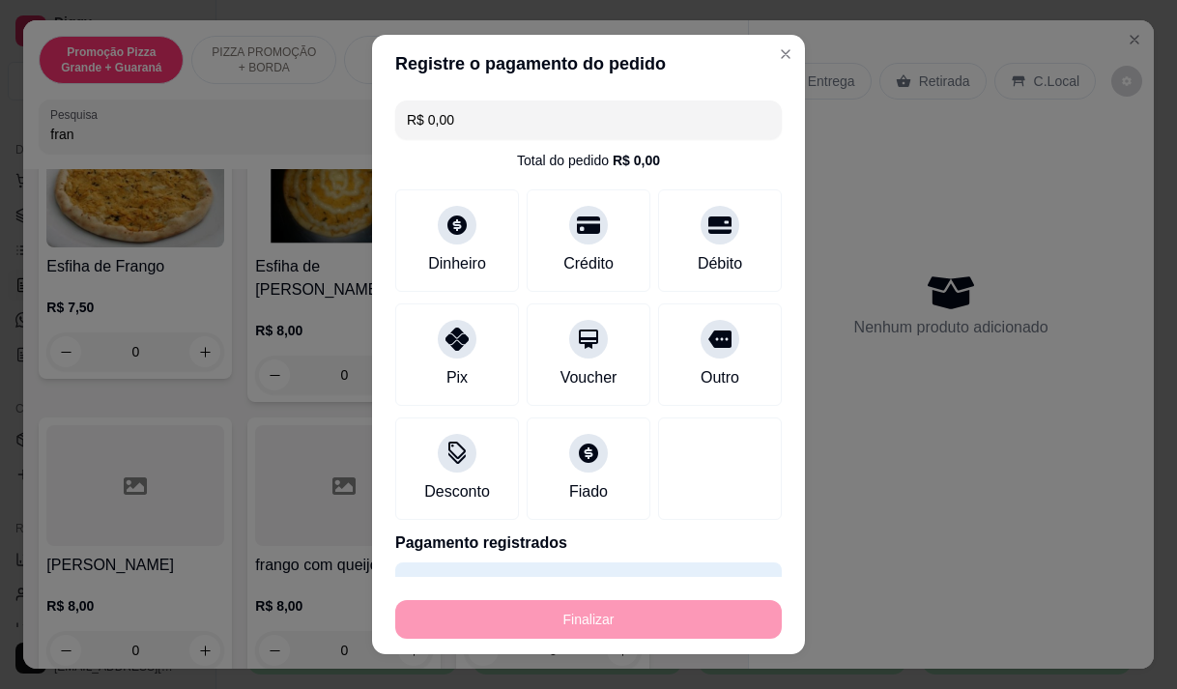
type input "-R$ 42,00"
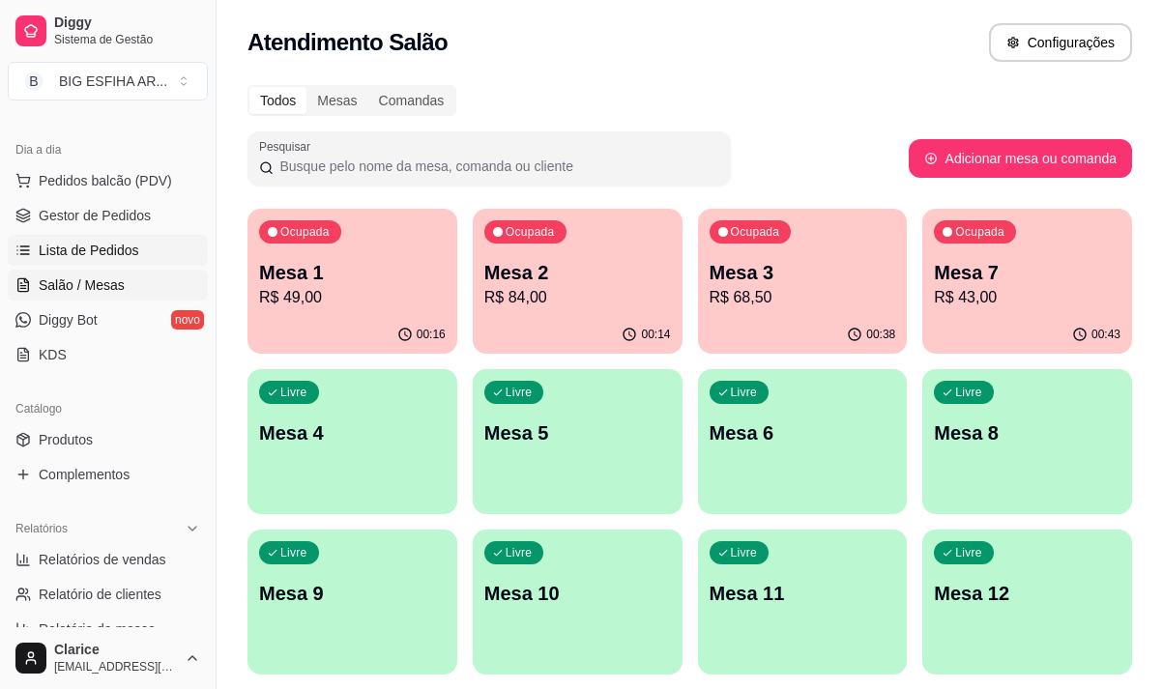
click at [136, 253] on link "Lista de Pedidos" at bounding box center [108, 250] width 200 height 31
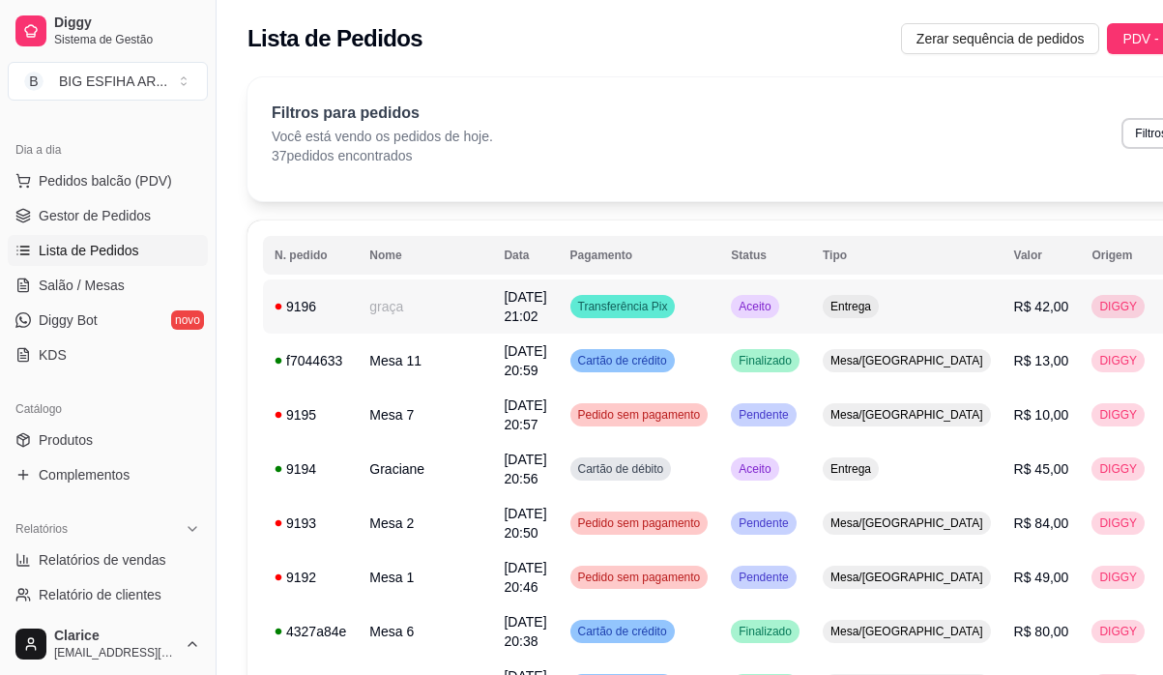
click at [508, 295] on td "[DATE] 21:02" at bounding box center [525, 306] width 66 height 54
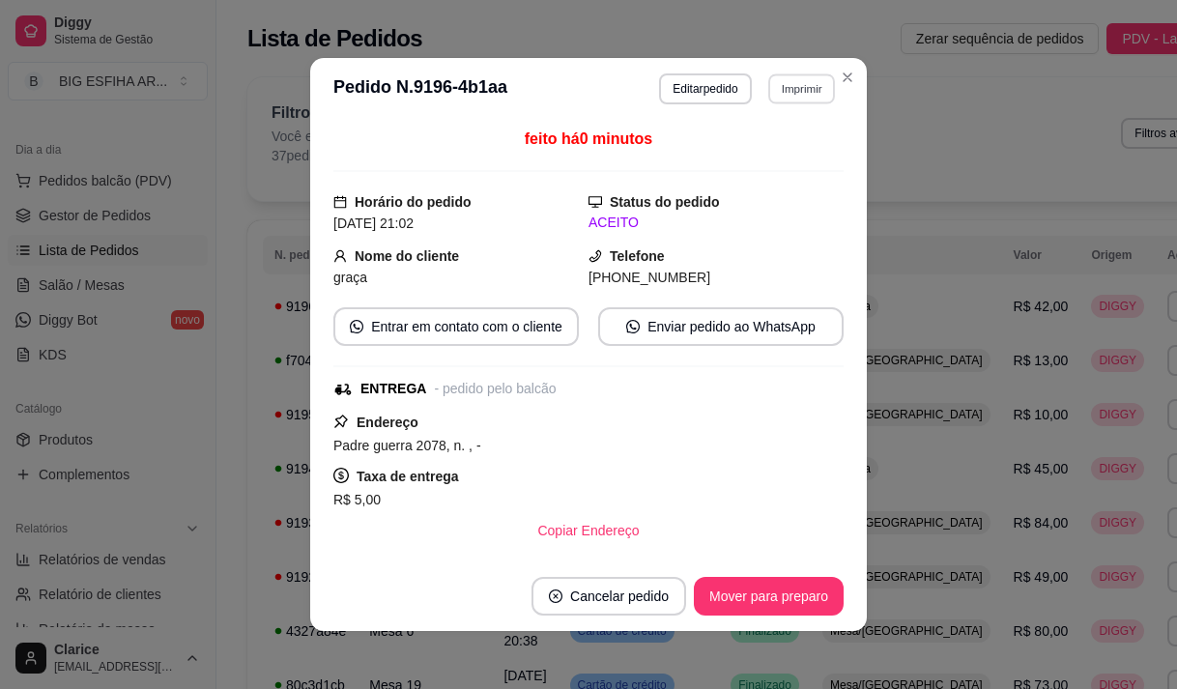
click at [787, 81] on button "Imprimir" at bounding box center [801, 88] width 67 height 30
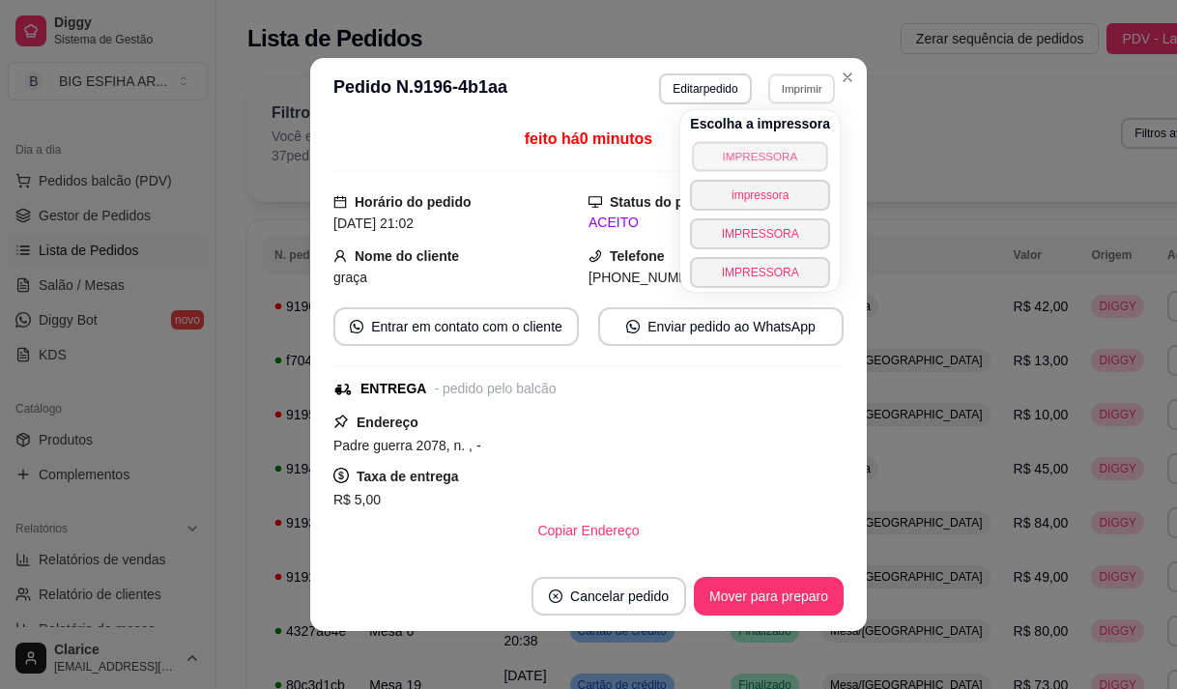
click at [761, 154] on button "IMPRESSORA" at bounding box center [759, 156] width 135 height 30
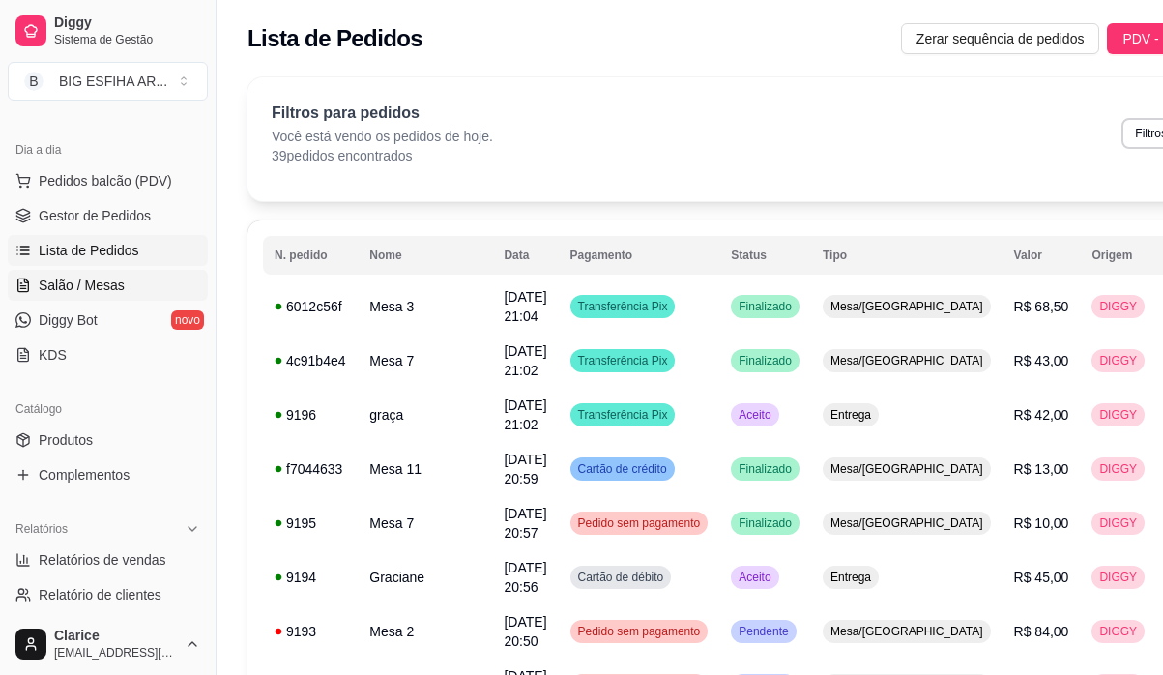
click at [67, 282] on span "Salão / Mesas" at bounding box center [82, 284] width 86 height 19
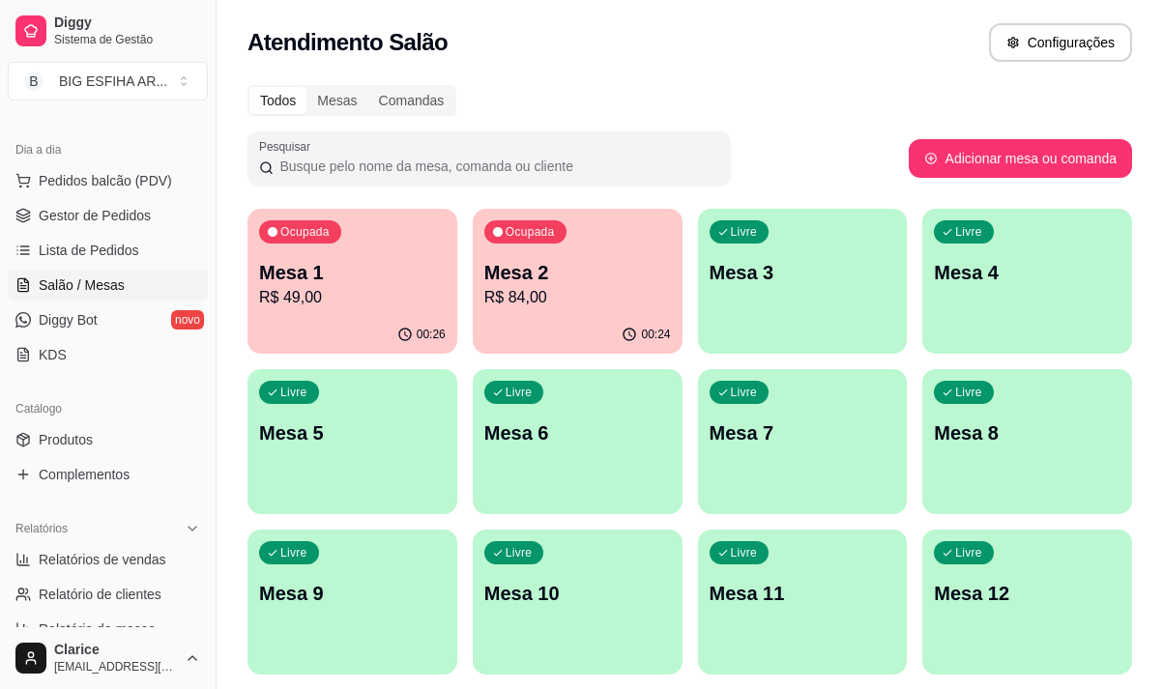
click at [370, 314] on div "Ocupada Mesa 1 R$ 49,00" at bounding box center [352, 262] width 210 height 107
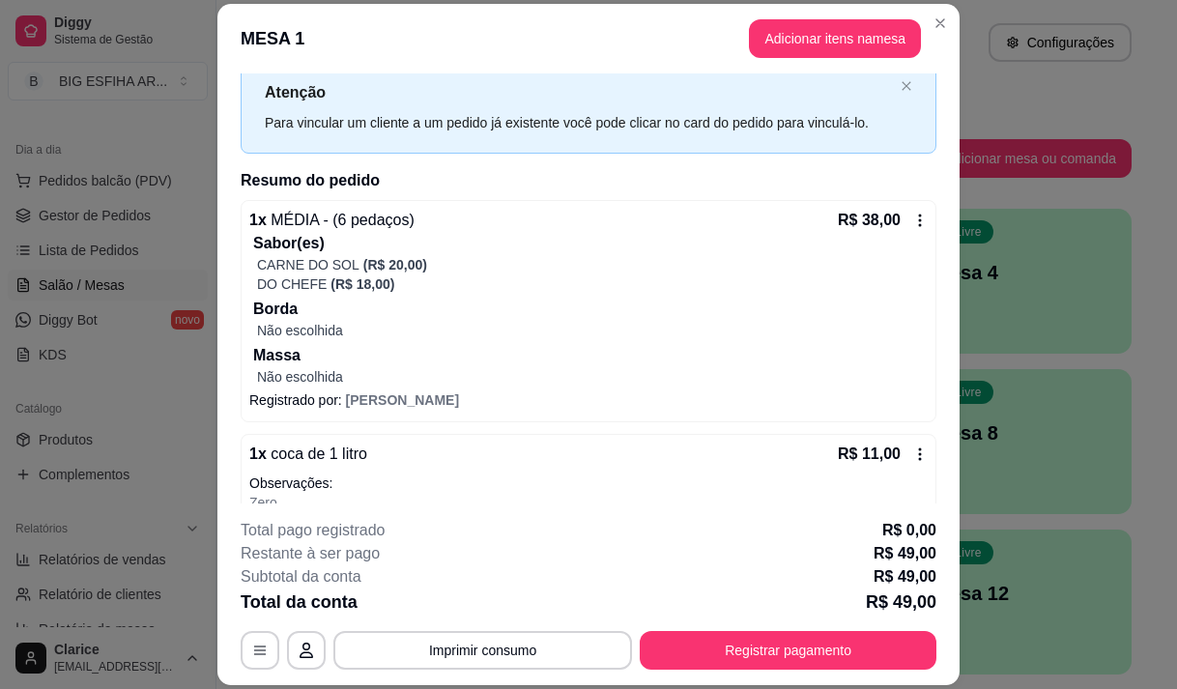
scroll to position [107, 0]
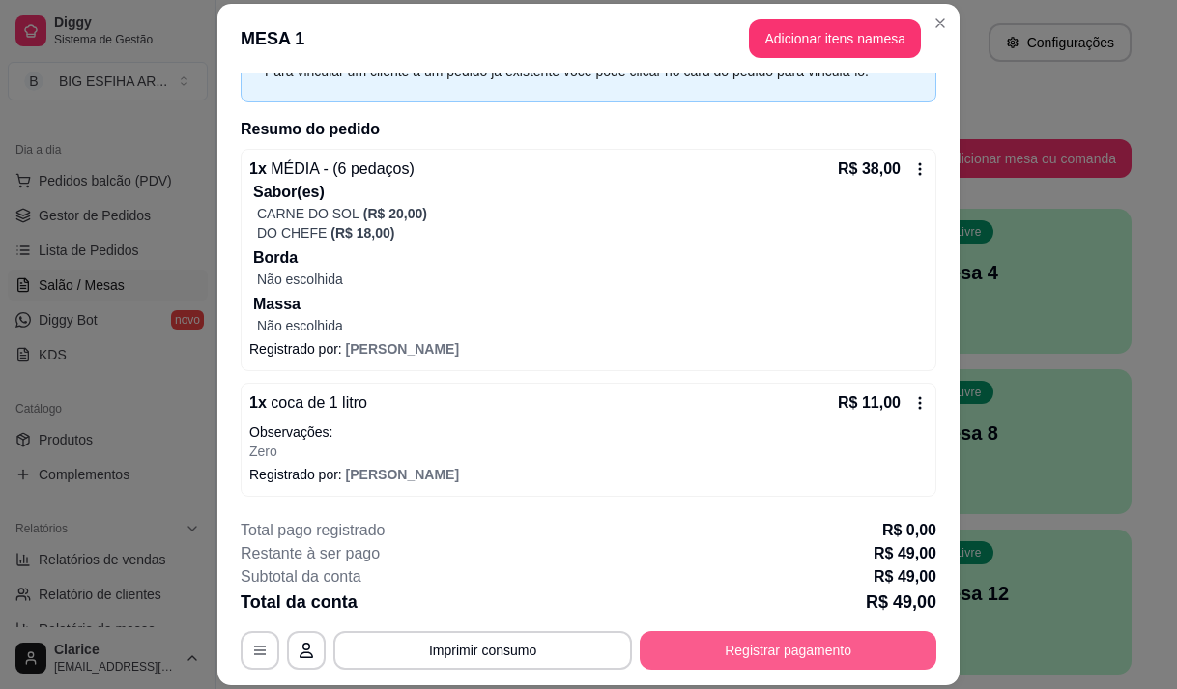
click at [727, 653] on button "Registrar pagamento" at bounding box center [788, 650] width 297 height 39
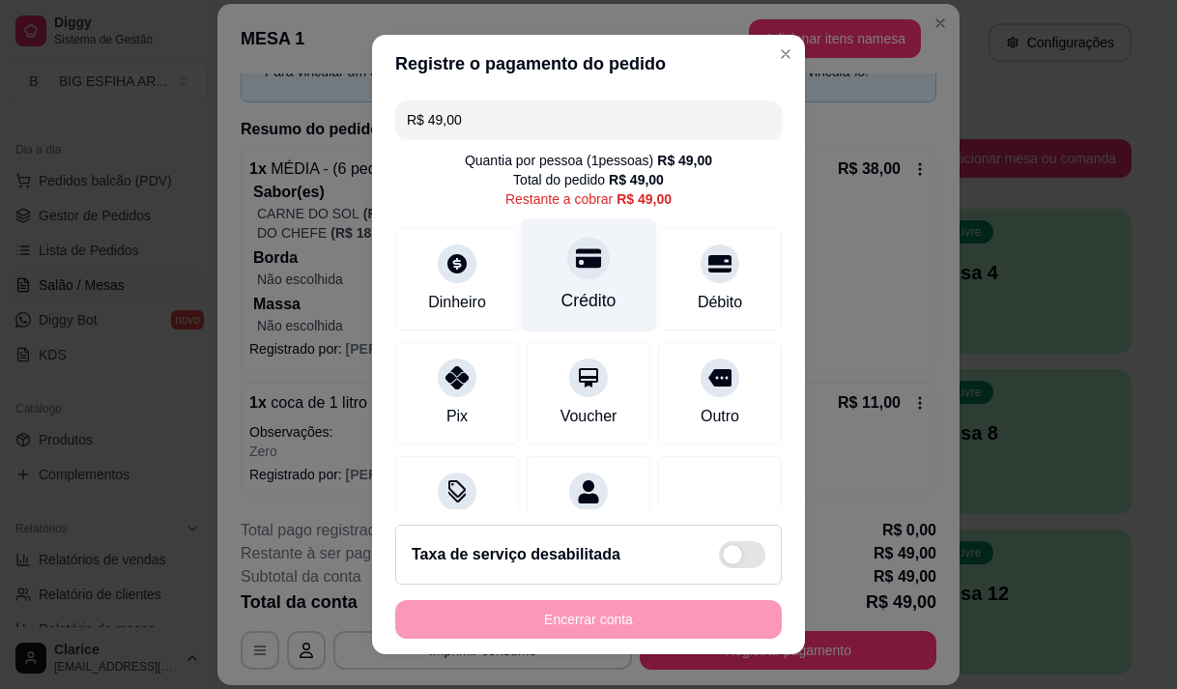
click at [587, 291] on div "Crédito" at bounding box center [588, 300] width 55 height 25
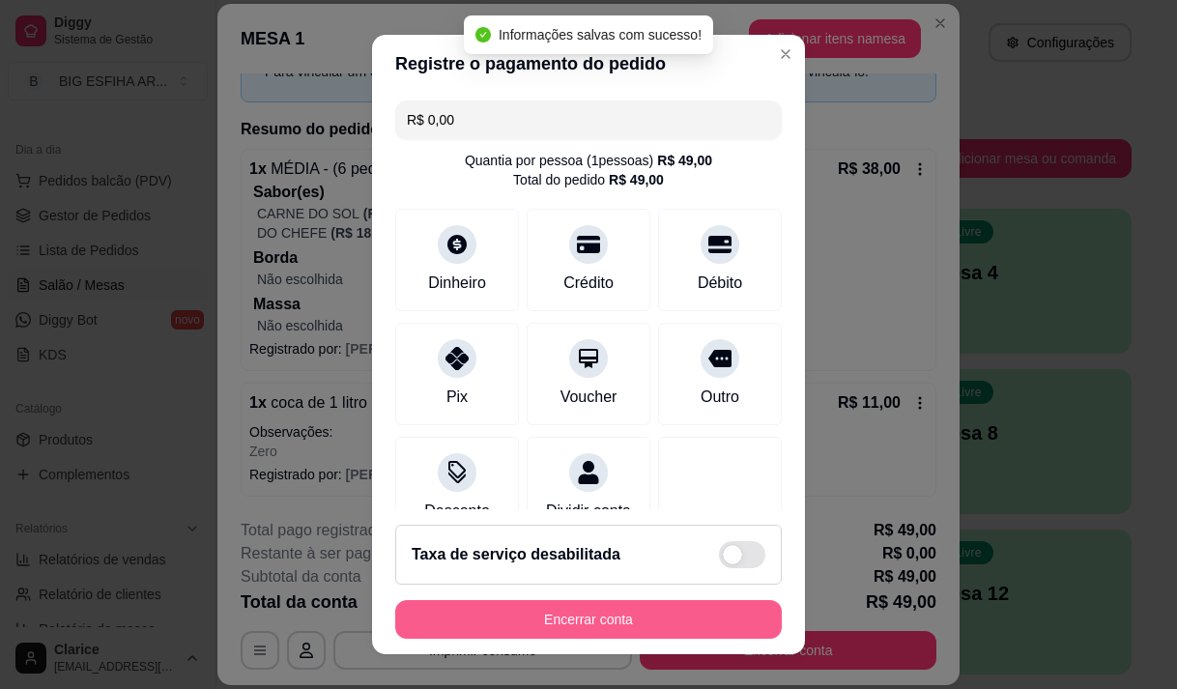
type input "R$ 0,00"
click at [647, 617] on button "Encerrar conta" at bounding box center [588, 620] width 375 height 38
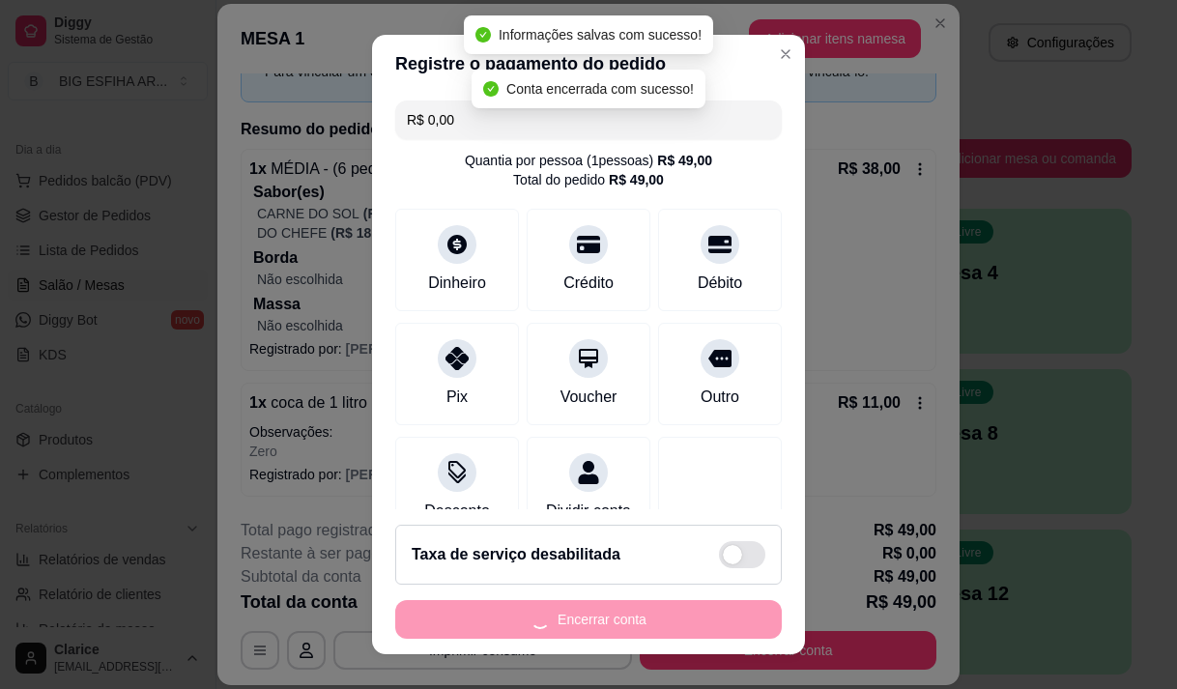
scroll to position [0, 0]
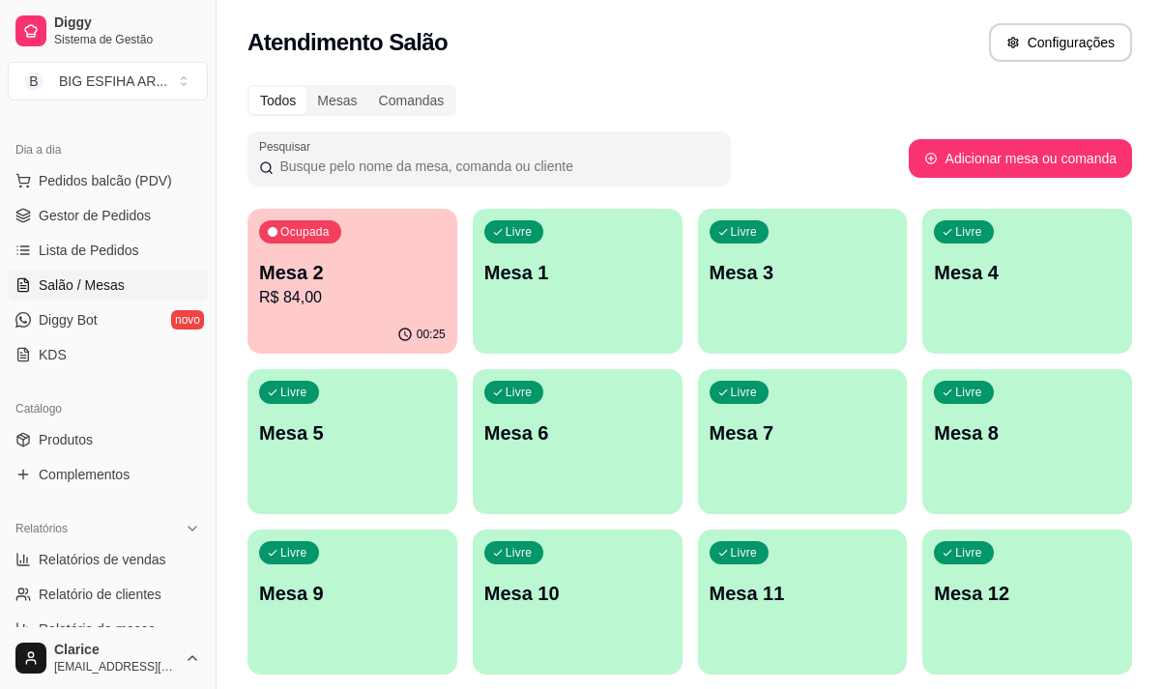
click at [365, 298] on p "R$ 84,00" at bounding box center [352, 297] width 187 height 23
click at [361, 293] on p "R$ 84,00" at bounding box center [352, 297] width 187 height 23
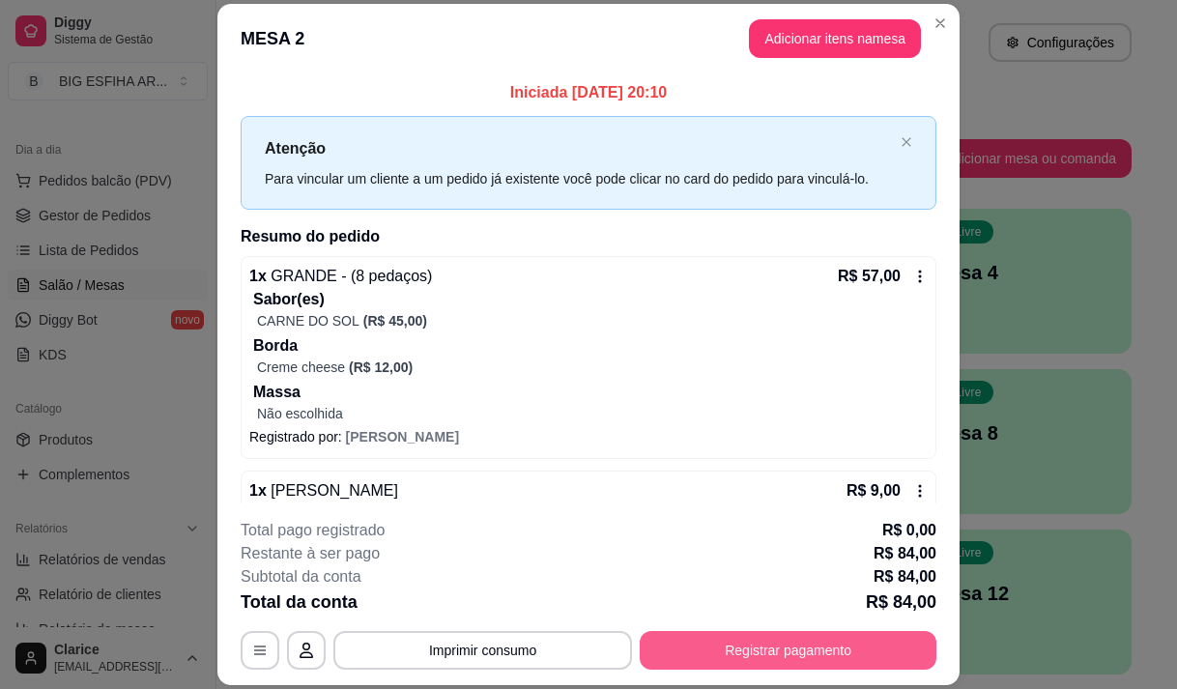
click at [715, 648] on button "Registrar pagamento" at bounding box center [788, 650] width 297 height 39
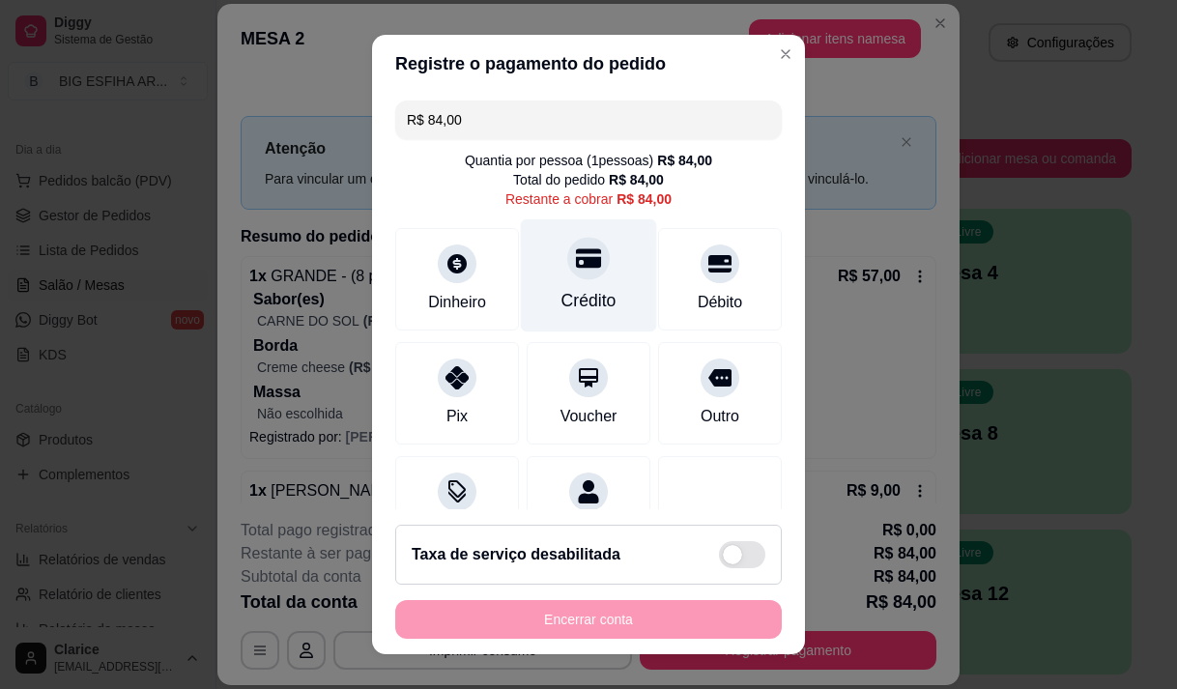
click at [583, 256] on div at bounding box center [588, 258] width 43 height 43
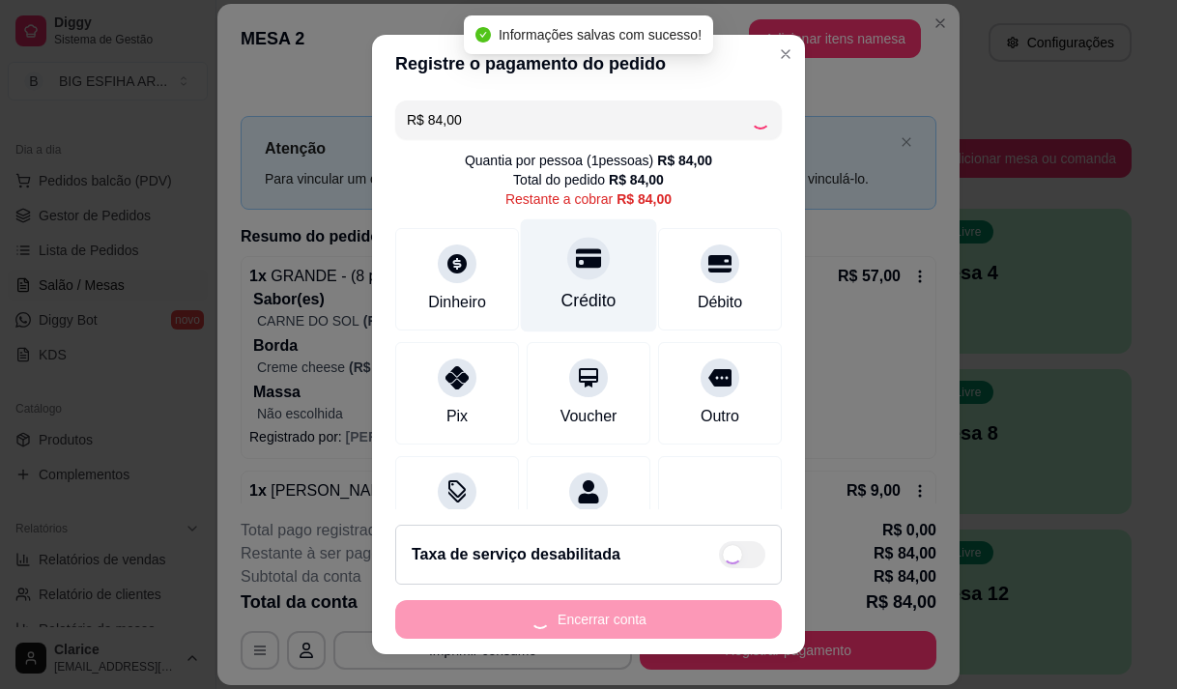
type input "R$ 0,00"
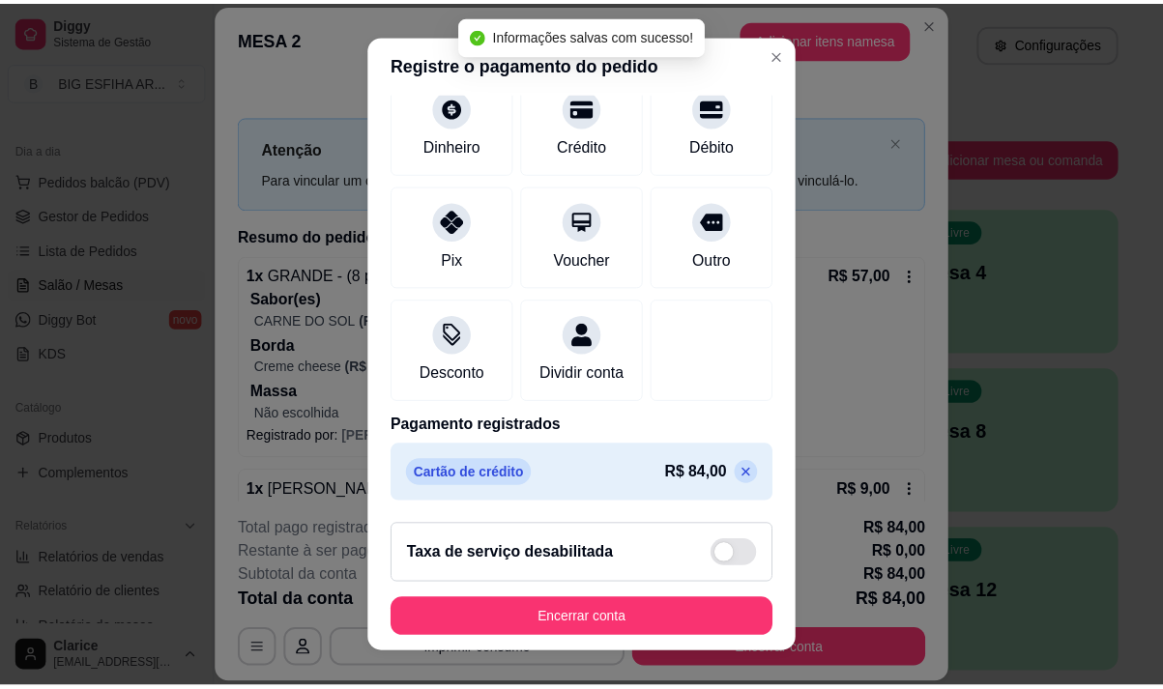
scroll to position [160, 0]
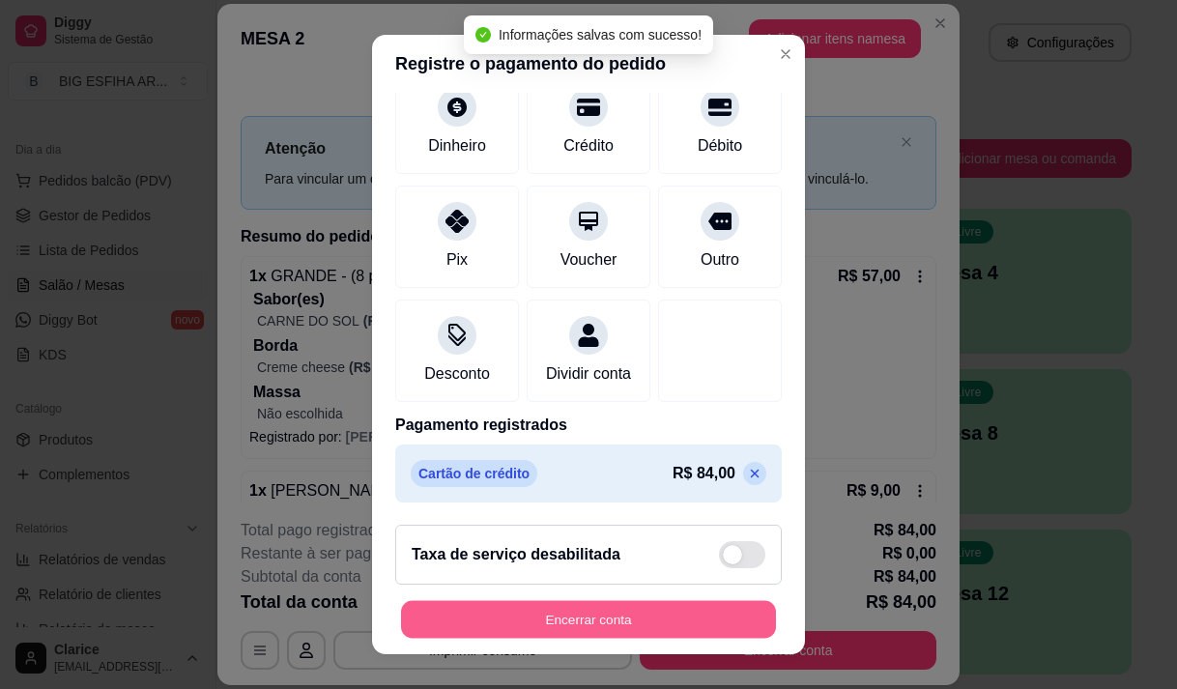
click at [638, 629] on button "Encerrar conta" at bounding box center [588, 620] width 375 height 38
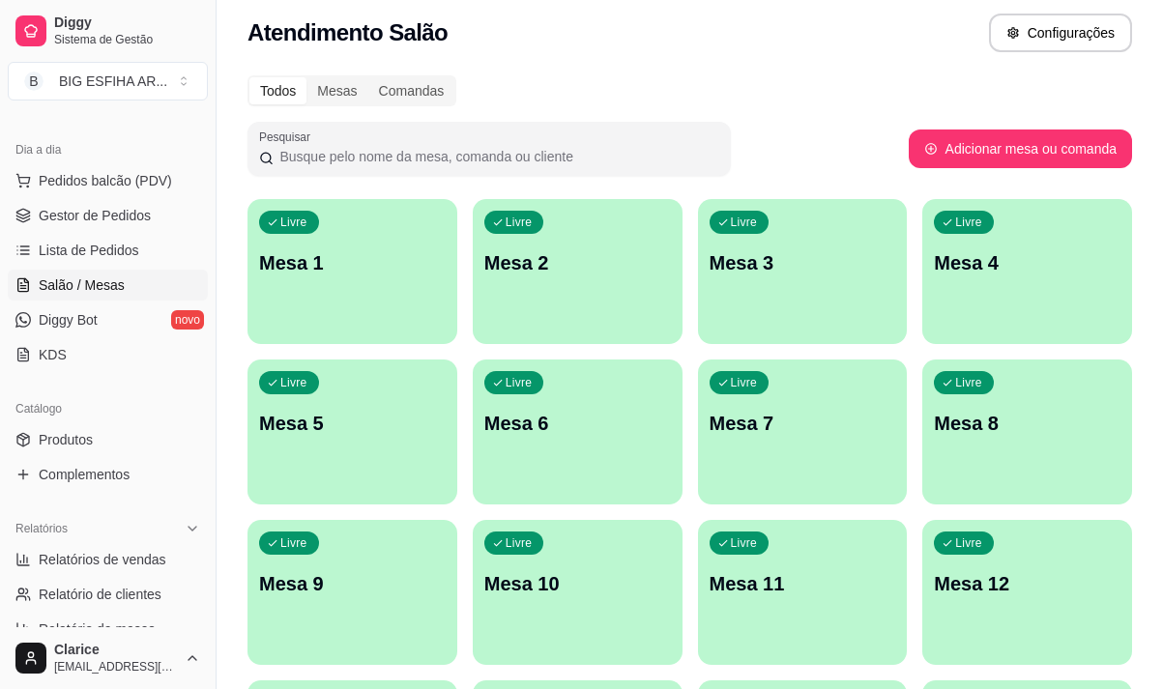
scroll to position [0, 0]
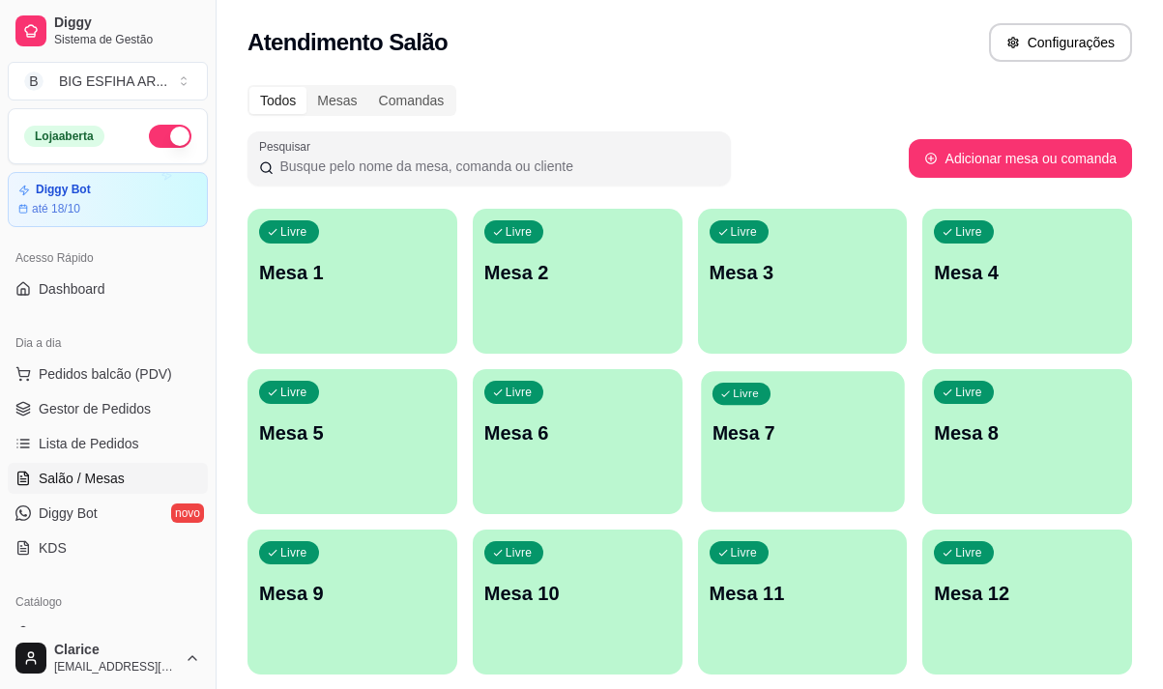
click at [841, 468] on div "Livre Mesa 7" at bounding box center [802, 430] width 203 height 118
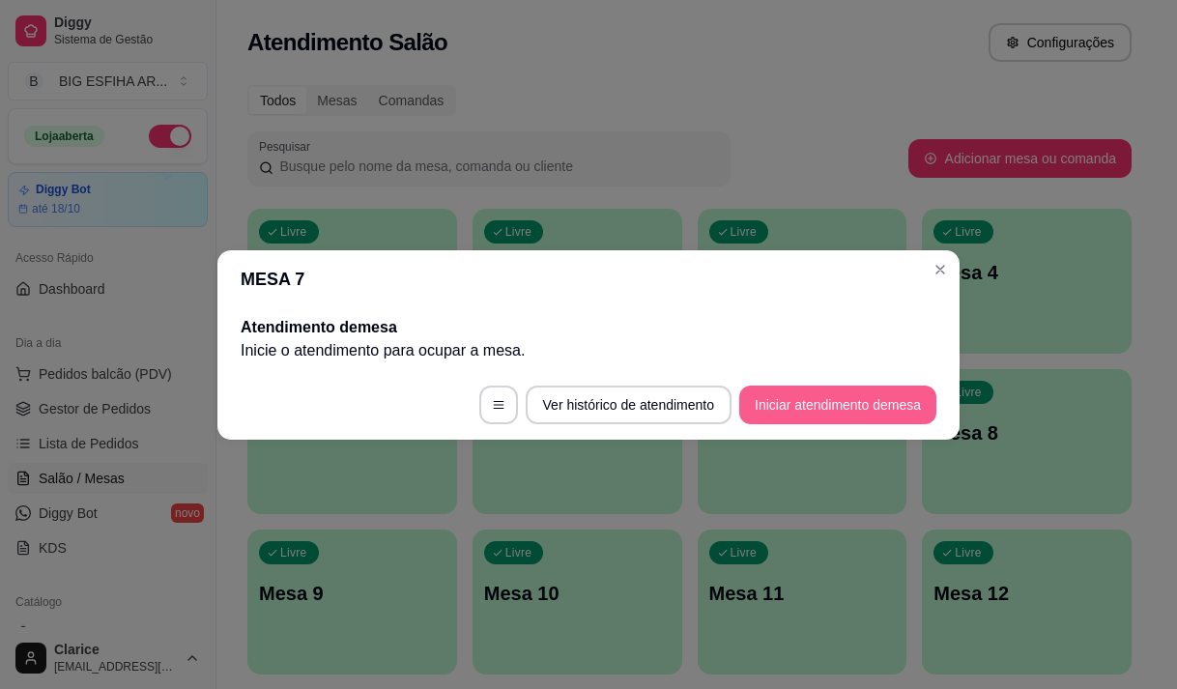
click at [834, 406] on button "Iniciar atendimento de mesa" at bounding box center [837, 405] width 197 height 39
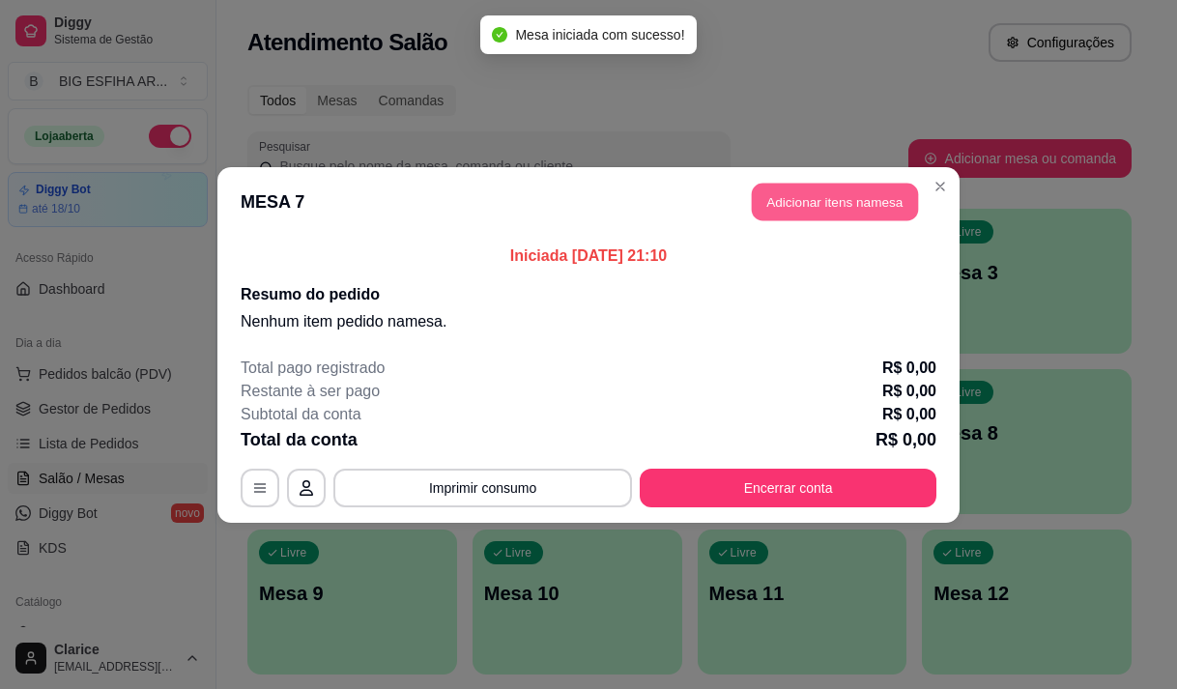
click at [845, 189] on button "Adicionar itens na mesa" at bounding box center [835, 202] width 166 height 38
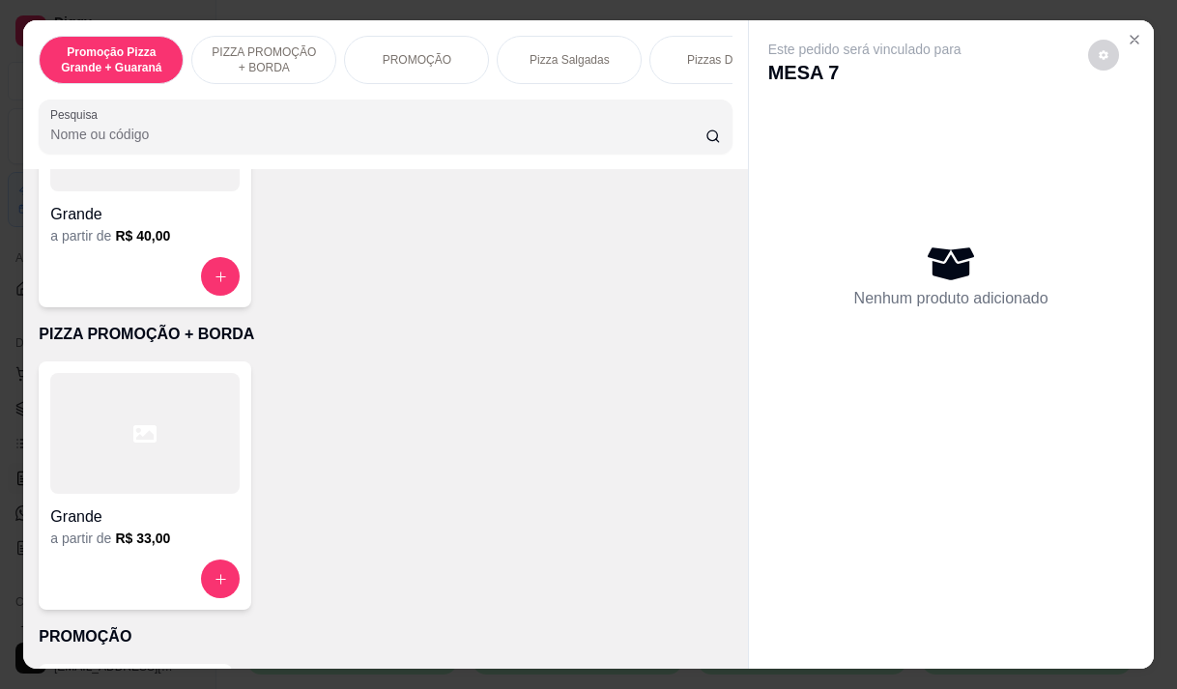
scroll to position [290, 0]
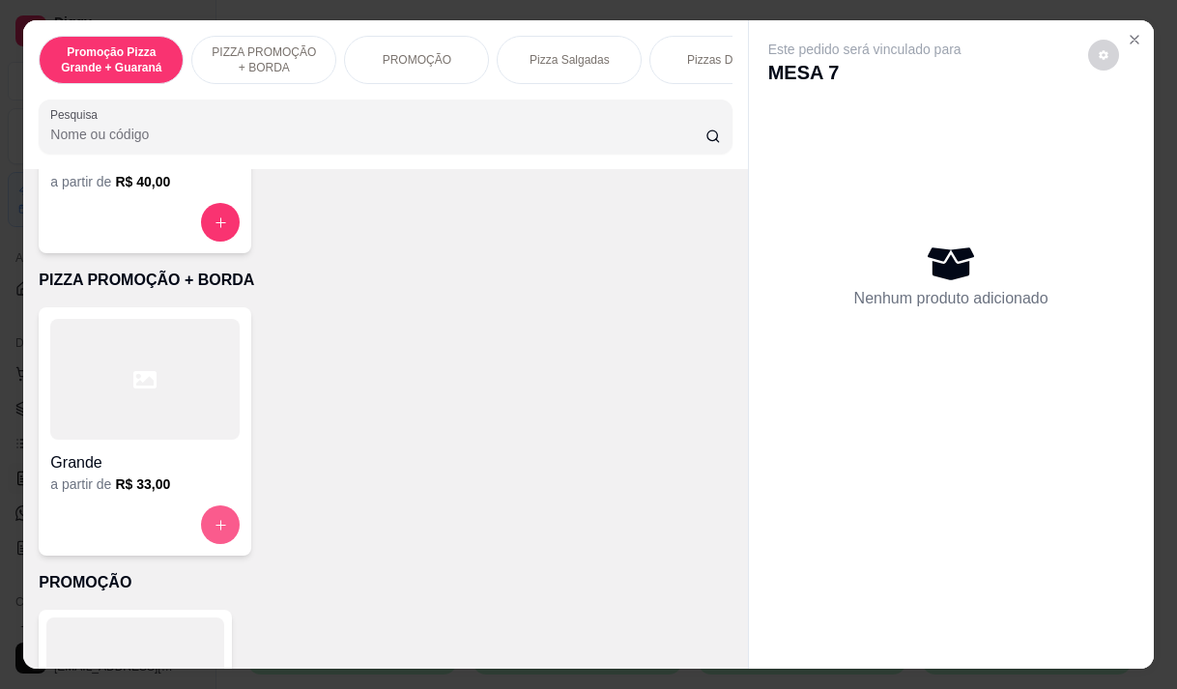
click at [205, 525] on button "increase-product-quantity" at bounding box center [220, 524] width 39 height 39
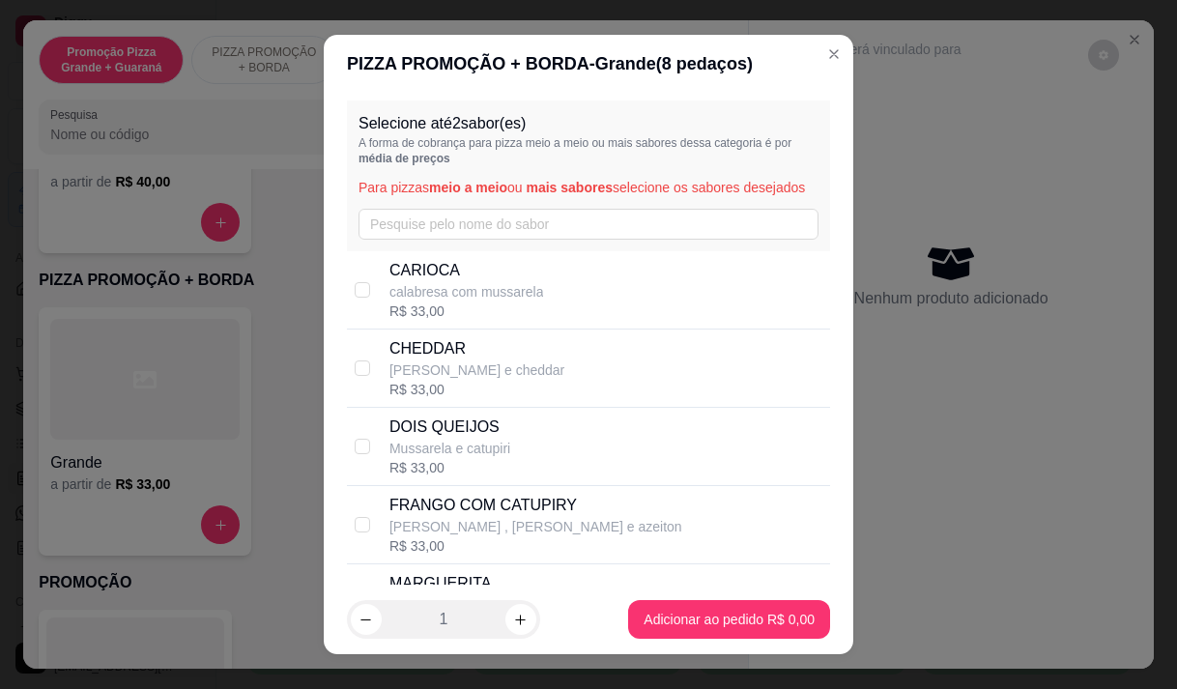
click at [521, 301] on p "calabresa com mussarela" at bounding box center [466, 291] width 155 height 19
checkbox input "true"
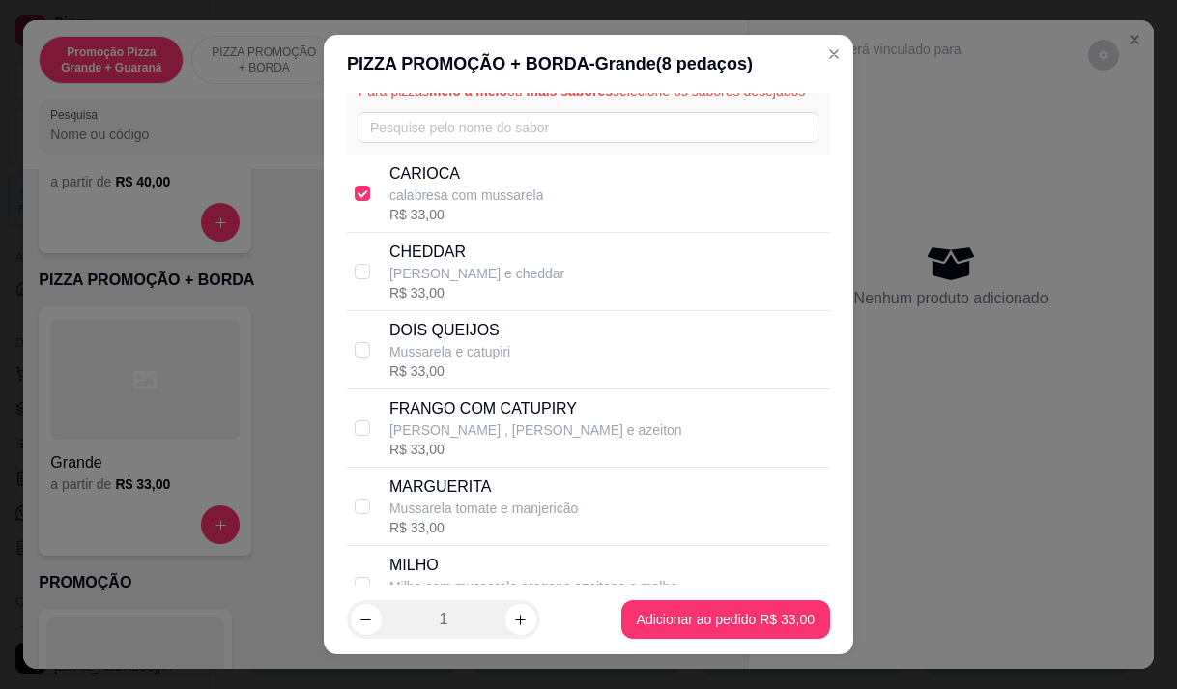
click at [551, 440] on p "[PERSON_NAME] , [PERSON_NAME] e azeiton" at bounding box center [535, 429] width 293 height 19
checkbox input "true"
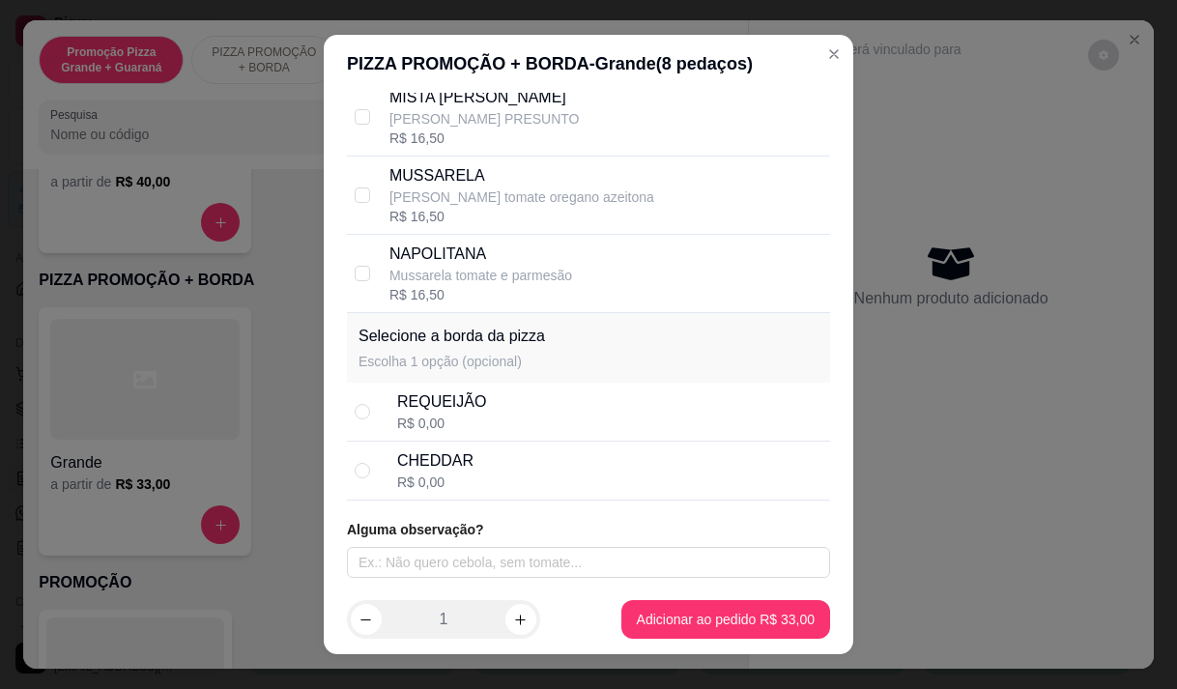
scroll to position [662, 0]
click at [478, 471] on div "CHEDDAR R$ 0,00" at bounding box center [609, 470] width 425 height 43
radio input "true"
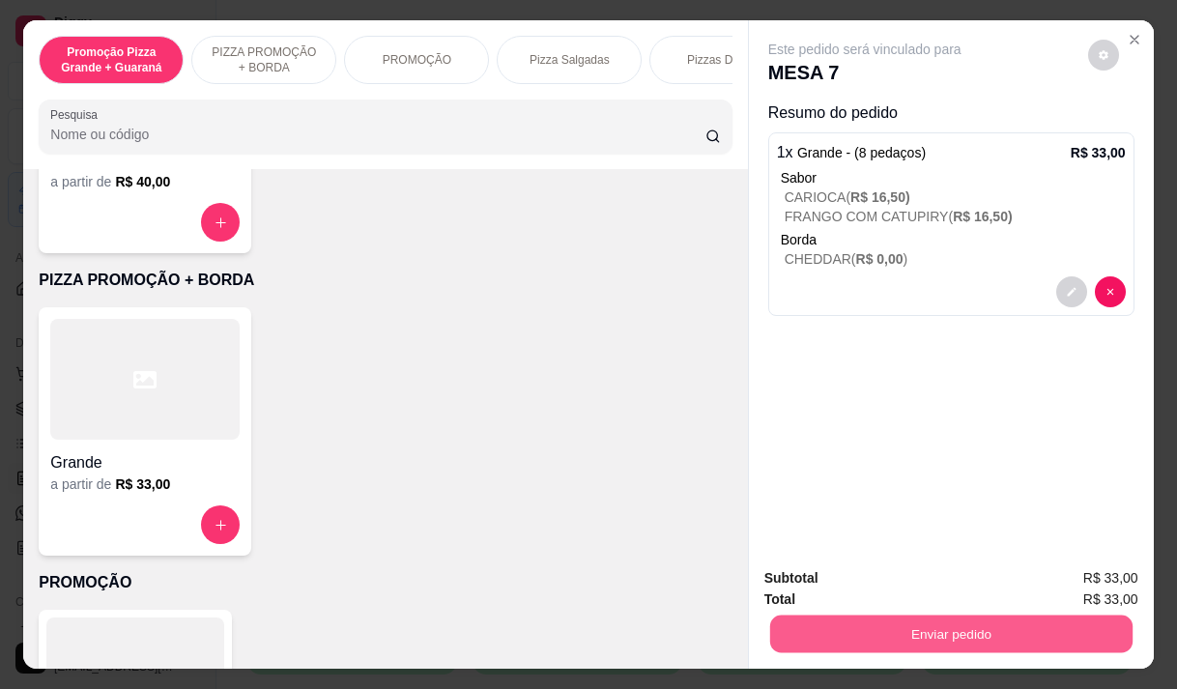
click at [973, 616] on button "Enviar pedido" at bounding box center [950, 634] width 362 height 38
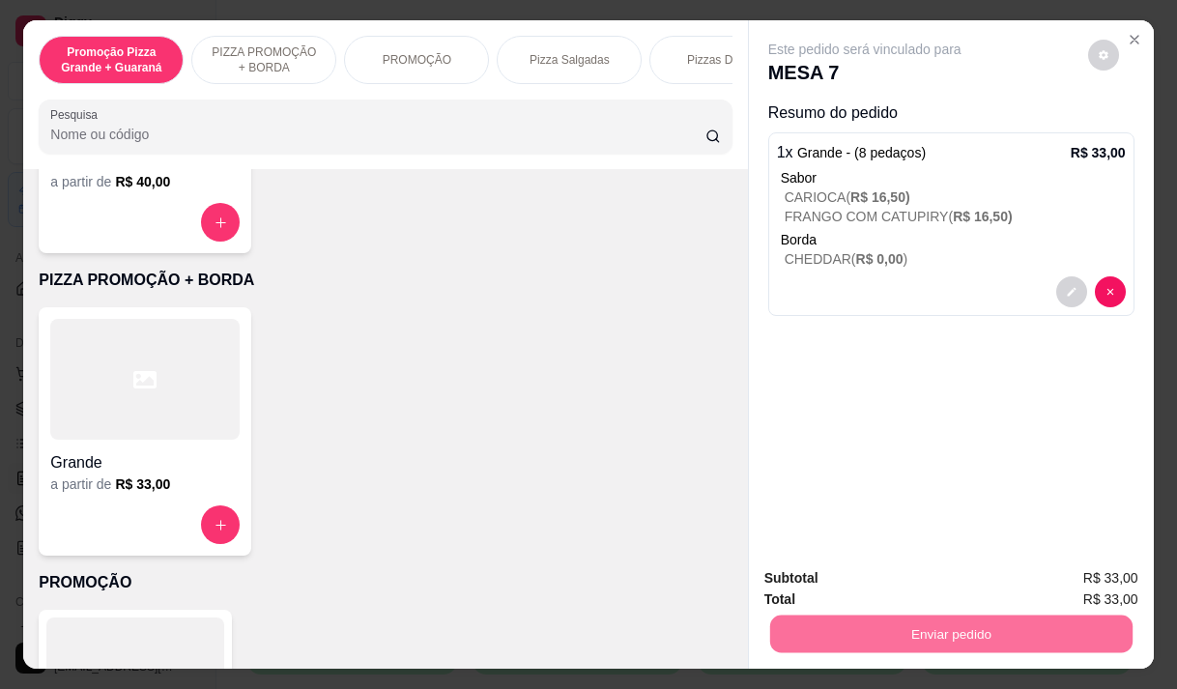
click at [973, 576] on button "Registrar cliente" at bounding box center [959, 578] width 128 height 37
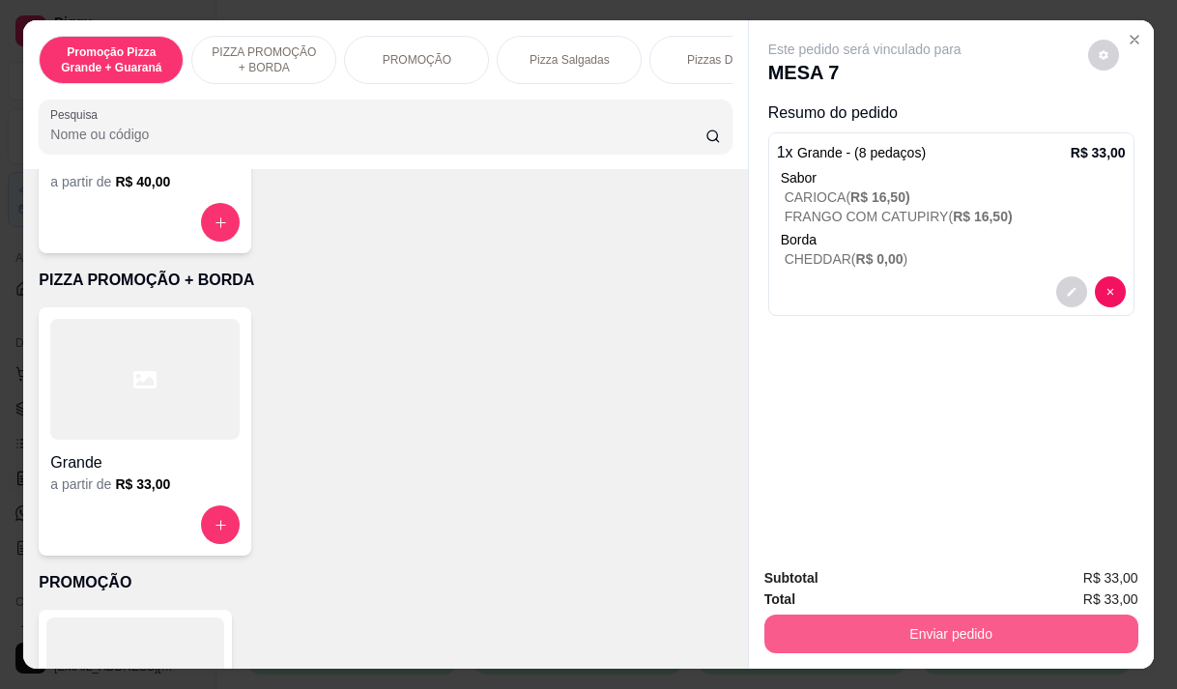
click at [1085, 618] on button "Enviar pedido" at bounding box center [951, 634] width 374 height 39
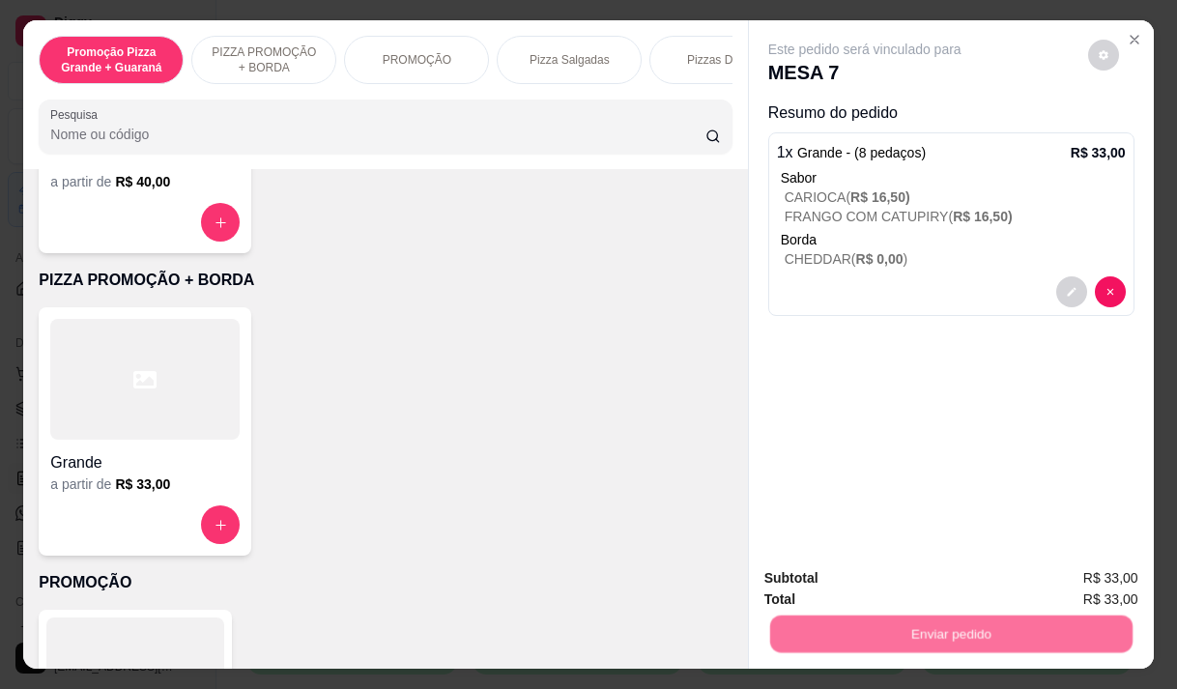
click at [1080, 579] on button "Enviar pedido" at bounding box center [1088, 578] width 106 height 36
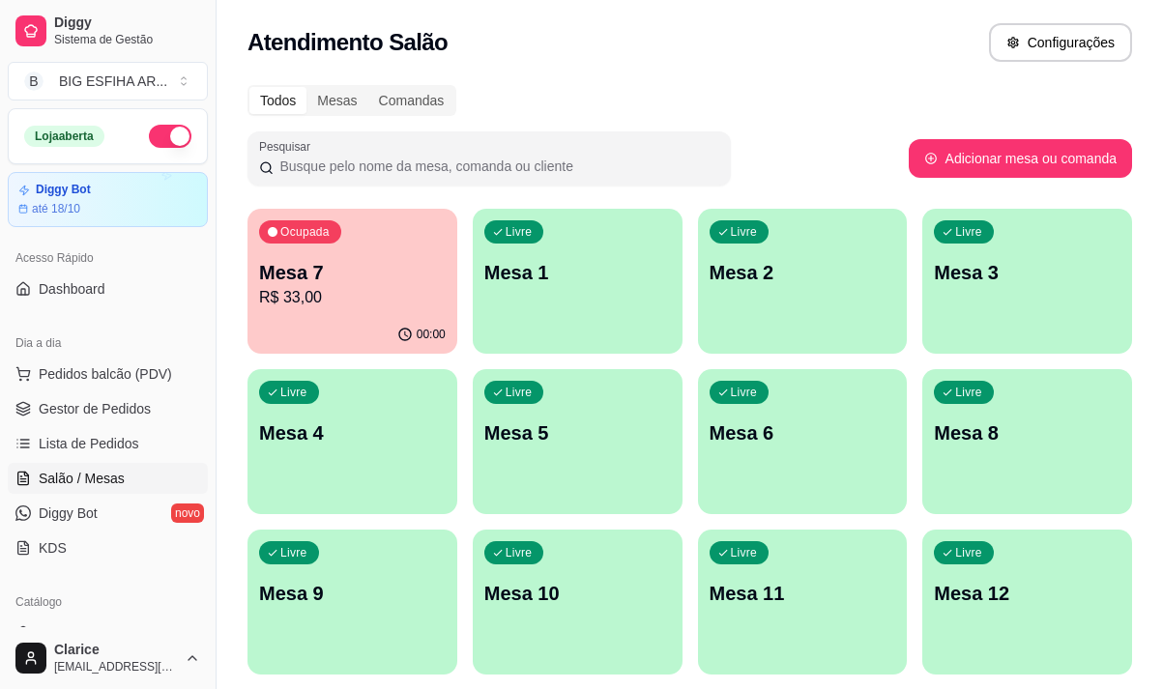
click at [327, 295] on p "R$ 33,00" at bounding box center [352, 297] width 187 height 23
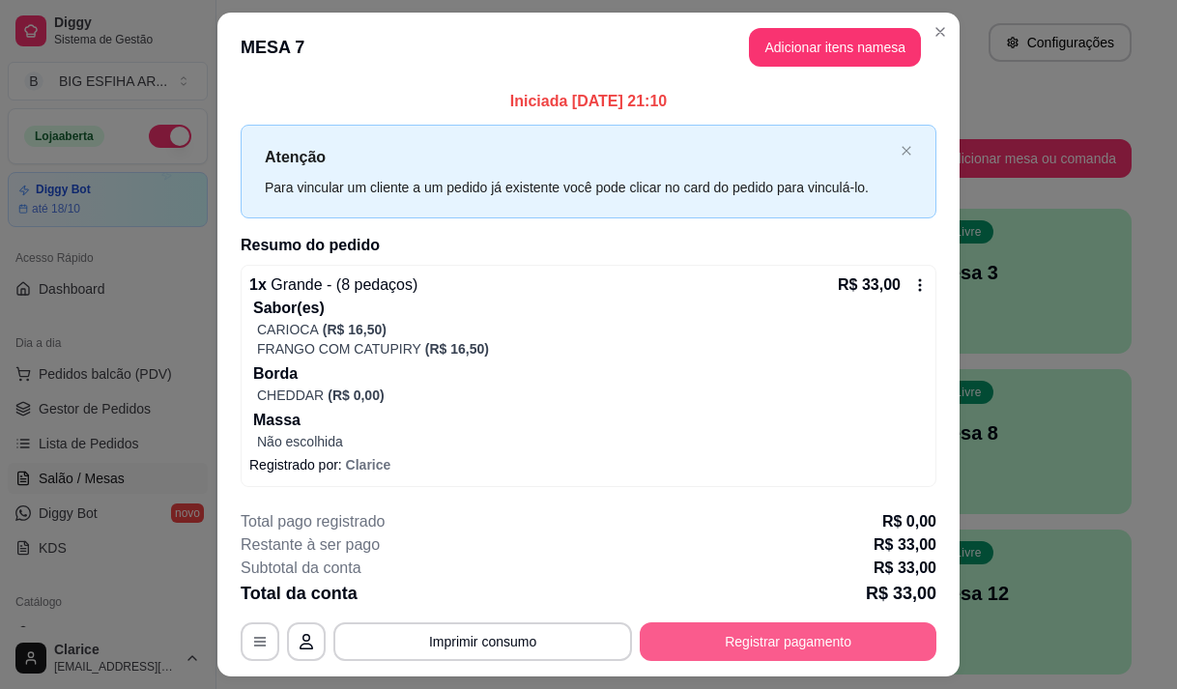
click at [743, 640] on button "Registrar pagamento" at bounding box center [788, 641] width 297 height 39
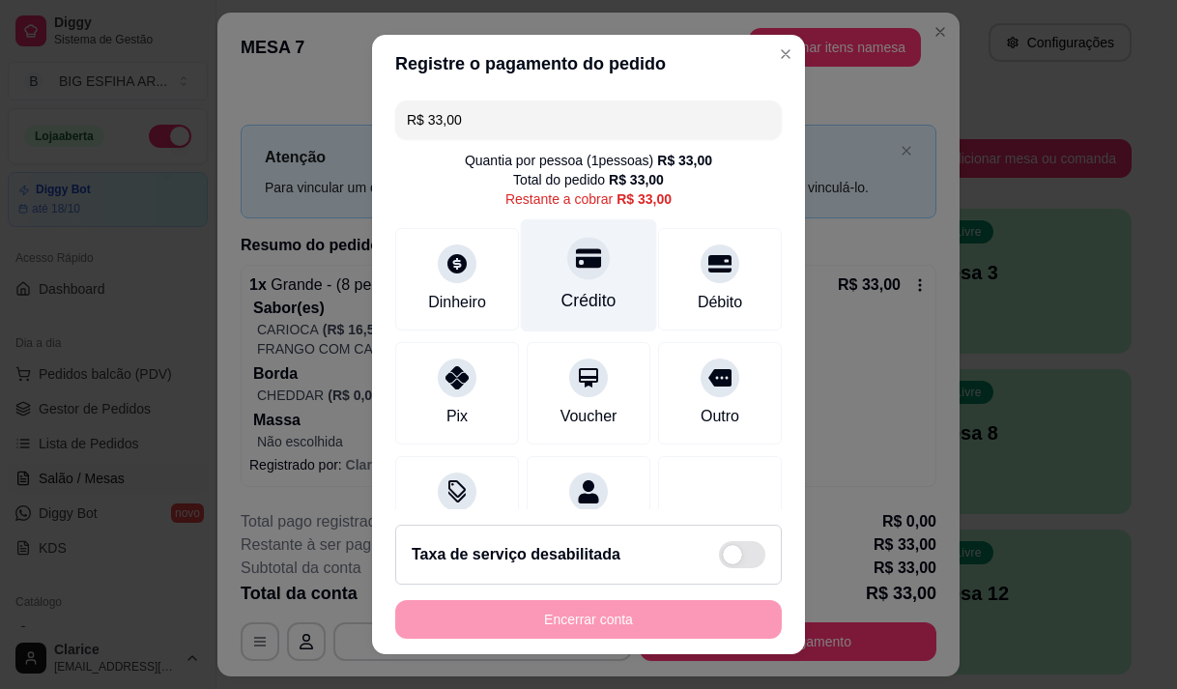
click at [584, 286] on div "Crédito" at bounding box center [589, 274] width 136 height 113
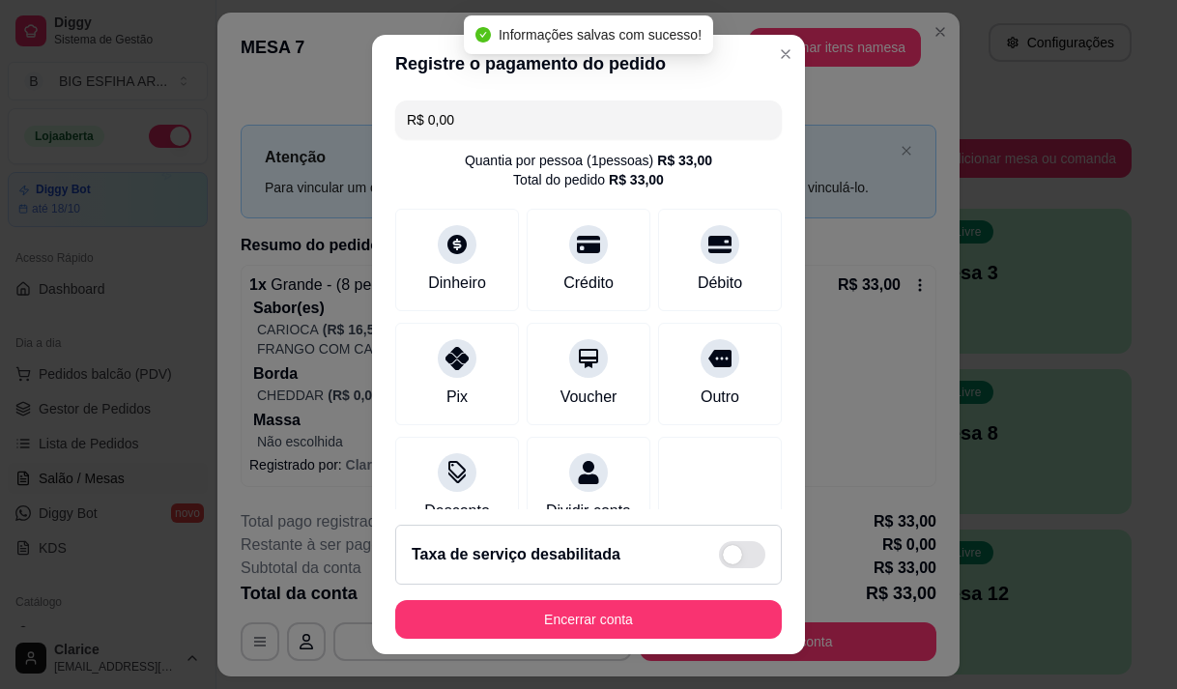
type input "R$ 0,00"
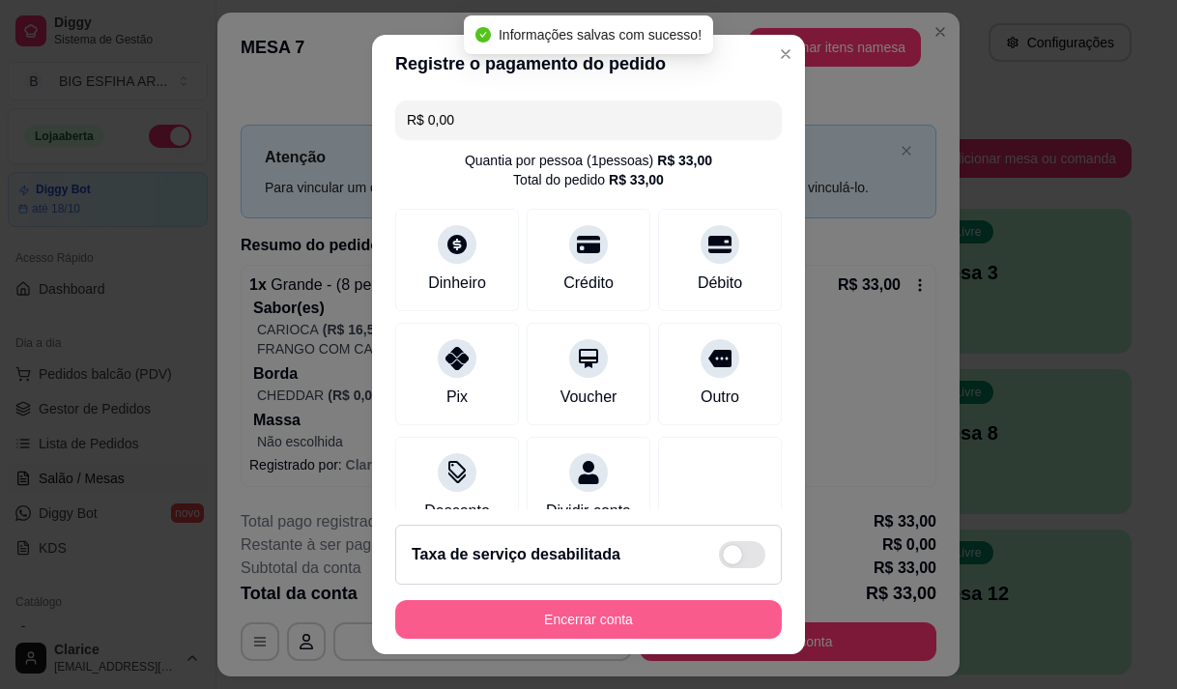
click at [541, 621] on button "Encerrar conta" at bounding box center [588, 619] width 387 height 39
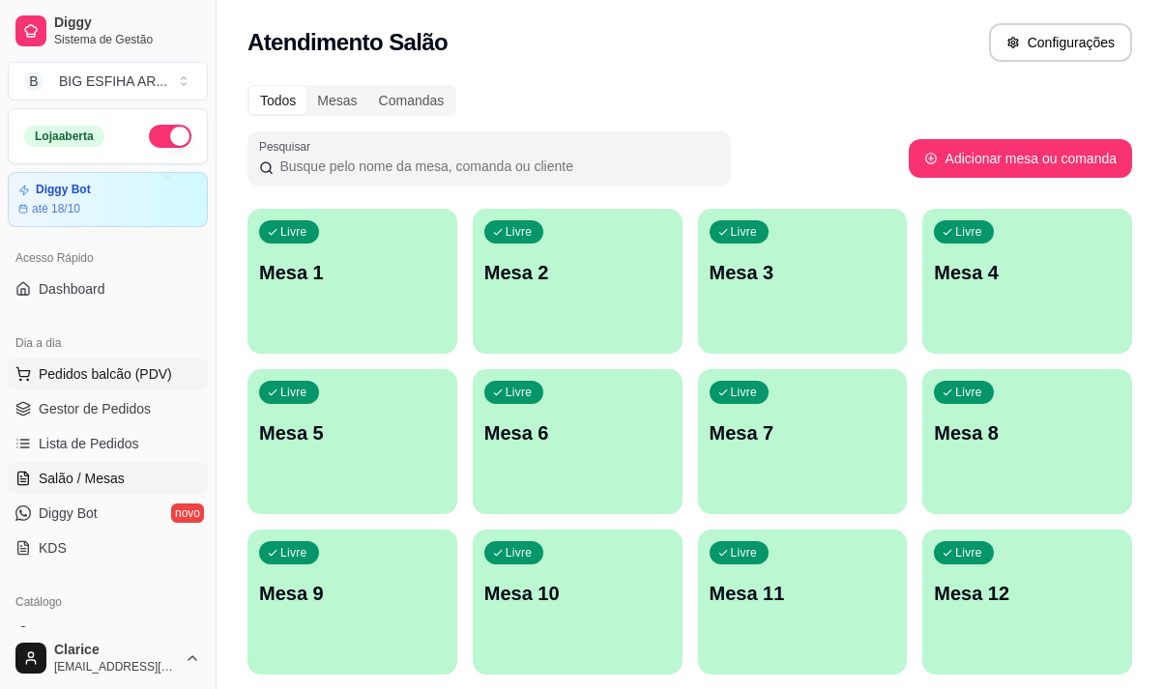
click at [159, 370] on span "Pedidos balcão (PDV)" at bounding box center [105, 373] width 133 height 19
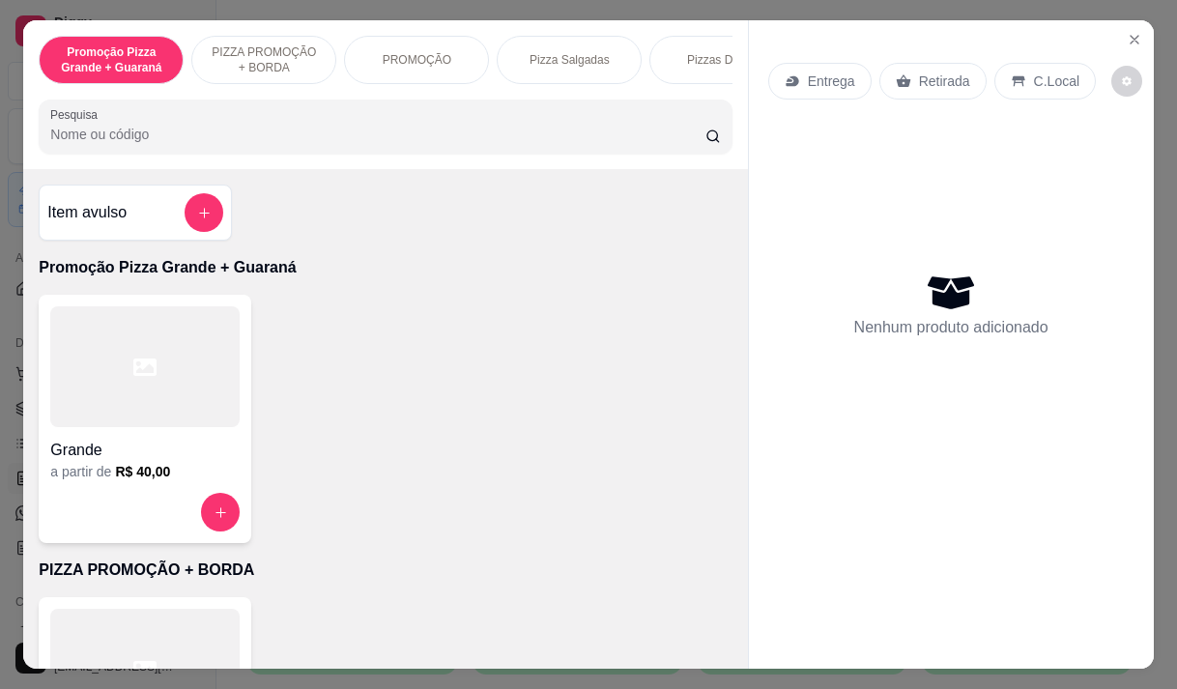
click at [814, 81] on p "Entrega" at bounding box center [831, 81] width 47 height 19
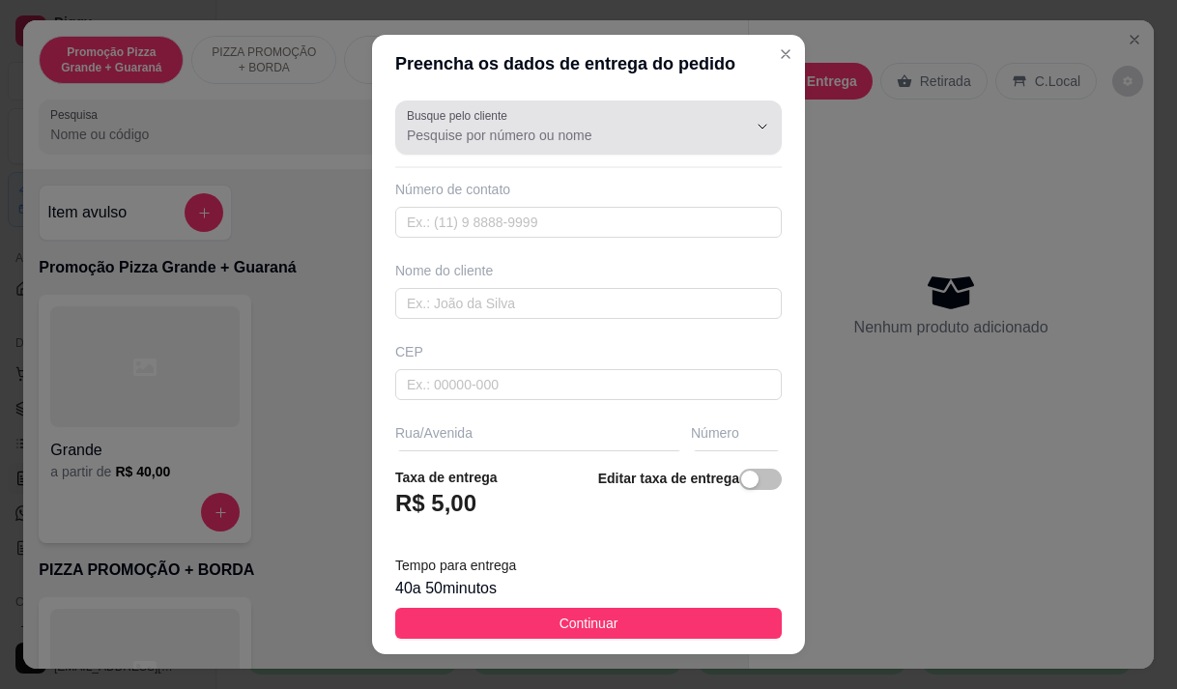
click at [482, 140] on input "Busque pelo cliente" at bounding box center [561, 135] width 309 height 19
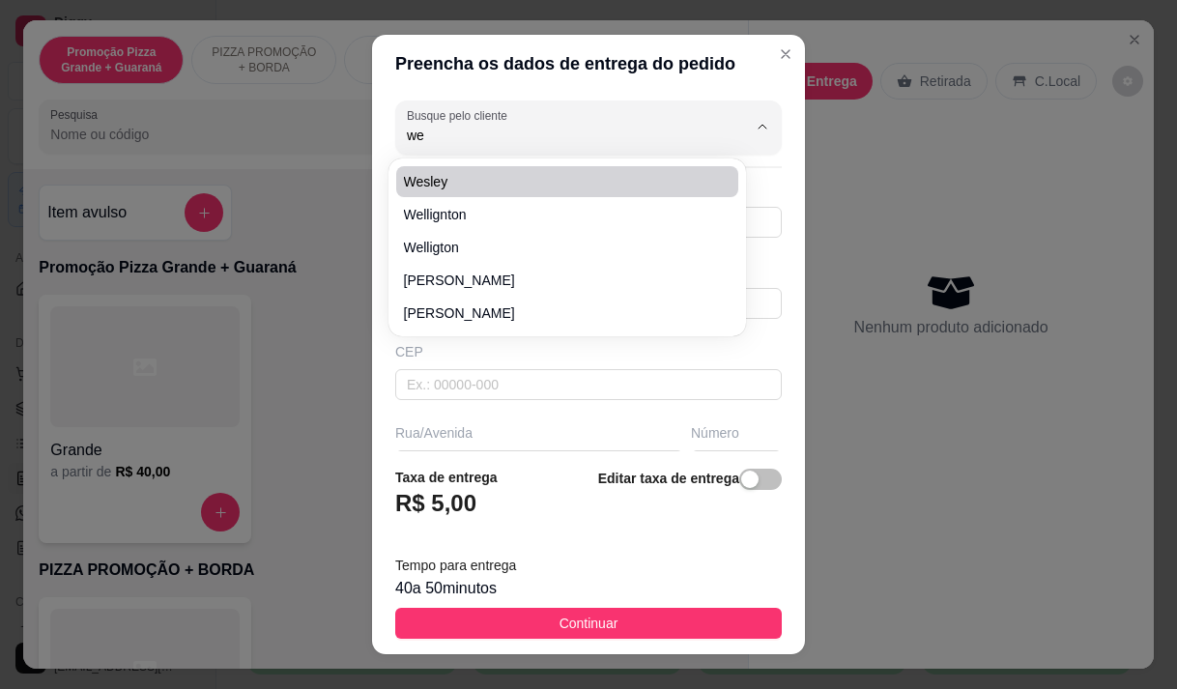
type input "we"
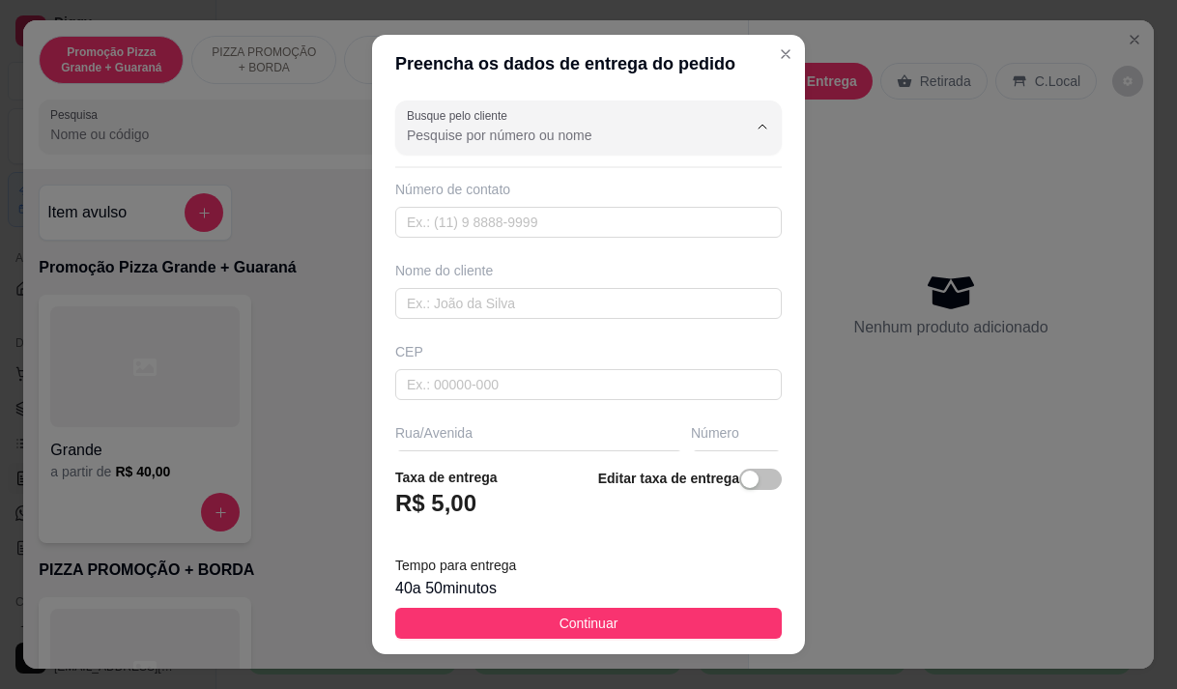
click at [303, 345] on div "Preencha os dados de entrega do pedido Busque pelo cliente Número de contato No…" at bounding box center [588, 344] width 1177 height 689
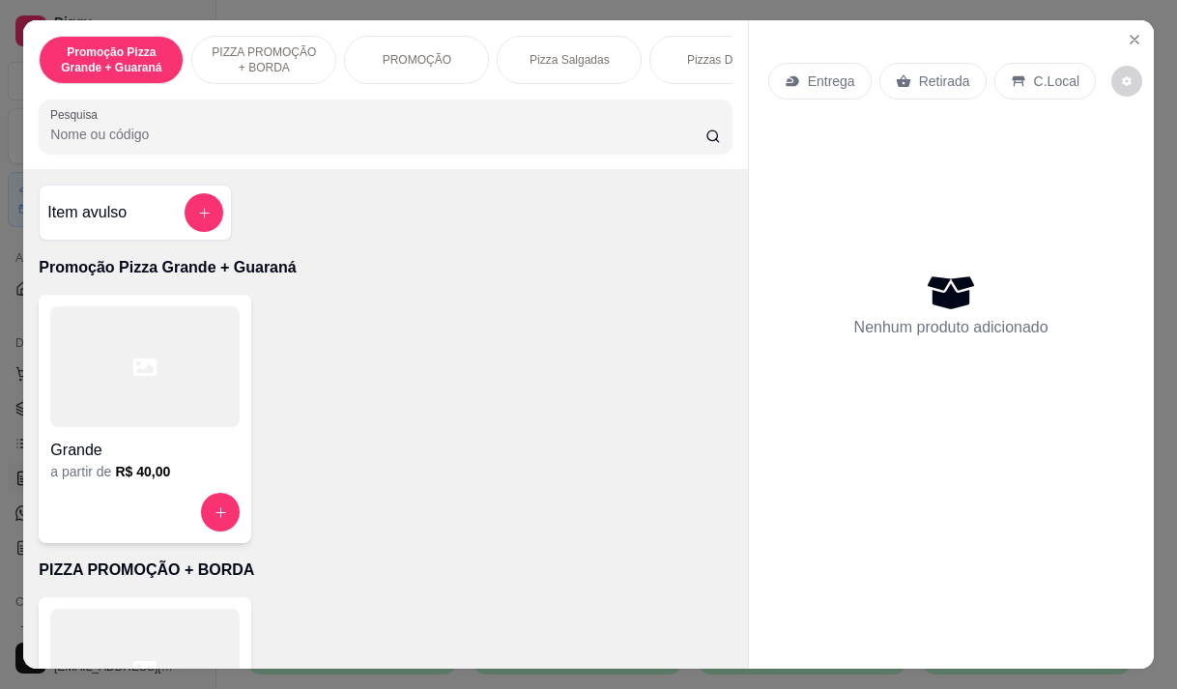
click at [785, 79] on icon at bounding box center [792, 80] width 15 height 15
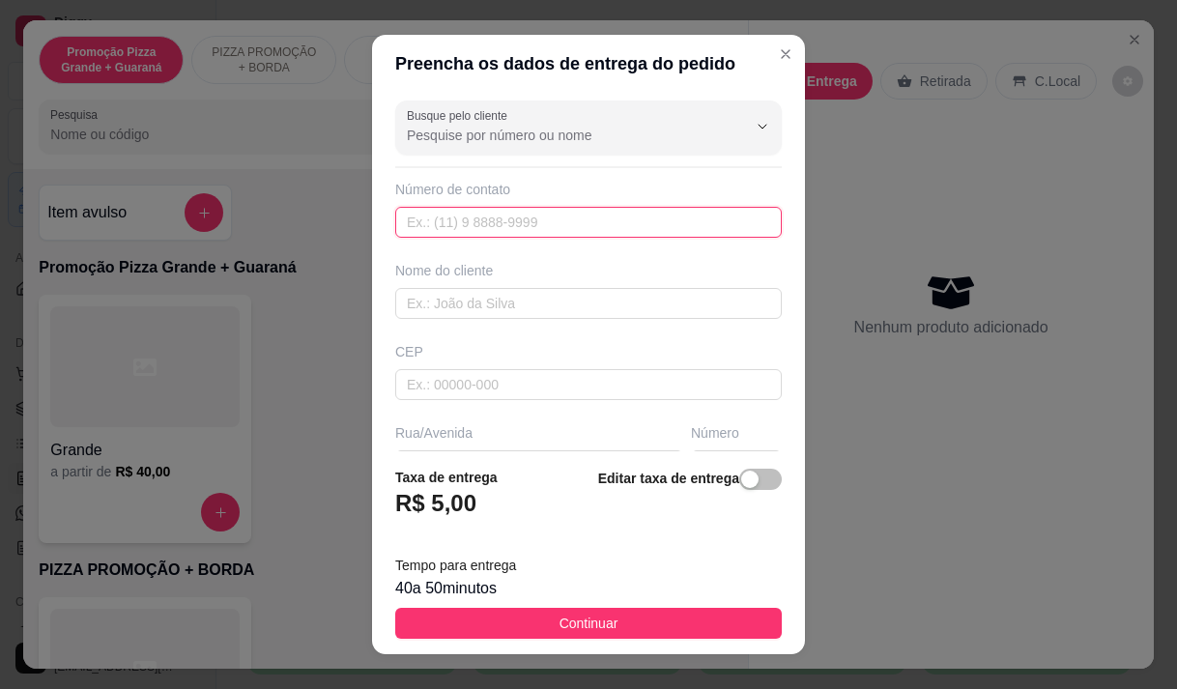
click at [493, 211] on input "text" at bounding box center [588, 222] width 387 height 31
type input "(85) 99265-5329"
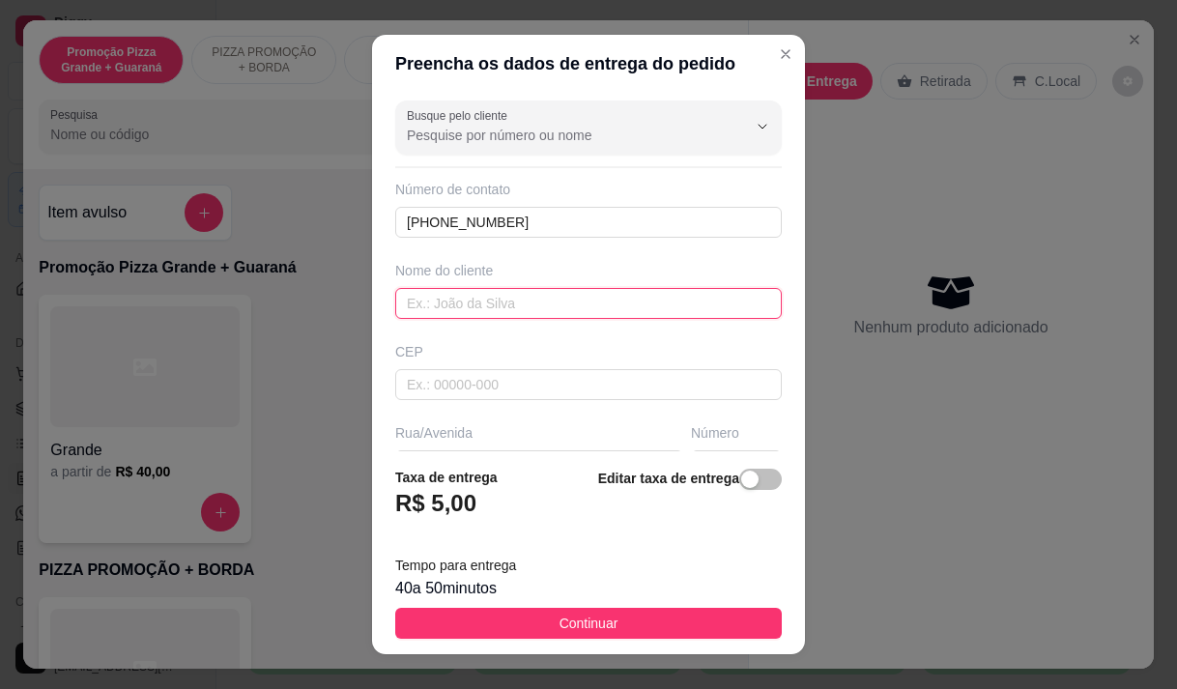
click at [442, 301] on input "text" at bounding box center [588, 303] width 387 height 31
type input "wescley"
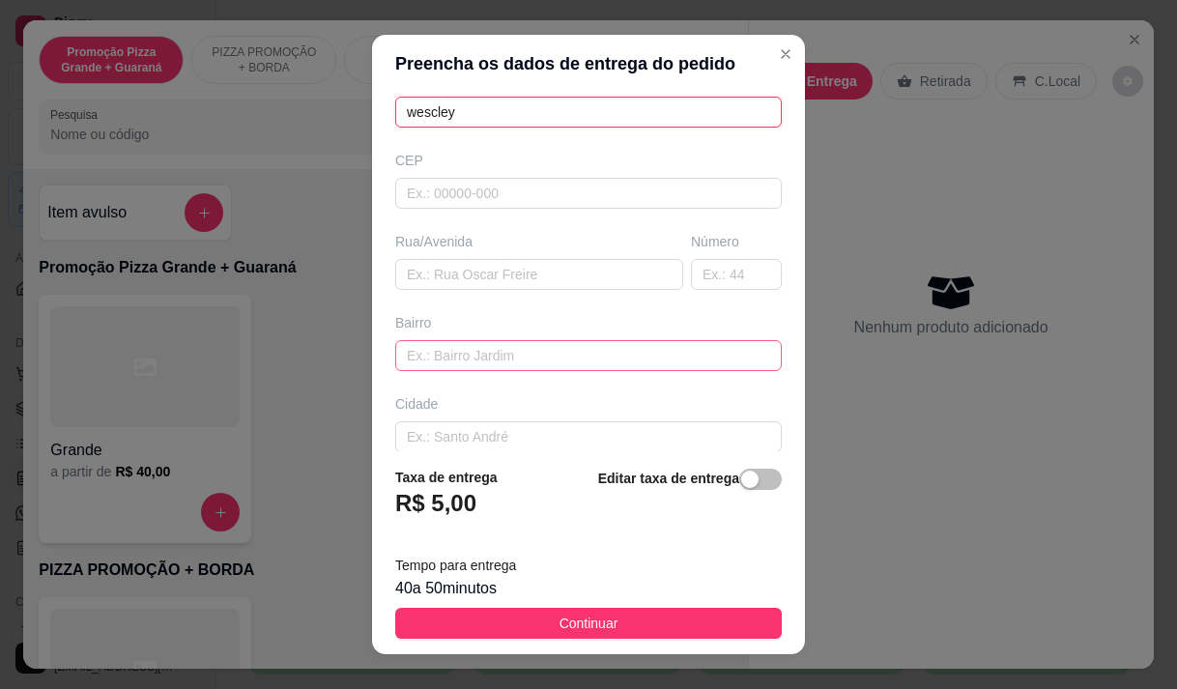
scroll to position [193, 0]
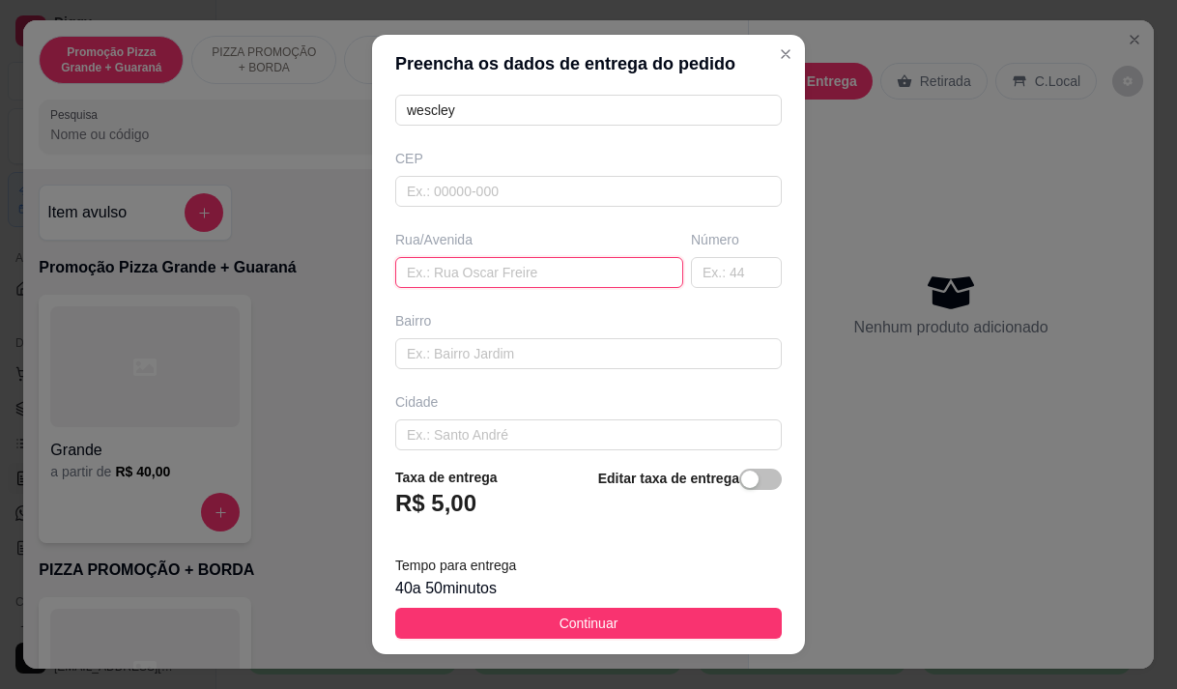
click at [455, 270] on input "text" at bounding box center [539, 272] width 288 height 31
paste input "Na rua monsenhor liberato 1821"
type input "Na rua monsenhor liberato 1821"
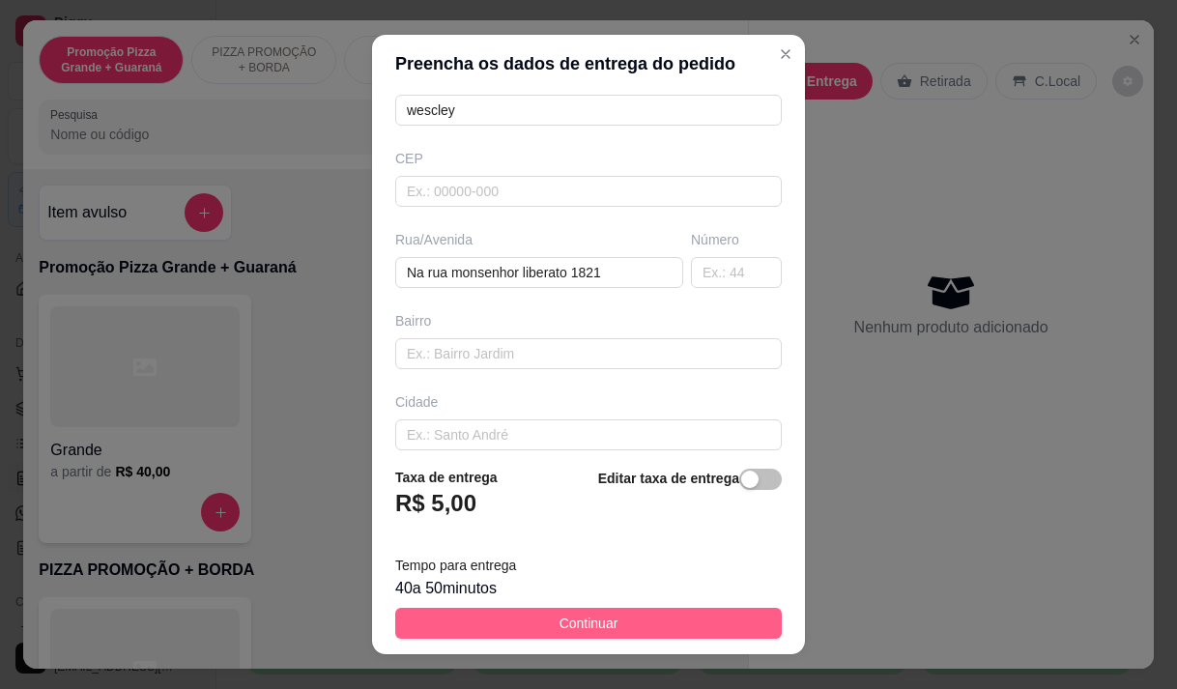
click at [501, 627] on button "Continuar" at bounding box center [588, 623] width 387 height 31
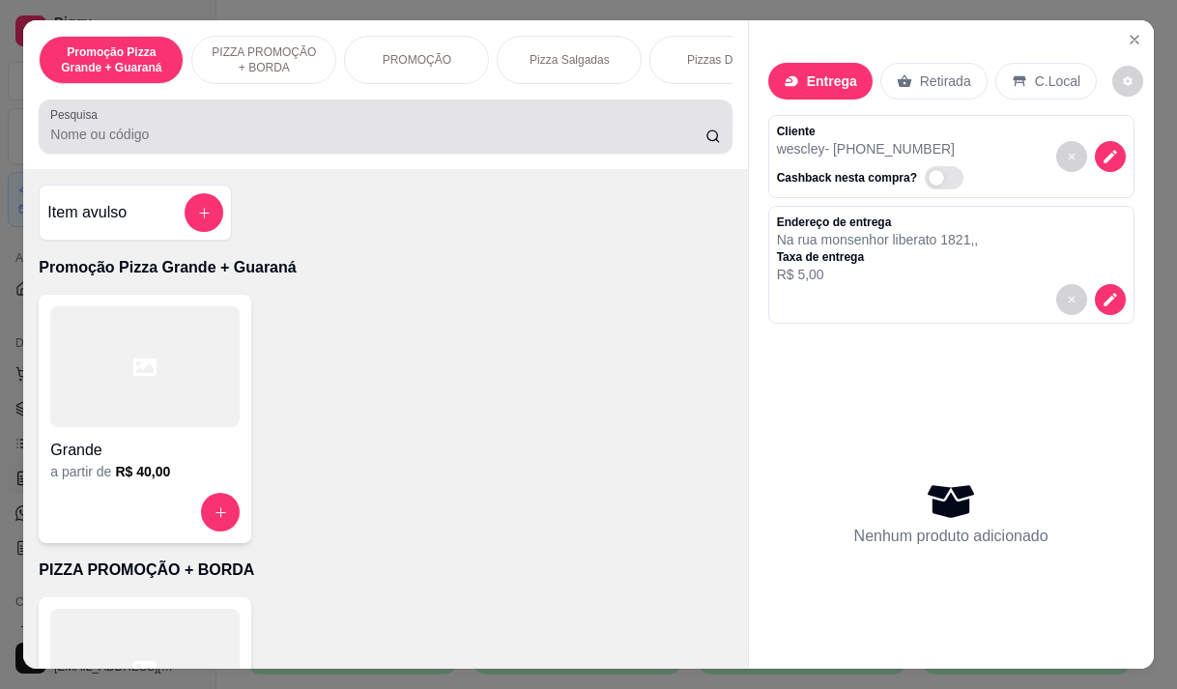
click at [146, 124] on div at bounding box center [385, 126] width 670 height 39
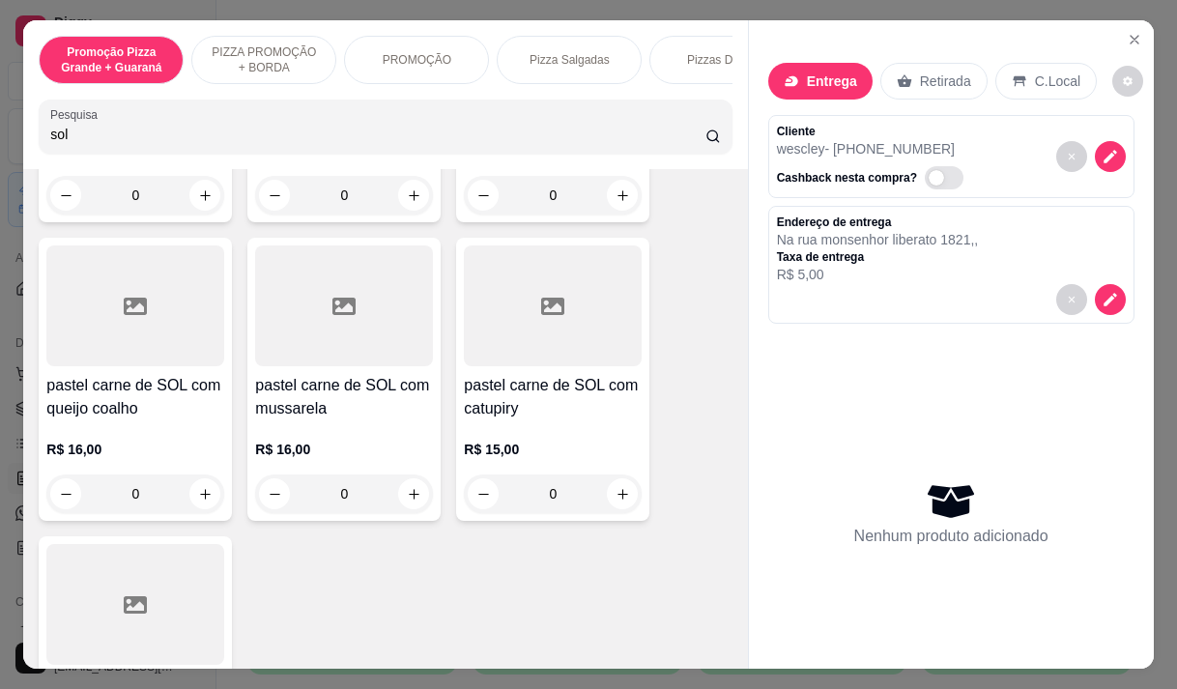
scroll to position [676, 0]
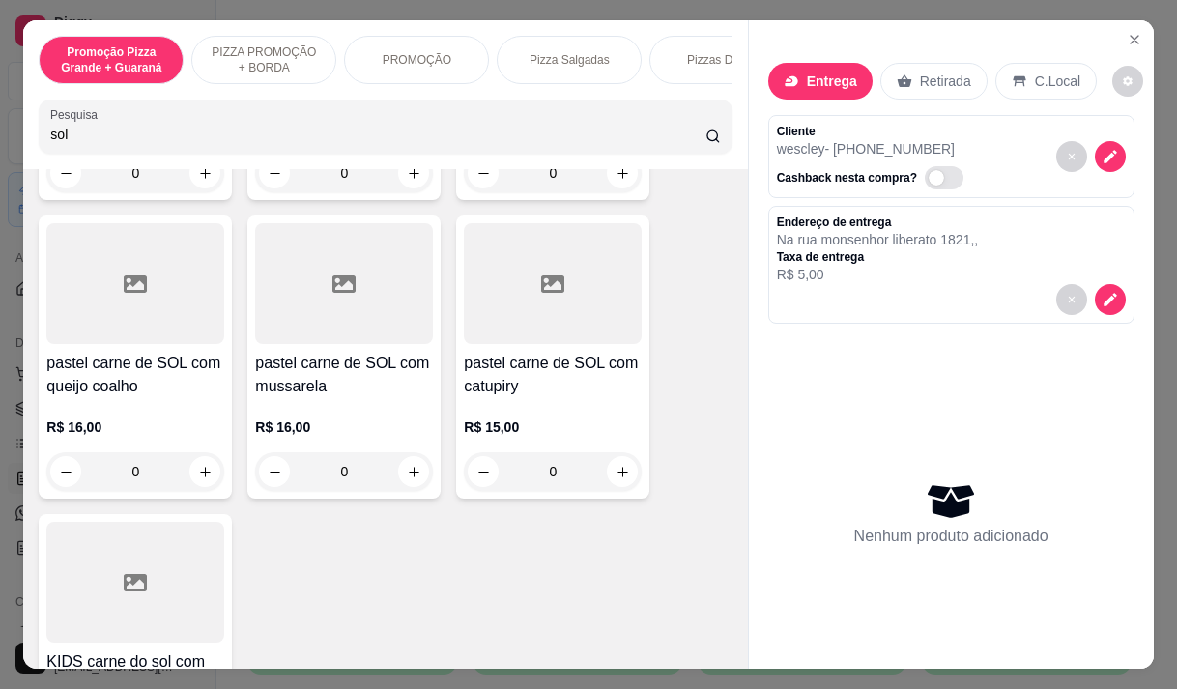
type input "sol"
click at [99, 425] on p "R$ 16,00" at bounding box center [135, 426] width 178 height 19
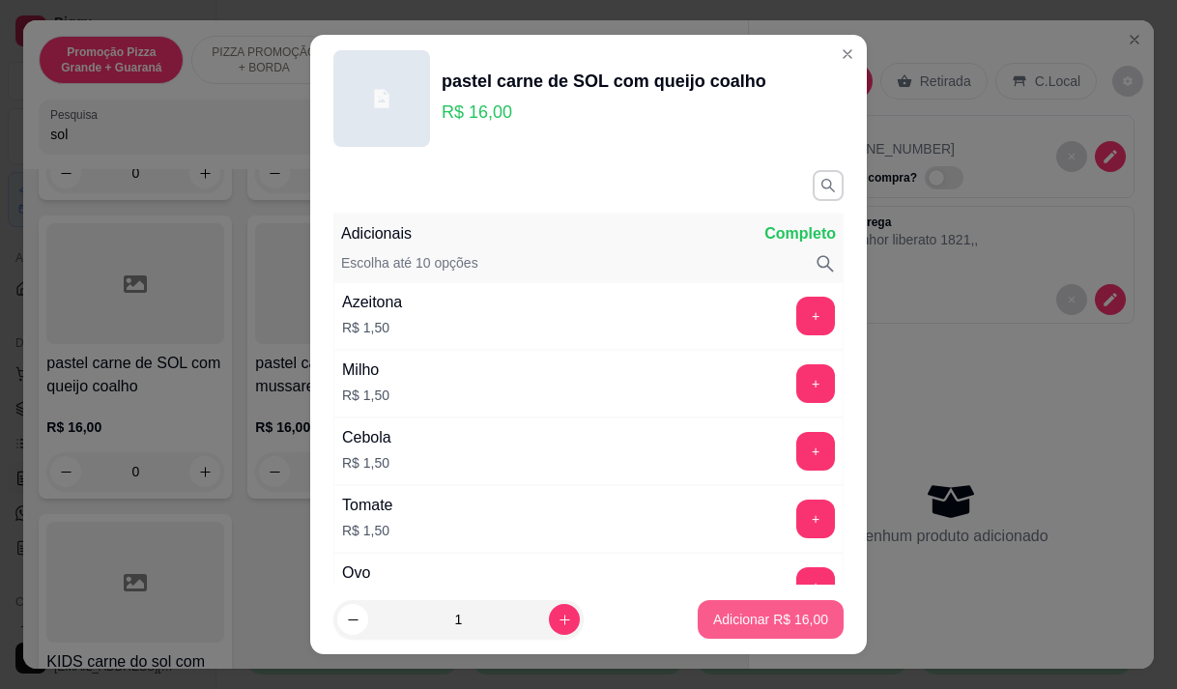
click at [713, 618] on p "Adicionar R$ 16,00" at bounding box center [770, 619] width 115 height 19
type input "1"
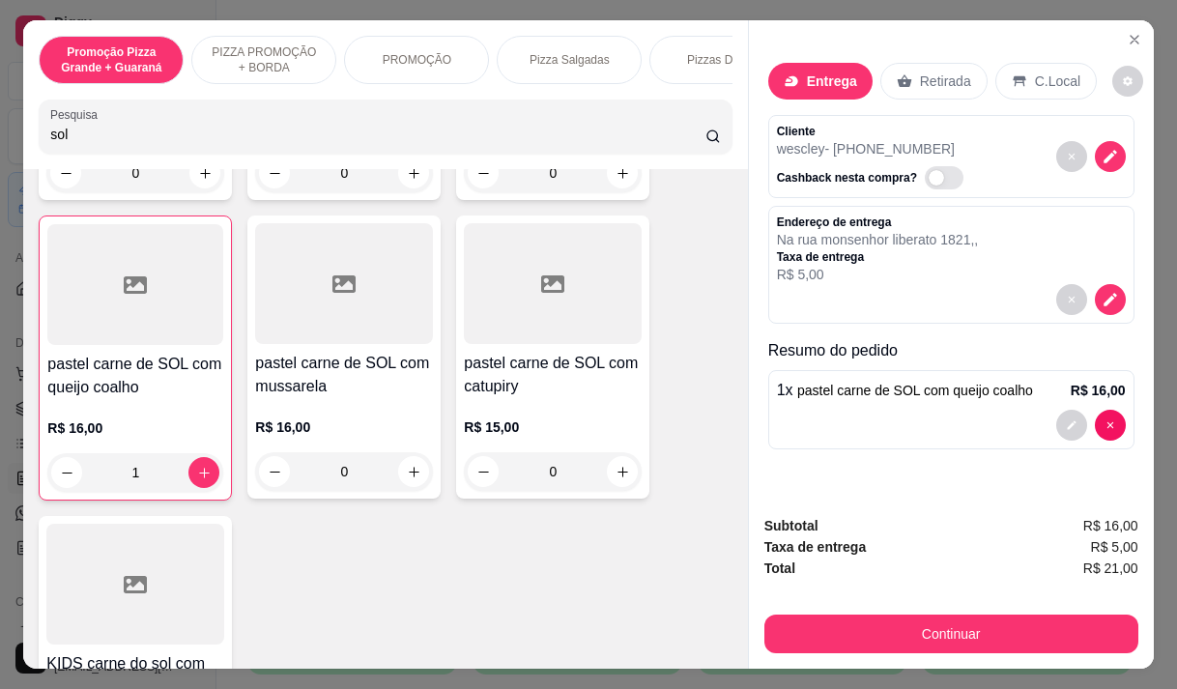
click at [63, 133] on input "sol" at bounding box center [377, 134] width 655 height 19
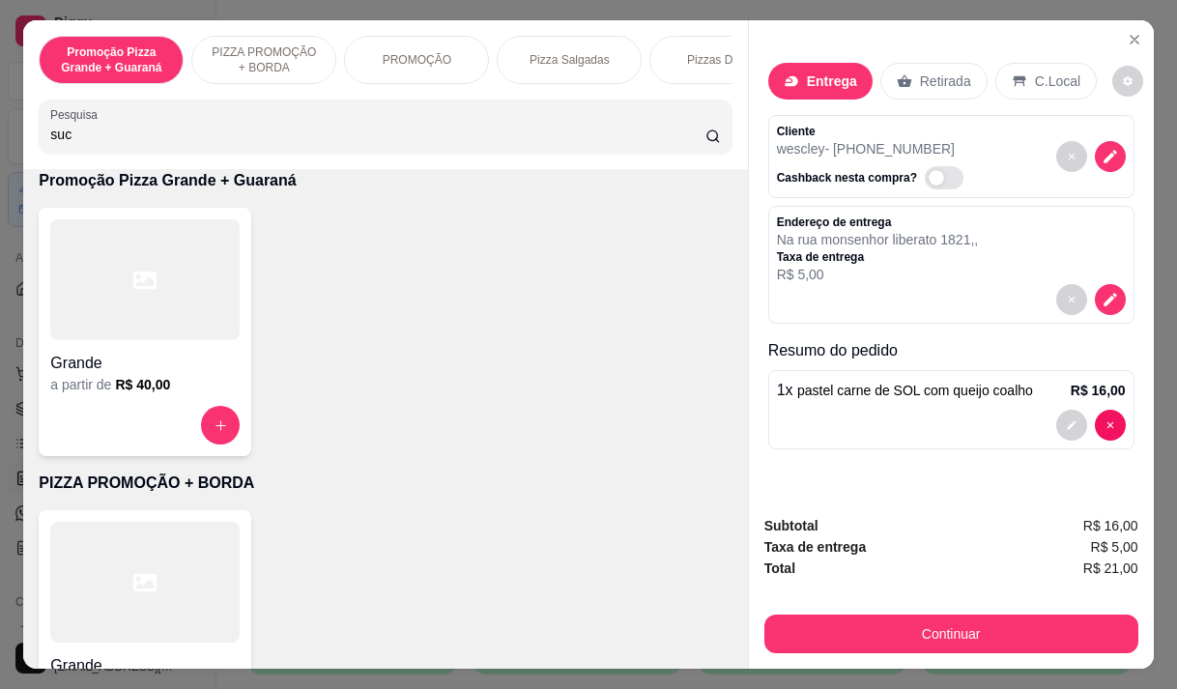
type input "suco"
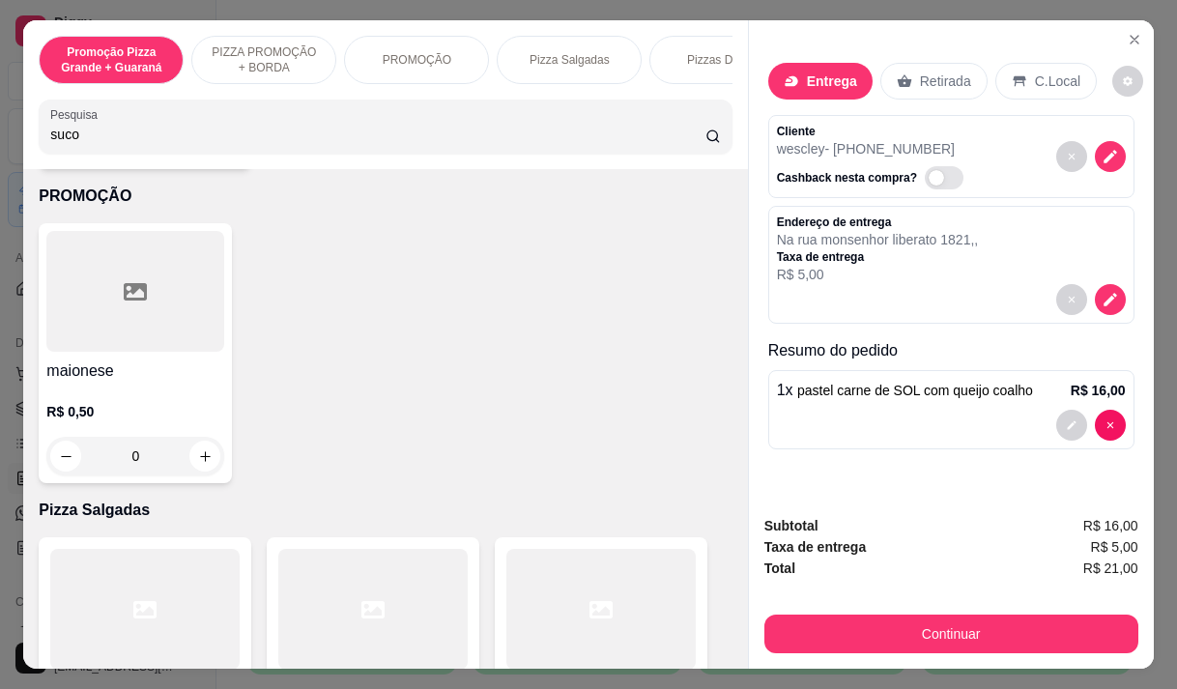
click at [126, 144] on input "suco" at bounding box center [377, 134] width 655 height 19
click at [129, 144] on input "suco" at bounding box center [377, 134] width 655 height 19
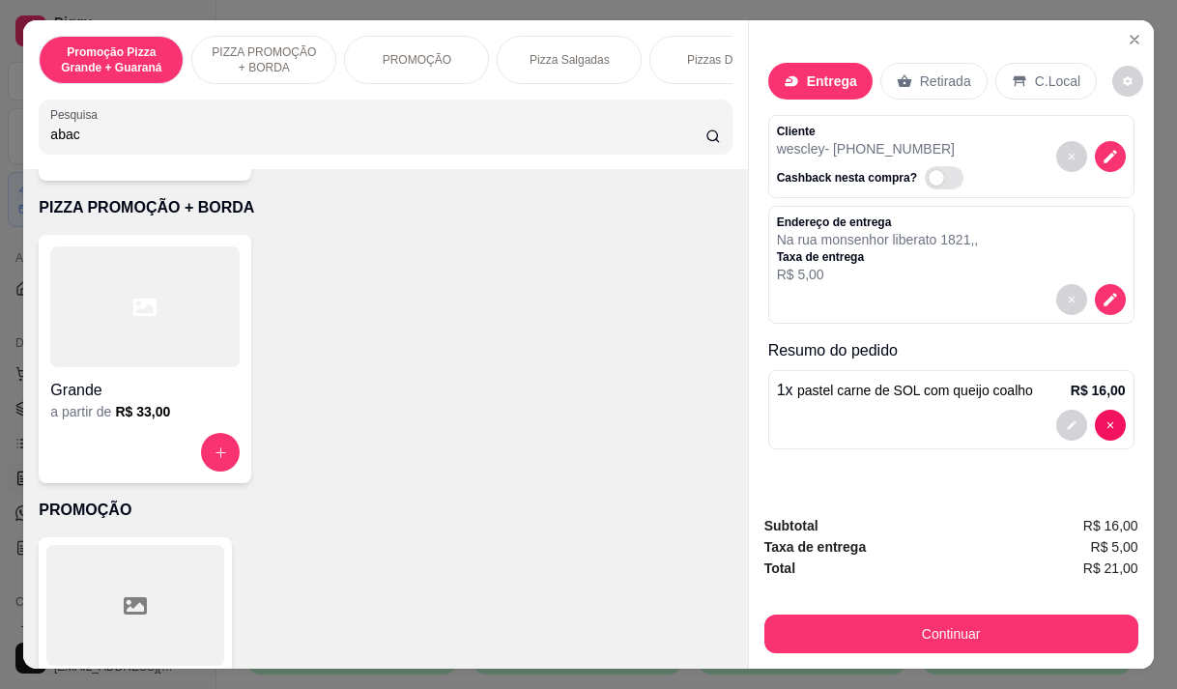
scroll to position [990, 0]
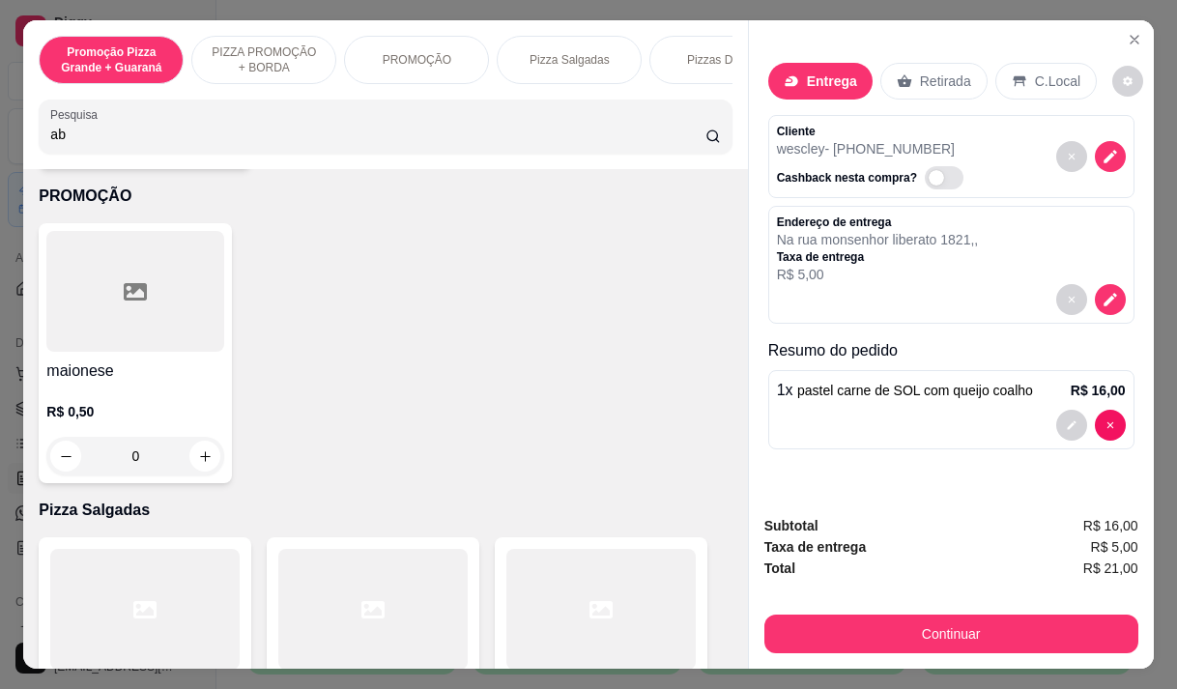
type input "a"
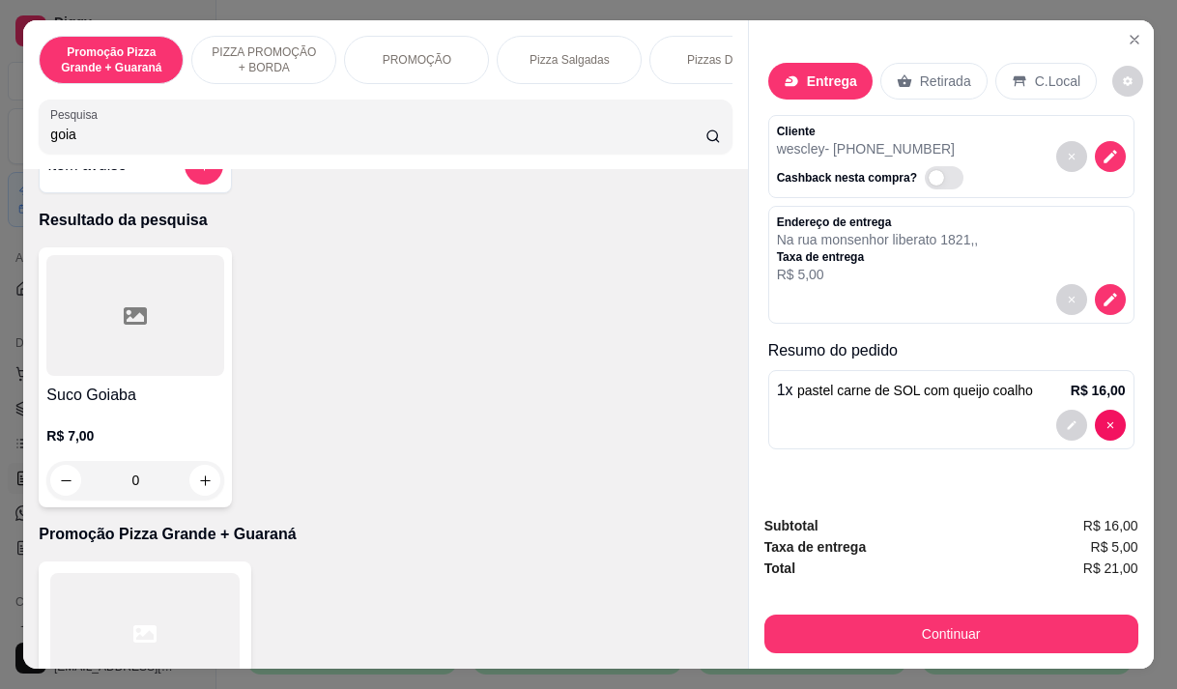
scroll to position [0, 0]
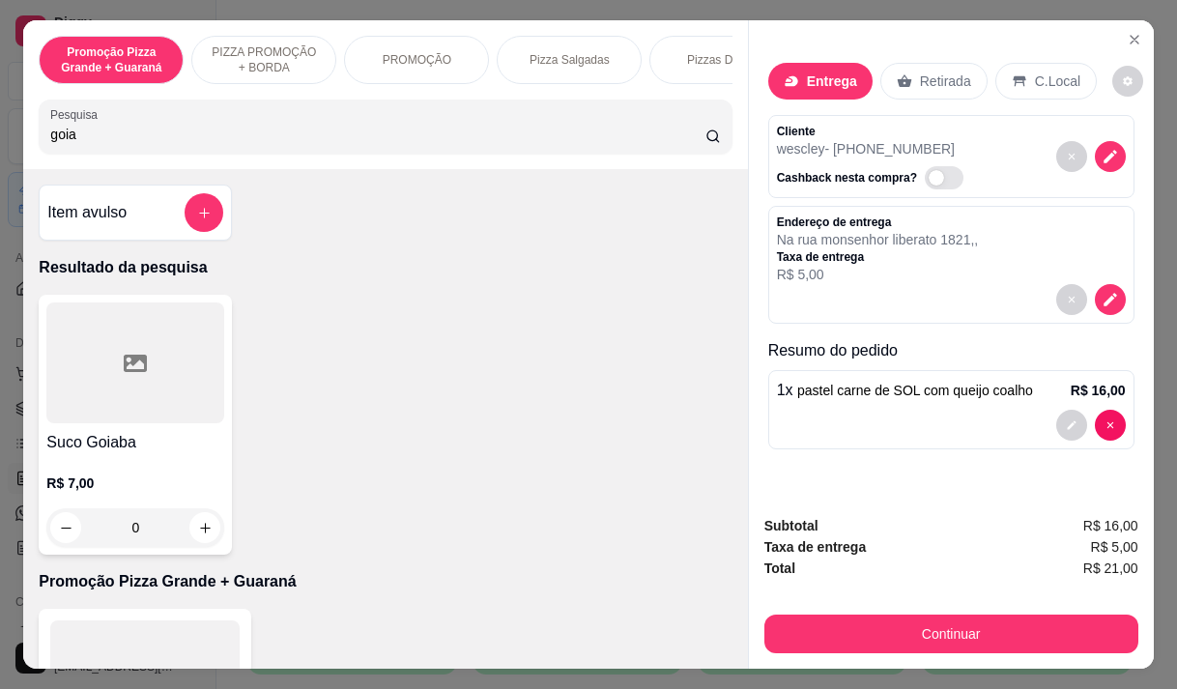
type input "goia"
click at [96, 493] on p "R$ 7,00" at bounding box center [135, 483] width 178 height 19
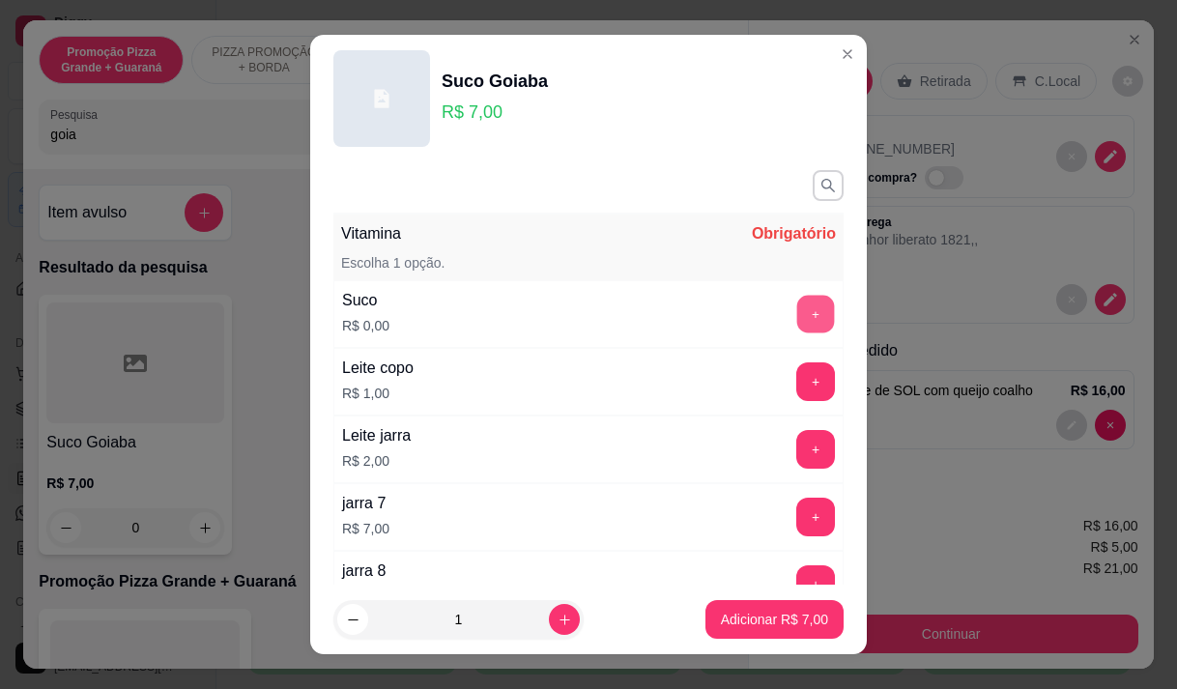
click at [797, 310] on button "+" at bounding box center [816, 314] width 38 height 38
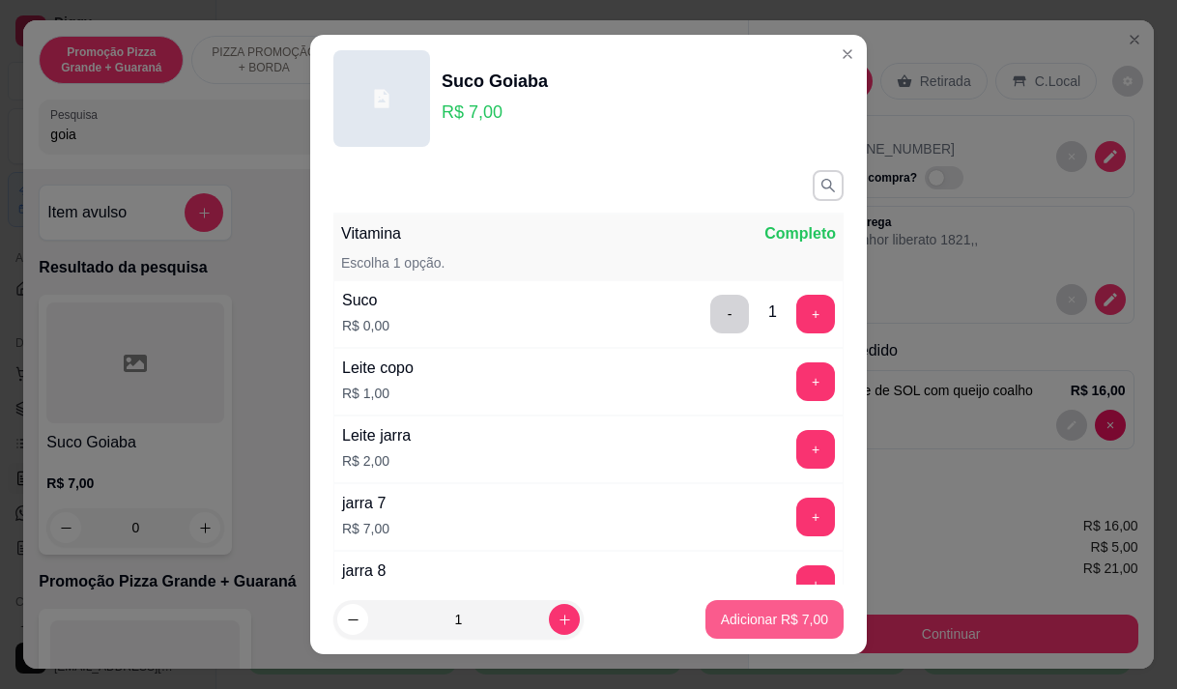
click at [758, 612] on p "Adicionar R$ 7,00" at bounding box center [774, 619] width 107 height 19
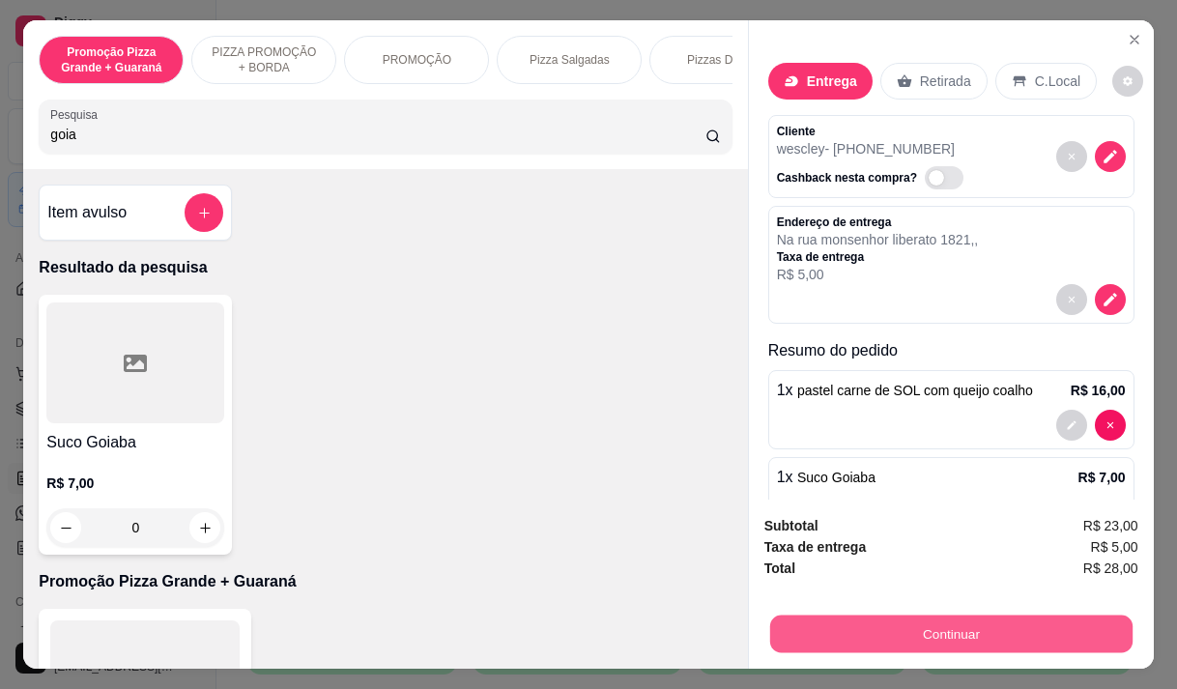
click at [927, 624] on button "Continuar" at bounding box center [950, 634] width 362 height 38
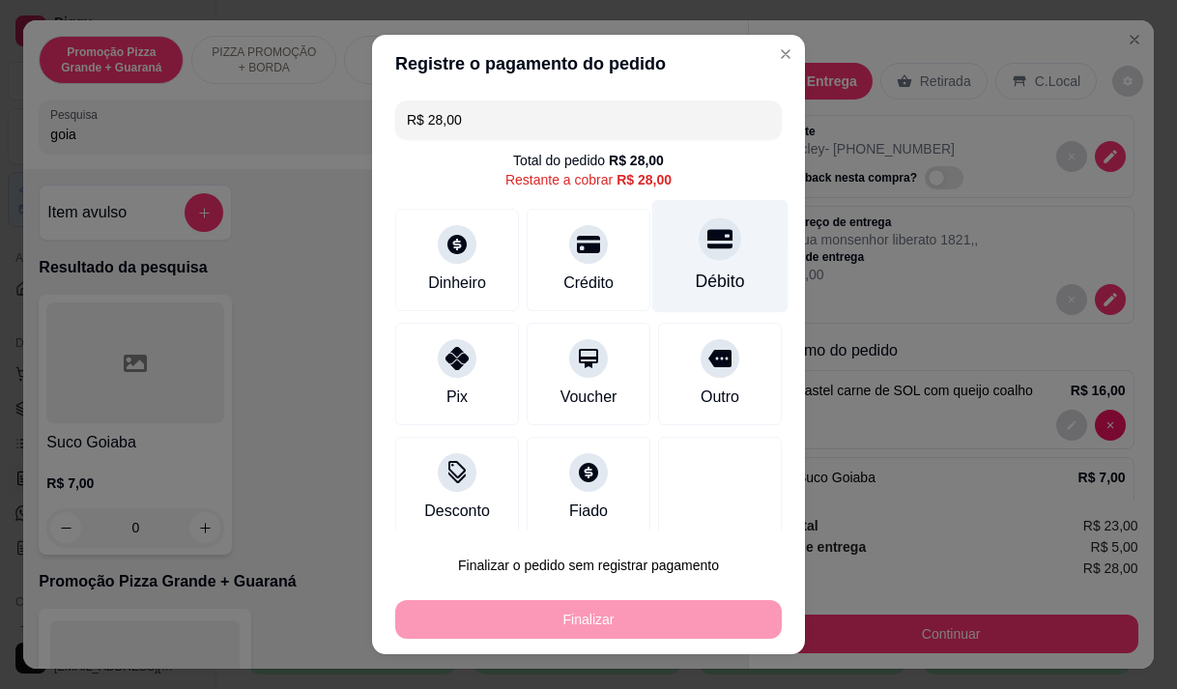
click at [699, 257] on div at bounding box center [720, 238] width 43 height 43
type input "R$ 0,00"
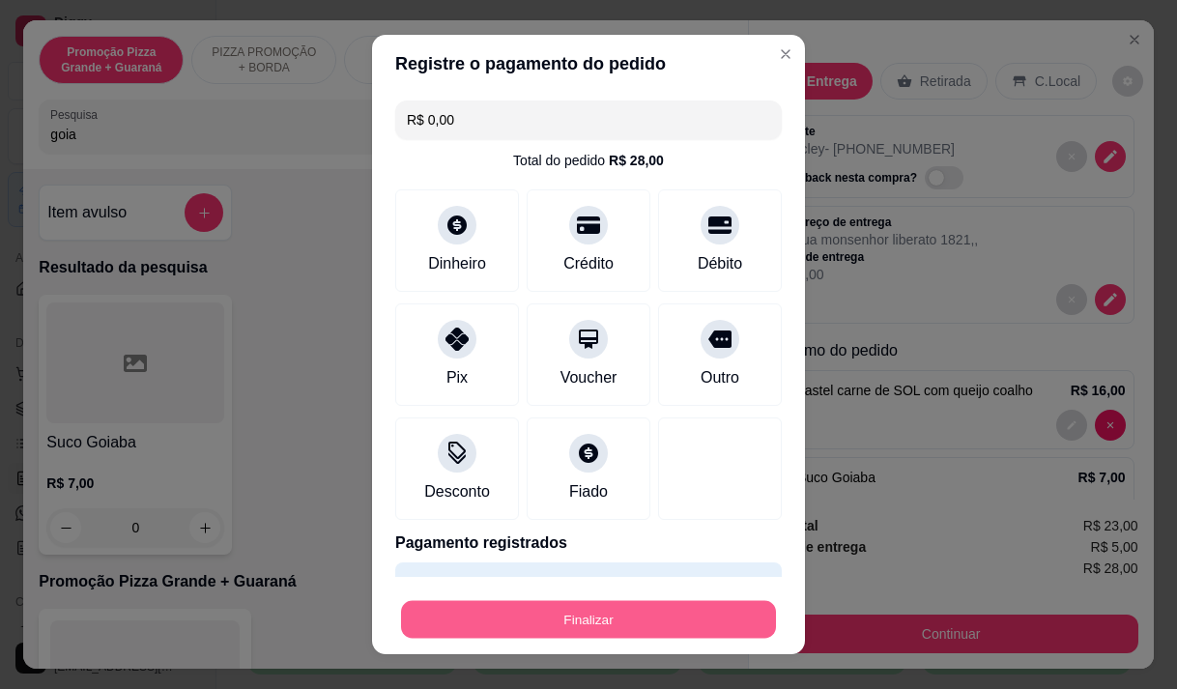
click at [625, 614] on button "Finalizar" at bounding box center [588, 620] width 375 height 38
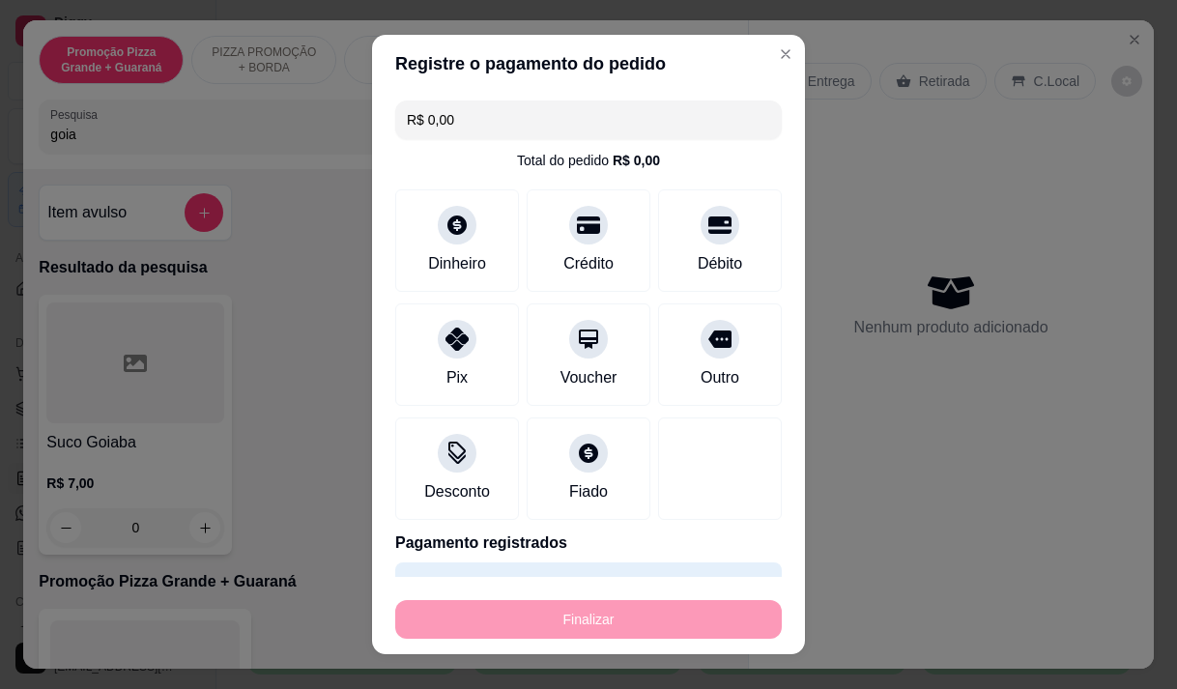
type input "0"
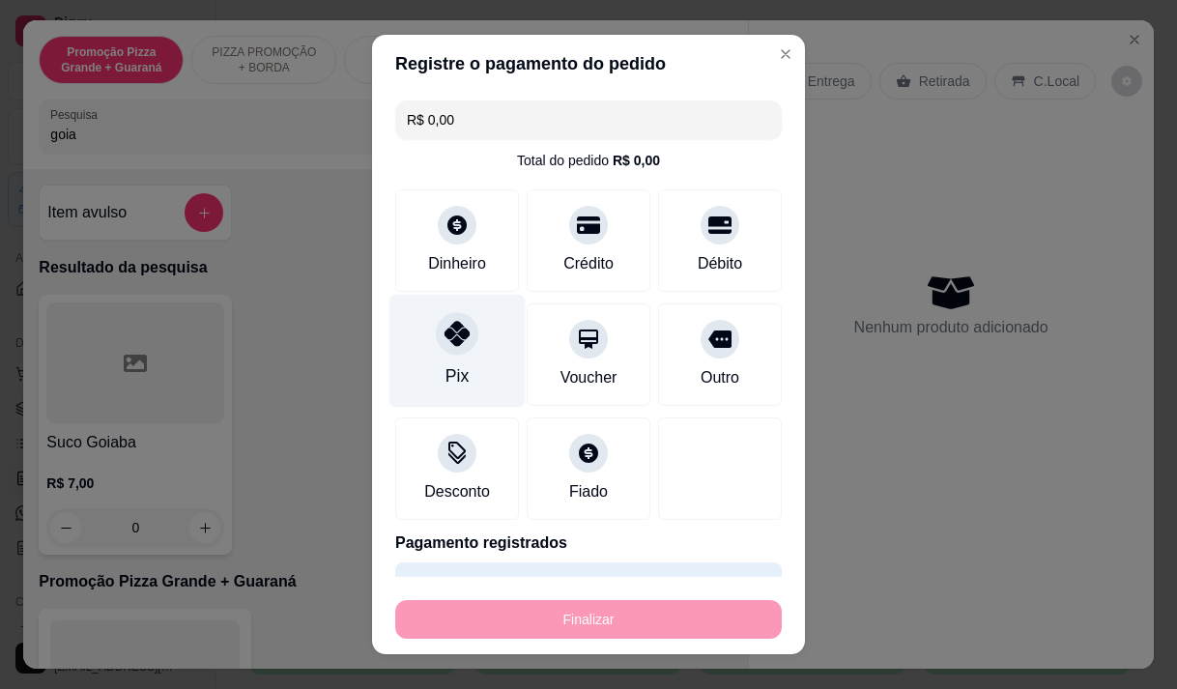
type input "-R$ 28,00"
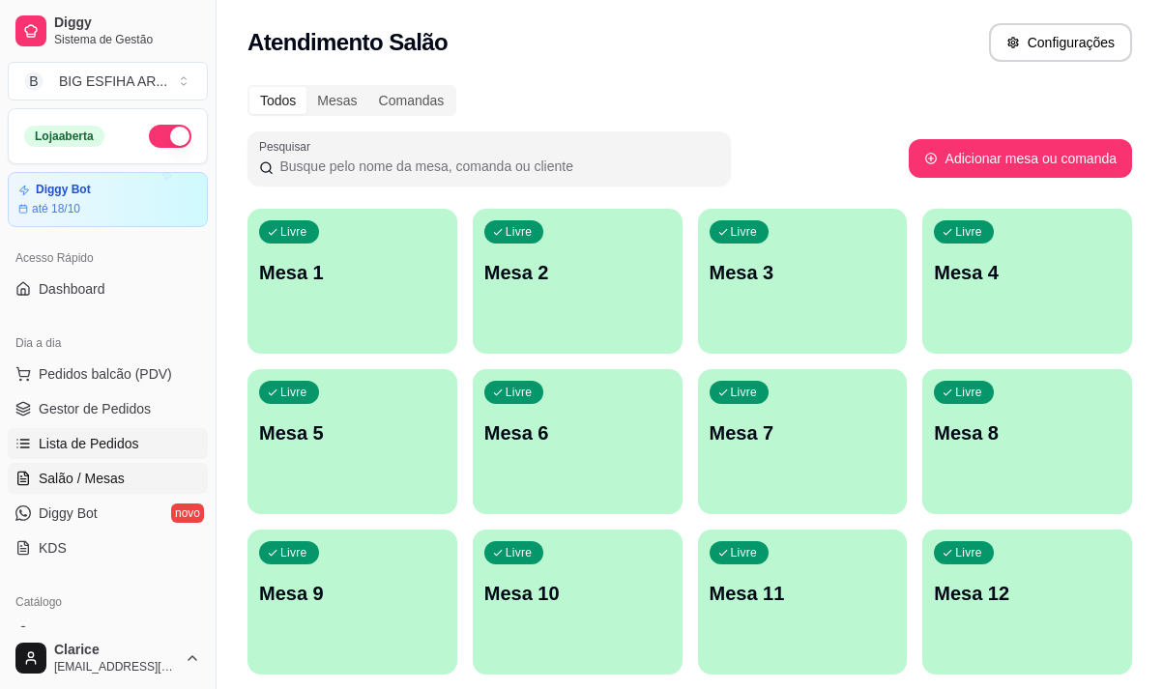
click at [98, 445] on span "Lista de Pedidos" at bounding box center [89, 443] width 100 height 19
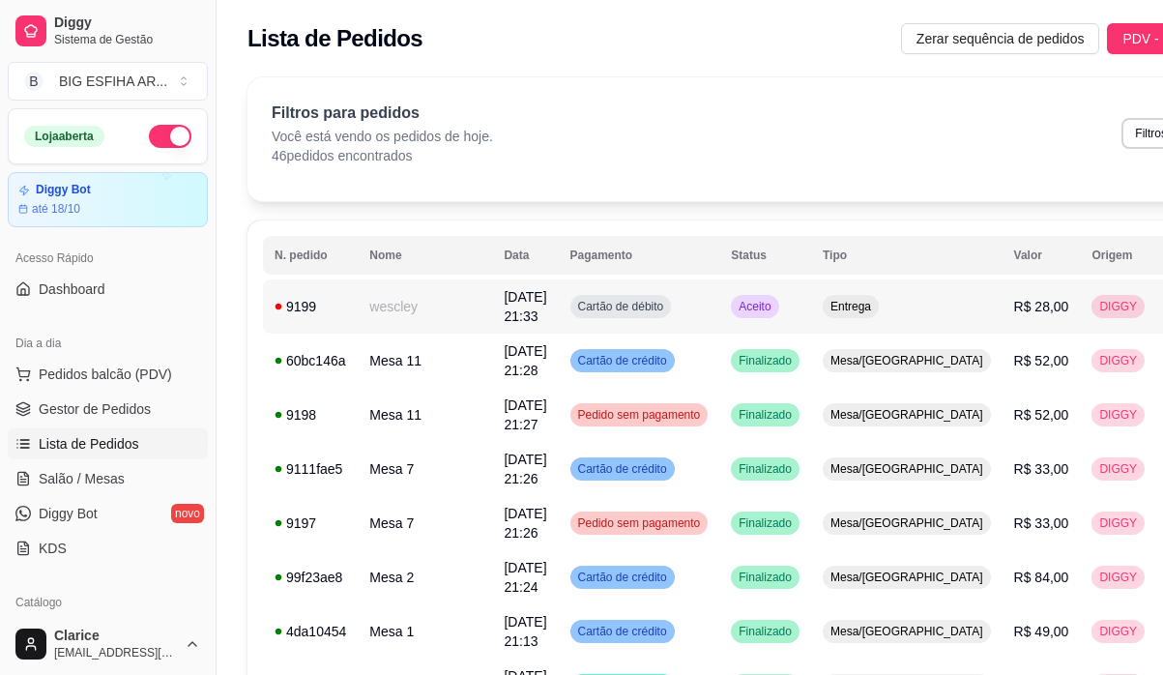
click at [497, 310] on td "08/10/25 às 21:33" at bounding box center [525, 306] width 66 height 54
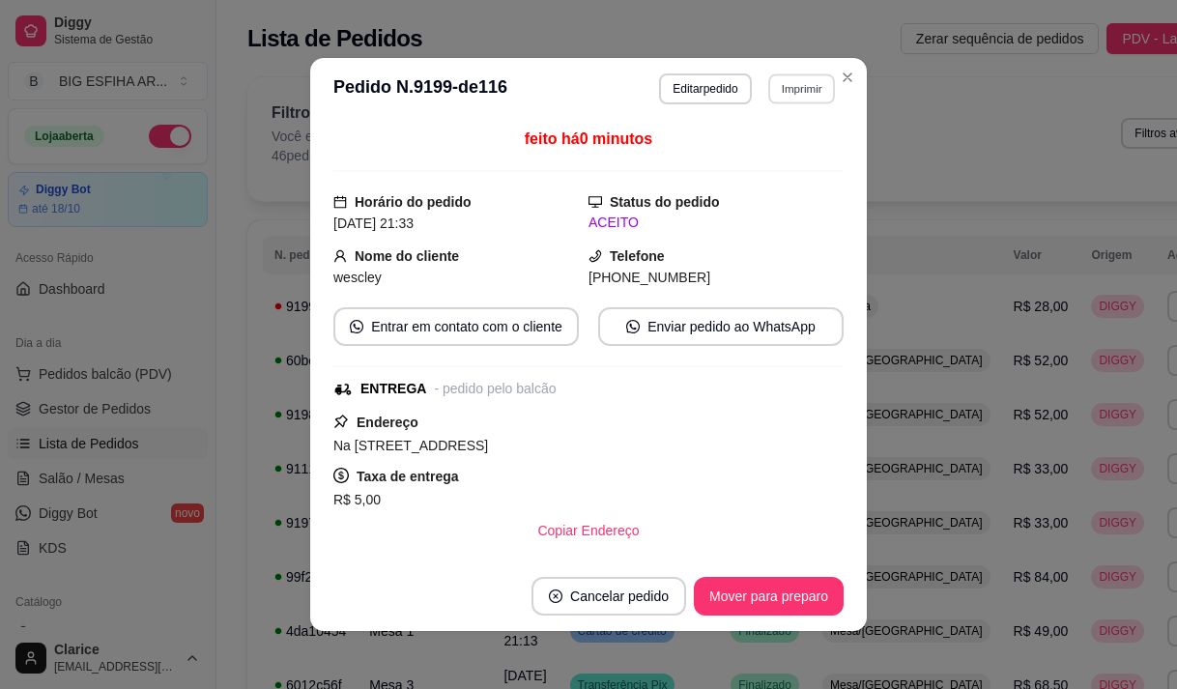
click at [789, 88] on button "Imprimir" at bounding box center [801, 88] width 67 height 30
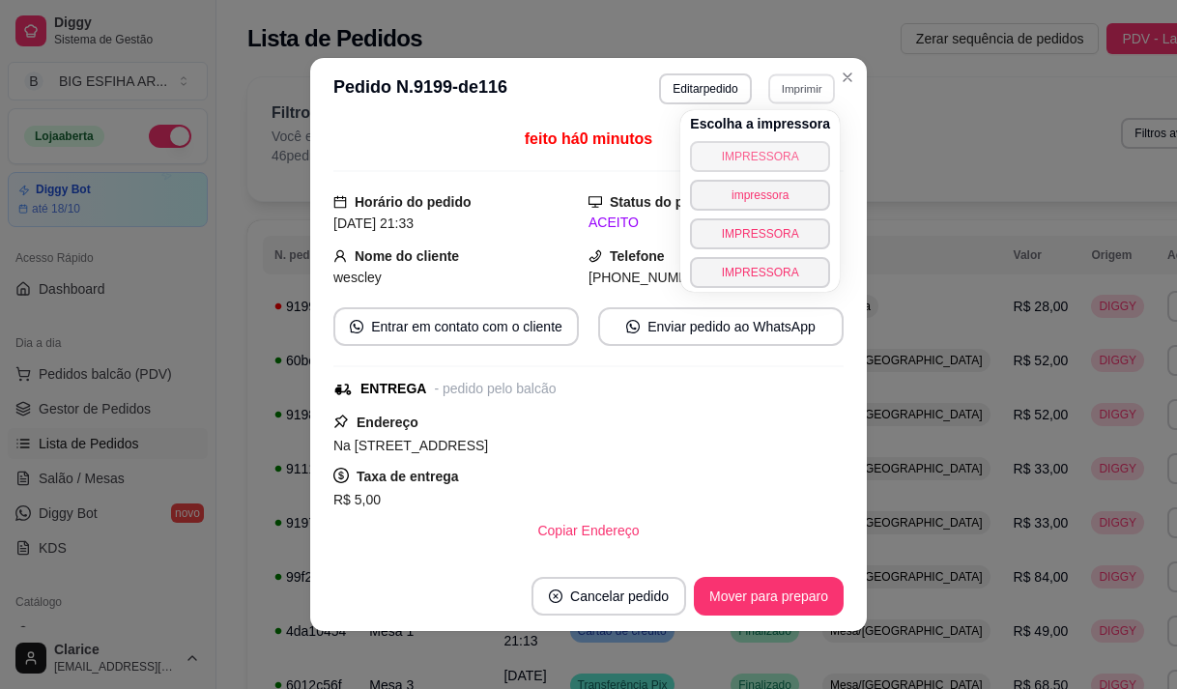
click at [760, 154] on button "IMPRESSORA" at bounding box center [760, 156] width 140 height 31
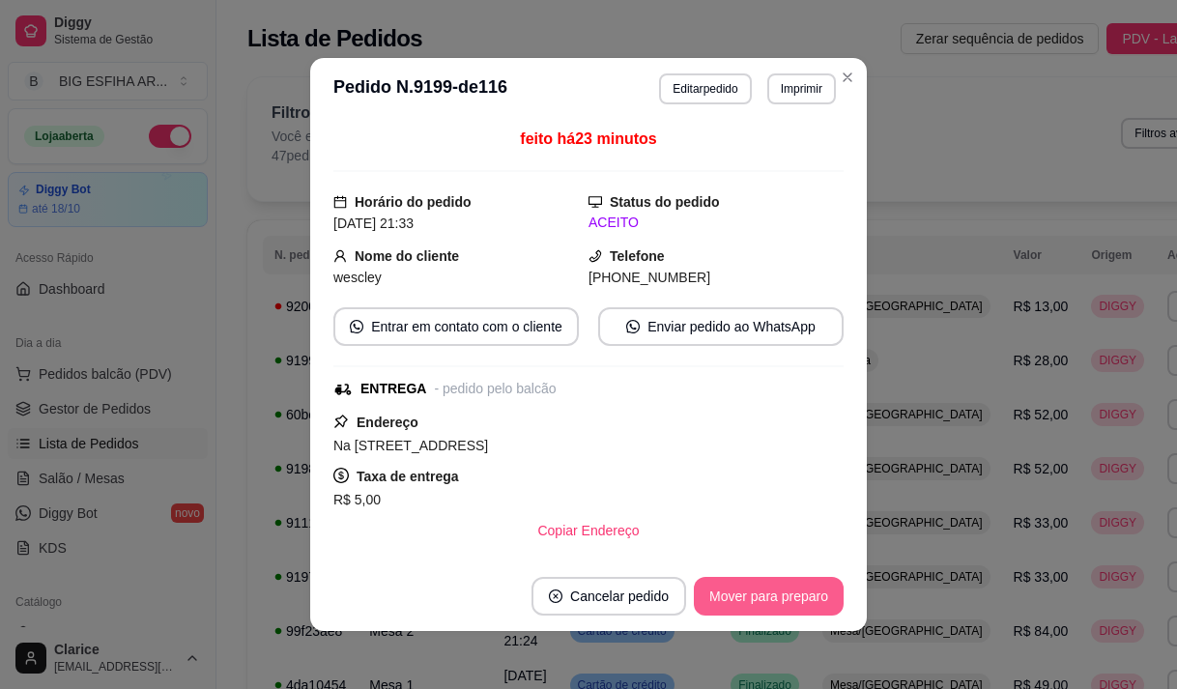
click at [809, 595] on button "Mover para preparo" at bounding box center [769, 596] width 150 height 39
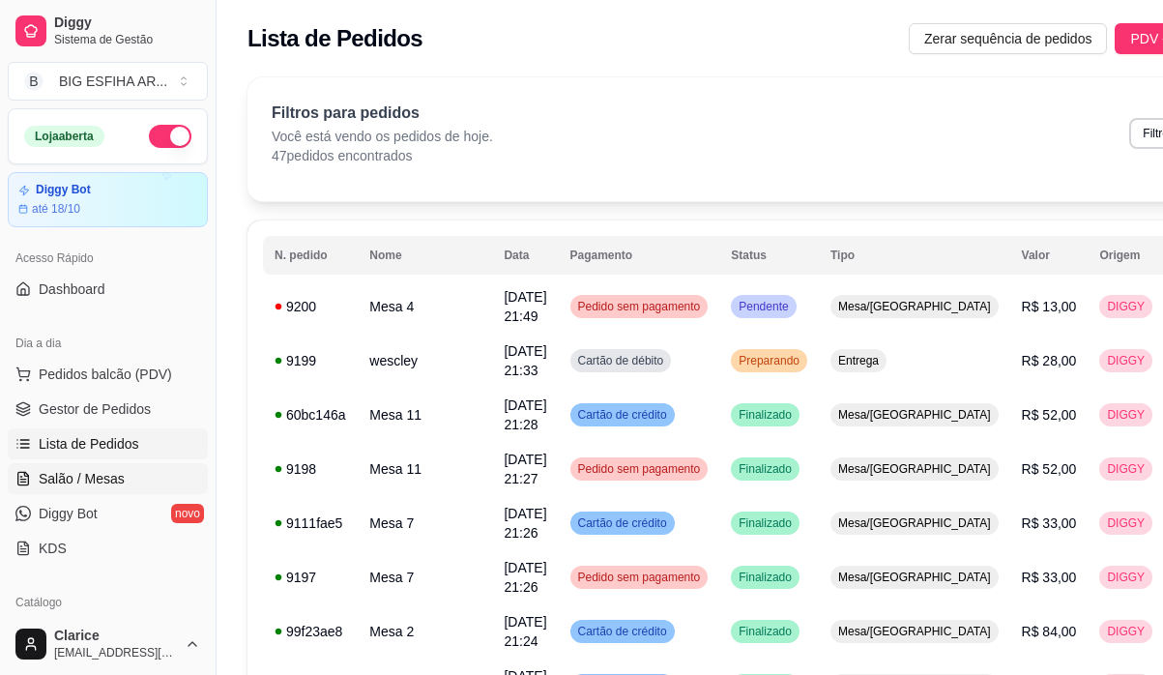
click at [79, 474] on span "Salão / Mesas" at bounding box center [82, 478] width 86 height 19
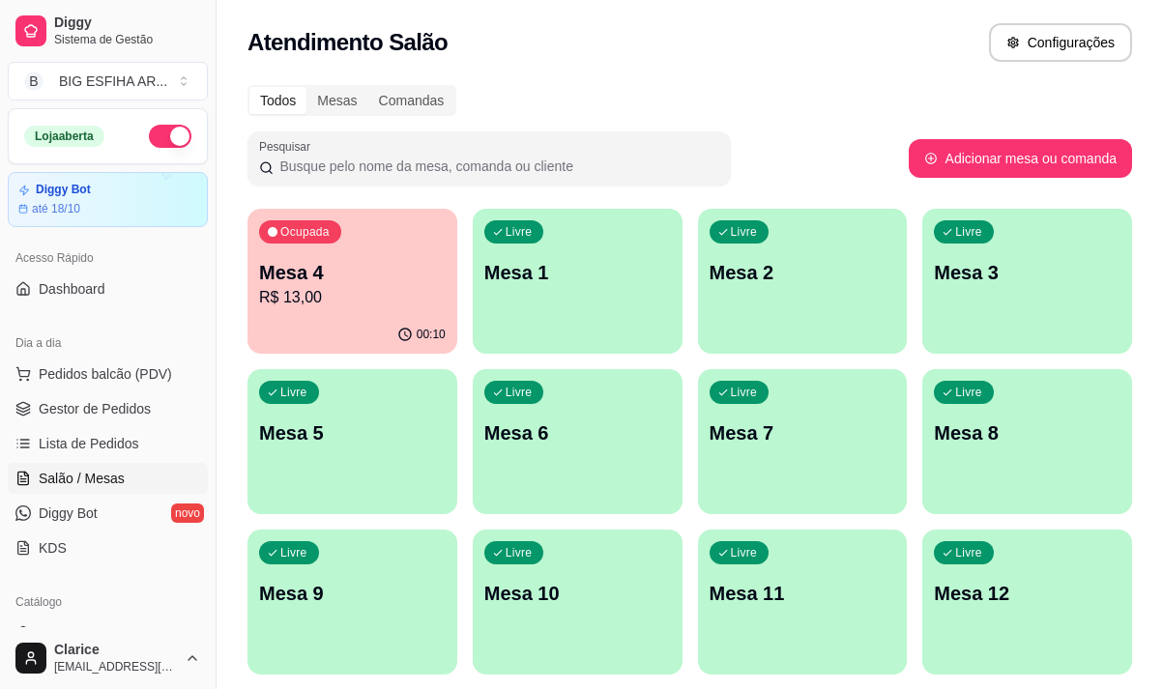
click at [330, 311] on div "Ocupada Mesa 4 R$ 13,00" at bounding box center [352, 262] width 210 height 107
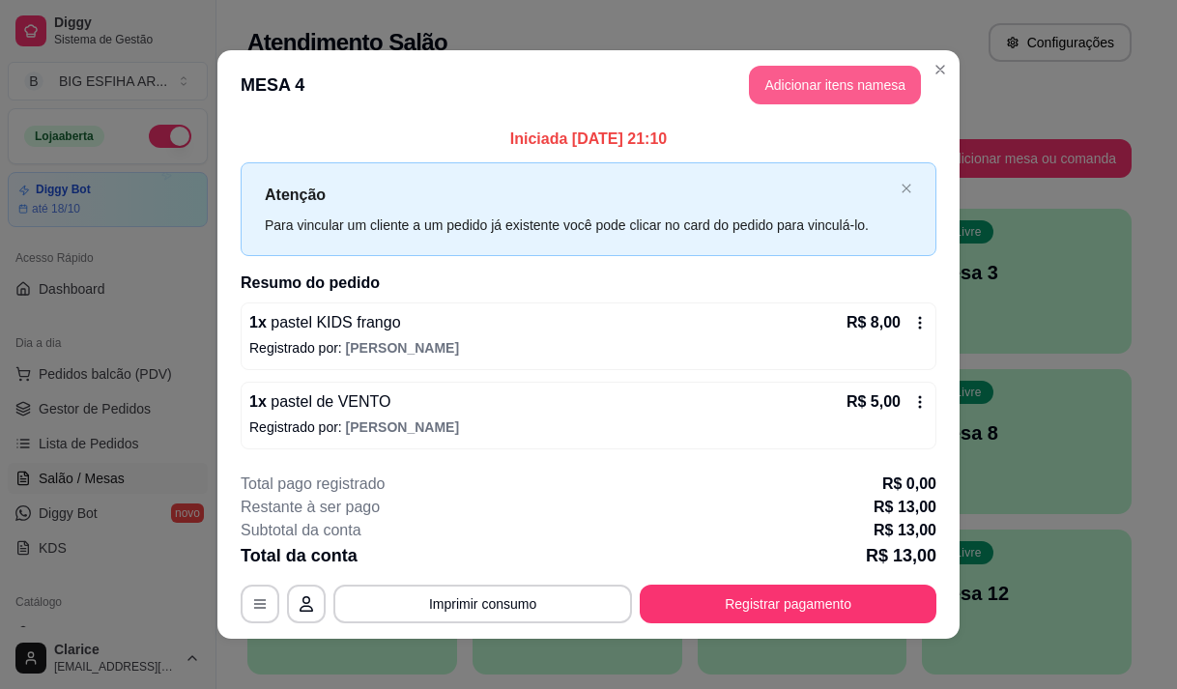
click at [818, 91] on button "Adicionar itens na mesa" at bounding box center [835, 85] width 172 height 39
click at [351, 136] on input "Pesquisa" at bounding box center [377, 134] width 655 height 19
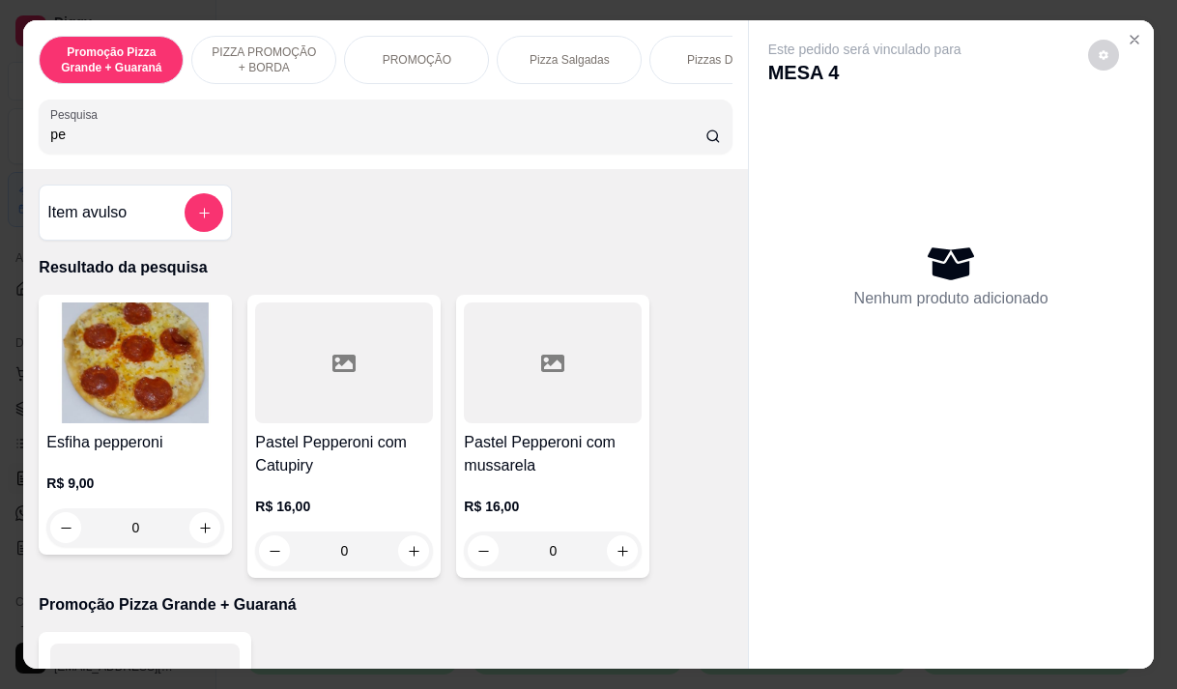
type input "p"
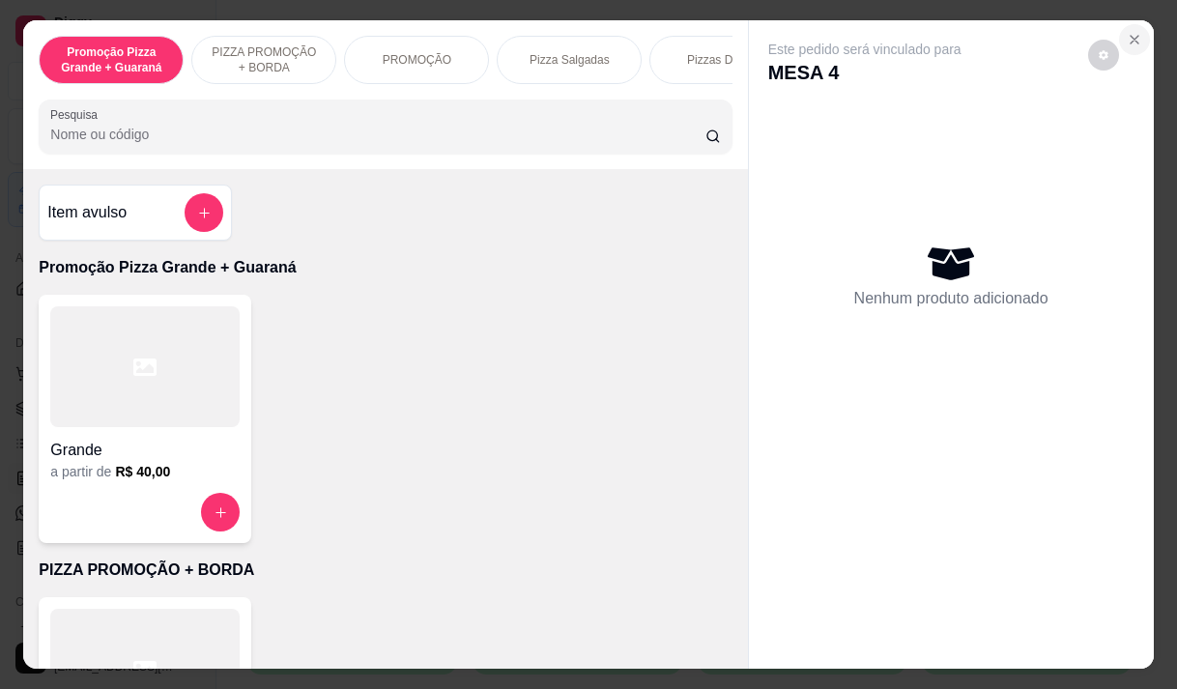
click at [1127, 33] on icon "Close" at bounding box center [1134, 39] width 15 height 15
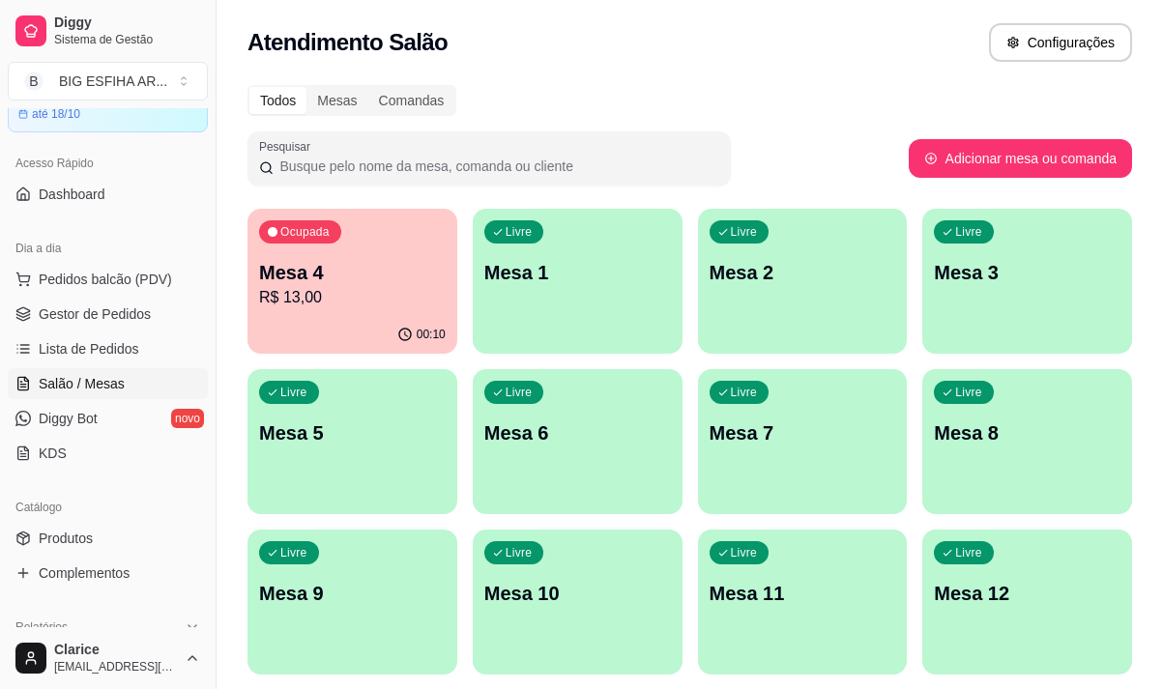
scroll to position [193, 0]
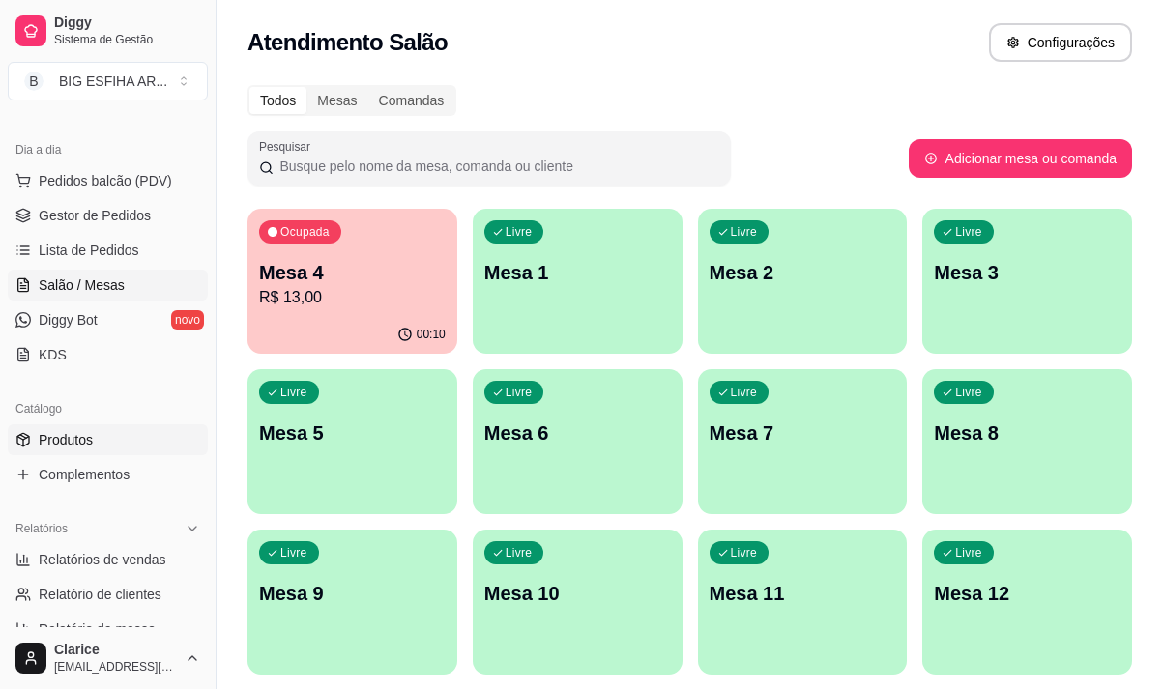
click at [72, 441] on span "Produtos" at bounding box center [66, 439] width 54 height 19
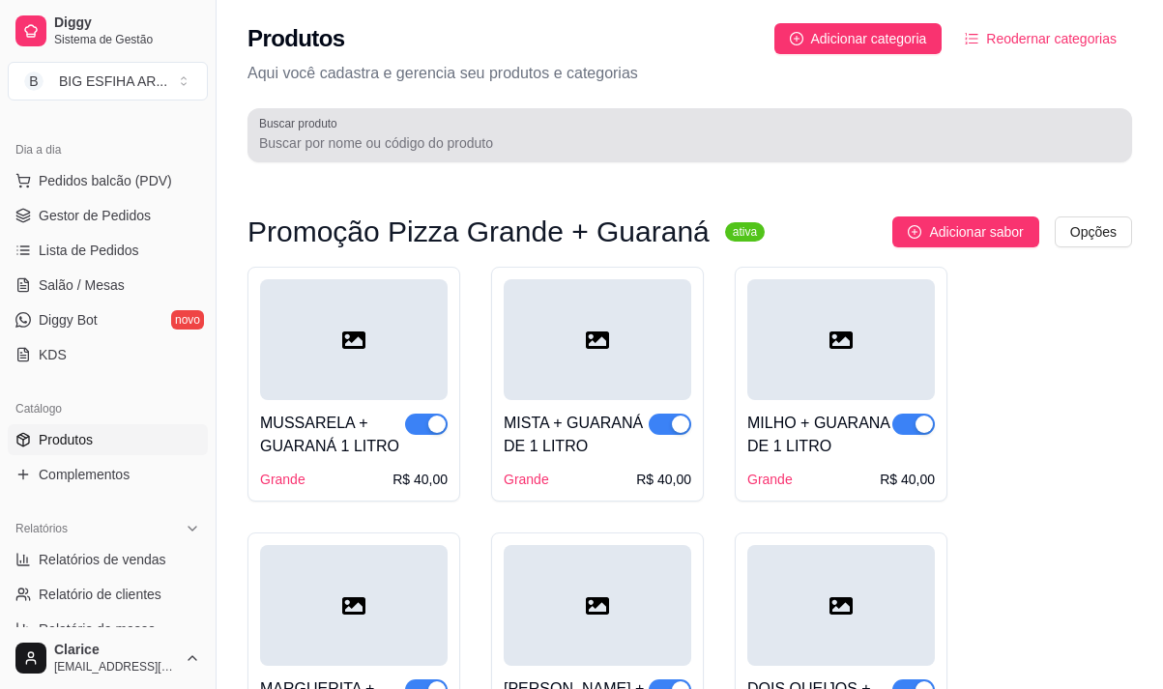
click at [320, 143] on input "Buscar produto" at bounding box center [689, 142] width 861 height 19
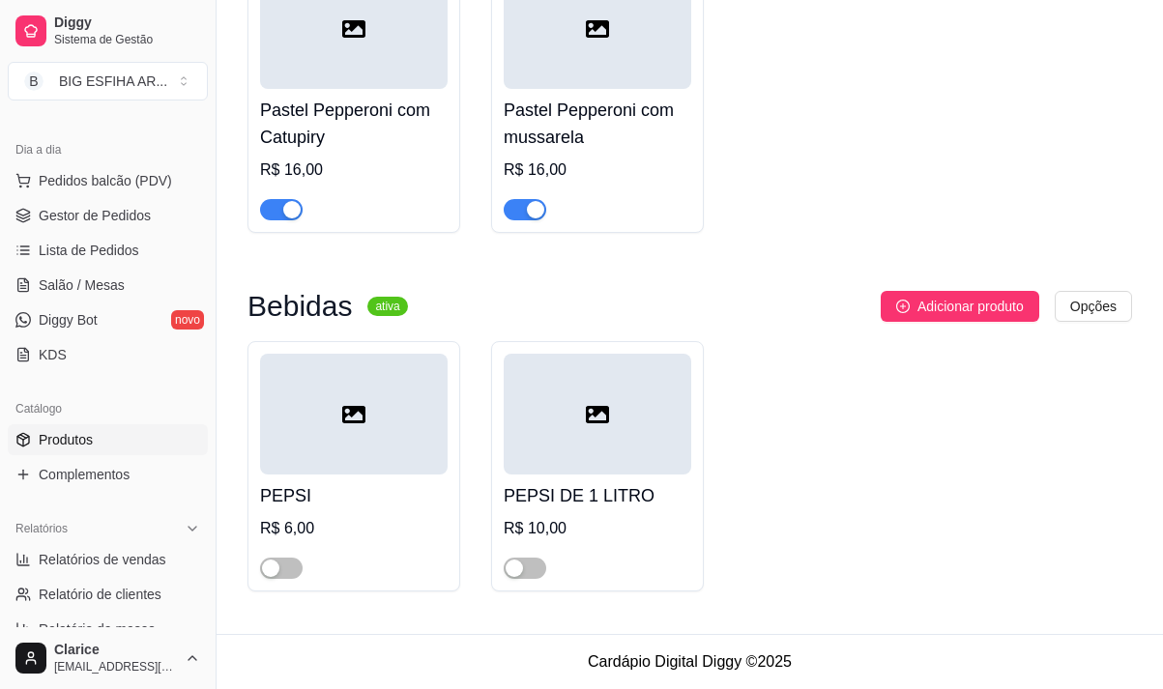
scroll to position [1032, 0]
click at [277, 567] on div "button" at bounding box center [270, 568] width 17 height 17
click at [528, 572] on span "button" at bounding box center [524, 568] width 43 height 21
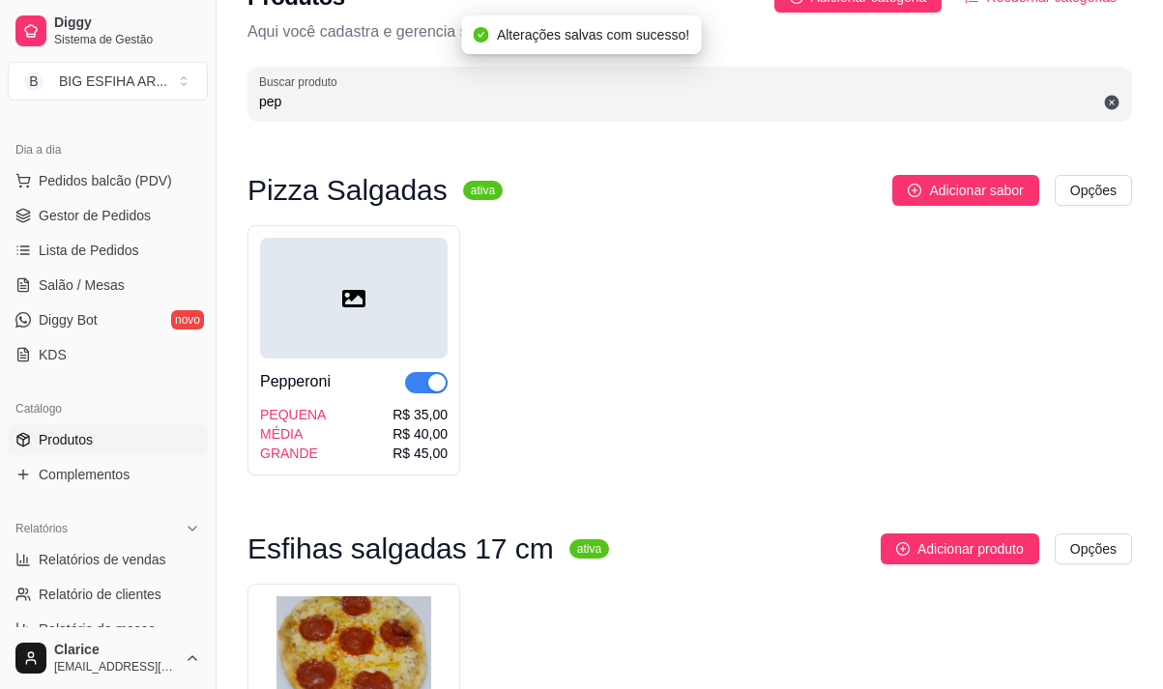
scroll to position [0, 0]
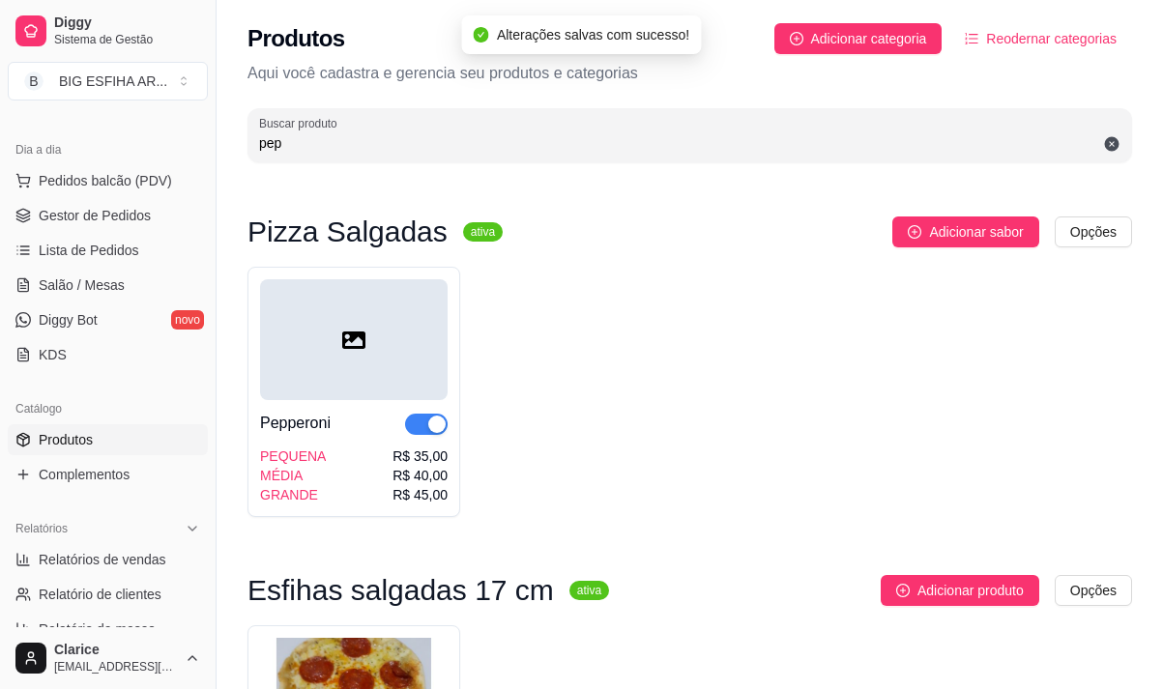
click at [326, 135] on input "pep" at bounding box center [689, 142] width 861 height 19
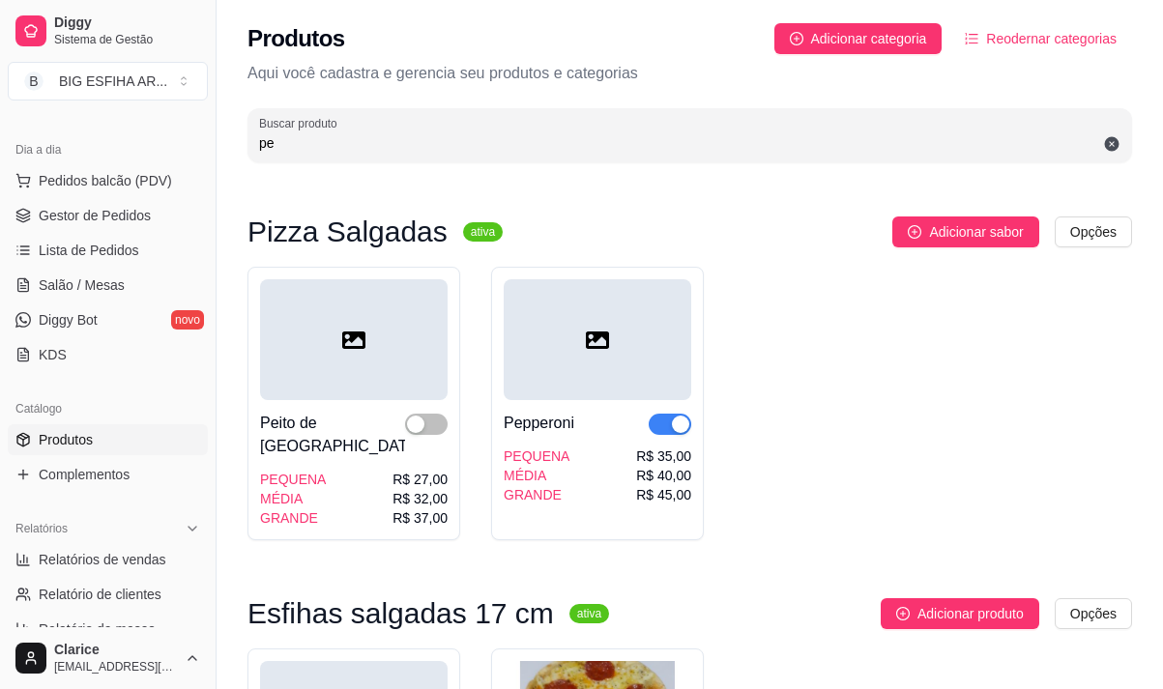
type input "p"
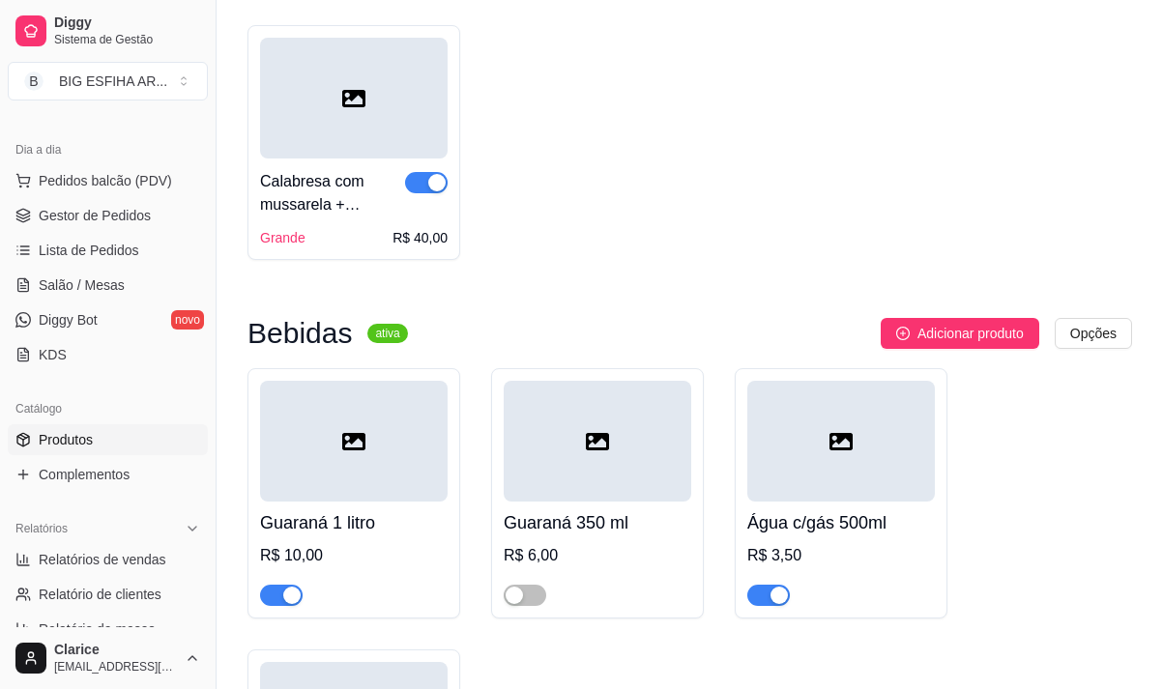
scroll to position [1063, 0]
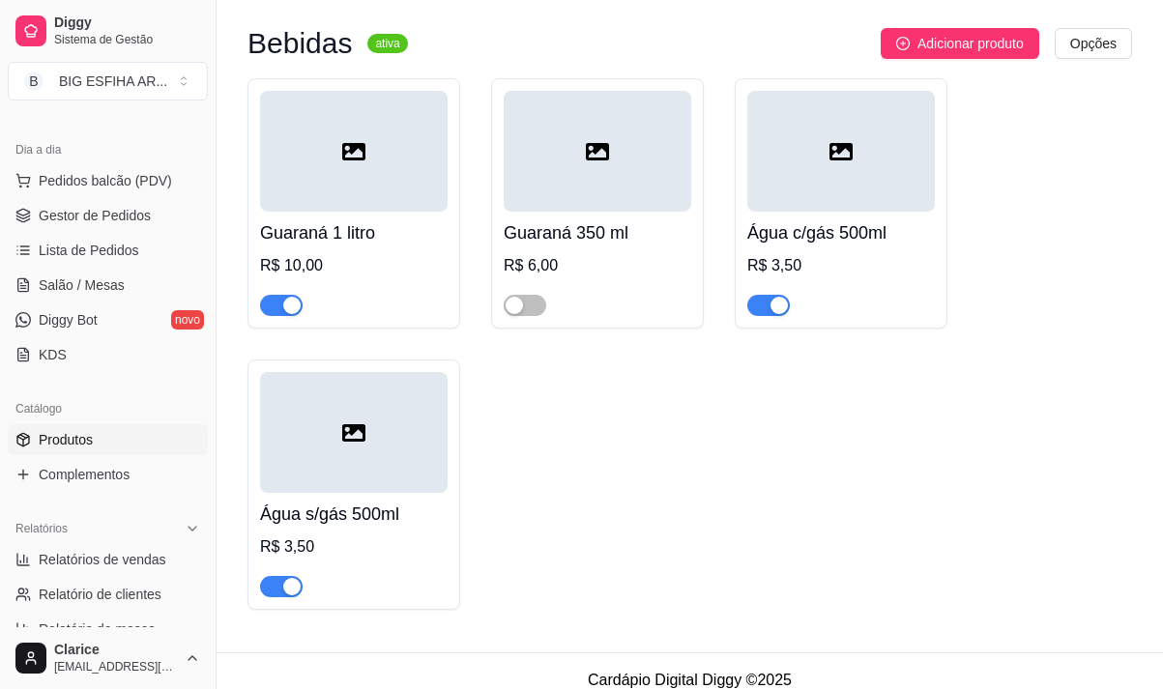
type input "gua"
click at [545, 311] on div at bounding box center [524, 304] width 43 height 23
click at [538, 307] on span "button" at bounding box center [524, 305] width 43 height 21
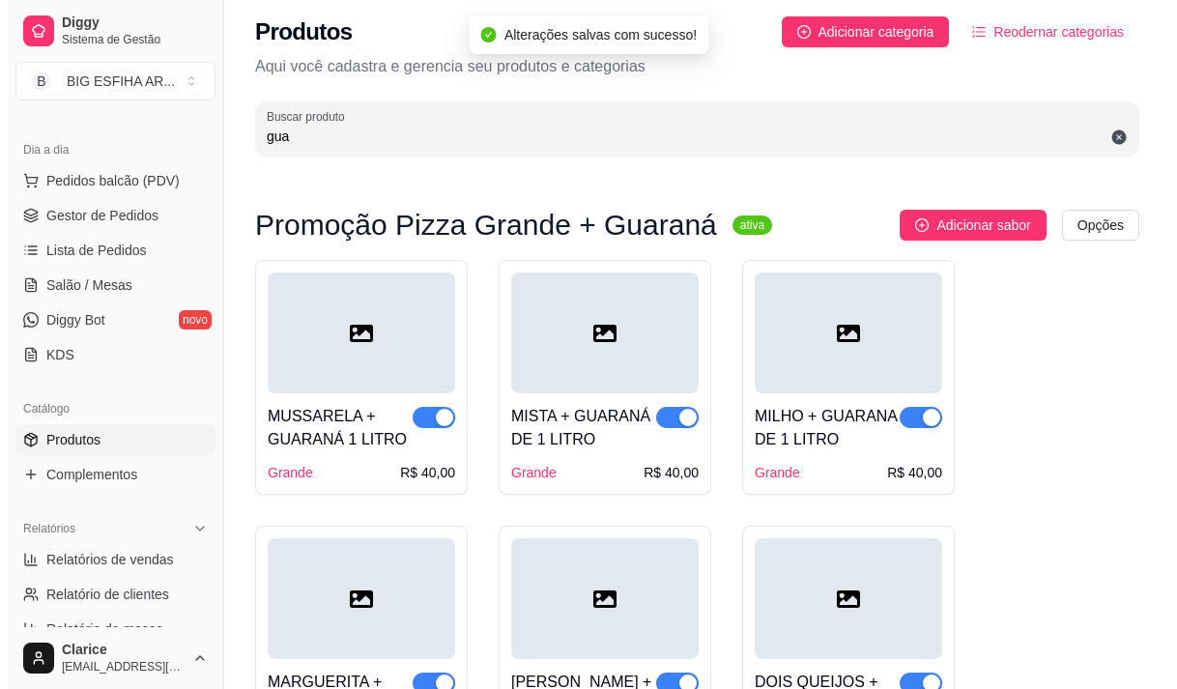
scroll to position [0, 0]
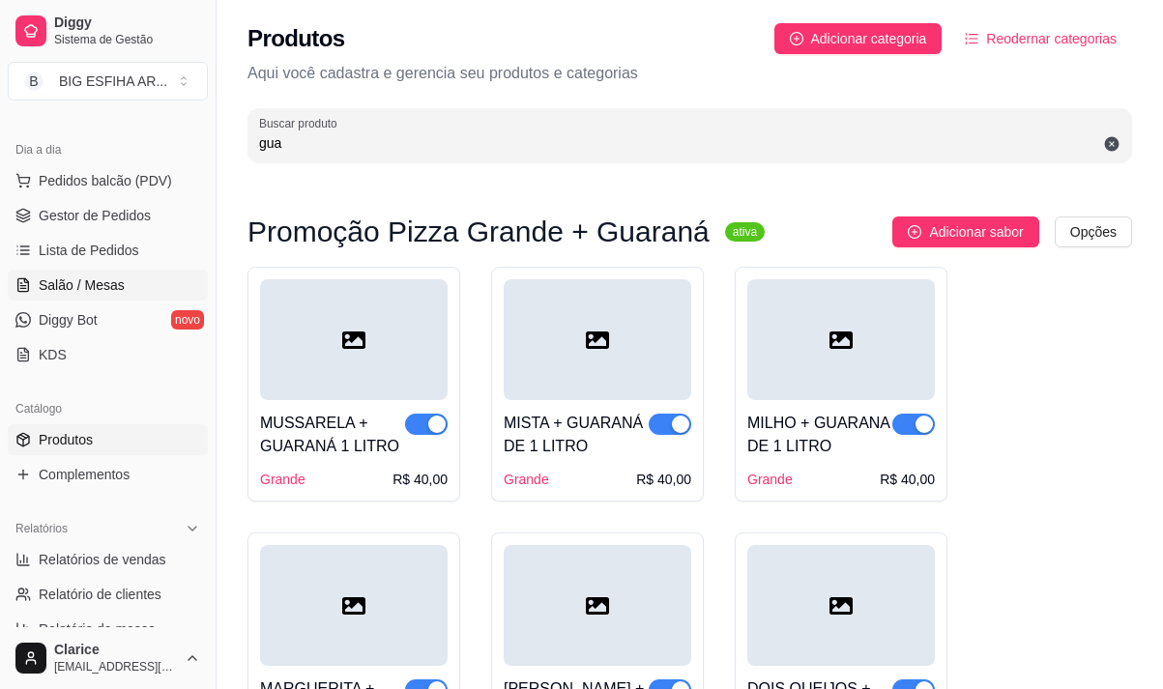
click at [67, 276] on span "Salão / Mesas" at bounding box center [82, 284] width 86 height 19
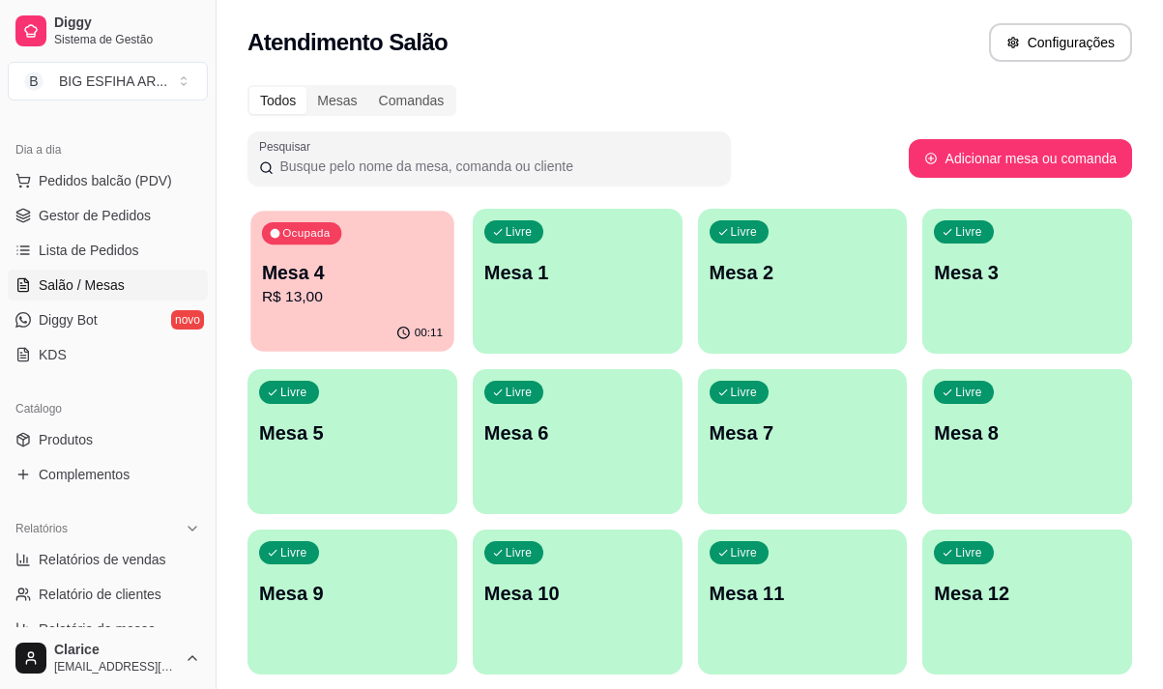
click at [372, 306] on p "R$ 13,00" at bounding box center [352, 297] width 181 height 22
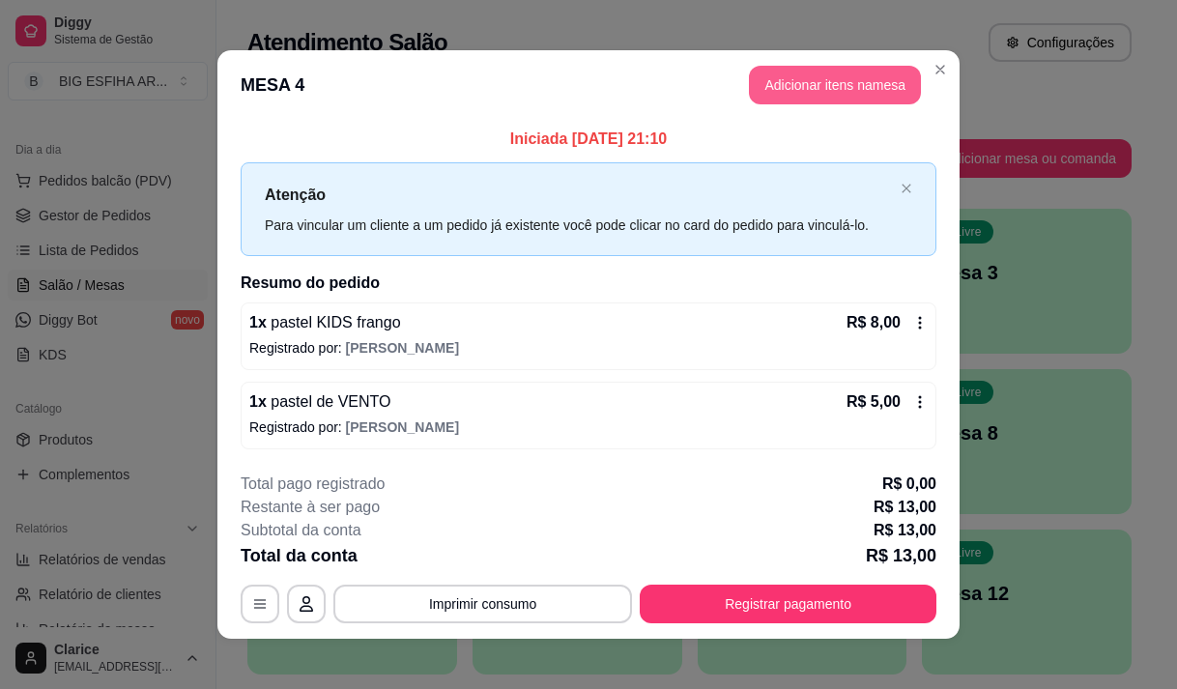
click at [799, 88] on button "Adicionar itens na mesa" at bounding box center [835, 85] width 172 height 39
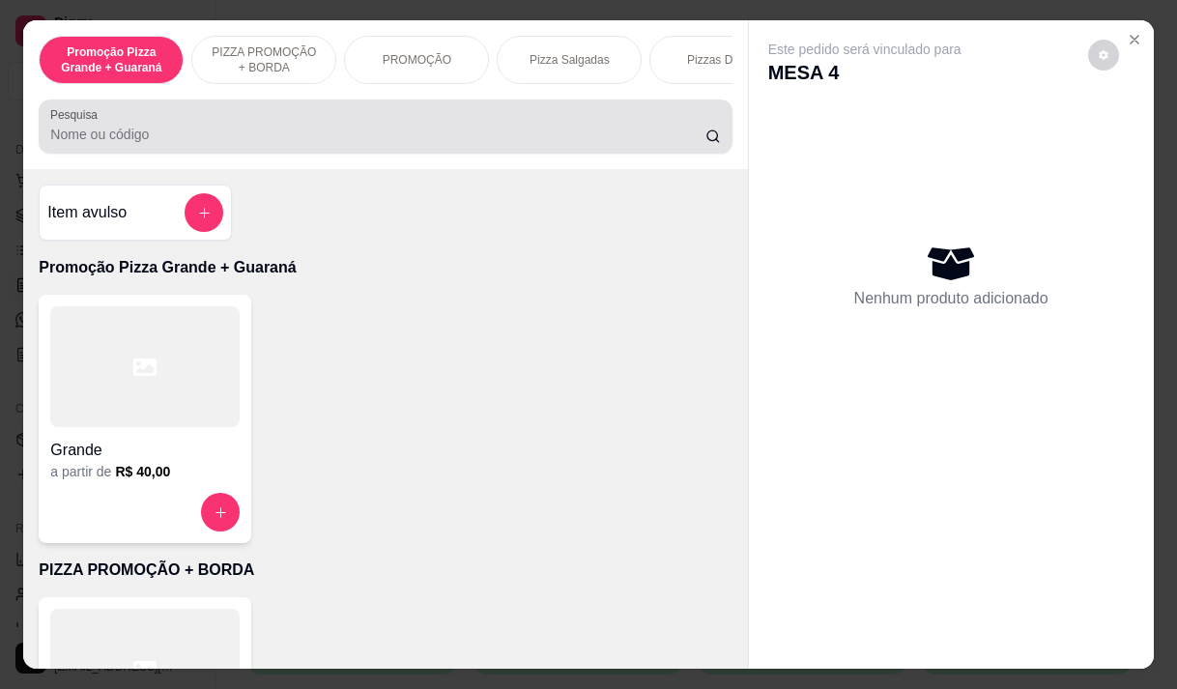
click at [302, 154] on div "Pesquisa" at bounding box center [385, 127] width 693 height 54
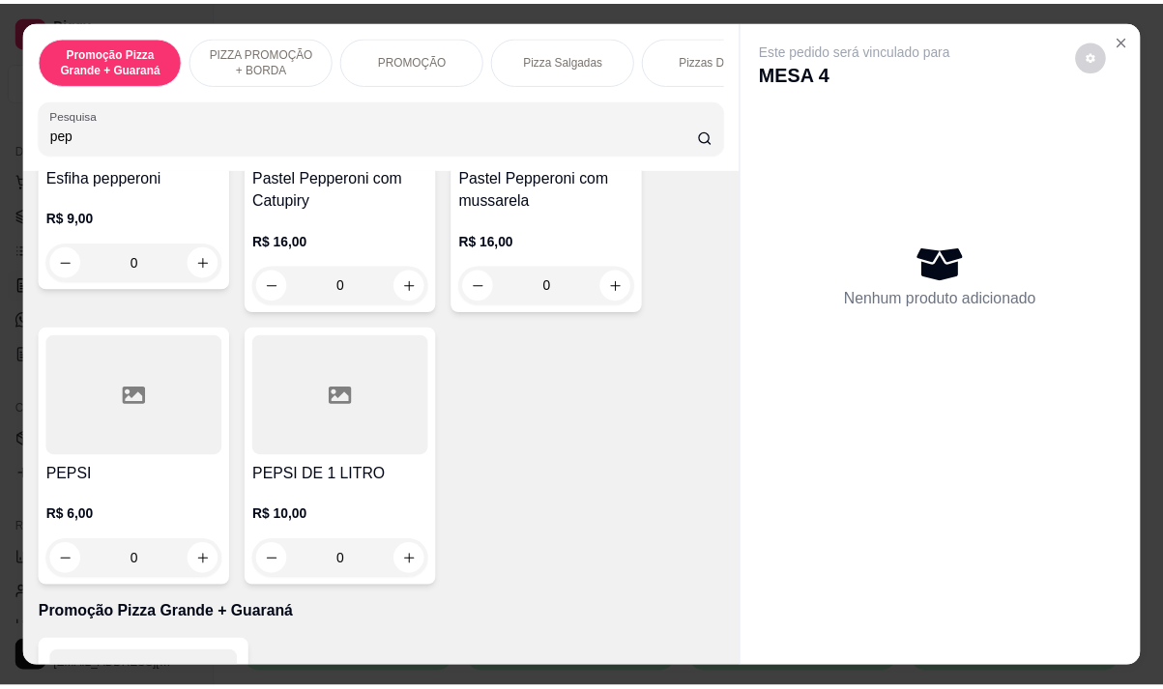
scroll to position [387, 0]
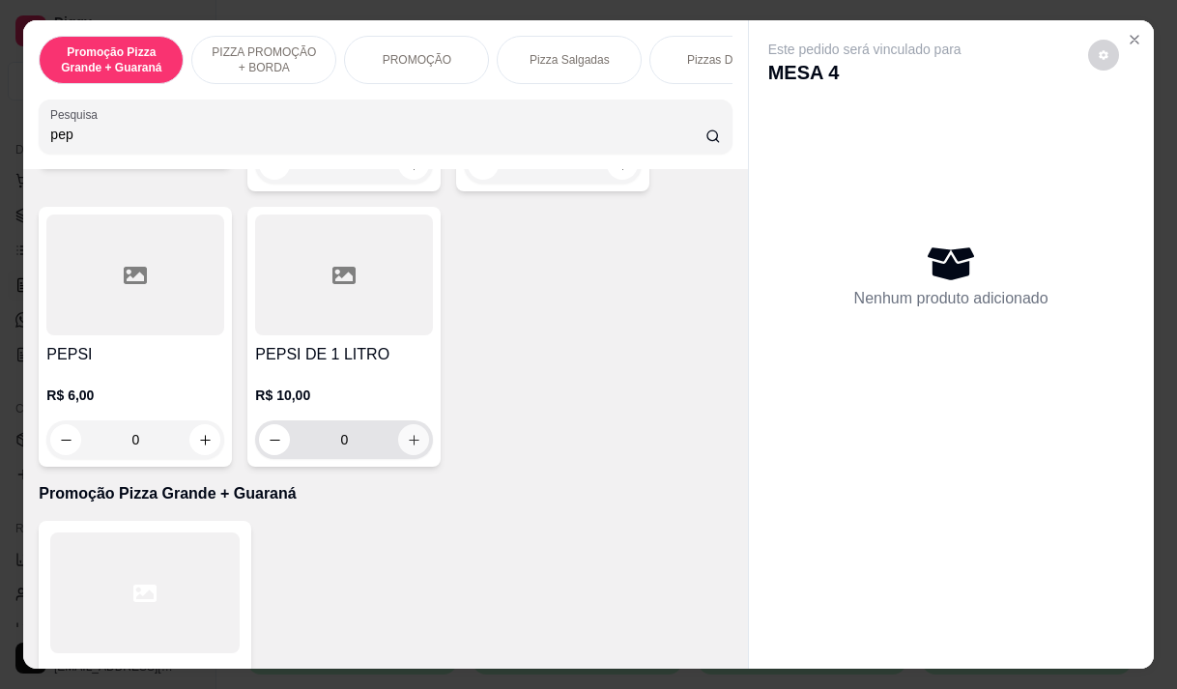
type input "pep"
click at [410, 444] on icon "increase-product-quantity" at bounding box center [414, 440] width 14 height 14
type input "1"
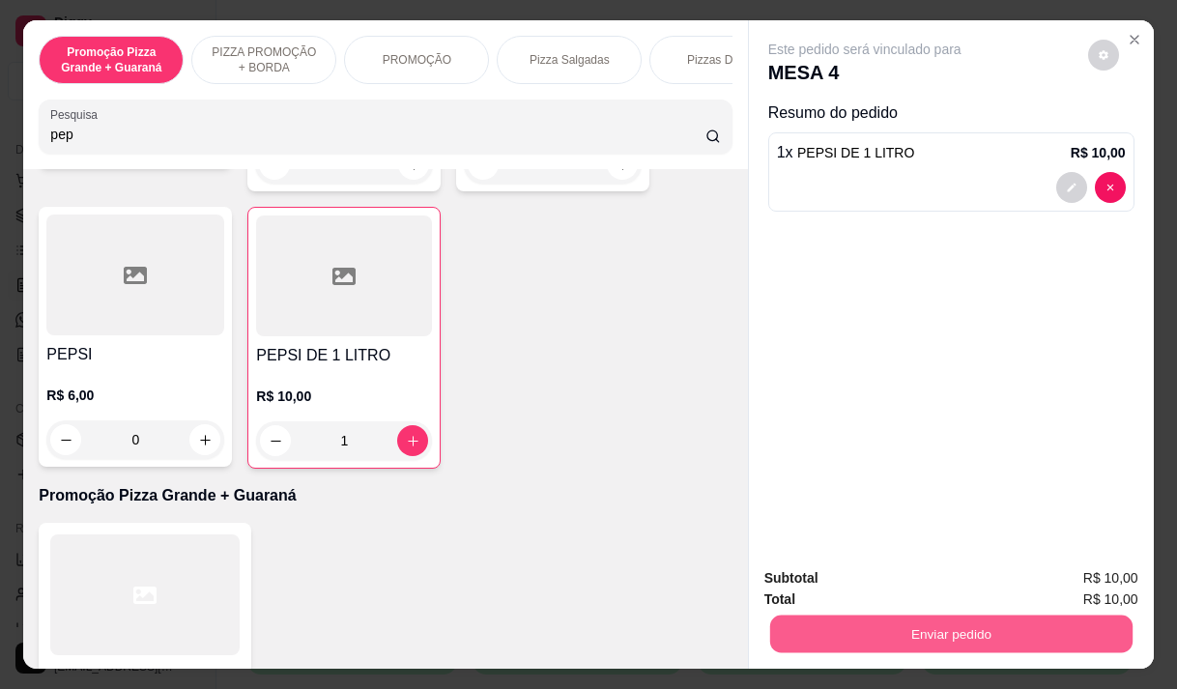
click at [990, 617] on button "Enviar pedido" at bounding box center [950, 634] width 362 height 38
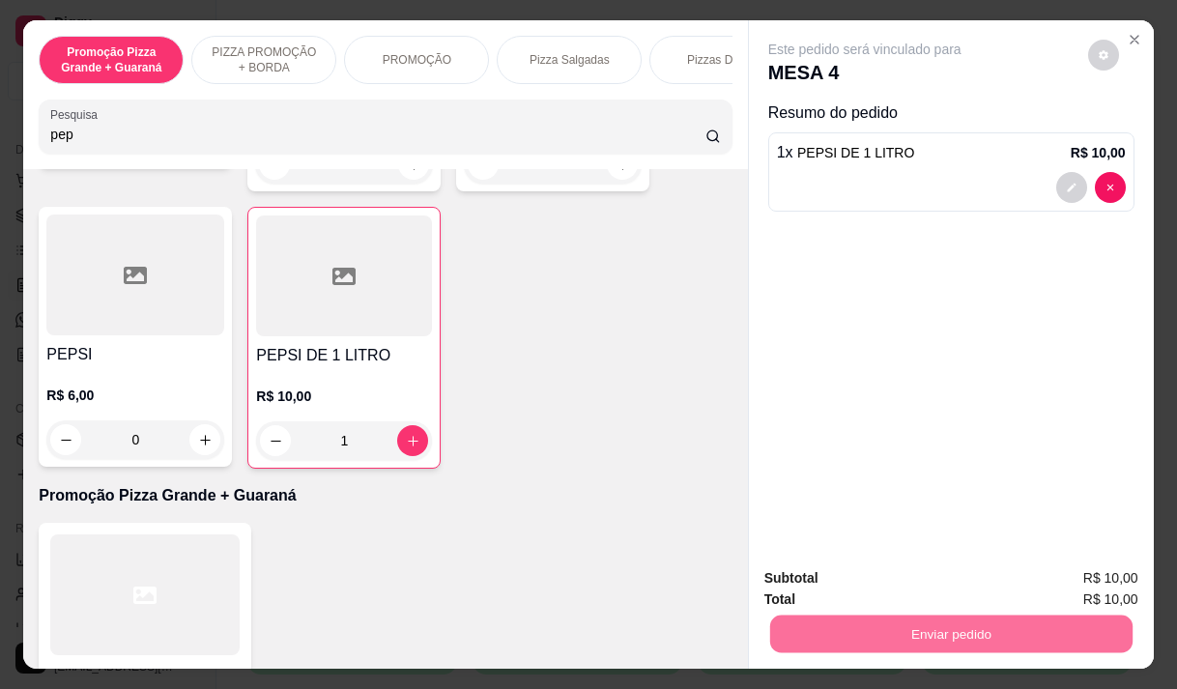
click at [1070, 570] on button "Enviar pedido" at bounding box center [1087, 578] width 109 height 37
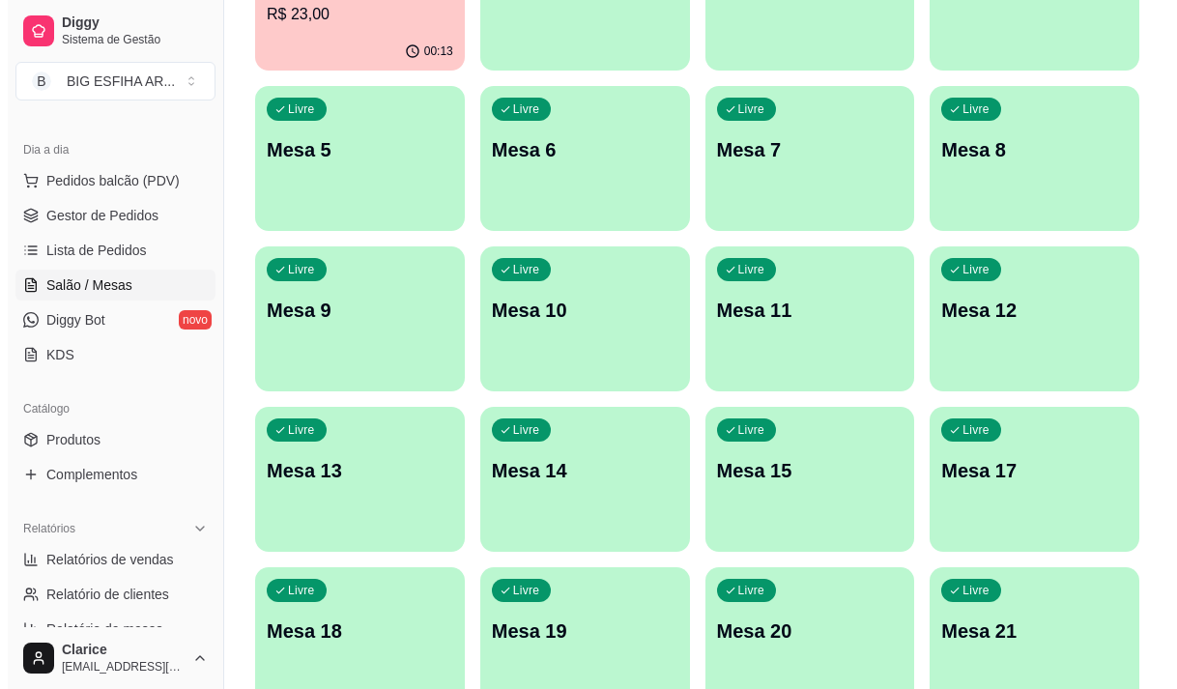
scroll to position [290, 0]
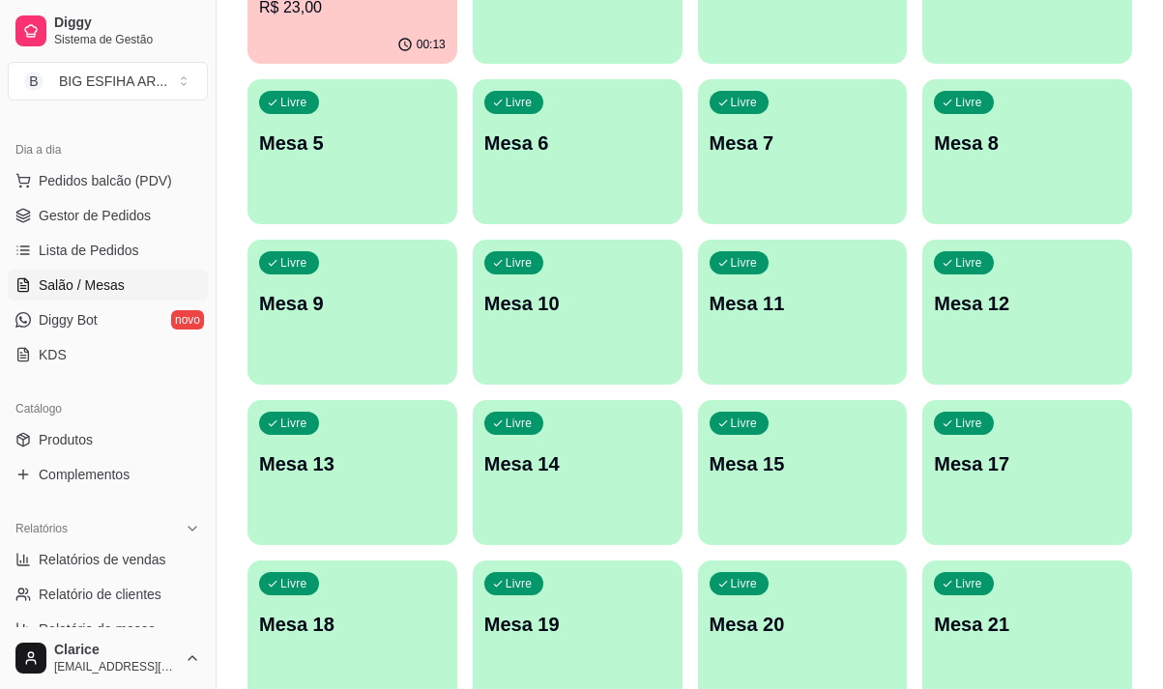
click at [823, 361] on div "button" at bounding box center [803, 372] width 210 height 23
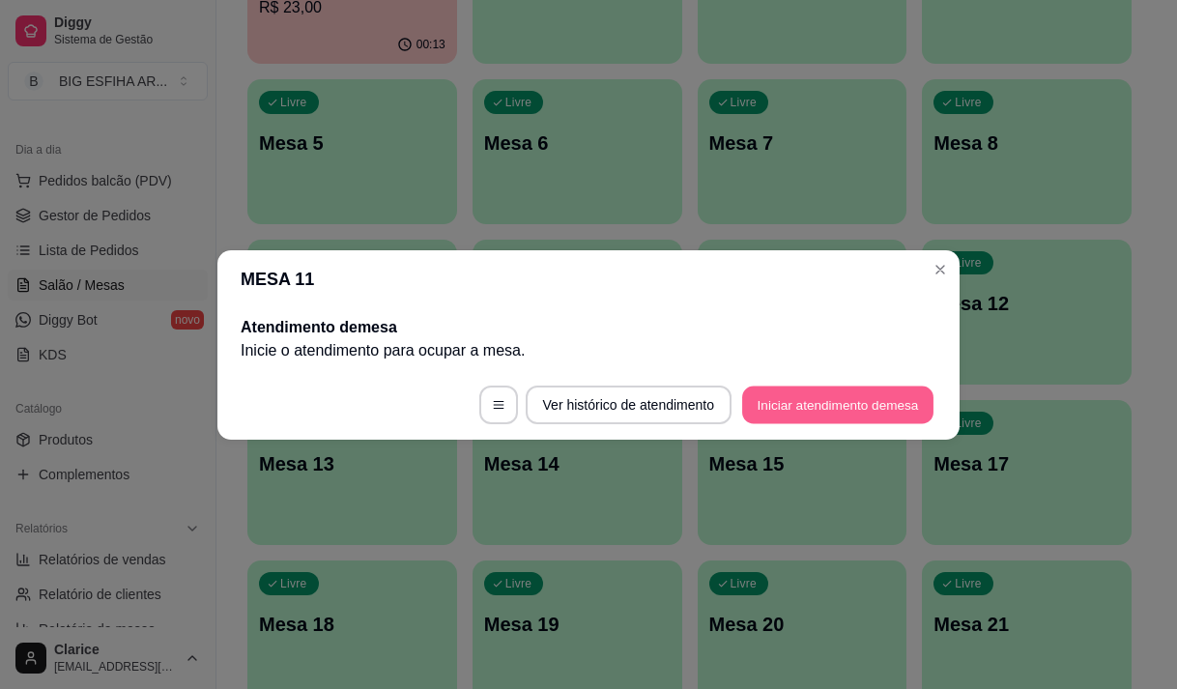
click at [844, 422] on button "Iniciar atendimento de mesa" at bounding box center [837, 405] width 191 height 38
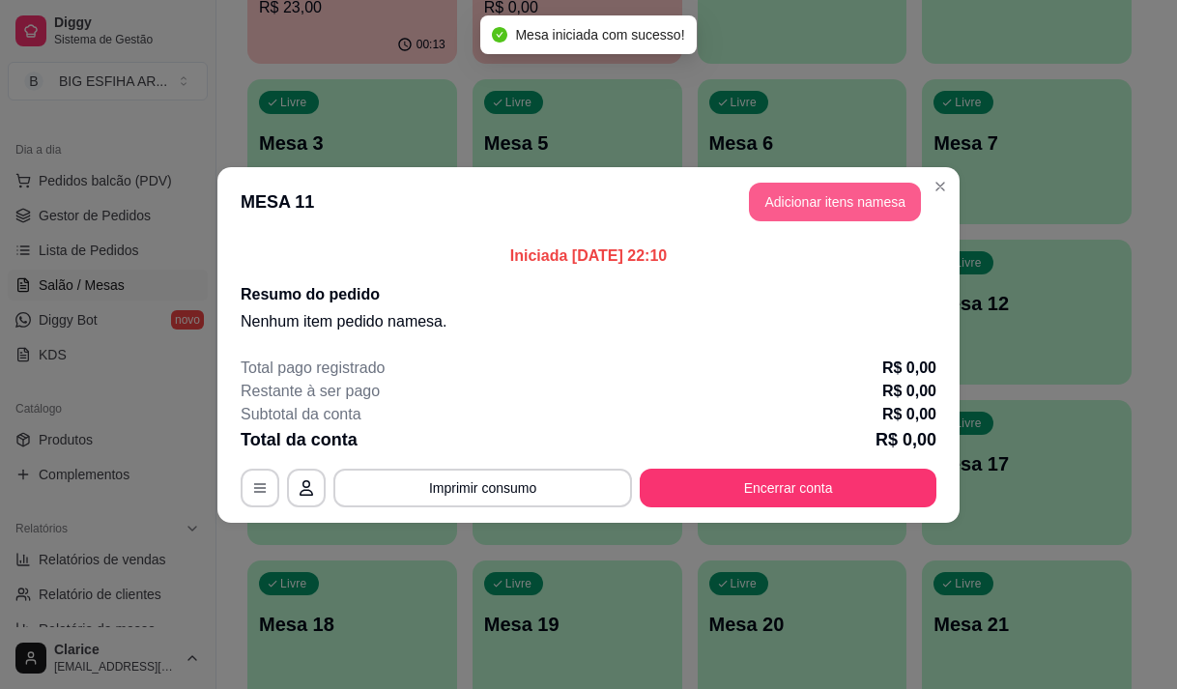
click at [822, 209] on button "Adicionar itens na mesa" at bounding box center [835, 202] width 172 height 39
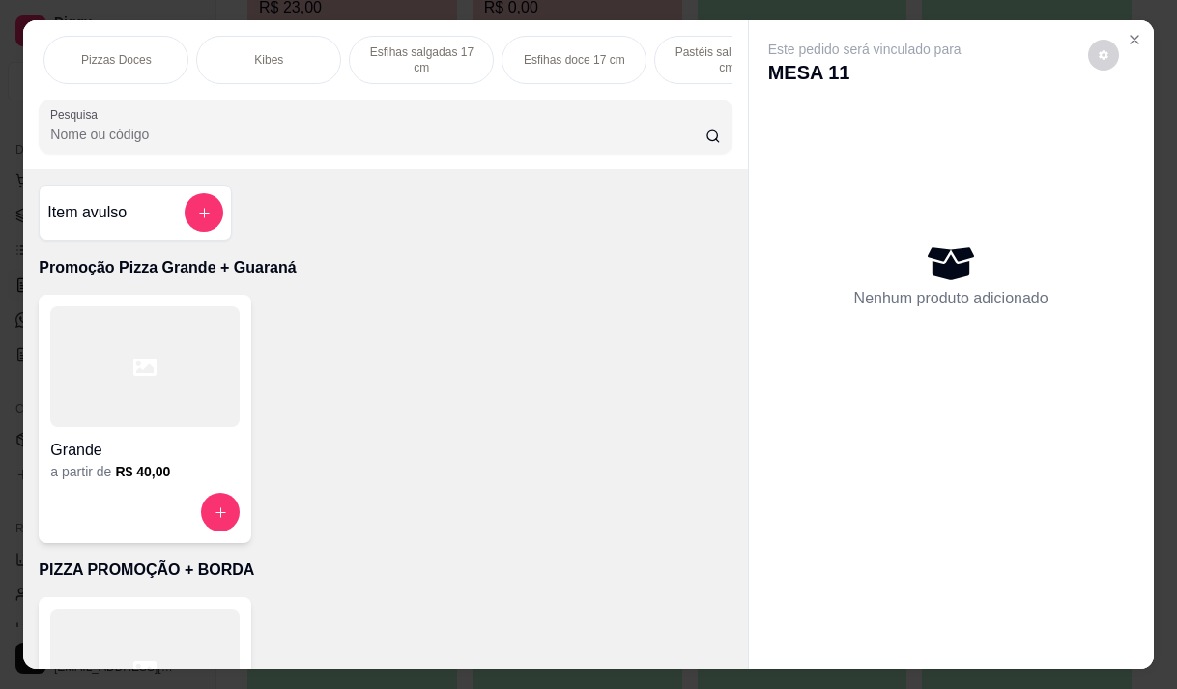
scroll to position [0, 0]
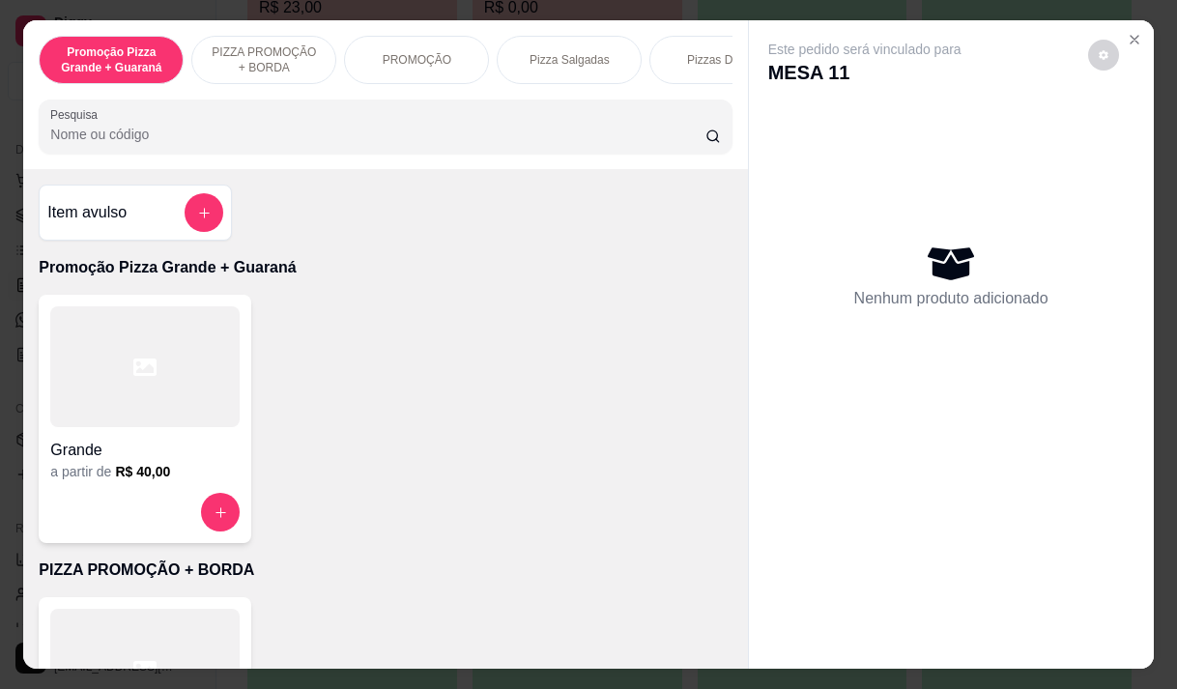
click at [277, 54] on p "PIZZA PROMOÇÃO + BORDA" at bounding box center [264, 59] width 112 height 31
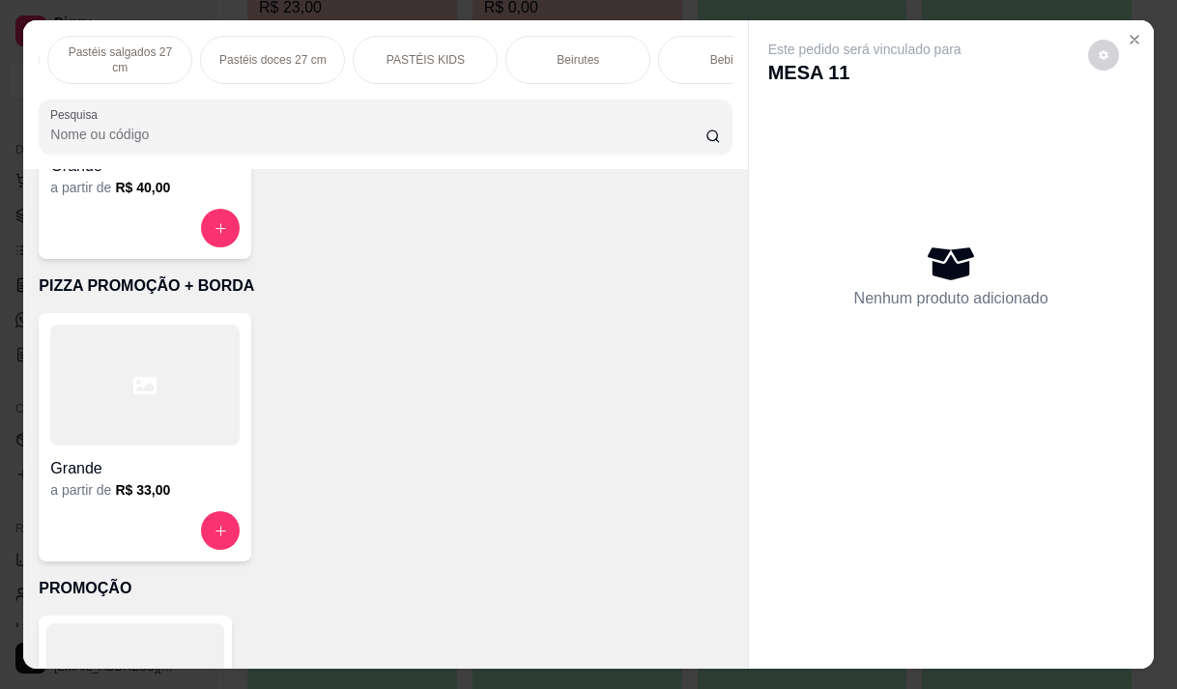
scroll to position [290, 0]
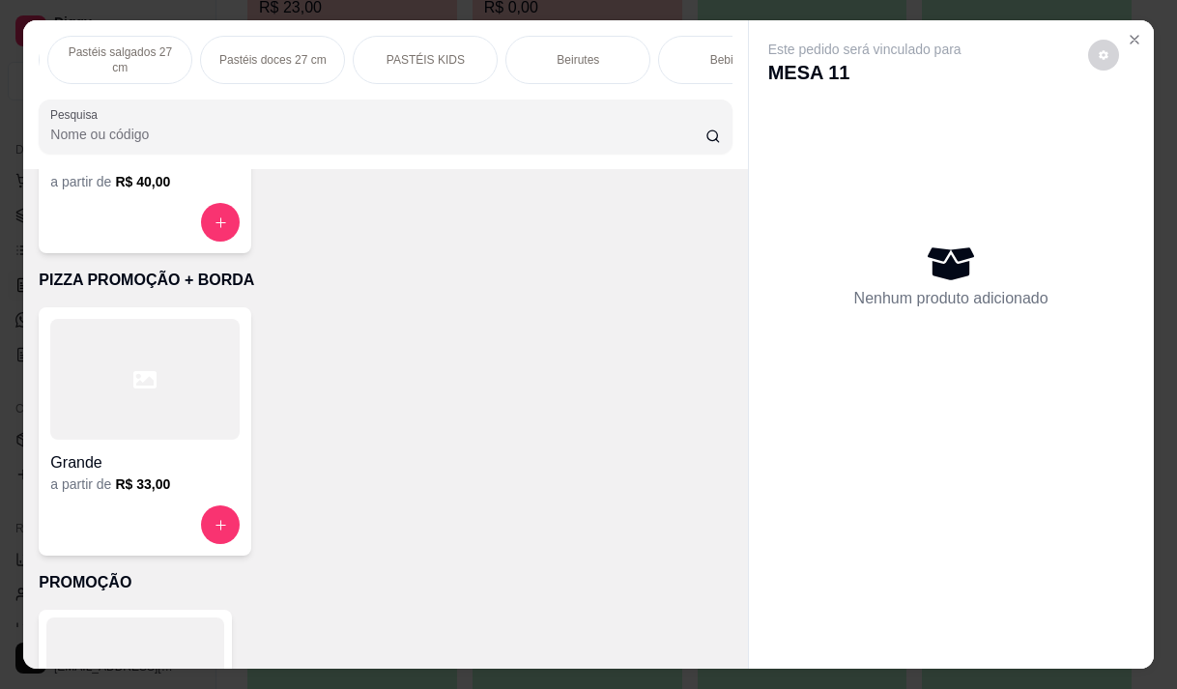
click at [143, 425] on div at bounding box center [144, 379] width 189 height 121
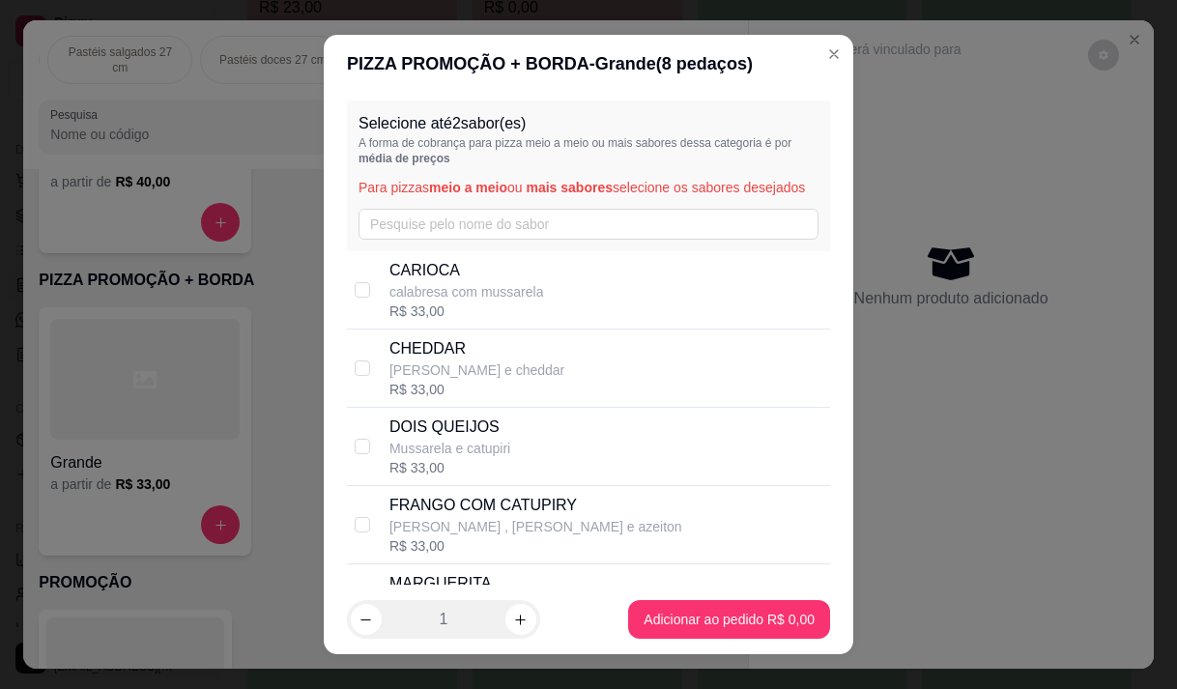
click at [389, 301] on p "calabresa com mussarela" at bounding box center [466, 291] width 155 height 19
checkbox input "true"
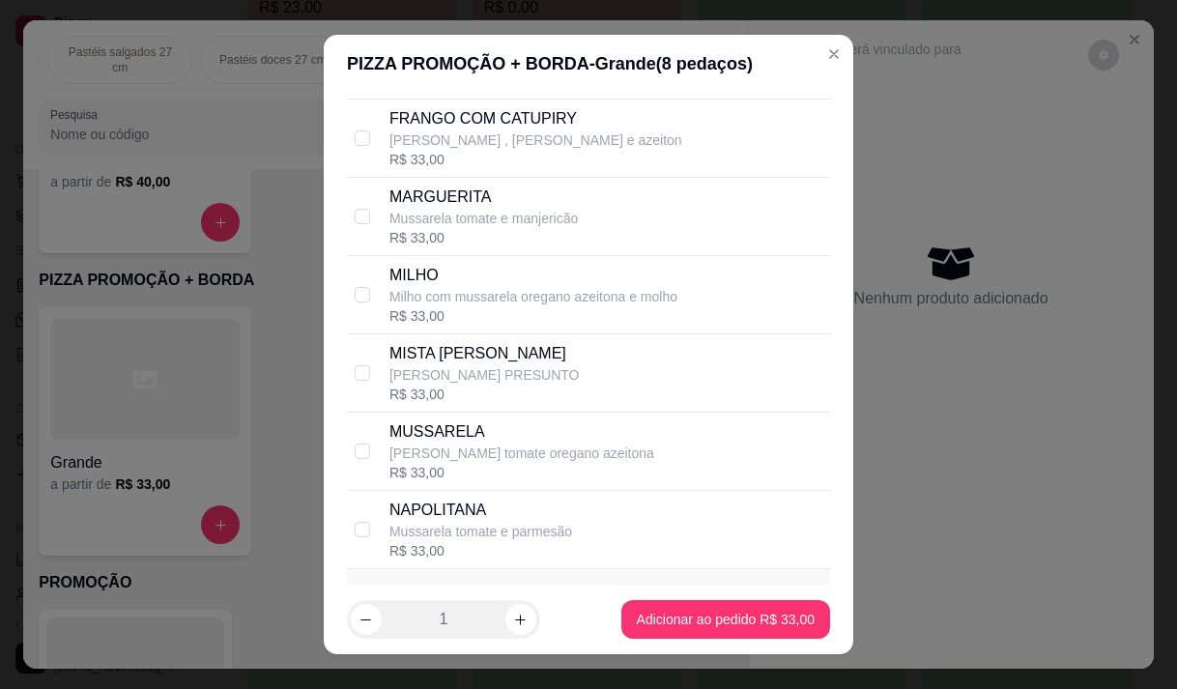
scroll to position [662, 0]
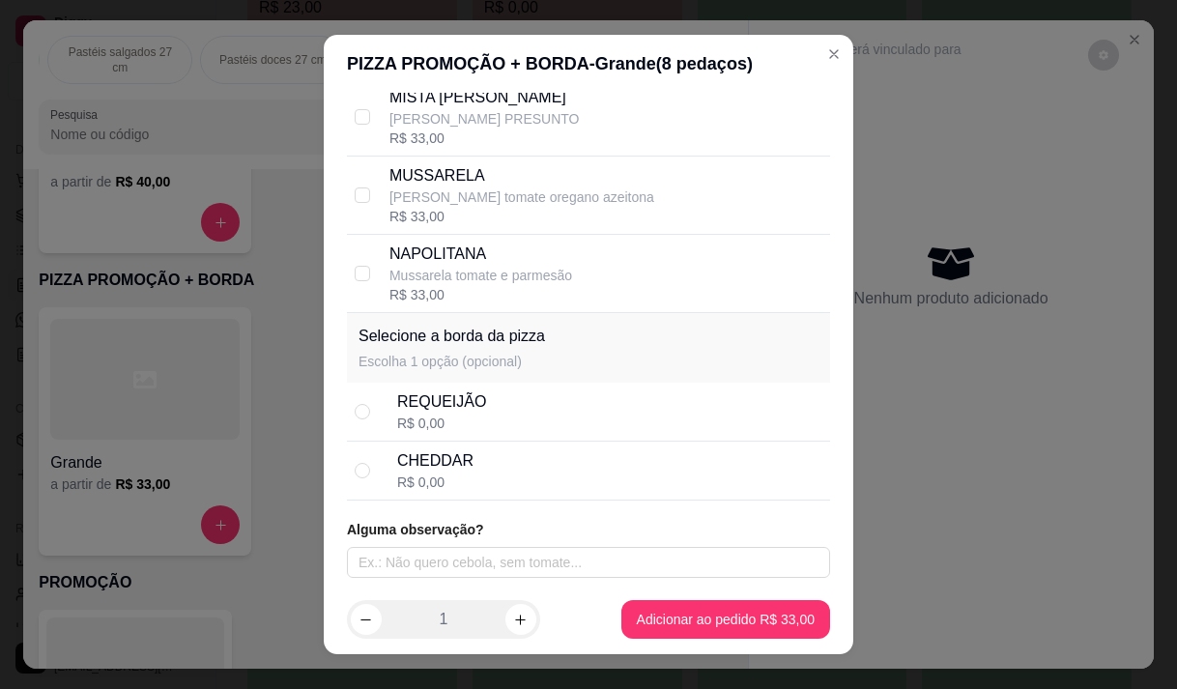
click at [438, 400] on div "REQUEIJÃO" at bounding box center [441, 401] width 89 height 23
radio input "true"
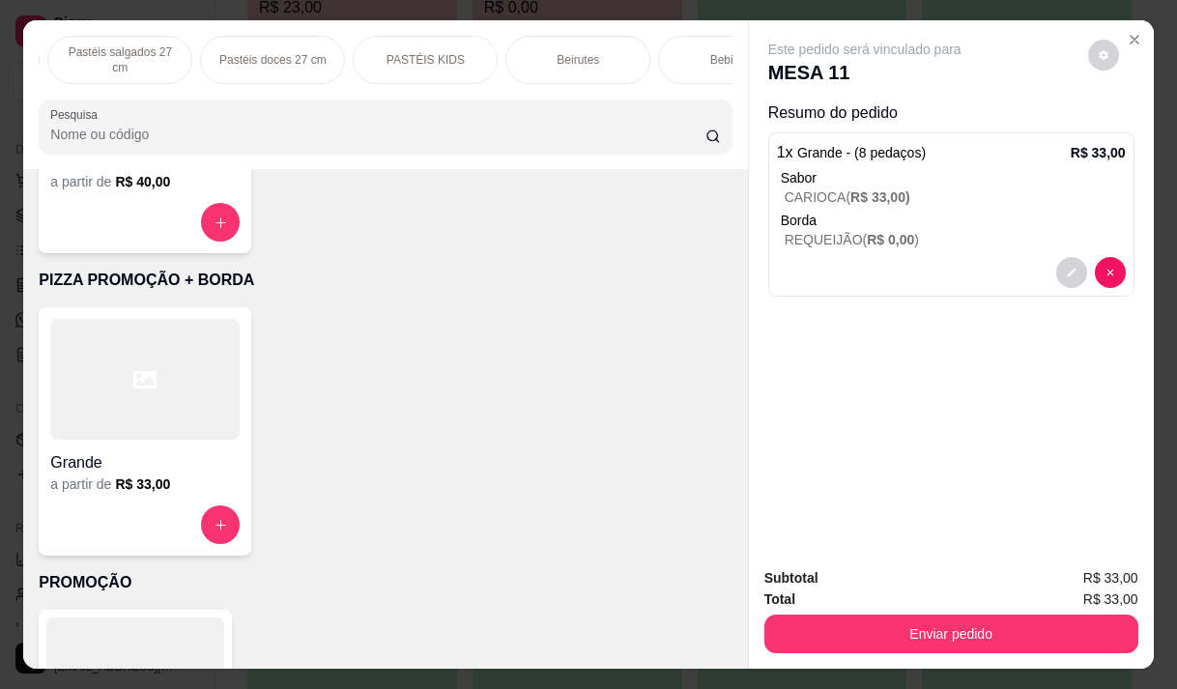
click at [117, 435] on div at bounding box center [144, 379] width 189 height 121
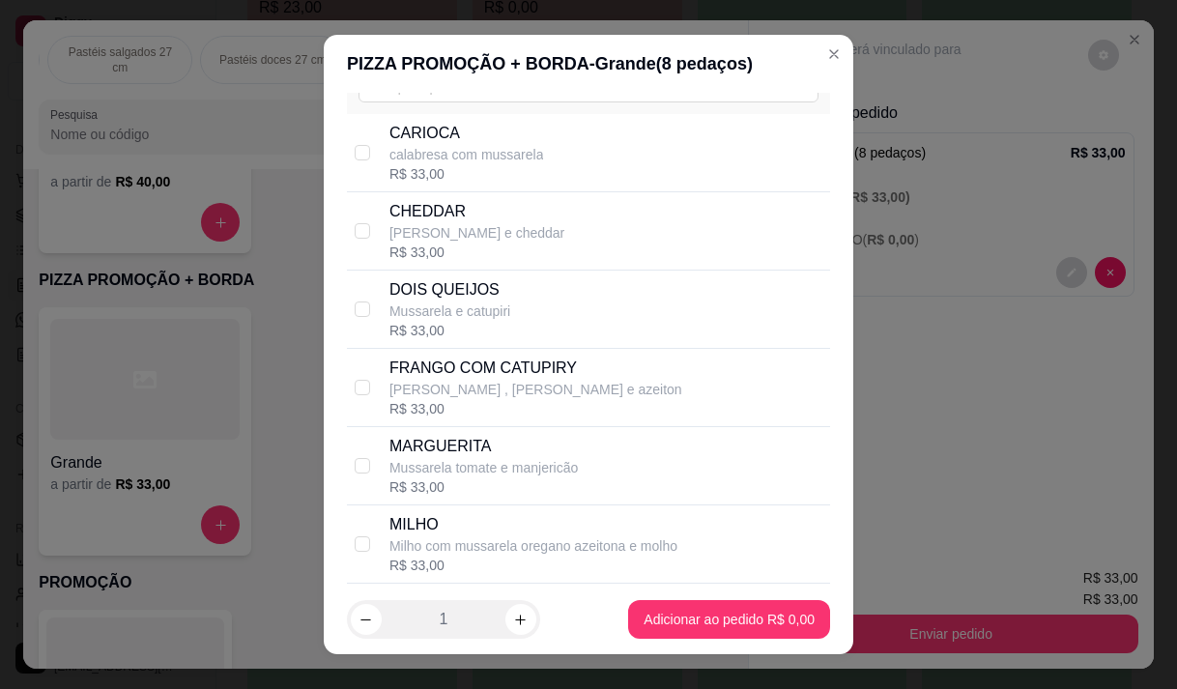
scroll to position [290, 0]
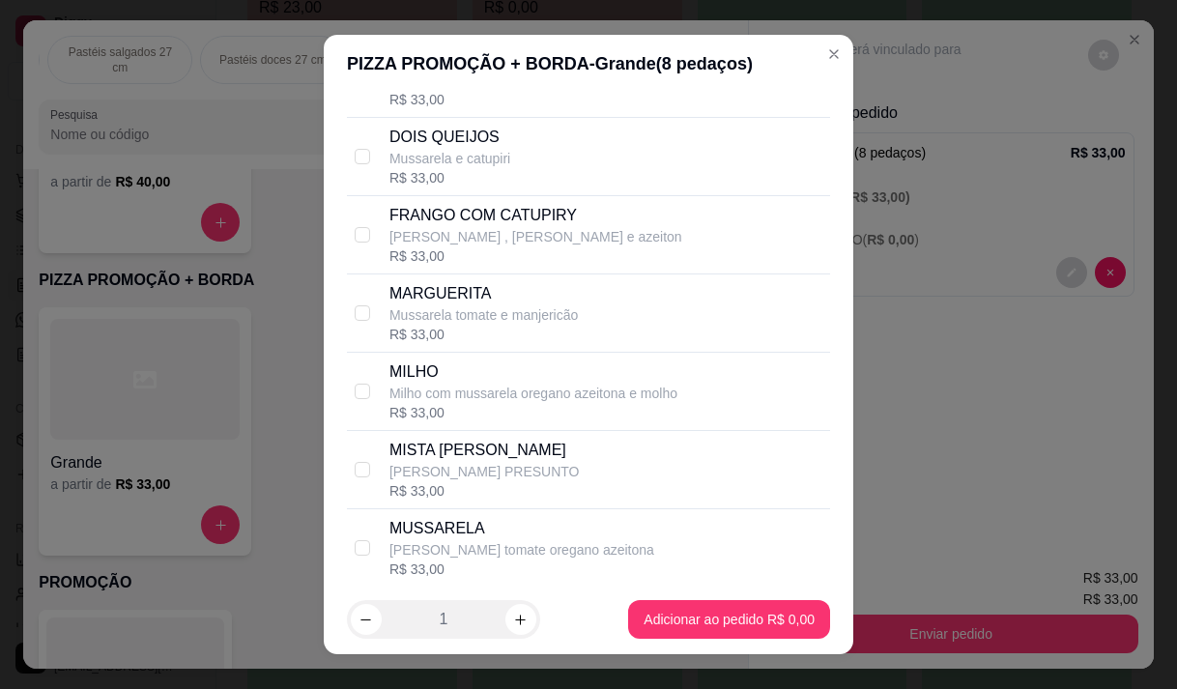
click at [523, 246] on p "[PERSON_NAME] , [PERSON_NAME] e azeiton" at bounding box center [535, 236] width 293 height 19
checkbox input "true"
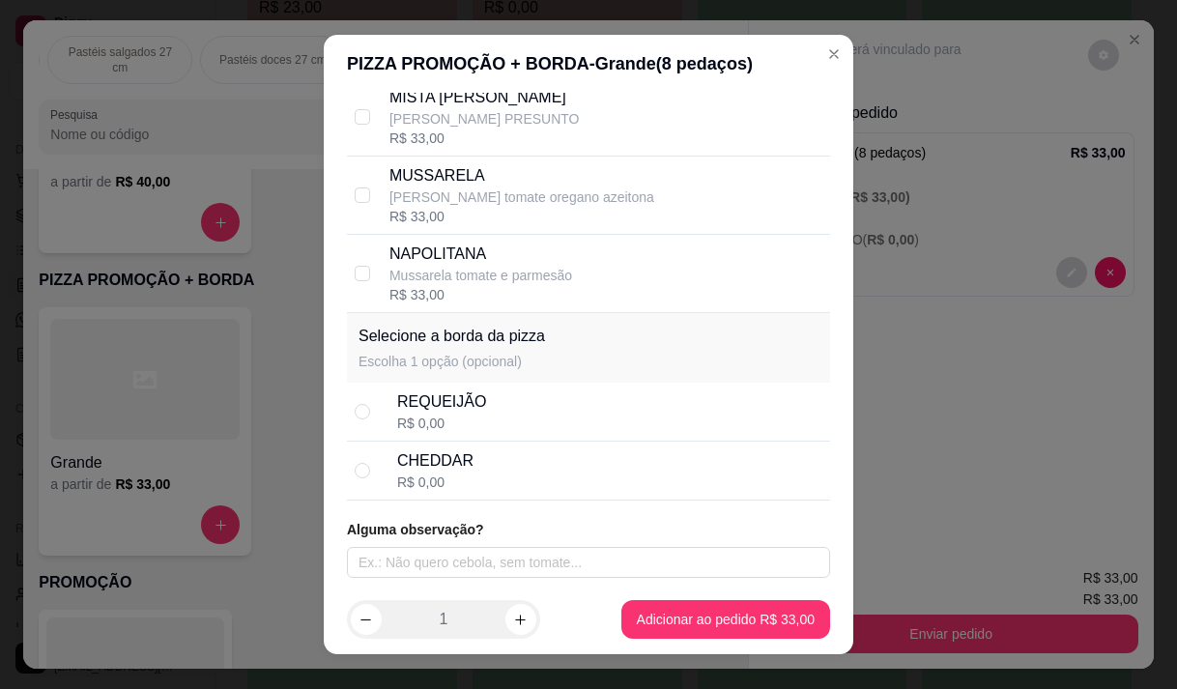
scroll to position [662, 0]
click at [417, 409] on div "REQUEIJÃO" at bounding box center [441, 401] width 89 height 23
radio input "true"
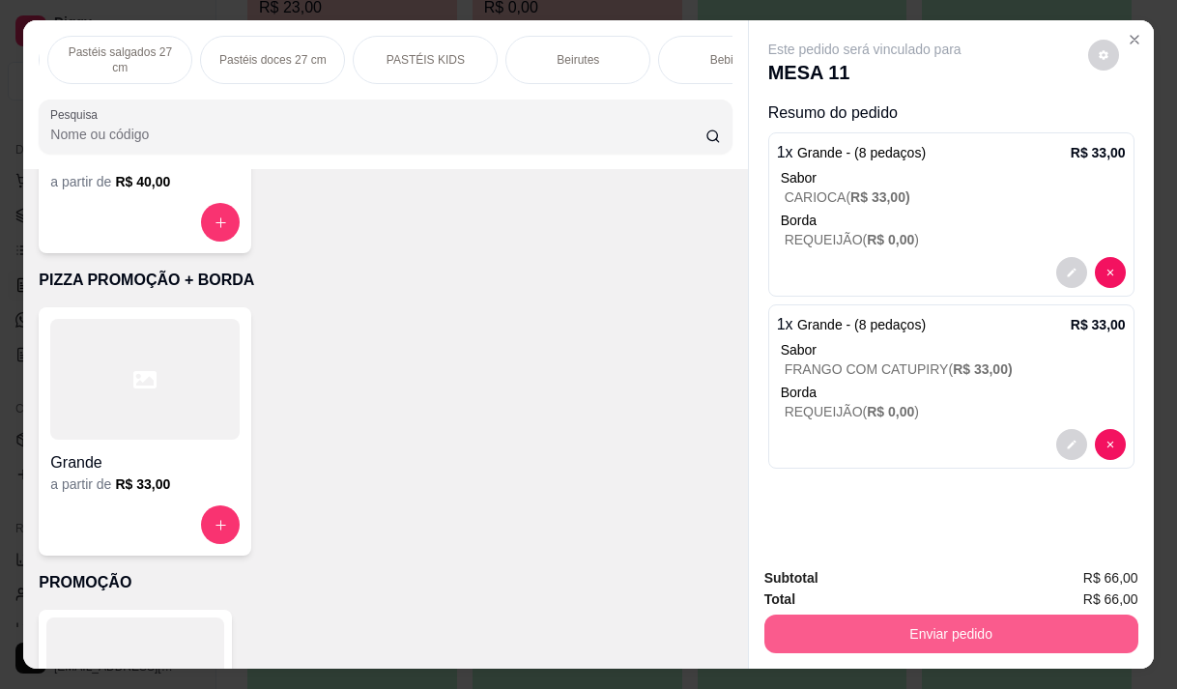
click at [981, 615] on button "Enviar pedido" at bounding box center [951, 634] width 374 height 39
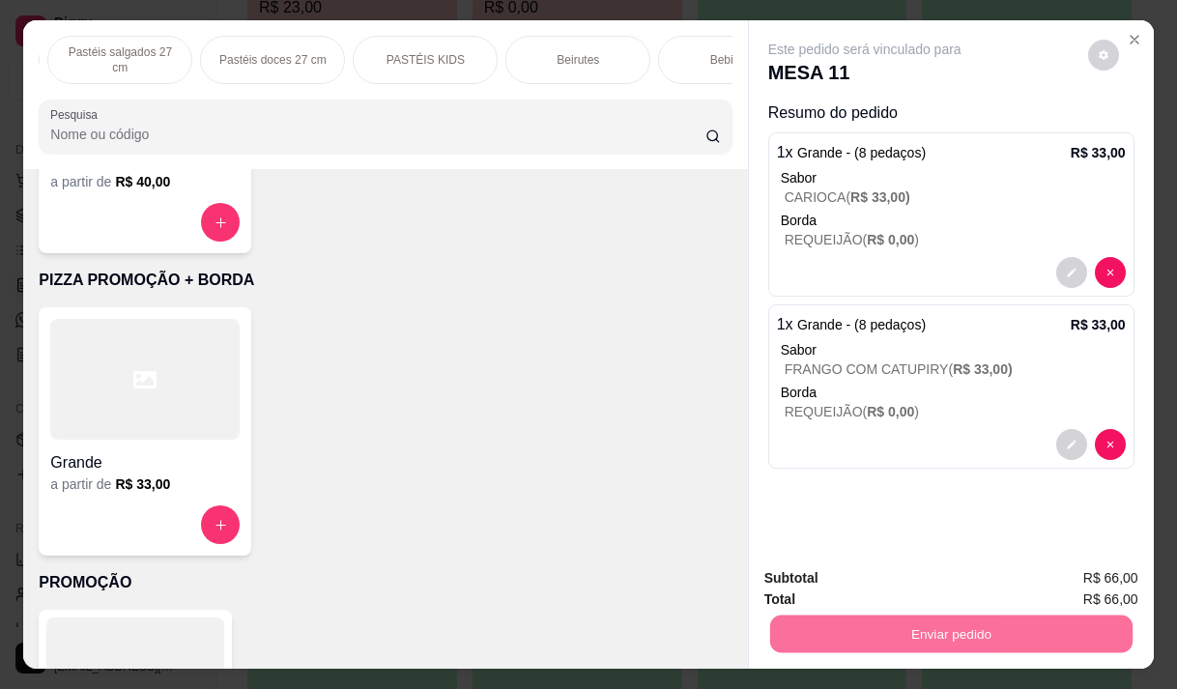
click at [1102, 579] on button "Enviar pedido" at bounding box center [1087, 578] width 109 height 37
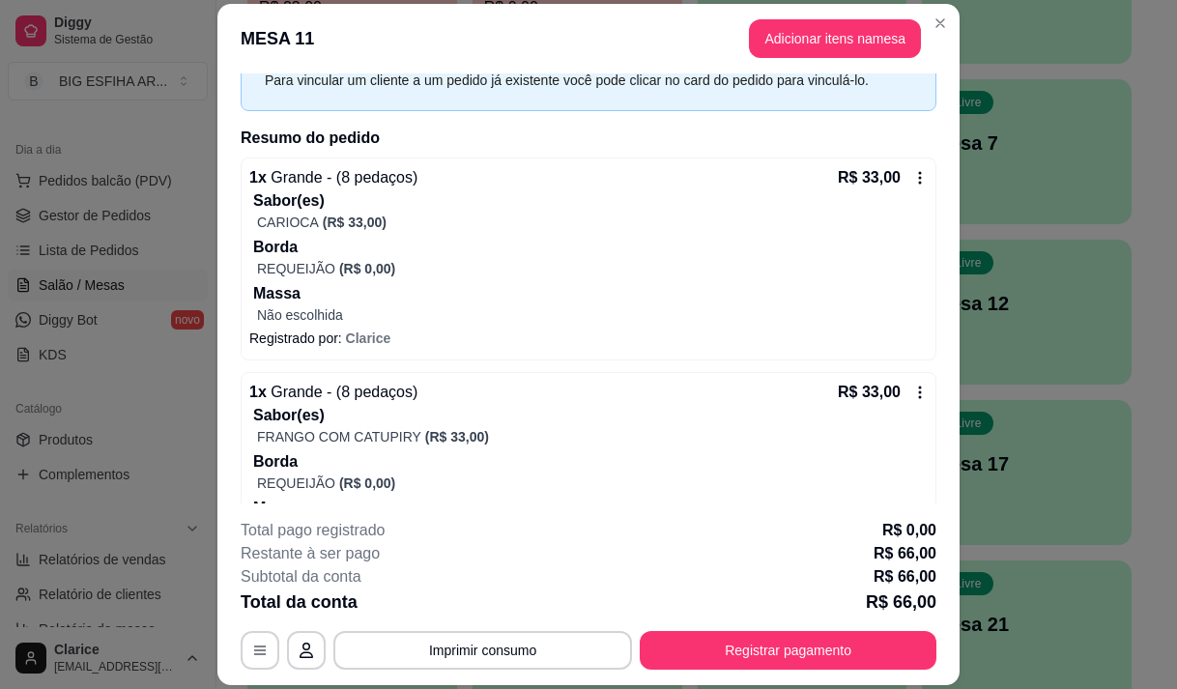
scroll to position [177, 0]
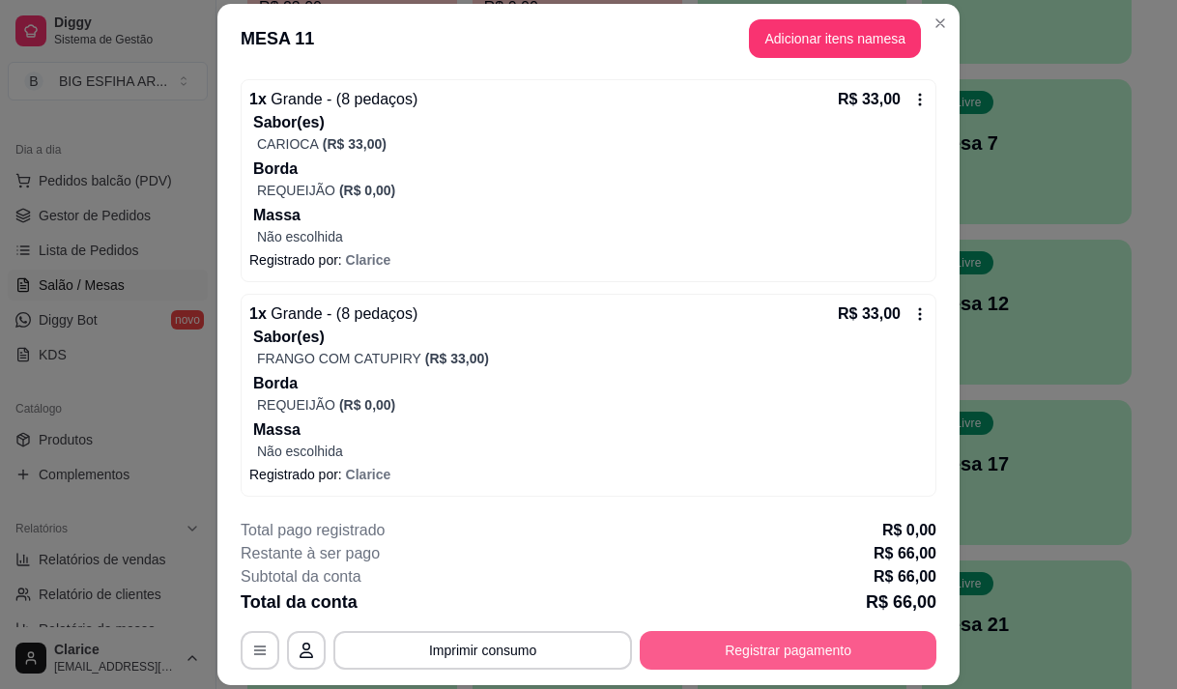
click at [716, 634] on button "Registrar pagamento" at bounding box center [788, 650] width 297 height 39
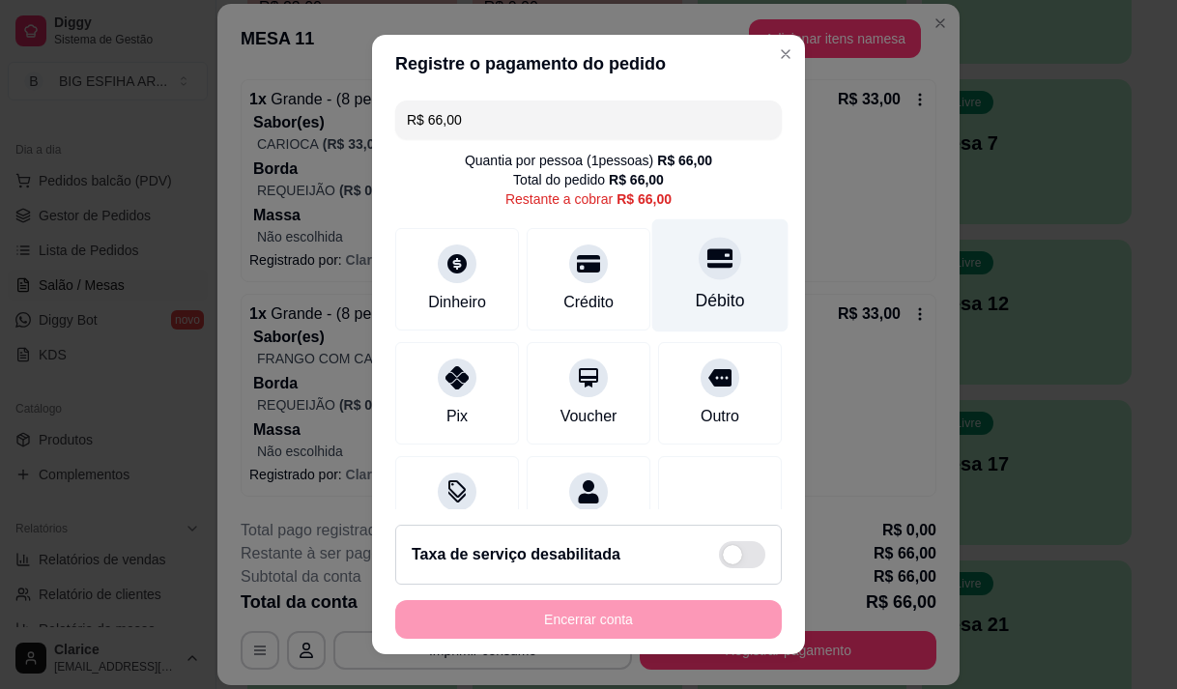
click at [668, 283] on div "Débito" at bounding box center [720, 274] width 136 height 113
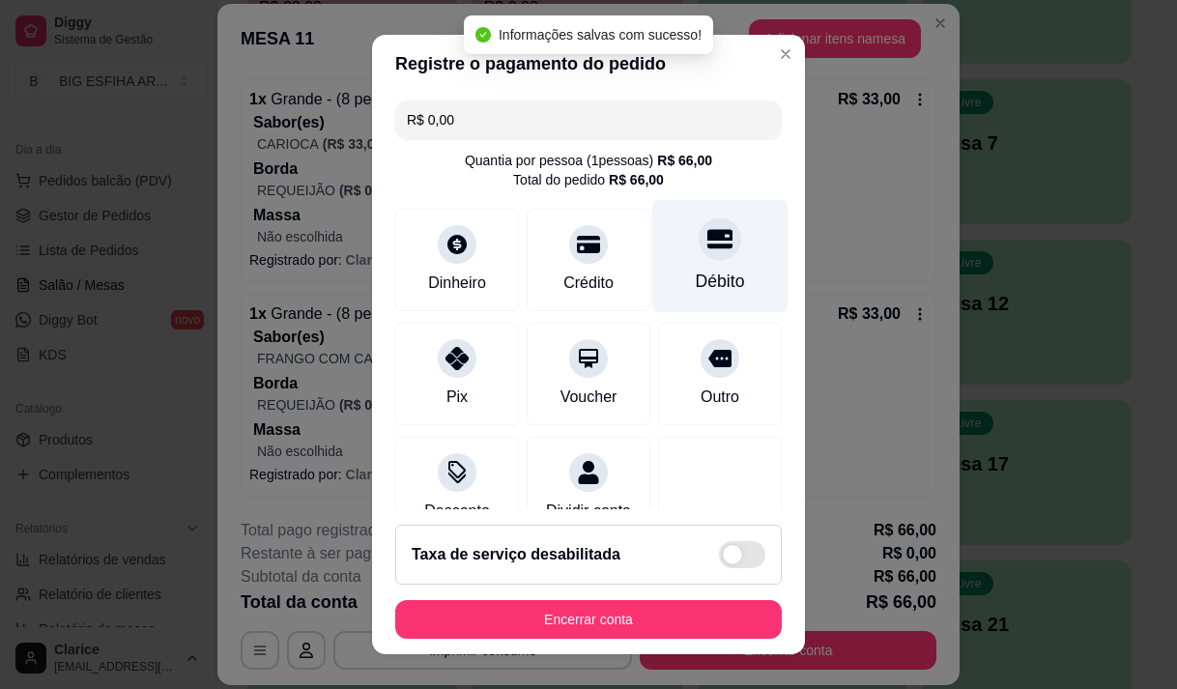
type input "R$ 0,00"
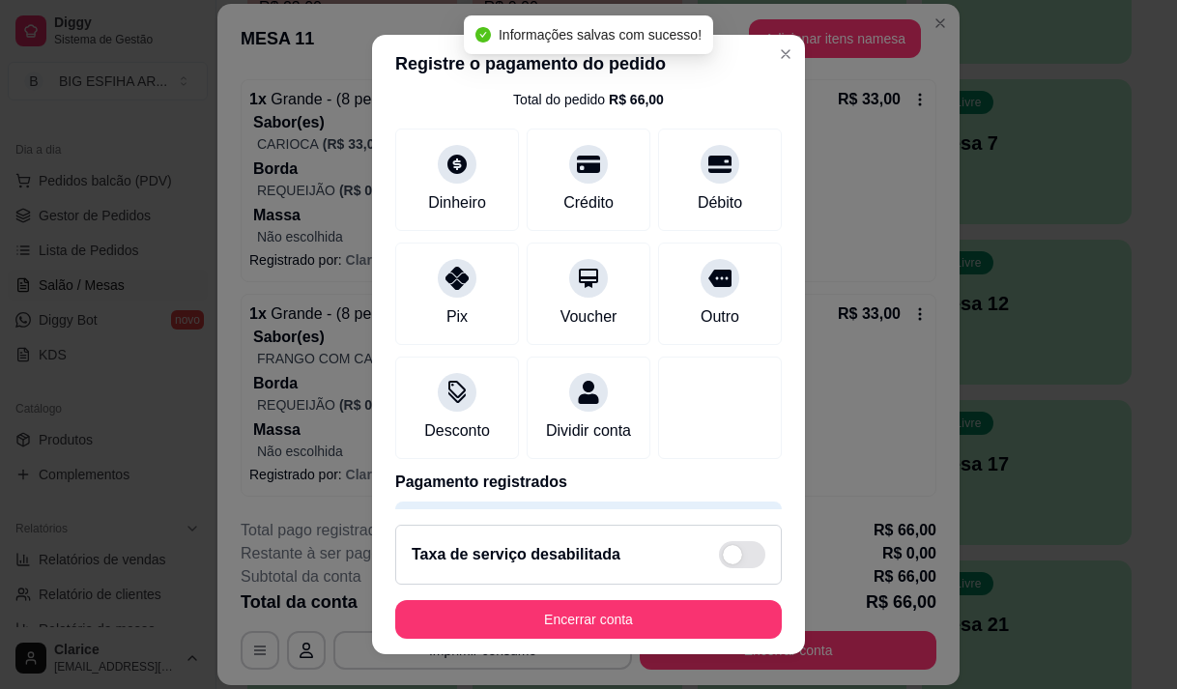
scroll to position [160, 0]
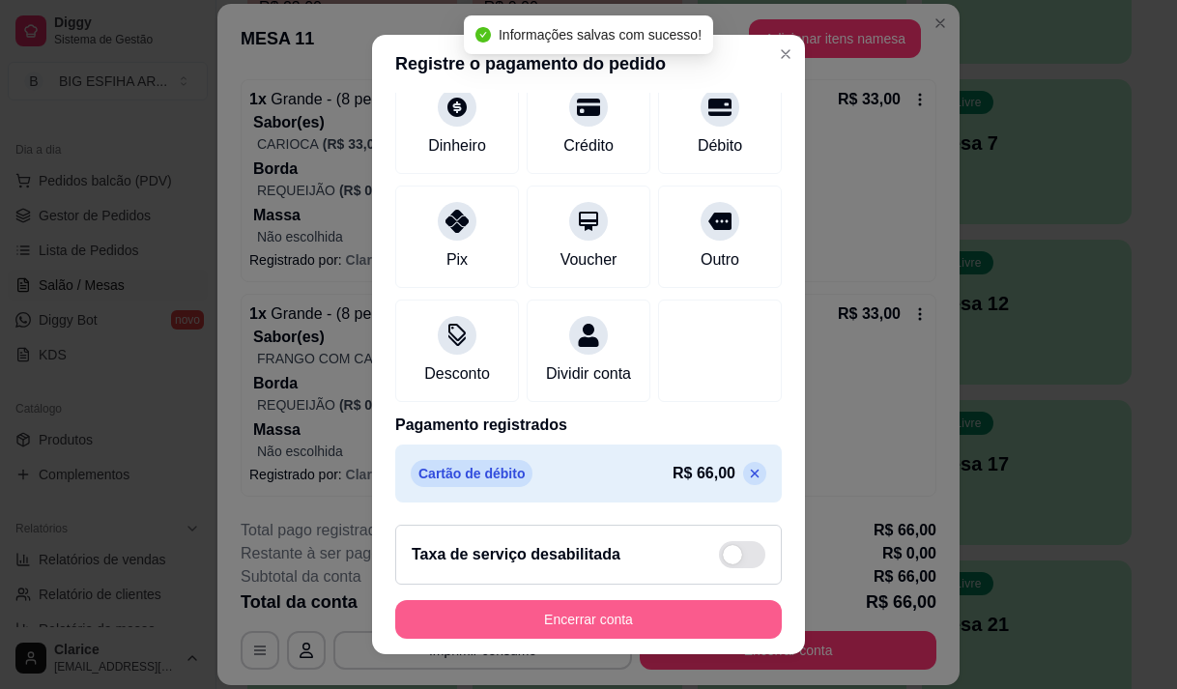
click at [634, 609] on button "Encerrar conta" at bounding box center [588, 619] width 387 height 39
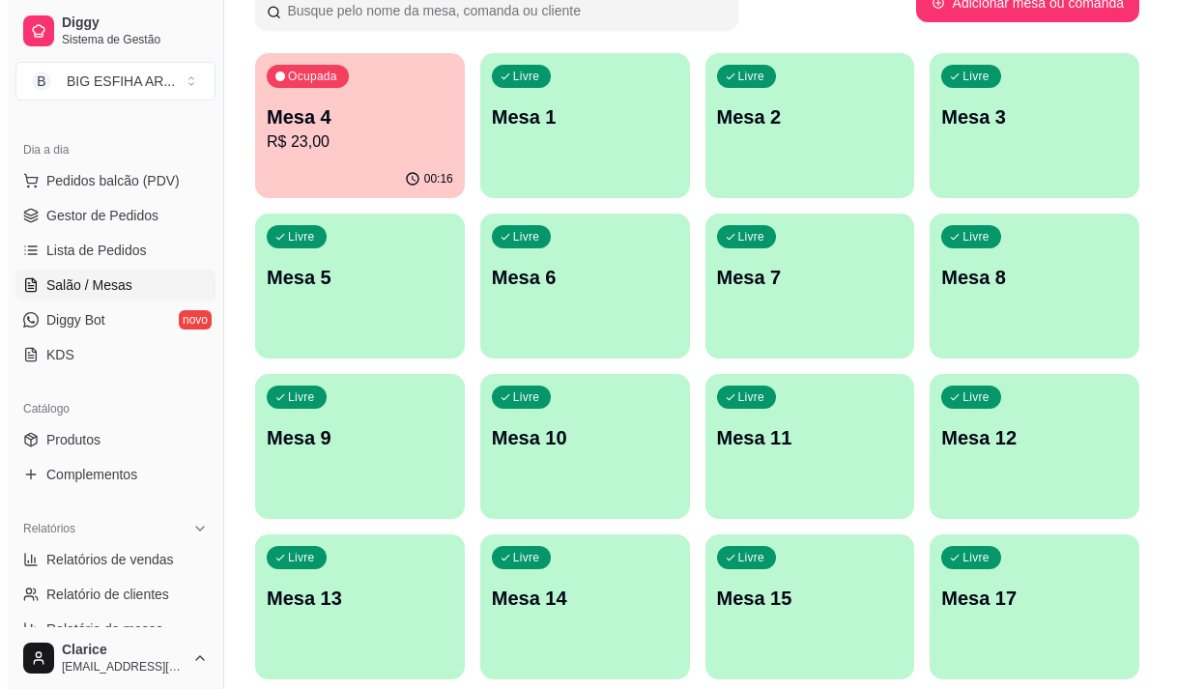
scroll to position [0, 0]
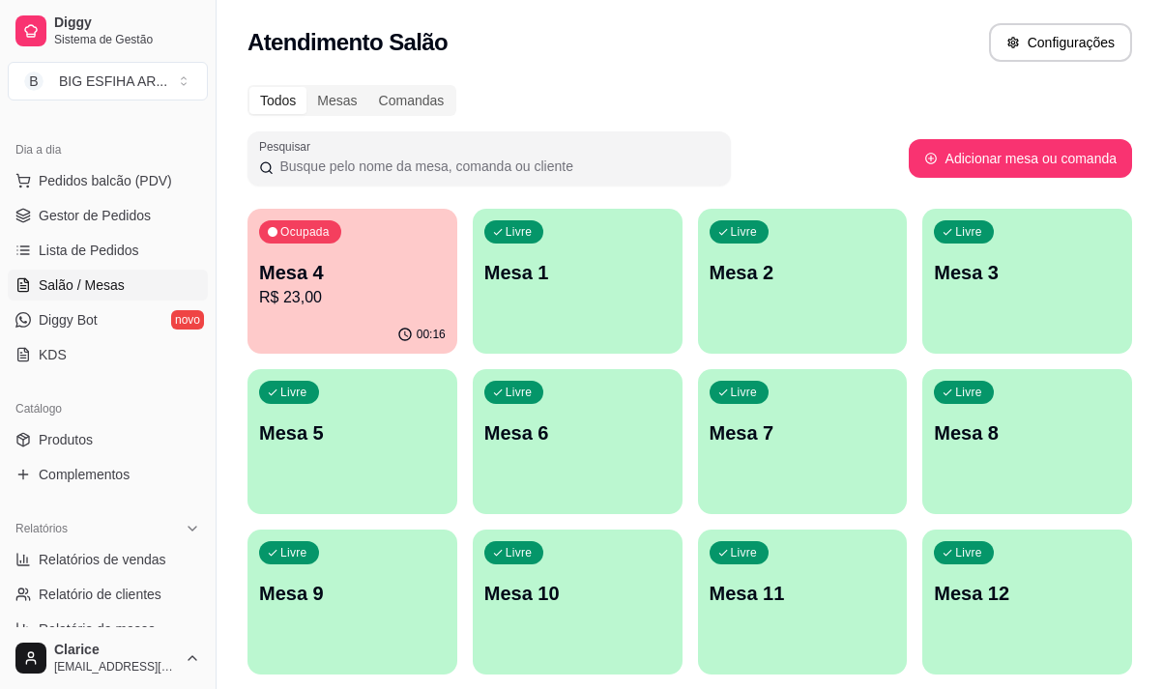
click at [370, 297] on p "R$ 23,00" at bounding box center [352, 297] width 187 height 23
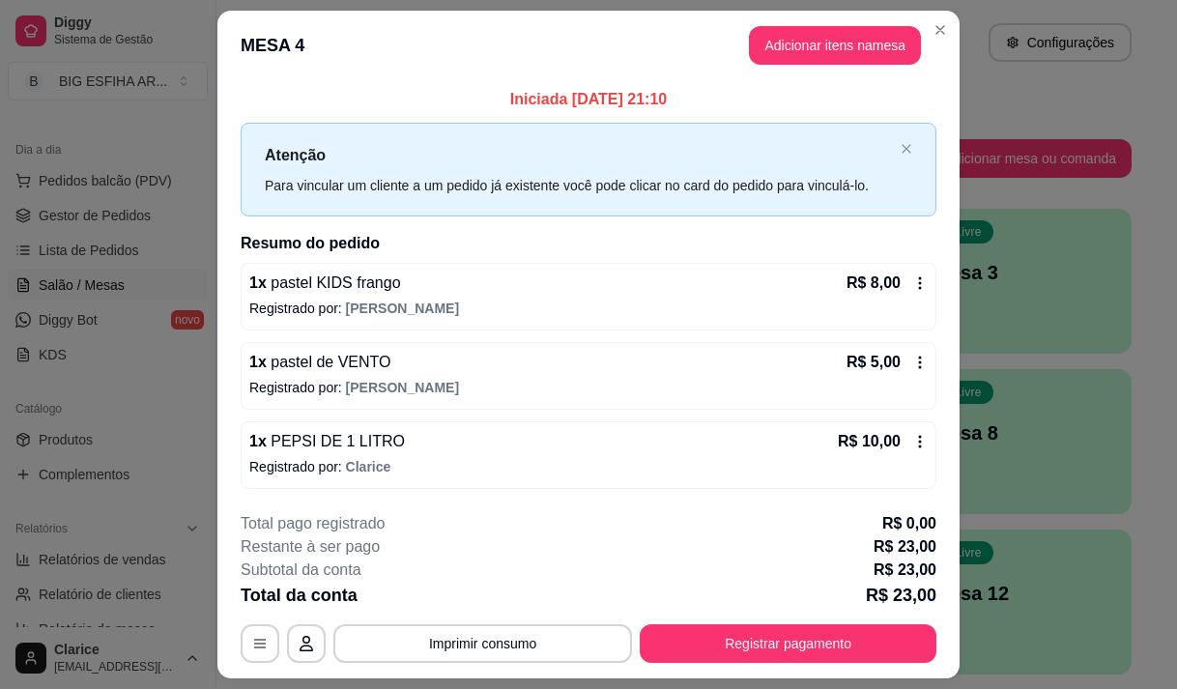
scroll to position [51, 0]
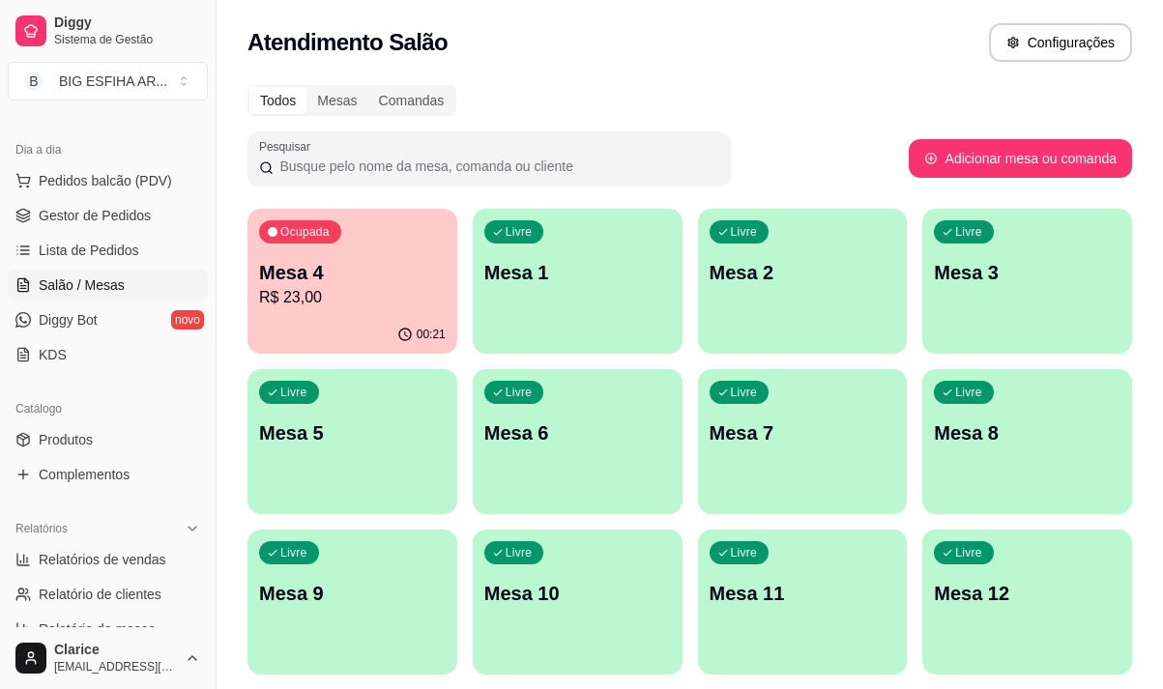
click at [792, 444] on p "Mesa 7" at bounding box center [802, 432] width 187 height 27
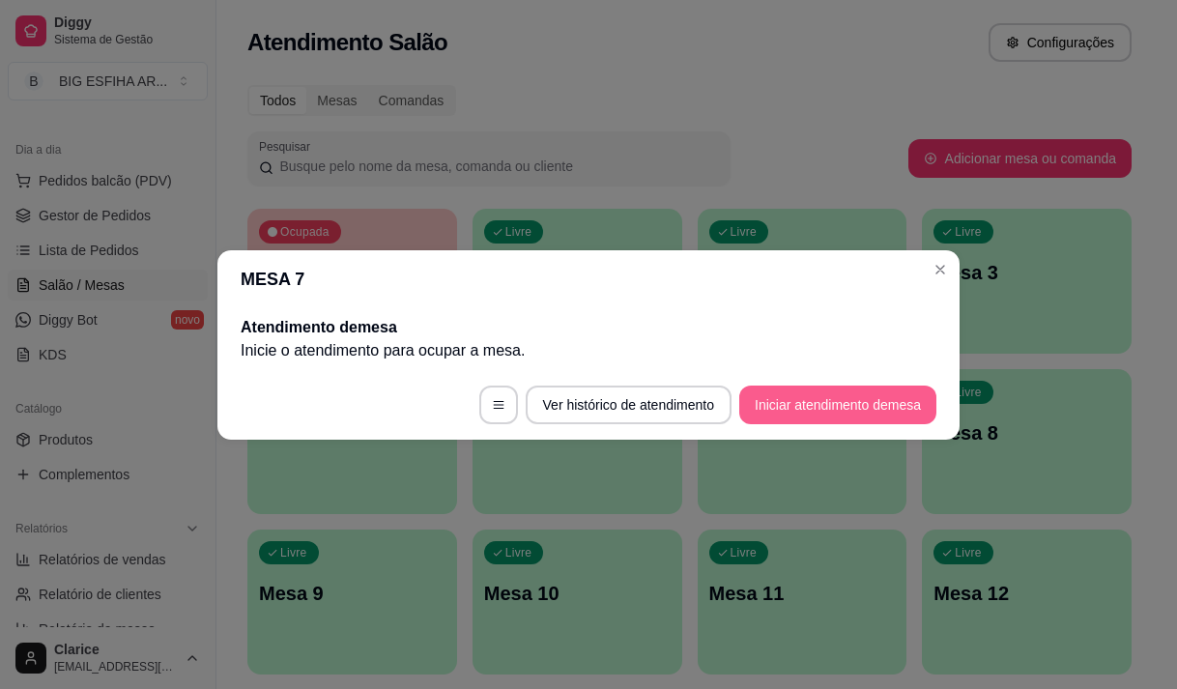
click at [801, 415] on button "Iniciar atendimento de mesa" at bounding box center [837, 405] width 197 height 39
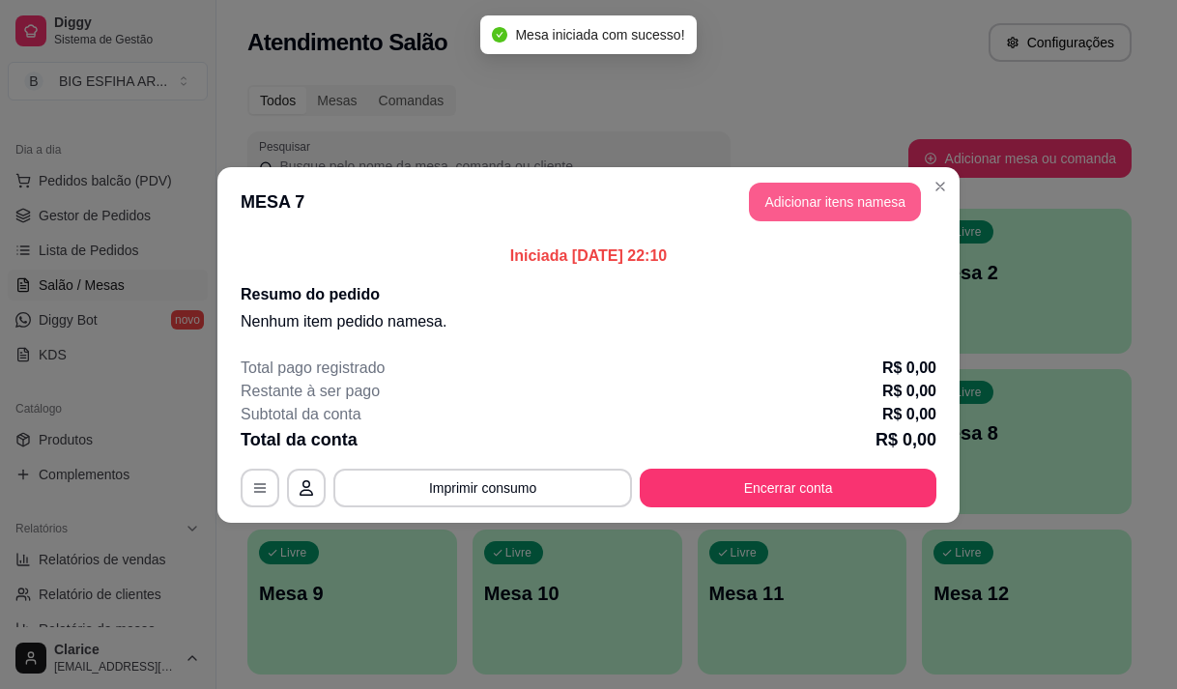
click at [875, 204] on button "Adicionar itens na mesa" at bounding box center [835, 202] width 172 height 39
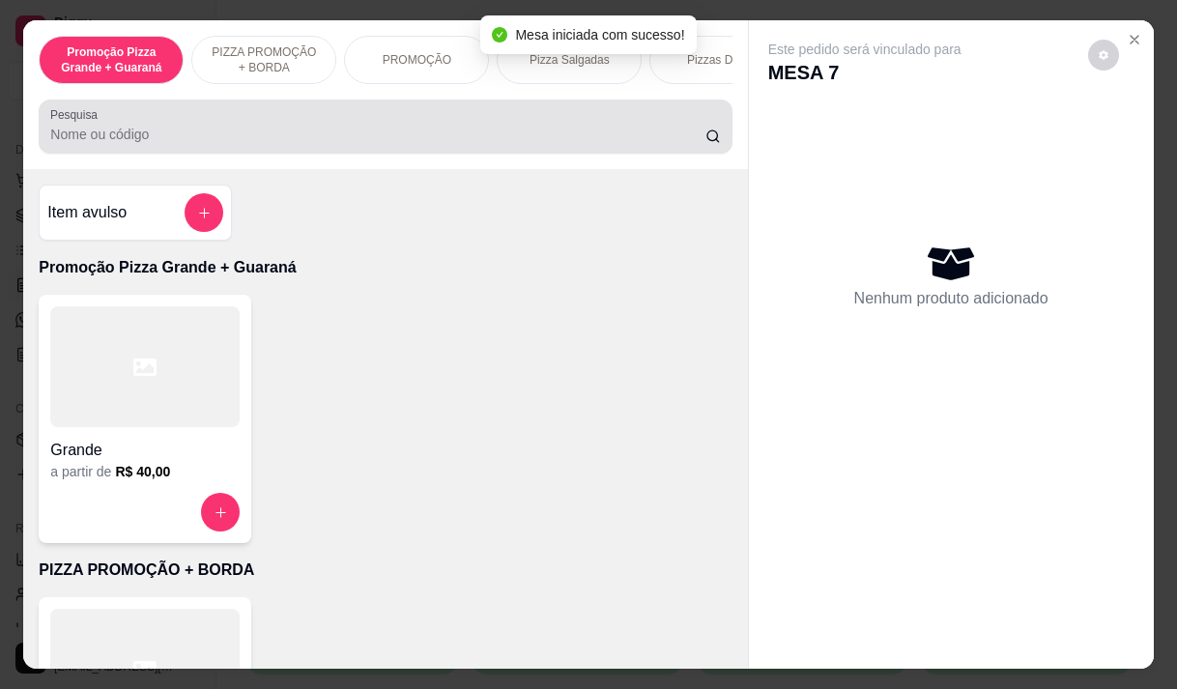
click at [86, 131] on input "Pesquisa" at bounding box center [377, 134] width 655 height 19
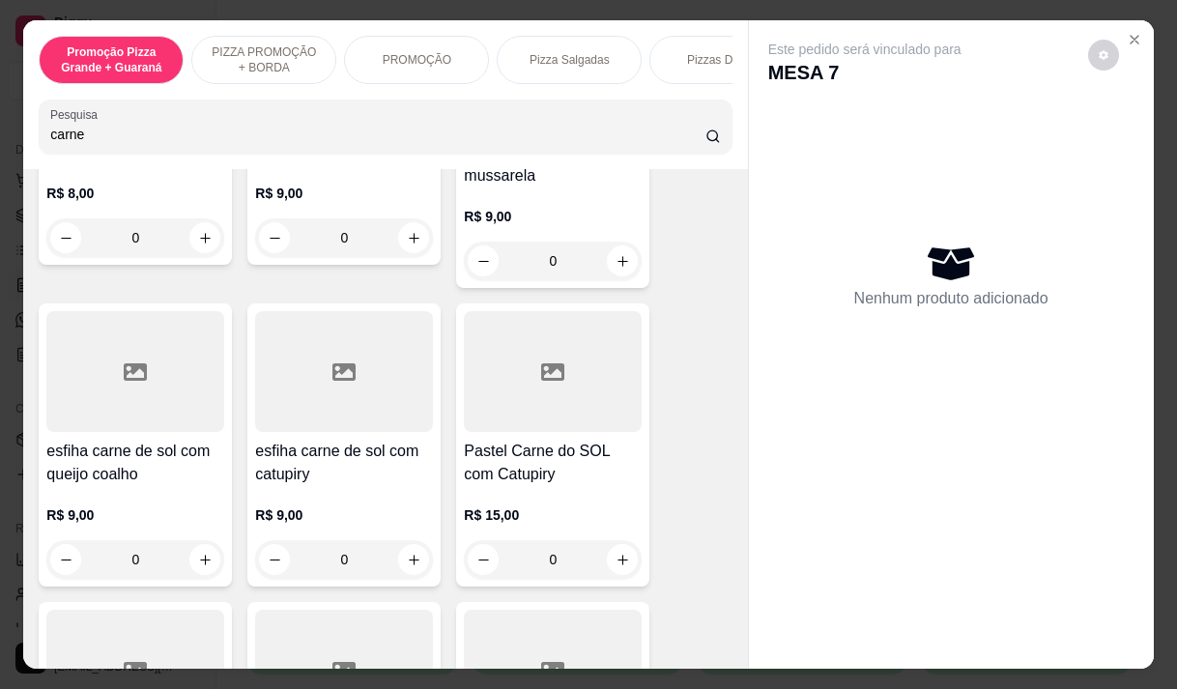
scroll to position [0, 0]
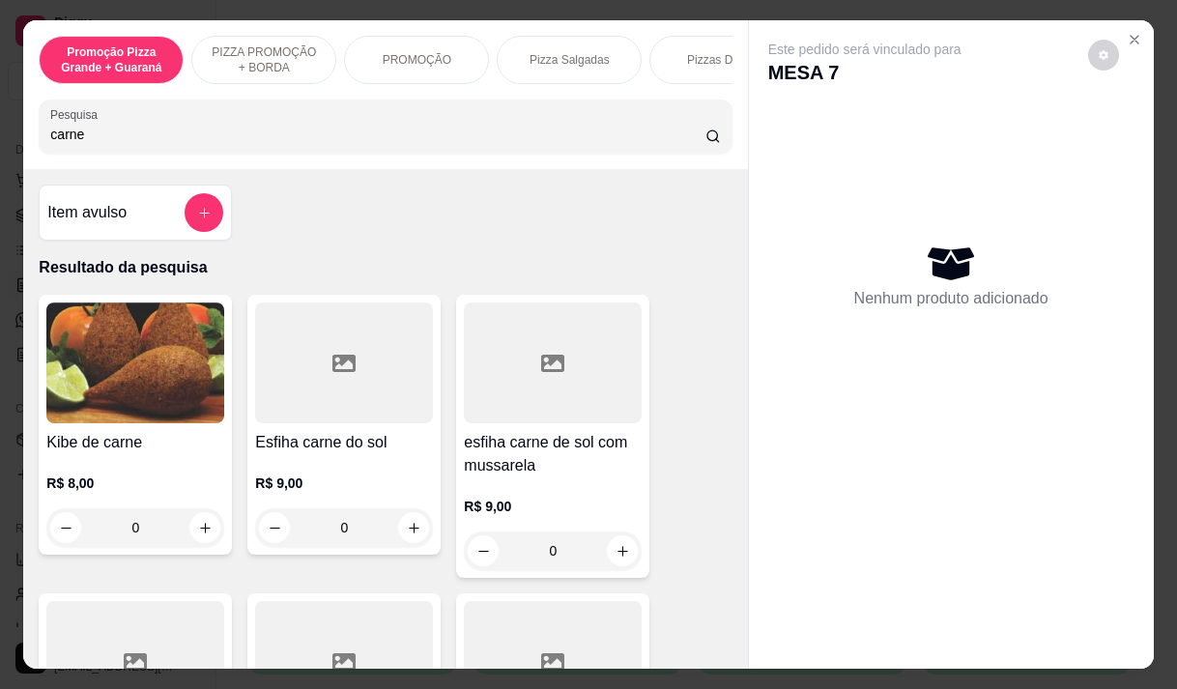
click at [109, 139] on input "carne" at bounding box center [377, 134] width 655 height 19
type input "c"
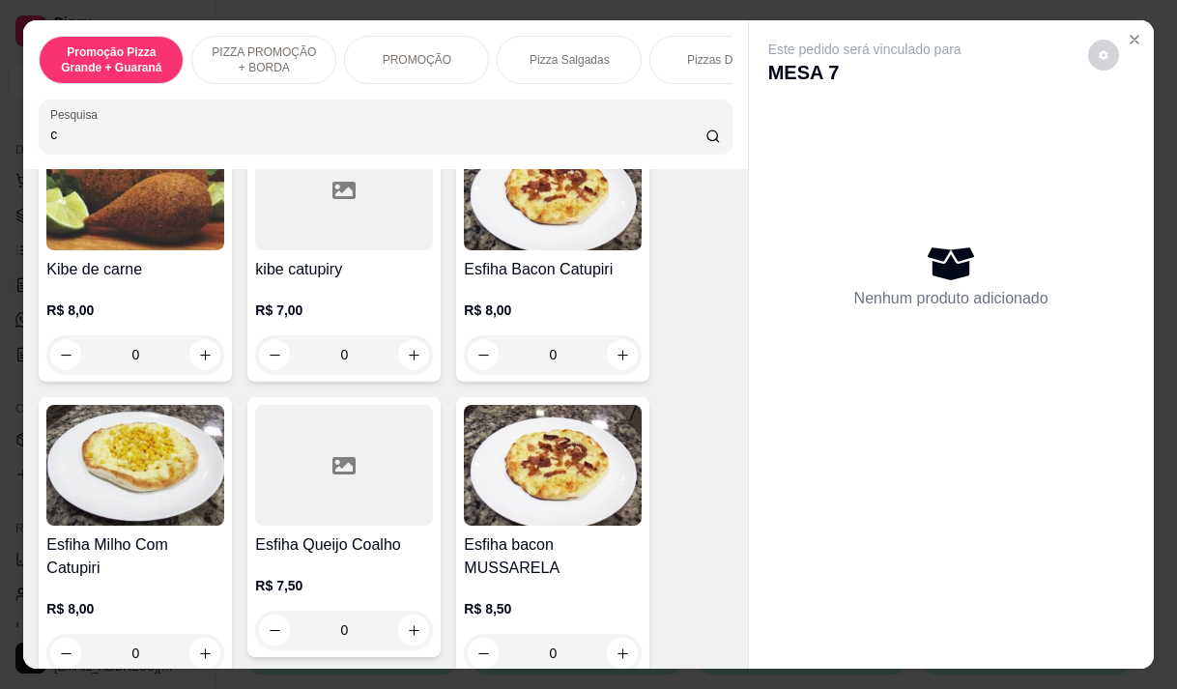
scroll to position [290, 0]
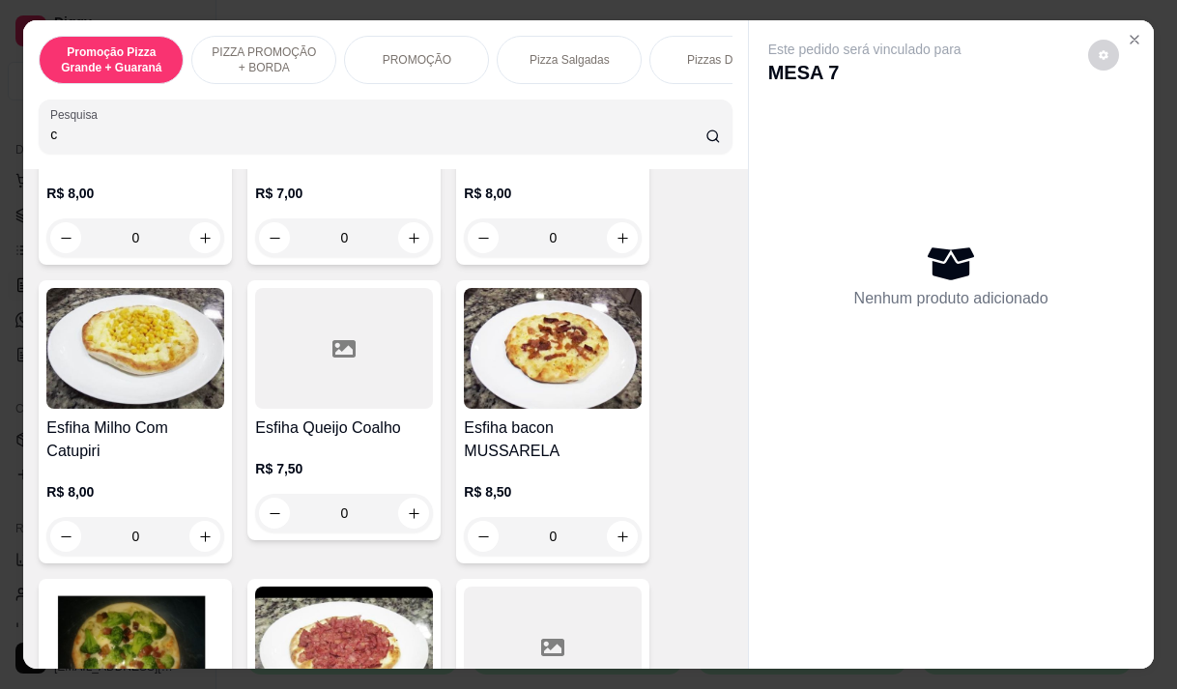
type input "c"
click at [574, 409] on img at bounding box center [553, 348] width 178 height 121
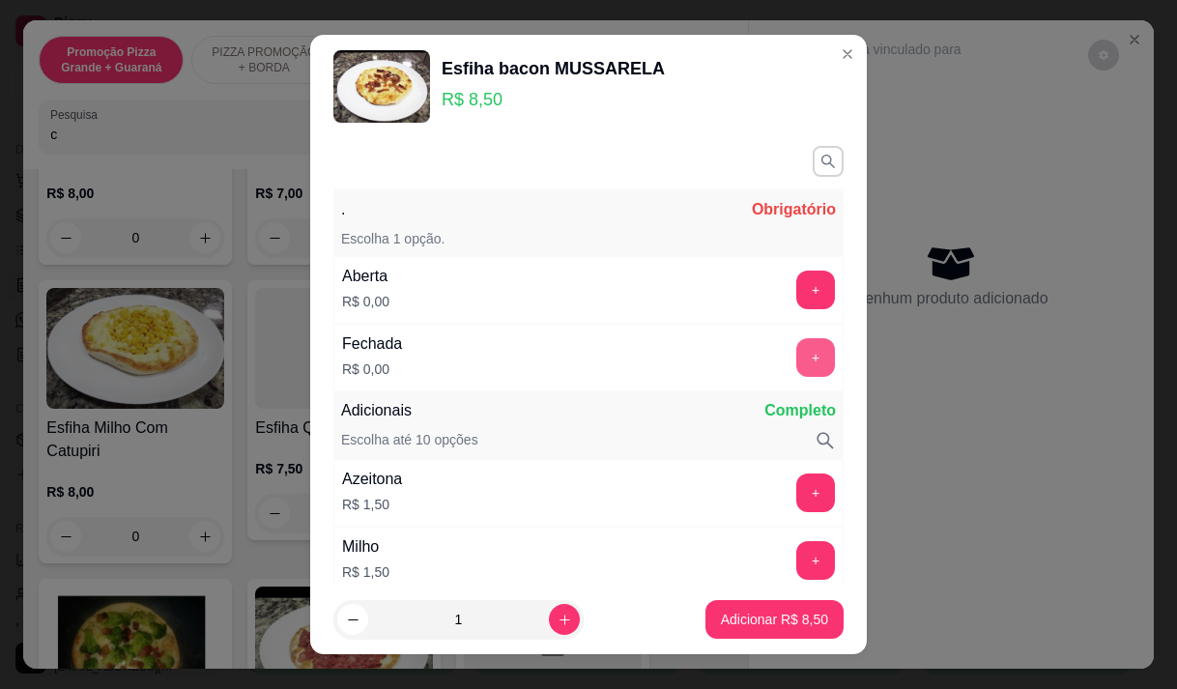
click at [796, 359] on button "+" at bounding box center [815, 357] width 39 height 39
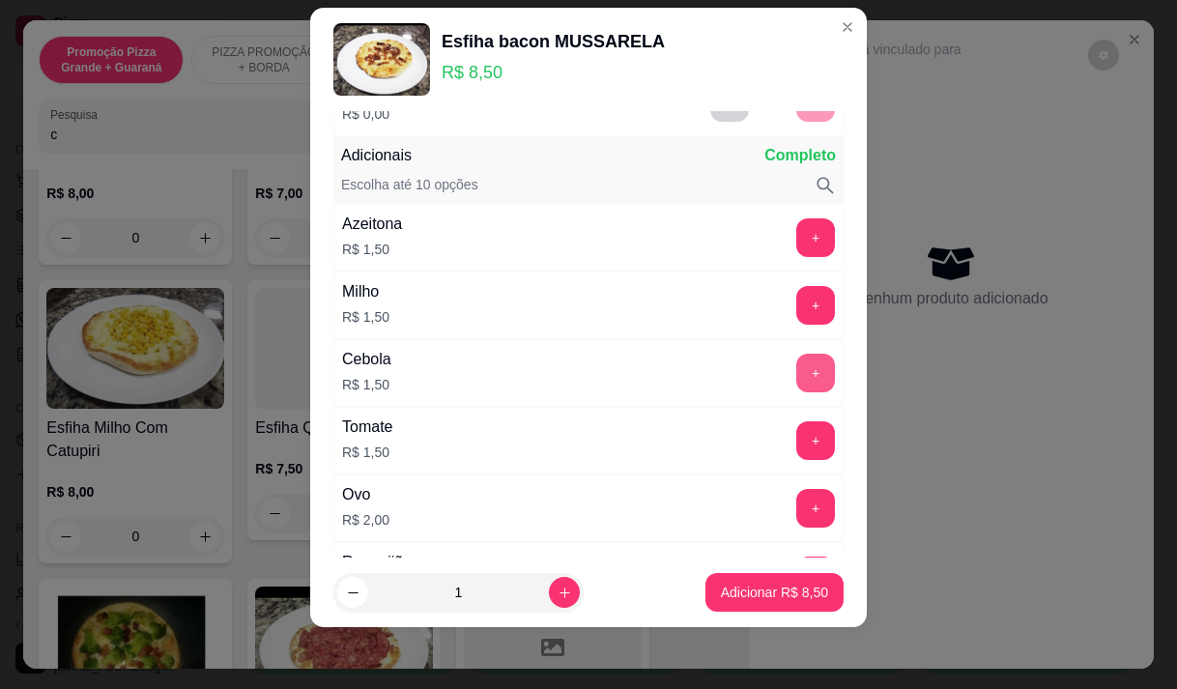
scroll to position [253, 0]
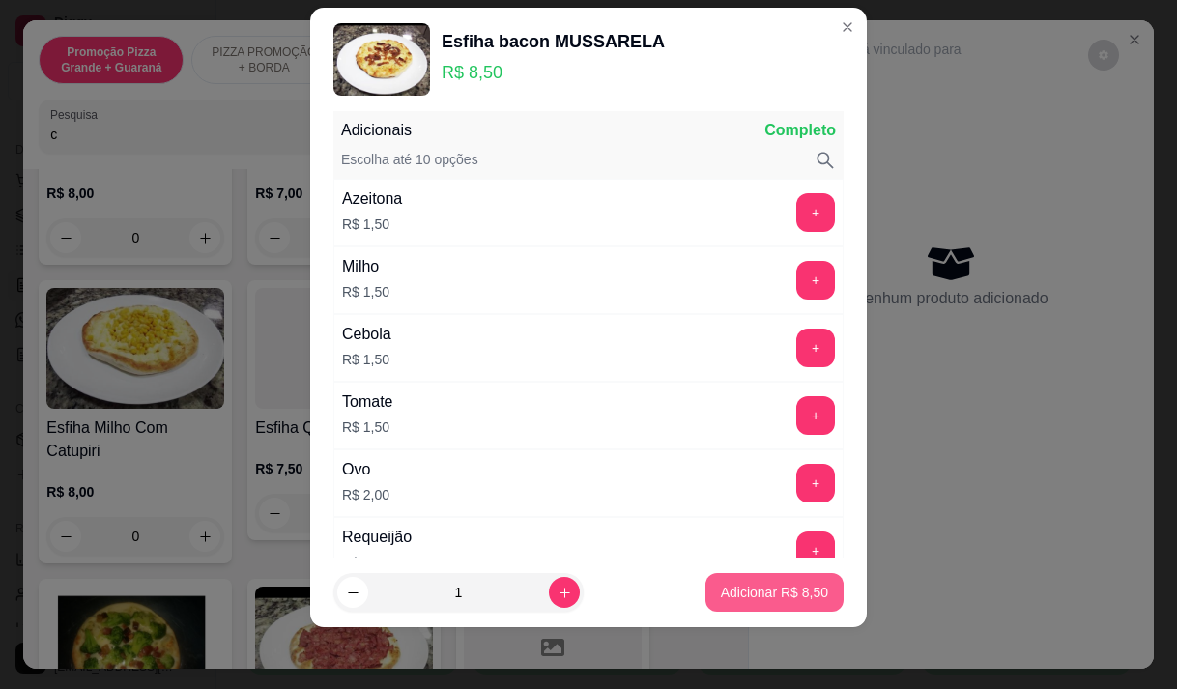
click at [738, 605] on button "Adicionar R$ 8,50" at bounding box center [774, 592] width 138 height 39
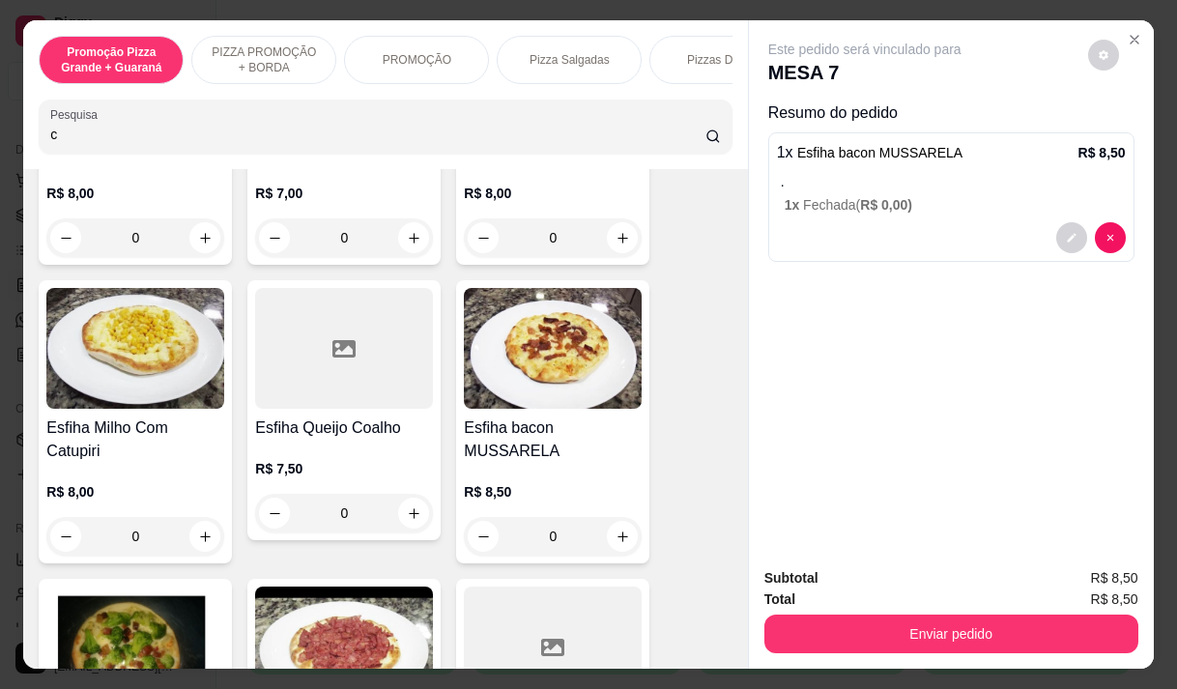
scroll to position [0, 0]
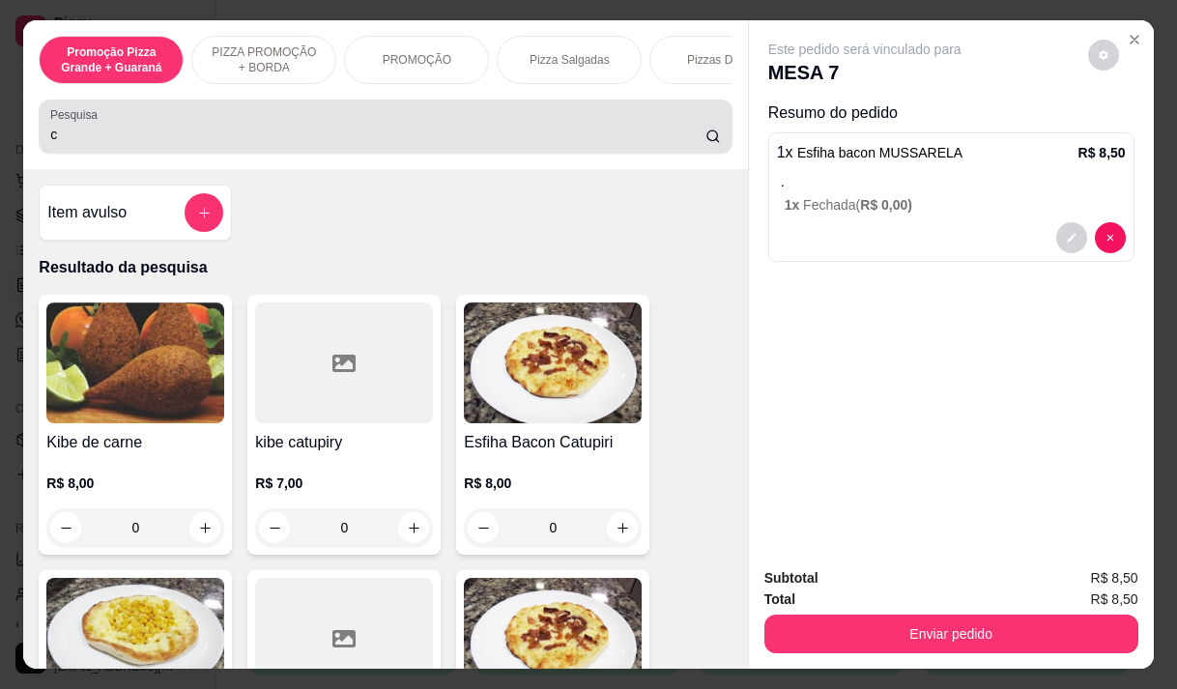
click at [97, 137] on input "c" at bounding box center [377, 134] width 655 height 19
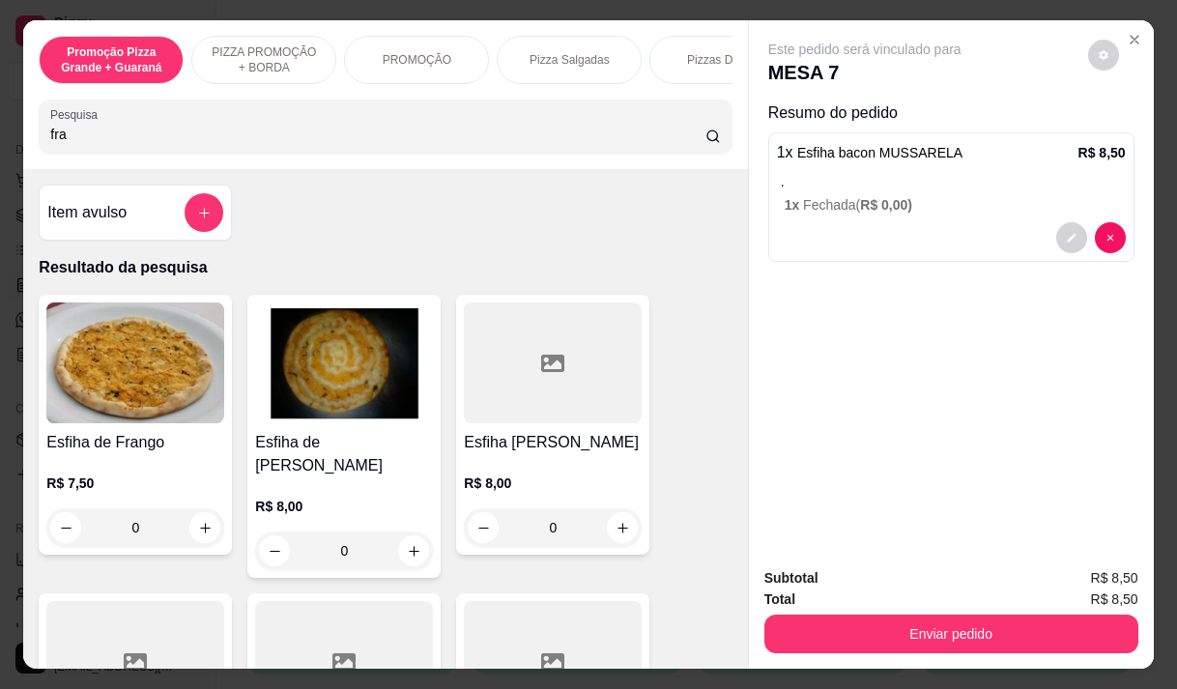
click at [559, 421] on div at bounding box center [553, 362] width 178 height 121
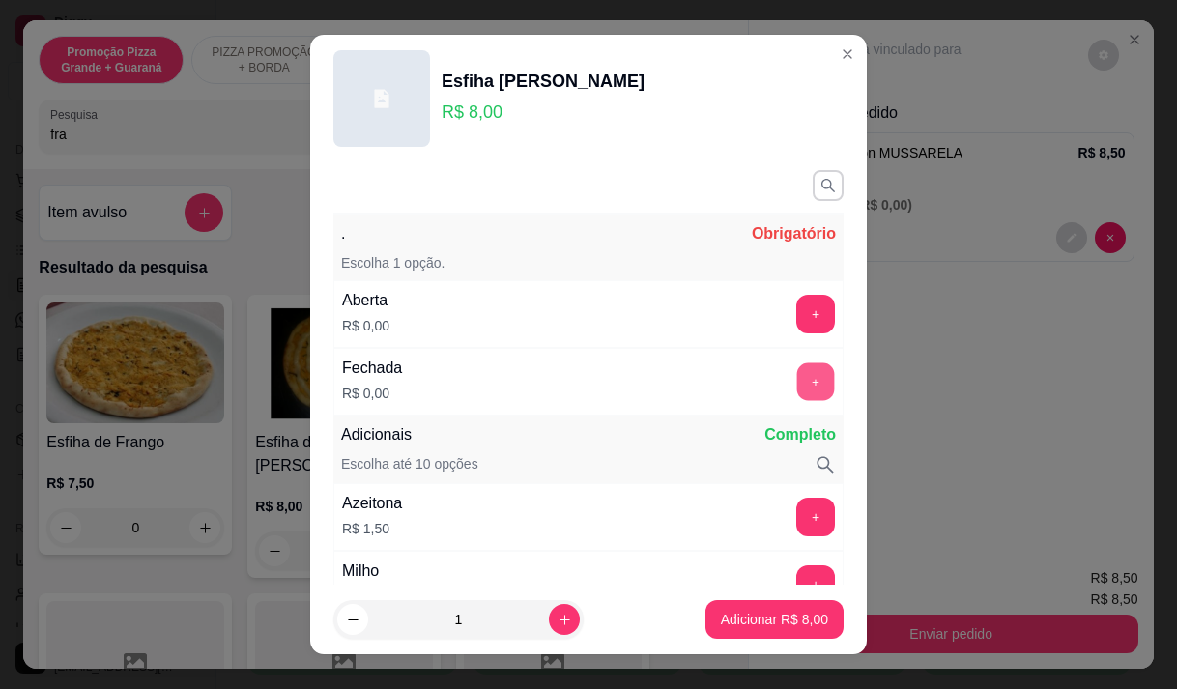
click at [797, 381] on button "+" at bounding box center [816, 381] width 38 height 38
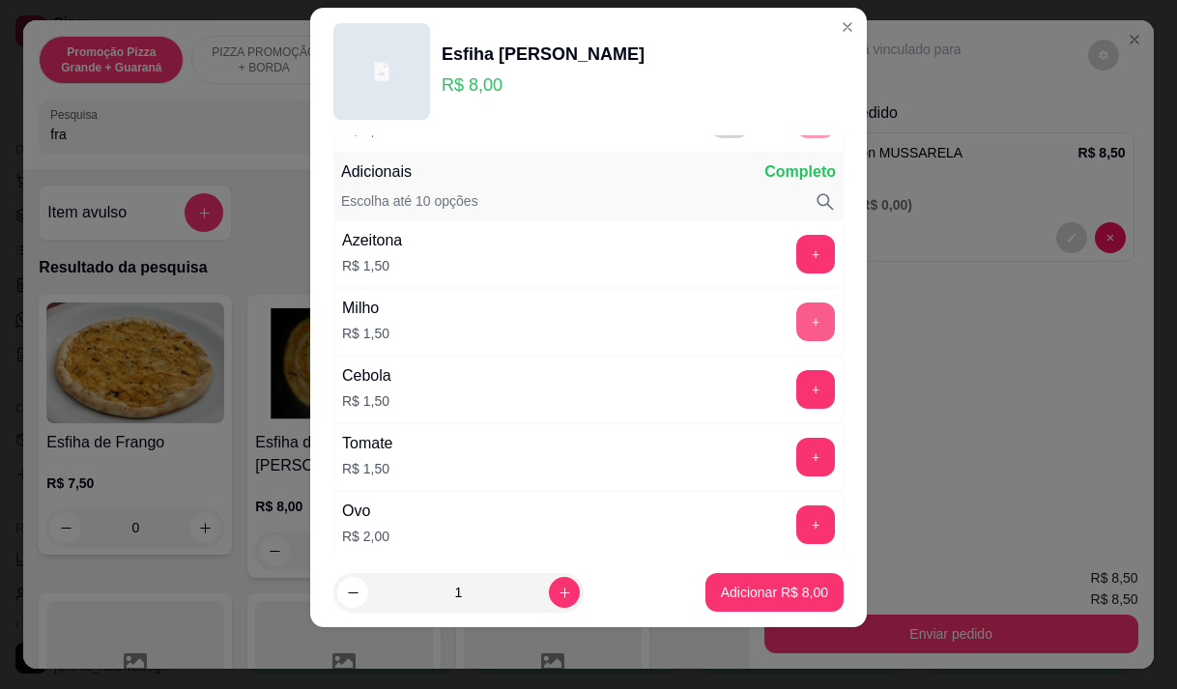
scroll to position [253, 0]
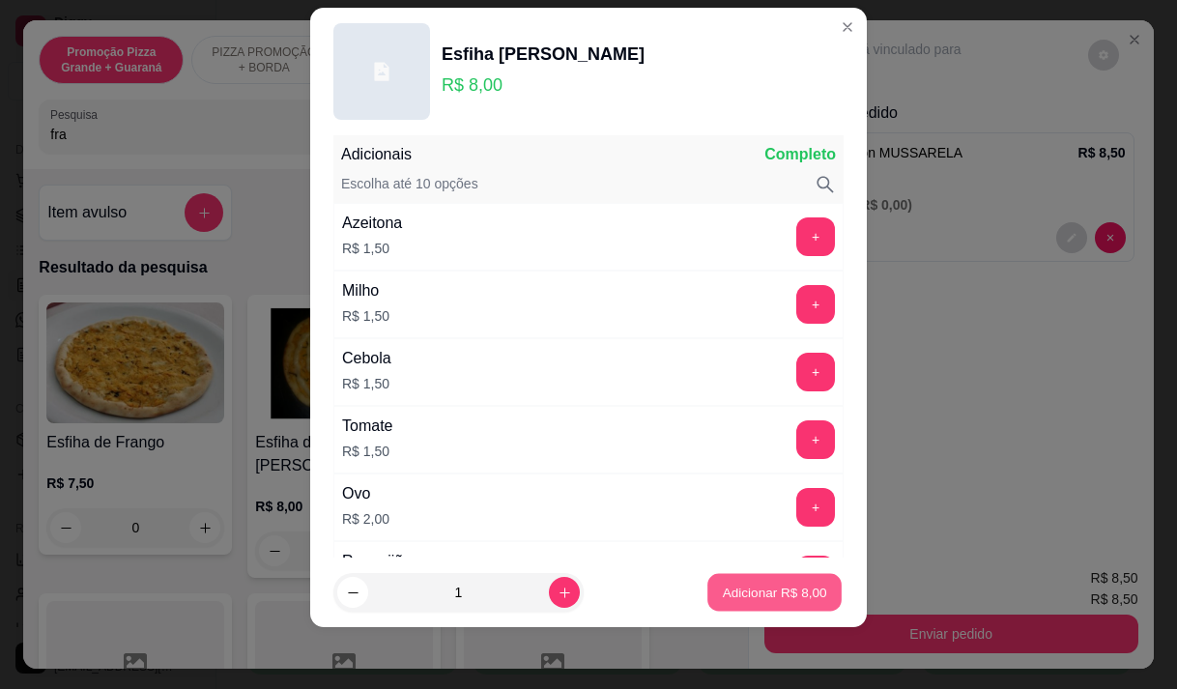
click at [767, 585] on p "Adicionar R$ 8,00" at bounding box center [774, 593] width 104 height 18
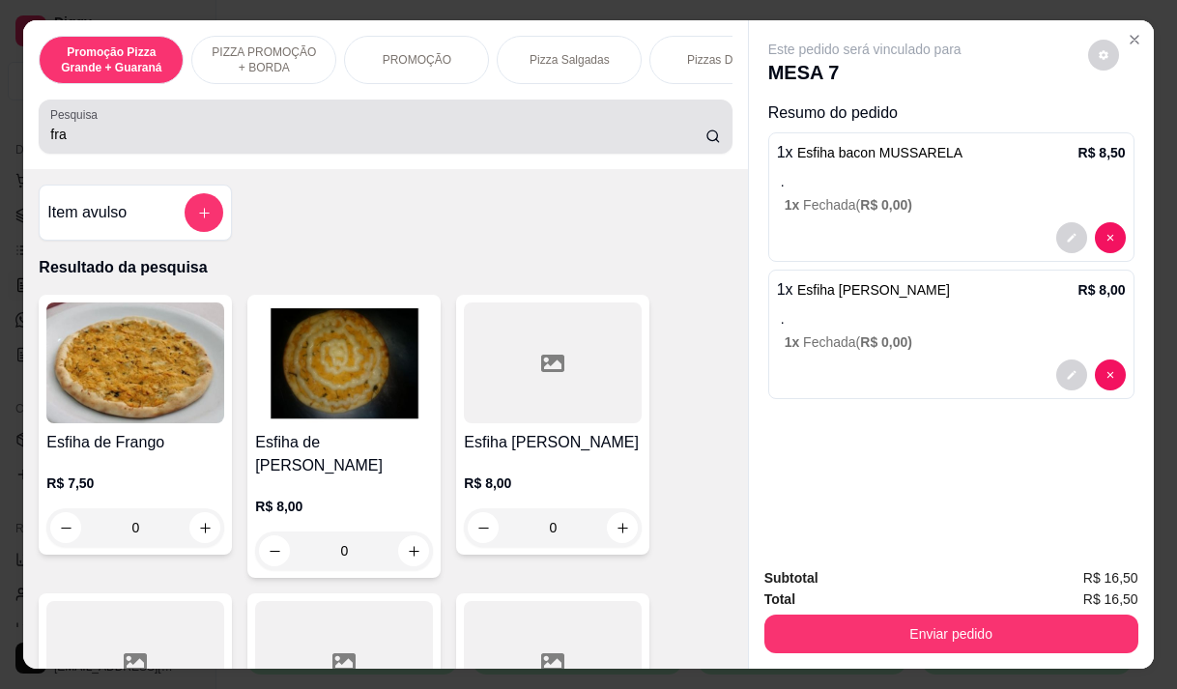
click at [108, 138] on input "fra" at bounding box center [377, 134] width 655 height 19
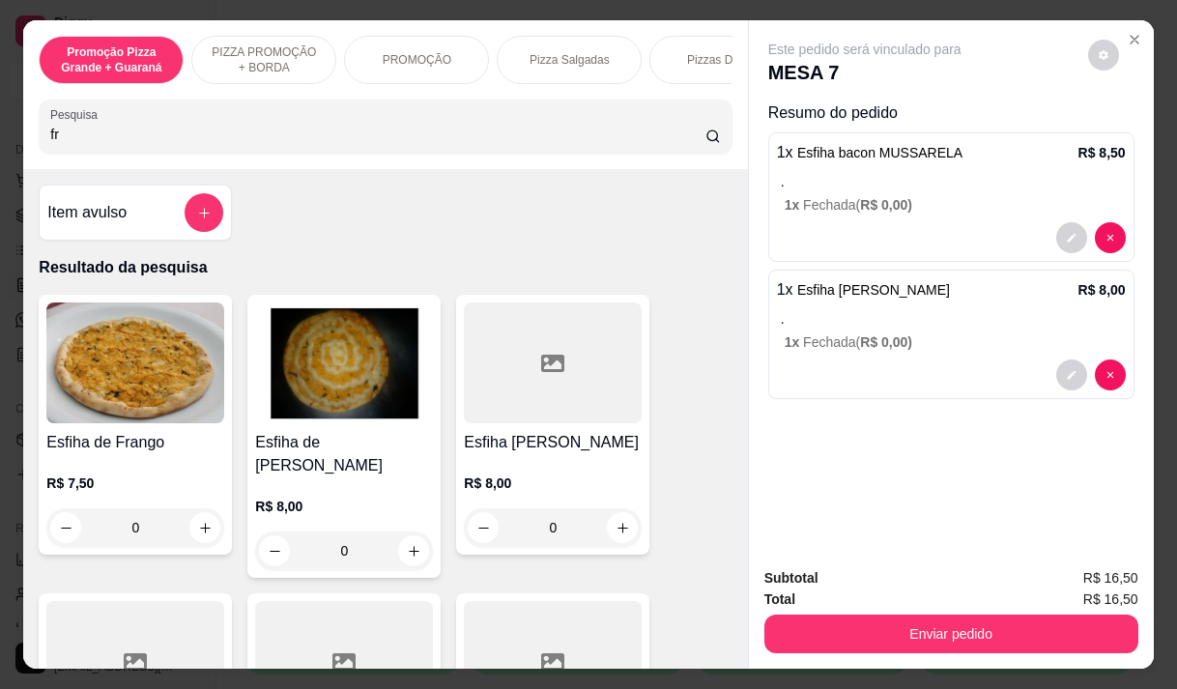
type input "f"
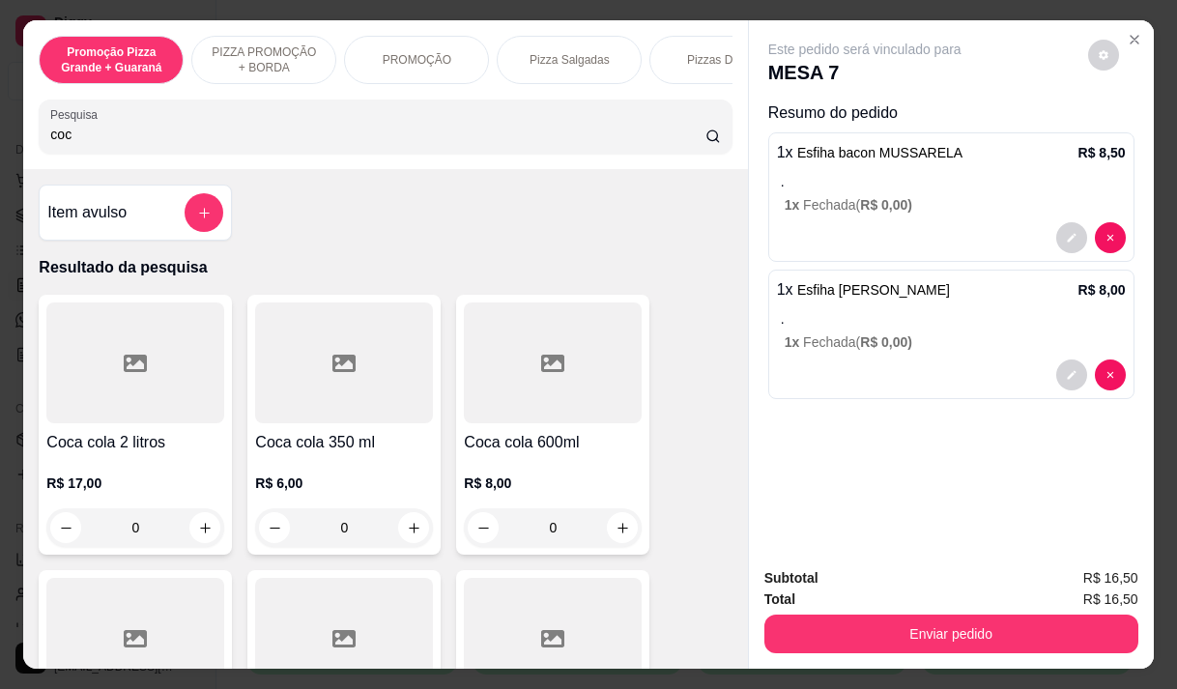
scroll to position [290, 0]
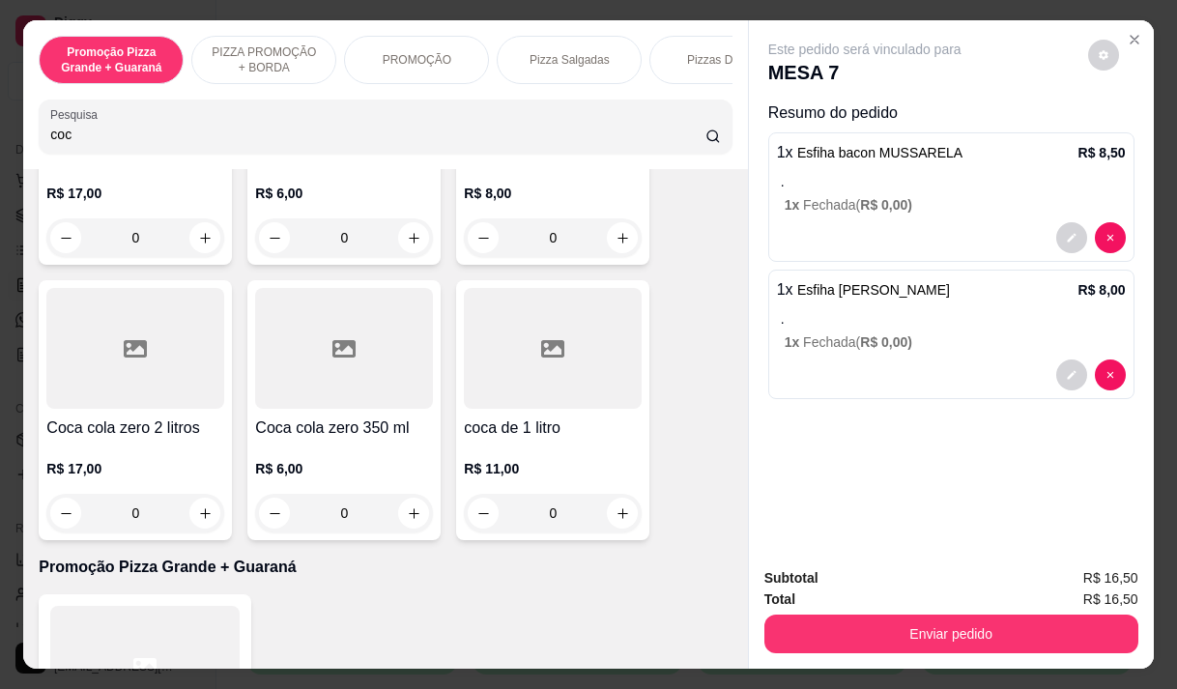
type input "coc"
click at [324, 404] on div at bounding box center [344, 348] width 178 height 121
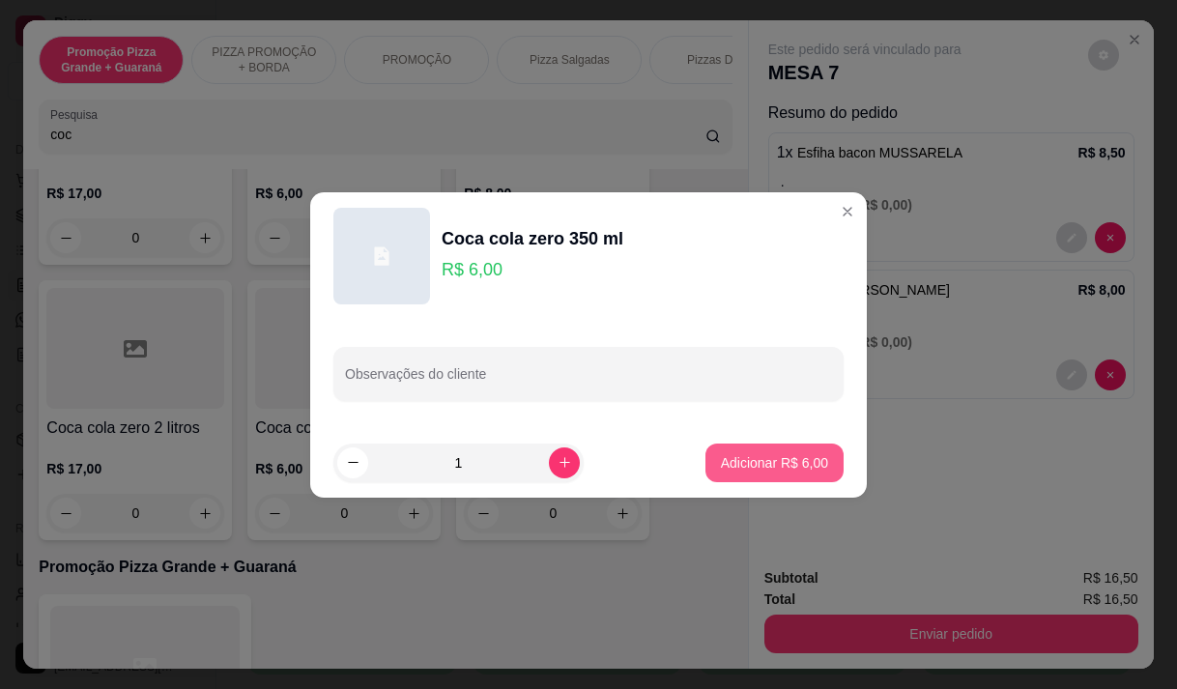
click at [732, 454] on p "Adicionar R$ 6,00" at bounding box center [774, 462] width 107 height 19
type input "1"
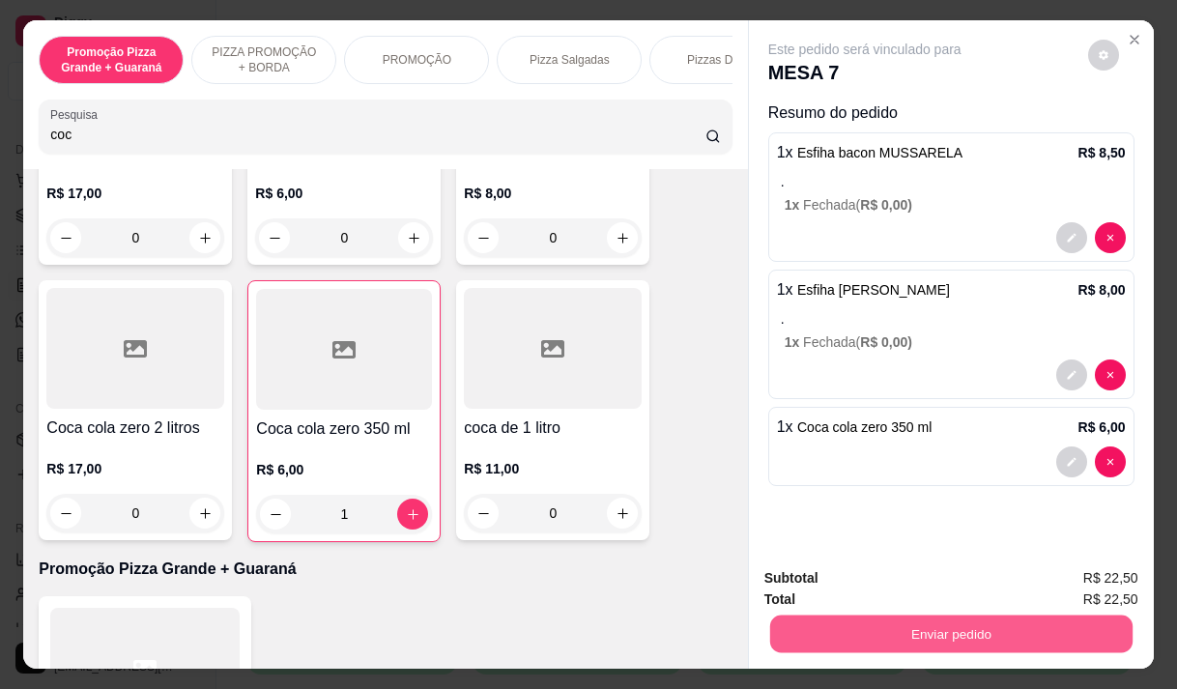
click at [987, 624] on button "Enviar pedido" at bounding box center [950, 634] width 362 height 38
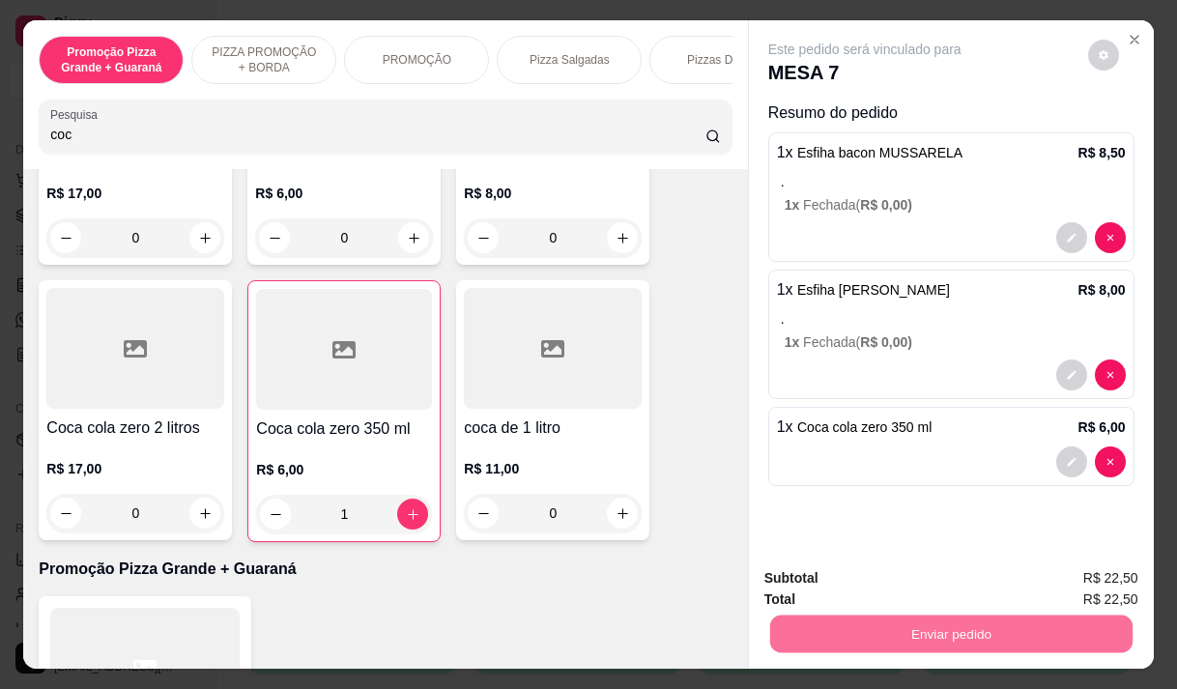
click at [1073, 561] on button "Enviar pedido" at bounding box center [1087, 578] width 109 height 37
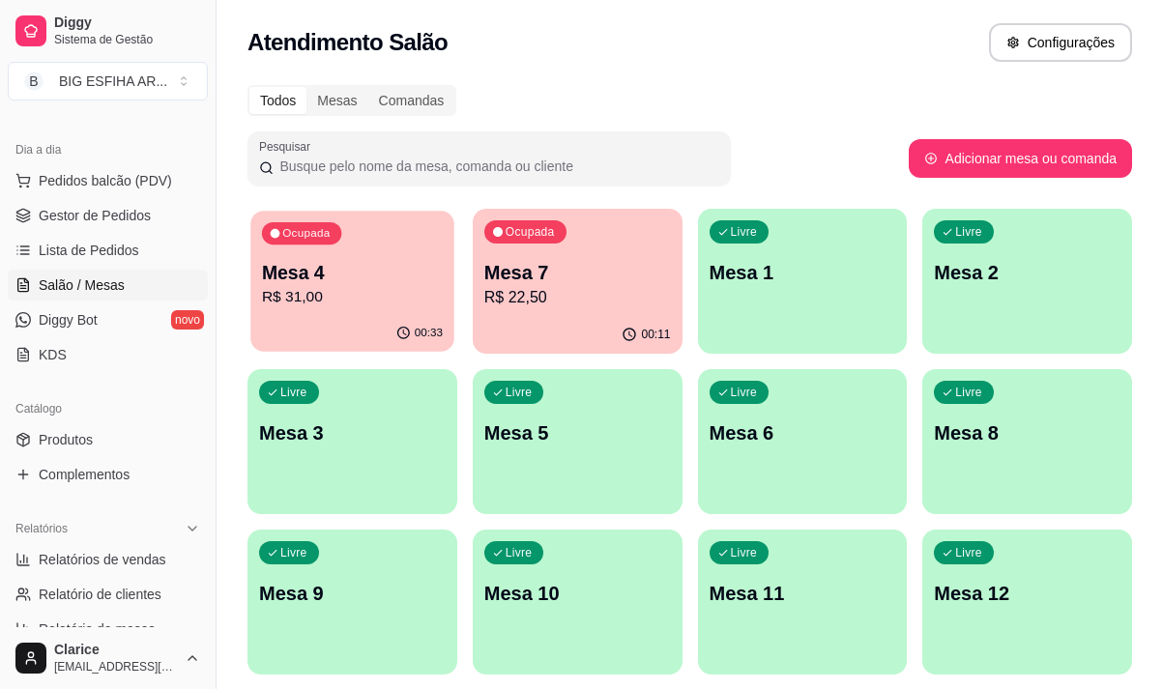
click at [313, 318] on div "00:33" at bounding box center [351, 333] width 203 height 37
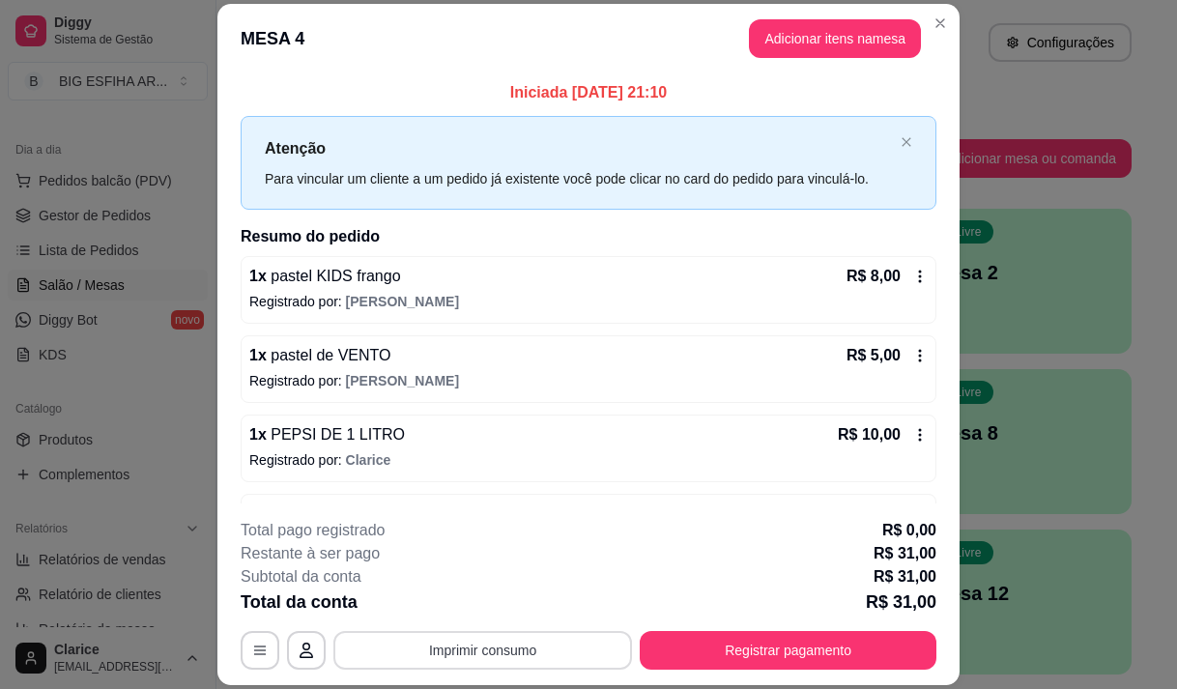
click at [530, 662] on button "Imprimir consumo" at bounding box center [482, 650] width 299 height 39
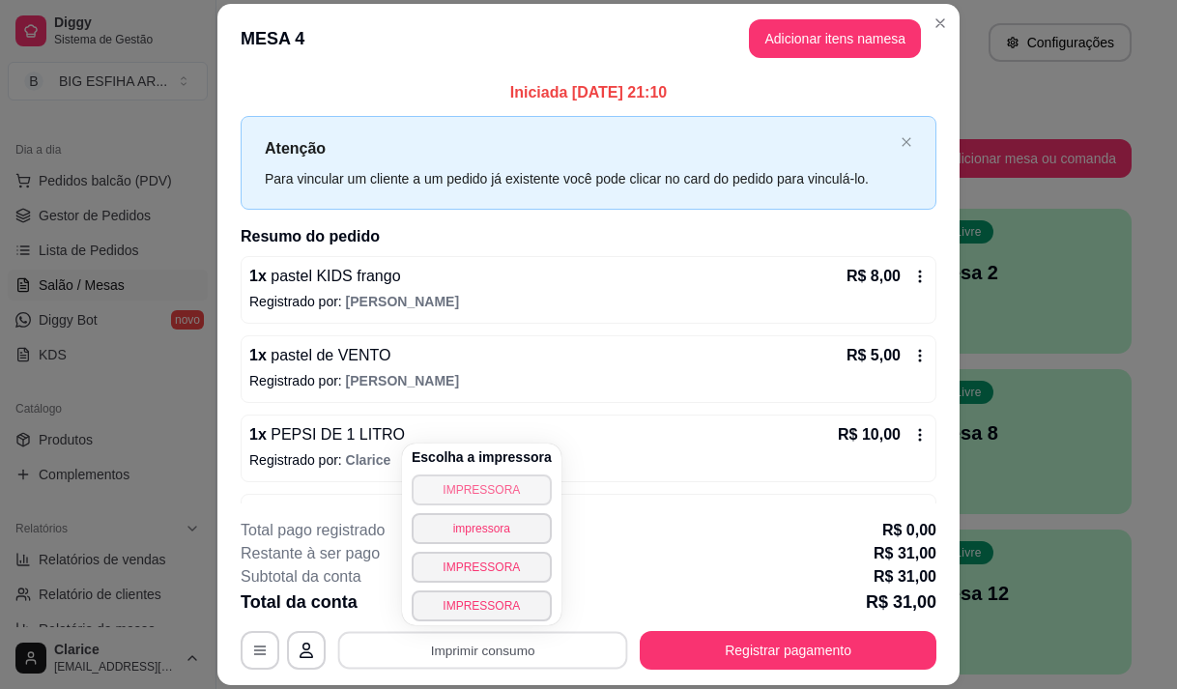
click at [477, 483] on button "IMPRESSORA" at bounding box center [482, 489] width 140 height 31
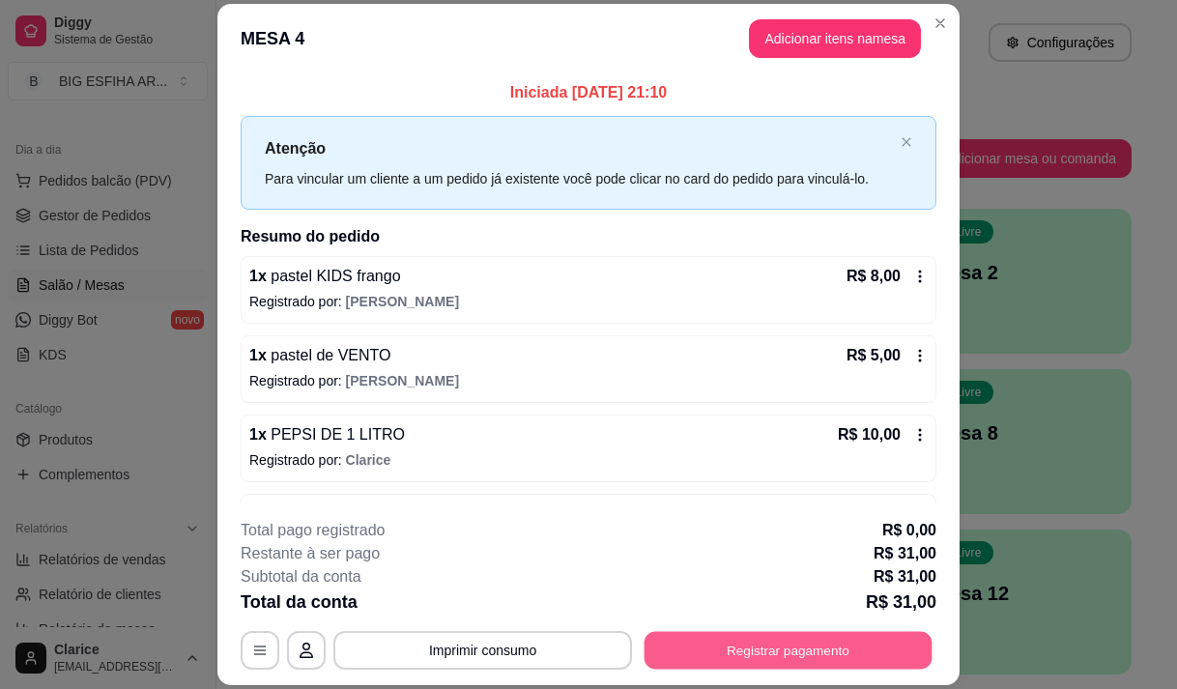
click at [737, 660] on button "Registrar pagamento" at bounding box center [789, 651] width 288 height 38
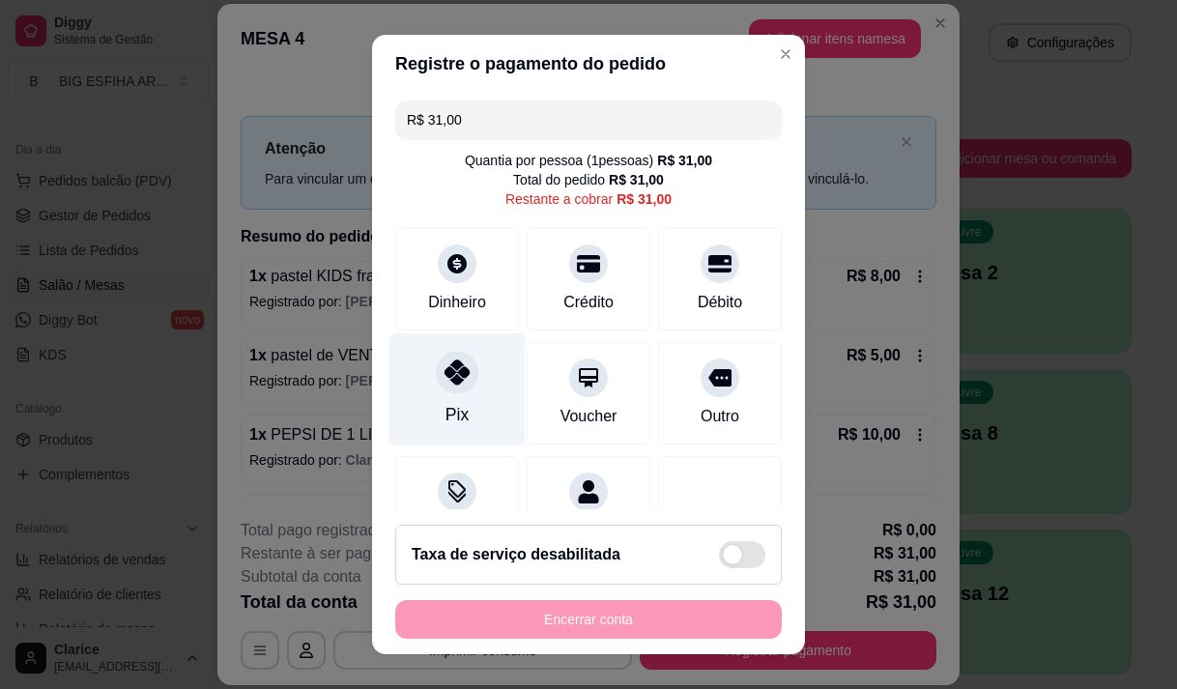
click at [418, 390] on div "Pix" at bounding box center [457, 388] width 136 height 113
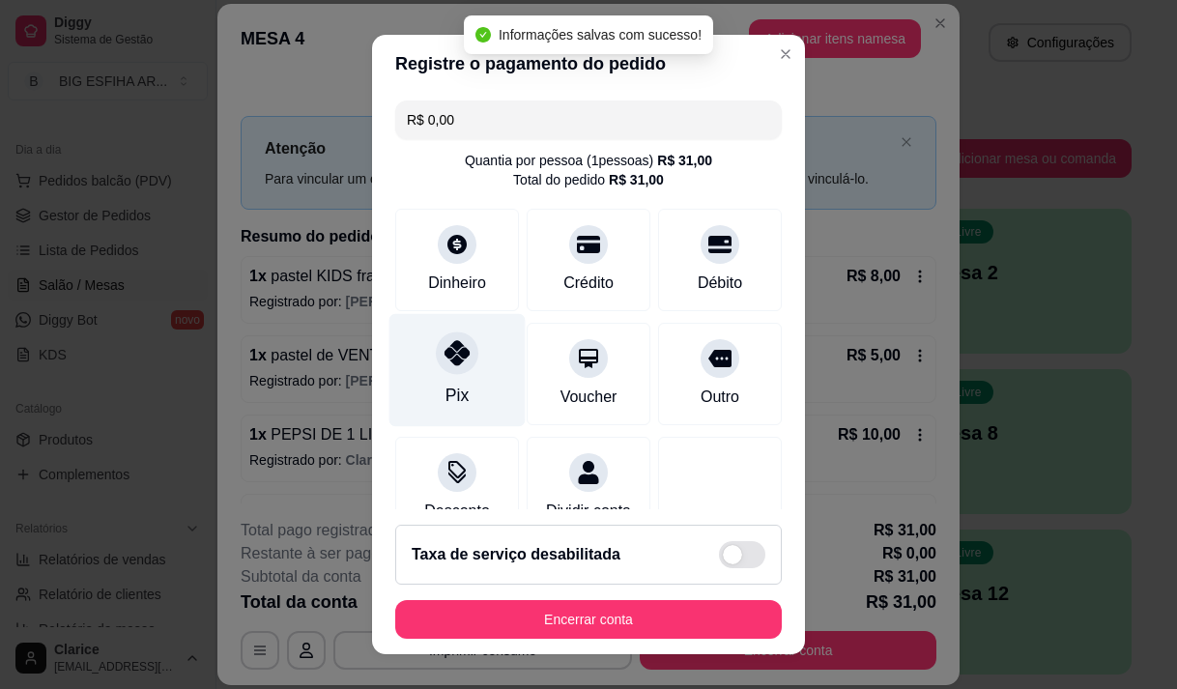
type input "R$ 0,00"
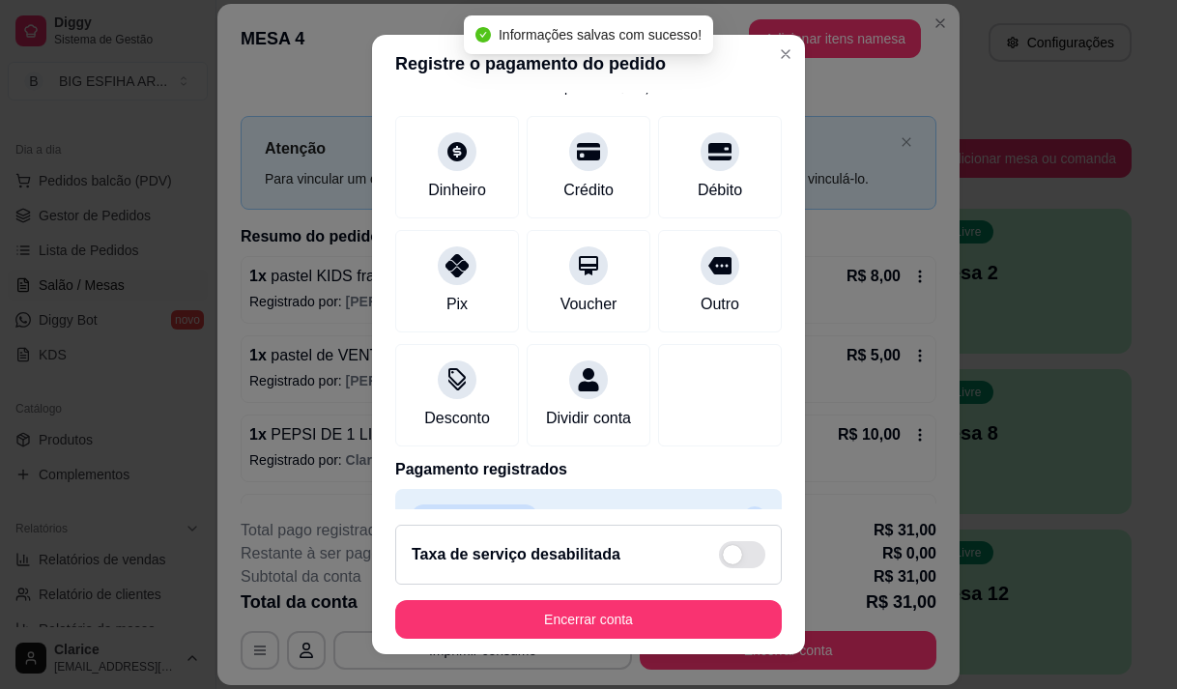
scroll to position [160, 0]
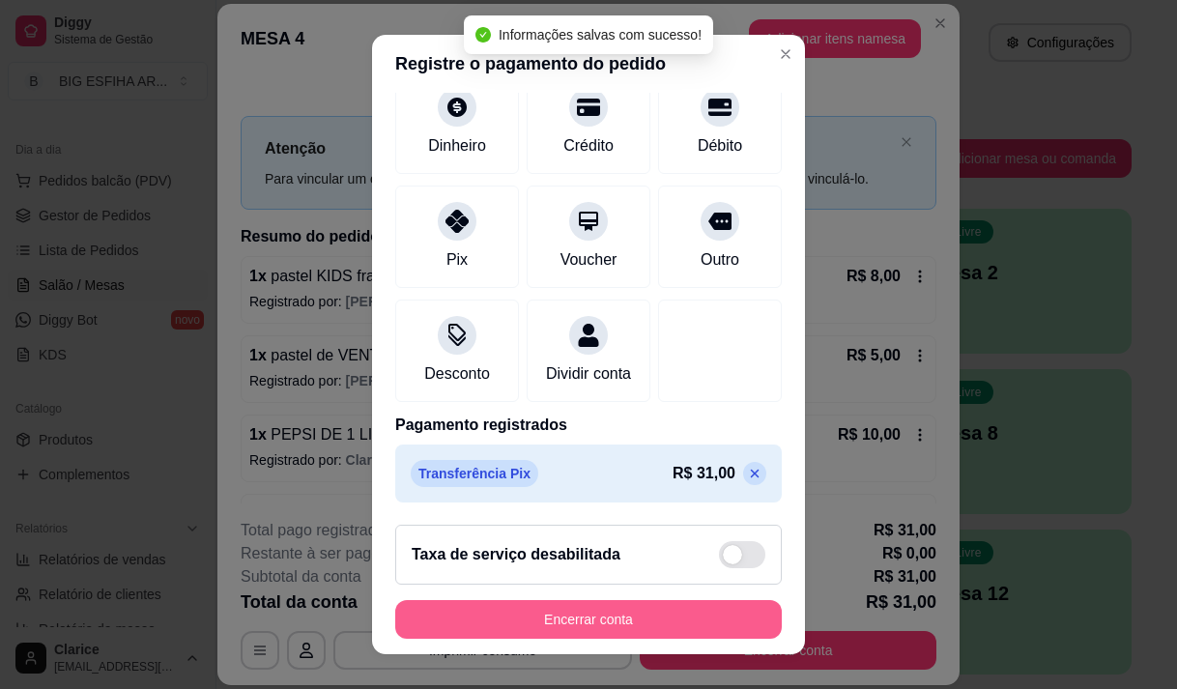
click at [641, 607] on button "Encerrar conta" at bounding box center [588, 619] width 387 height 39
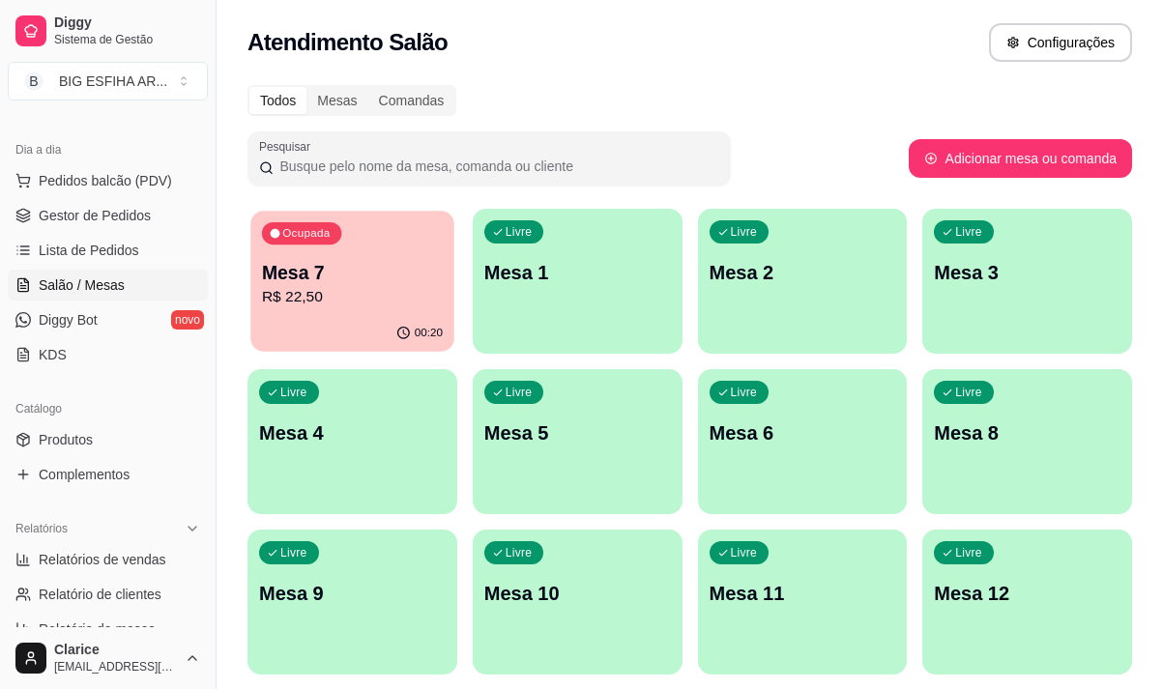
click at [361, 294] on p "R$ 22,50" at bounding box center [352, 297] width 181 height 22
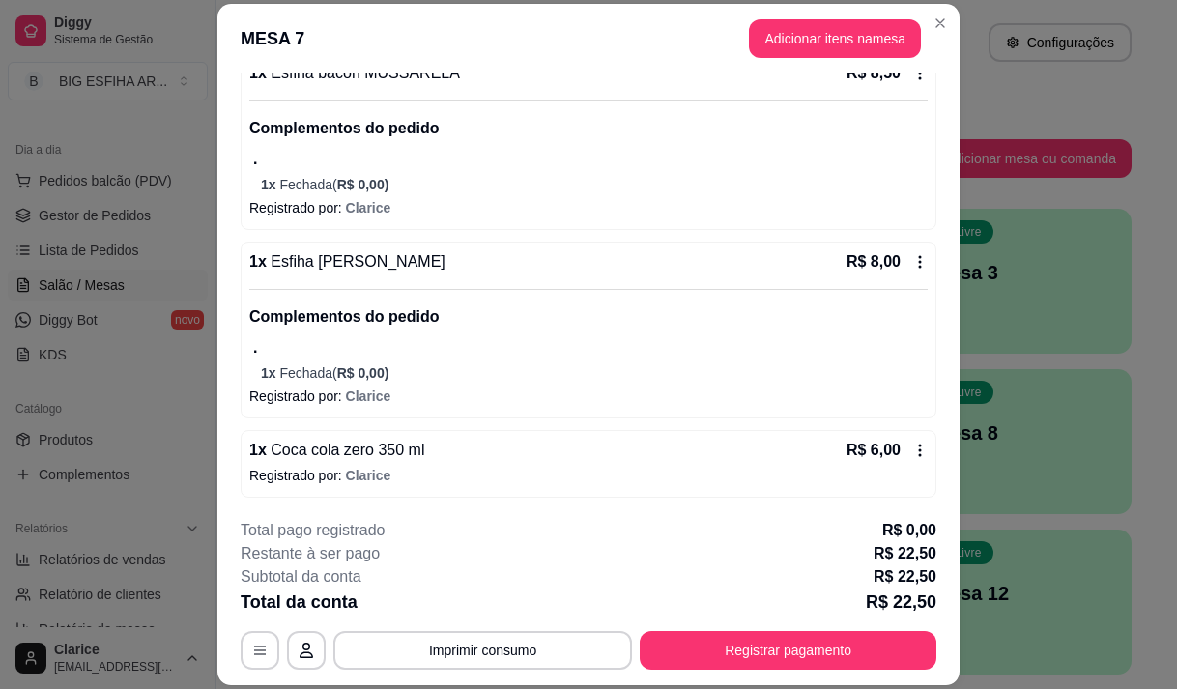
scroll to position [204, 0]
click at [500, 630] on div "**********" at bounding box center [589, 594] width 696 height 151
click at [500, 633] on button "Imprimir consumo" at bounding box center [483, 651] width 290 height 38
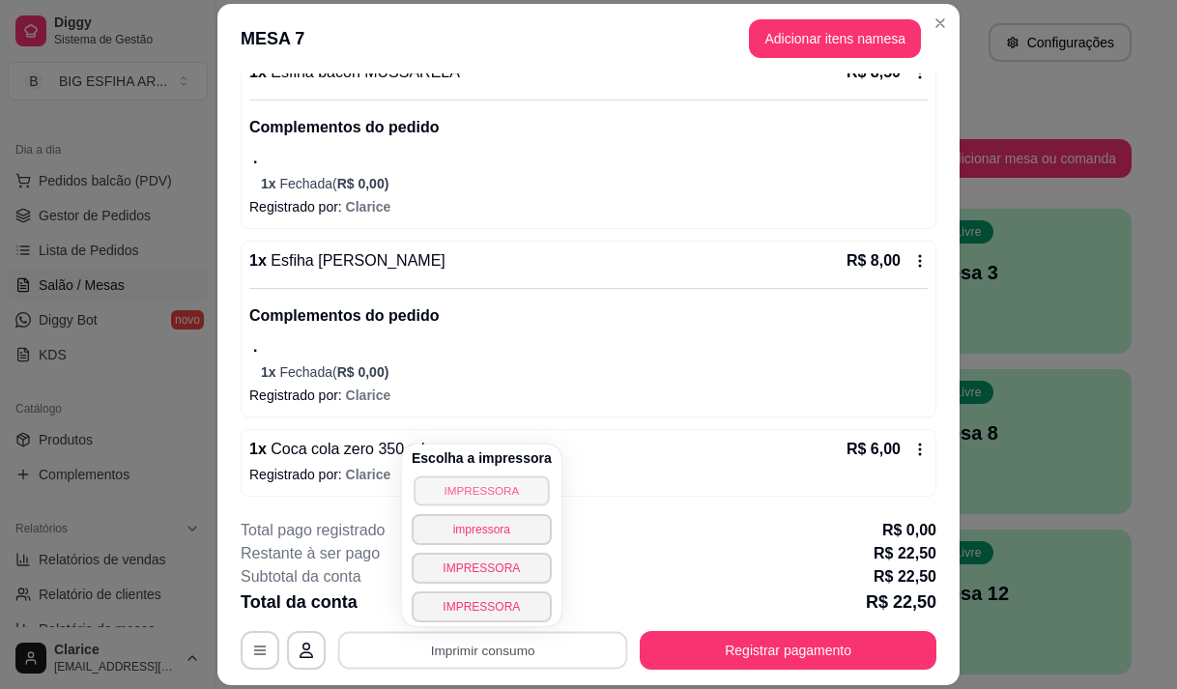
click at [512, 490] on button "IMPRESSORA" at bounding box center [481, 490] width 135 height 30
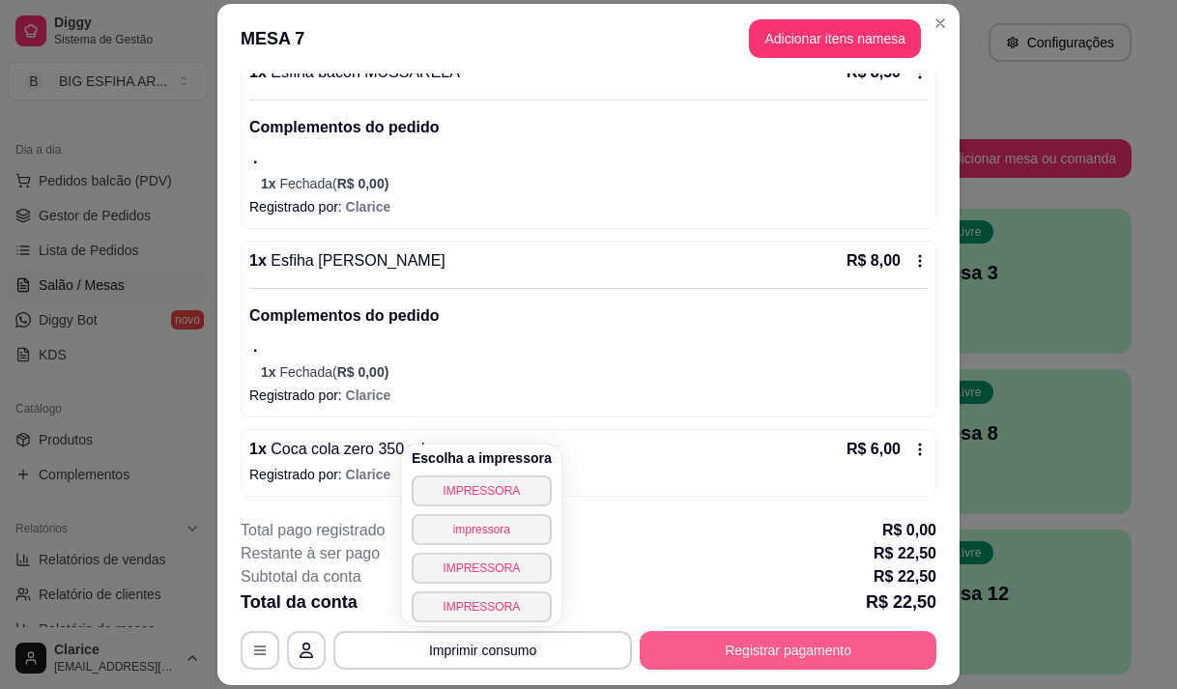
click at [711, 649] on button "Registrar pagamento" at bounding box center [788, 650] width 297 height 39
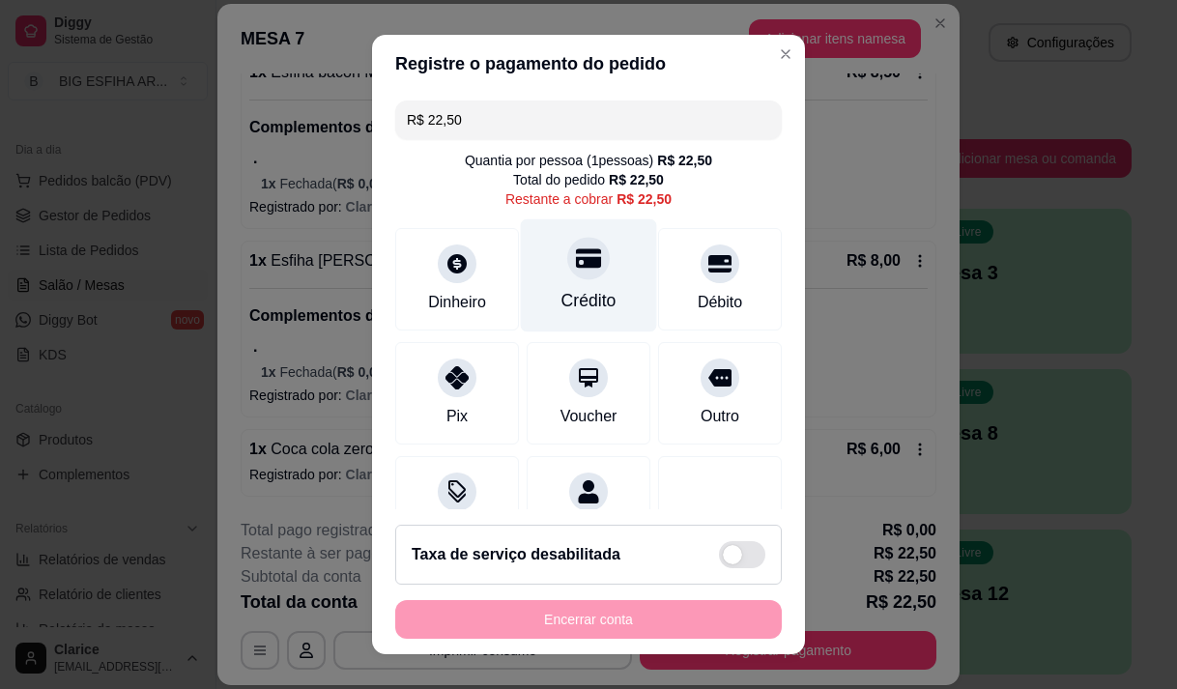
click at [601, 301] on div "Crédito" at bounding box center [589, 274] width 136 height 113
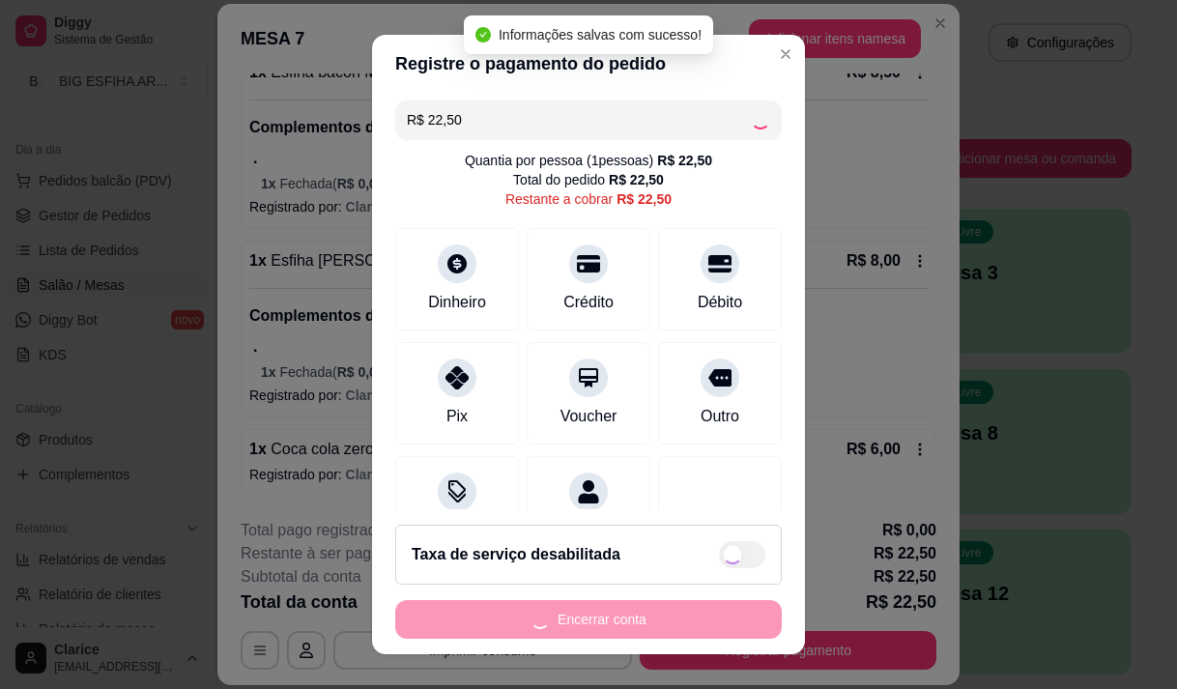
click at [631, 623] on div "Encerrar conta" at bounding box center [588, 619] width 387 height 39
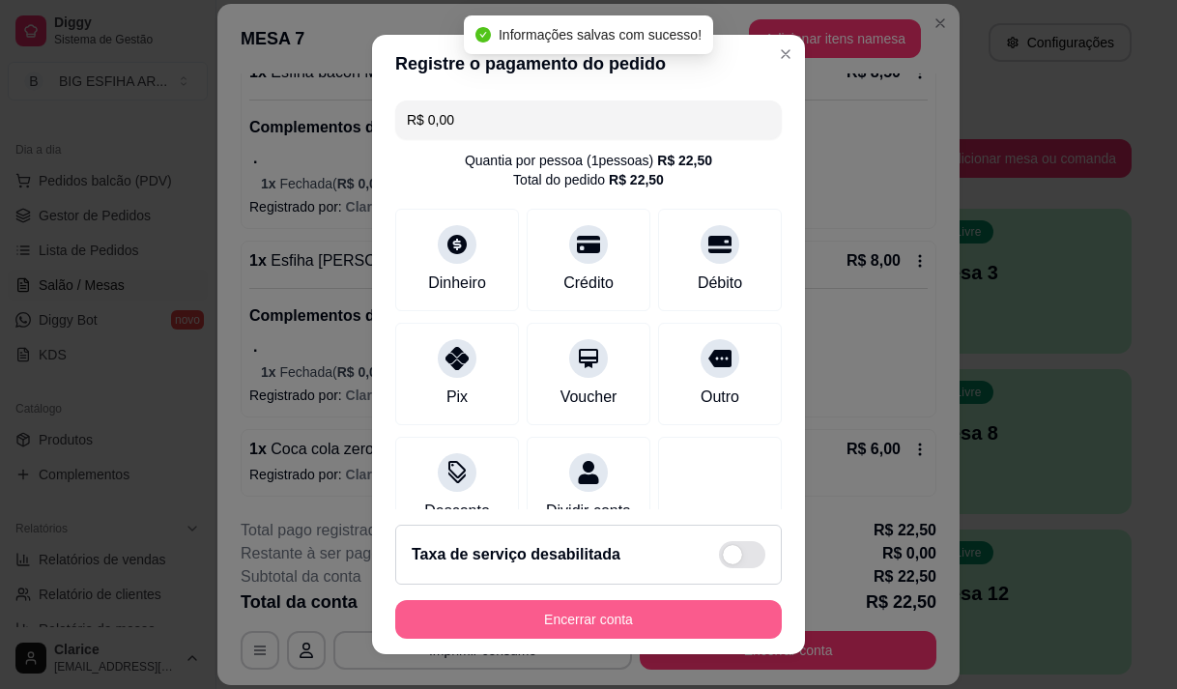
type input "R$ 0,00"
click at [632, 624] on button "Encerrar conta" at bounding box center [588, 619] width 387 height 39
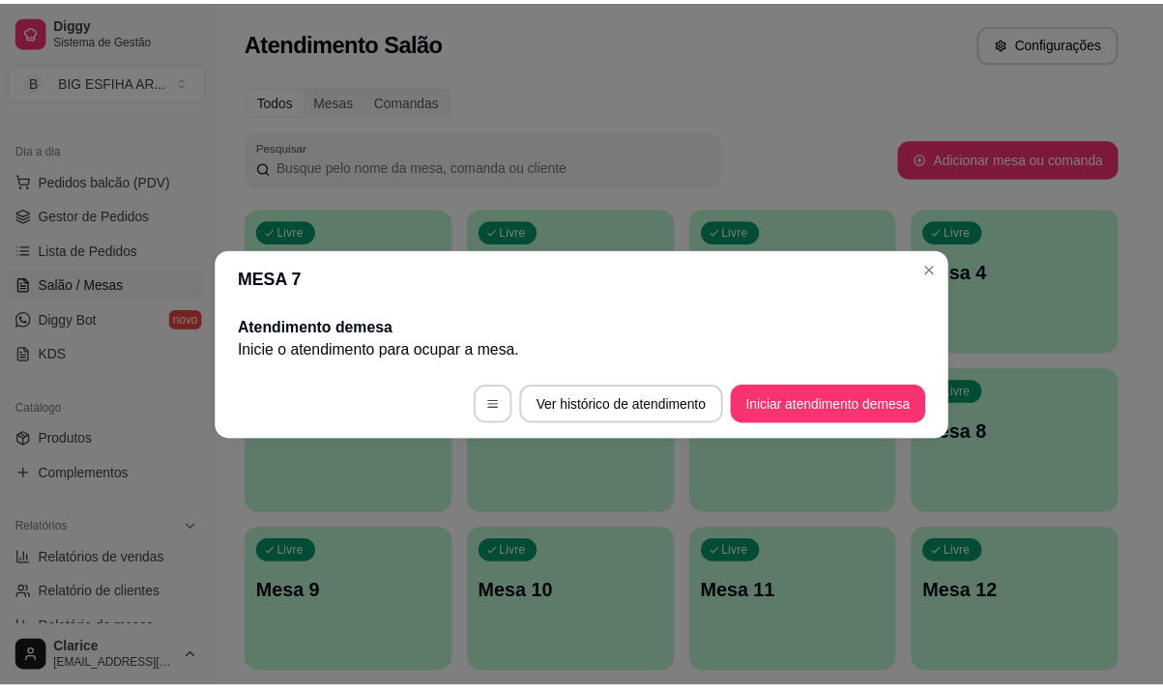
scroll to position [0, 0]
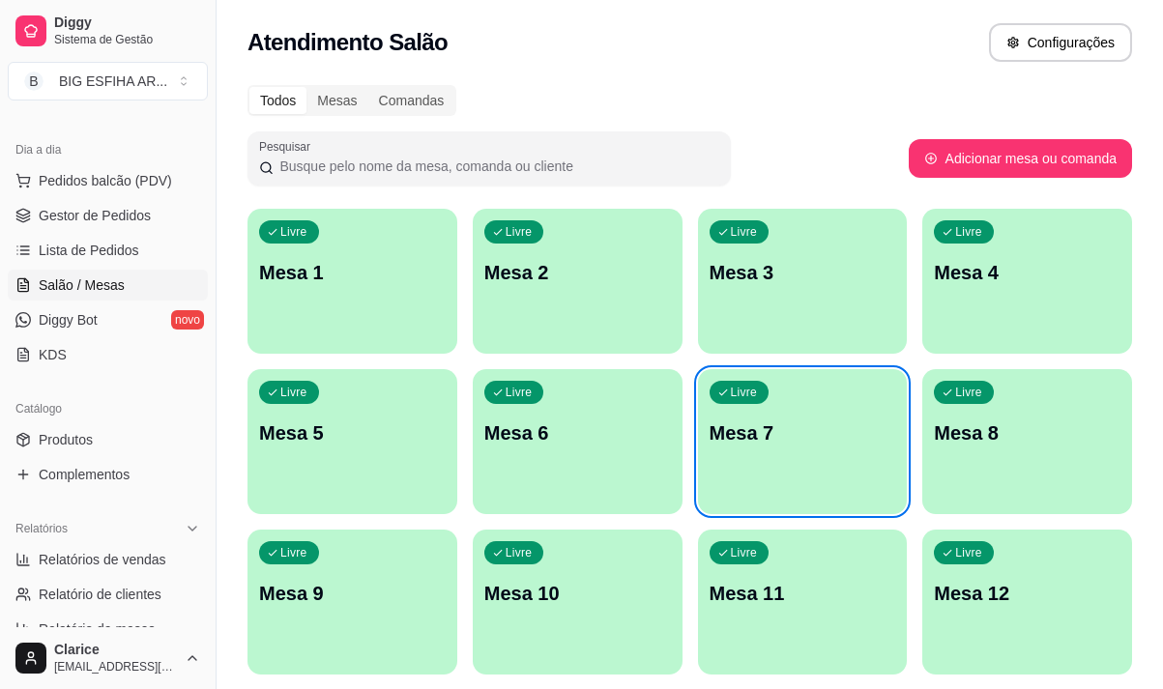
click at [1036, 475] on div "Livre Mesa 8" at bounding box center [1027, 430] width 210 height 122
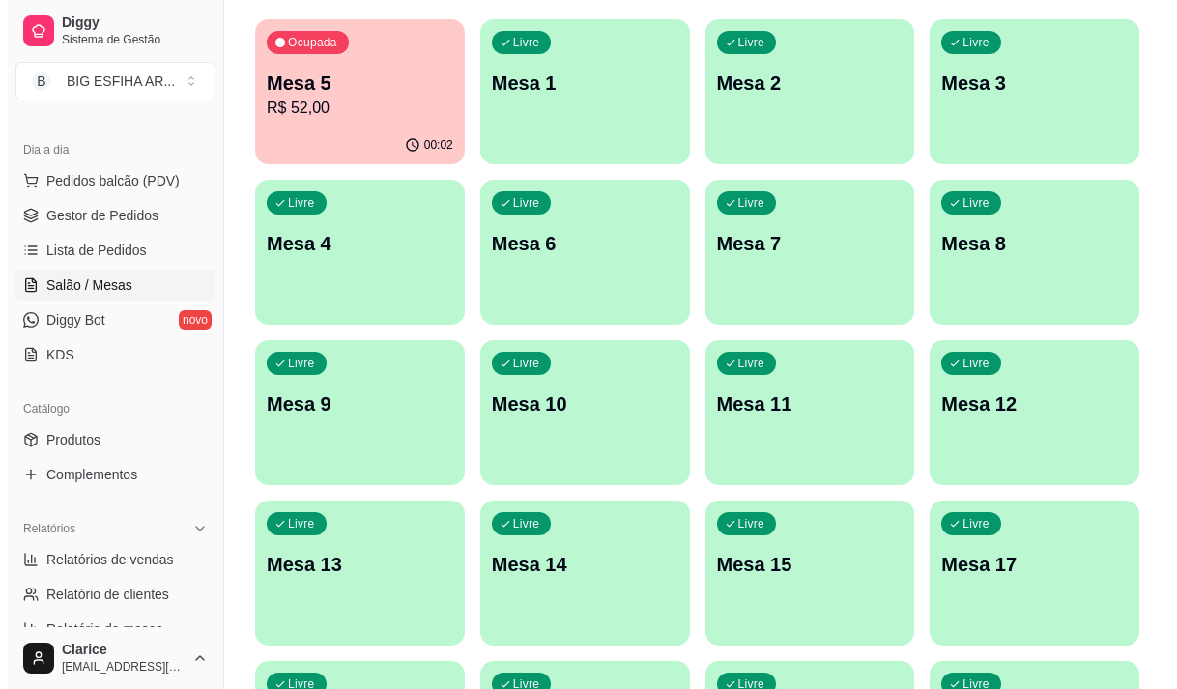
scroll to position [193, 0]
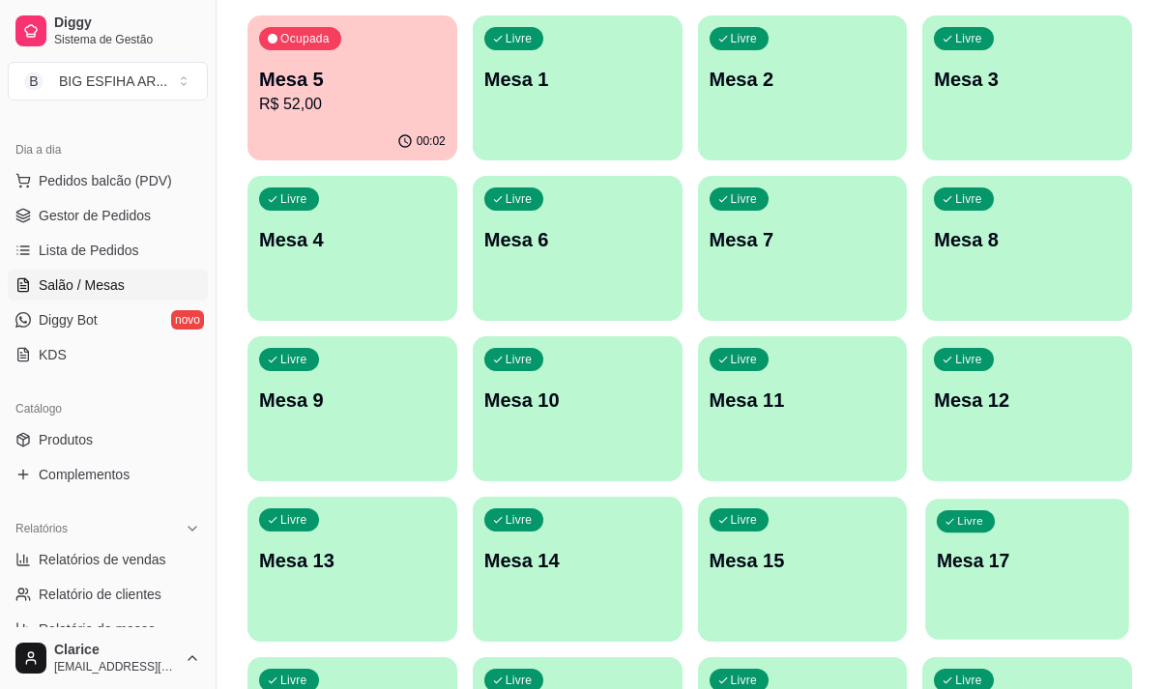
click at [1003, 569] on p "Mesa 17" at bounding box center [1026, 561] width 181 height 26
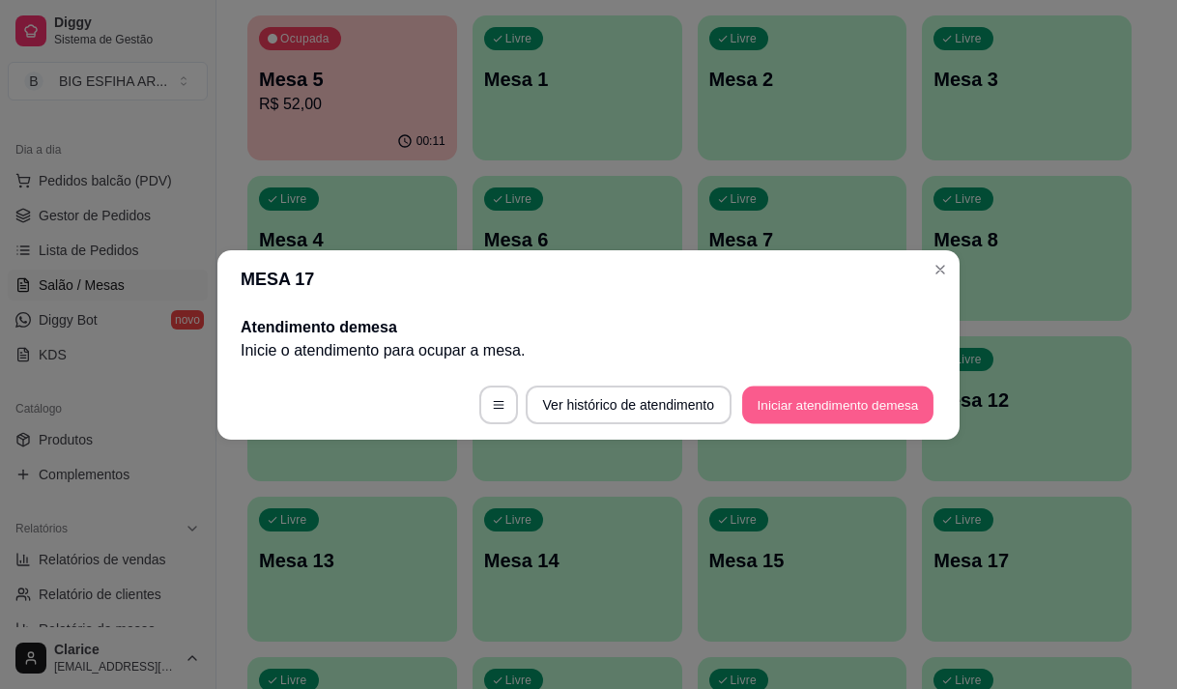
click at [833, 410] on button "Iniciar atendimento de mesa" at bounding box center [837, 405] width 191 height 38
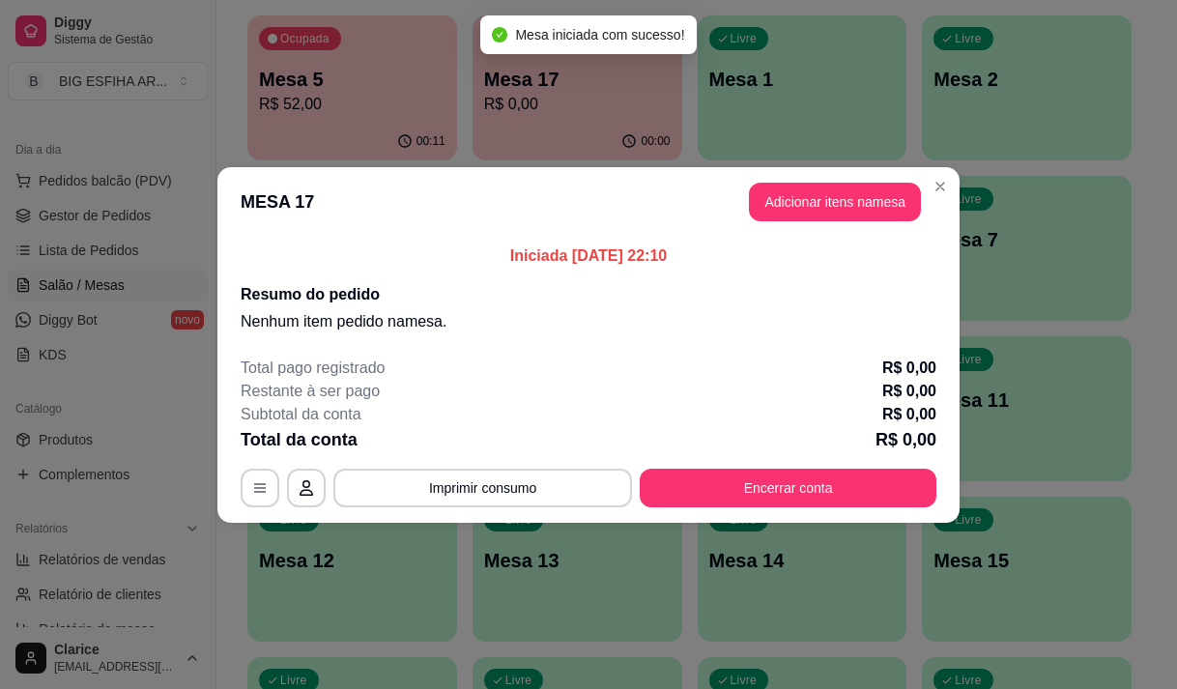
click at [815, 220] on header "MESA 17 Adicionar itens na mesa" at bounding box center [588, 202] width 742 height 70
click at [794, 205] on button "Adicionar itens na mesa" at bounding box center [835, 202] width 166 height 38
click at [352, 134] on input "Pesquisa" at bounding box center [377, 134] width 655 height 19
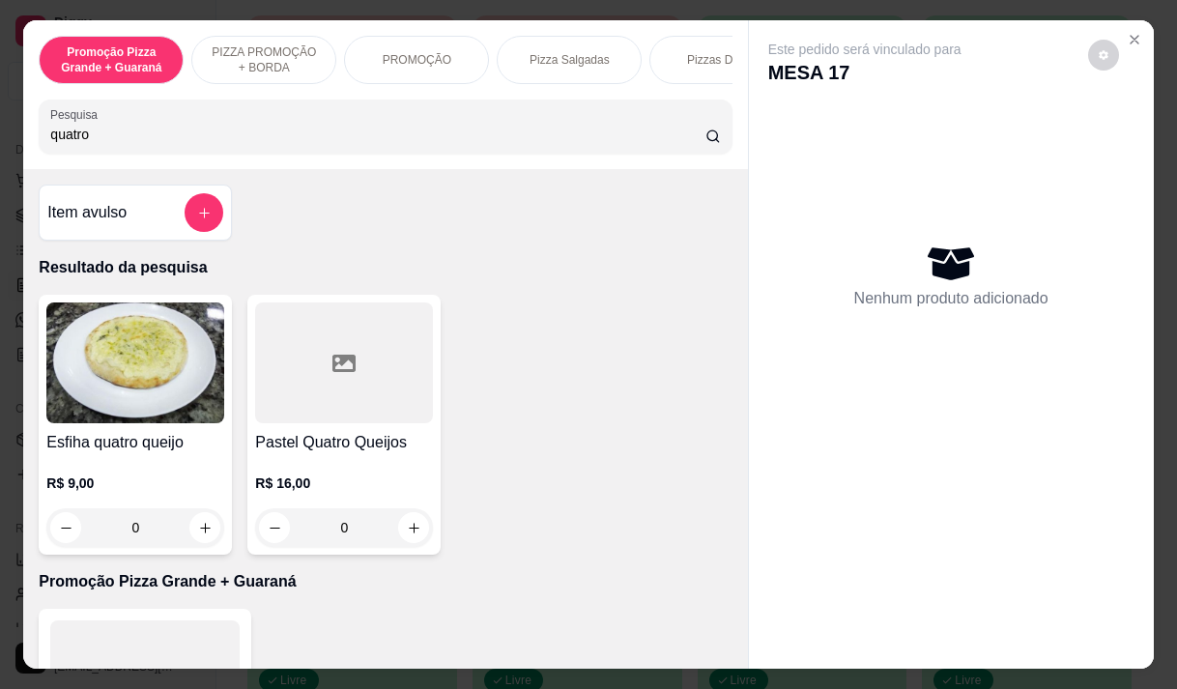
type input "quatro"
click at [342, 439] on h4 "Pastel Quatro Queijos" at bounding box center [344, 442] width 178 height 23
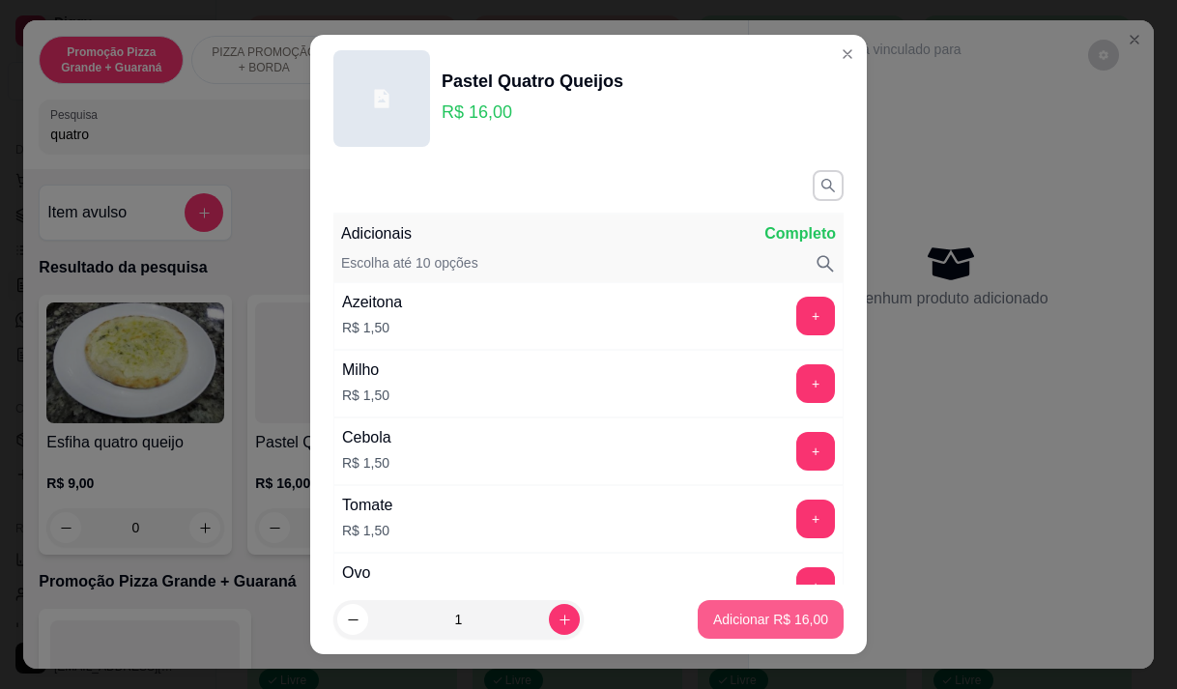
click at [726, 615] on p "Adicionar R$ 16,00" at bounding box center [770, 619] width 115 height 19
type input "1"
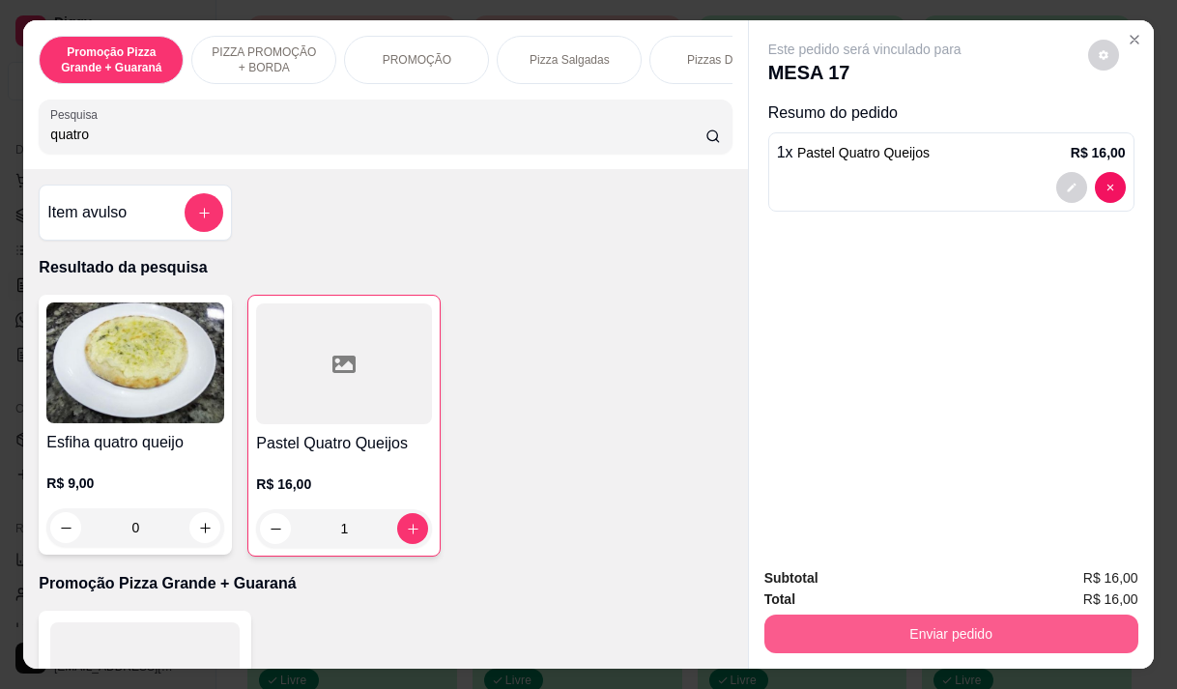
click at [917, 630] on button "Enviar pedido" at bounding box center [951, 634] width 374 height 39
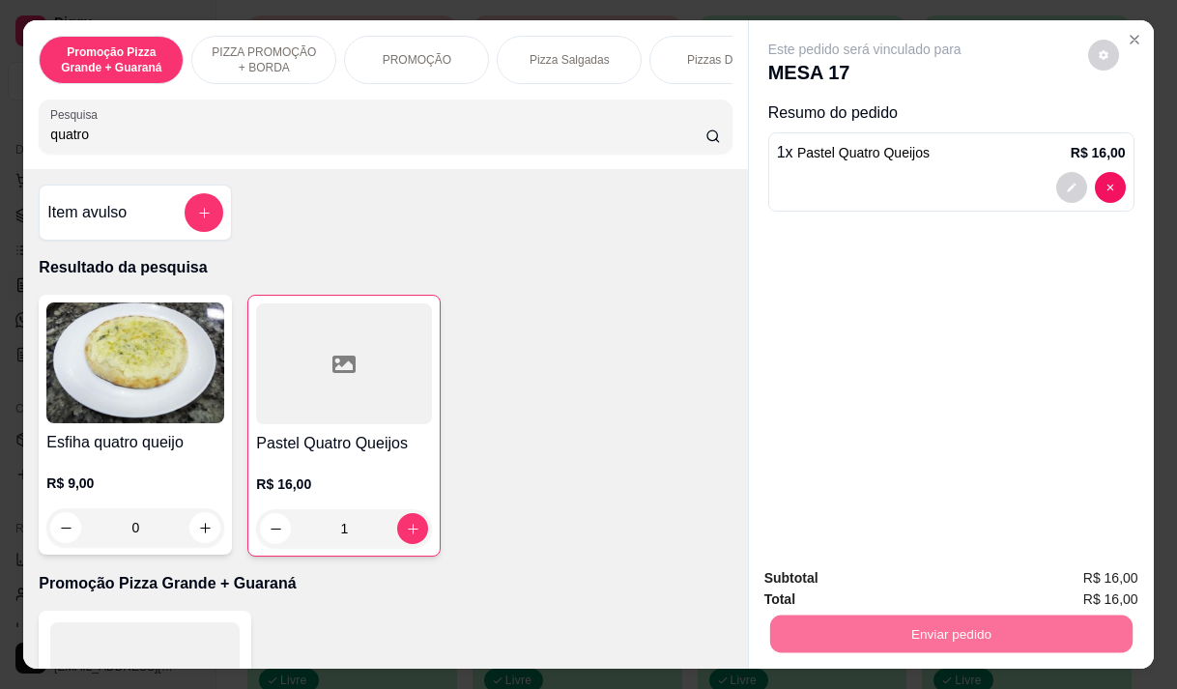
click at [1096, 589] on button "Enviar pedido" at bounding box center [1087, 578] width 109 height 37
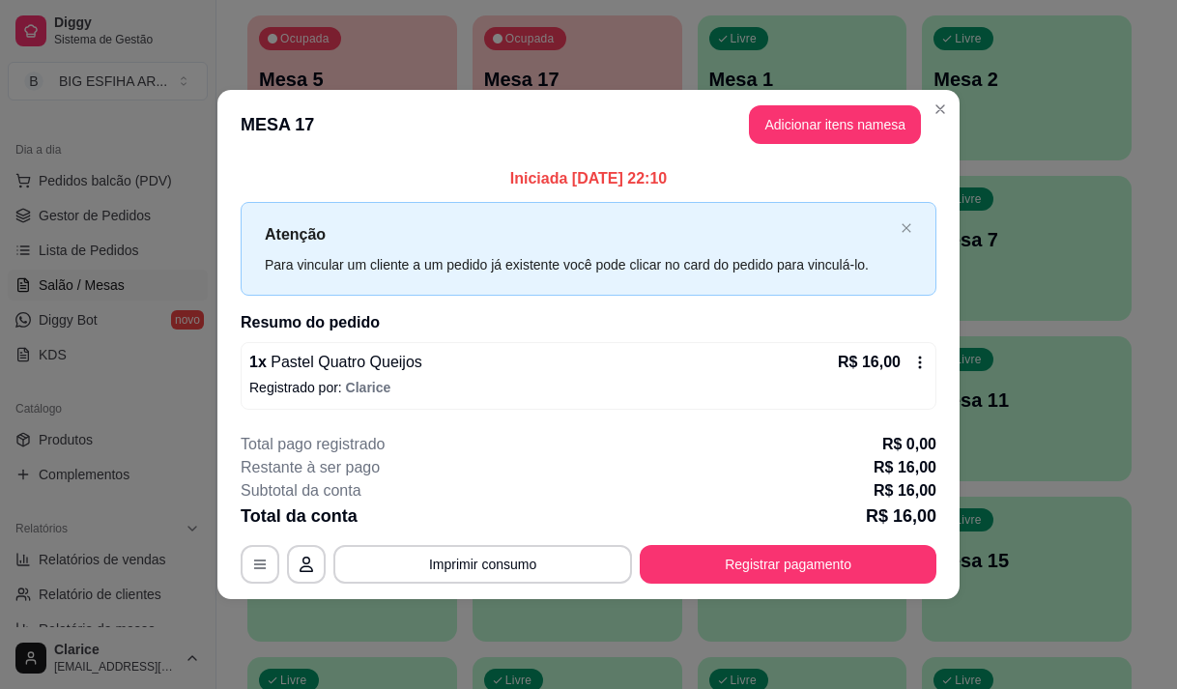
click at [191, 422] on div "Catálogo" at bounding box center [108, 408] width 200 height 31
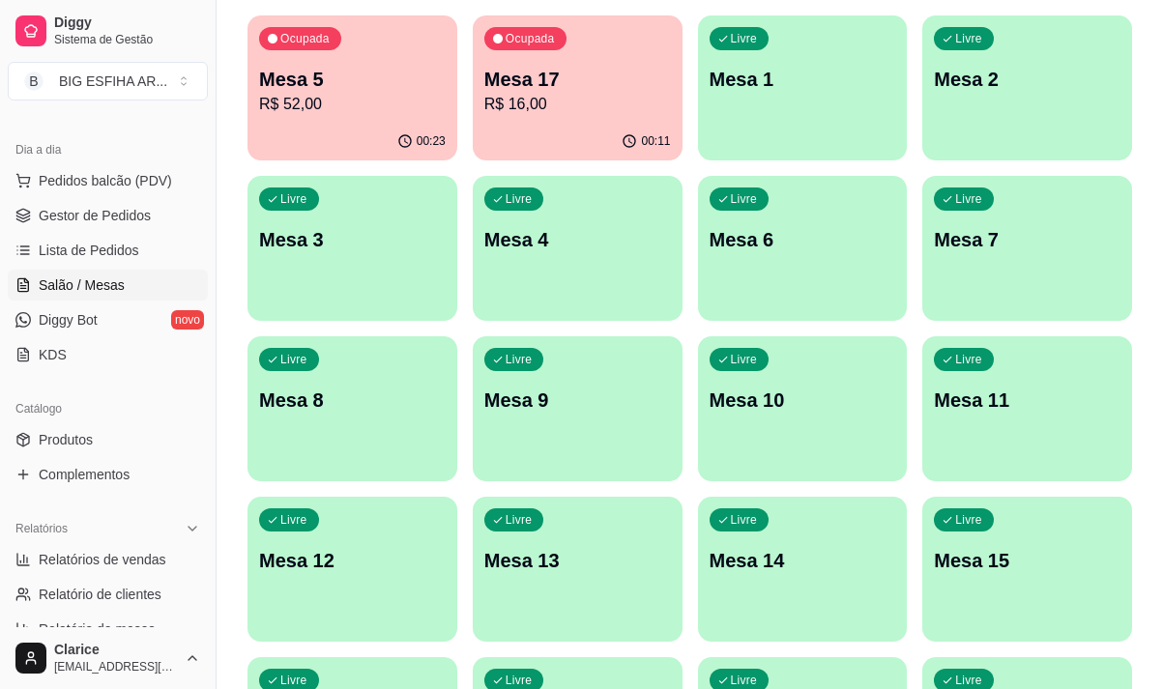
click at [527, 113] on p "R$ 16,00" at bounding box center [577, 104] width 187 height 23
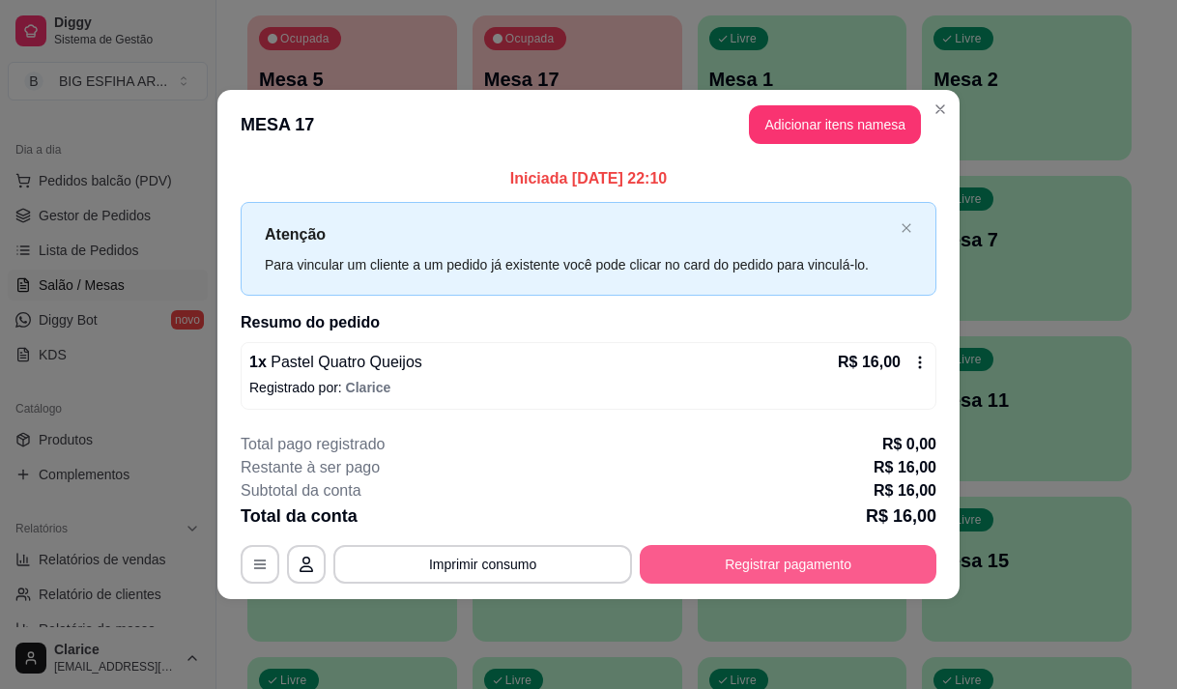
click at [831, 562] on button "Registrar pagamento" at bounding box center [788, 564] width 297 height 39
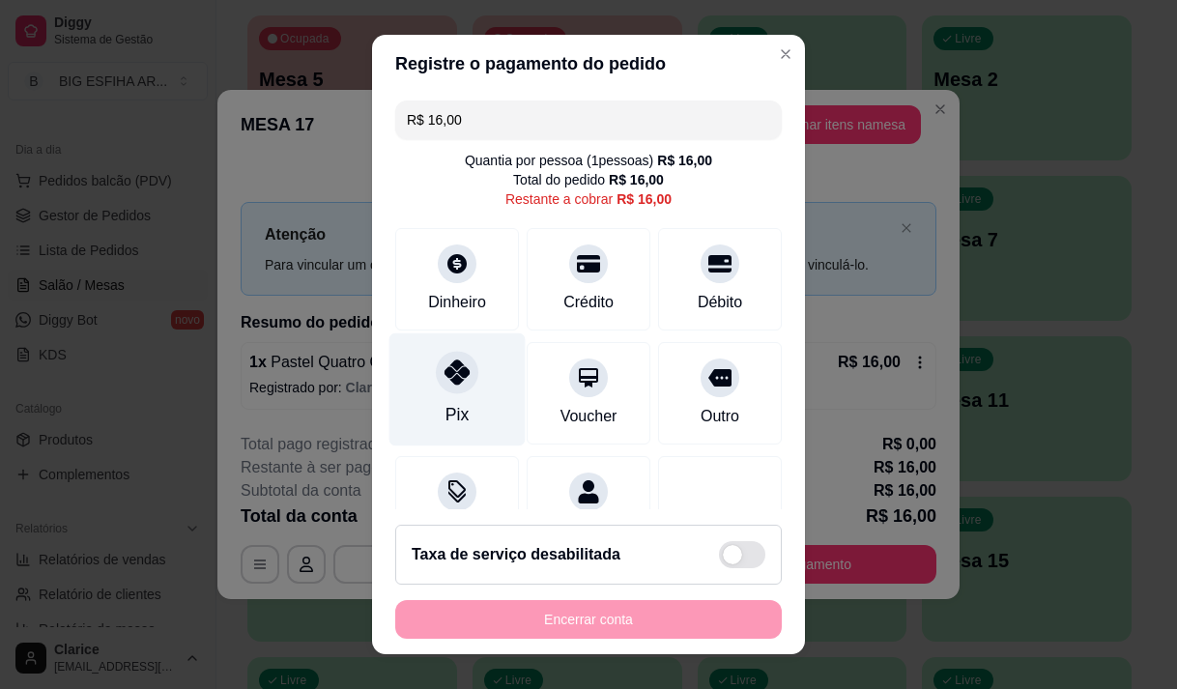
click at [416, 389] on div "Pix" at bounding box center [457, 388] width 136 height 113
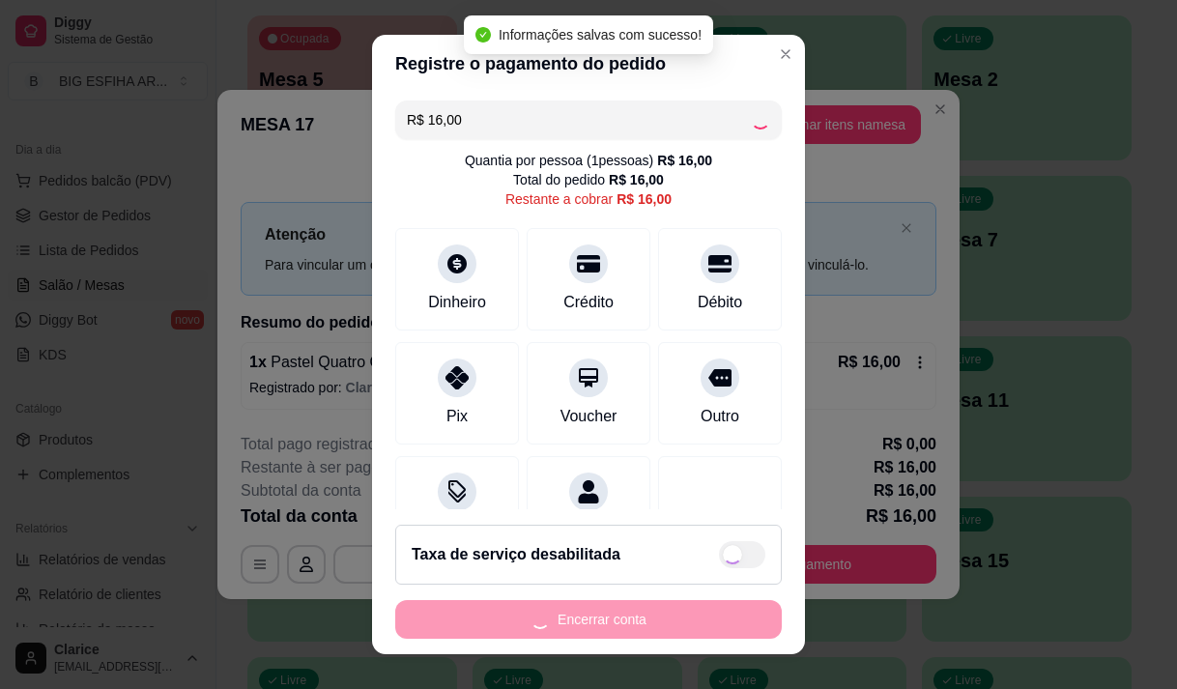
type input "R$ 0,00"
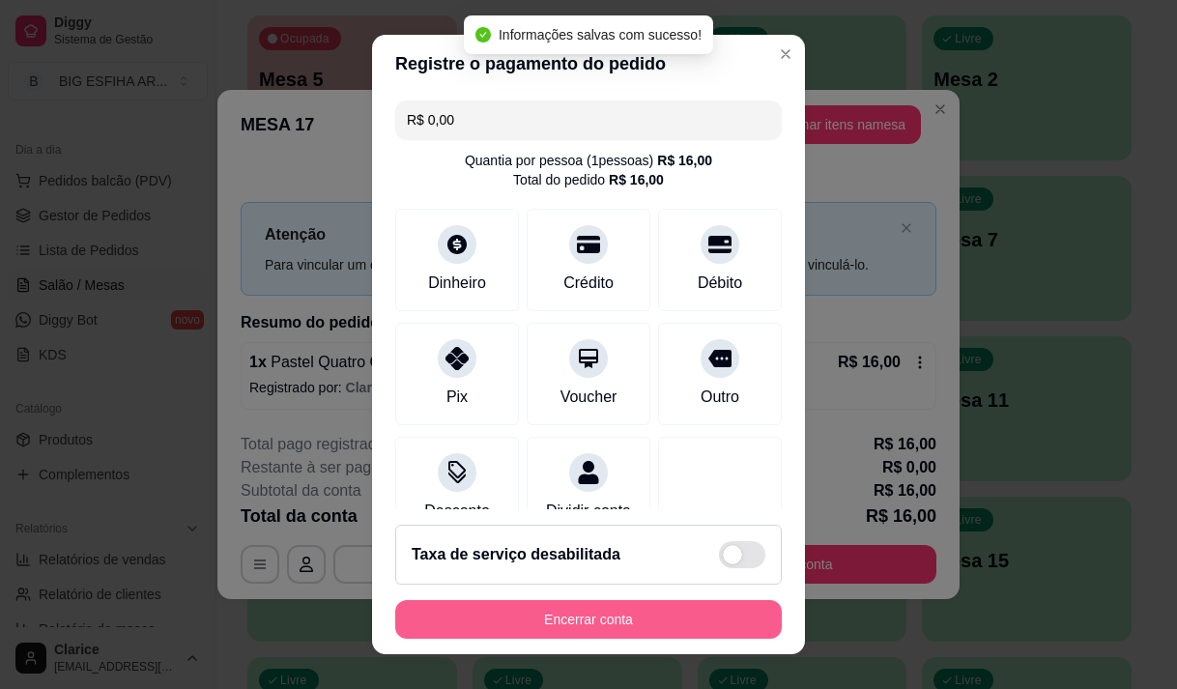
click at [463, 619] on button "Encerrar conta" at bounding box center [588, 619] width 387 height 39
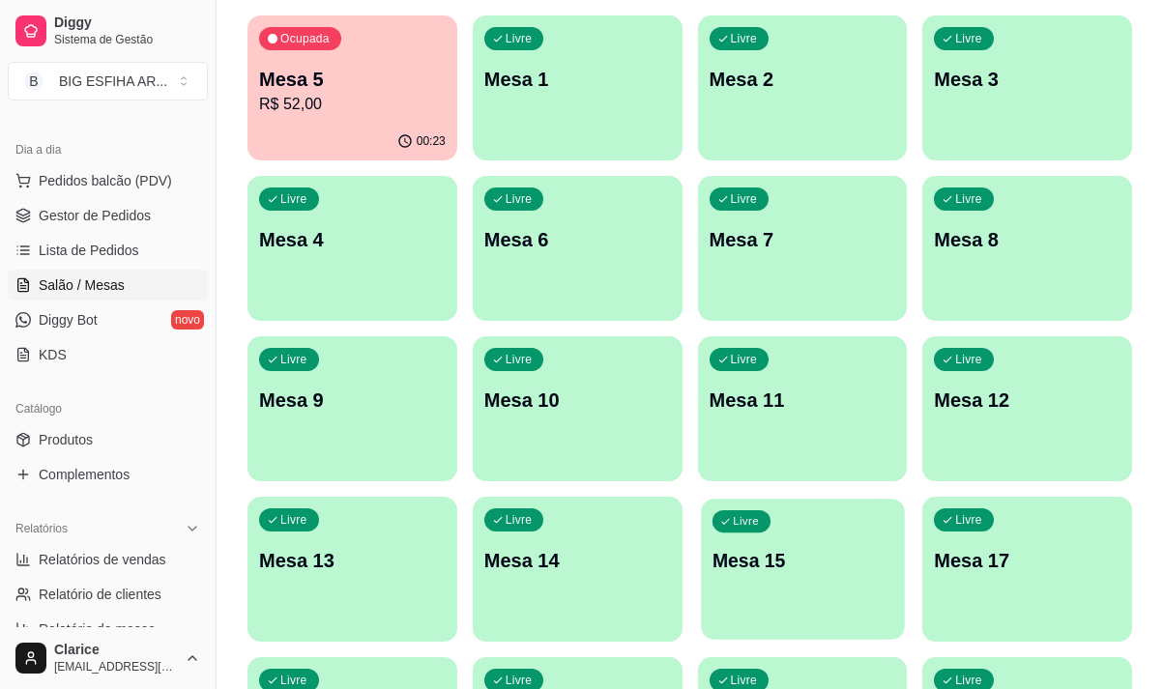
click at [749, 550] on p "Mesa 15" at bounding box center [801, 561] width 181 height 26
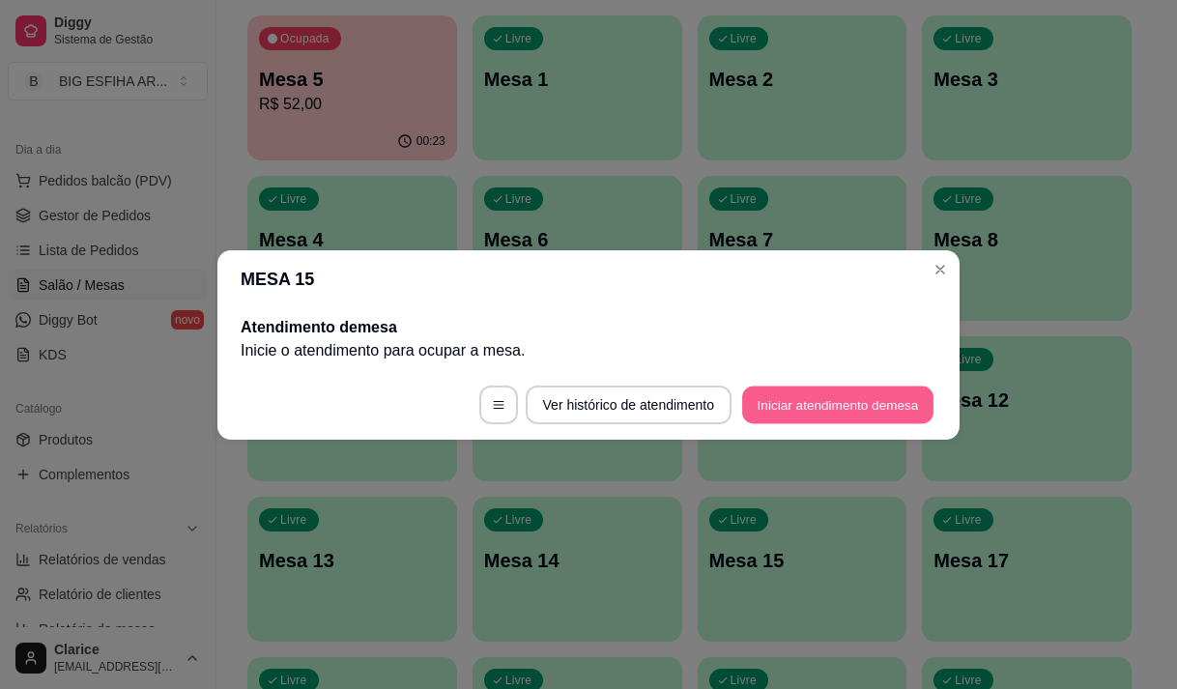
click at [780, 407] on button "Iniciar atendimento de mesa" at bounding box center [837, 405] width 191 height 38
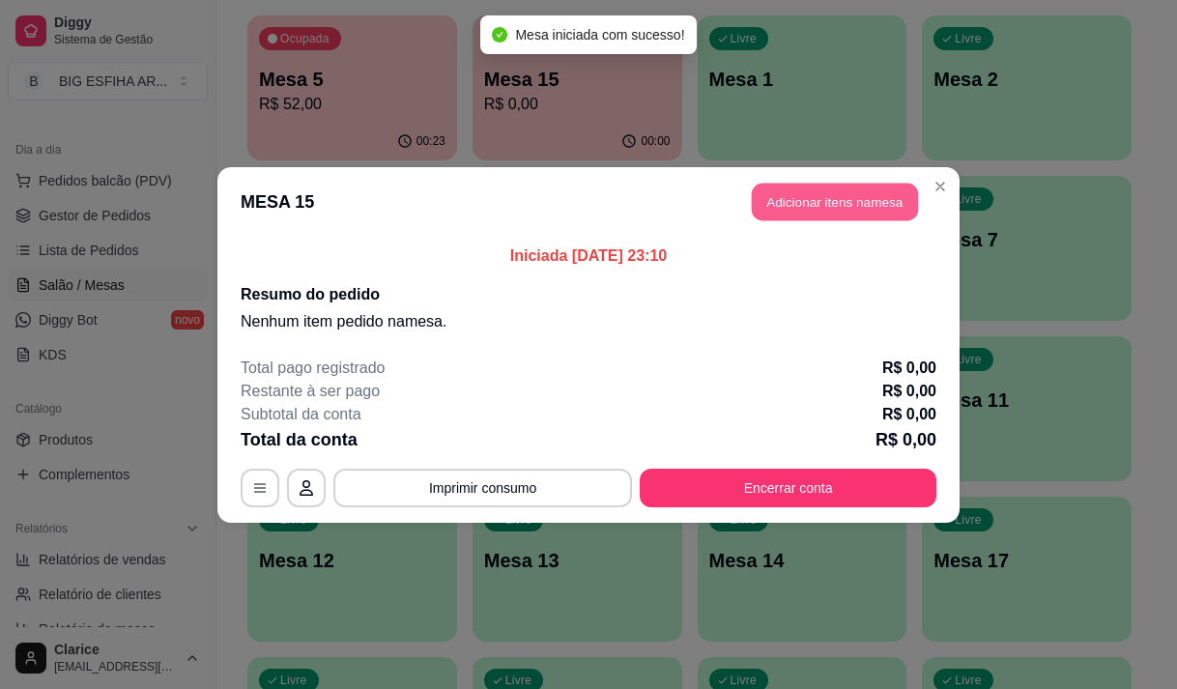
click at [841, 204] on button "Adicionar itens na mesa" at bounding box center [835, 202] width 166 height 38
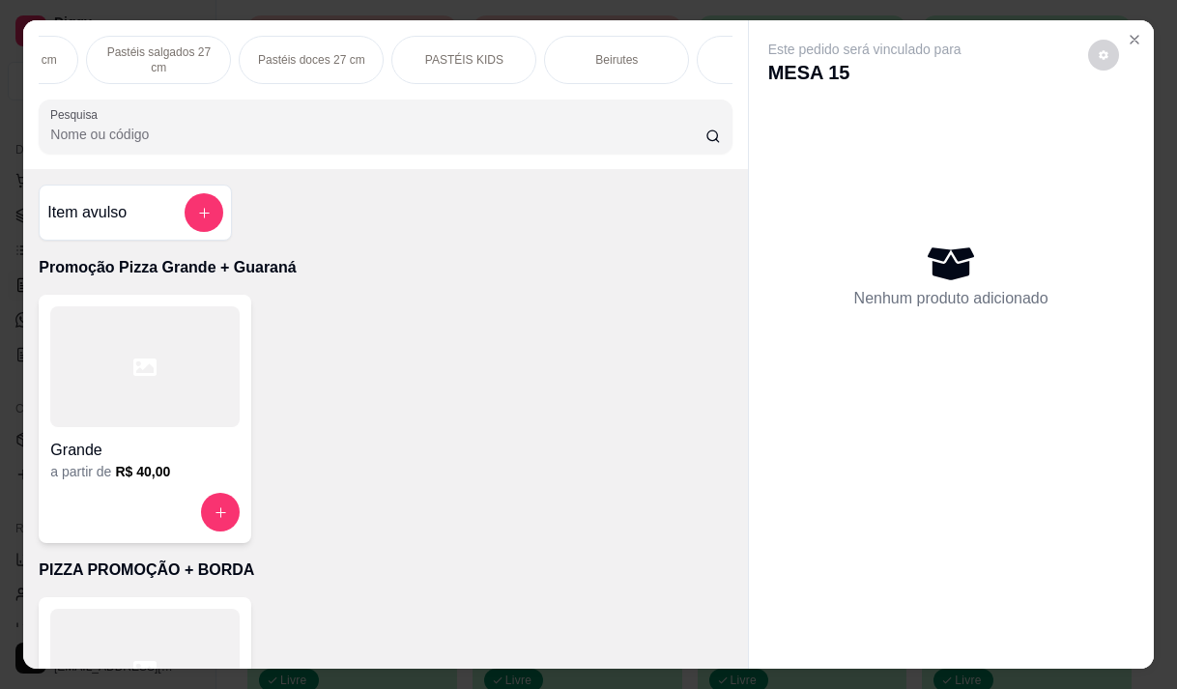
scroll to position [0, 1237]
click at [719, 52] on p "Bebidas" at bounding box center [707, 59] width 42 height 15
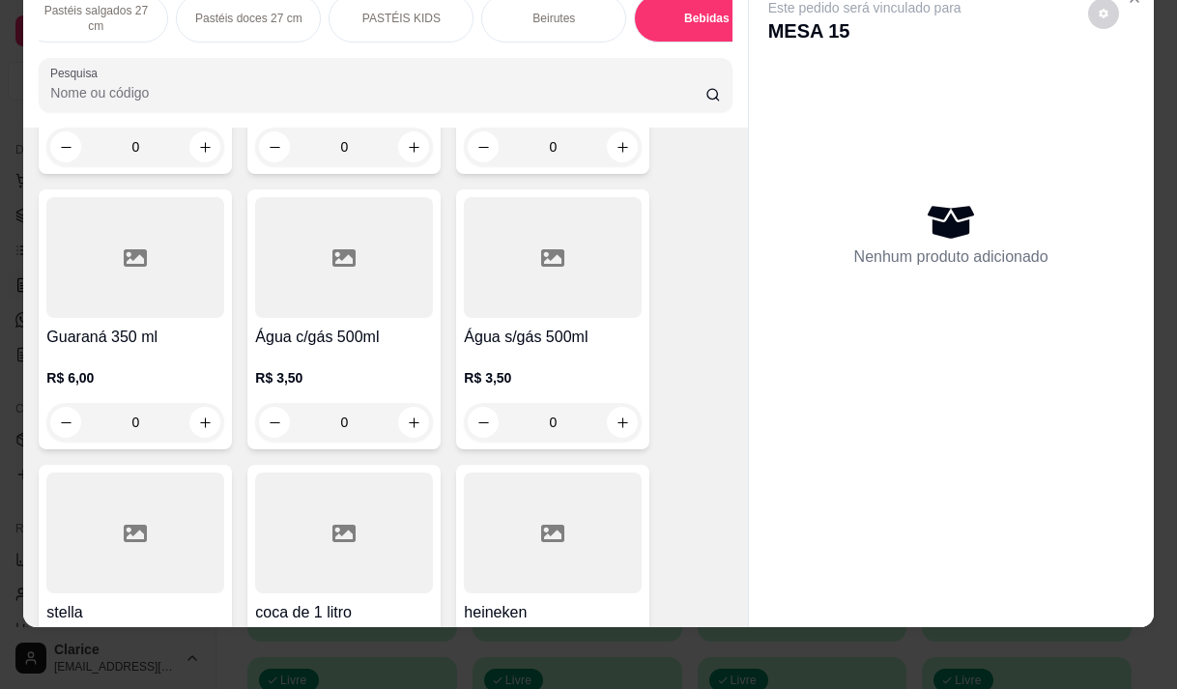
scroll to position [16511, 0]
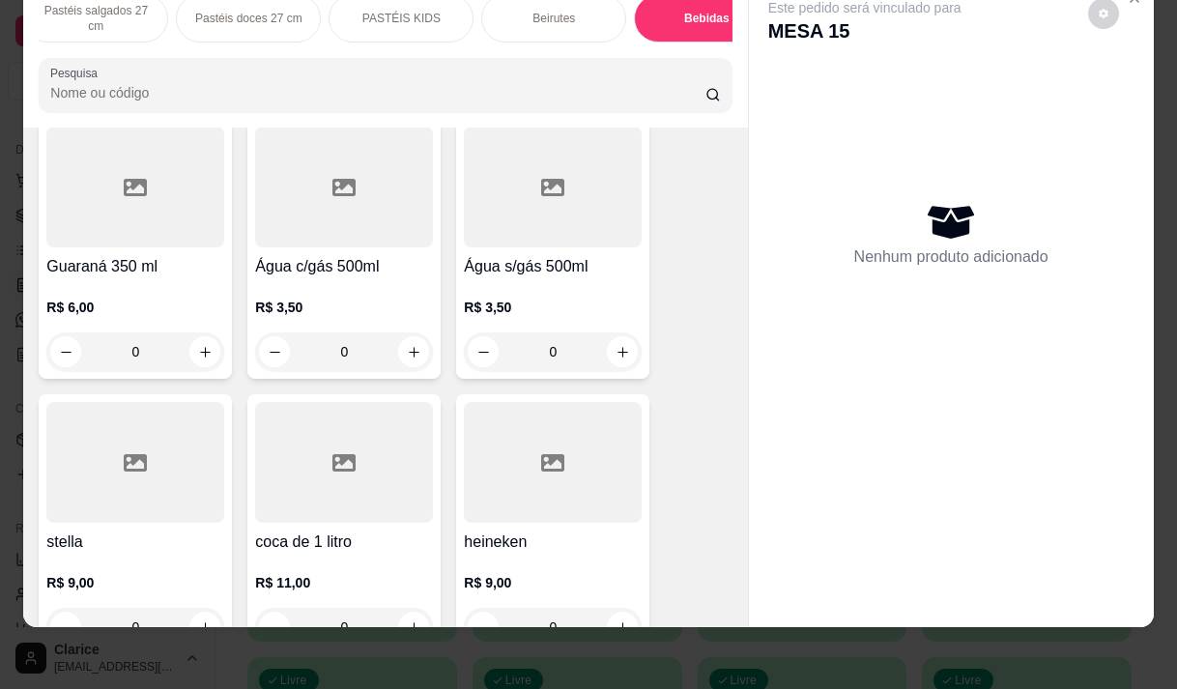
click at [507, 531] on h4 "heineken" at bounding box center [553, 542] width 178 height 23
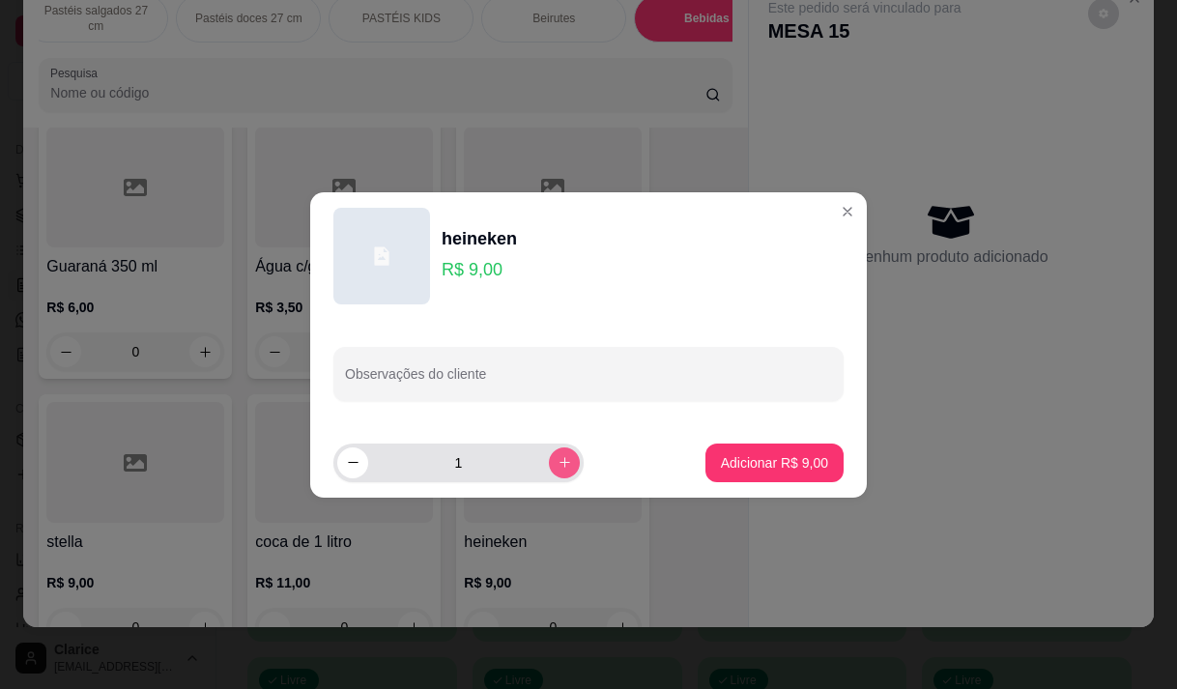
click at [558, 455] on icon "increase-product-quantity" at bounding box center [565, 462] width 14 height 14
type input "3"
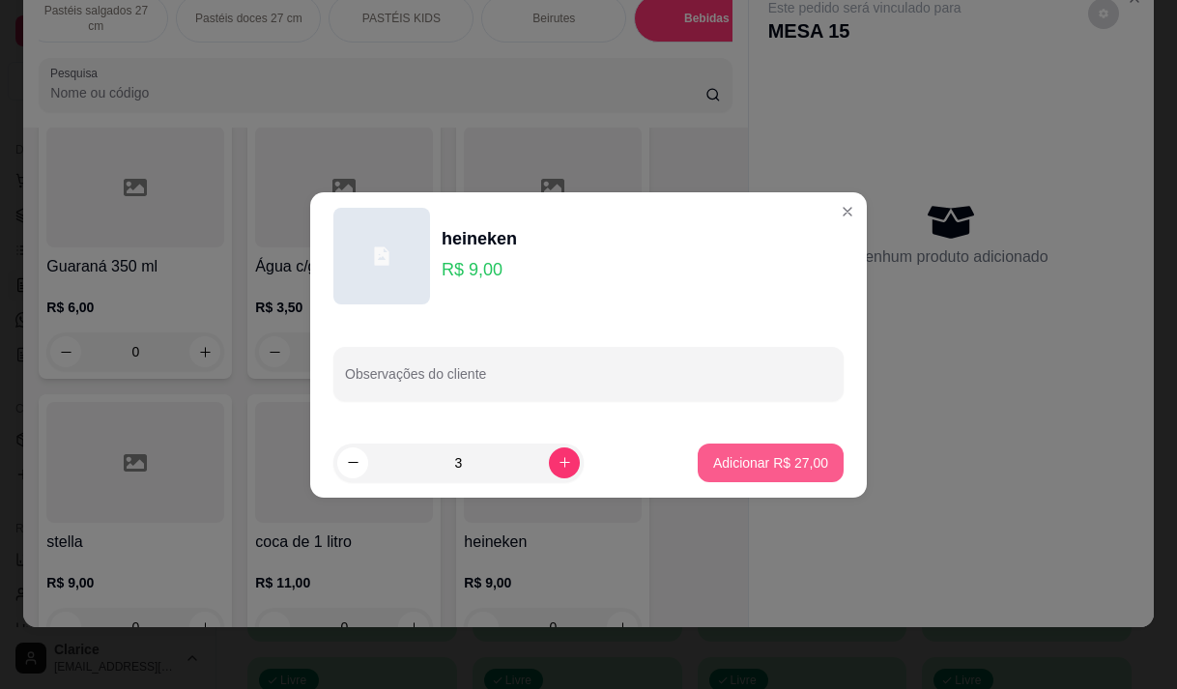
click at [713, 461] on p "Adicionar R$ 27,00" at bounding box center [770, 462] width 115 height 19
click at [703, 461] on div "Aquarius fresh 500ml R$ 7,00 0 Coca cola 2 litros R$ 17,00 0 Coca cola 350 ml R…" at bounding box center [385, 249] width 693 height 1912
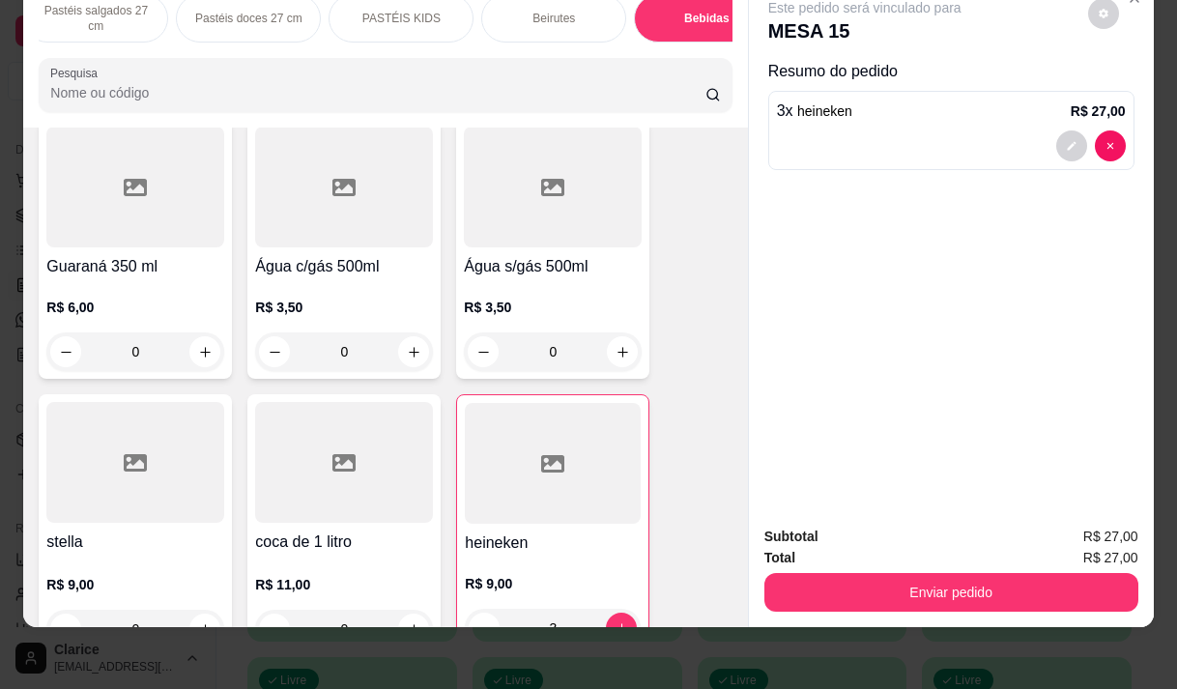
type input "3"
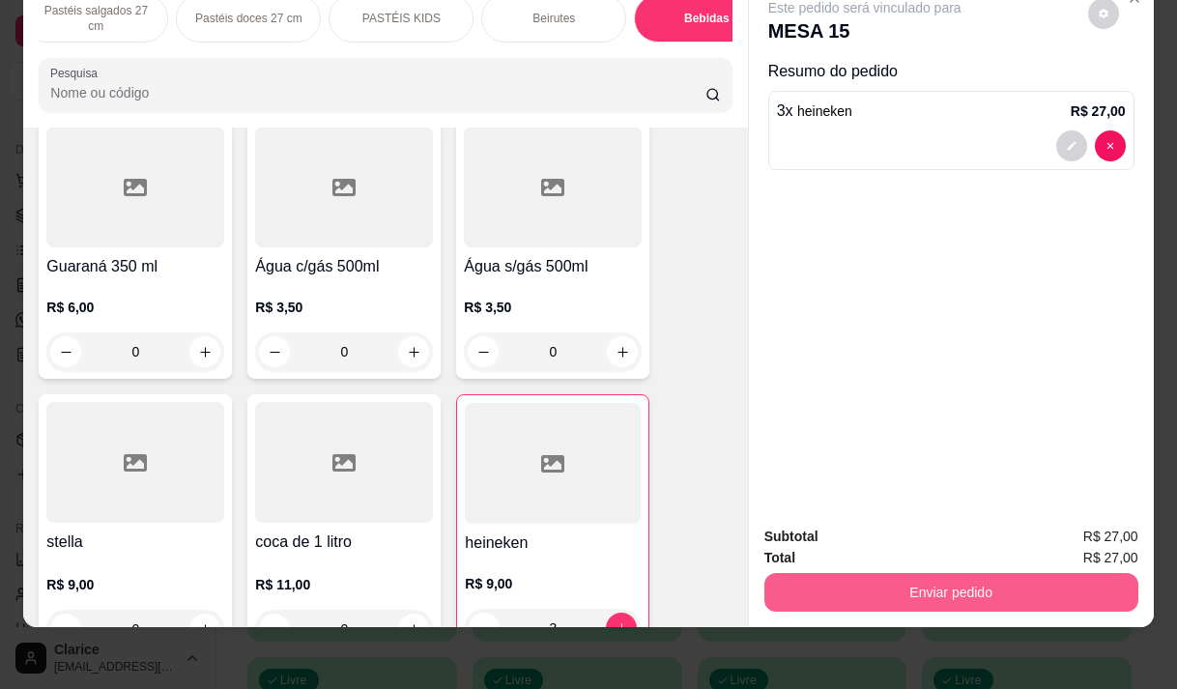
click at [1002, 573] on button "Enviar pedido" at bounding box center [951, 592] width 374 height 39
click at [1049, 573] on button "Enviar pedido" at bounding box center [950, 592] width 362 height 38
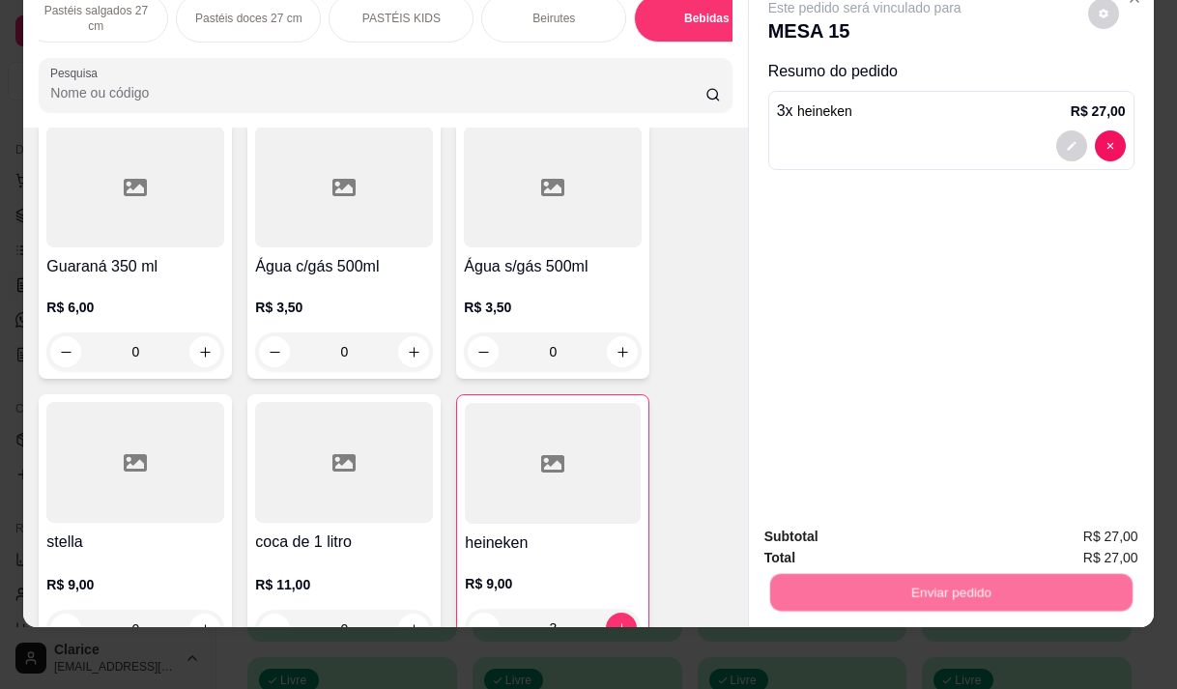
click at [1103, 530] on button "Enviar pedido" at bounding box center [1088, 530] width 106 height 36
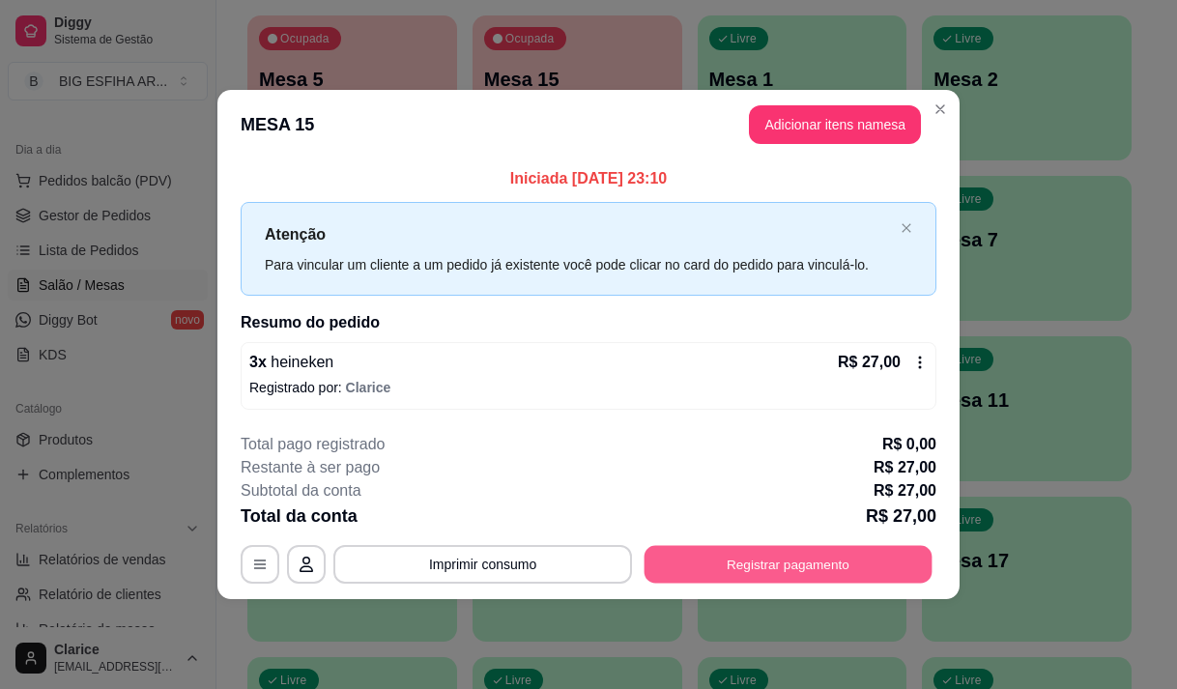
click at [909, 560] on button "Registrar pagamento" at bounding box center [789, 565] width 288 height 38
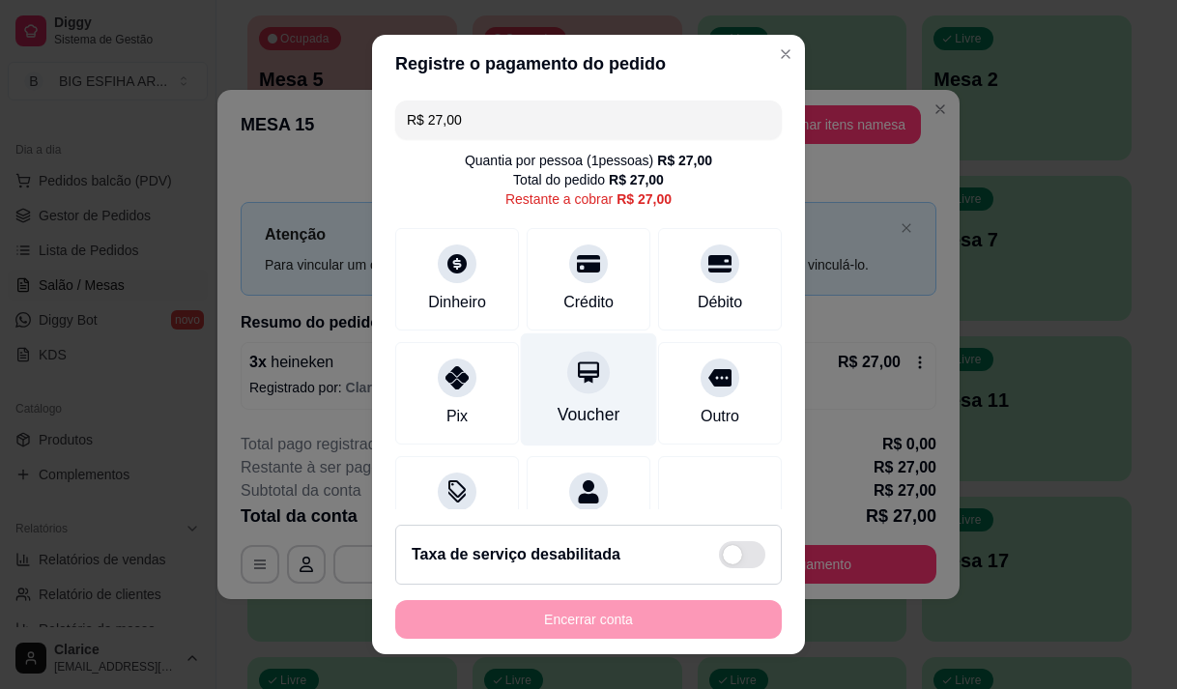
click at [567, 378] on div at bounding box center [588, 372] width 43 height 43
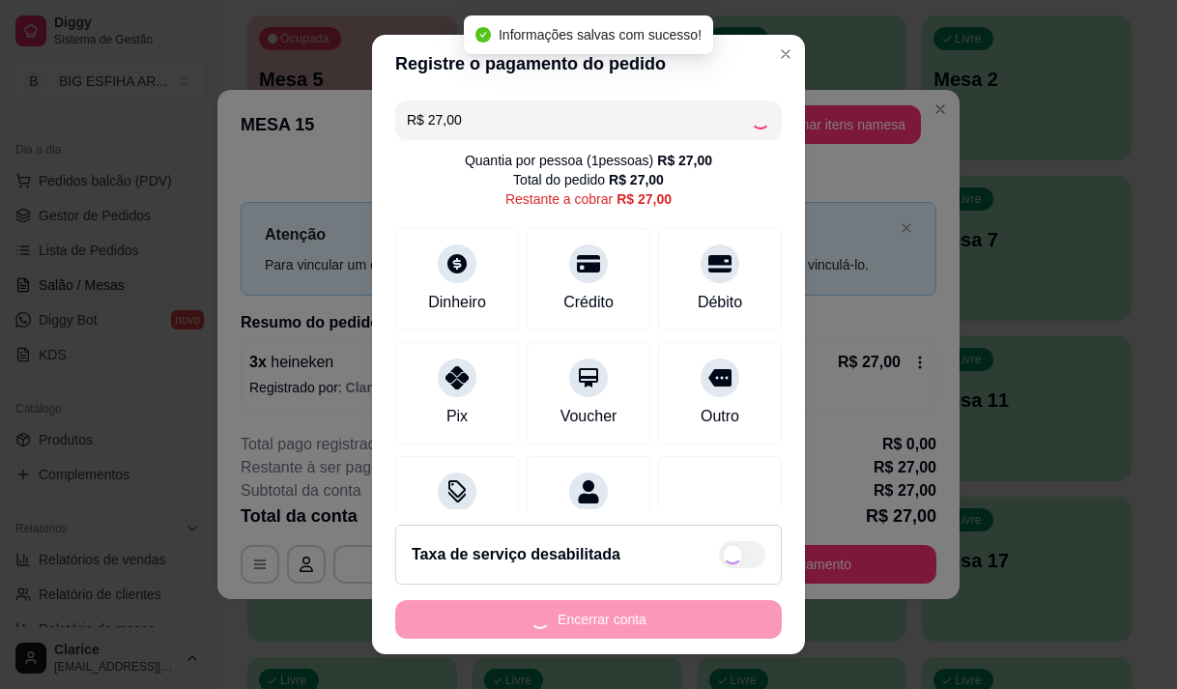
type input "R$ 0,00"
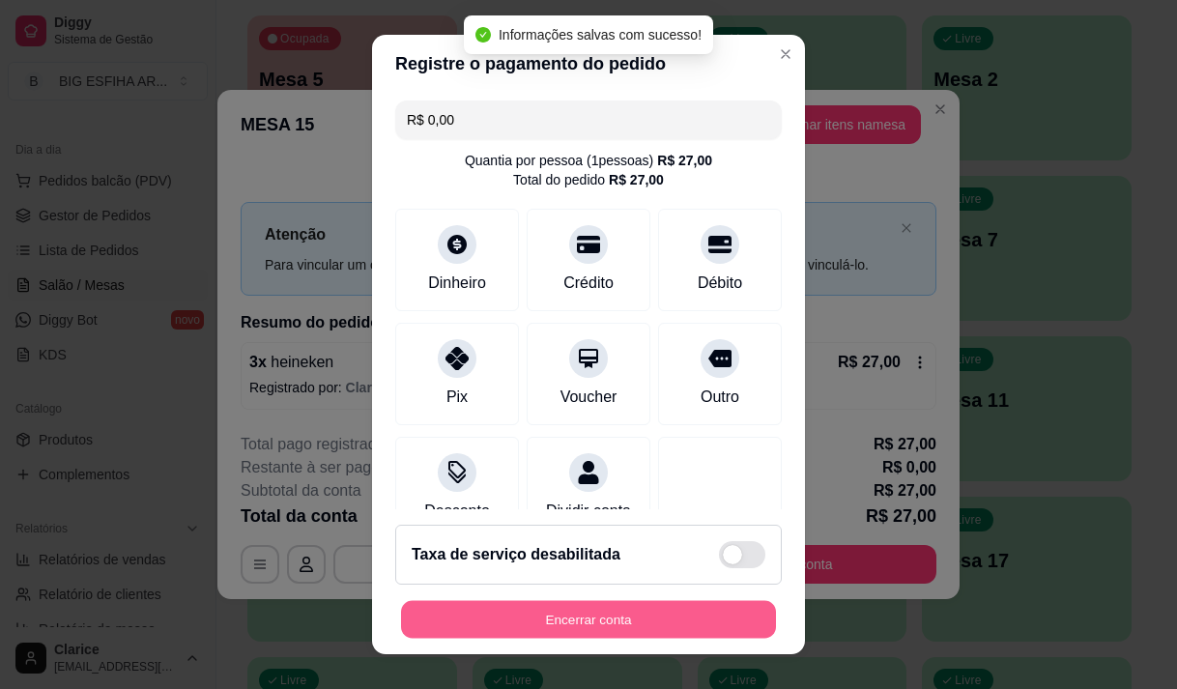
click at [562, 619] on button "Encerrar conta" at bounding box center [588, 620] width 375 height 38
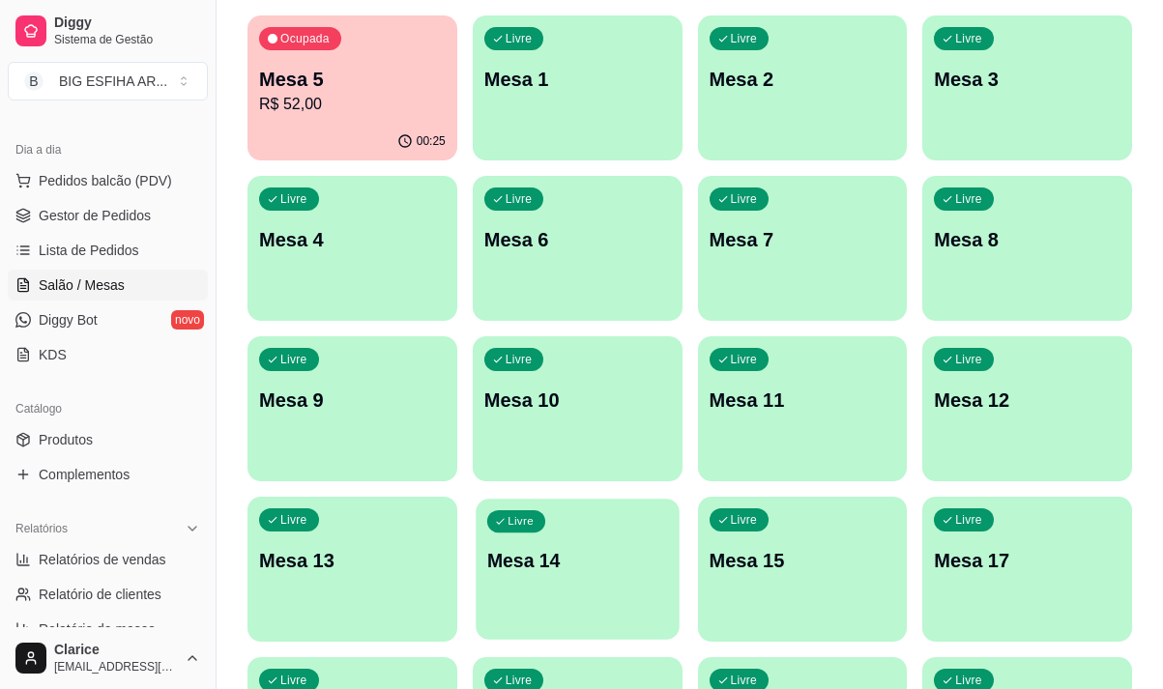
click at [607, 605] on div "Livre Mesa 14" at bounding box center [576, 558] width 203 height 118
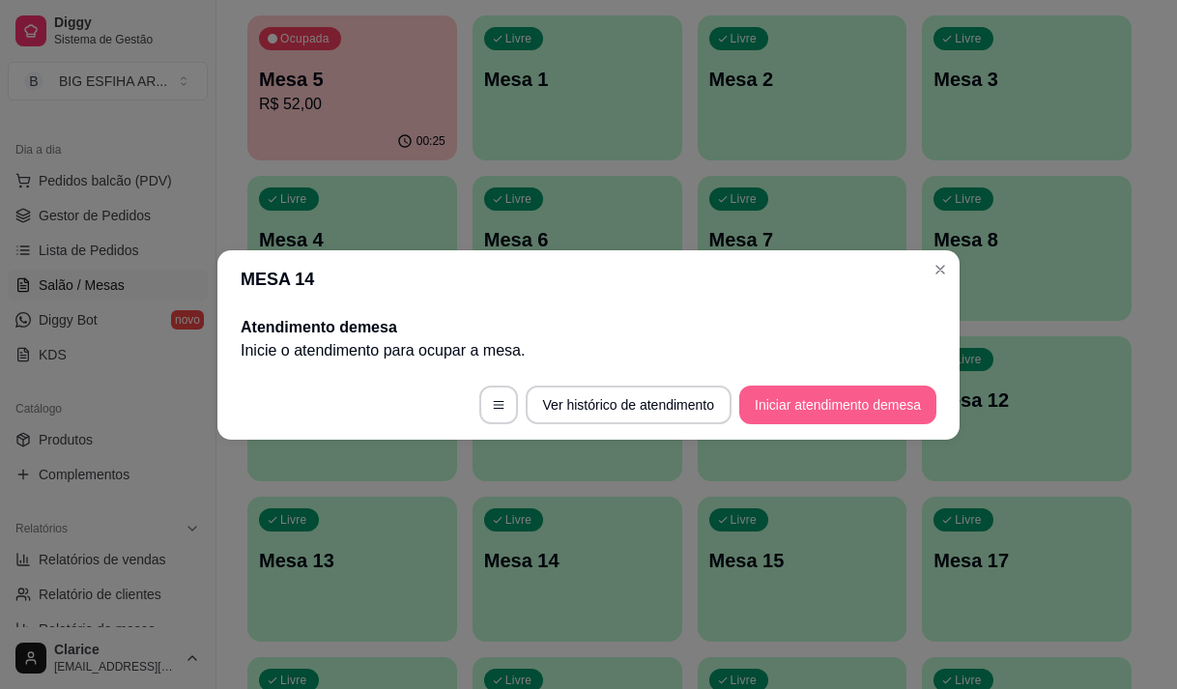
click at [840, 407] on button "Iniciar atendimento de mesa" at bounding box center [837, 405] width 197 height 39
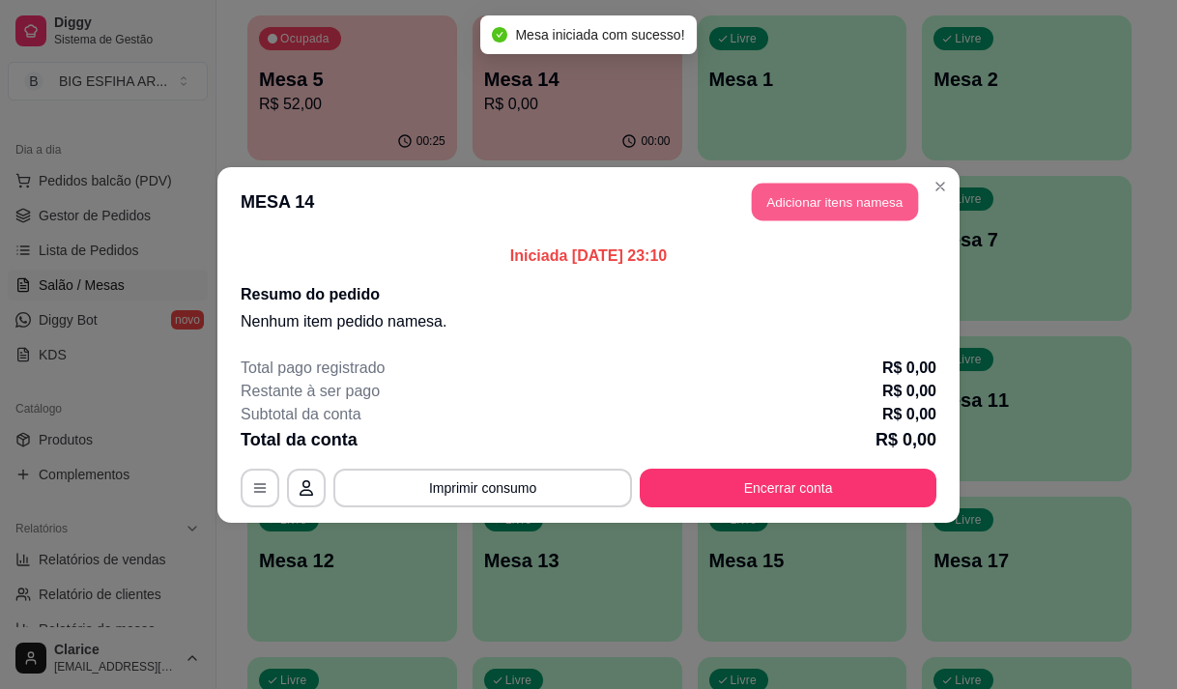
click at [793, 206] on button "Adicionar itens na mesa" at bounding box center [835, 202] width 166 height 38
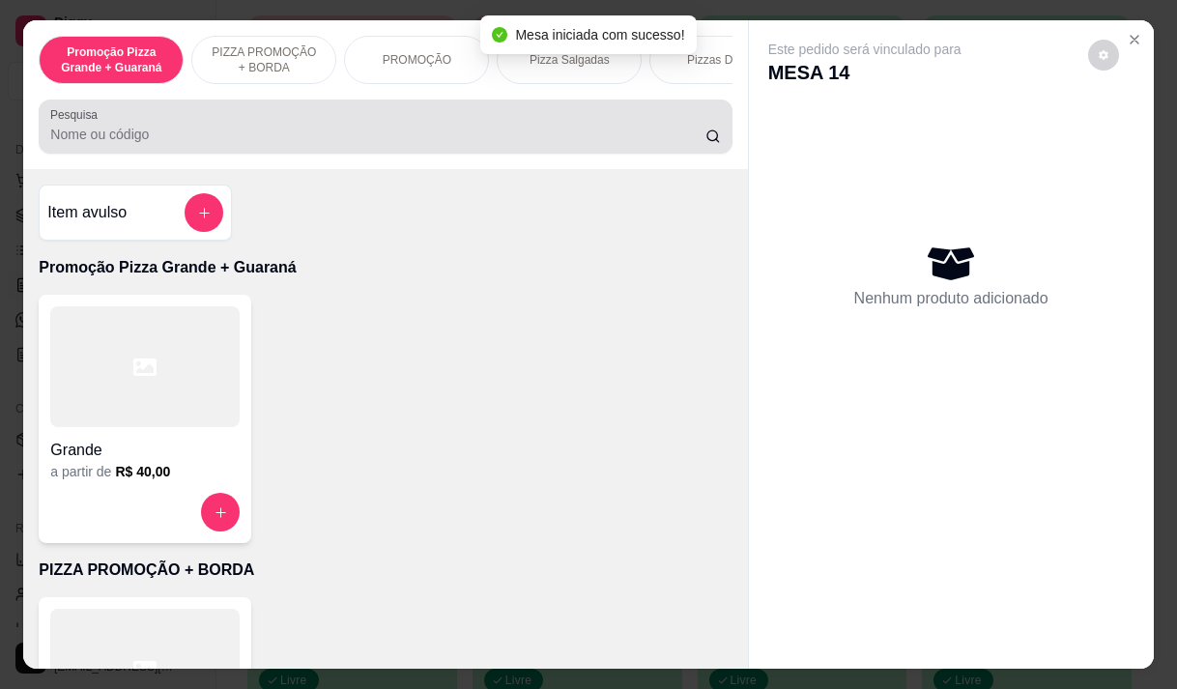
click at [286, 144] on input "Pesquisa" at bounding box center [377, 134] width 655 height 19
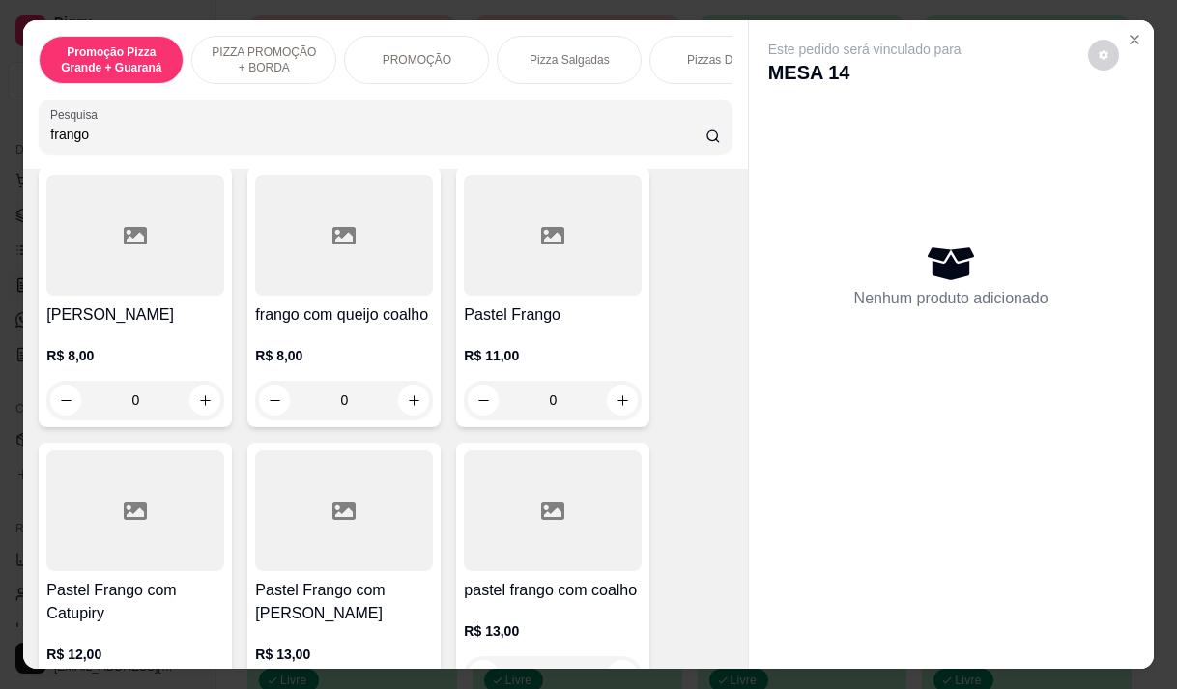
scroll to position [580, 0]
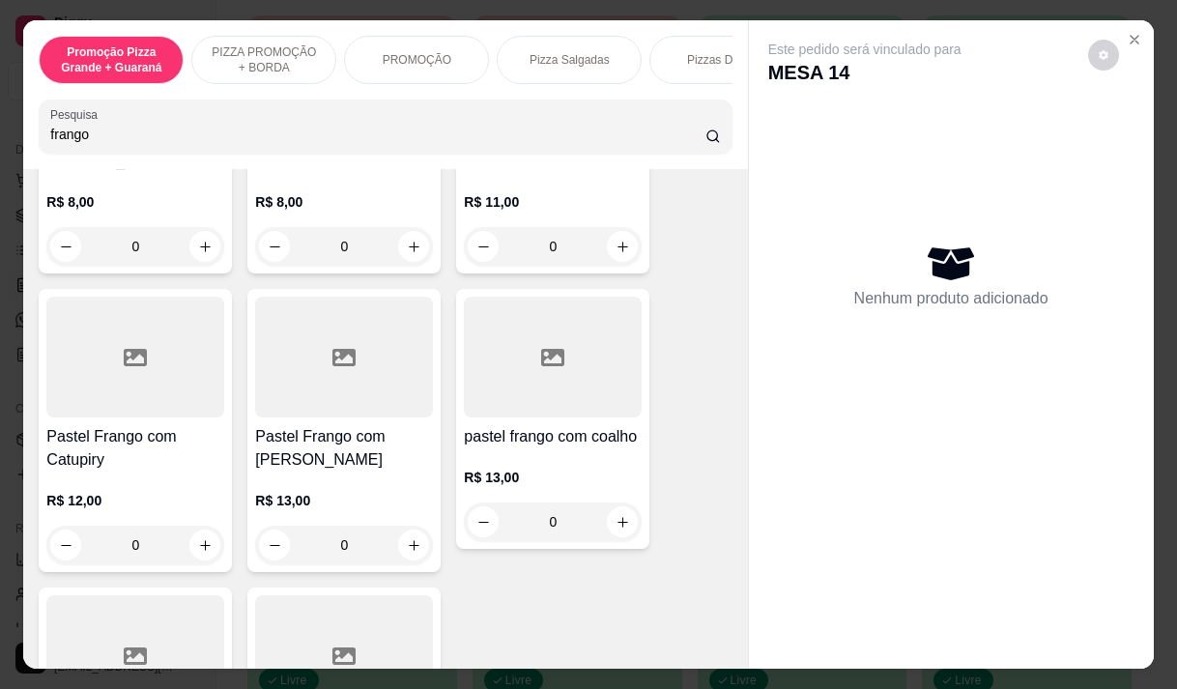
type input "frango"
click at [96, 472] on div "R$ 12,00 0" at bounding box center [135, 518] width 178 height 93
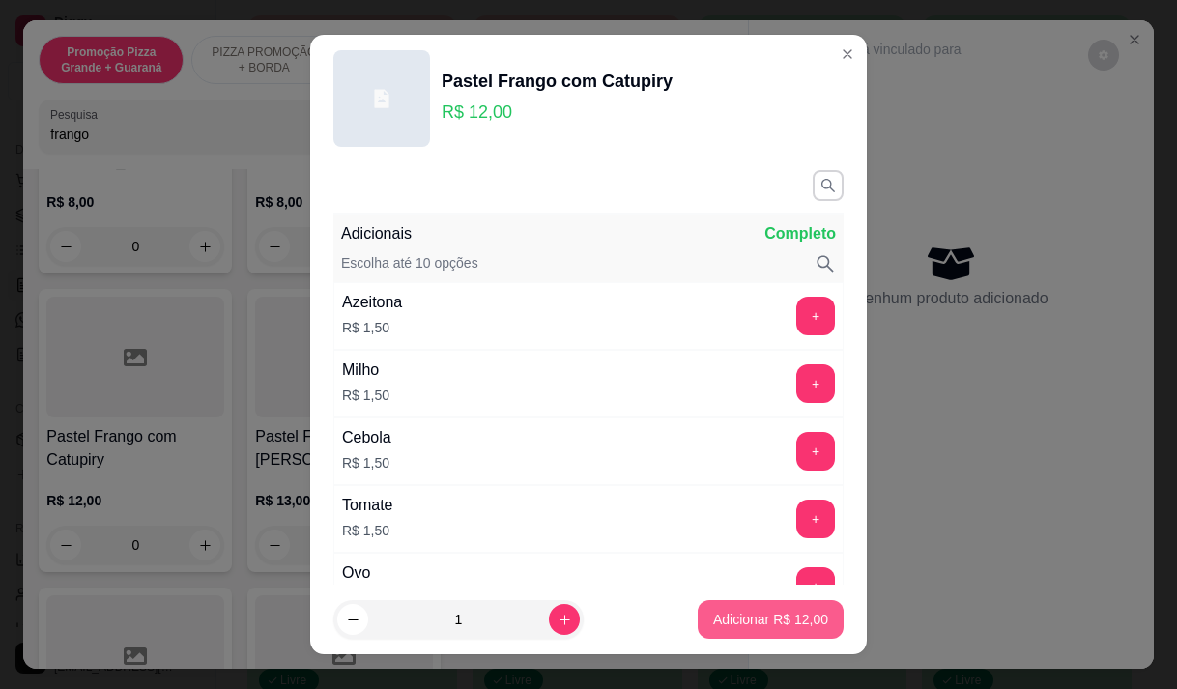
click at [713, 615] on p "Adicionar R$ 12,00" at bounding box center [770, 619] width 115 height 19
type input "1"
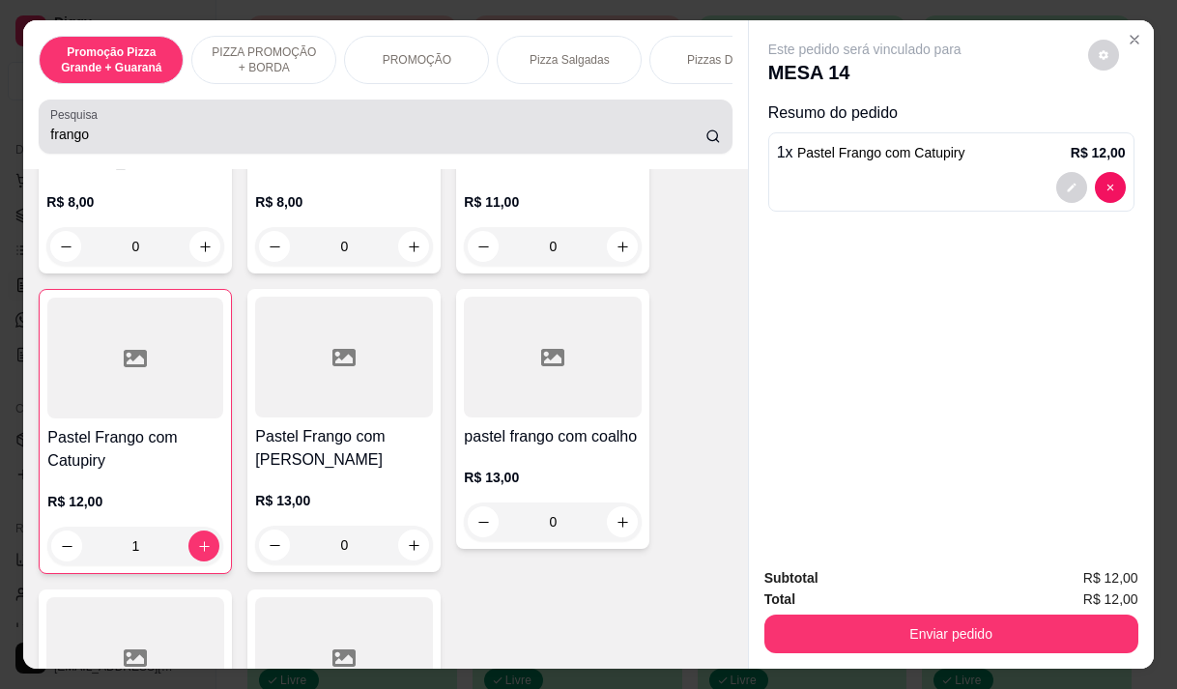
click at [85, 139] on input "frango" at bounding box center [377, 134] width 655 height 19
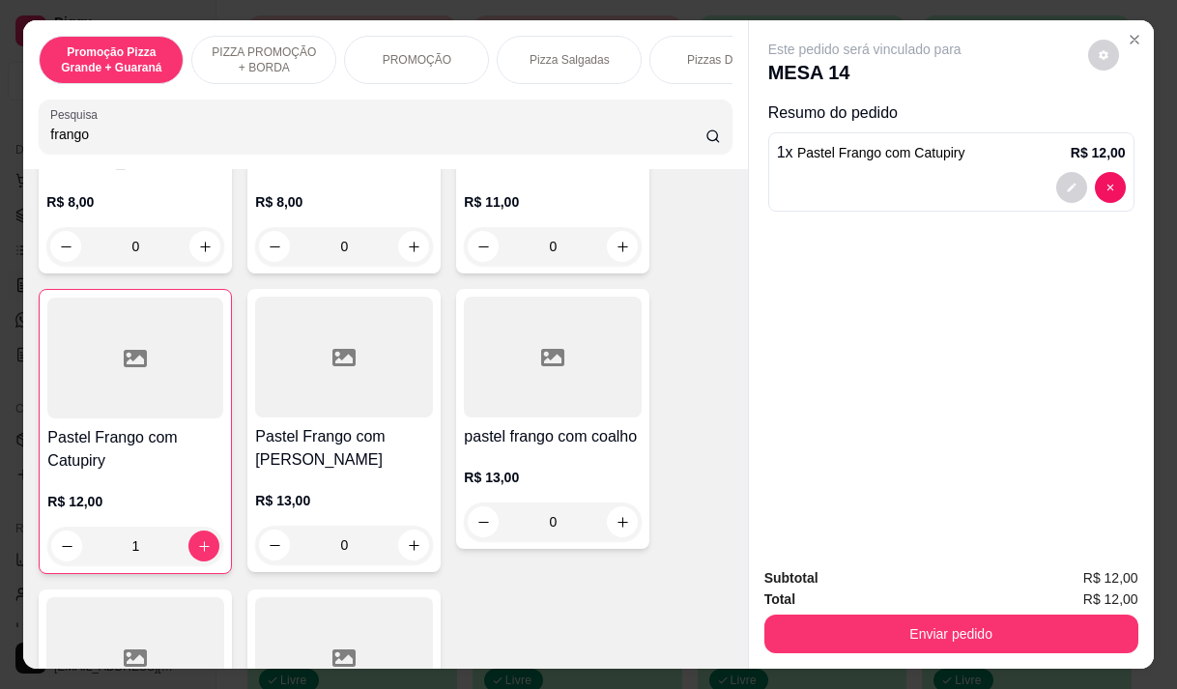
click at [85, 139] on input "frango" at bounding box center [377, 134] width 655 height 19
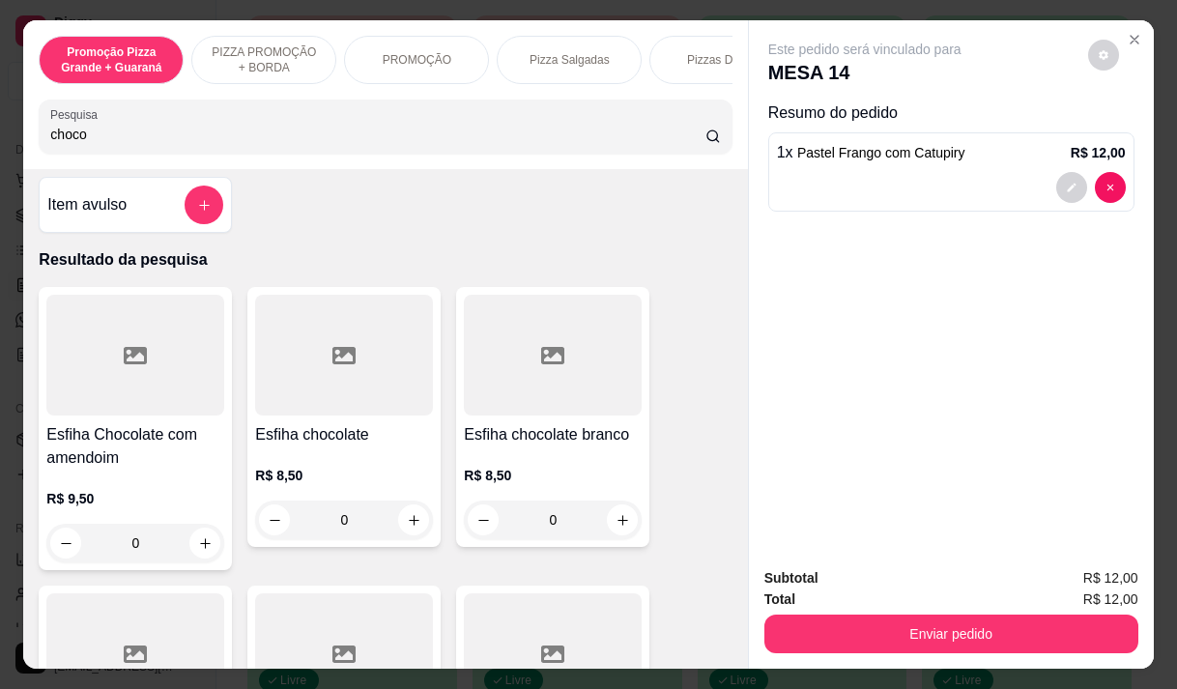
scroll to position [0, 0]
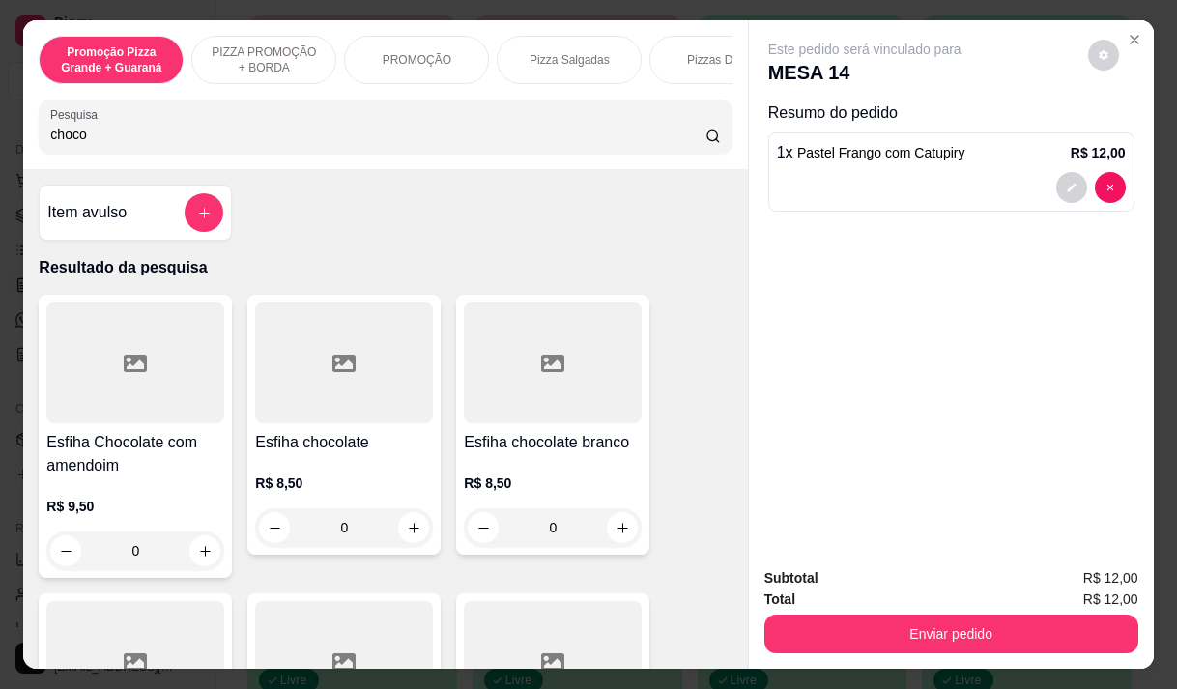
type input "choco"
click at [345, 470] on div "R$ 8,50 0" at bounding box center [344, 500] width 178 height 93
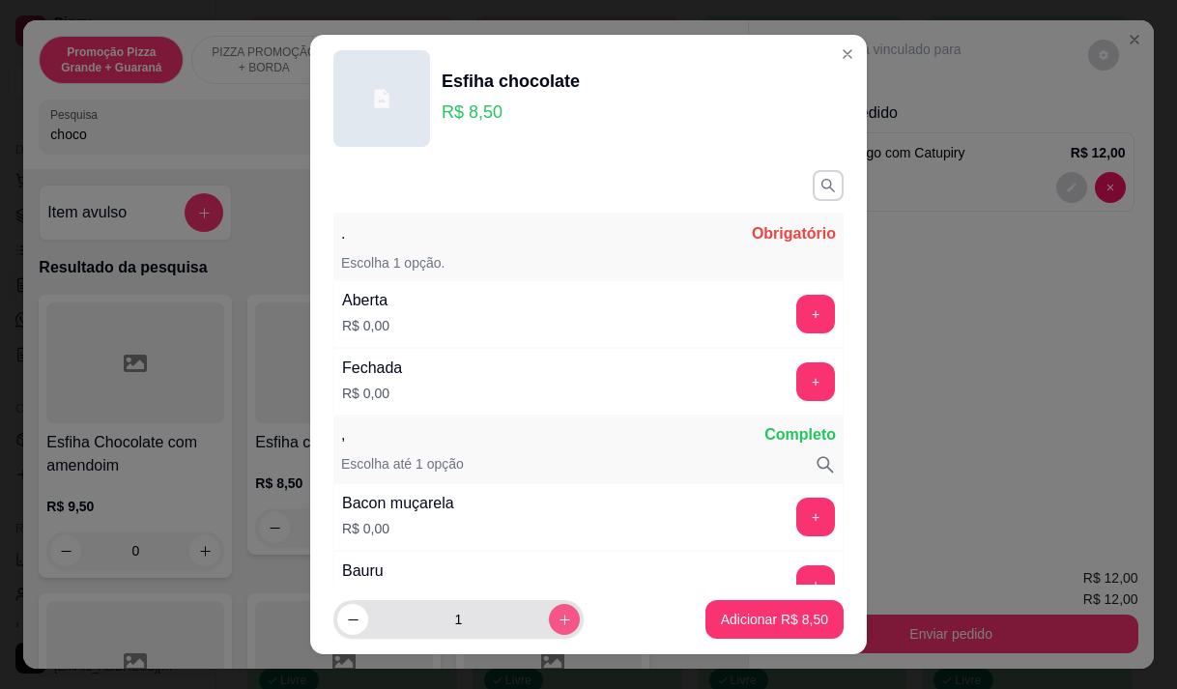
click at [560, 620] on icon "increase-product-quantity" at bounding box center [565, 620] width 11 height 11
type input "2"
click at [796, 305] on button "+" at bounding box center [815, 314] width 39 height 39
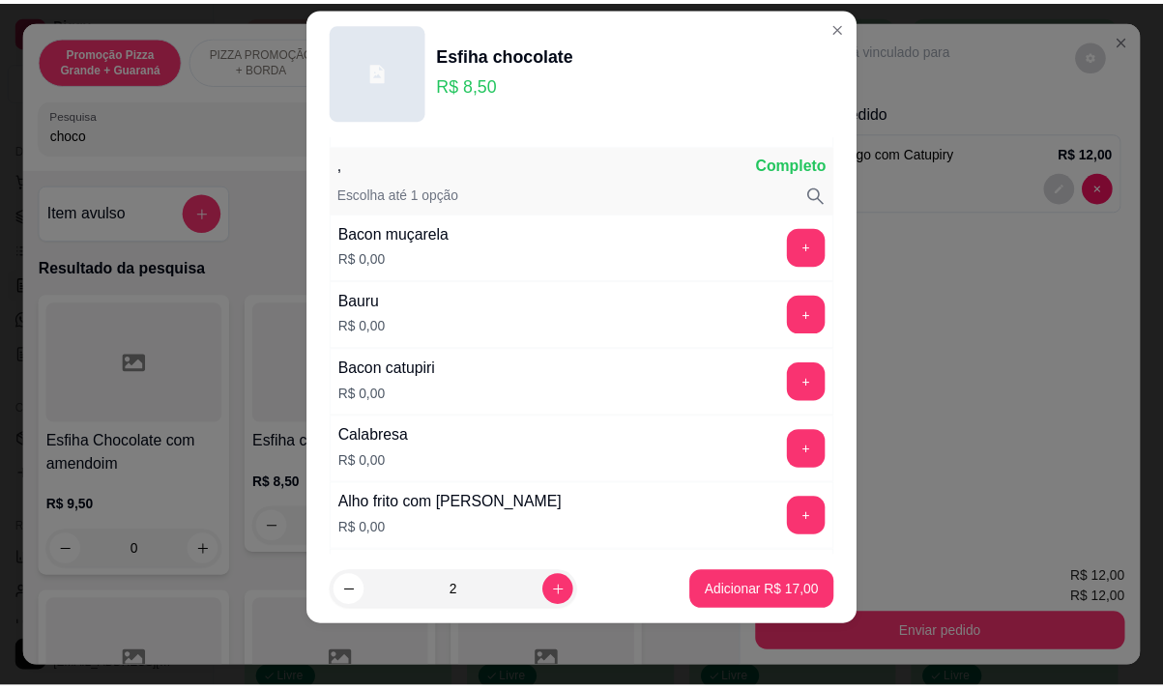
scroll to position [253, 0]
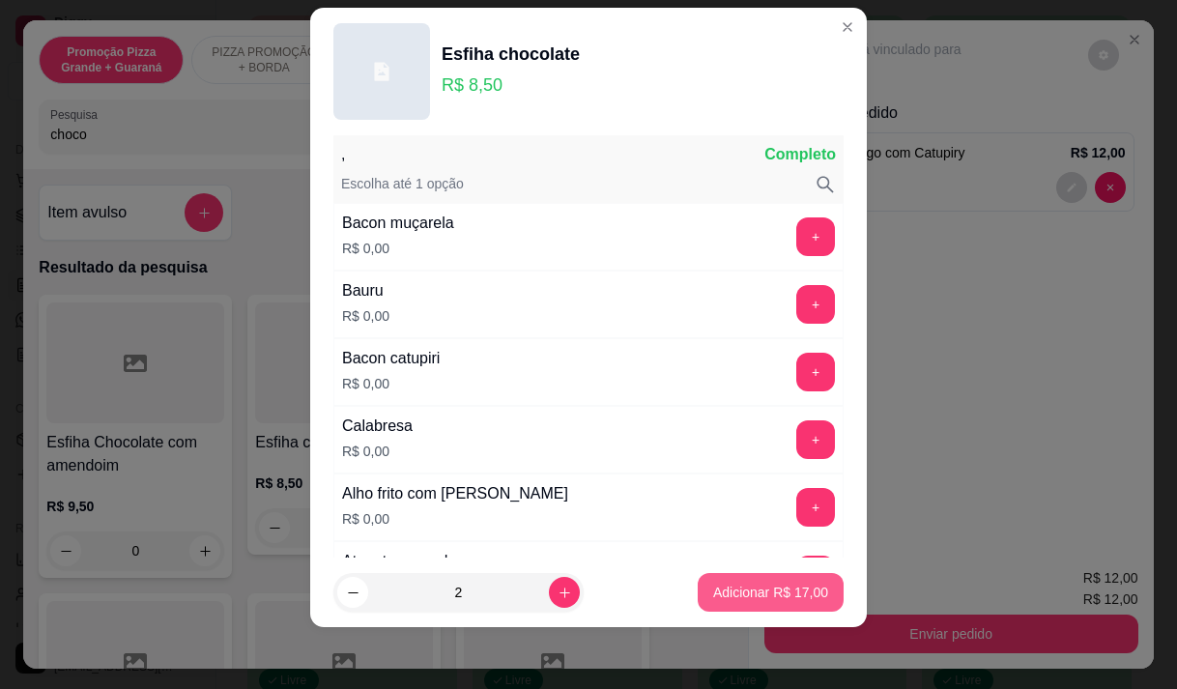
click at [744, 602] on button "Adicionar R$ 17,00" at bounding box center [771, 592] width 146 height 39
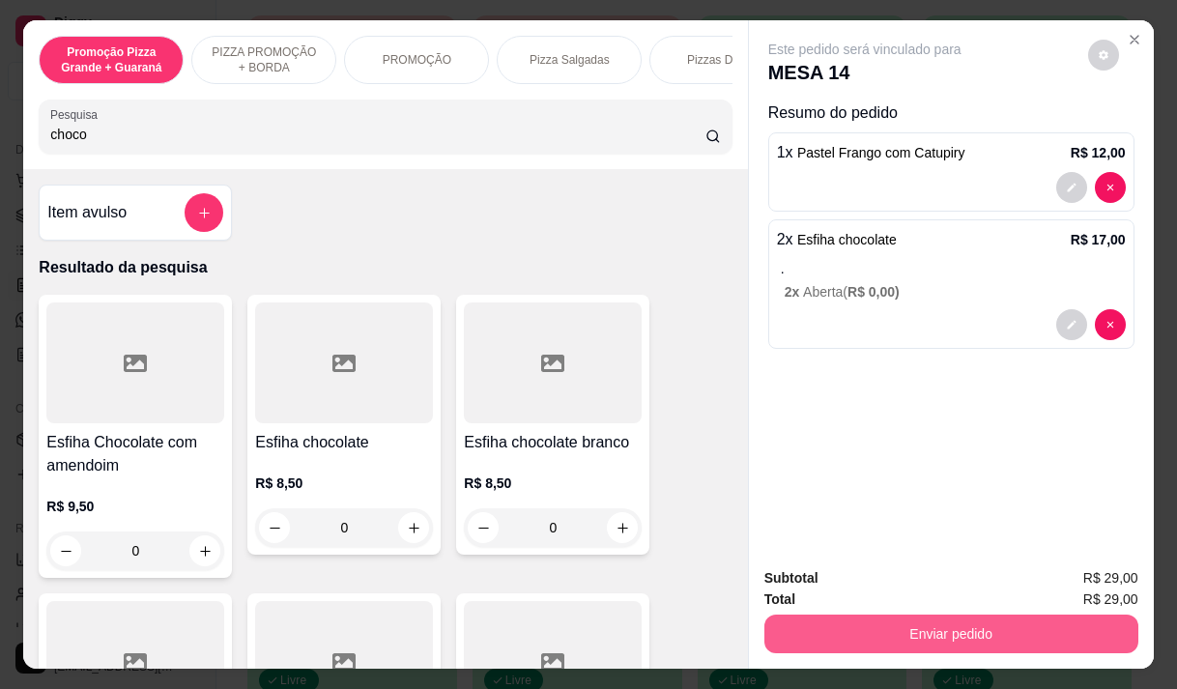
click at [851, 622] on button "Enviar pedido" at bounding box center [951, 634] width 374 height 39
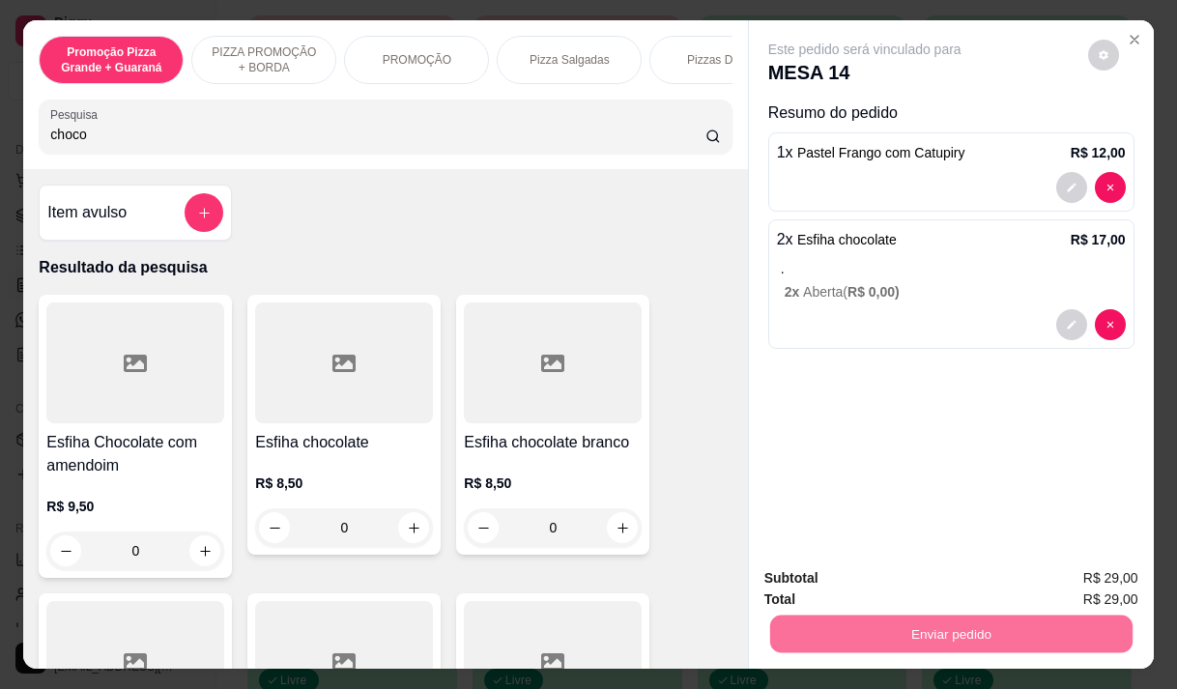
click at [1126, 577] on button "Enviar pedido" at bounding box center [1087, 578] width 109 height 37
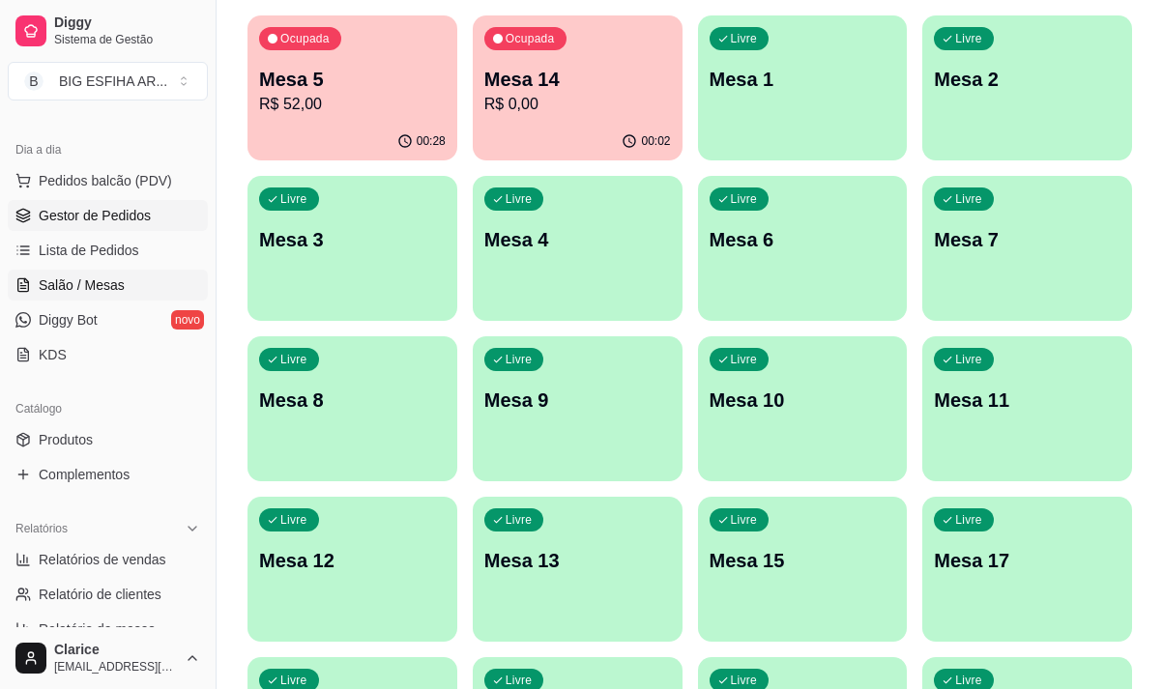
click at [86, 223] on span "Gestor de Pedidos" at bounding box center [95, 215] width 112 height 19
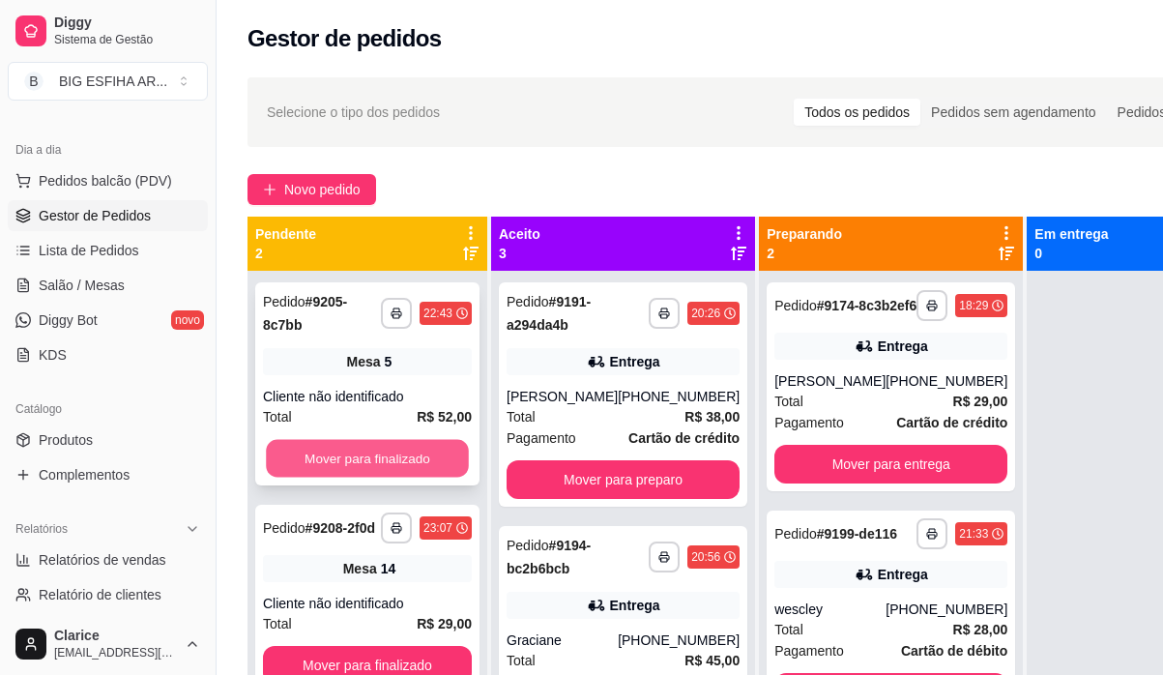
click at [414, 447] on button "Mover para finalizado" at bounding box center [367, 459] width 203 height 38
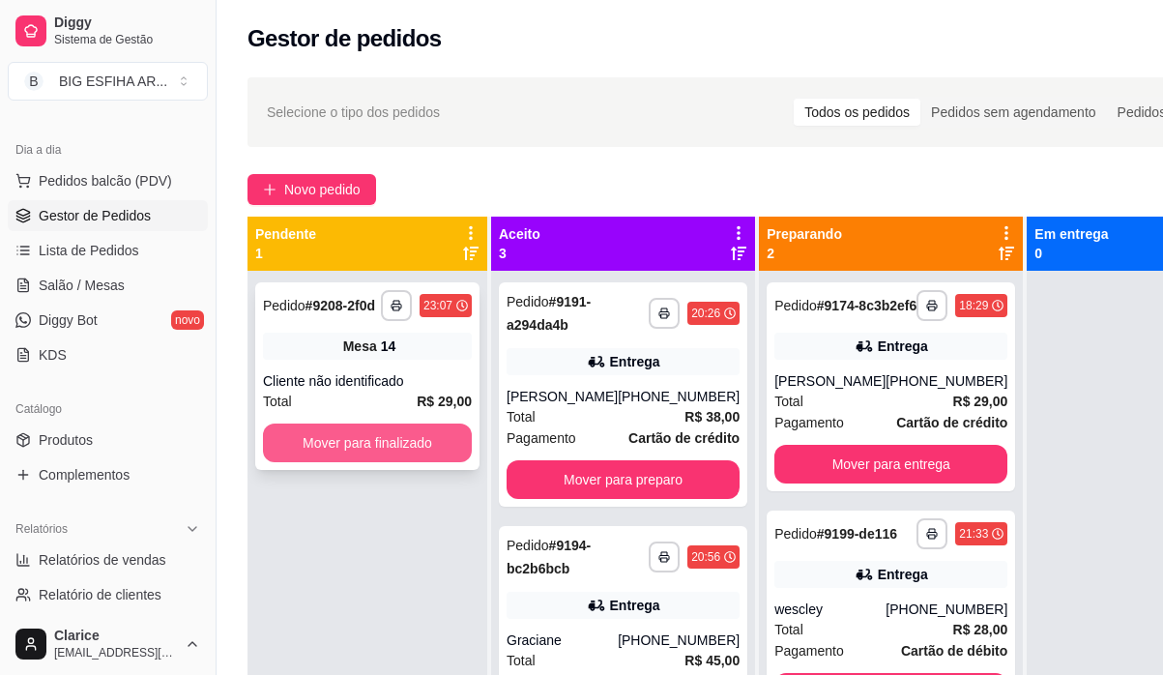
click at [413, 447] on button "Mover para finalizado" at bounding box center [367, 442] width 209 height 39
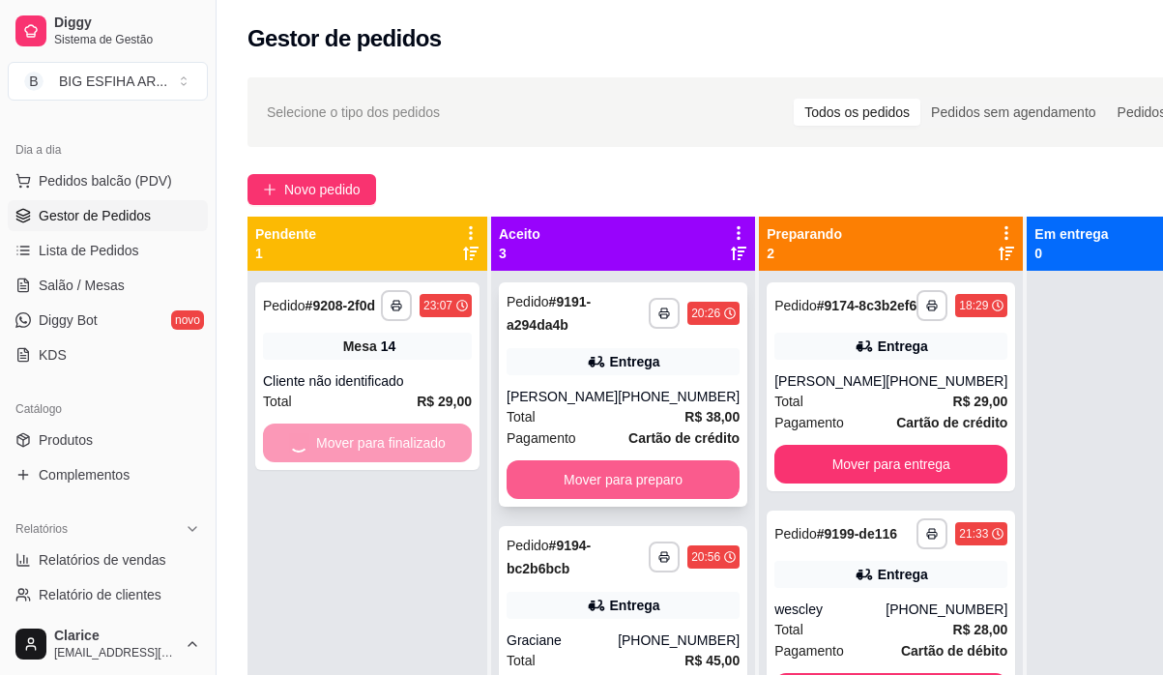
click at [640, 482] on button "Mover para preparo" at bounding box center [622, 479] width 233 height 39
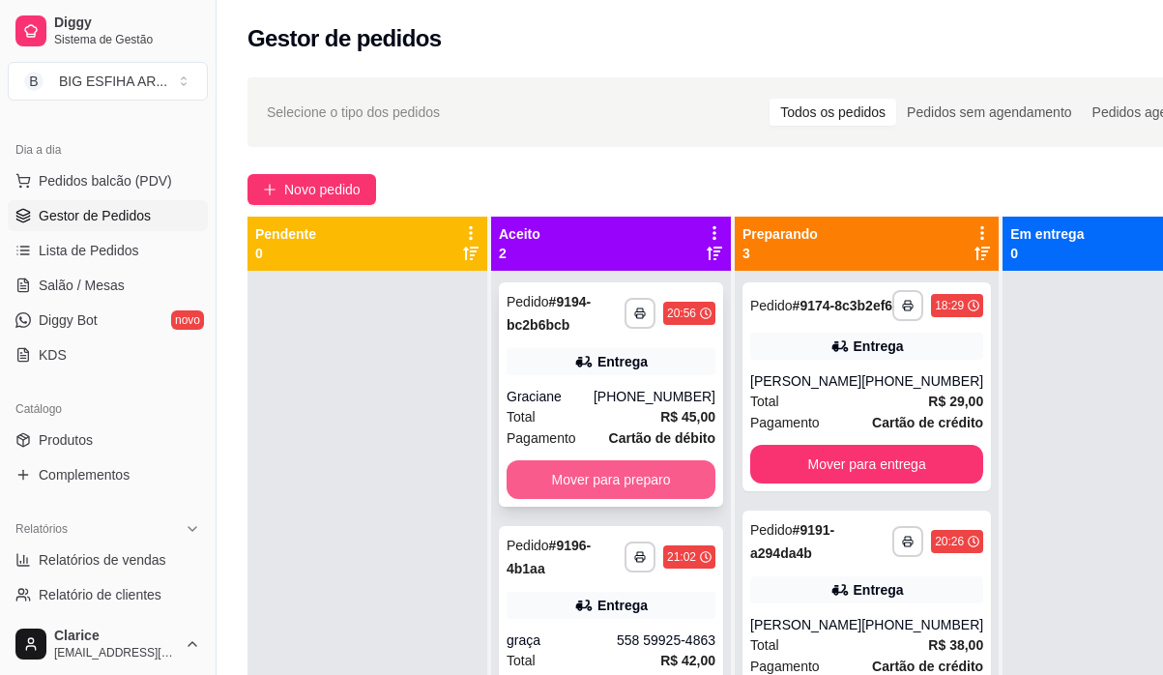
click at [644, 482] on button "Mover para preparo" at bounding box center [610, 479] width 209 height 39
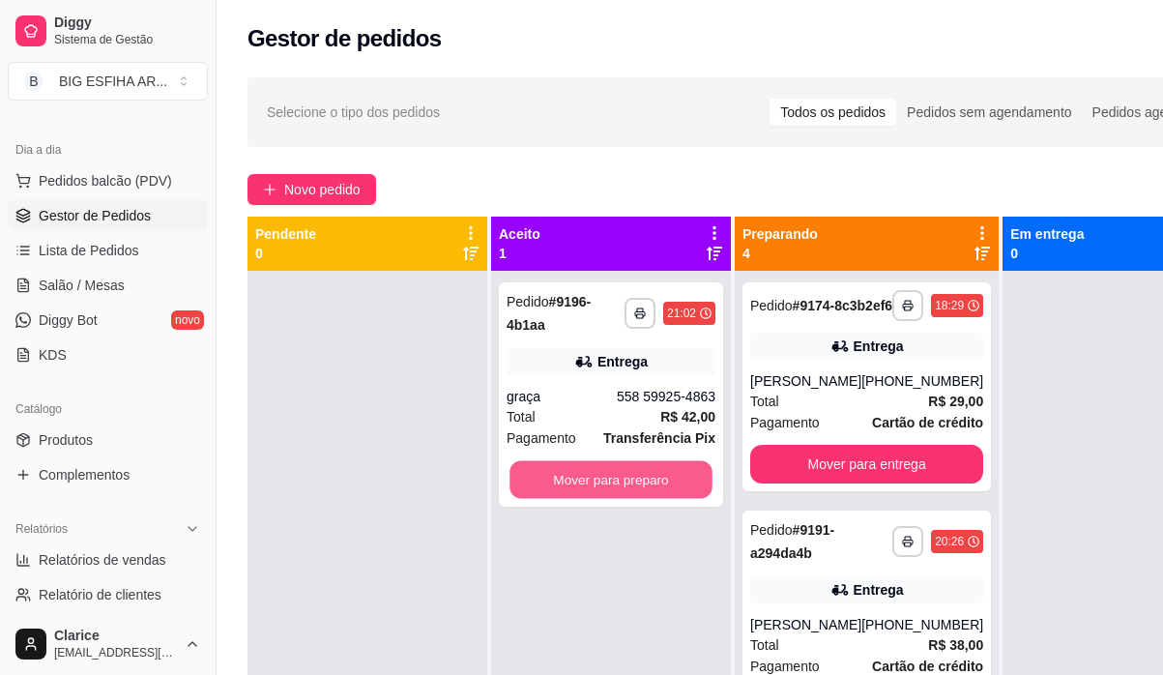
click at [646, 481] on button "Mover para preparo" at bounding box center [610, 480] width 203 height 38
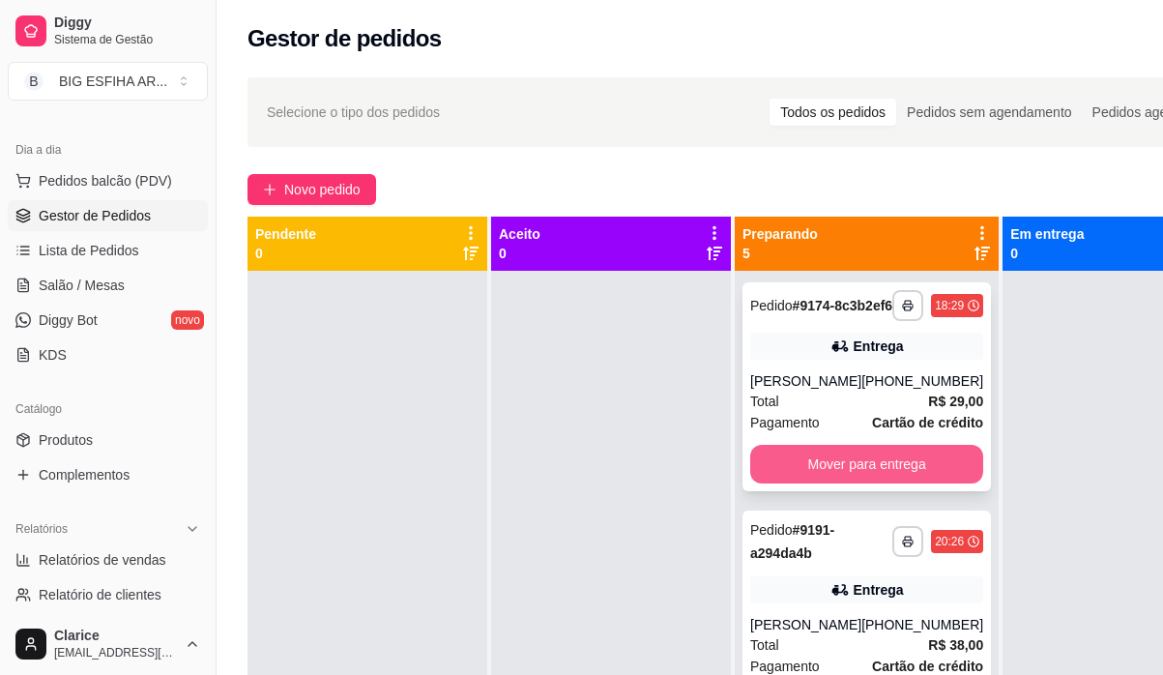
click at [922, 470] on button "Mover para entrega" at bounding box center [866, 464] width 233 height 39
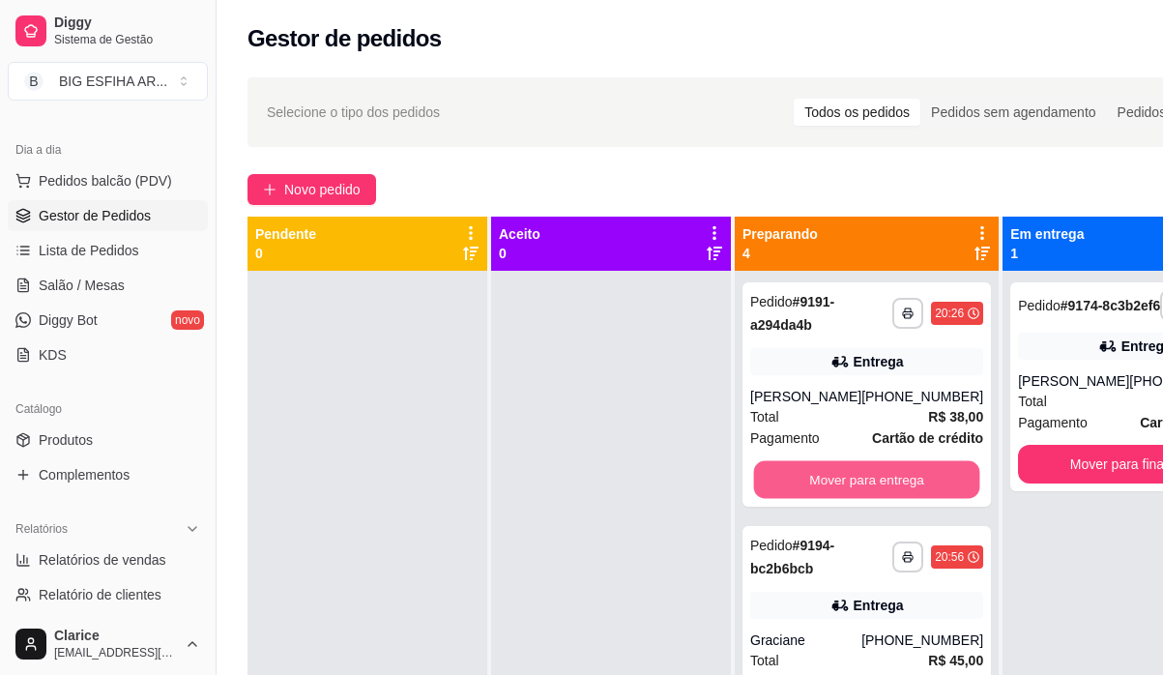
click at [922, 470] on button "Mover para entrega" at bounding box center [867, 480] width 226 height 38
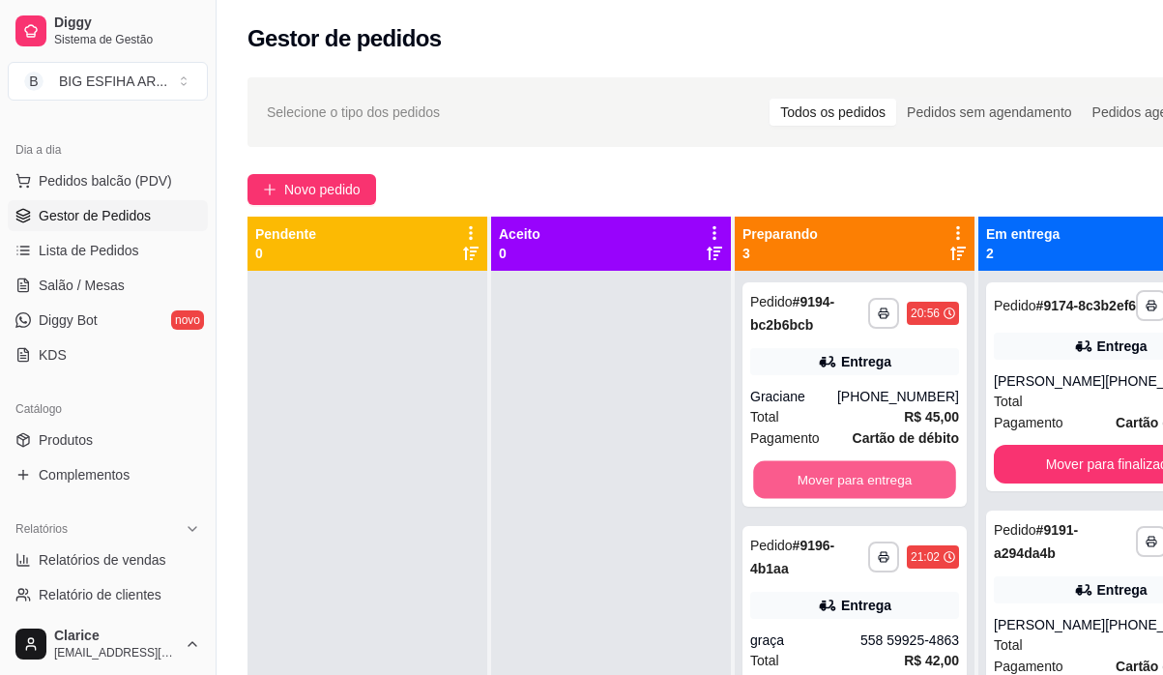
click at [922, 470] on button "Mover para entrega" at bounding box center [854, 480] width 203 height 38
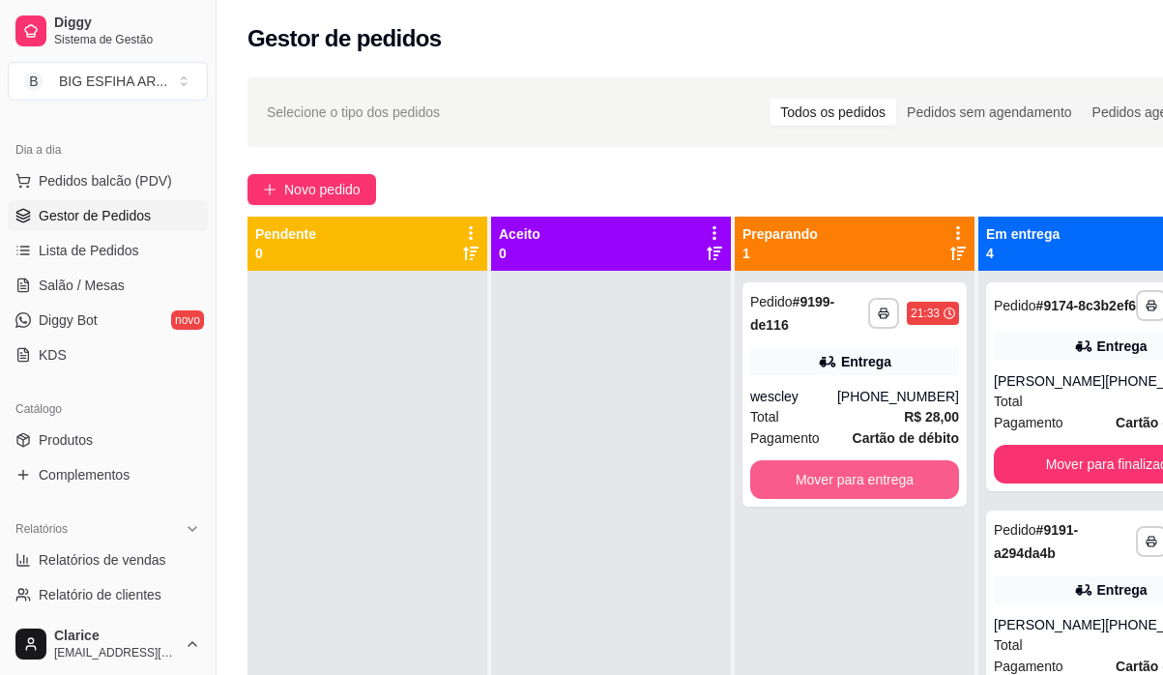
click at [922, 470] on button "Mover para entrega" at bounding box center [854, 479] width 209 height 39
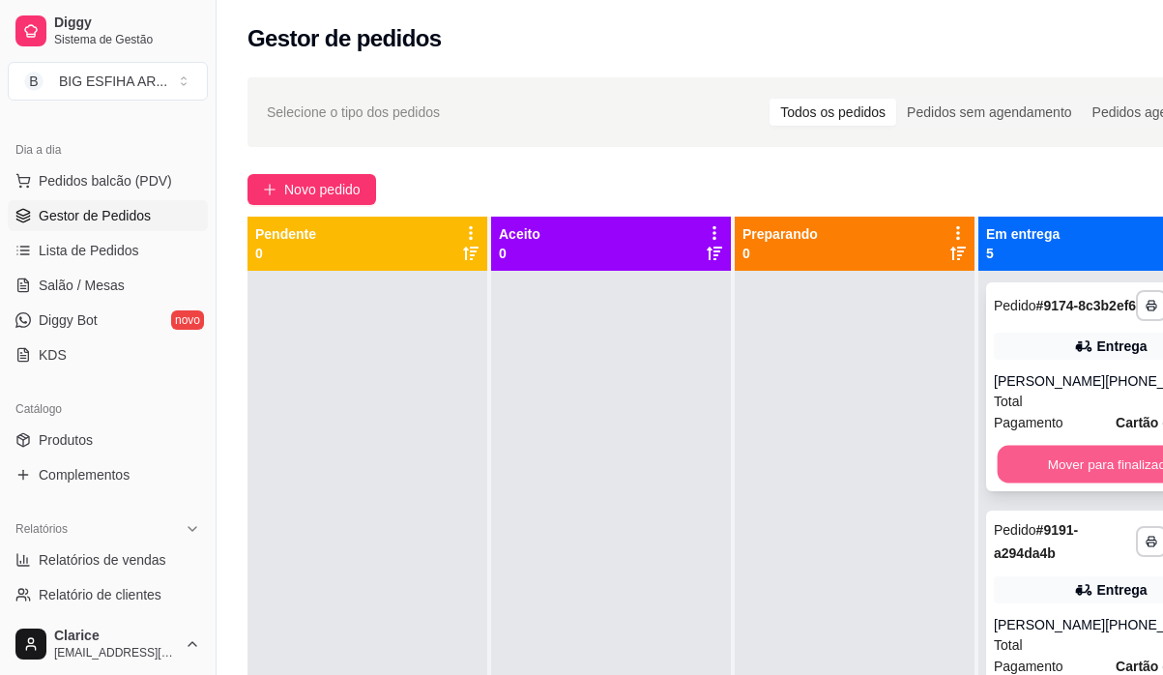
click at [1043, 469] on button "Mover para finalizado" at bounding box center [1110, 464] width 226 height 38
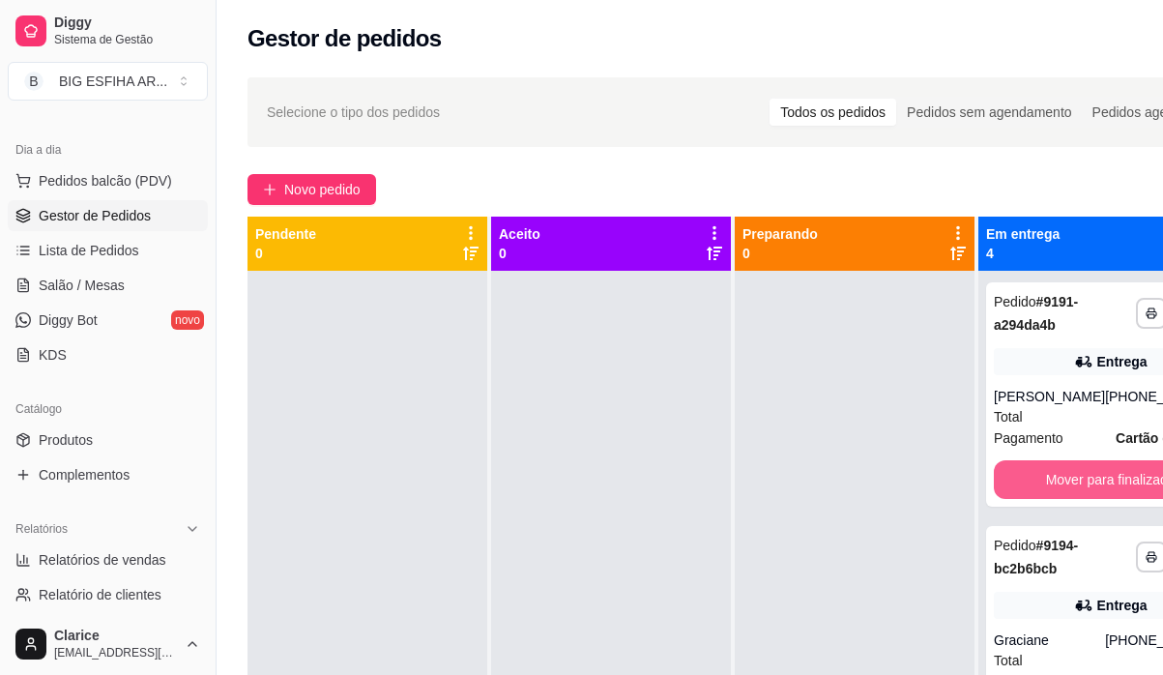
click at [1044, 468] on button "Mover para finalizado" at bounding box center [1109, 479] width 233 height 39
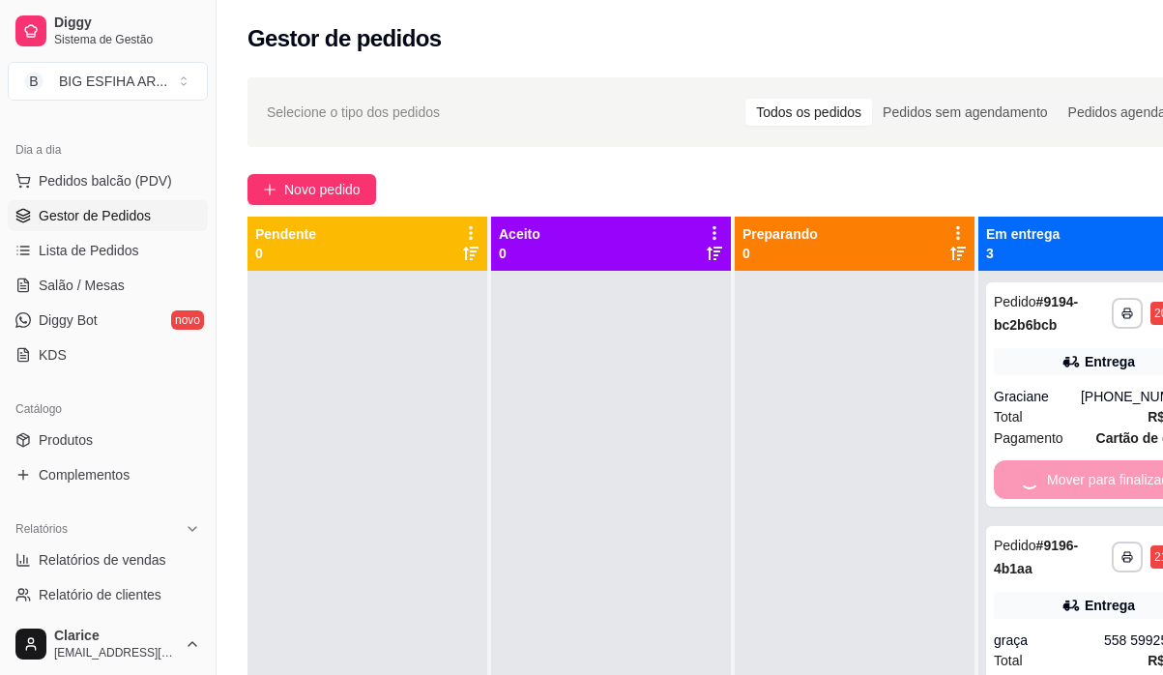
click at [1045, 468] on div "Mover para finalizado" at bounding box center [1097, 479] width 209 height 39
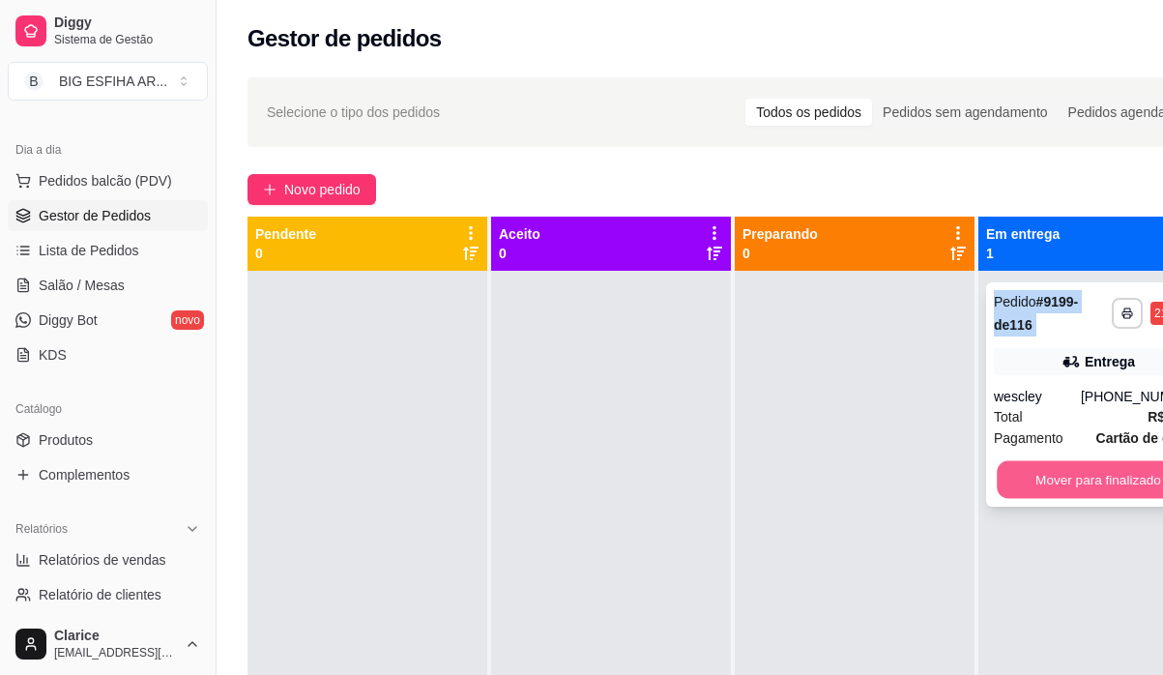
click at [1052, 468] on button "Mover para finalizado" at bounding box center [1097, 480] width 203 height 38
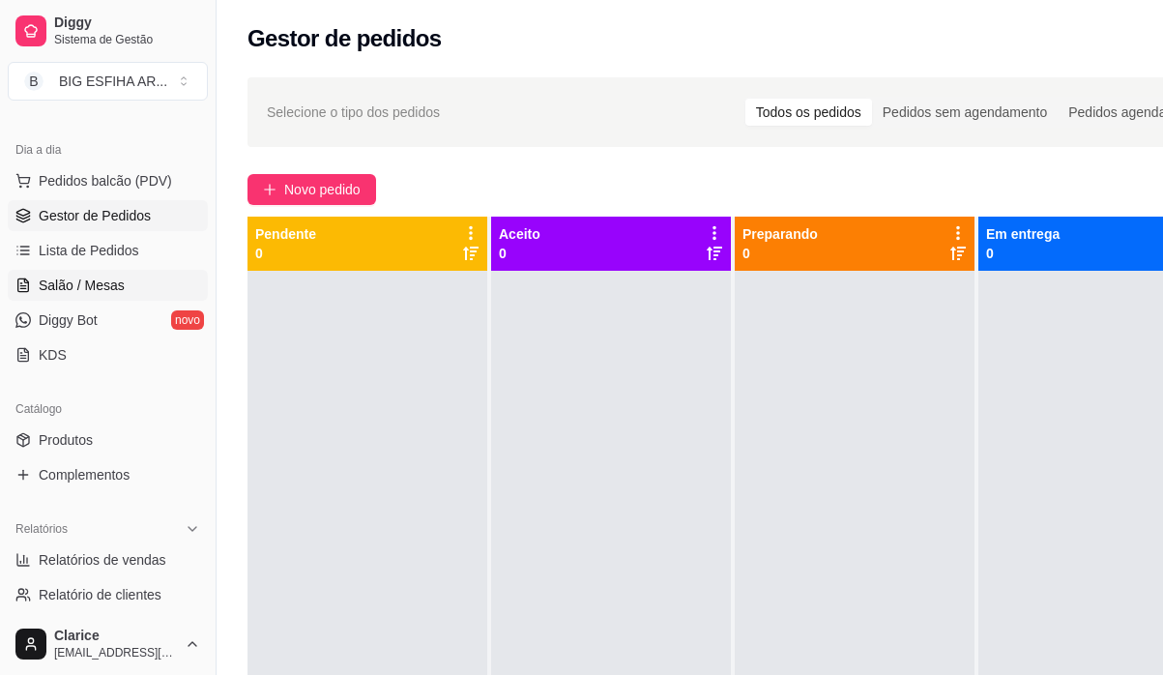
click at [82, 291] on span "Salão / Mesas" at bounding box center [82, 284] width 86 height 19
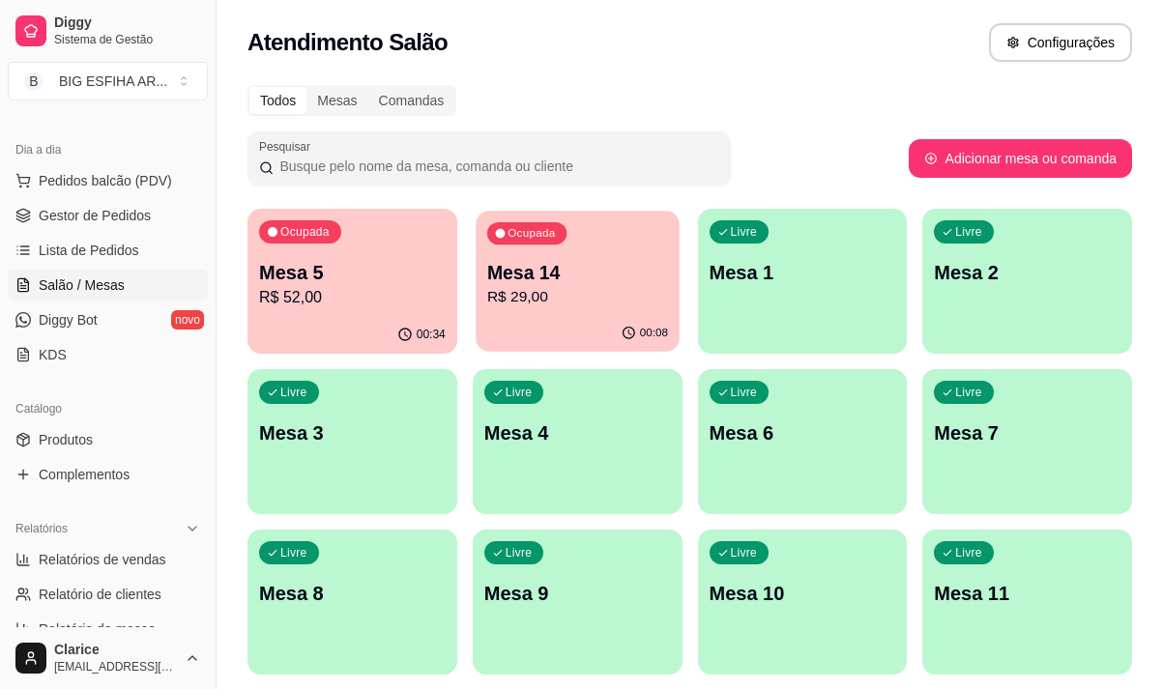
click at [505, 311] on div "Ocupada Mesa 14 R$ 29,00" at bounding box center [576, 263] width 203 height 104
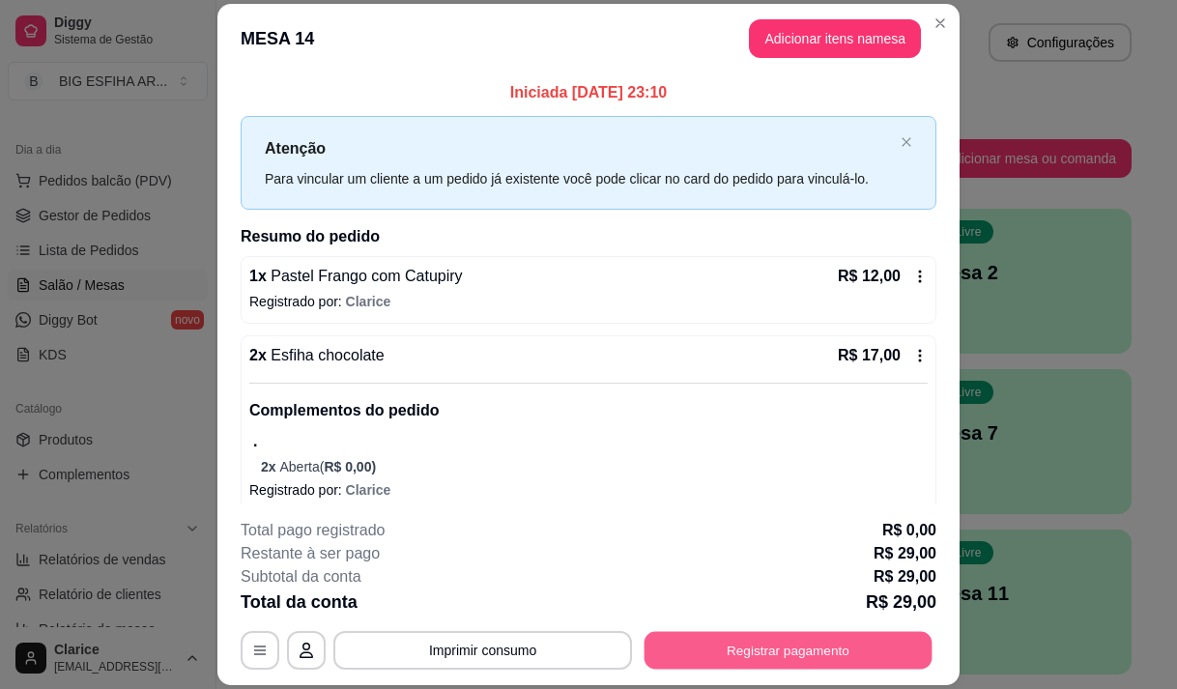
click at [686, 652] on button "Registrar pagamento" at bounding box center [789, 651] width 288 height 38
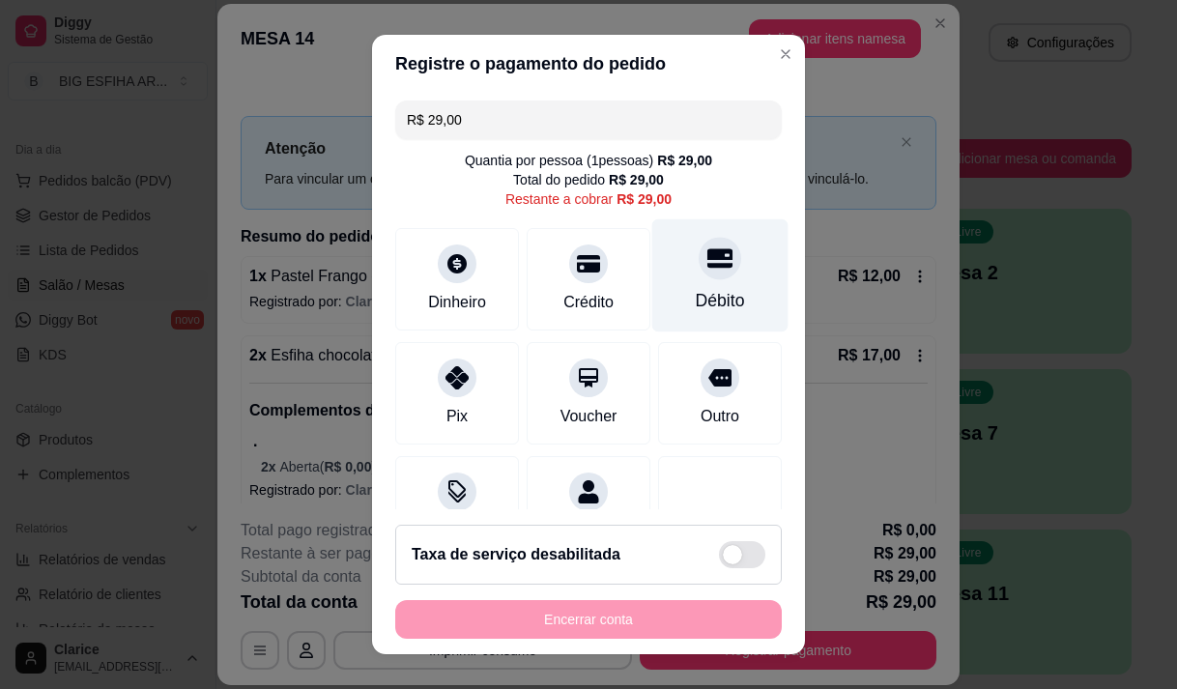
click at [697, 288] on div "Débito" at bounding box center [720, 300] width 49 height 25
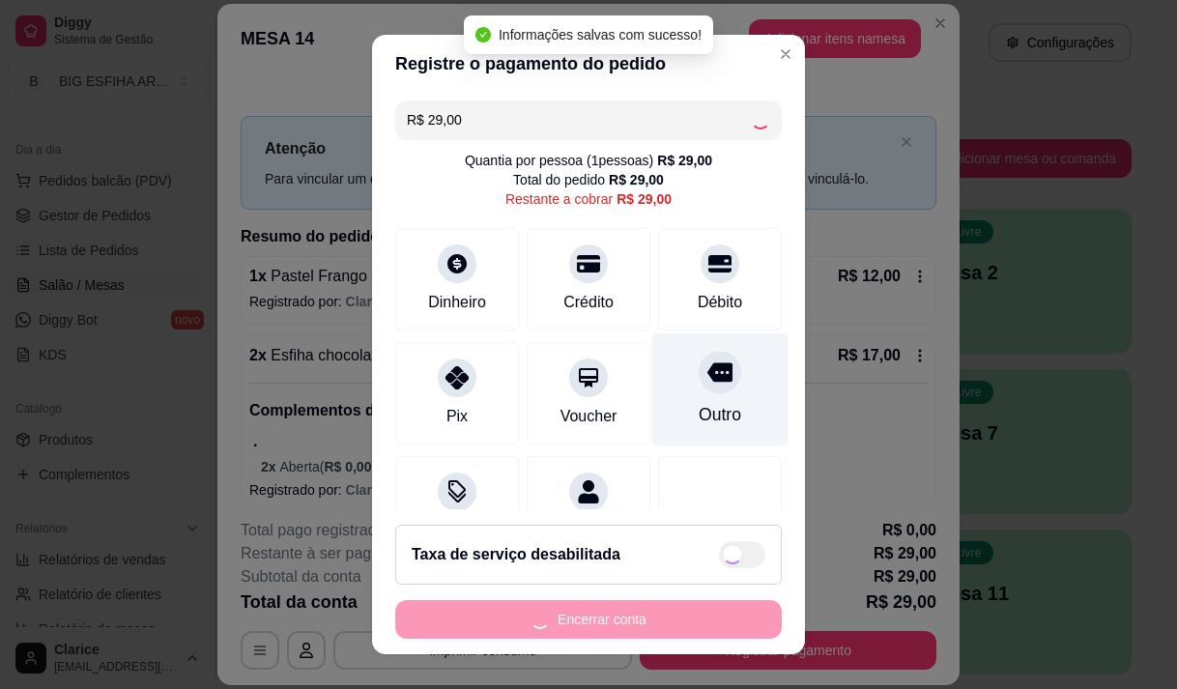
type input "R$ 0,00"
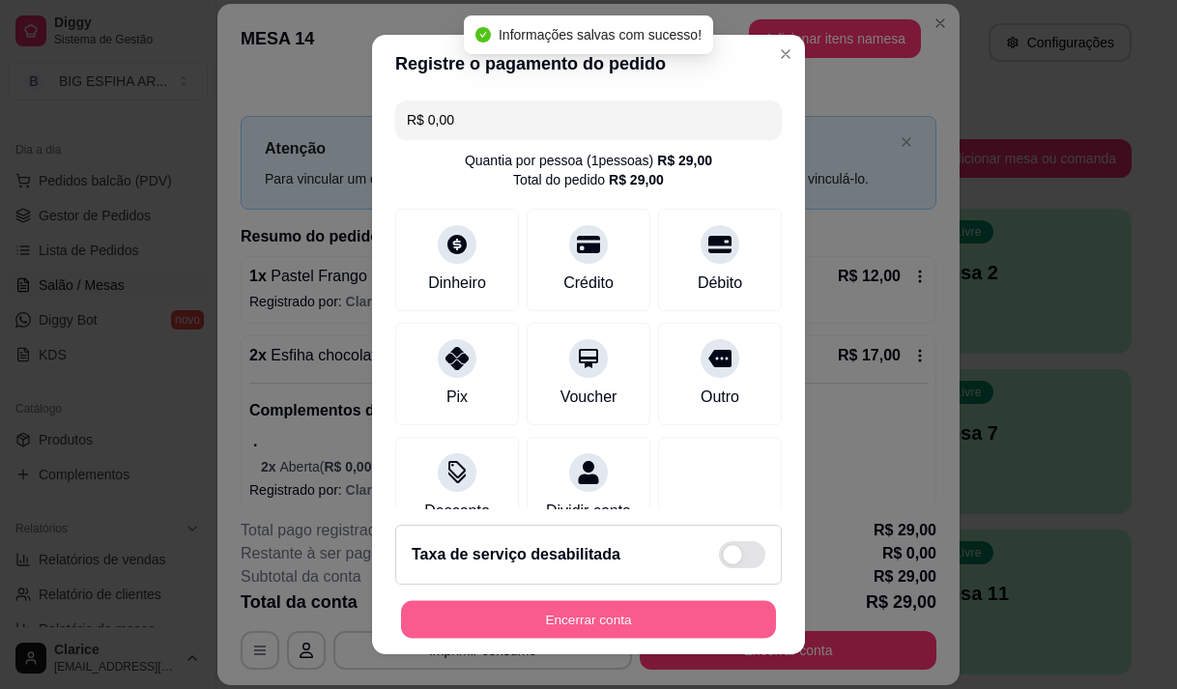
click at [694, 617] on button "Encerrar conta" at bounding box center [588, 620] width 375 height 38
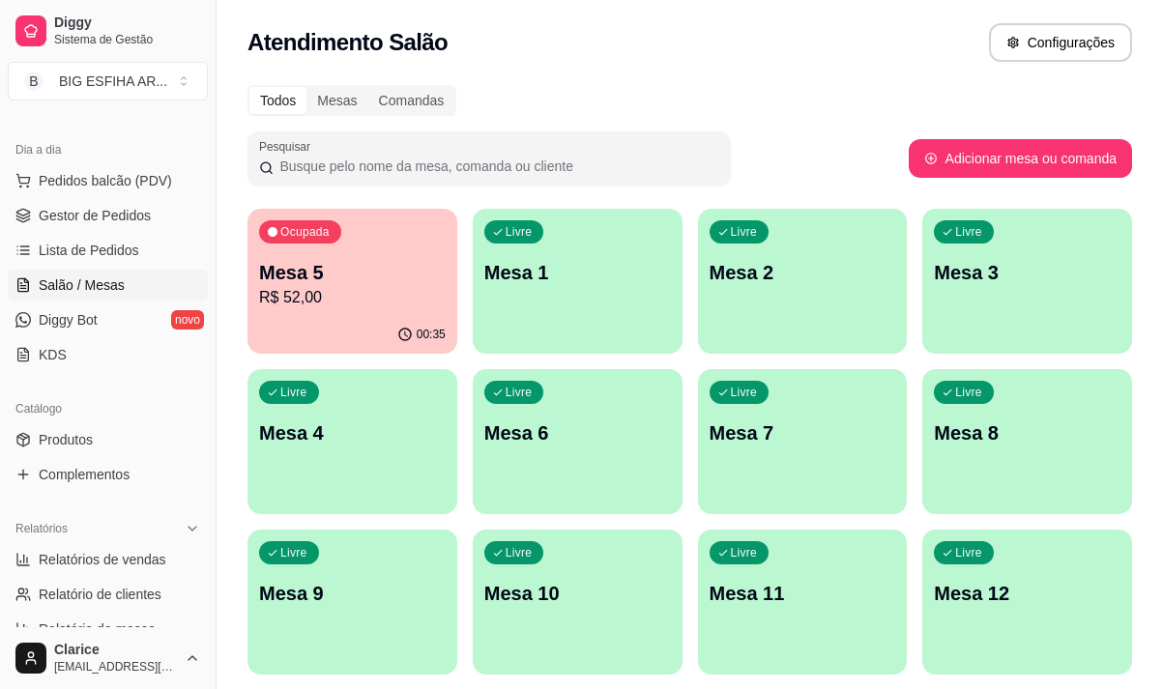
click at [126, 154] on div "Dia a dia" at bounding box center [108, 149] width 200 height 31
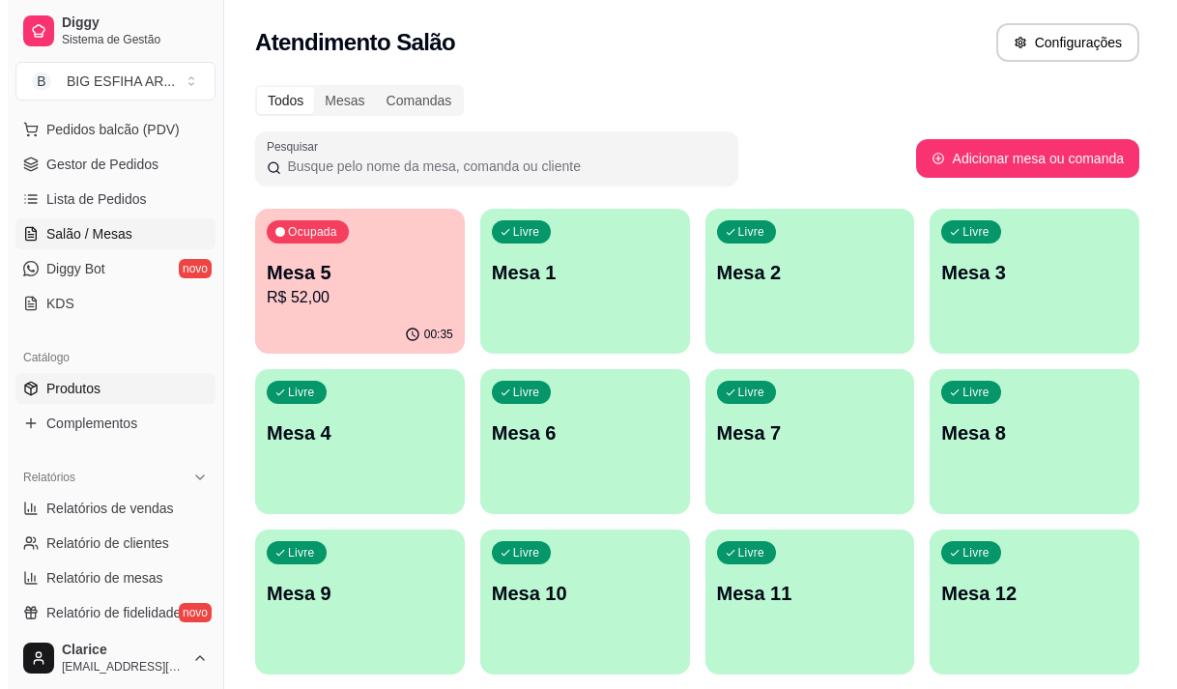
scroll to position [290, 0]
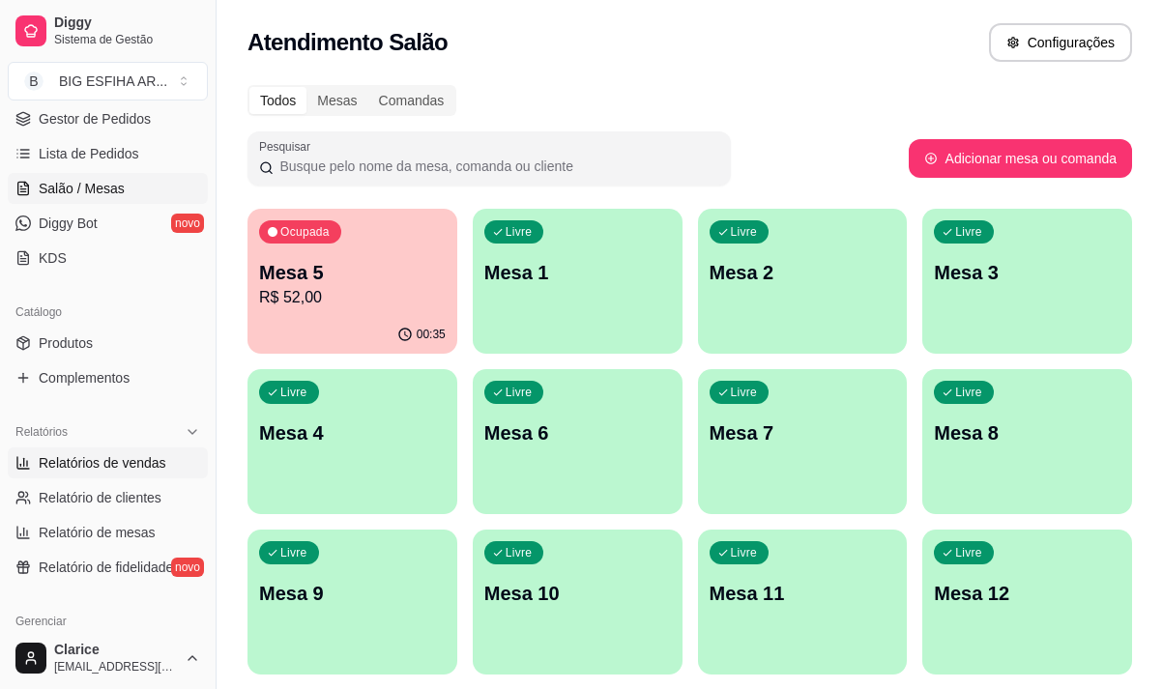
click at [96, 469] on span "Relatórios de vendas" at bounding box center [103, 462] width 128 height 19
select select "ALL"
select select "0"
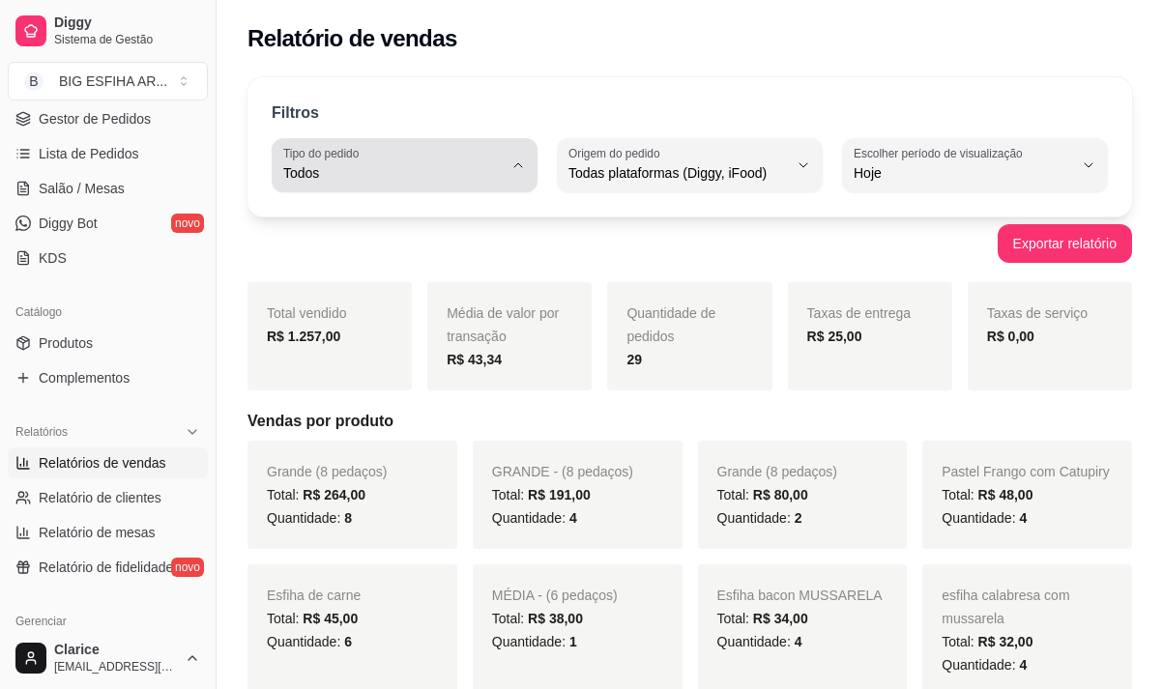
click at [333, 147] on label "Tipo do pedido" at bounding box center [324, 153] width 82 height 16
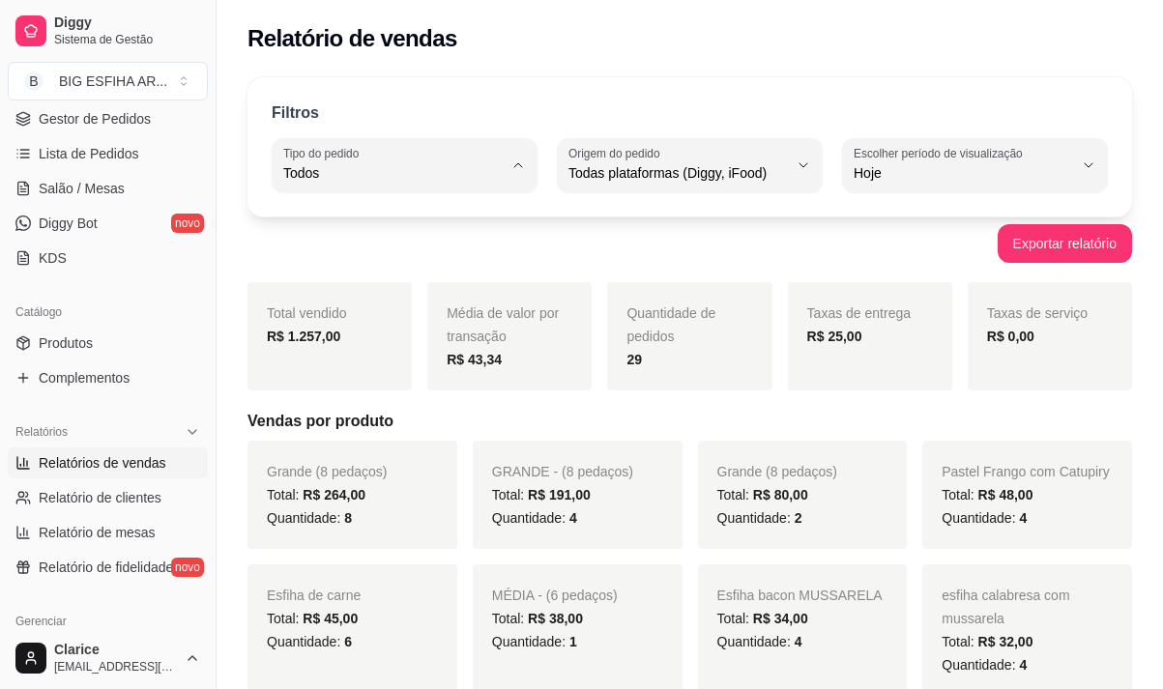
click at [378, 251] on span "Entrega" at bounding box center [395, 251] width 207 height 18
type input "DELIVERY"
select select "DELIVERY"
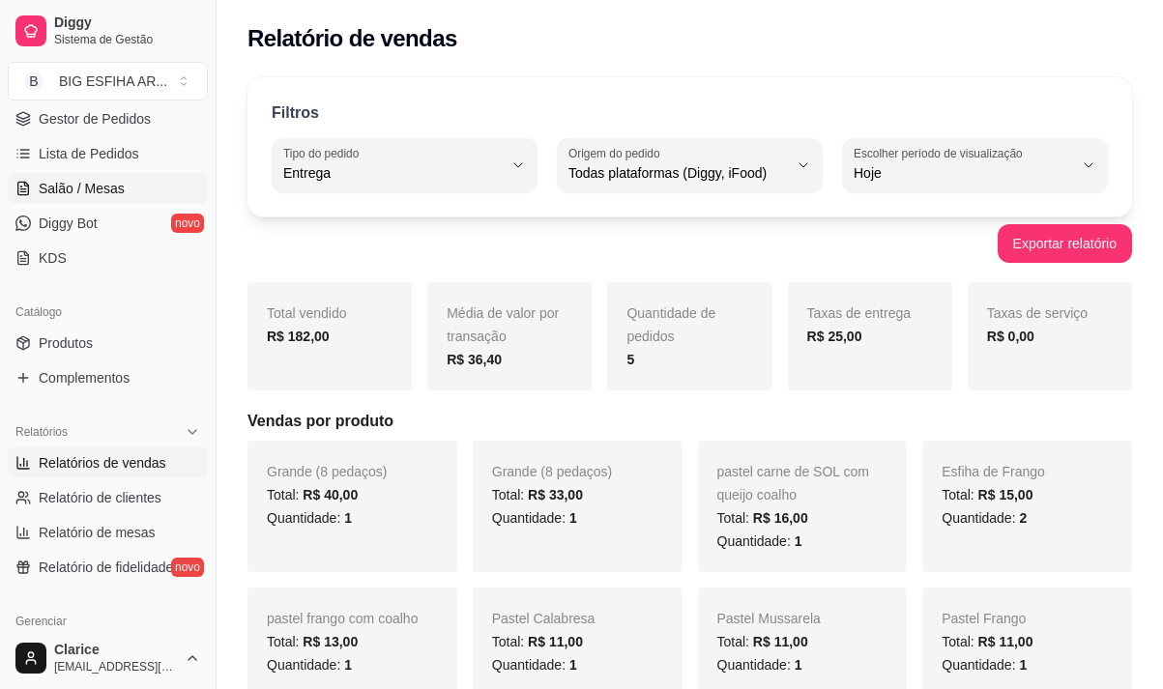
click at [44, 191] on span "Salão / Mesas" at bounding box center [82, 188] width 86 height 19
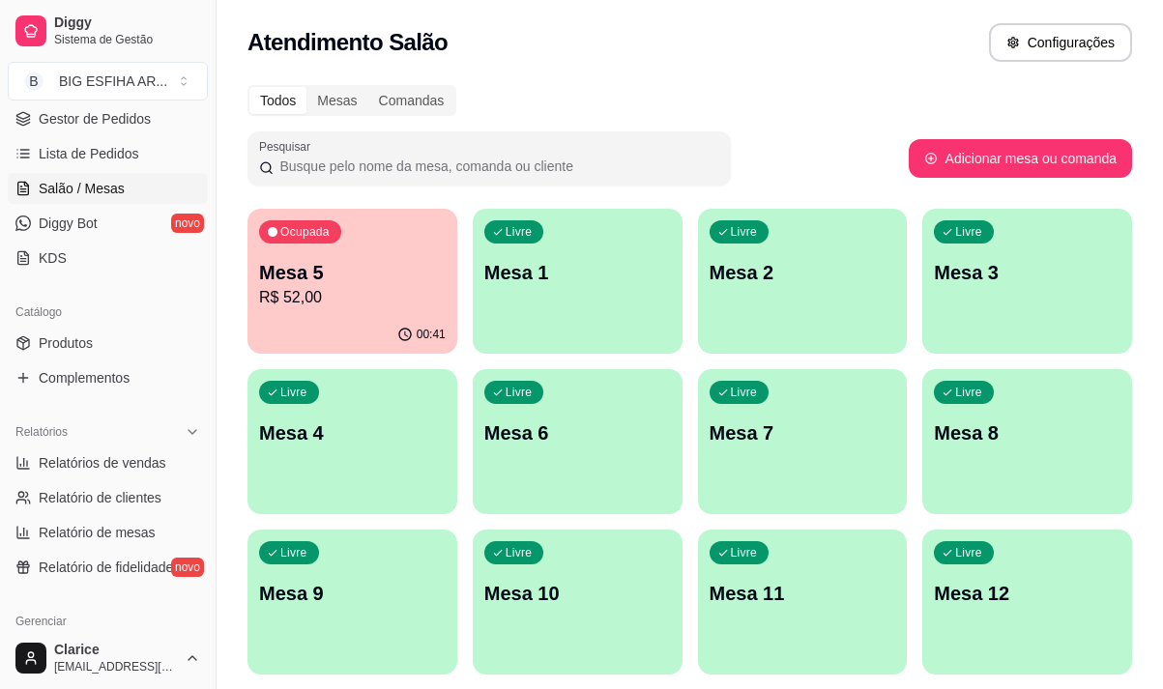
click at [351, 266] on p "Mesa 5" at bounding box center [352, 272] width 187 height 27
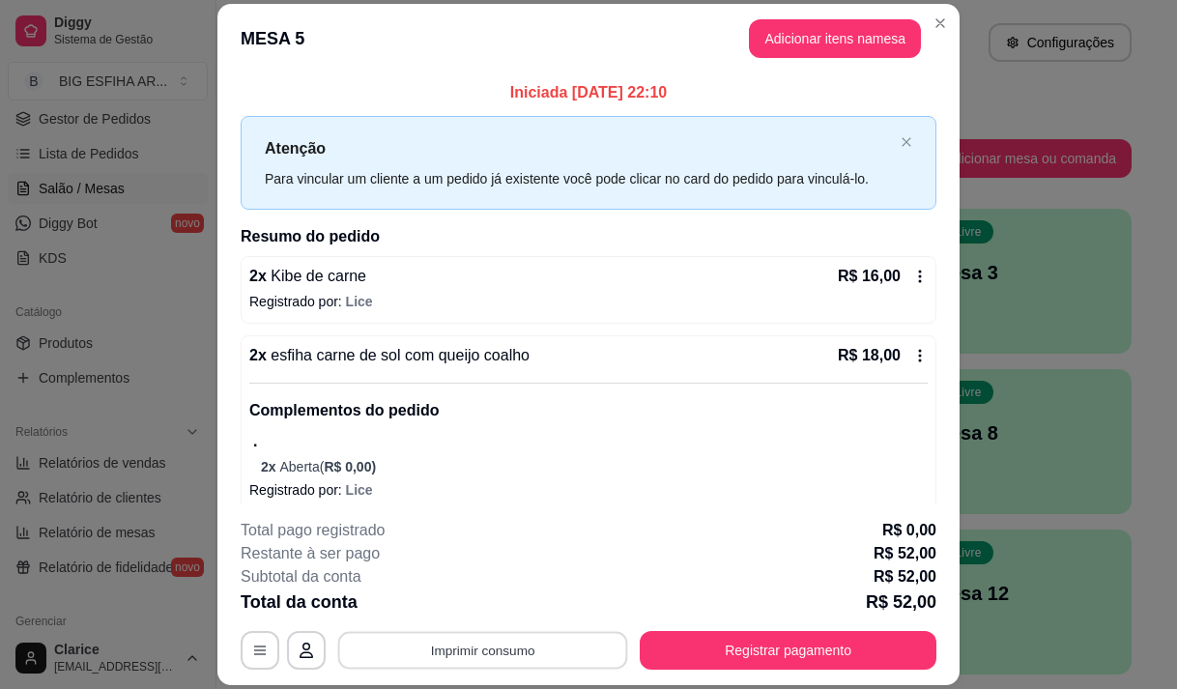
click at [462, 644] on button "Imprimir consumo" at bounding box center [483, 651] width 290 height 38
click at [483, 646] on button "Imprimir consumo" at bounding box center [483, 651] width 290 height 38
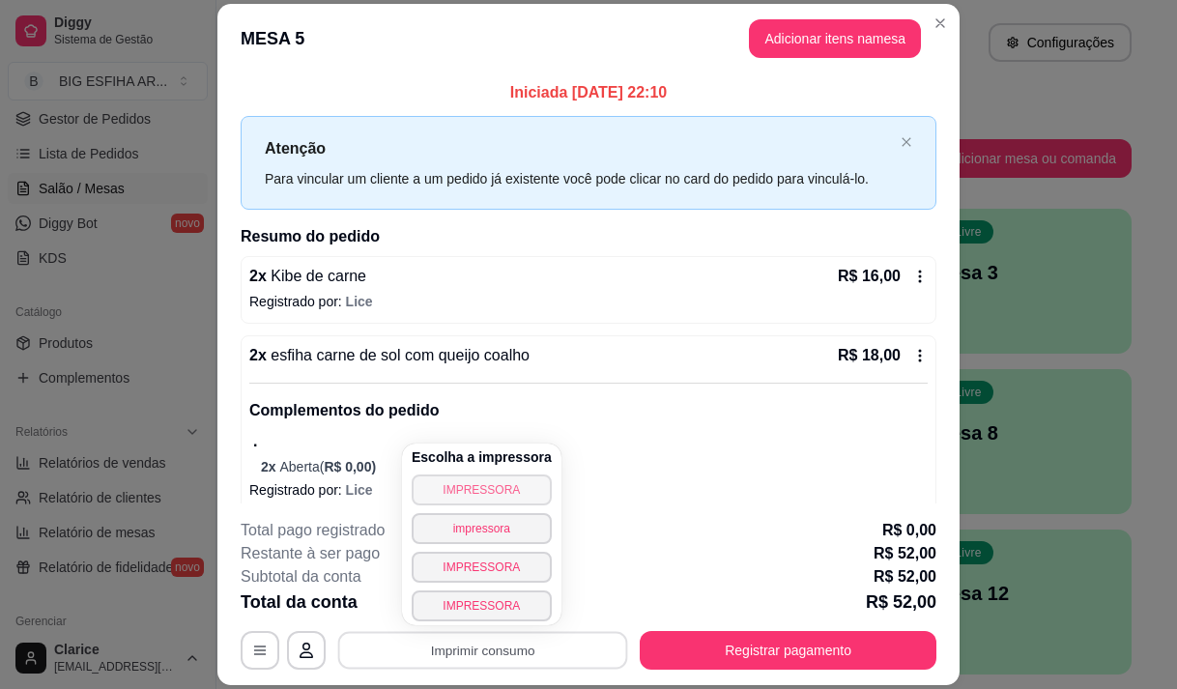
click at [483, 496] on button "IMPRESSORA" at bounding box center [482, 489] width 140 height 31
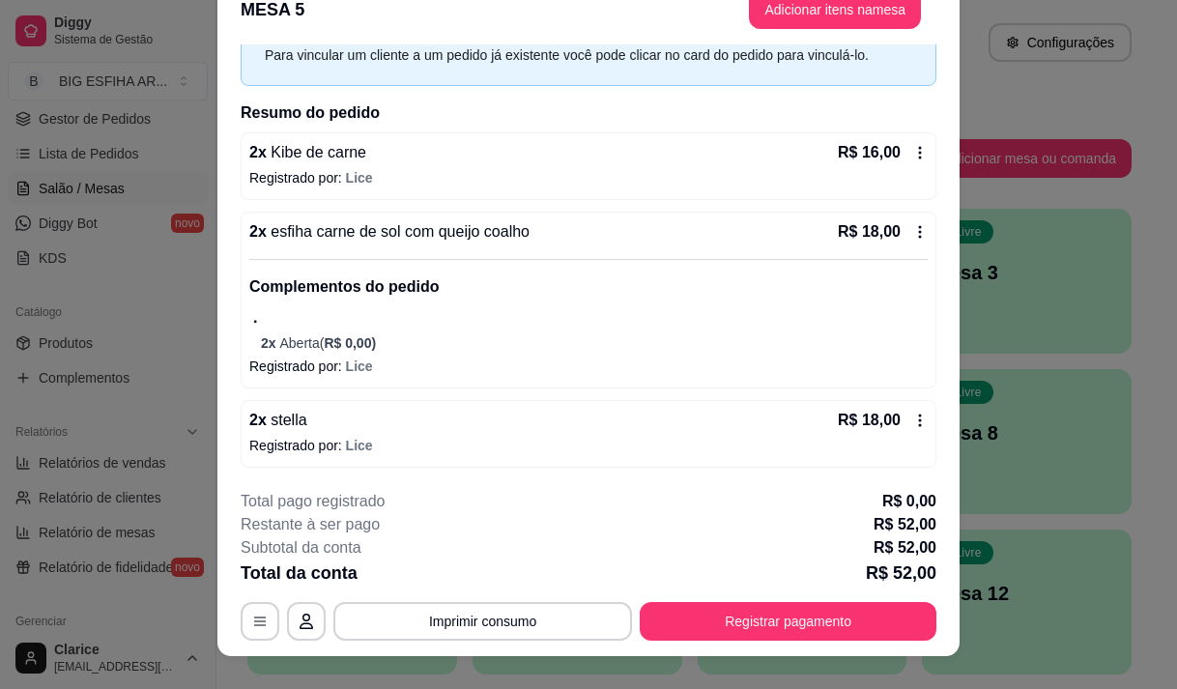
scroll to position [58, 0]
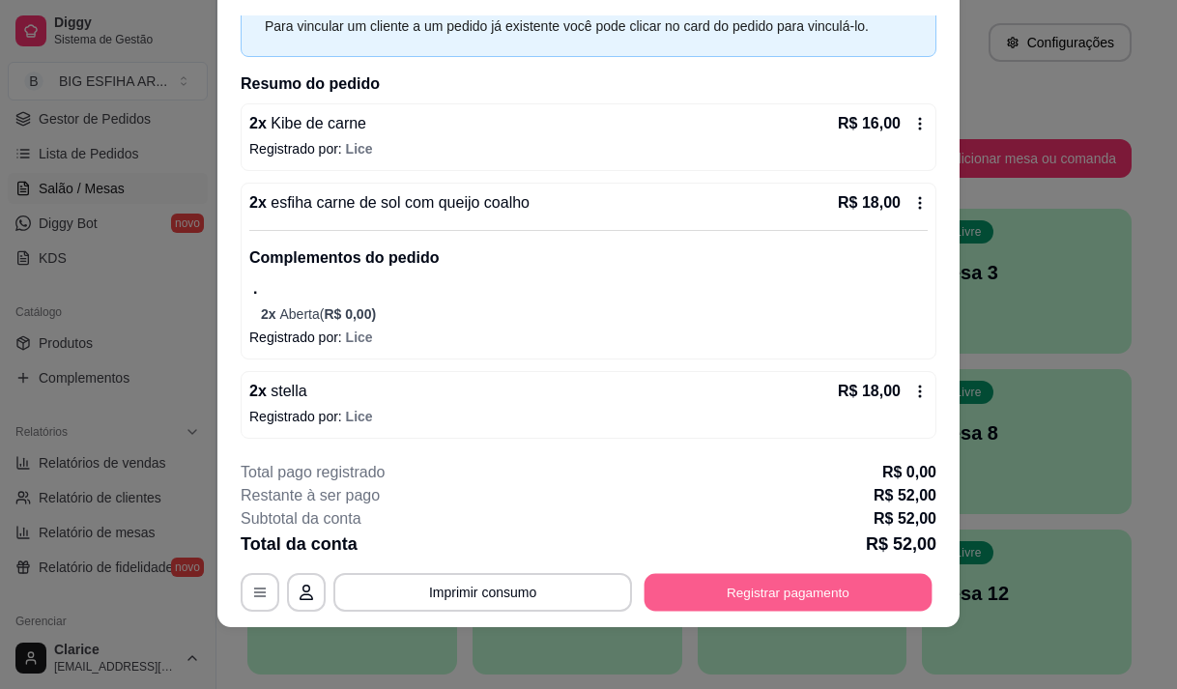
click at [703, 589] on button "Registrar pagamento" at bounding box center [789, 593] width 288 height 38
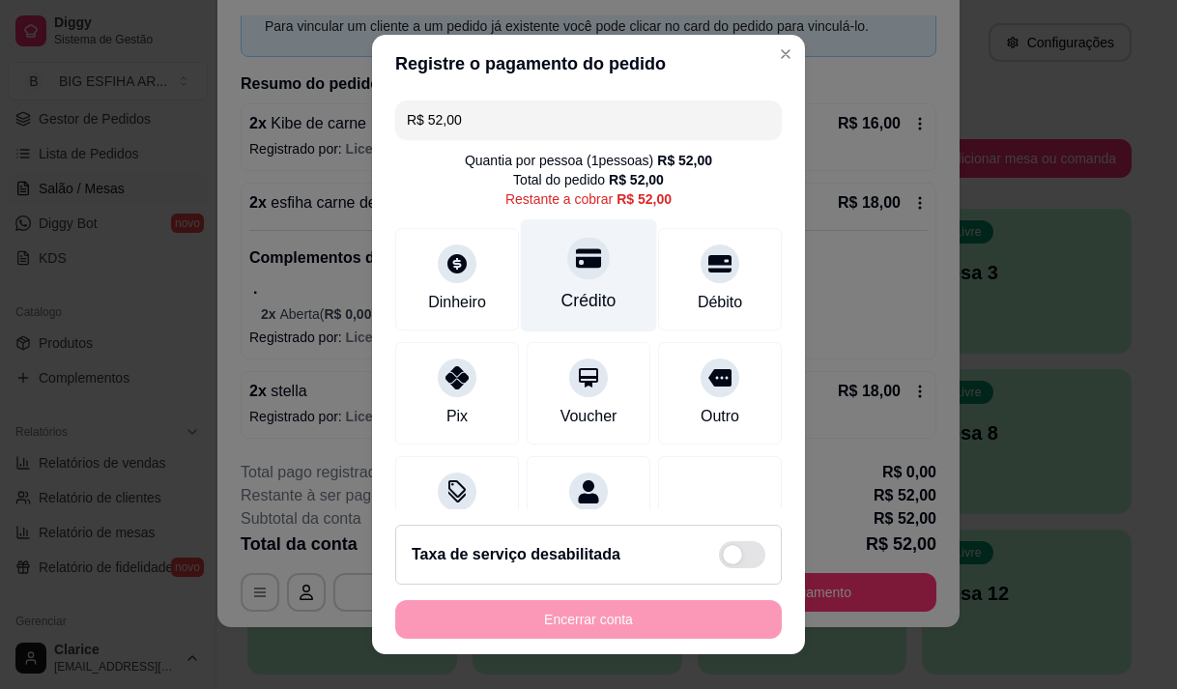
click at [567, 274] on div at bounding box center [588, 258] width 43 height 43
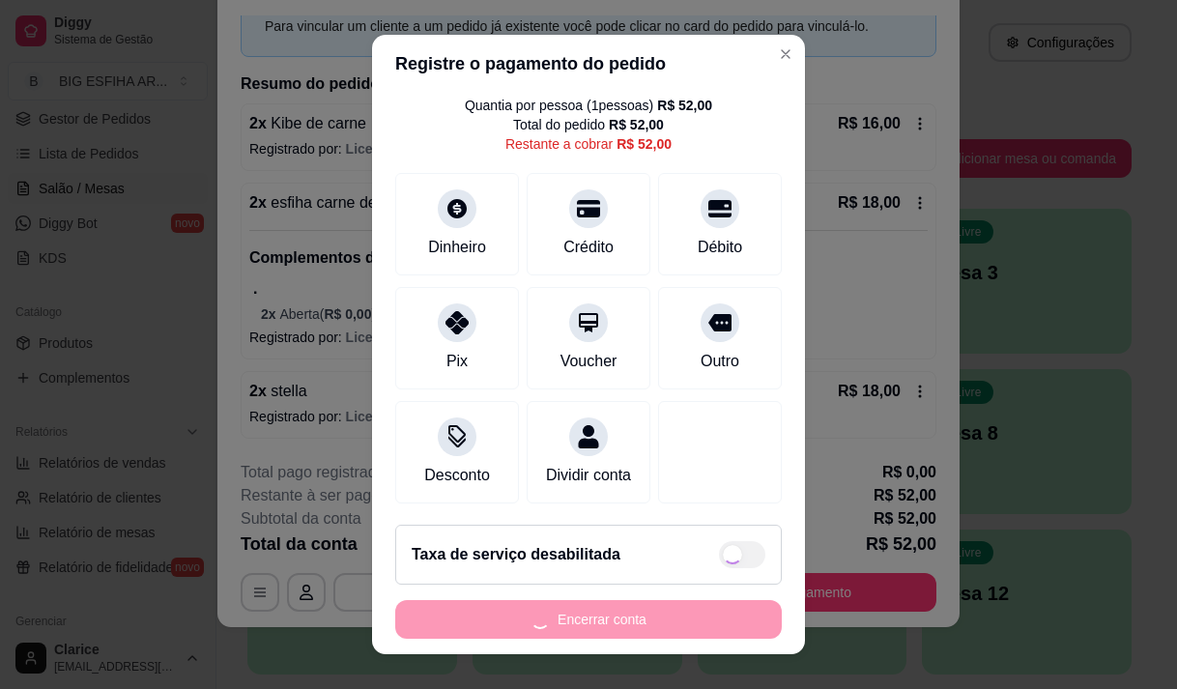
scroll to position [79, 0]
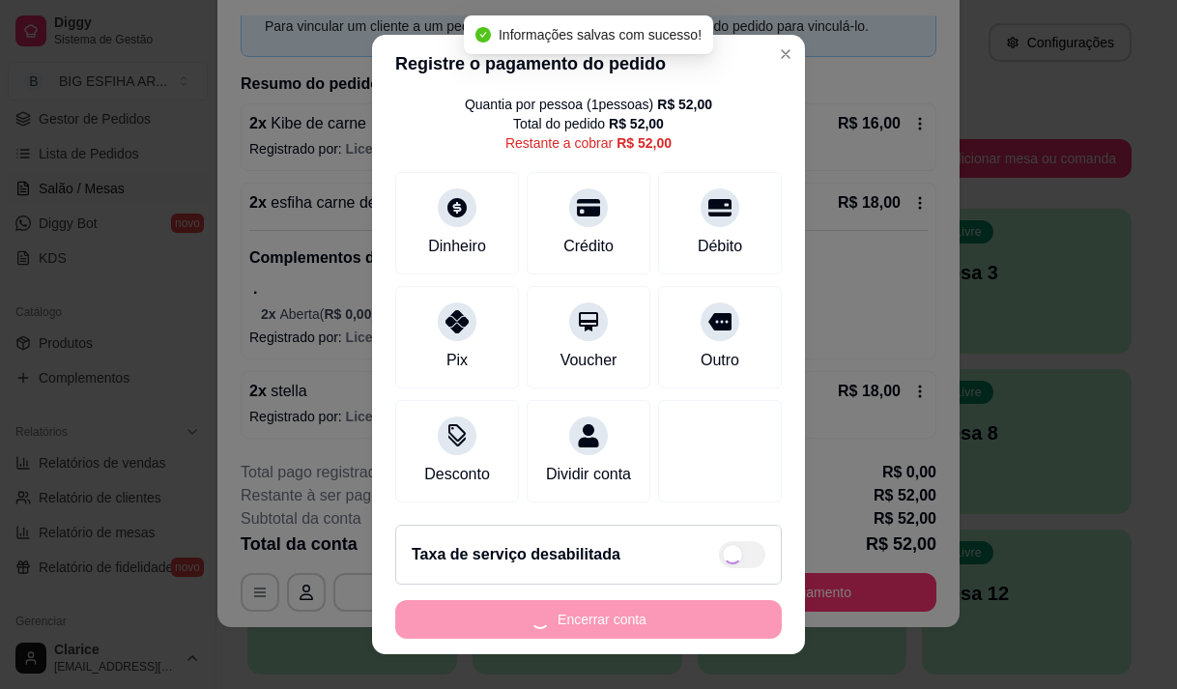
type input "R$ 0,00"
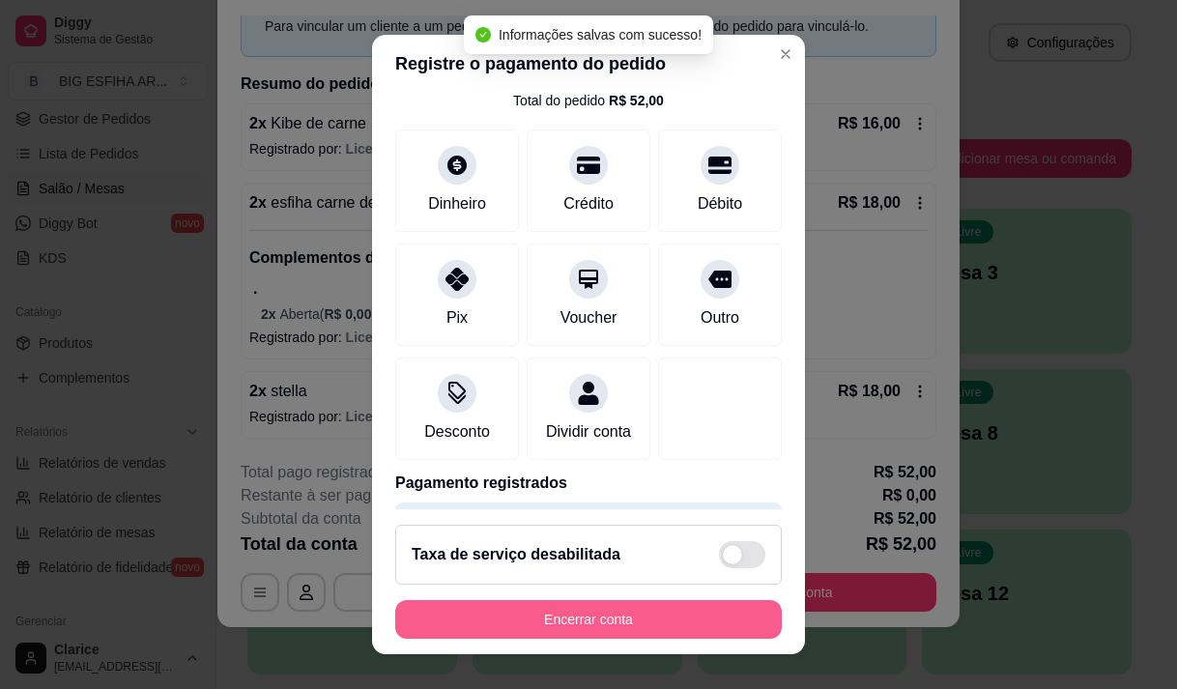
click at [605, 628] on button "Encerrar conta" at bounding box center [588, 619] width 387 height 39
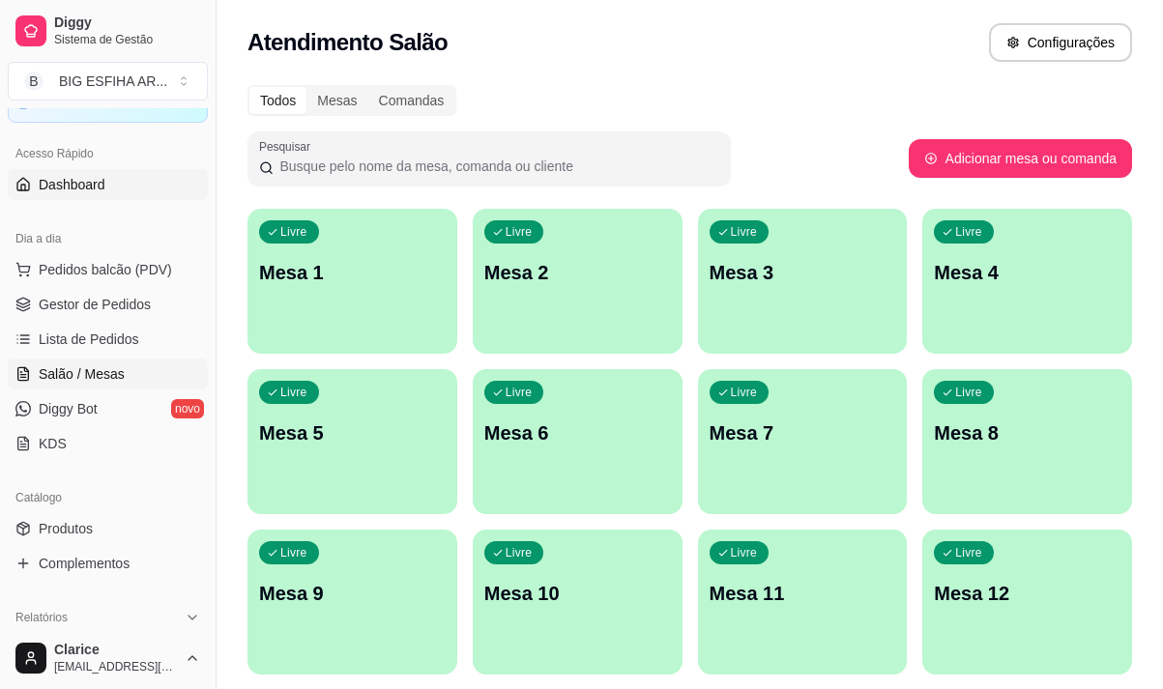
scroll to position [97, 0]
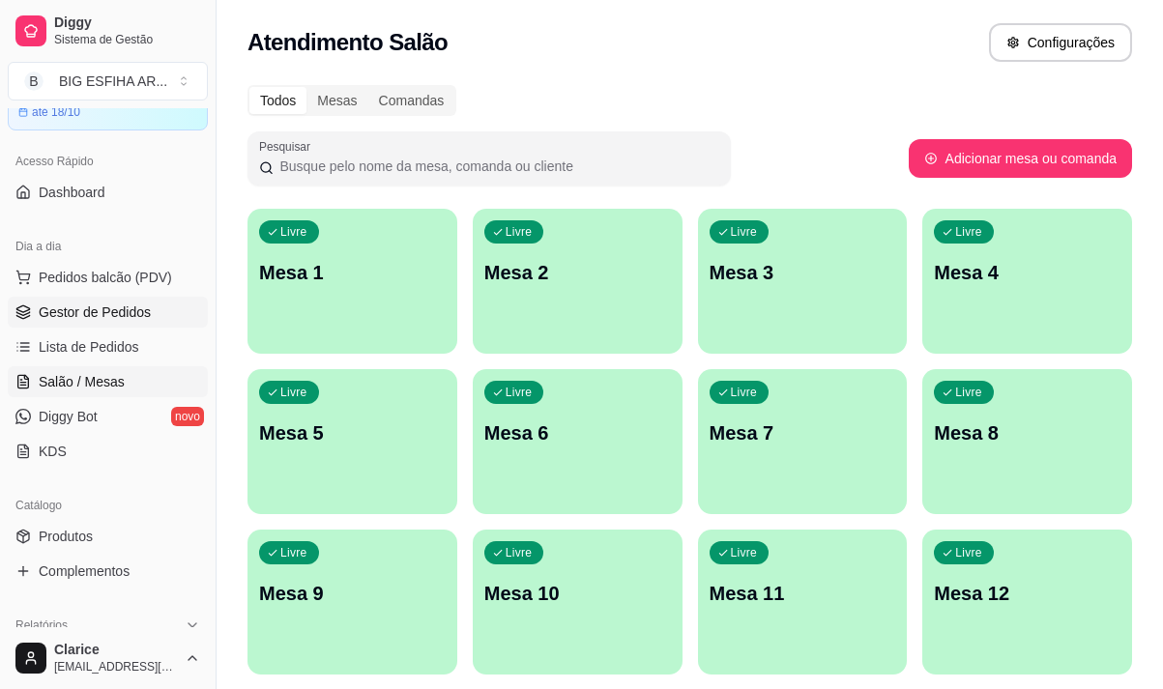
click at [93, 303] on span "Gestor de Pedidos" at bounding box center [95, 311] width 112 height 19
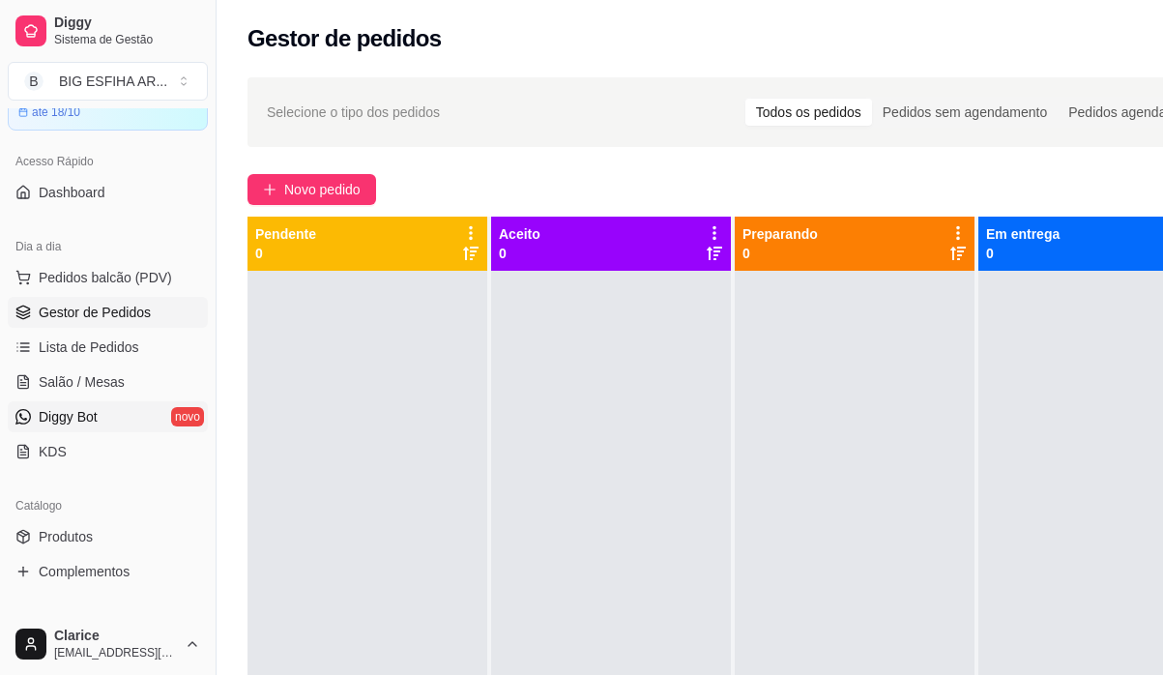
click at [154, 417] on link "Diggy Bot novo" at bounding box center [108, 416] width 200 height 31
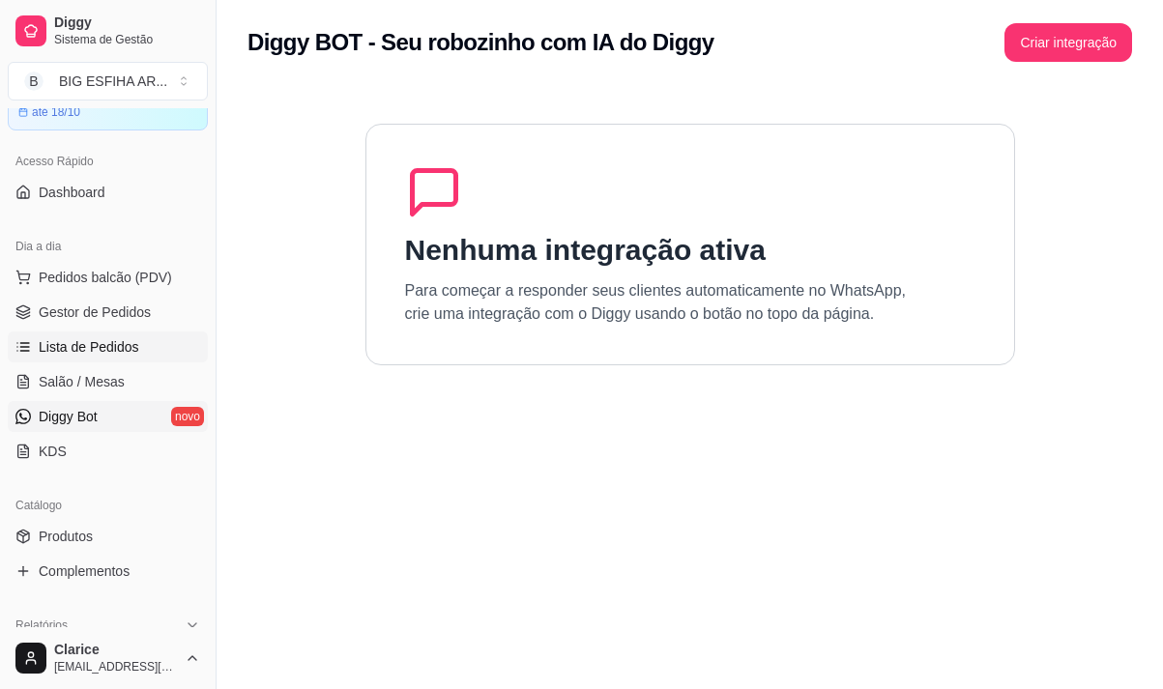
click at [103, 334] on link "Lista de Pedidos" at bounding box center [108, 346] width 200 height 31
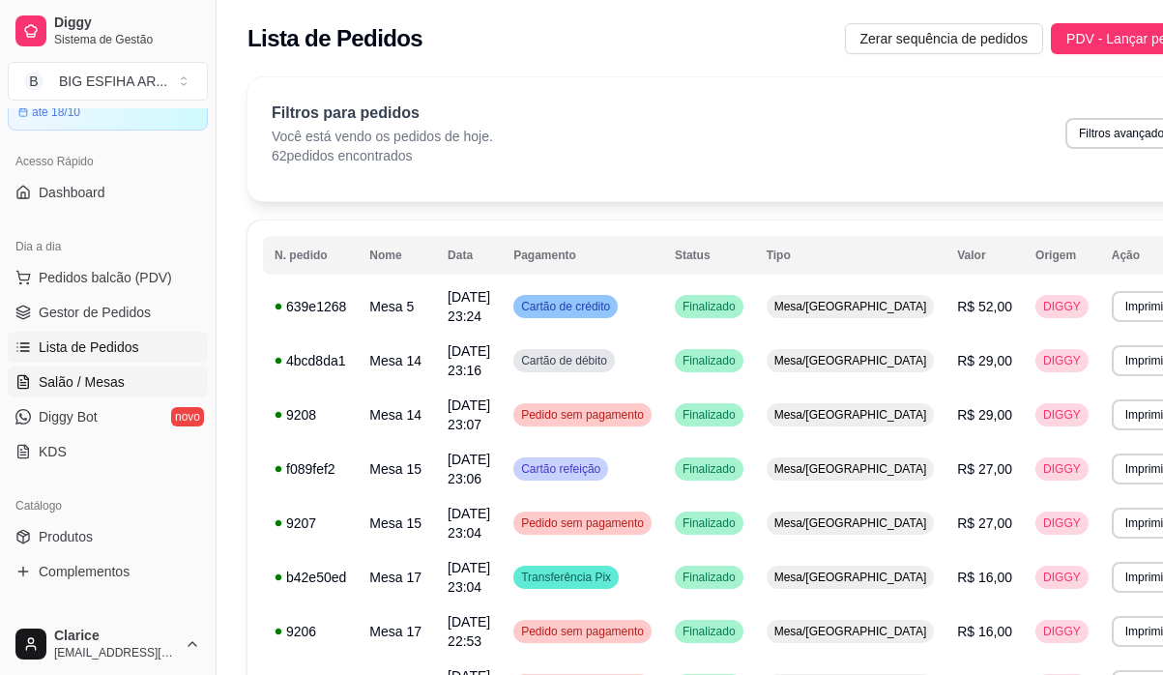
click at [112, 376] on span "Salão / Mesas" at bounding box center [82, 381] width 86 height 19
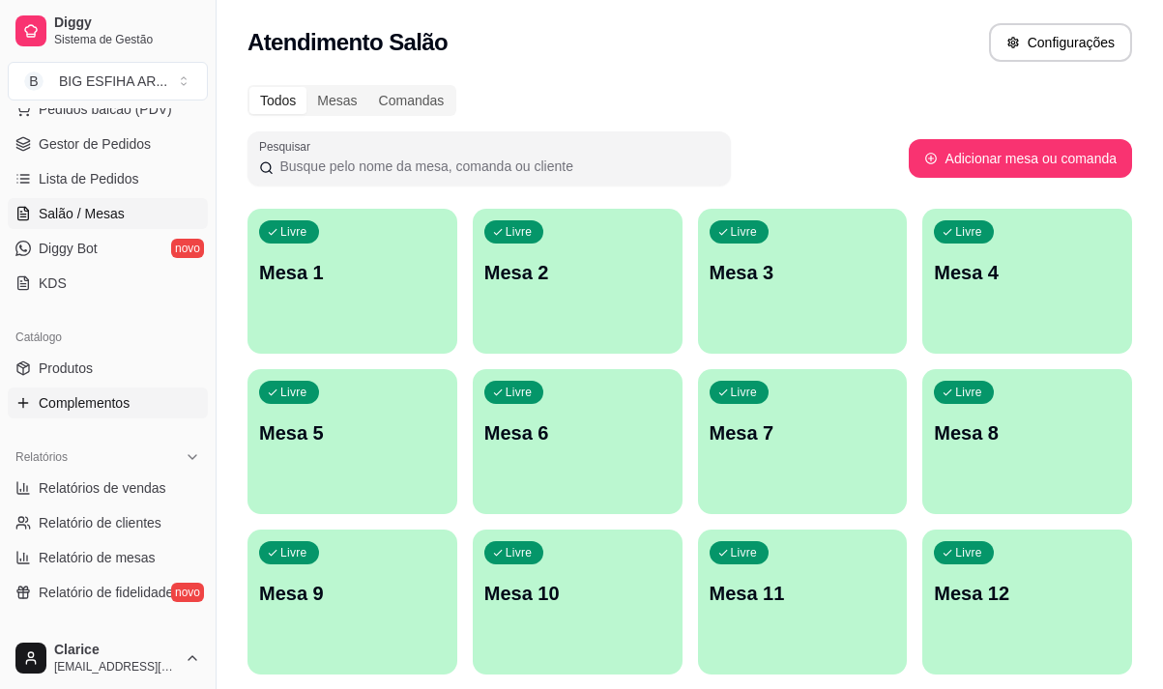
scroll to position [290, 0]
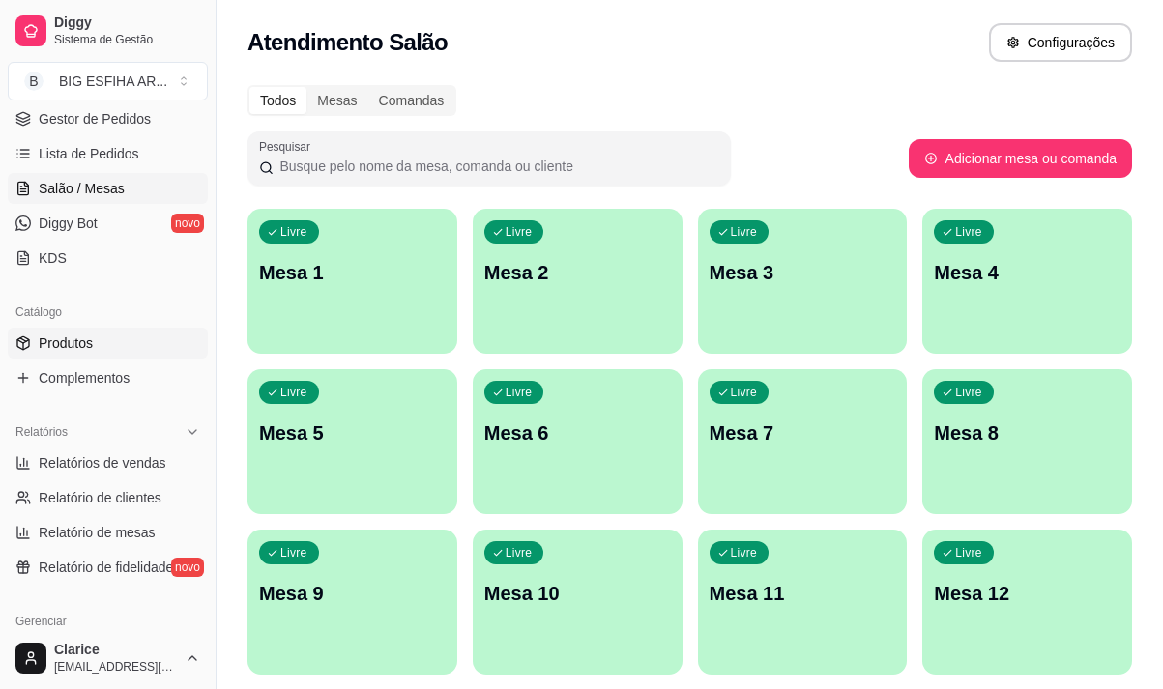
click at [104, 338] on link "Produtos" at bounding box center [108, 343] width 200 height 31
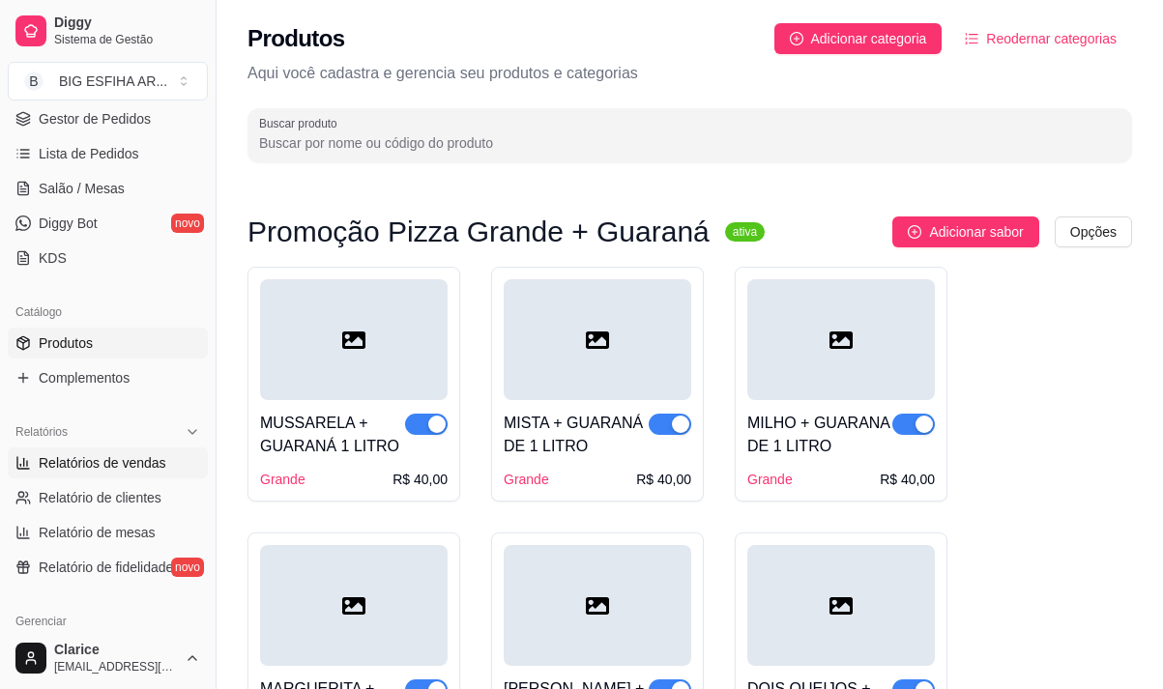
click at [85, 463] on span "Relatórios de vendas" at bounding box center [103, 462] width 128 height 19
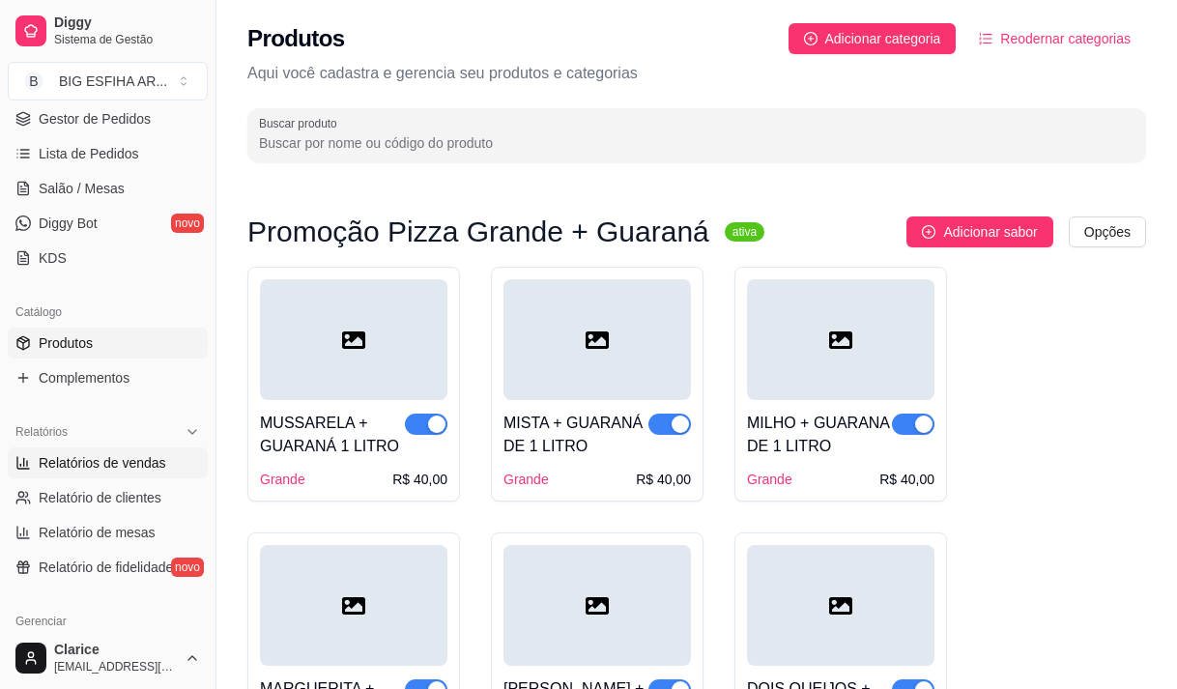
select select "ALL"
select select "0"
